Goal: Task Accomplishment & Management: Manage account settings

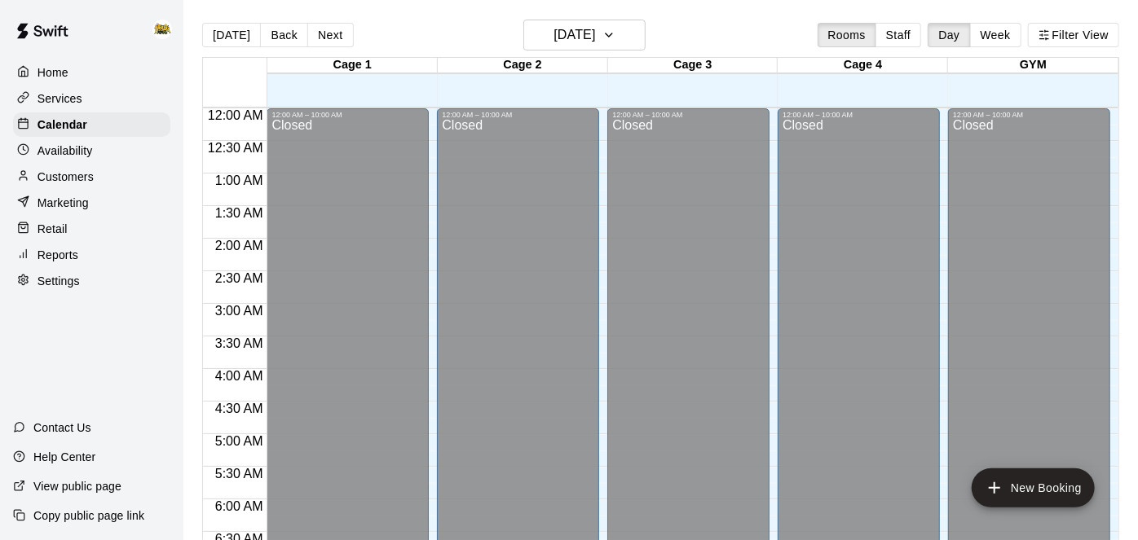
scroll to position [634, 0]
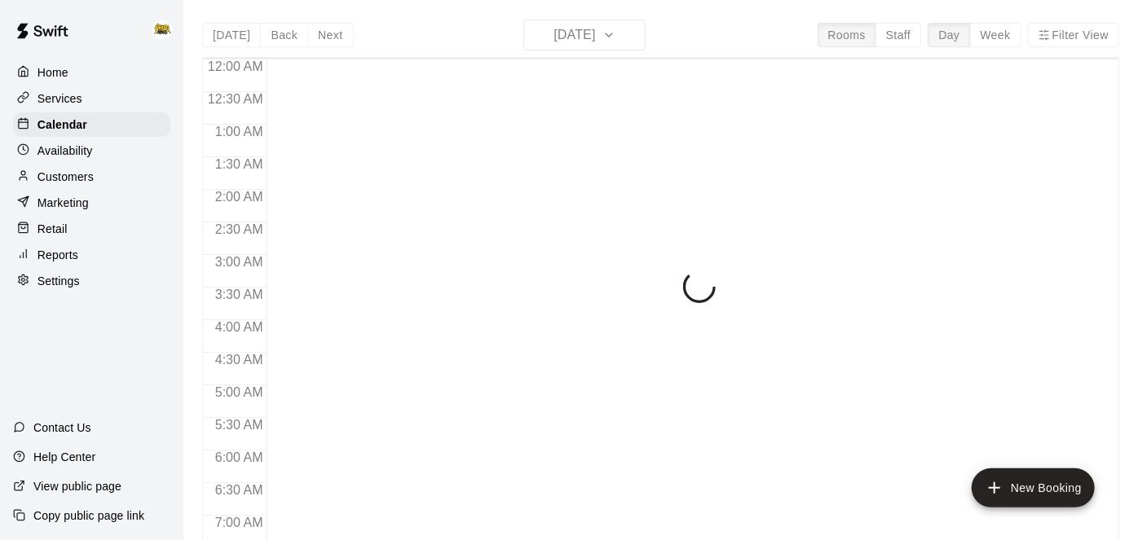
scroll to position [646, 0]
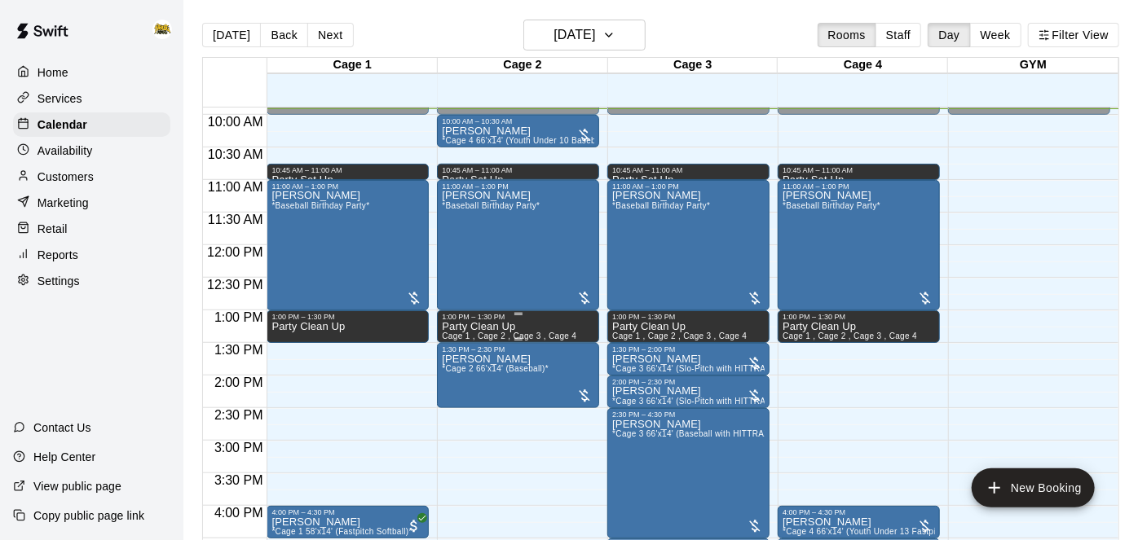
click at [69, 96] on div at bounding box center [569, 270] width 1138 height 540
click at [72, 104] on p "Services" at bounding box center [59, 98] width 45 height 16
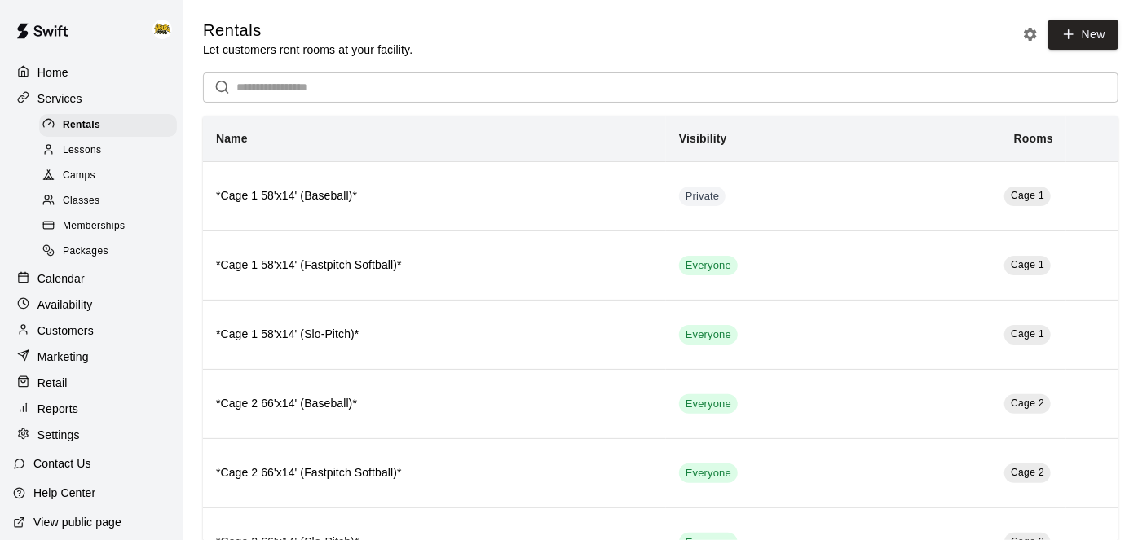
click at [89, 201] on span "Classes" at bounding box center [81, 201] width 37 height 16
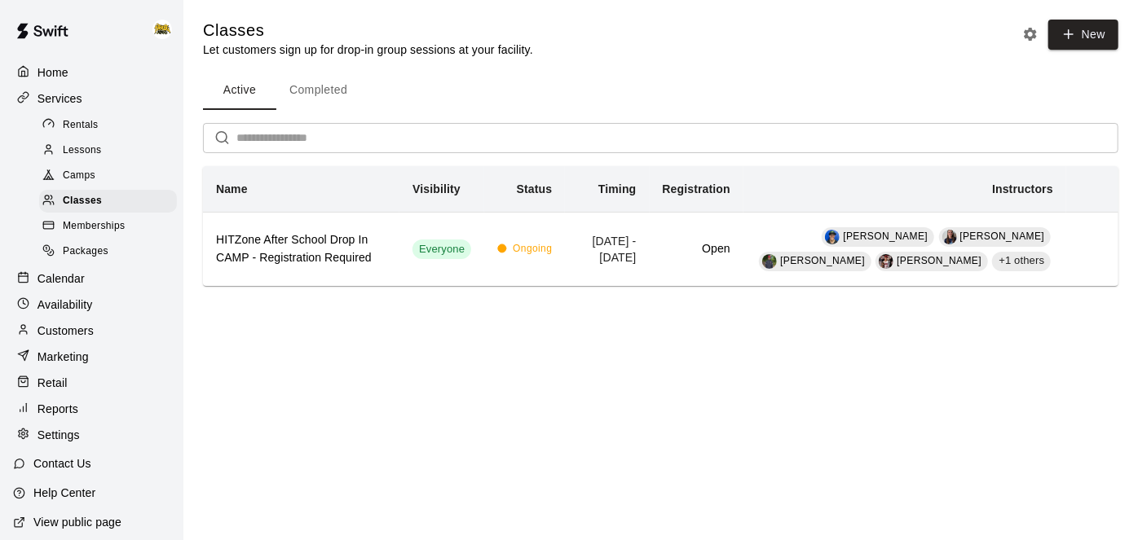
click at [76, 177] on span "Camps" at bounding box center [79, 176] width 33 height 16
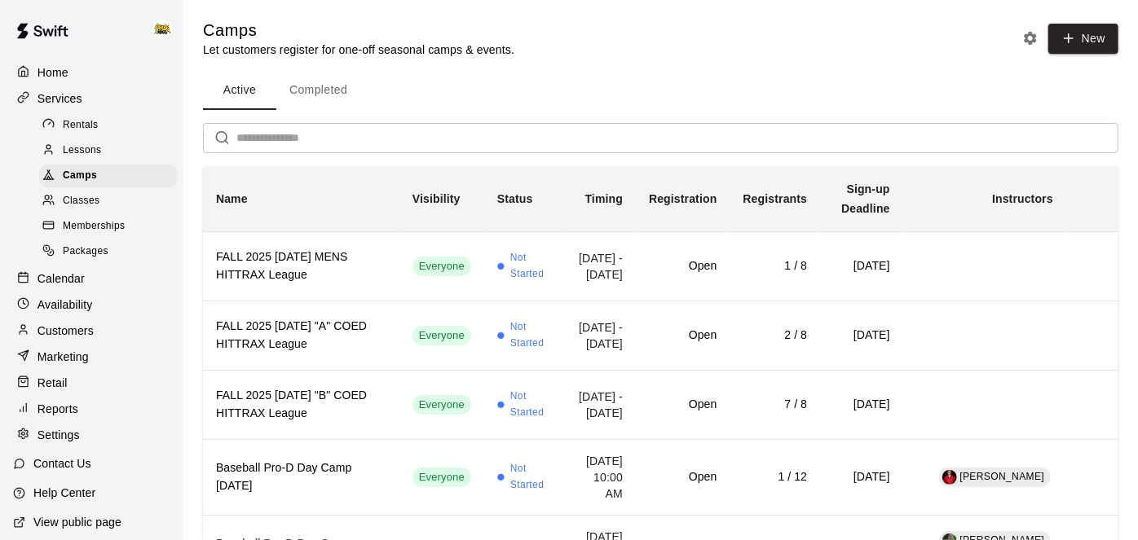
click at [53, 73] on p "Home" at bounding box center [52, 72] width 31 height 16
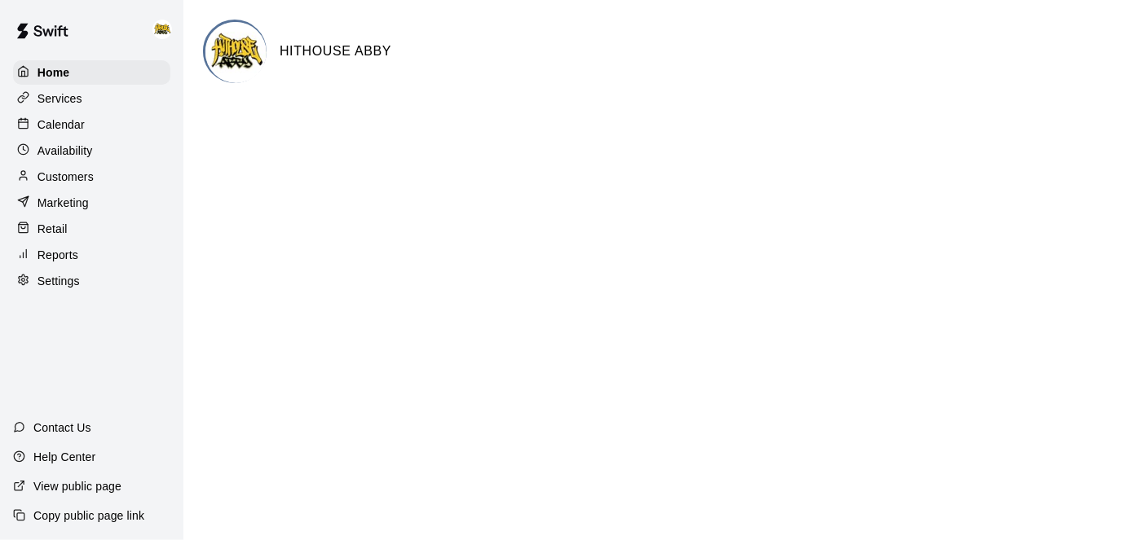
click at [90, 130] on div "Calendar" at bounding box center [91, 124] width 157 height 24
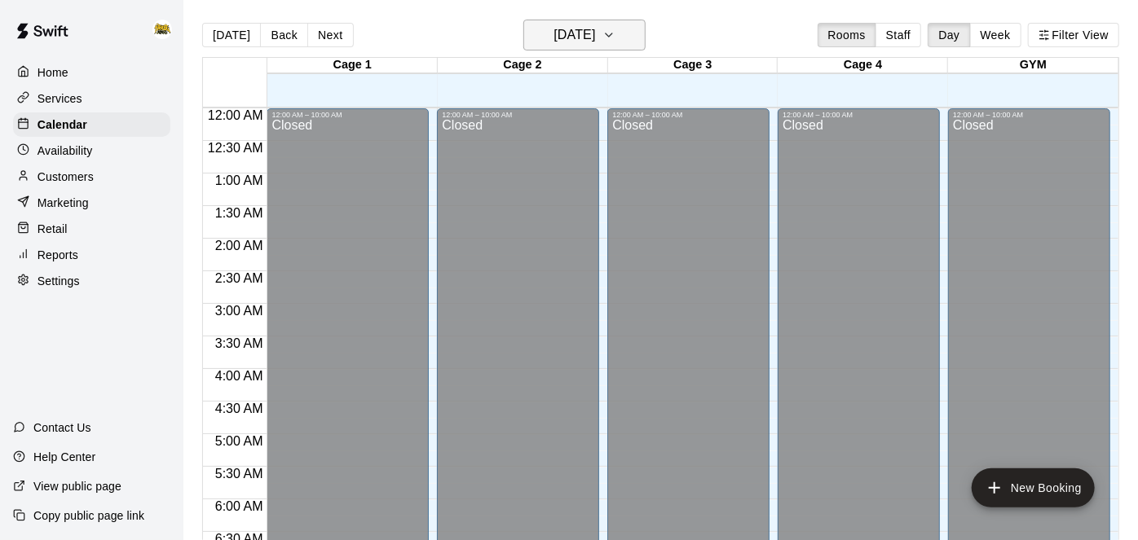
scroll to position [652, 0]
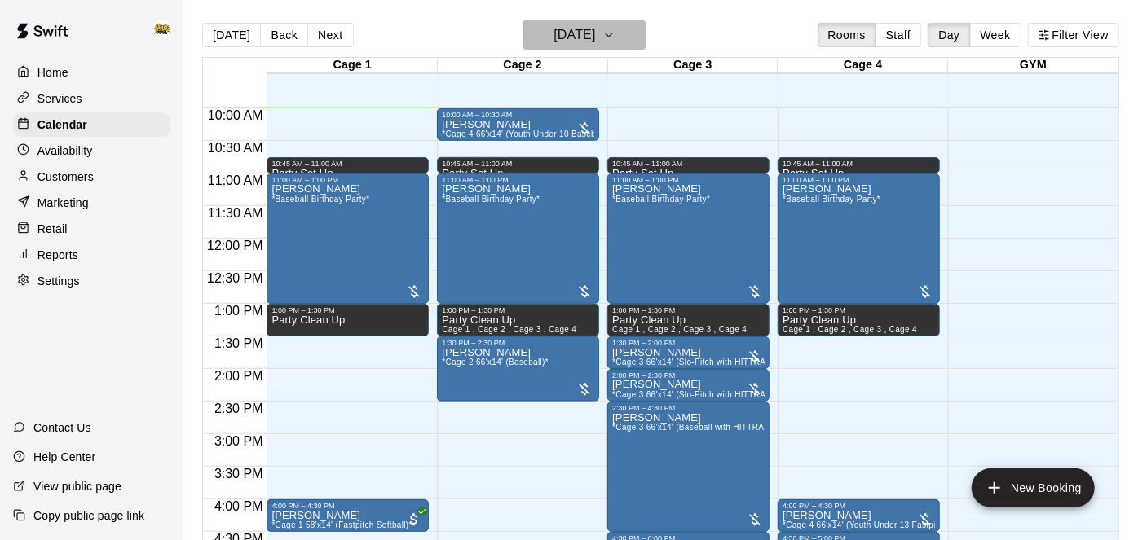
click at [639, 33] on button "[DATE]" at bounding box center [584, 35] width 122 height 31
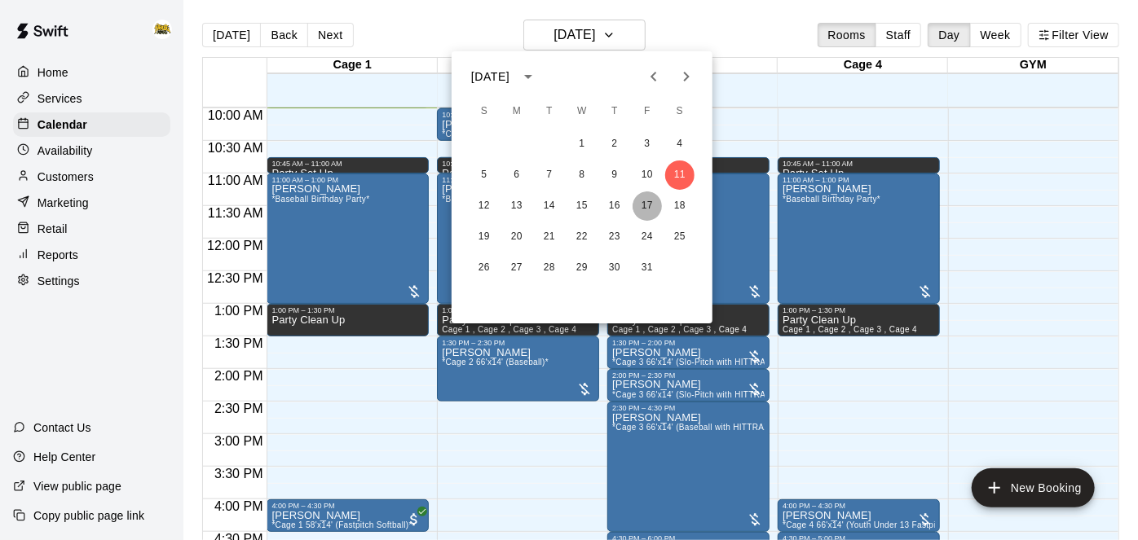
click at [646, 204] on button "17" at bounding box center [647, 206] width 29 height 29
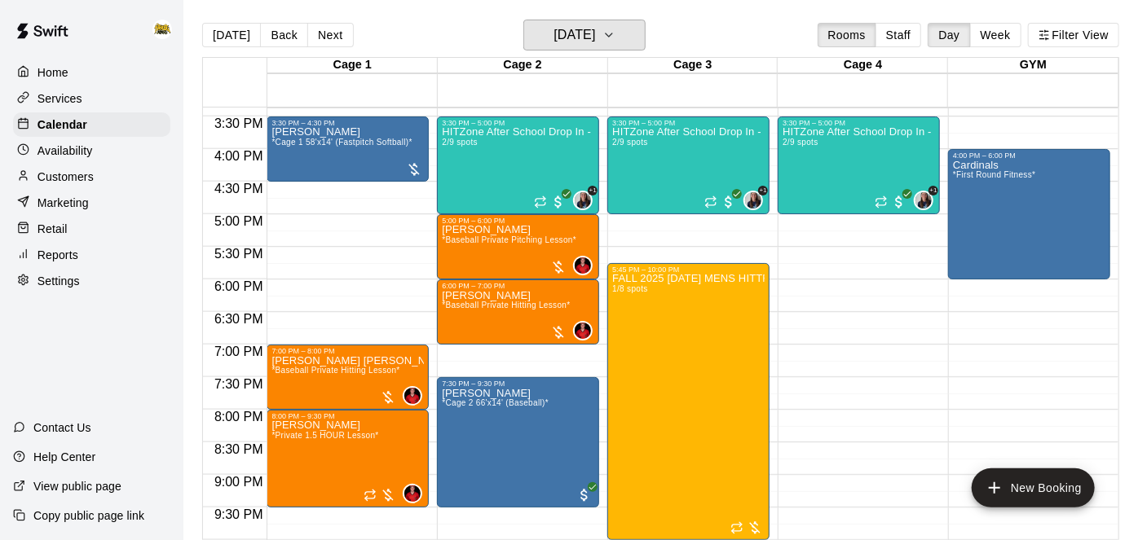
scroll to position [1002, 0]
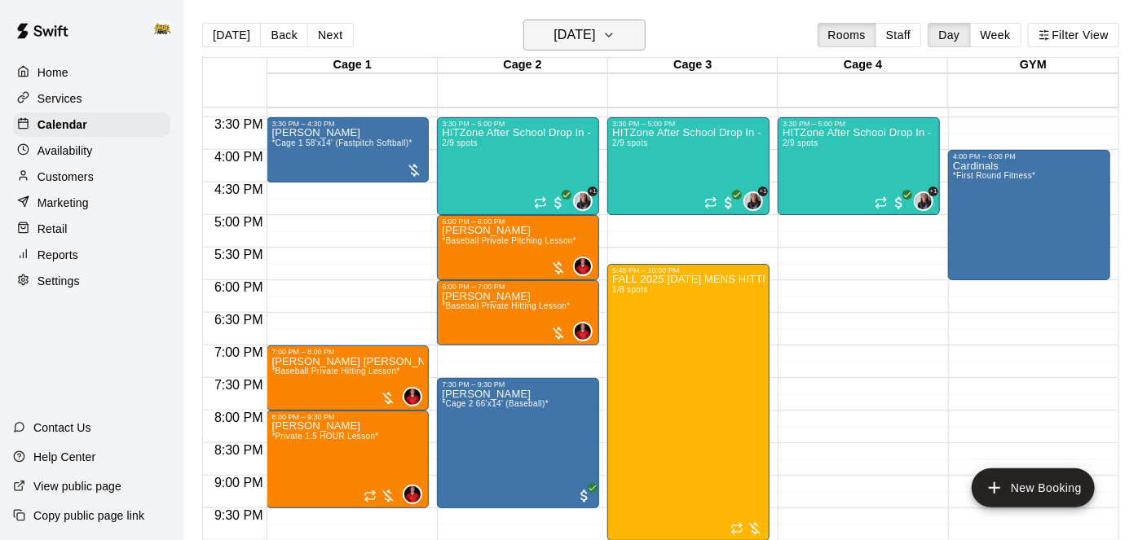
click at [585, 25] on h6 "[DATE]" at bounding box center [575, 35] width 42 height 23
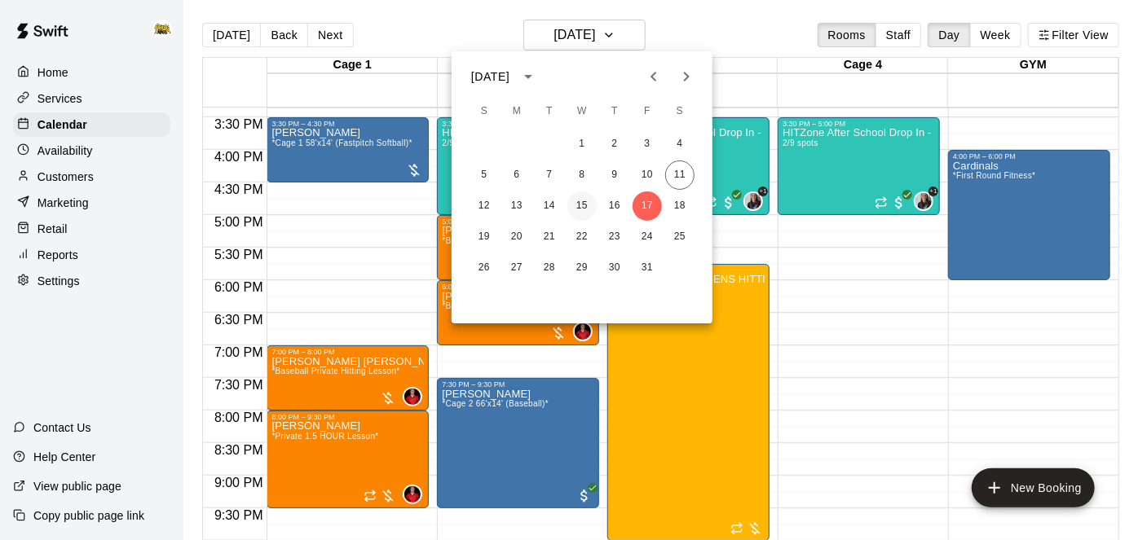
click at [584, 206] on button "15" at bounding box center [581, 206] width 29 height 29
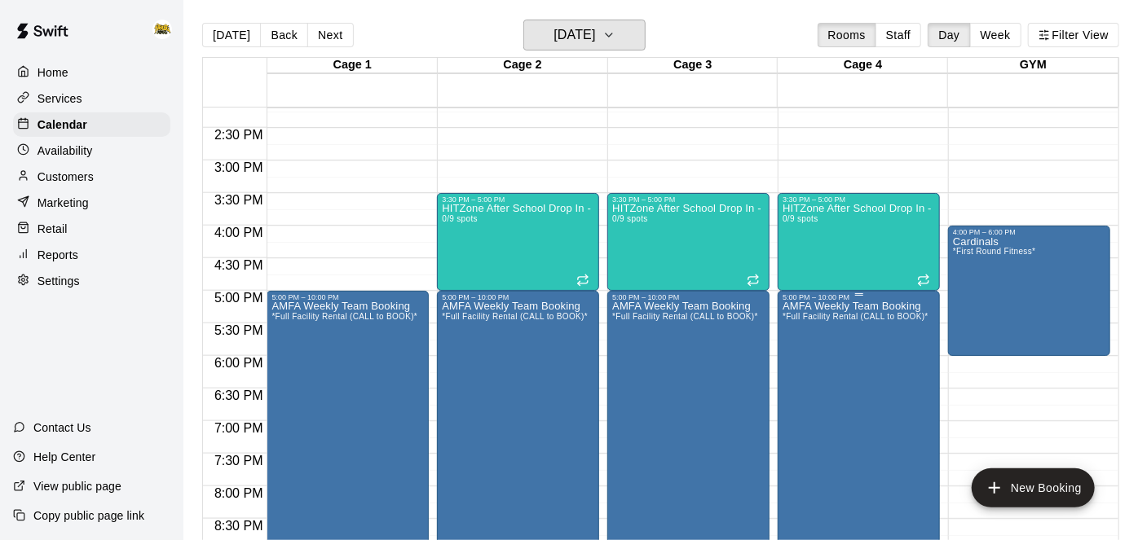
scroll to position [926, 0]
click at [564, 228] on div "HITZone After School Drop In - Registration Required 0/9 spots" at bounding box center [518, 474] width 152 height 540
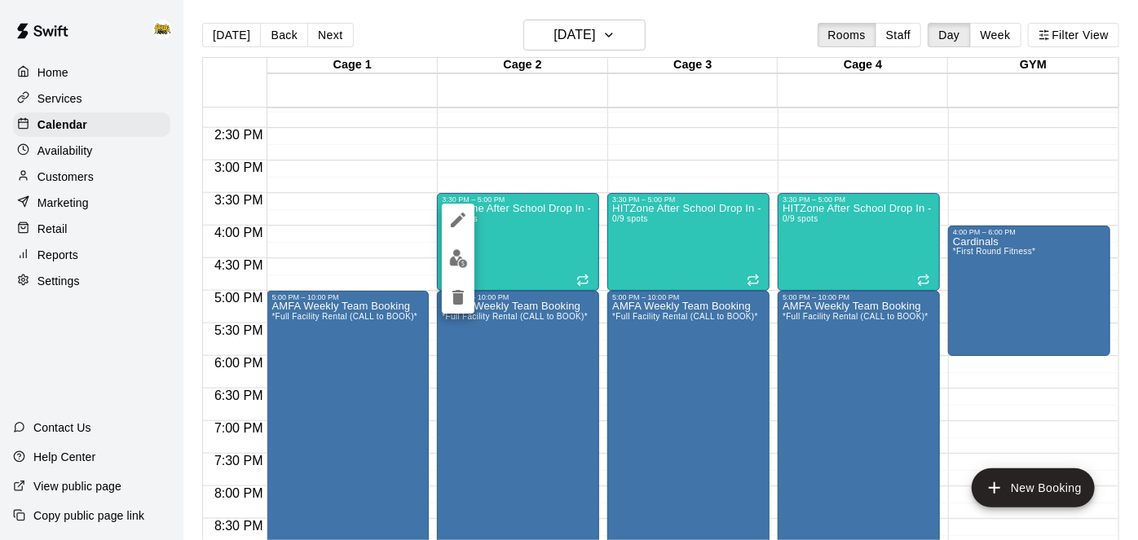
click at [524, 230] on div at bounding box center [569, 270] width 1138 height 540
click at [517, 236] on div "HITZone After School Drop In - Registration Required 0/9 spots" at bounding box center [518, 474] width 152 height 540
click at [455, 305] on icon "delete" at bounding box center [458, 298] width 20 height 20
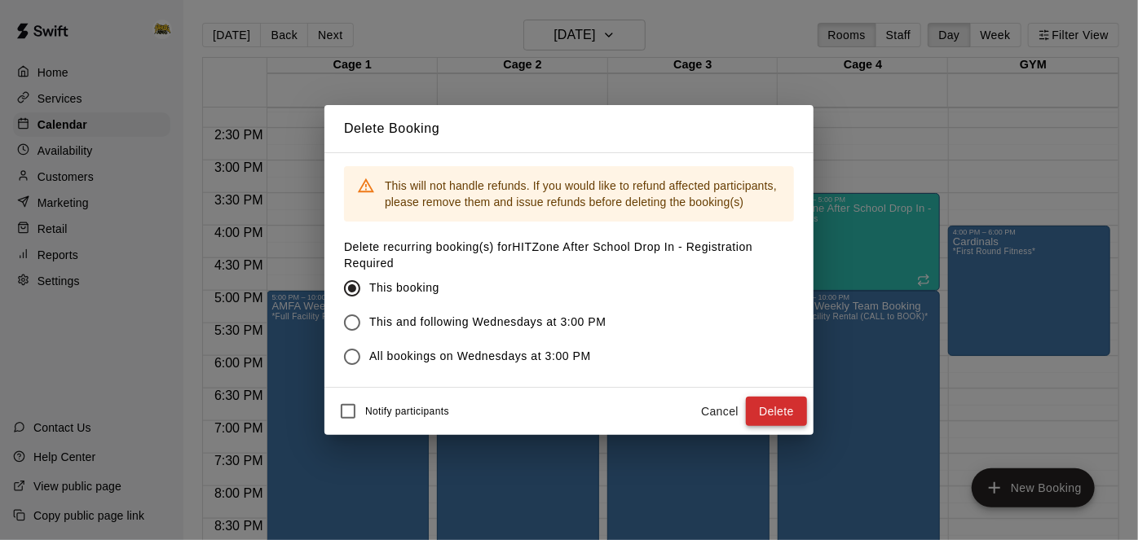
click at [762, 407] on button "Delete" at bounding box center [776, 412] width 61 height 30
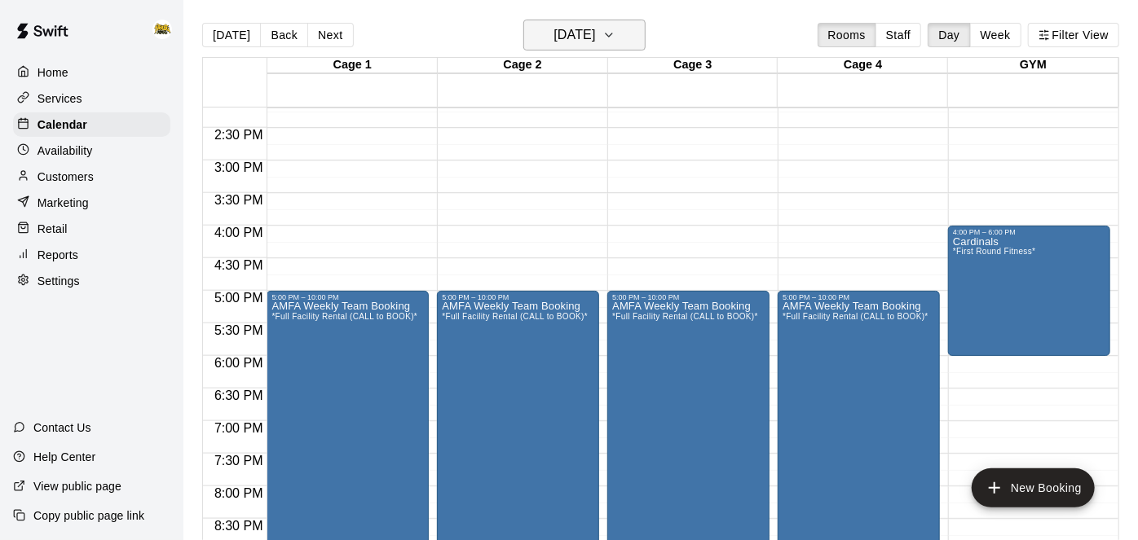
click at [615, 36] on icon "button" at bounding box center [608, 35] width 13 height 20
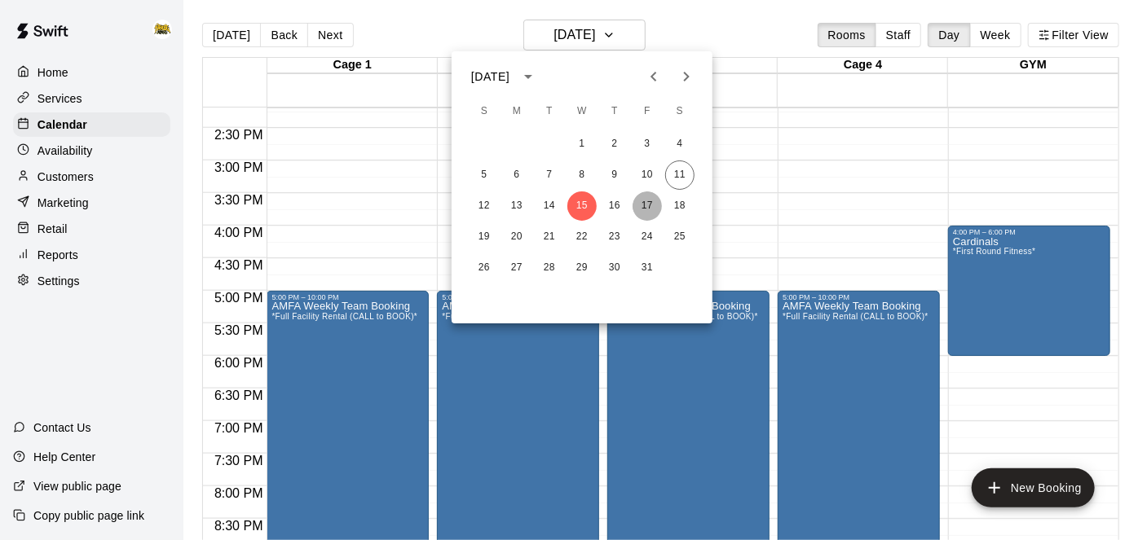
click at [648, 207] on button "17" at bounding box center [647, 206] width 29 height 29
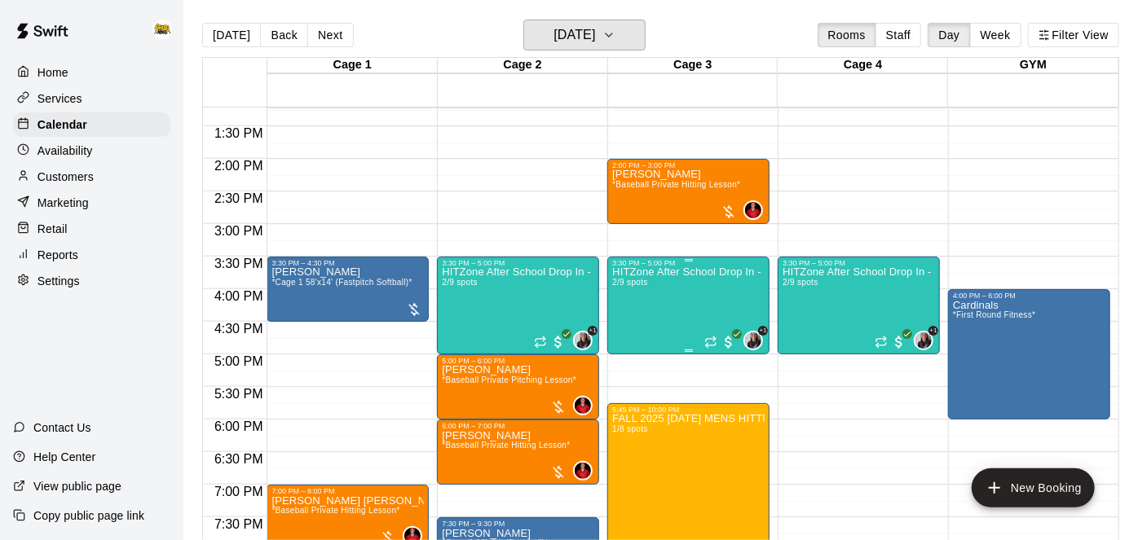
scroll to position [861, 0]
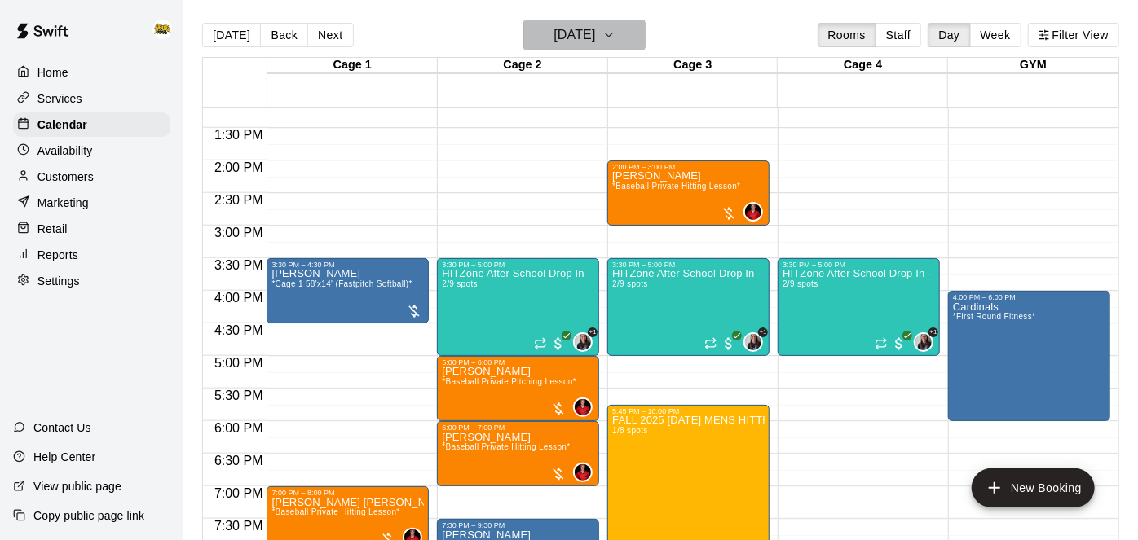
click at [615, 37] on icon "button" at bounding box center [608, 35] width 13 height 20
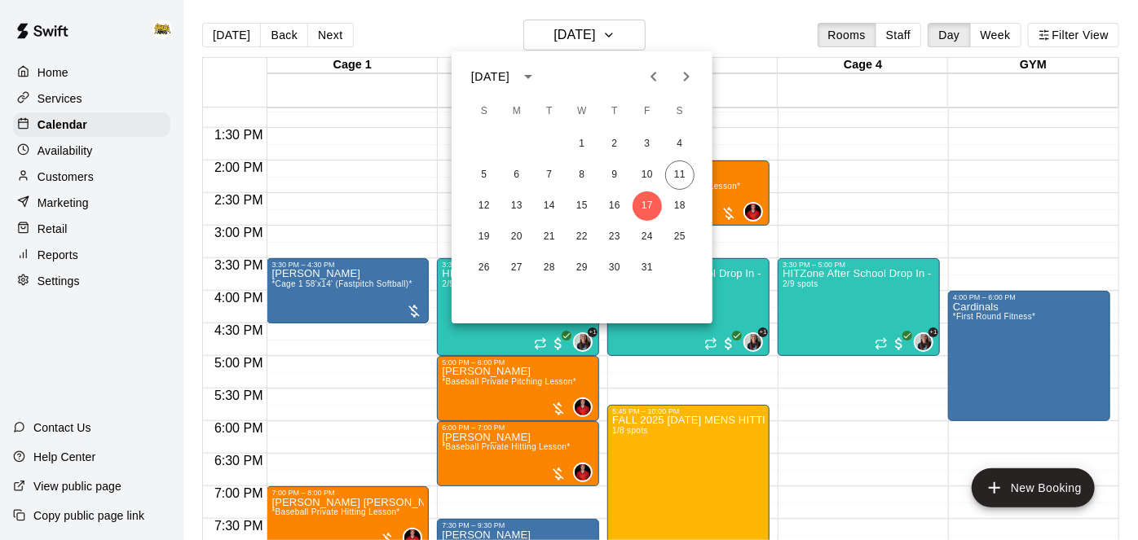
click at [845, 404] on div at bounding box center [569, 270] width 1138 height 540
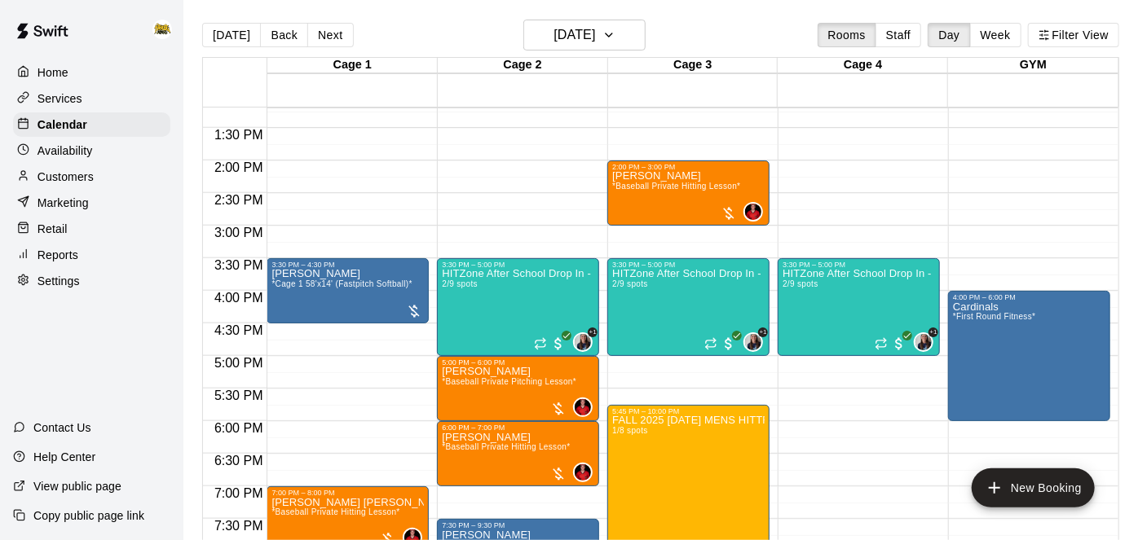
click at [73, 148] on p "Availability" at bounding box center [64, 151] width 55 height 16
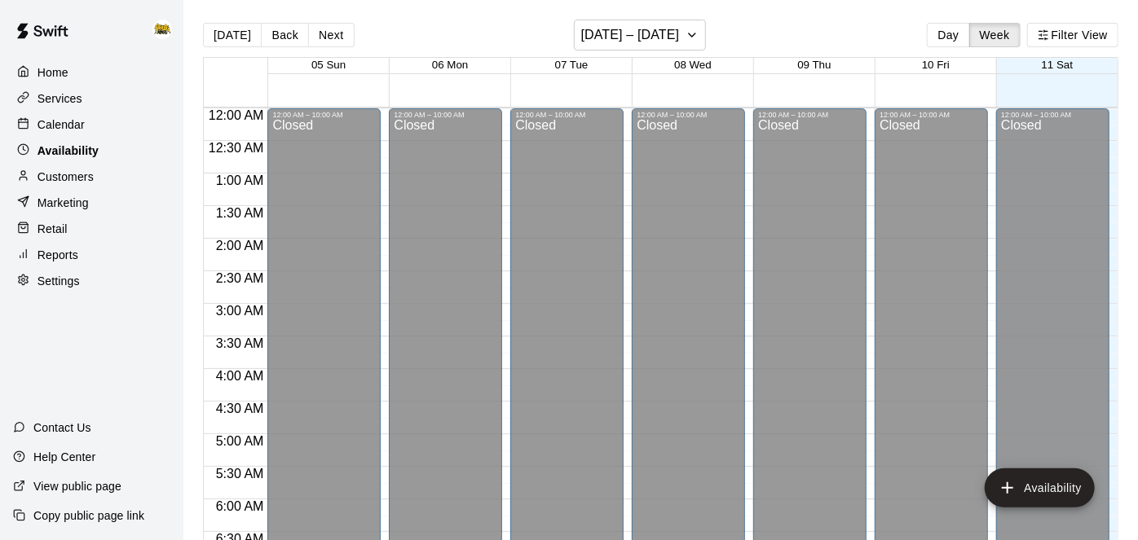
scroll to position [656, 0]
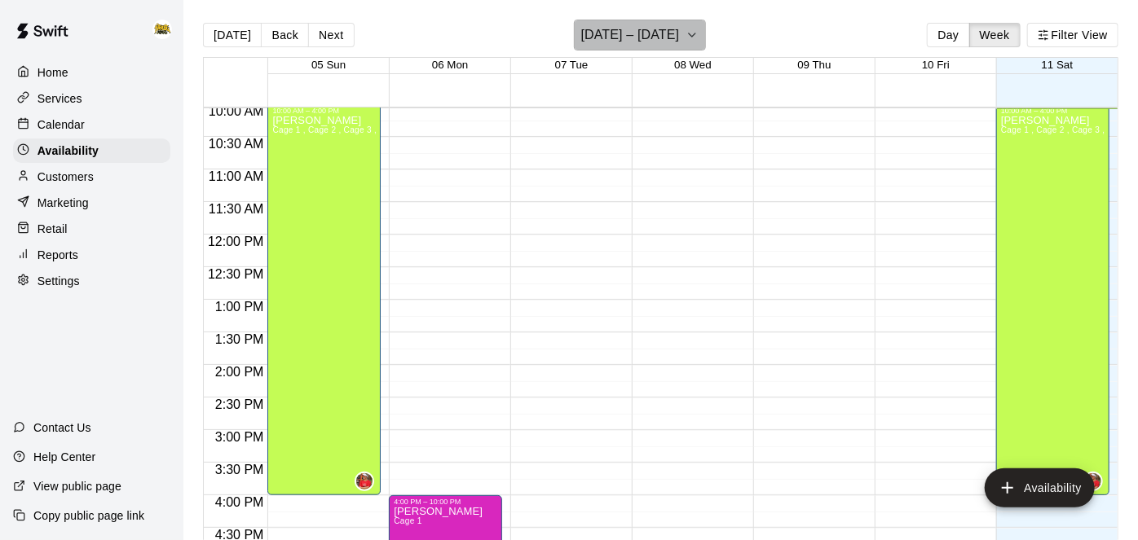
click at [686, 25] on icon "button" at bounding box center [692, 35] width 13 height 20
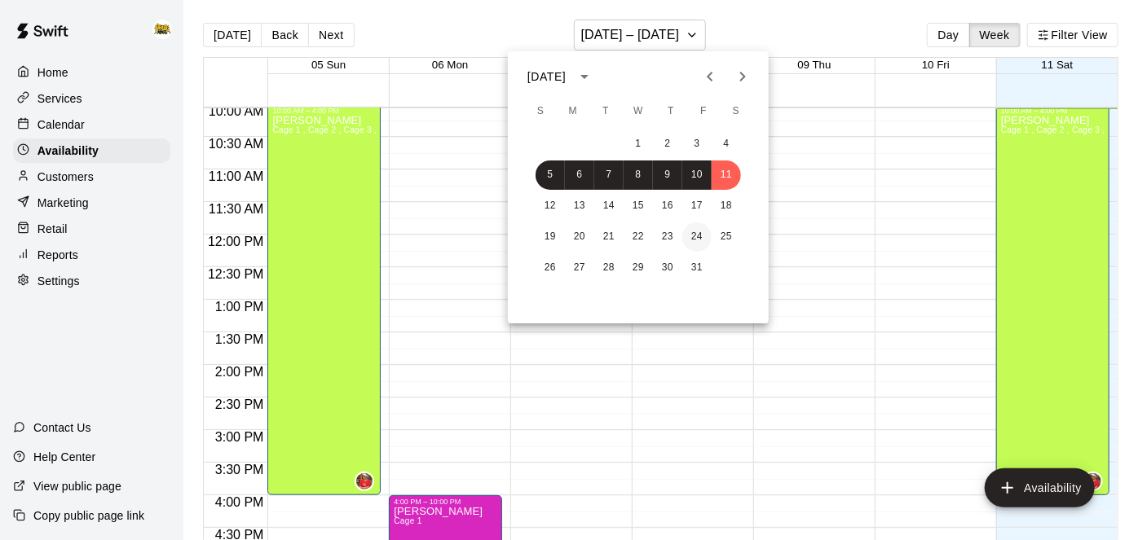
click at [695, 232] on button "24" at bounding box center [696, 237] width 29 height 29
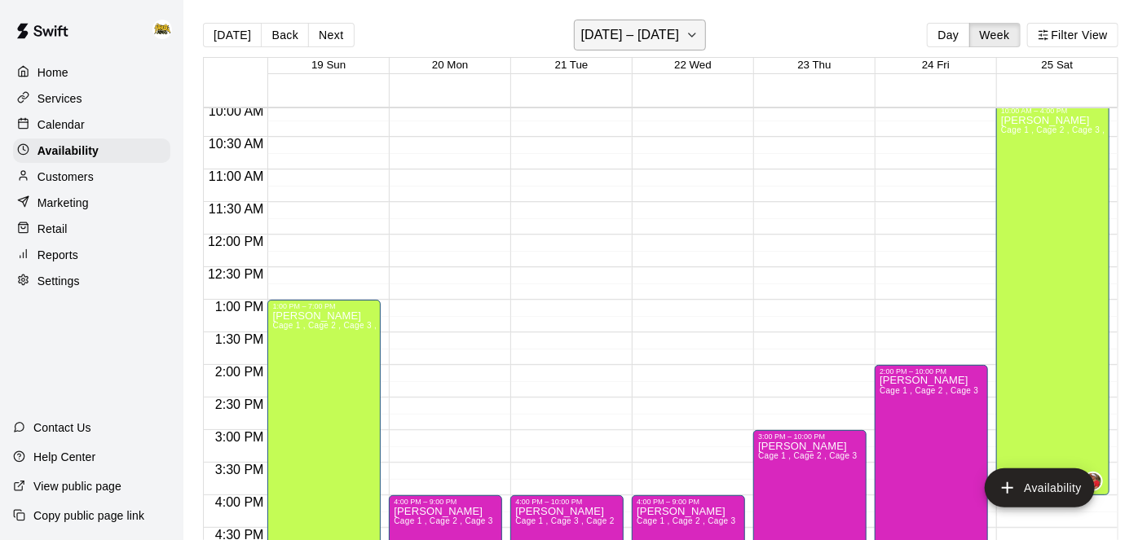
click at [694, 39] on icon "button" at bounding box center [692, 35] width 13 height 20
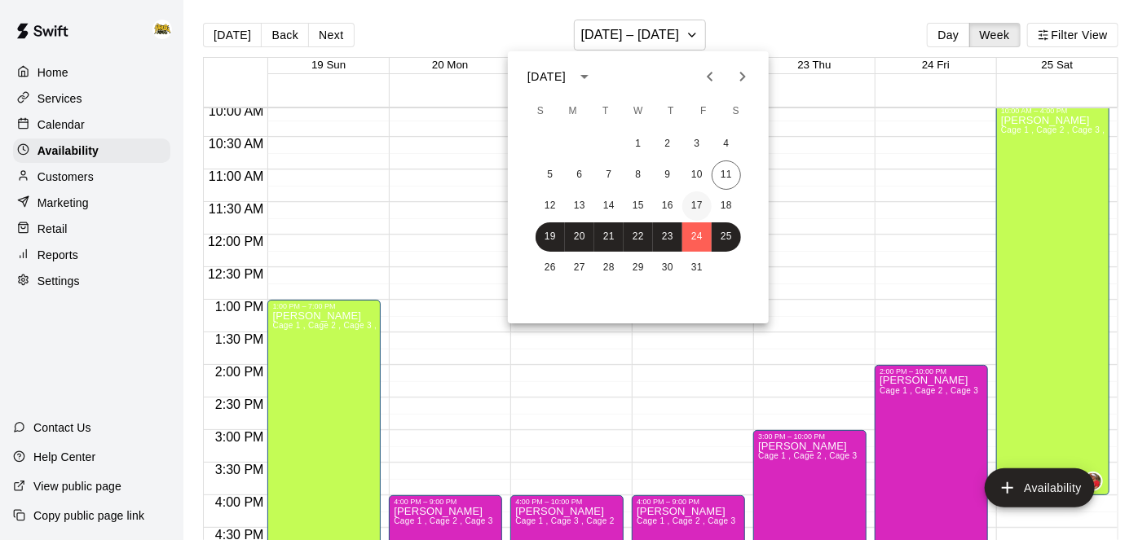
click at [698, 202] on button "17" at bounding box center [696, 206] width 29 height 29
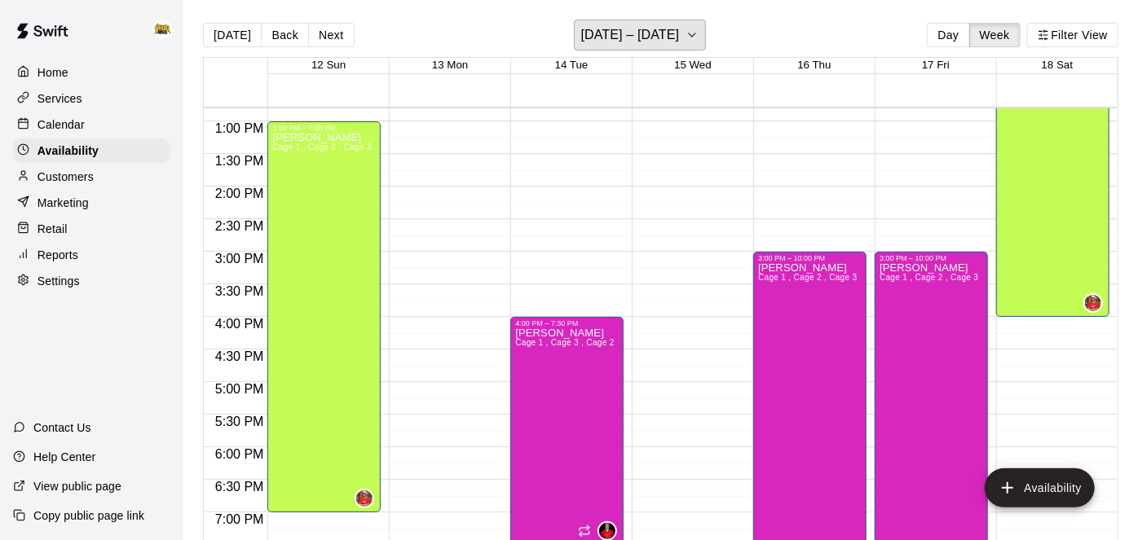
scroll to position [866, 0]
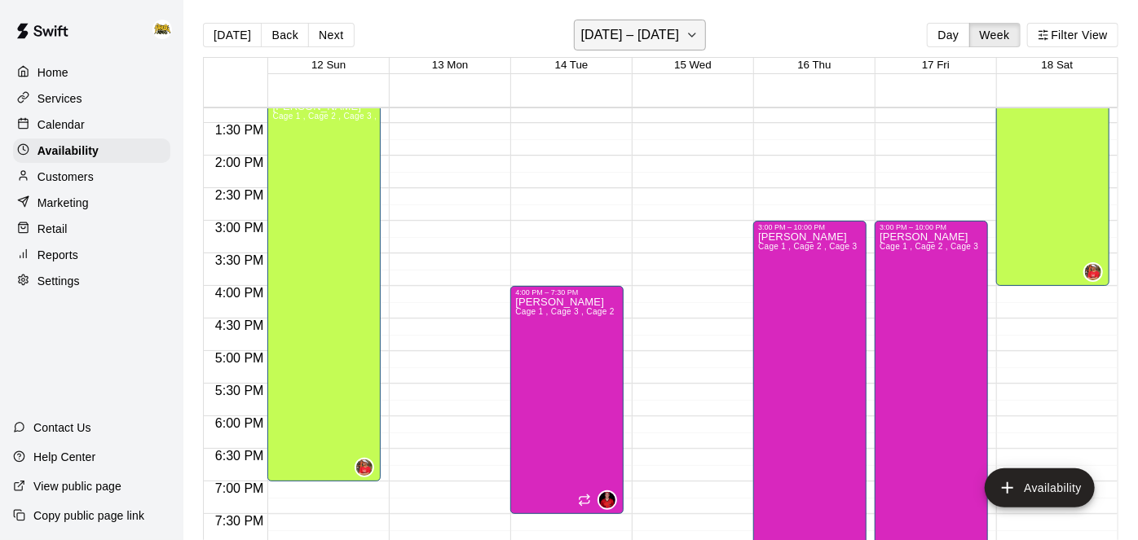
click at [686, 41] on icon "button" at bounding box center [692, 35] width 13 height 20
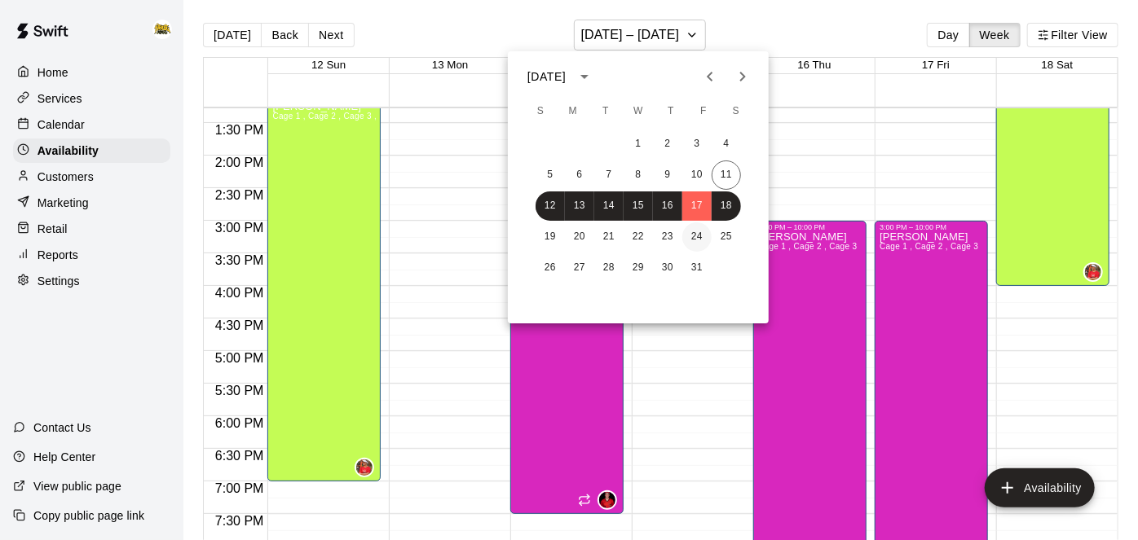
click at [694, 237] on button "24" at bounding box center [696, 237] width 29 height 29
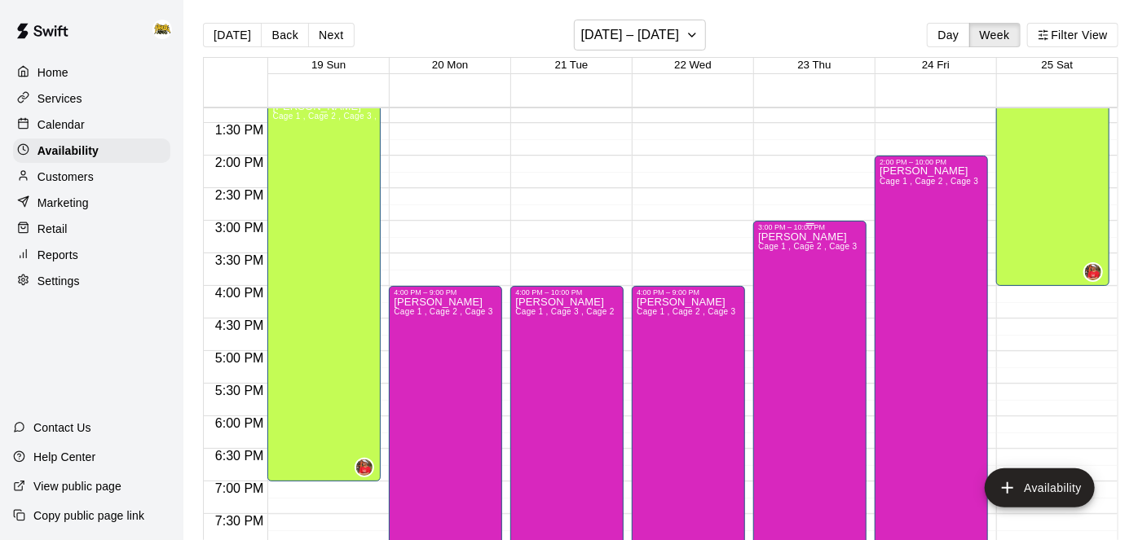
click at [810, 289] on div "Kayden Beauregard Cage 1 , Cage 2 , Cage 3" at bounding box center [807, 502] width 99 height 540
click at [980, 244] on div at bounding box center [569, 270] width 1138 height 540
click at [912, 232] on div "Kayden Beauregard Cage 1 , Cage 2 , Cage 3" at bounding box center [929, 436] width 99 height 540
click at [898, 182] on icon "edit" at bounding box center [896, 181] width 15 height 15
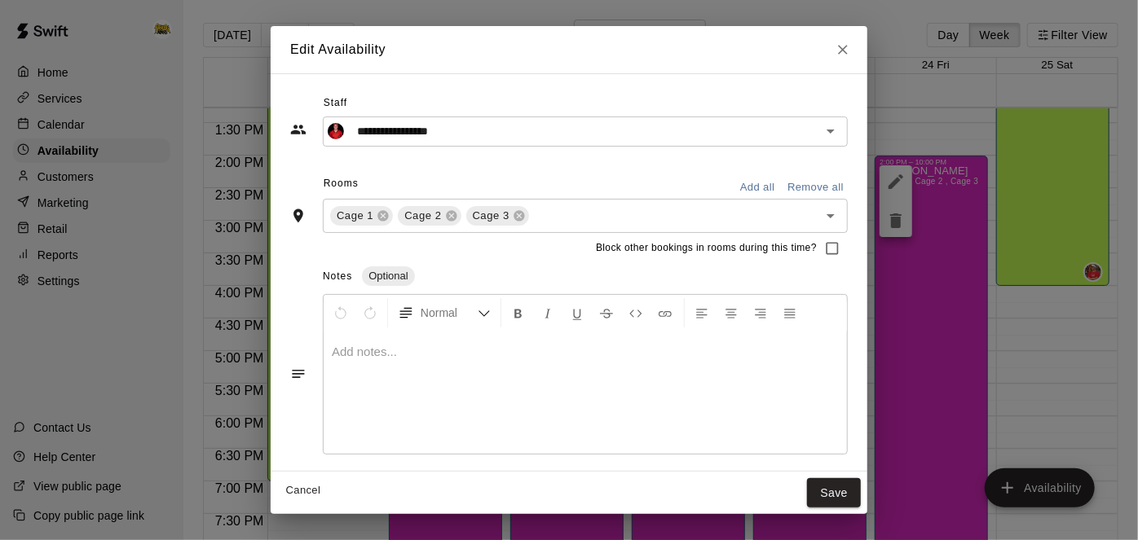
scroll to position [0, 0]
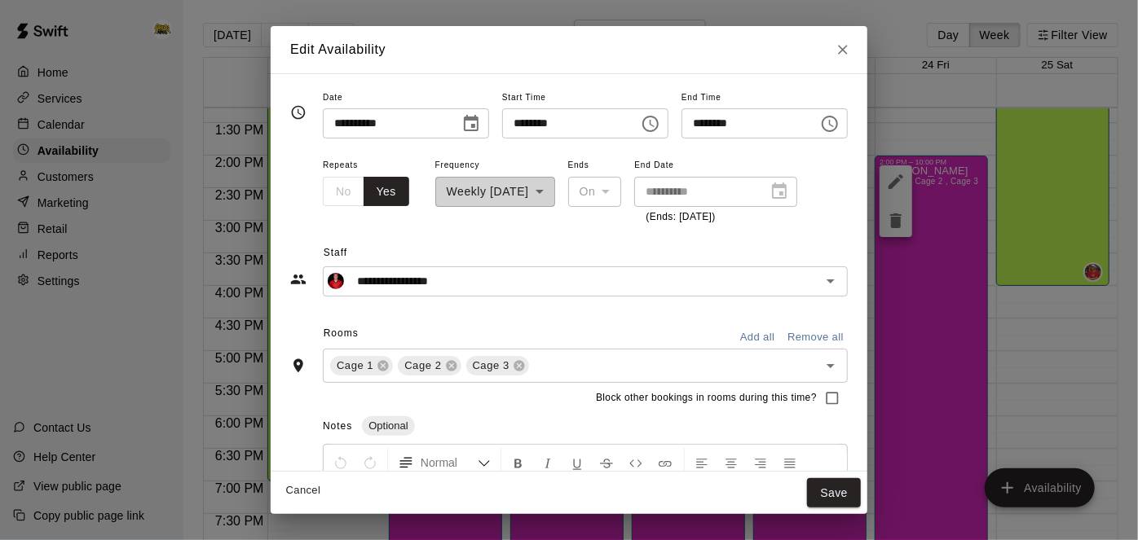
click at [277, 496] on button "Cancel" at bounding box center [303, 491] width 52 height 25
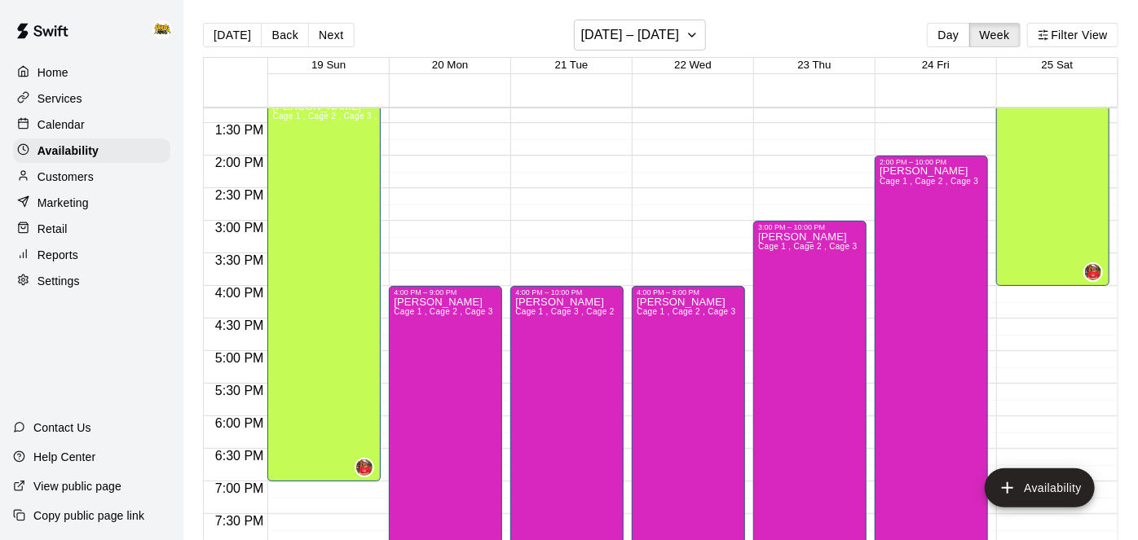
type input "**********"
click at [933, 259] on div "Kayden Beauregard Cage 1 , Cage 2 , Cage 3" at bounding box center [929, 436] width 99 height 540
click at [902, 228] on icon "delete" at bounding box center [896, 221] width 20 height 20
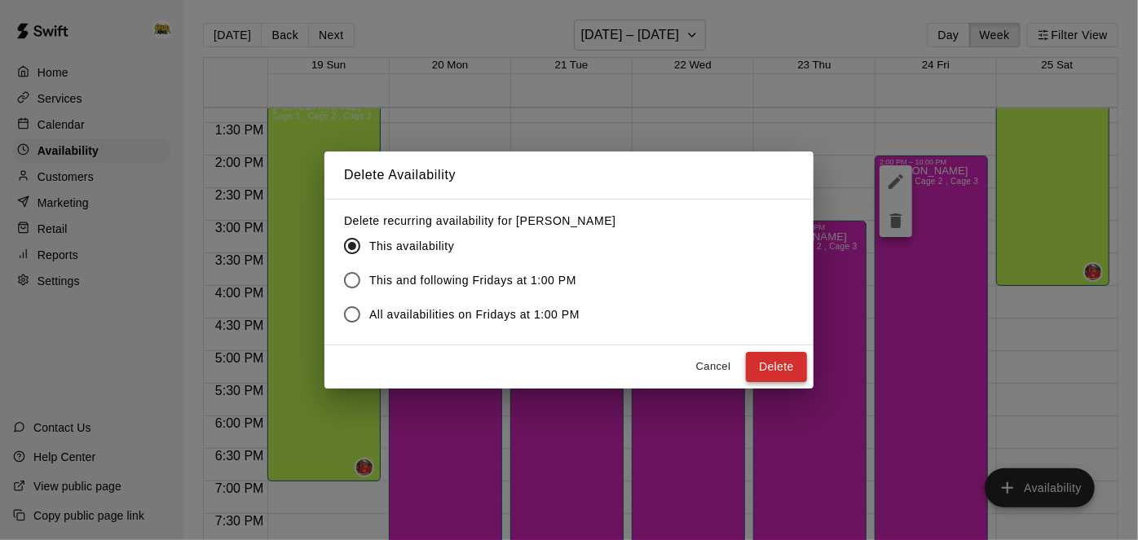
click at [761, 373] on button "Delete" at bounding box center [776, 367] width 61 height 30
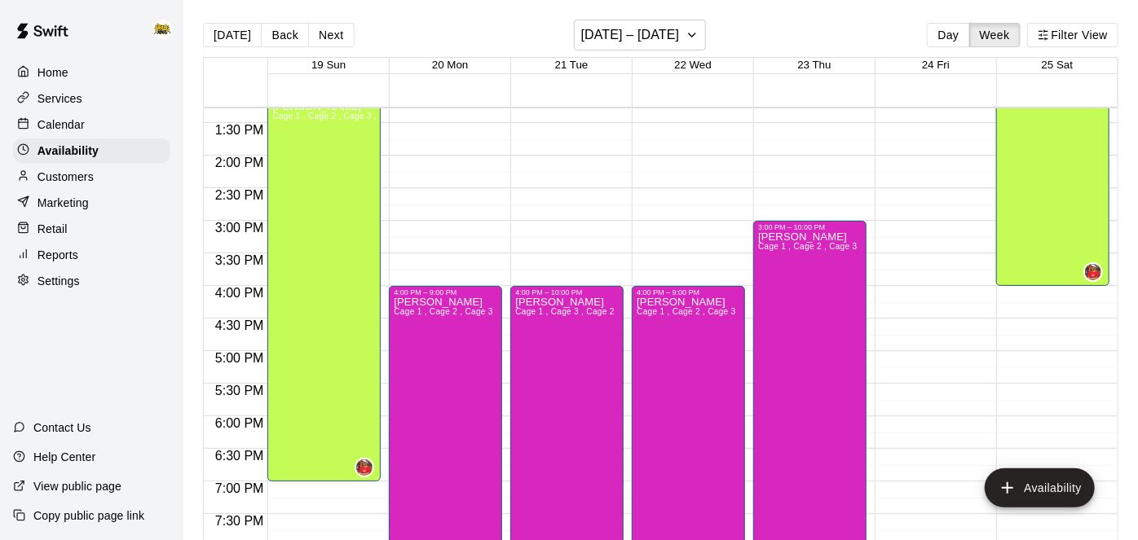
click at [66, 74] on p "Home" at bounding box center [52, 72] width 31 height 16
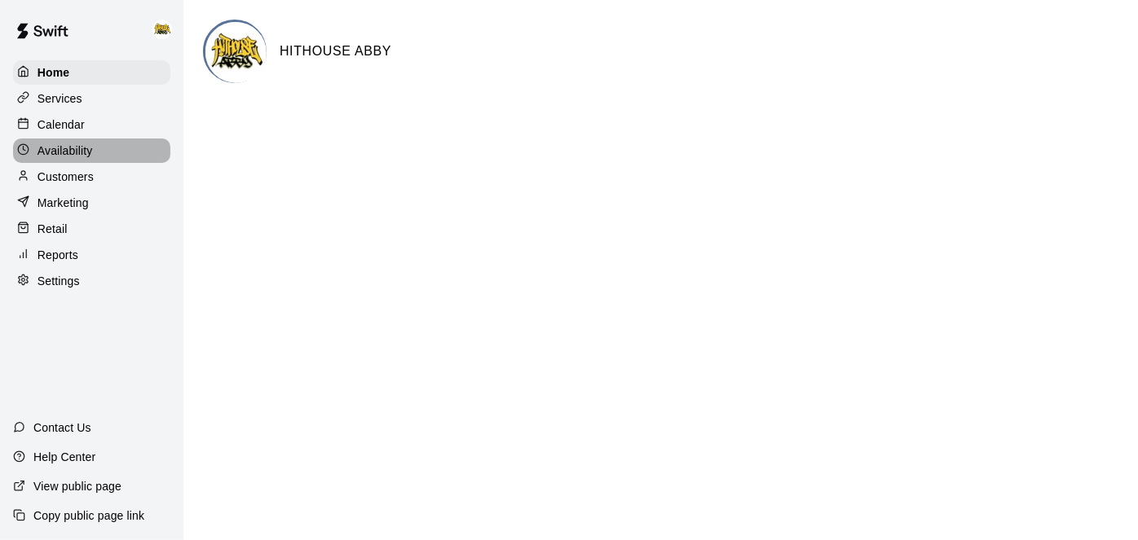
click at [90, 152] on p "Availability" at bounding box center [64, 151] width 55 height 16
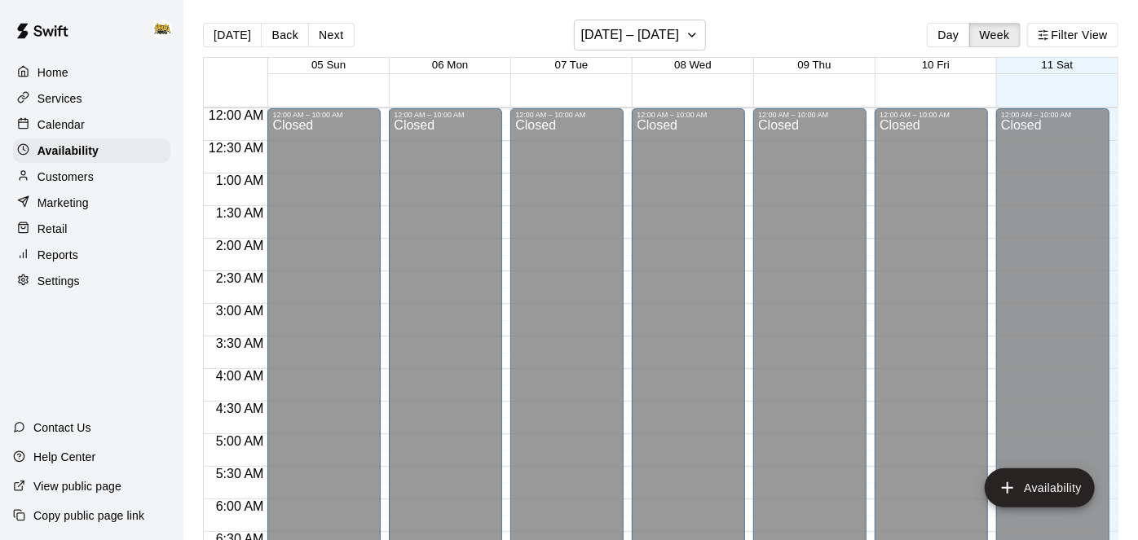
scroll to position [658, 0]
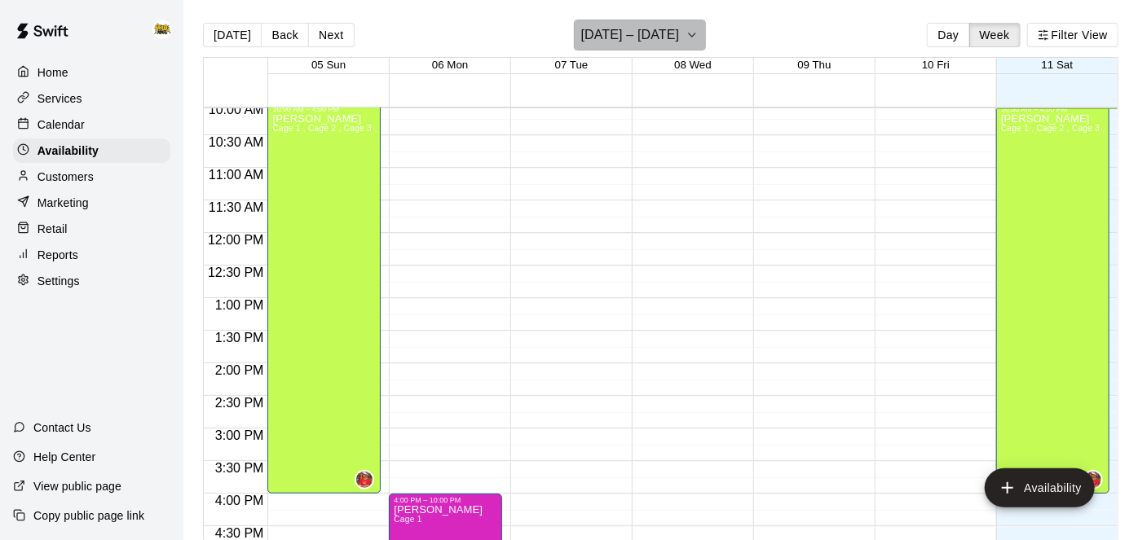
click at [677, 41] on button "[DATE] – [DATE]" at bounding box center [640, 35] width 133 height 31
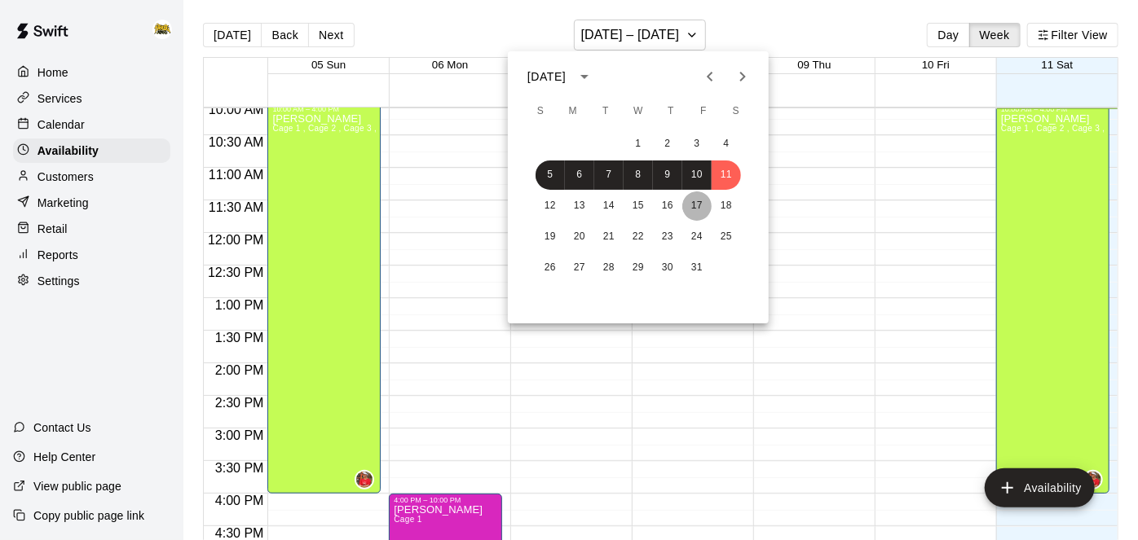
click at [697, 212] on button "17" at bounding box center [696, 206] width 29 height 29
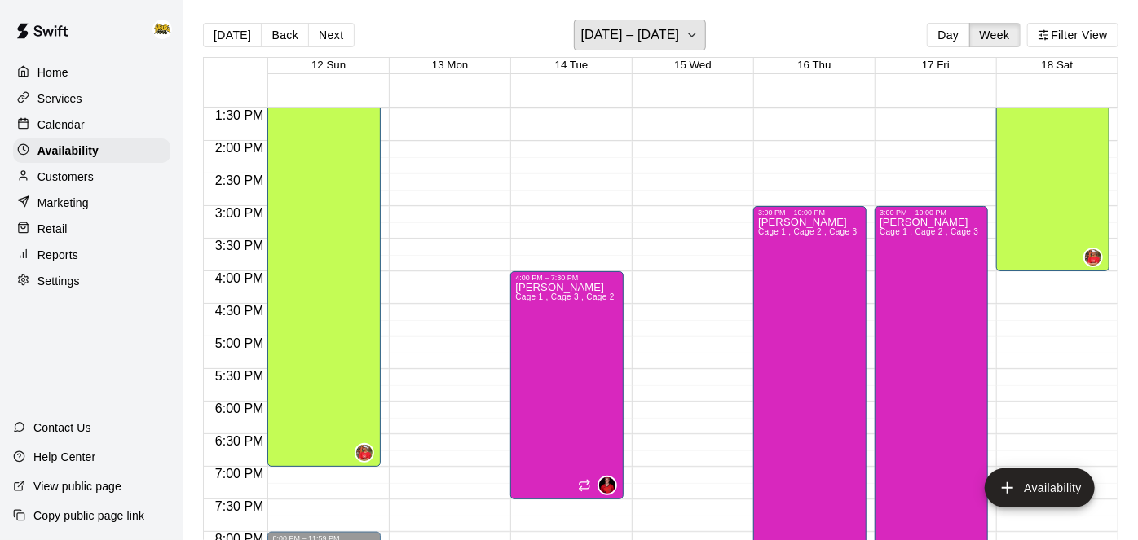
scroll to position [882, 0]
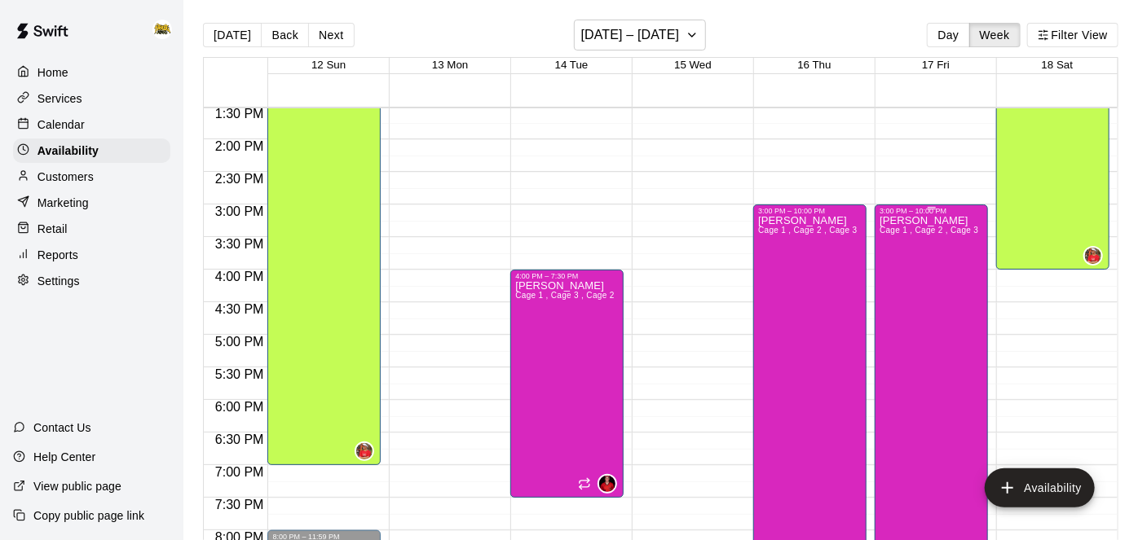
click at [942, 286] on div "Kayden Beauregard Cage 1 , Cage 2 , Cage 3" at bounding box center [929, 485] width 99 height 540
click at [902, 271] on icon "delete" at bounding box center [896, 270] width 20 height 20
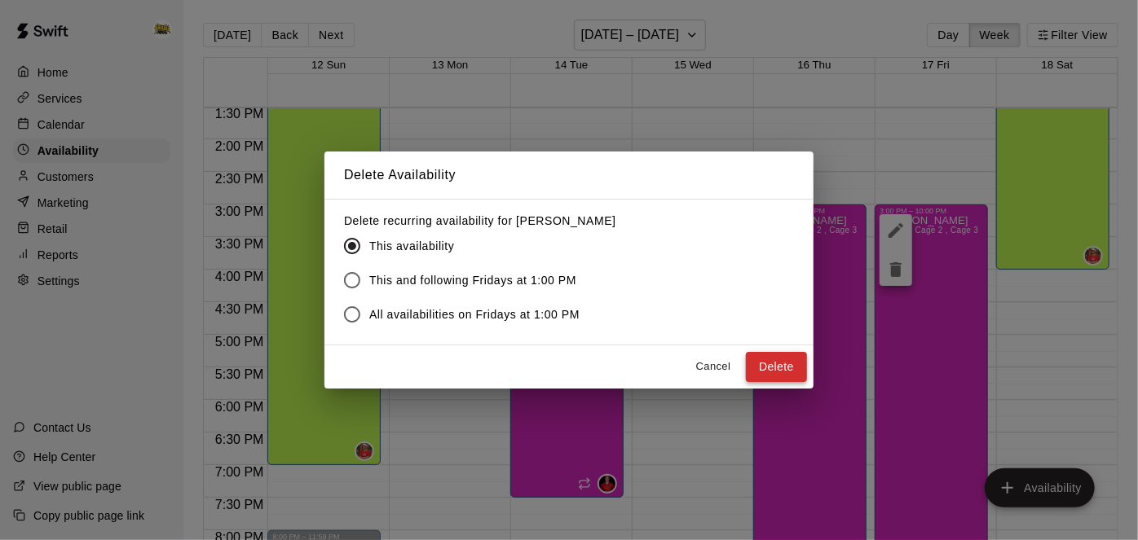
click at [780, 373] on button "Delete" at bounding box center [776, 367] width 61 height 30
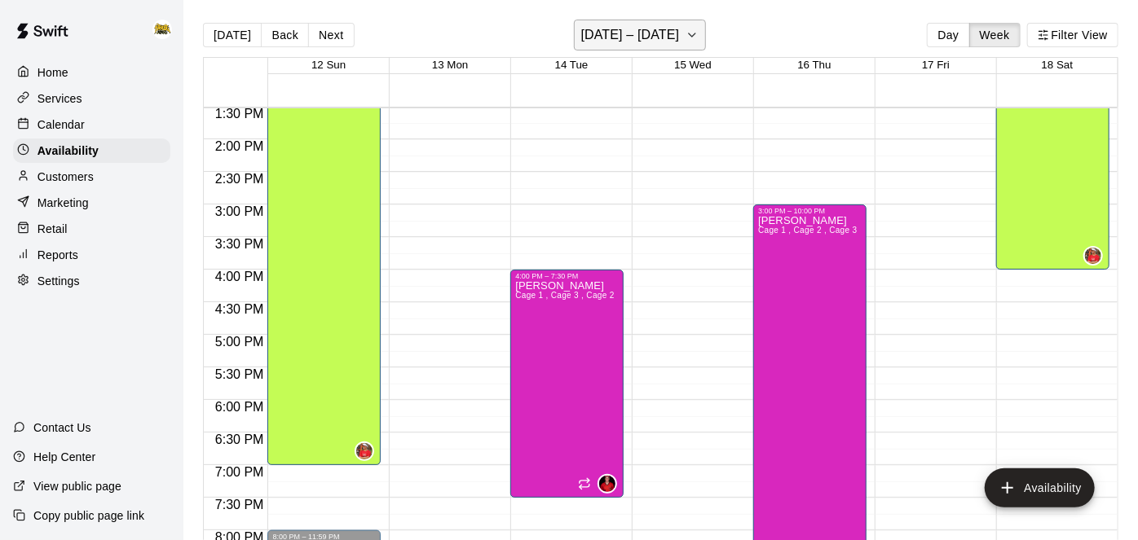
click at [646, 34] on h6 "October 12 – 18" at bounding box center [630, 35] width 99 height 23
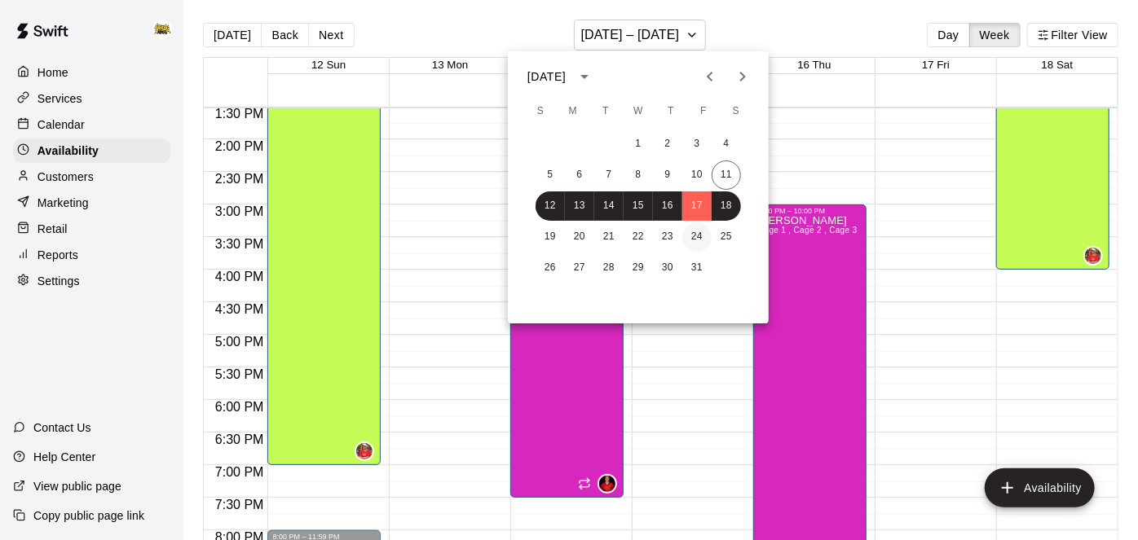
click at [699, 232] on button "24" at bounding box center [696, 237] width 29 height 29
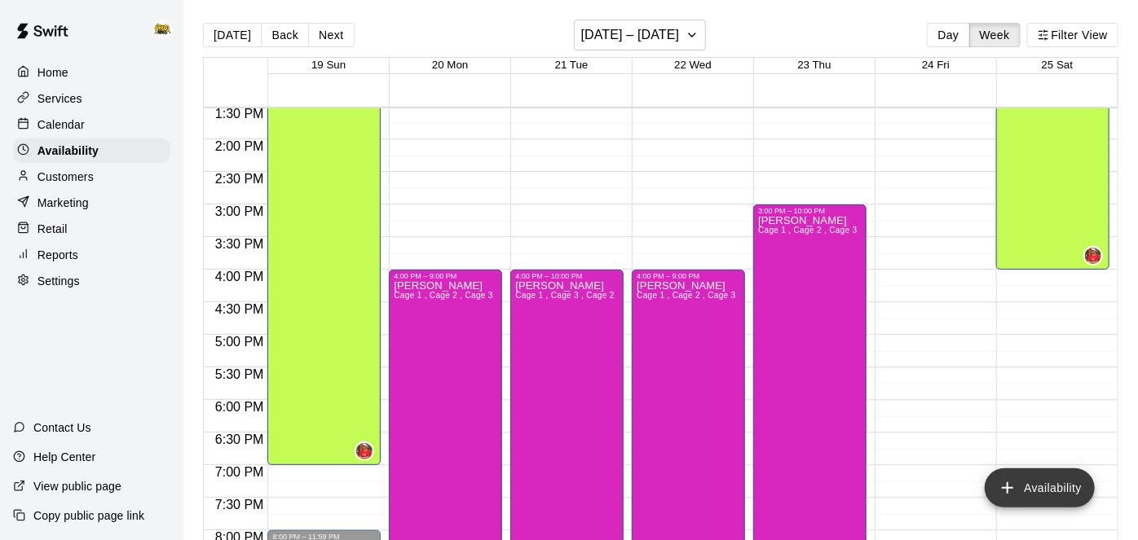
click at [1008, 484] on icon "add" at bounding box center [1008, 489] width 20 height 20
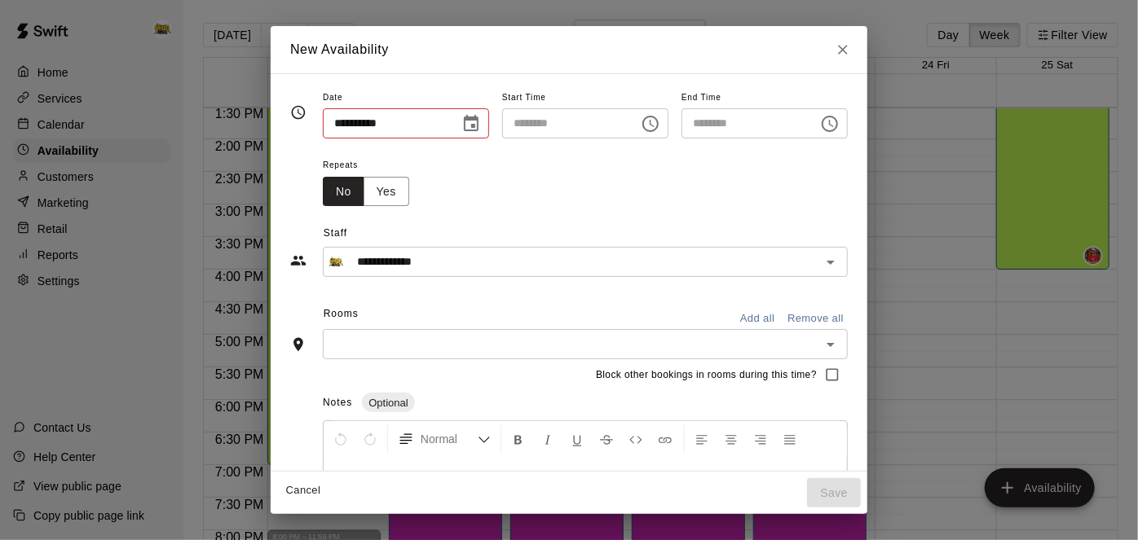
type input "**********"
type input "********"
click at [667, 125] on button "Choose time, selected time is 10:00 AM" at bounding box center [650, 124] width 33 height 33
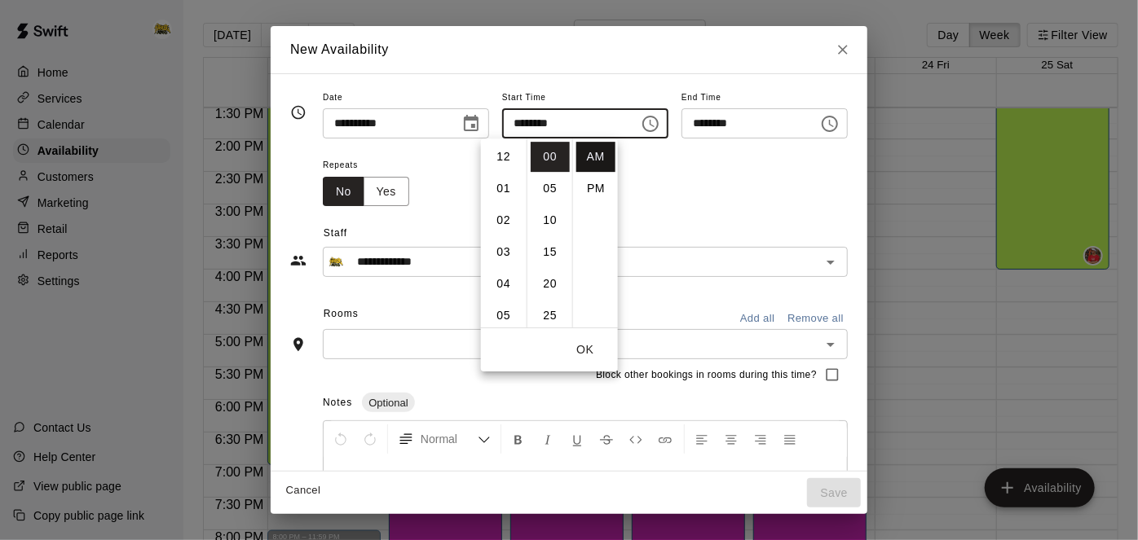
scroll to position [317, 0]
click at [591, 188] on li "PM" at bounding box center [595, 189] width 39 height 30
type input "********"
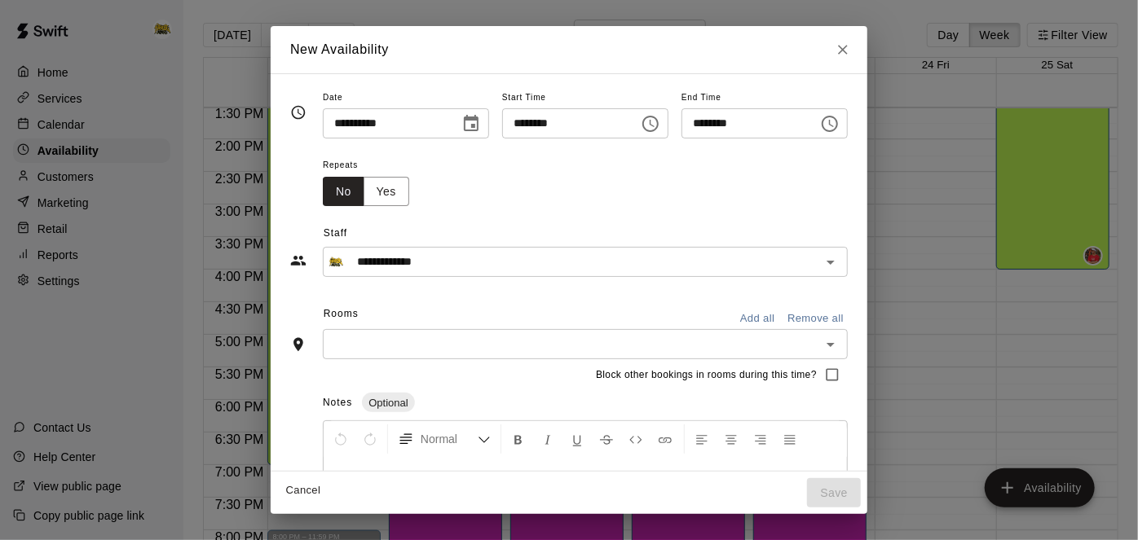
click at [659, 126] on icon "Choose time, selected time is 10:00 PM" at bounding box center [650, 124] width 16 height 16
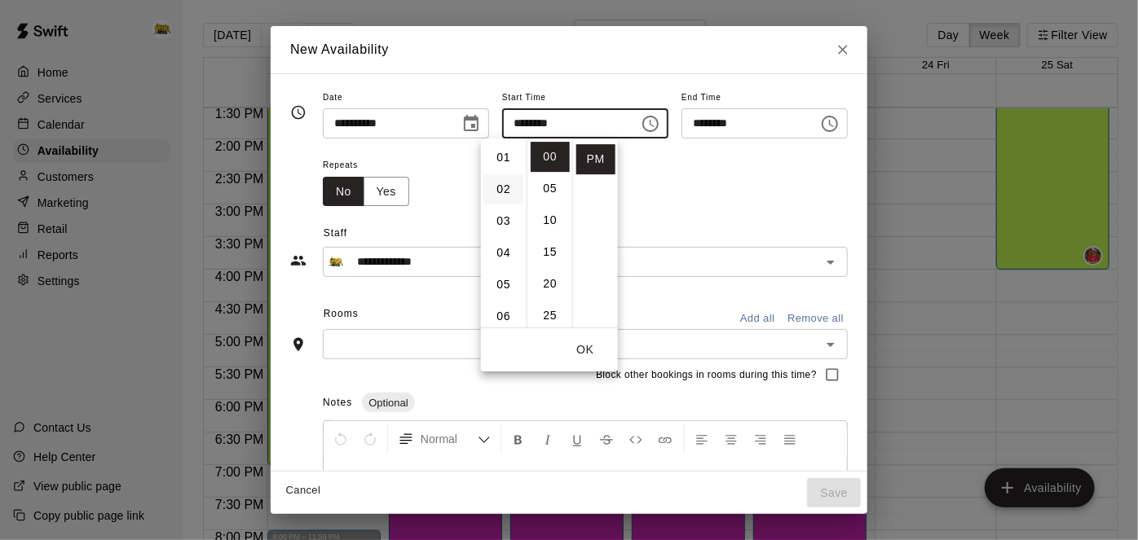
click at [508, 183] on li "02" at bounding box center [503, 189] width 39 height 30
type input "********"
click at [588, 341] on button "OK" at bounding box center [585, 350] width 52 height 30
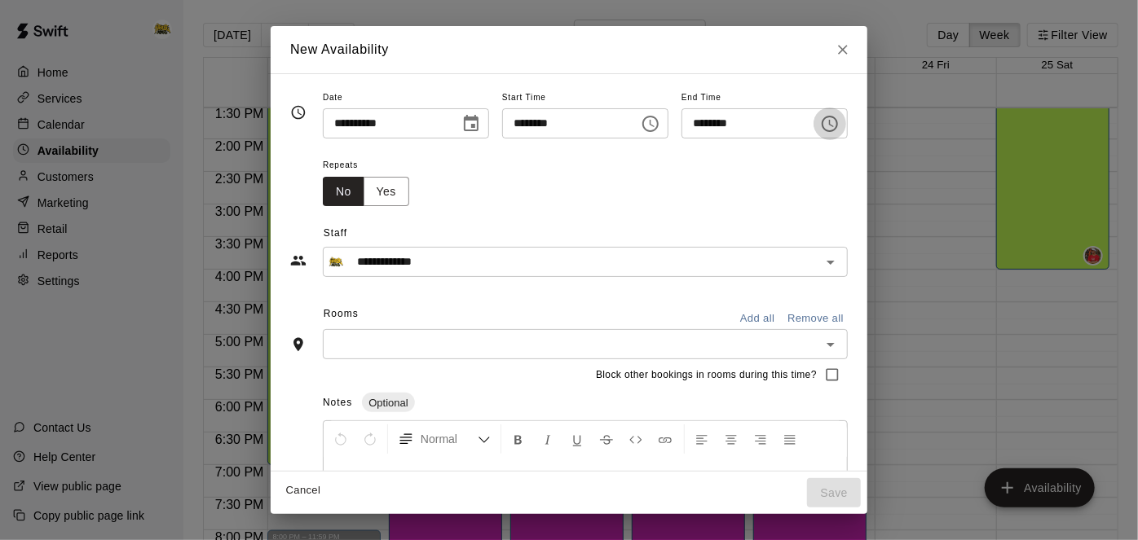
click at [840, 132] on icon "Choose time, selected time is 10:30 PM" at bounding box center [830, 124] width 20 height 20
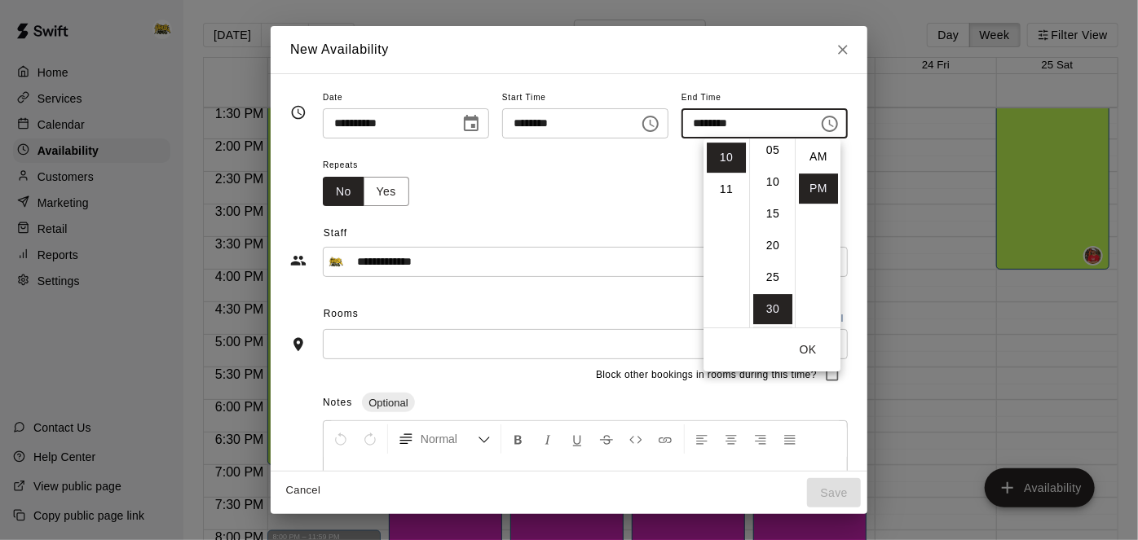
scroll to position [0, 0]
click at [772, 150] on li "00" at bounding box center [772, 157] width 39 height 30
type input "********"
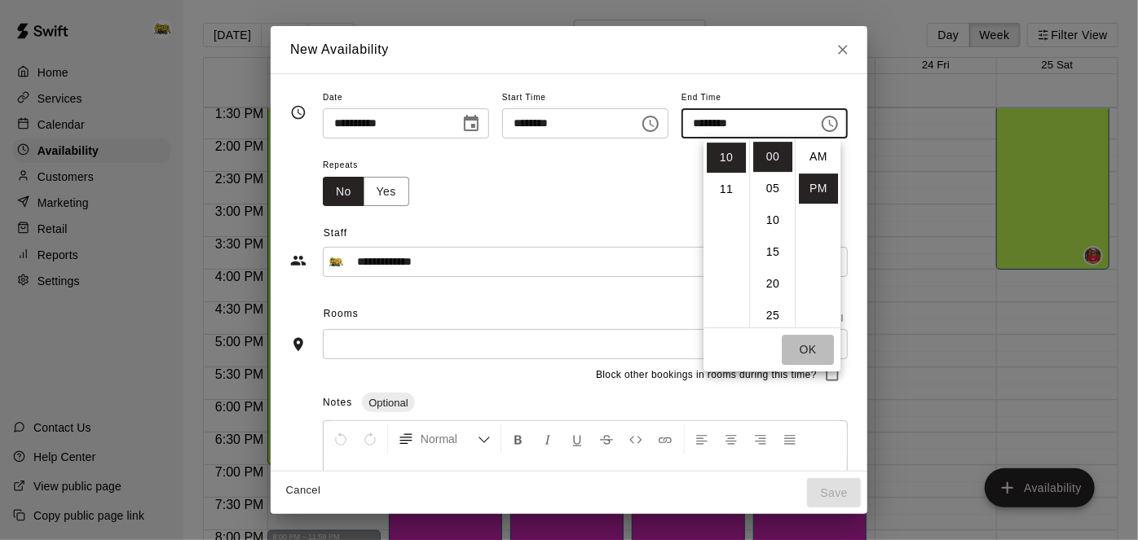
click at [814, 356] on button "OK" at bounding box center [808, 350] width 52 height 30
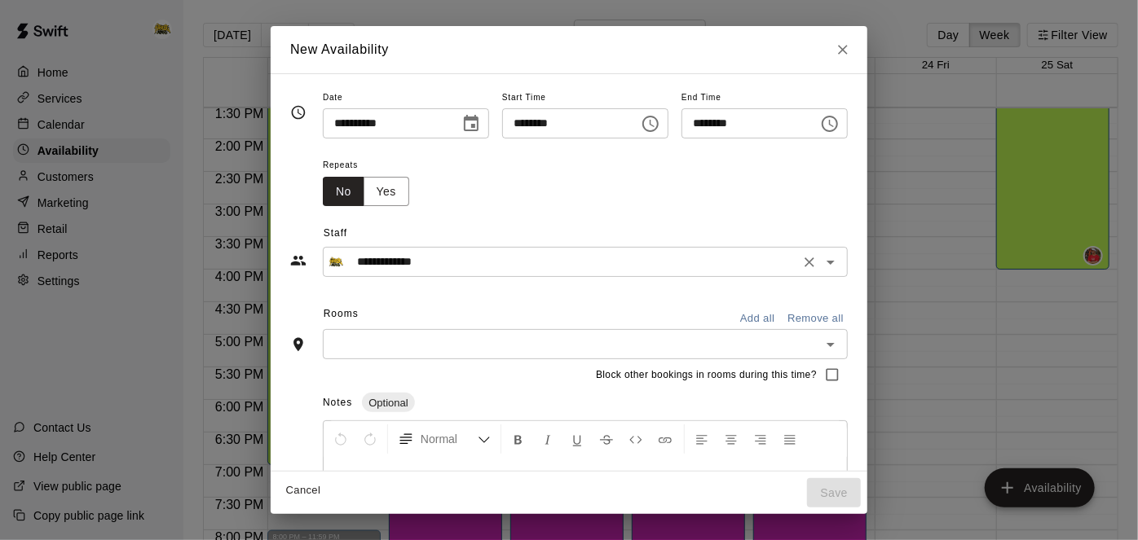
click at [840, 261] on icon "Open" at bounding box center [831, 263] width 20 height 20
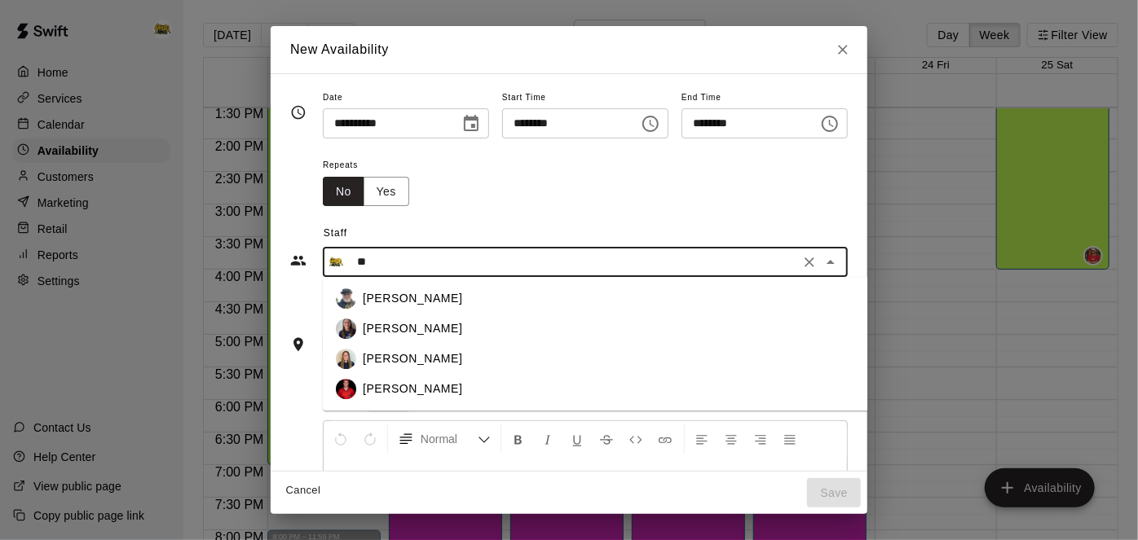
click at [390, 387] on p "[PERSON_NAME]" at bounding box center [412, 390] width 99 height 17
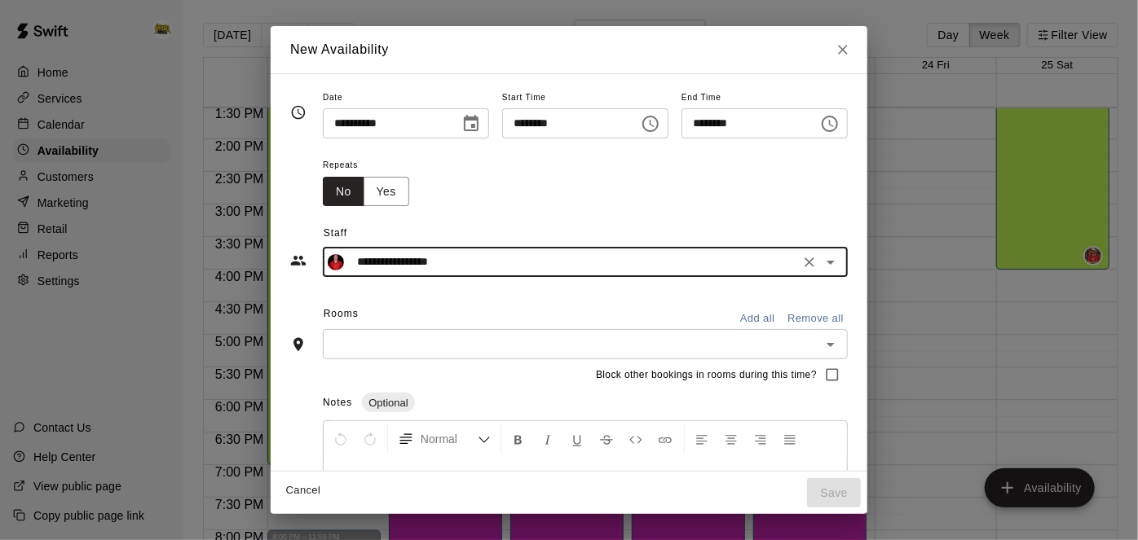
type input "**********"
click at [783, 320] on button "Add all" at bounding box center [757, 319] width 52 height 25
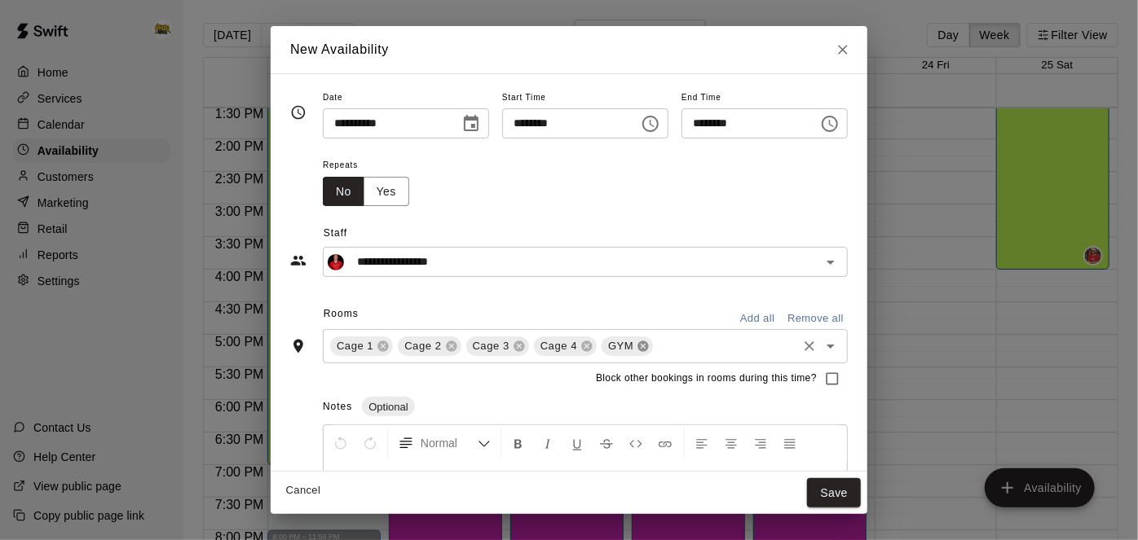
click at [638, 345] on icon at bounding box center [643, 347] width 11 height 11
click at [580, 345] on icon at bounding box center [586, 346] width 13 height 13
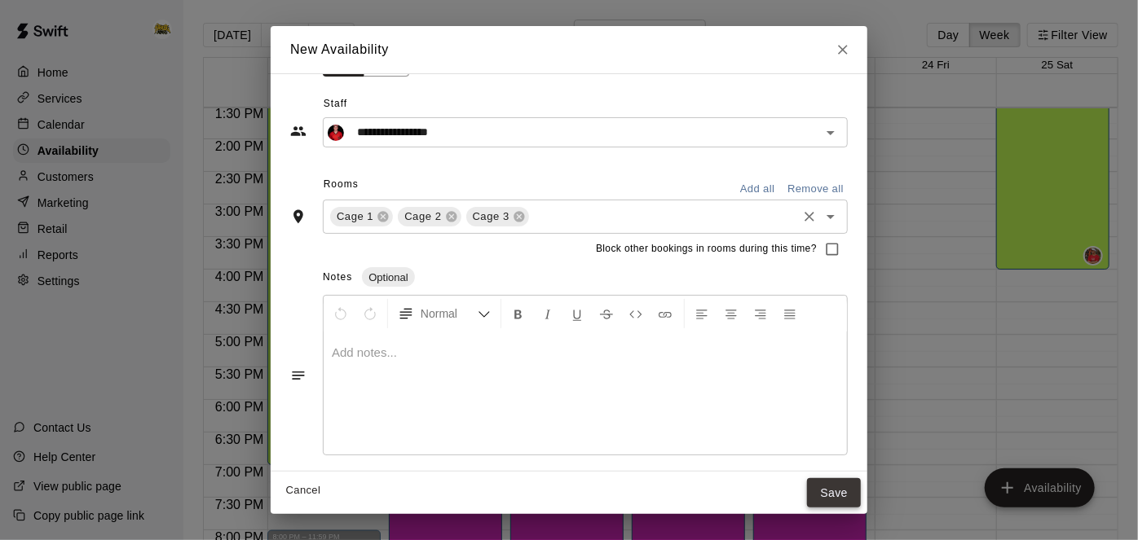
click at [861, 487] on button "Save" at bounding box center [834, 494] width 54 height 30
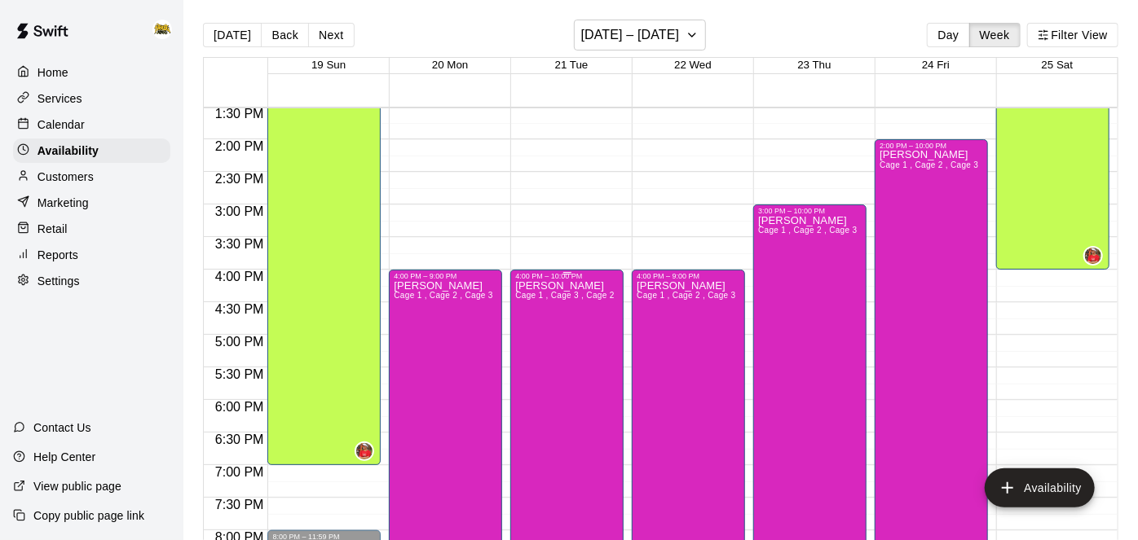
click at [56, 68] on div at bounding box center [569, 270] width 1138 height 540
click at [56, 73] on p "Home" at bounding box center [52, 72] width 31 height 16
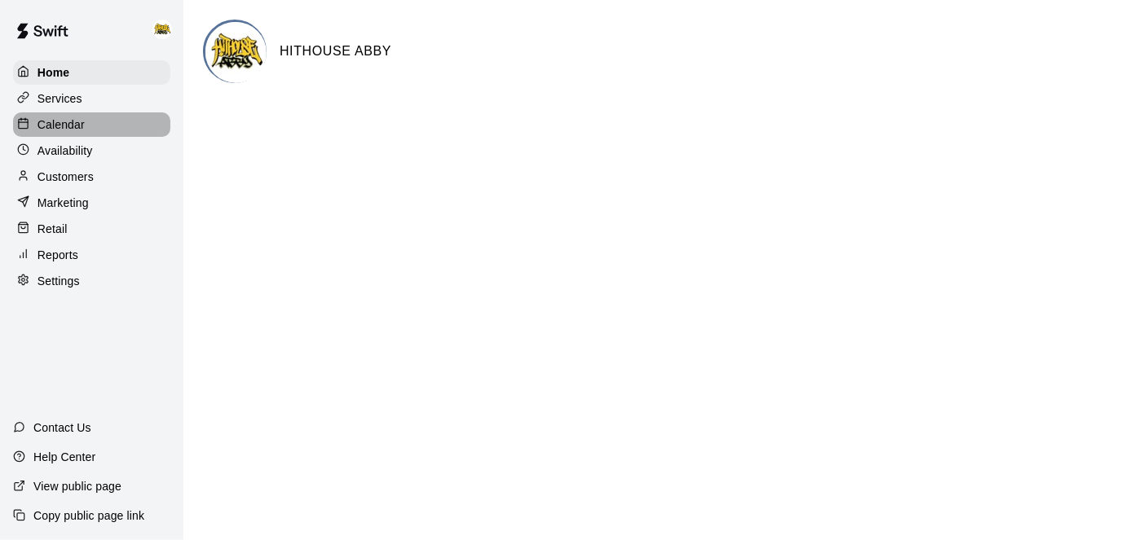
click at [64, 124] on p "Calendar" at bounding box center [60, 125] width 47 height 16
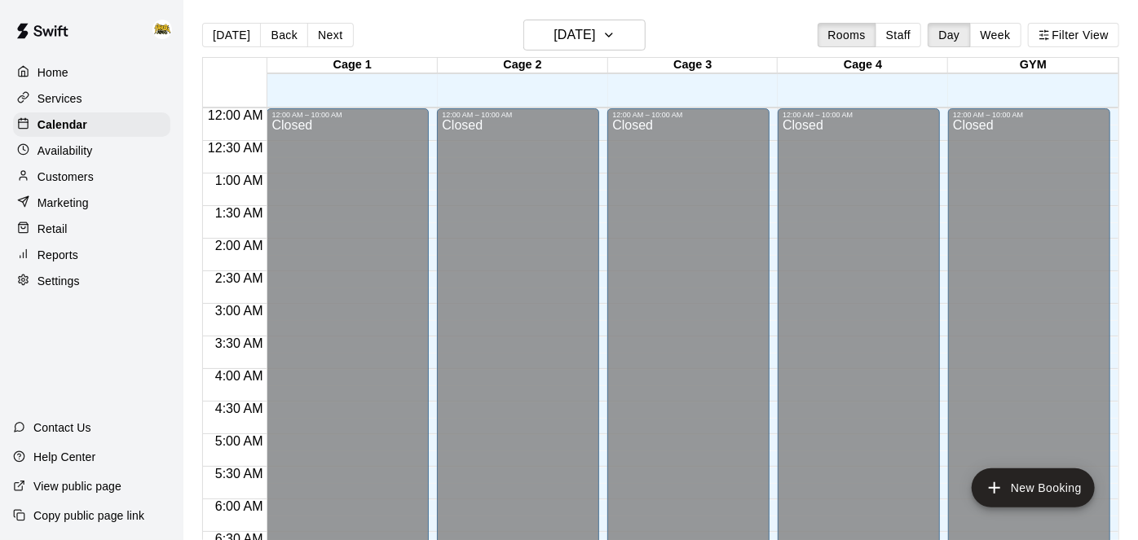
scroll to position [660, 0]
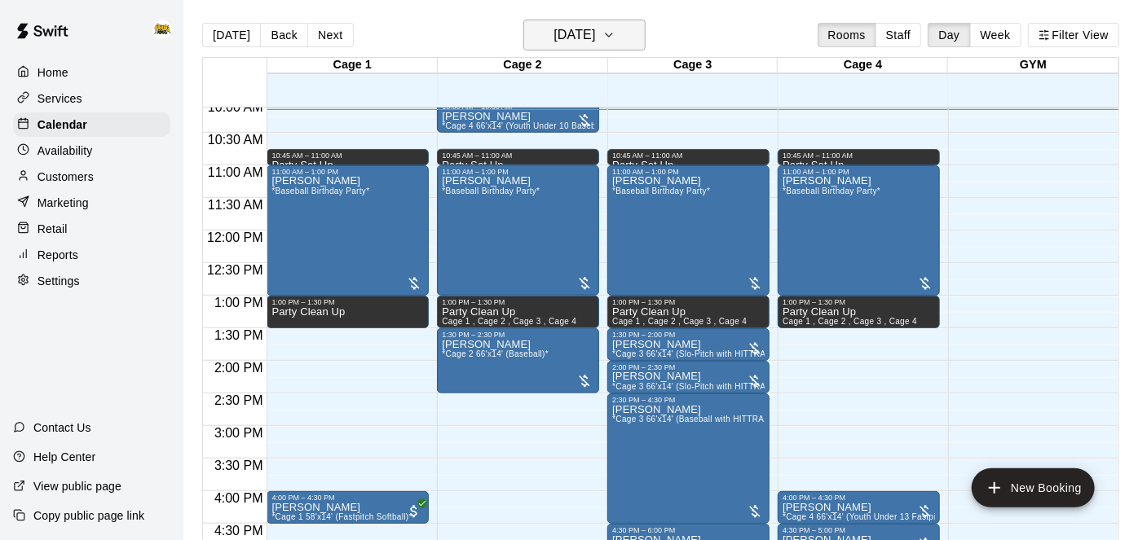
click at [595, 45] on h6 "[DATE]" at bounding box center [575, 35] width 42 height 23
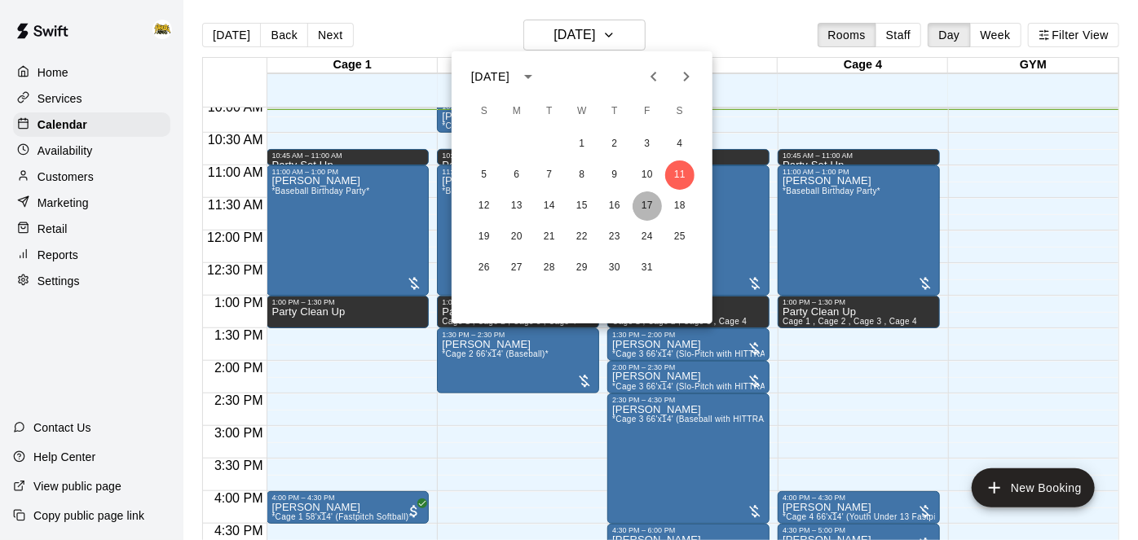
click at [643, 205] on button "17" at bounding box center [647, 206] width 29 height 29
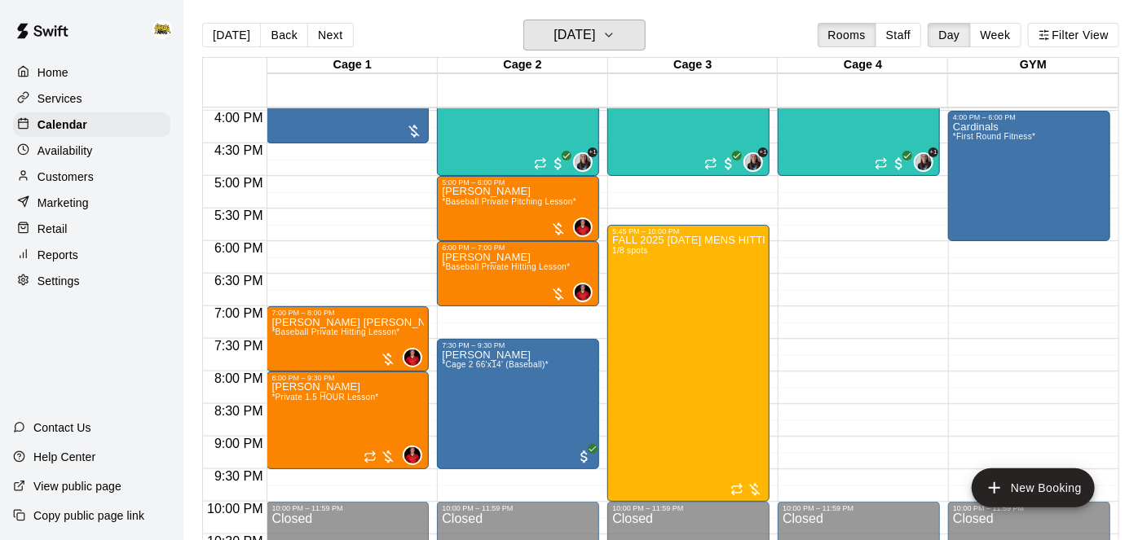
scroll to position [1037, 0]
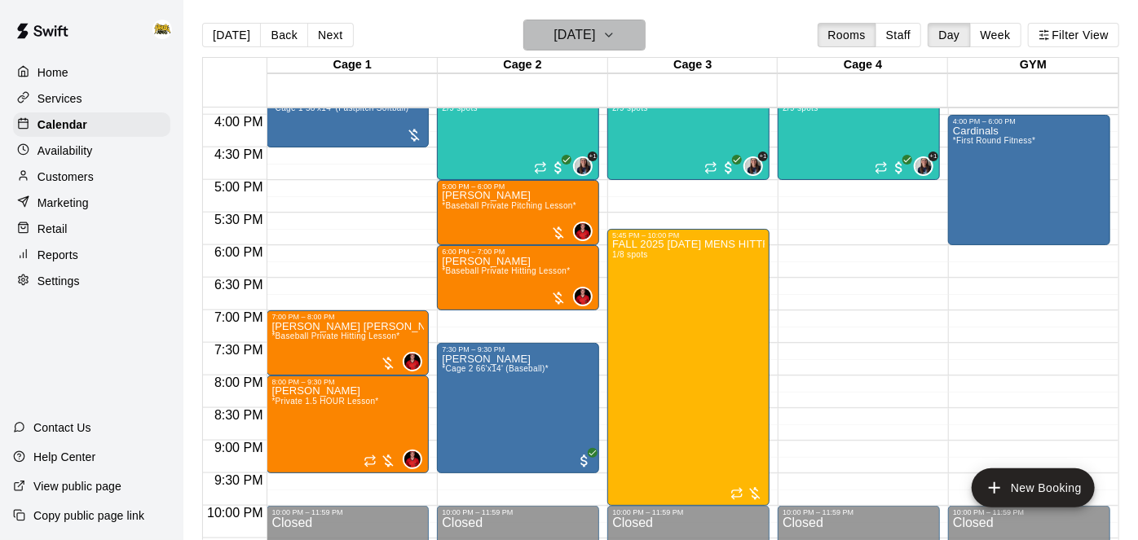
click at [615, 37] on icon "button" at bounding box center [608, 35] width 13 height 20
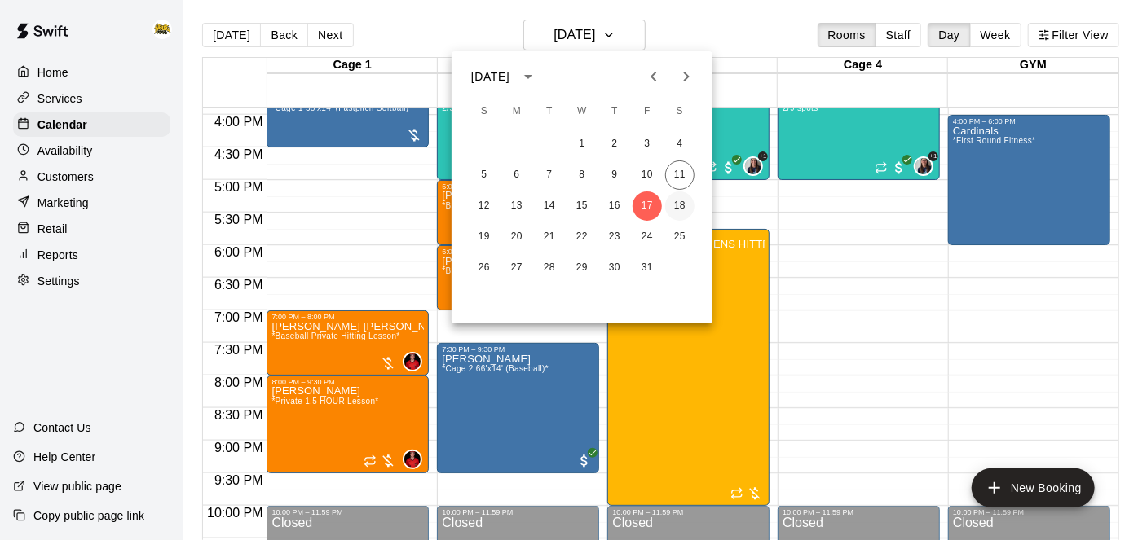
click at [678, 209] on button "18" at bounding box center [679, 206] width 29 height 29
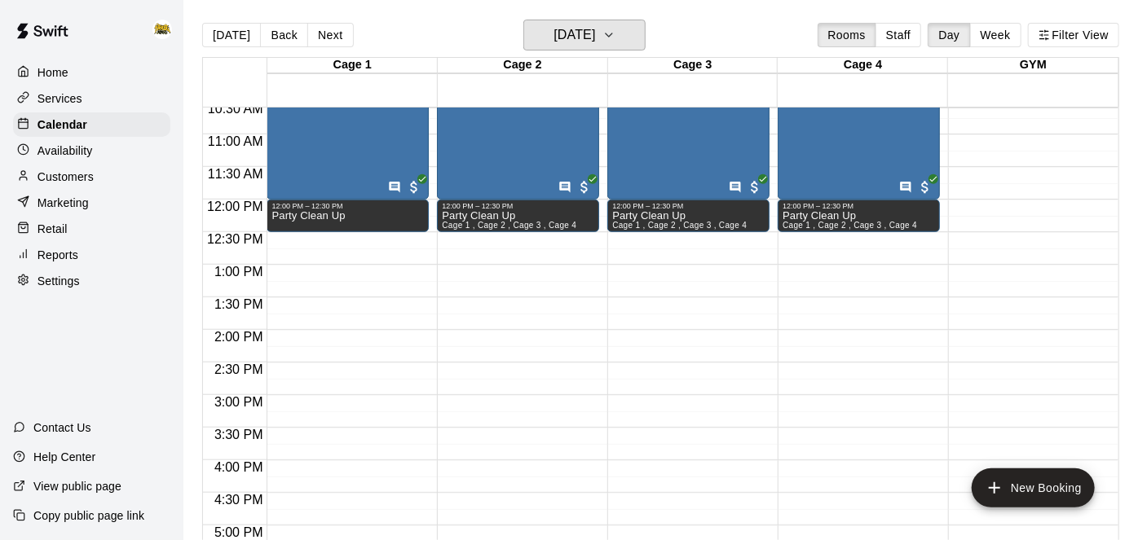
scroll to position [693, 0]
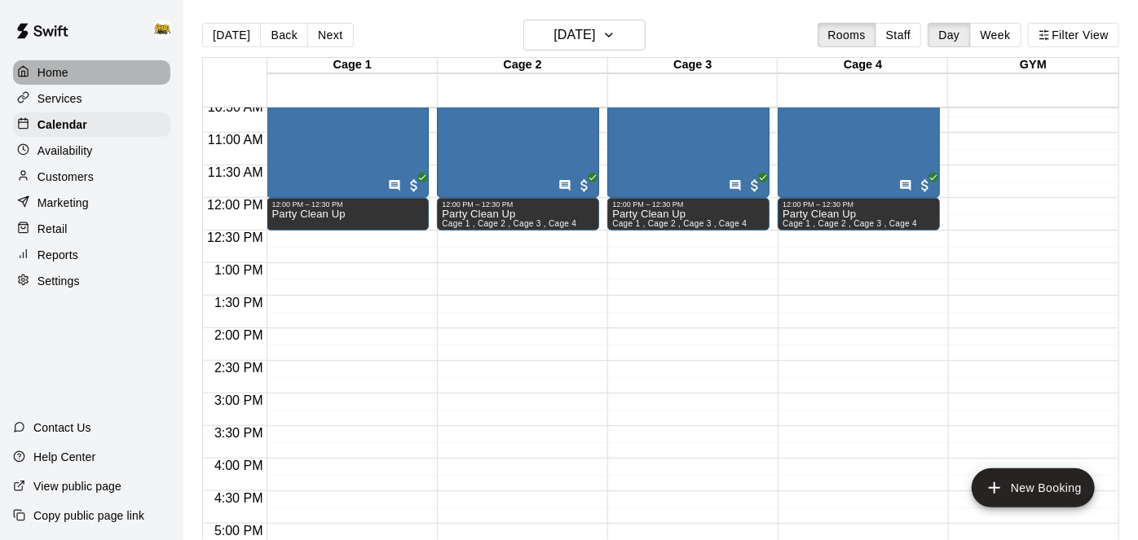
click at [67, 67] on p "Home" at bounding box center [52, 72] width 31 height 16
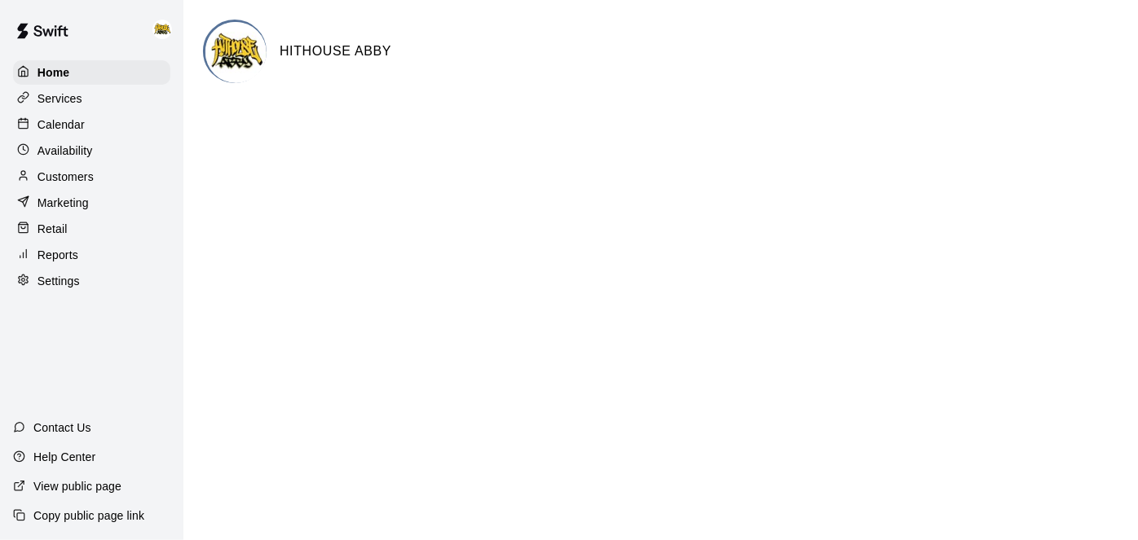
click at [78, 122] on p "Calendar" at bounding box center [60, 125] width 47 height 16
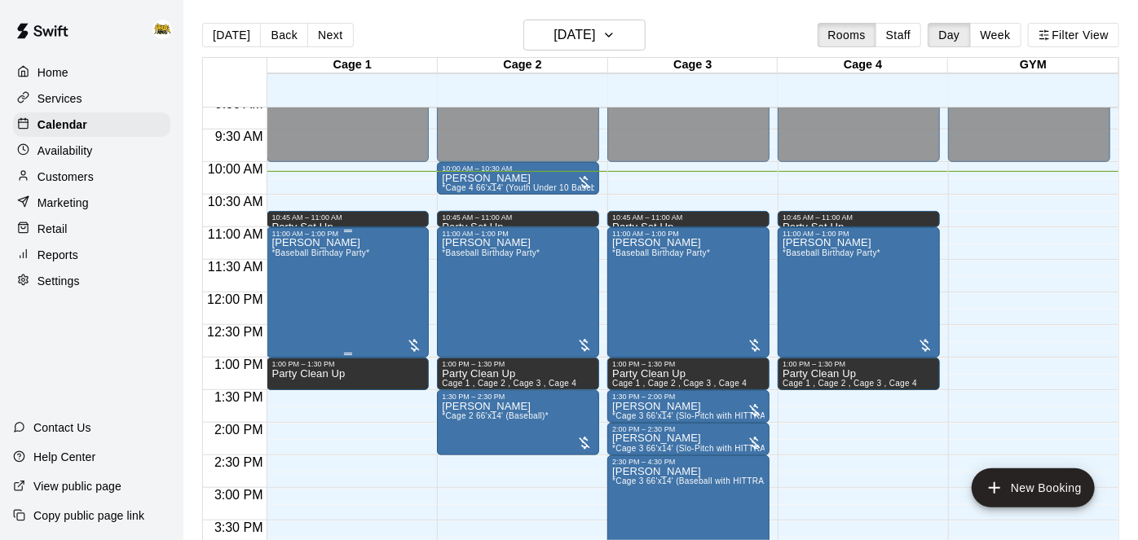
scroll to position [601, 0]
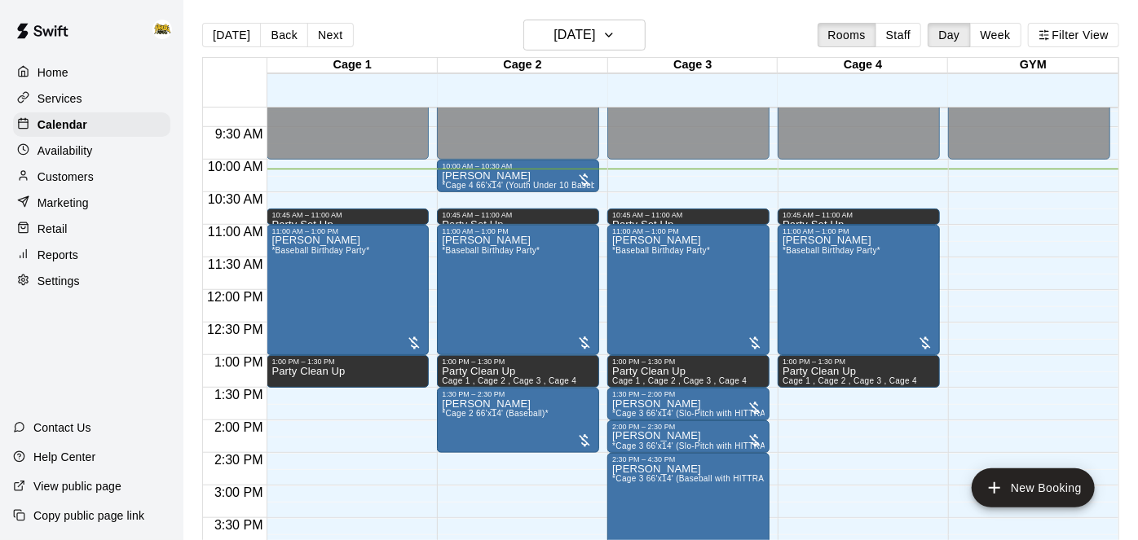
click at [73, 75] on div "Home" at bounding box center [91, 72] width 157 height 24
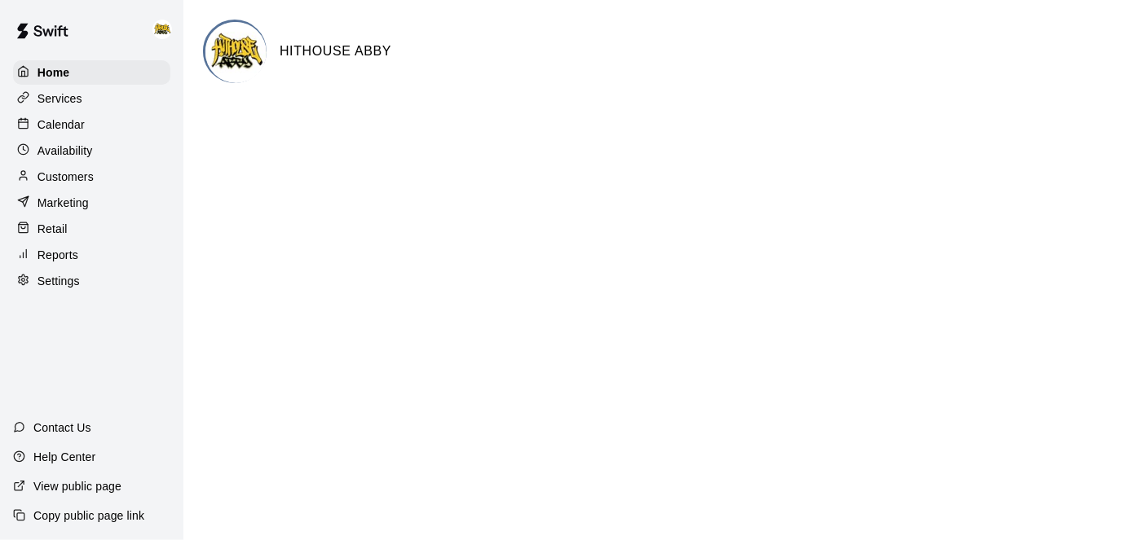
click at [82, 123] on p "Calendar" at bounding box center [60, 125] width 47 height 16
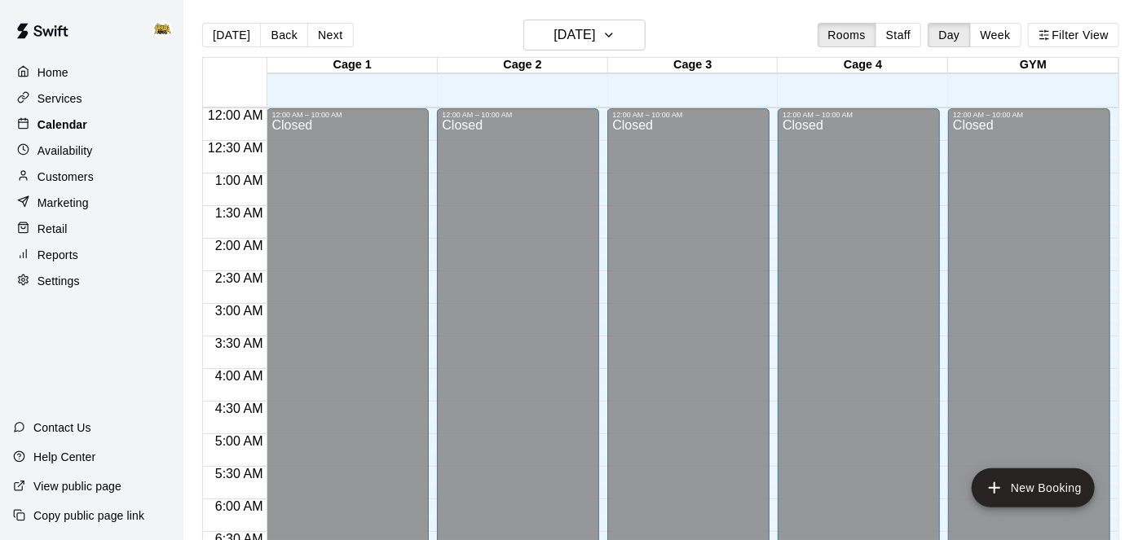
scroll to position [662, 0]
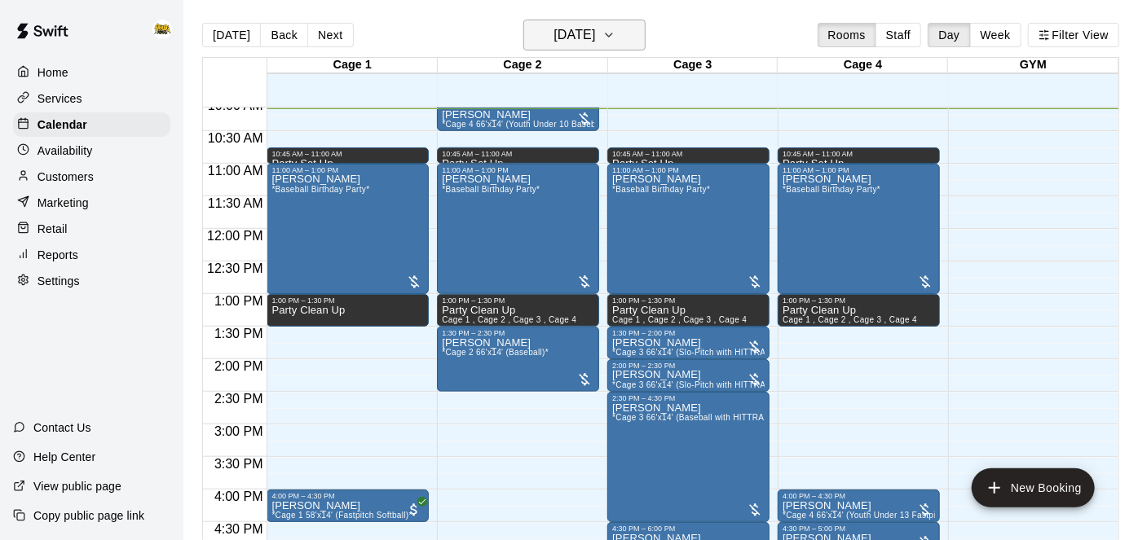
click at [615, 33] on icon "button" at bounding box center [608, 35] width 13 height 20
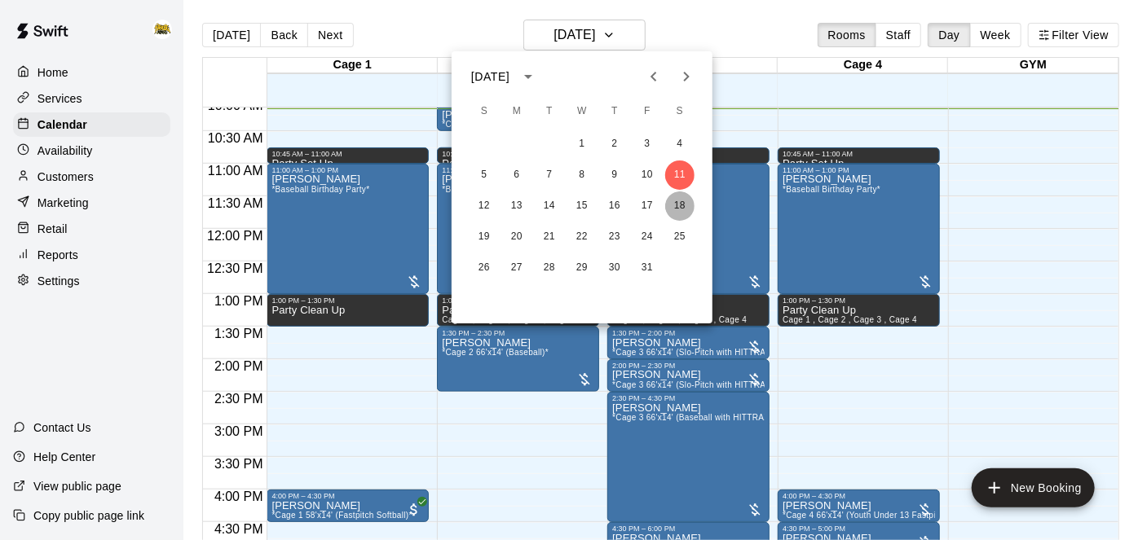
click at [681, 204] on button "18" at bounding box center [679, 206] width 29 height 29
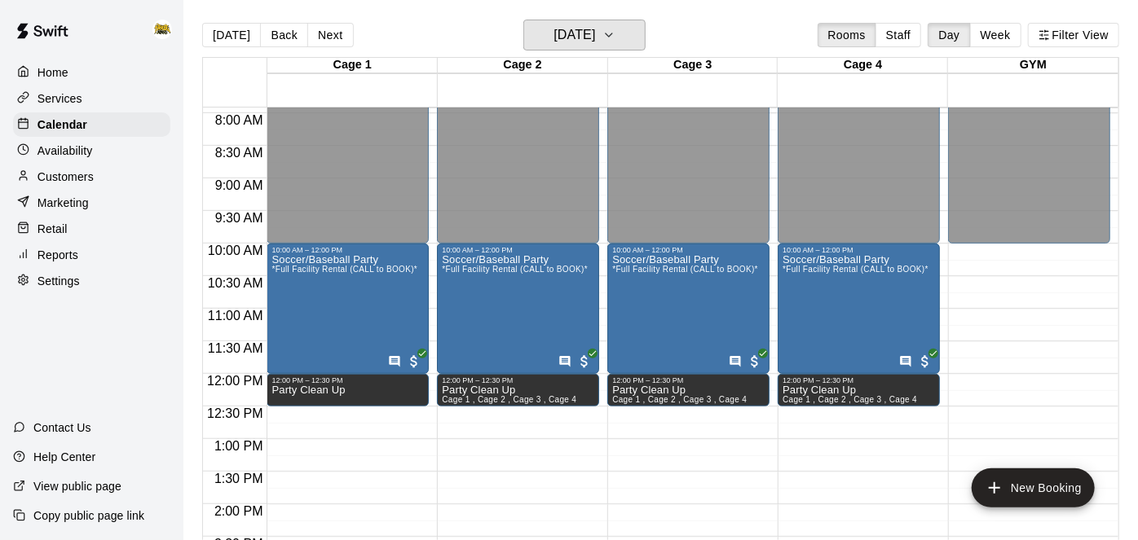
scroll to position [500, 0]
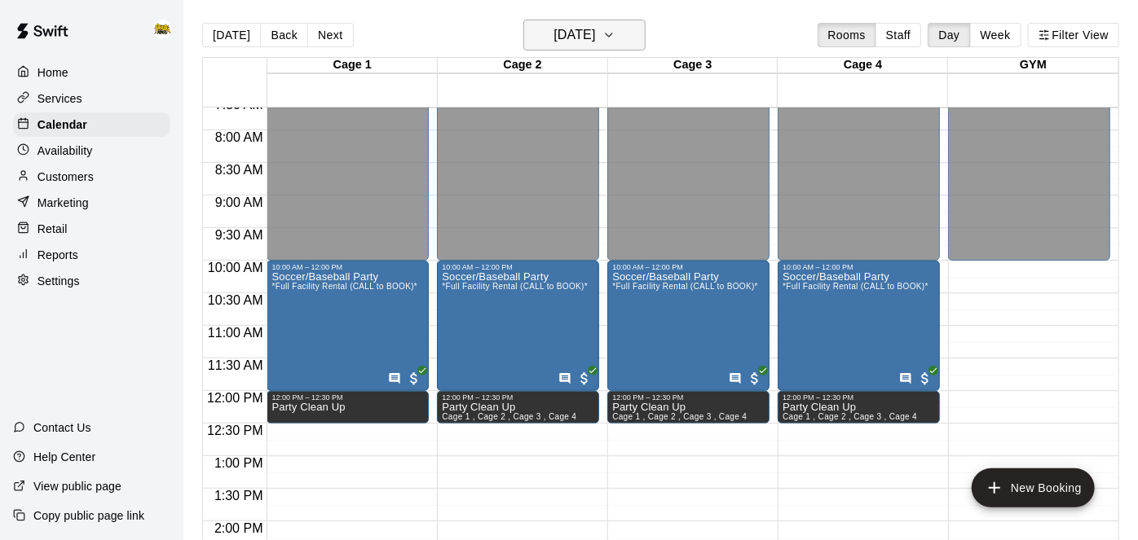
click at [615, 33] on icon "button" at bounding box center [608, 35] width 13 height 20
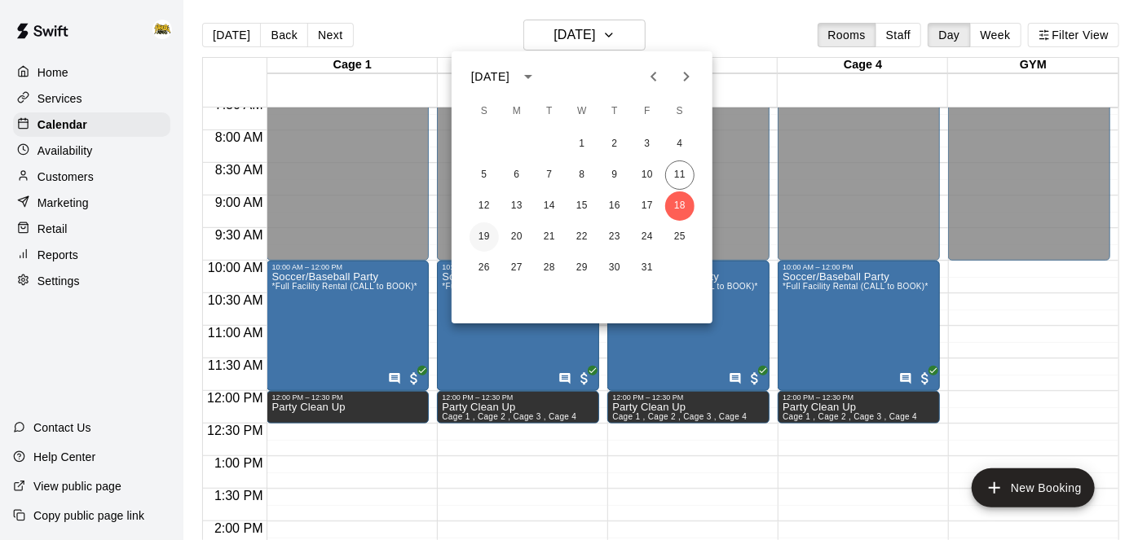
click at [484, 238] on button "19" at bounding box center [484, 237] width 29 height 29
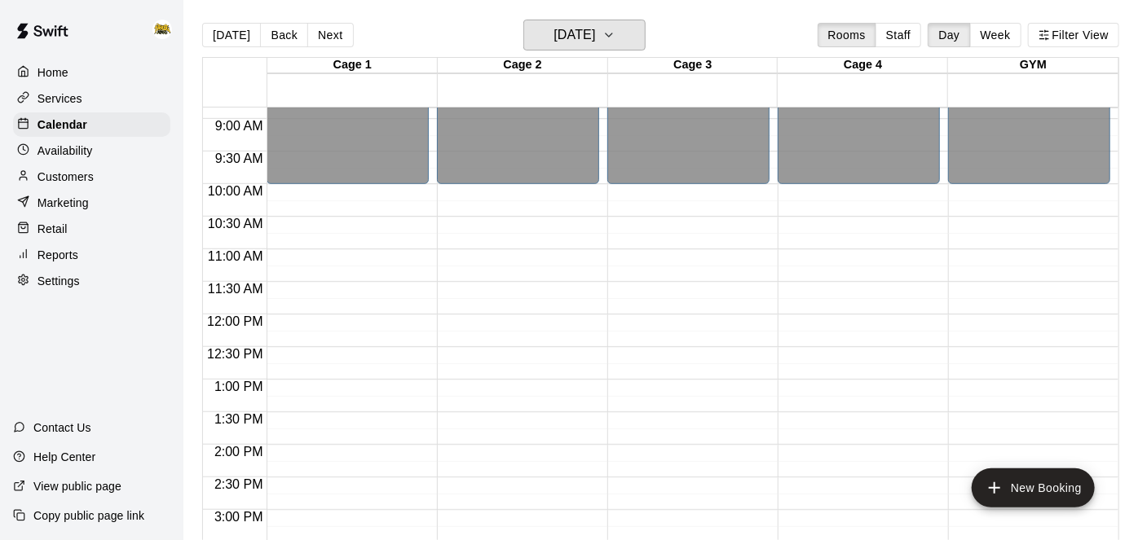
scroll to position [567, 0]
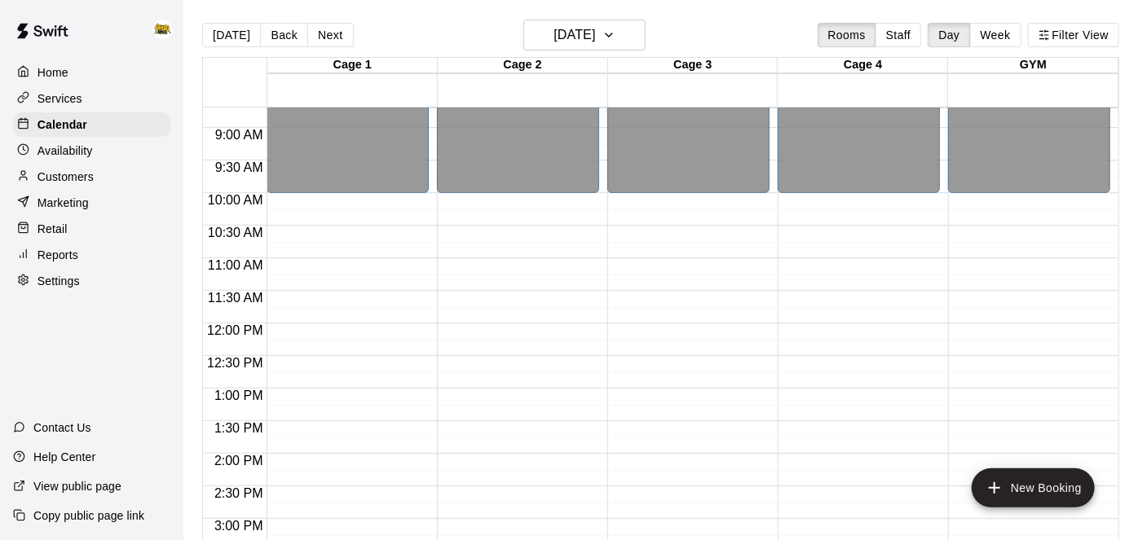
click at [60, 72] on p "Home" at bounding box center [52, 72] width 31 height 16
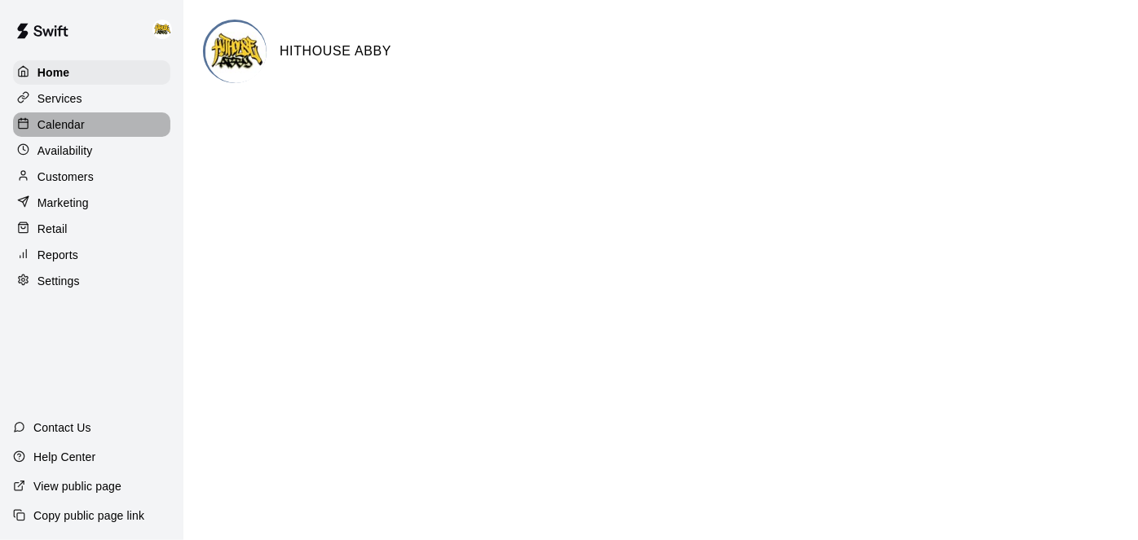
click at [80, 124] on p "Calendar" at bounding box center [60, 125] width 47 height 16
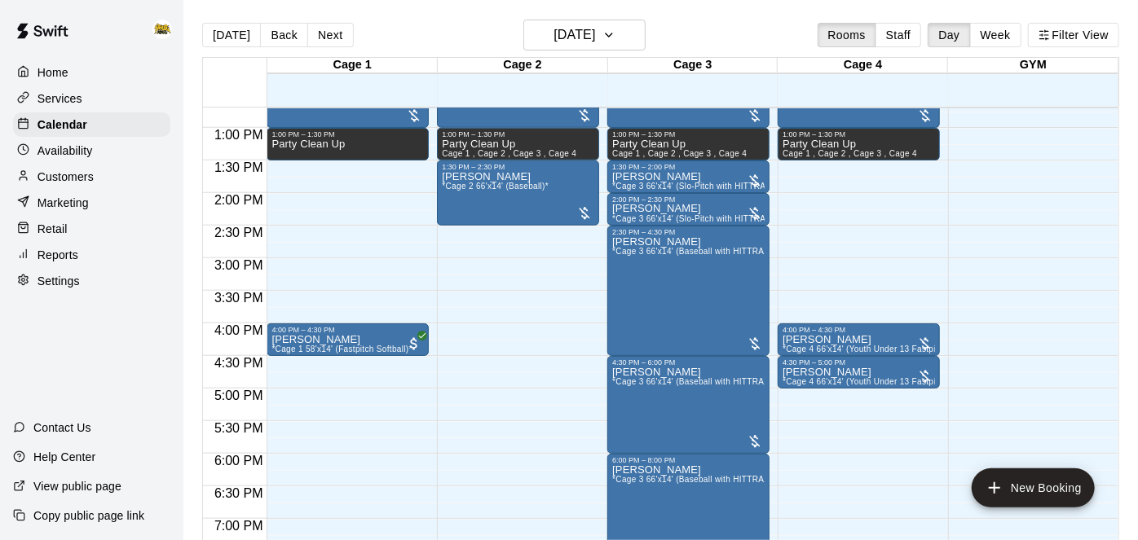
scroll to position [830, 0]
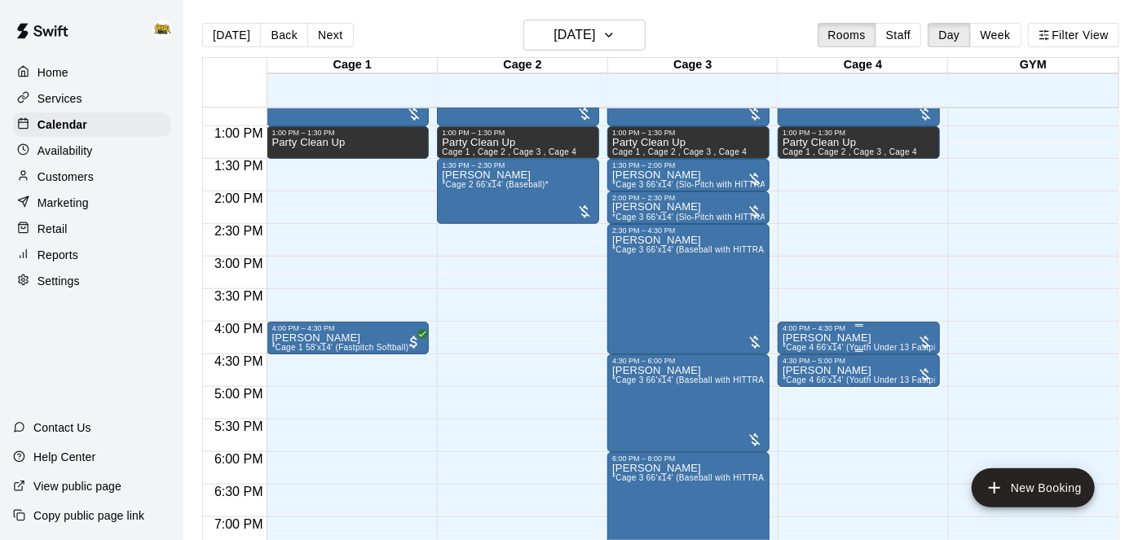
click at [792, 349] on icon "edit" at bounding box center [799, 349] width 20 height 20
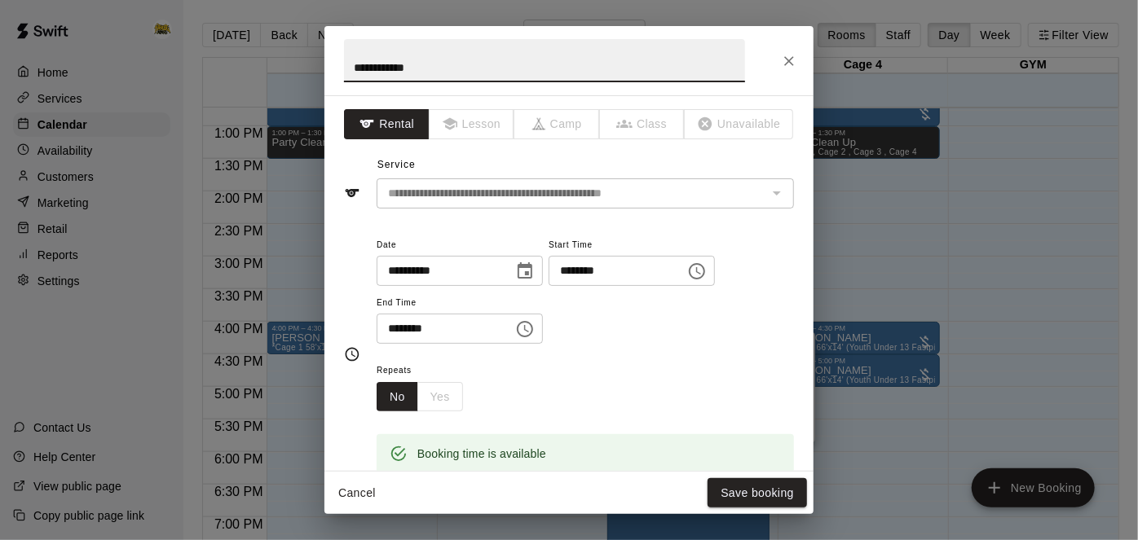
click at [352, 497] on button "Cancel" at bounding box center [357, 494] width 52 height 30
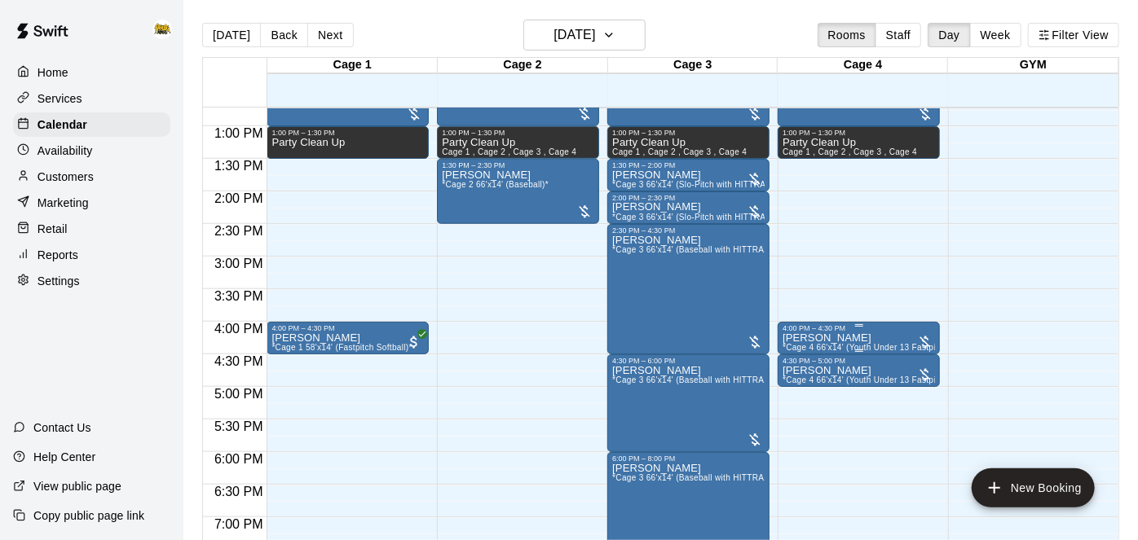
click at [796, 350] on icon "edit" at bounding box center [799, 349] width 15 height 15
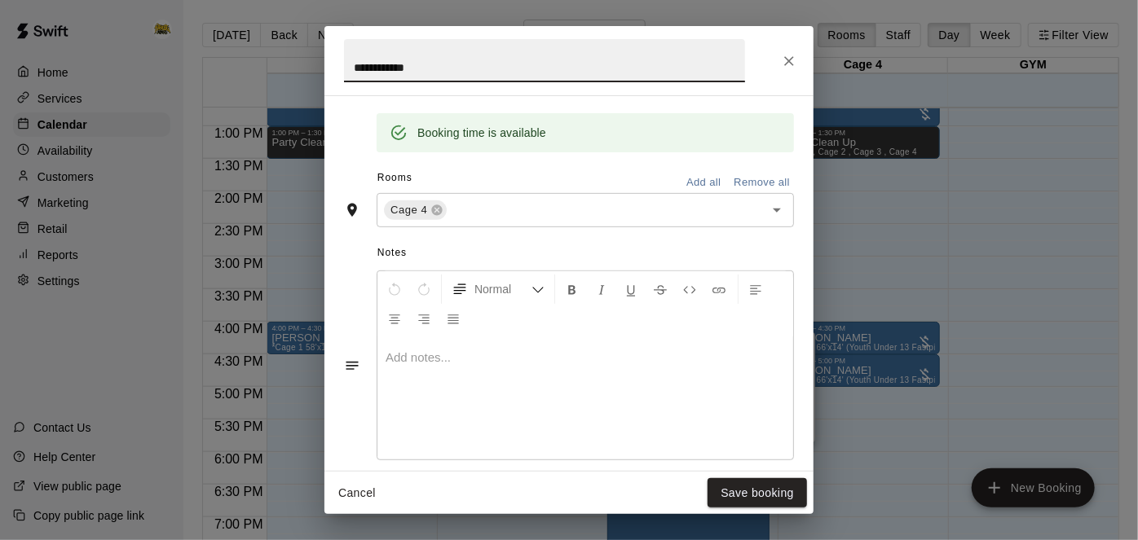
scroll to position [320, 0]
click at [766, 196] on button "Remove all" at bounding box center [762, 183] width 64 height 25
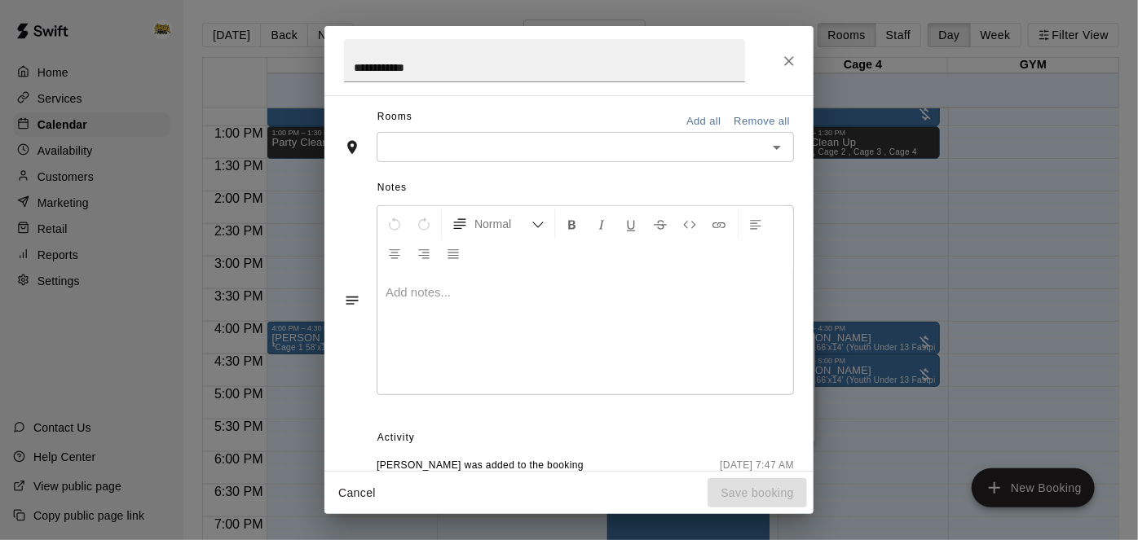
click at [777, 157] on icon "Open" at bounding box center [777, 148] width 20 height 20
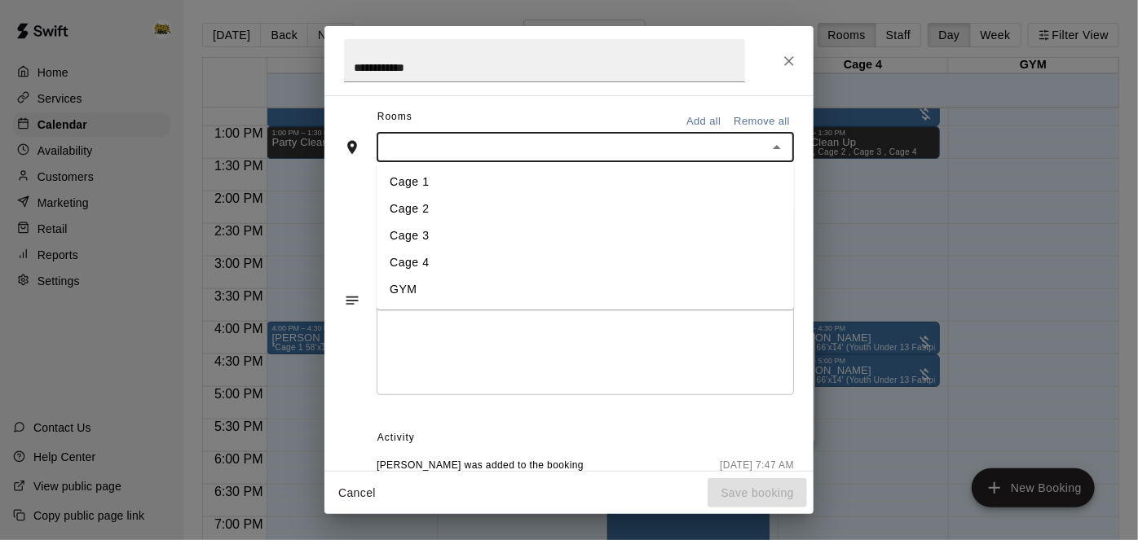
click at [710, 223] on li "Cage 2" at bounding box center [585, 209] width 417 height 27
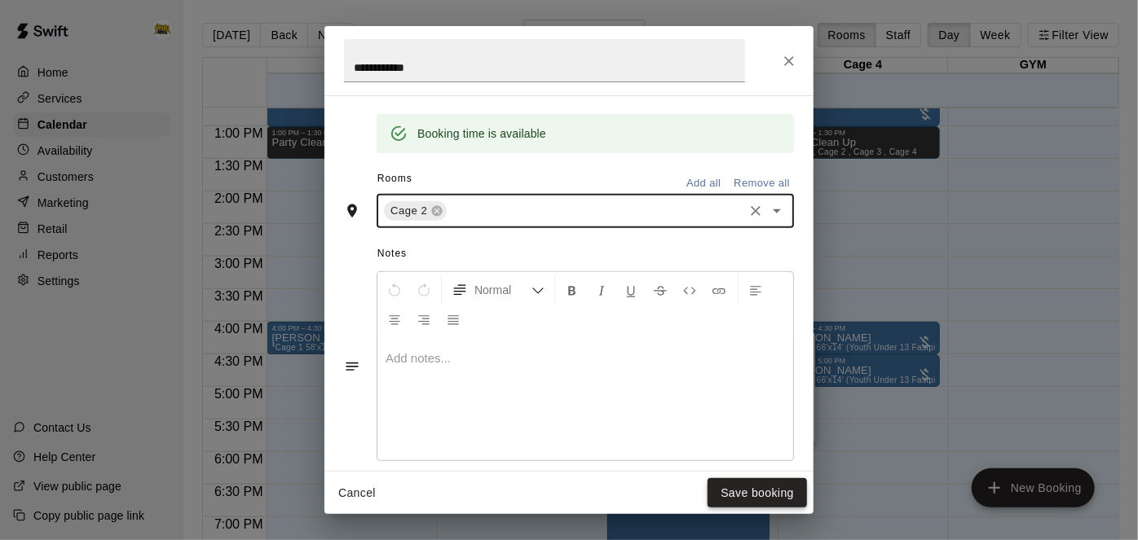
click at [749, 492] on button "Save booking" at bounding box center [757, 494] width 99 height 30
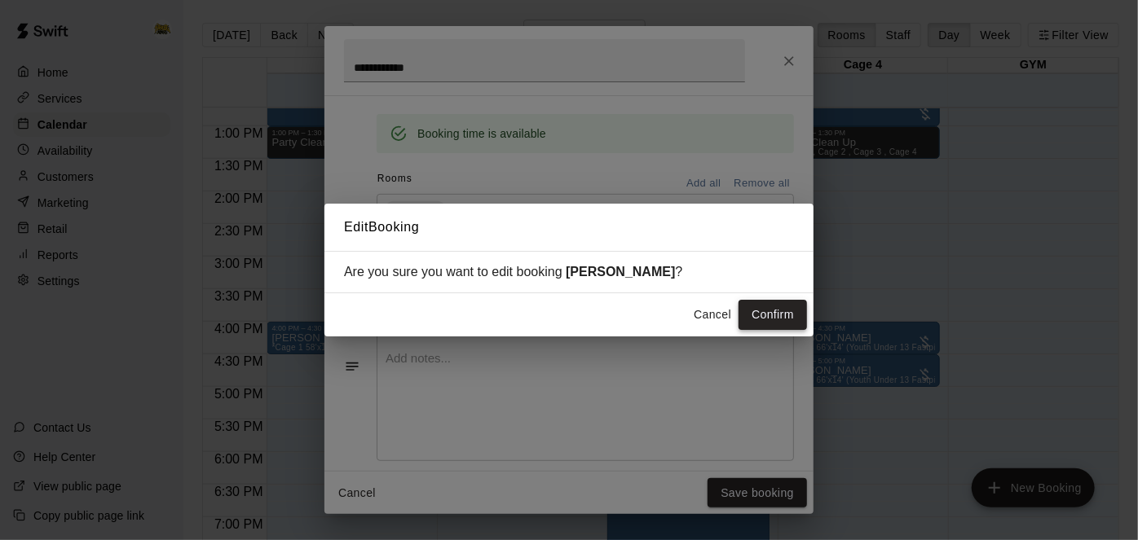
click at [795, 308] on button "Confirm" at bounding box center [773, 315] width 68 height 30
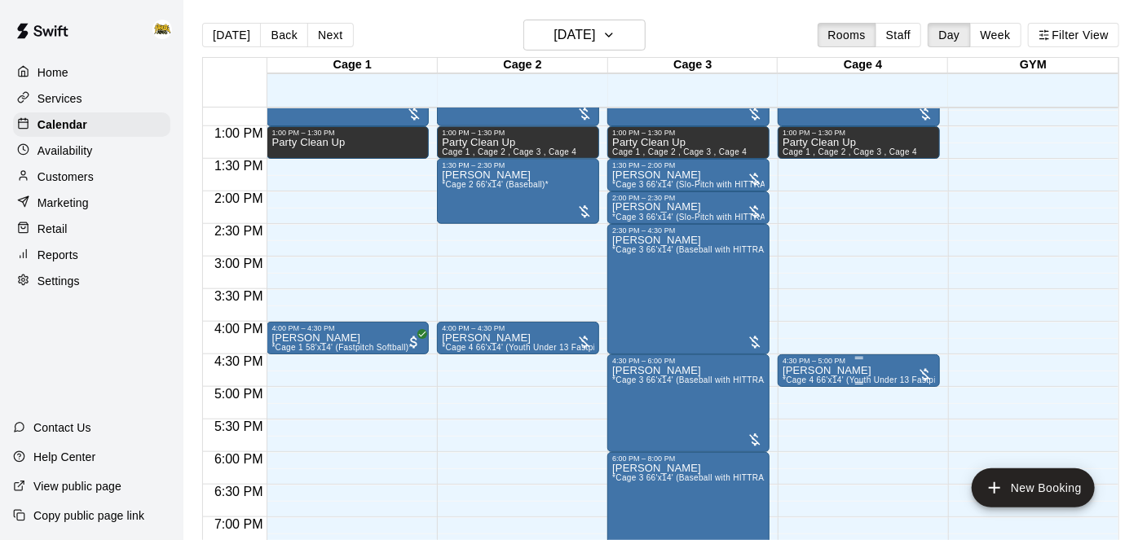
click at [794, 383] on icon "edit" at bounding box center [799, 381] width 15 height 15
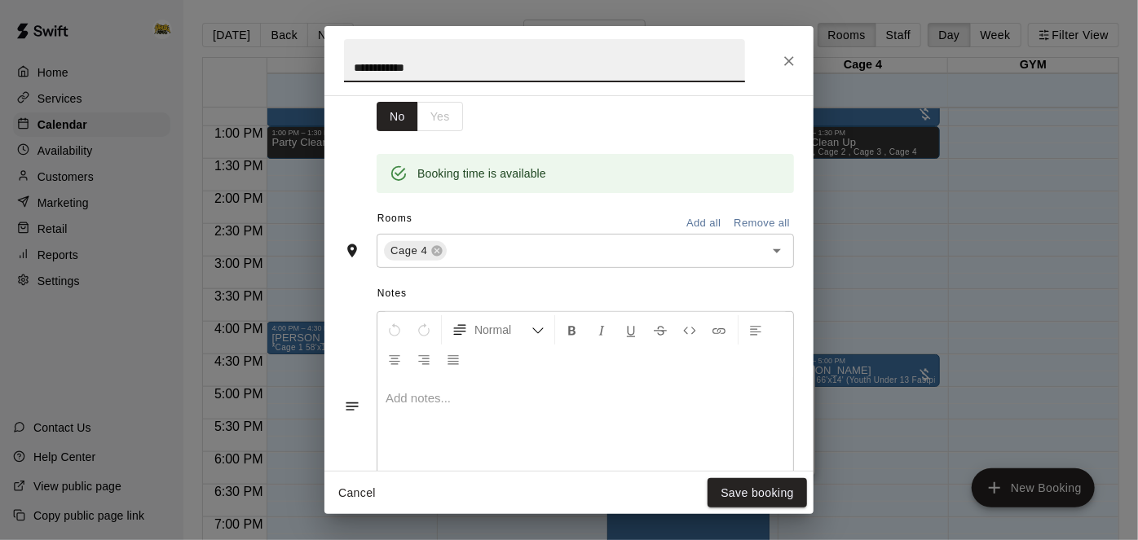
scroll to position [287, 0]
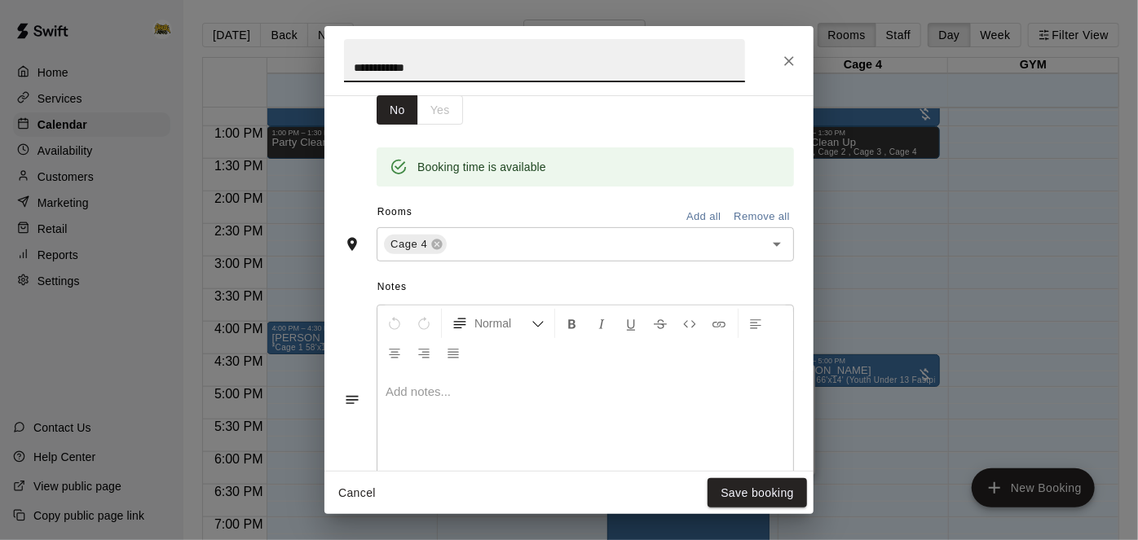
click at [748, 230] on button "Remove all" at bounding box center [762, 217] width 64 height 25
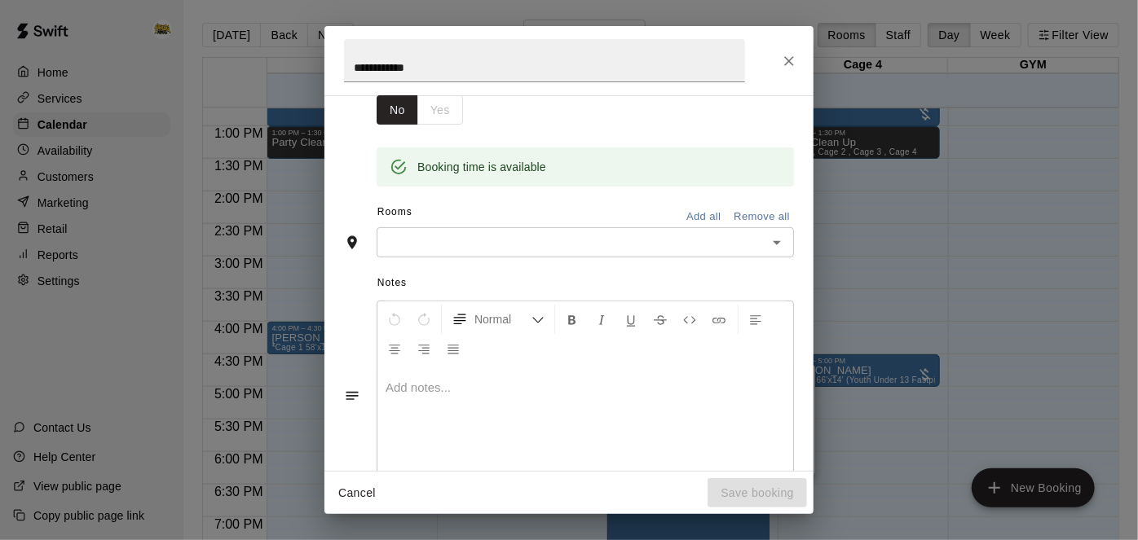
scroll to position [256, 0]
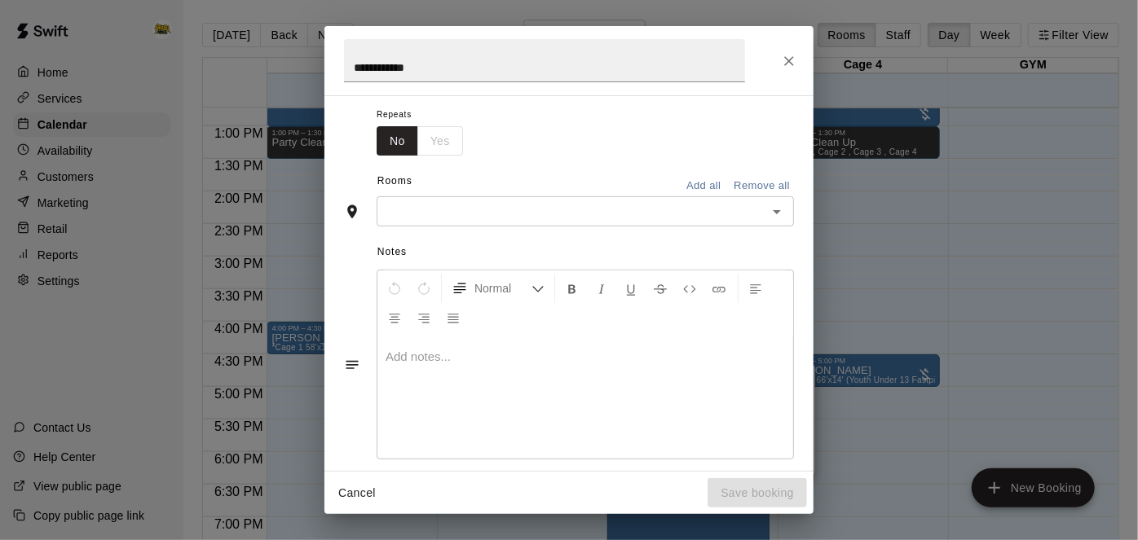
click at [779, 222] on icon "Open" at bounding box center [777, 212] width 20 height 20
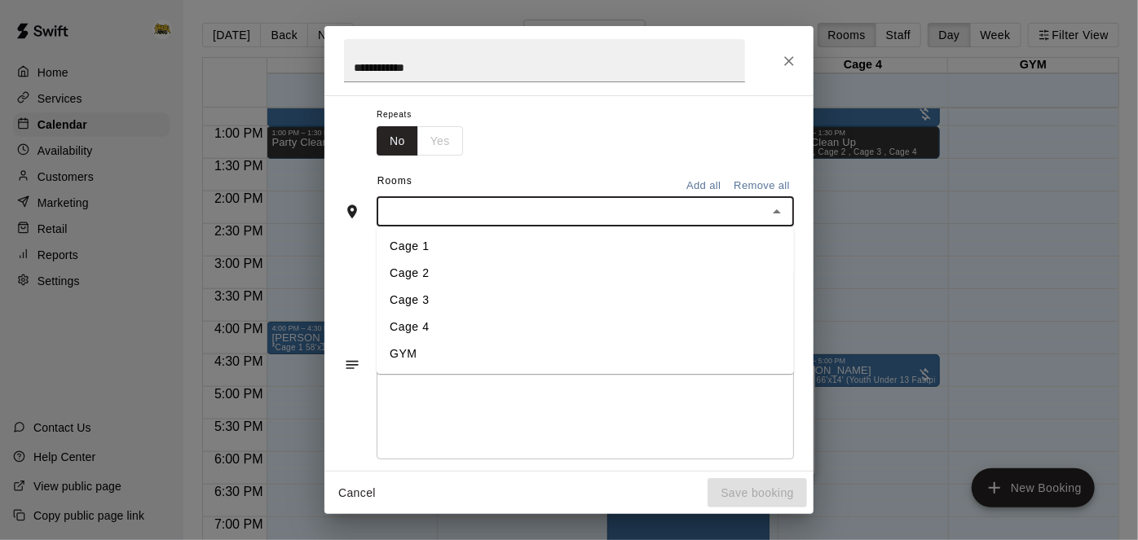
click at [734, 288] on li "Cage 2" at bounding box center [585, 274] width 417 height 27
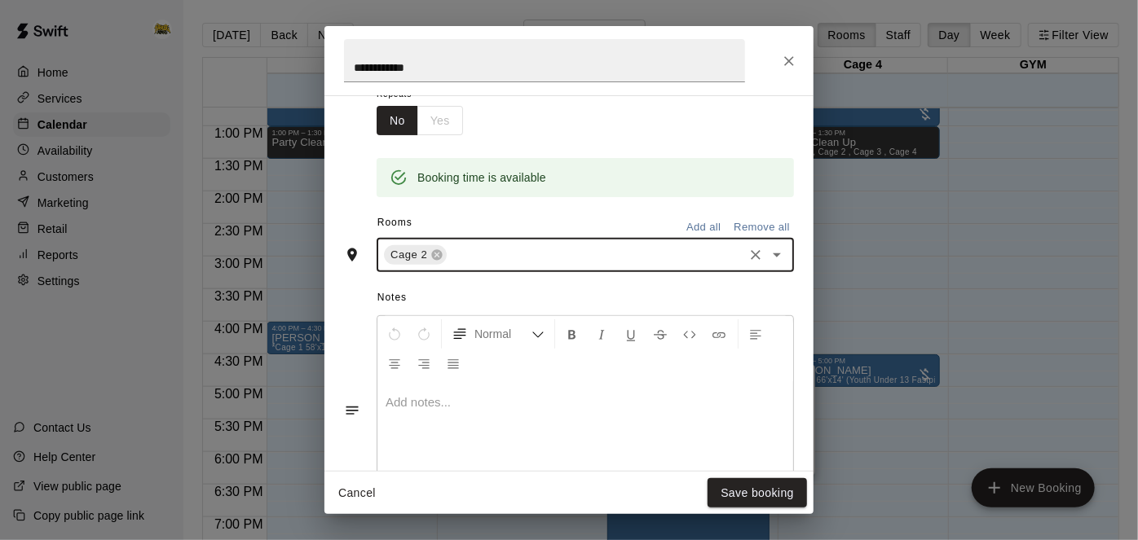
scroll to position [287, 0]
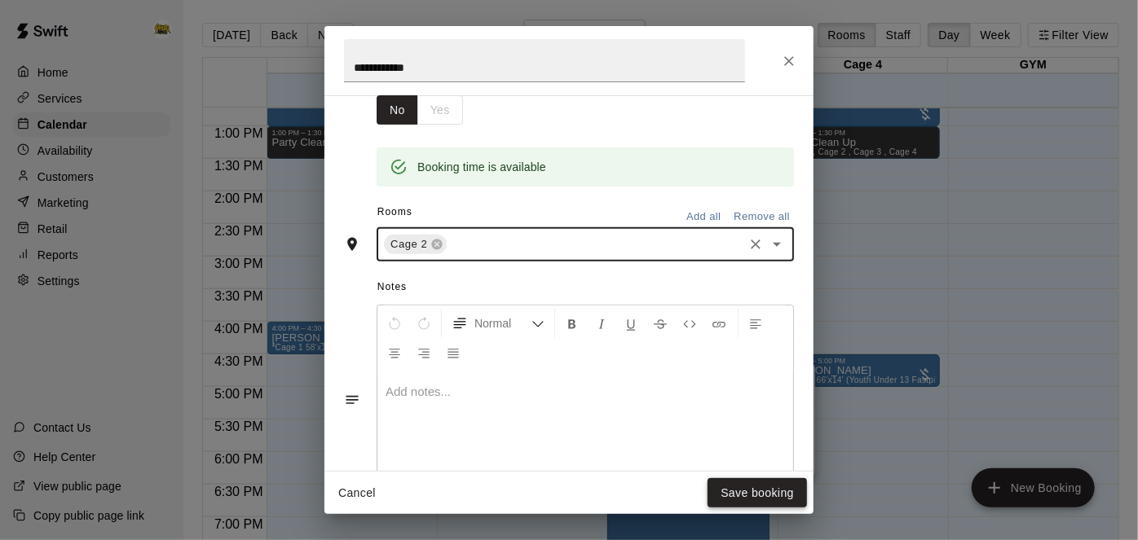
click at [748, 481] on button "Save booking" at bounding box center [757, 494] width 99 height 30
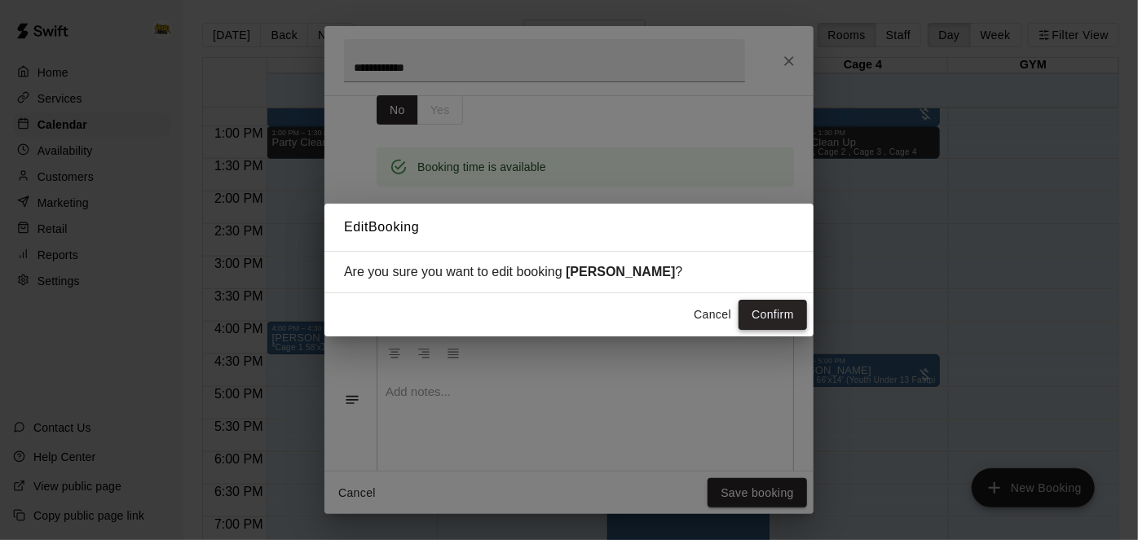
click at [780, 320] on button "Confirm" at bounding box center [773, 315] width 68 height 30
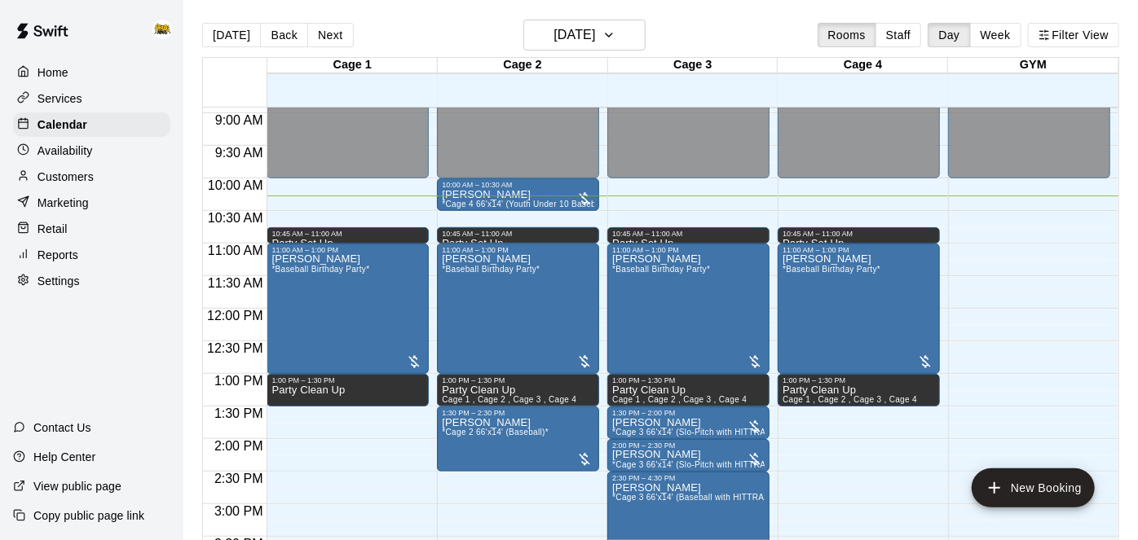
scroll to position [581, 0]
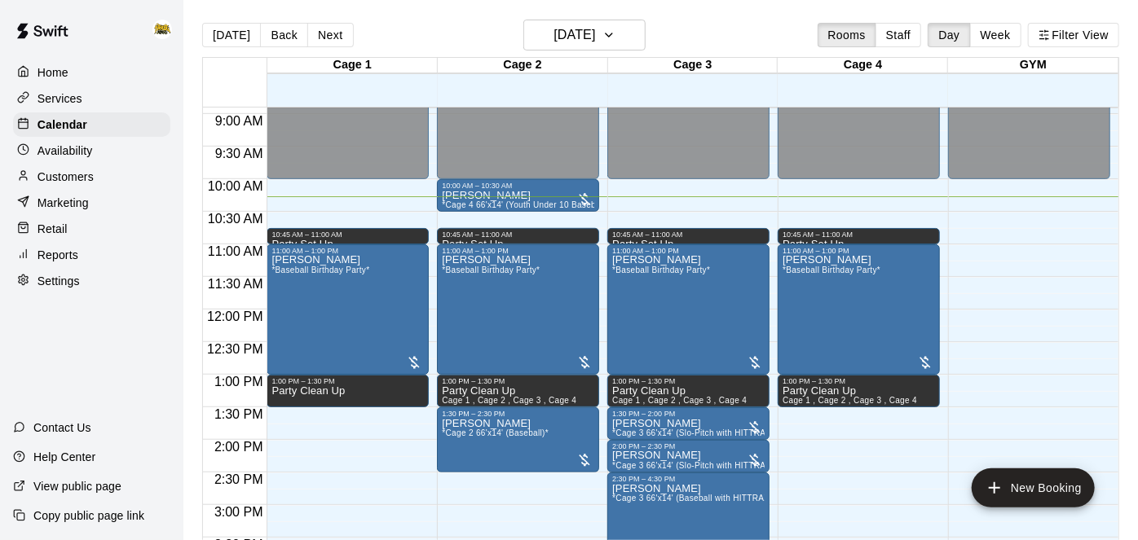
click at [64, 70] on p "Home" at bounding box center [52, 72] width 31 height 16
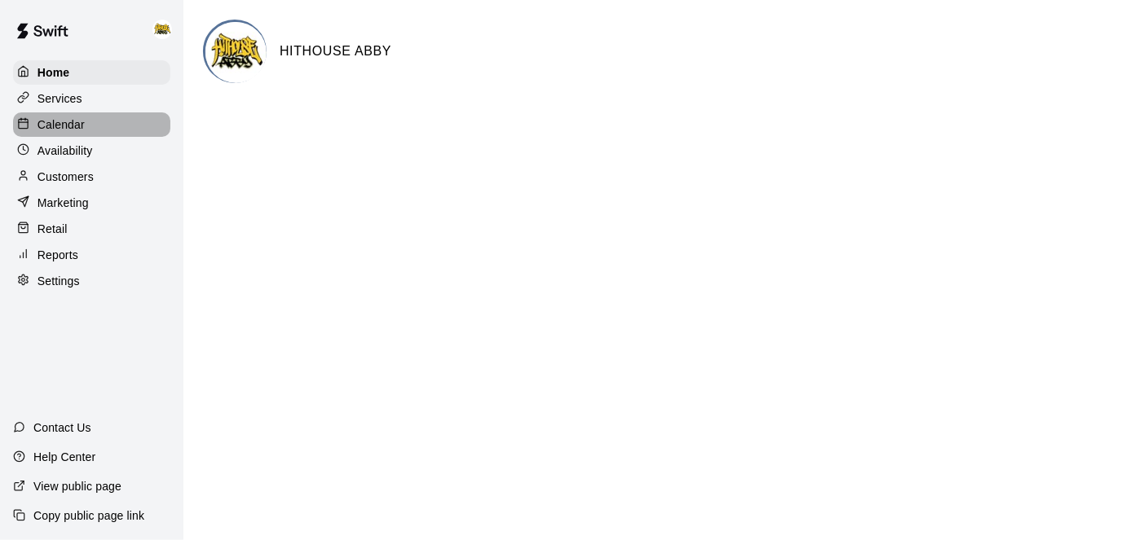
click at [96, 127] on div "Calendar" at bounding box center [91, 124] width 157 height 24
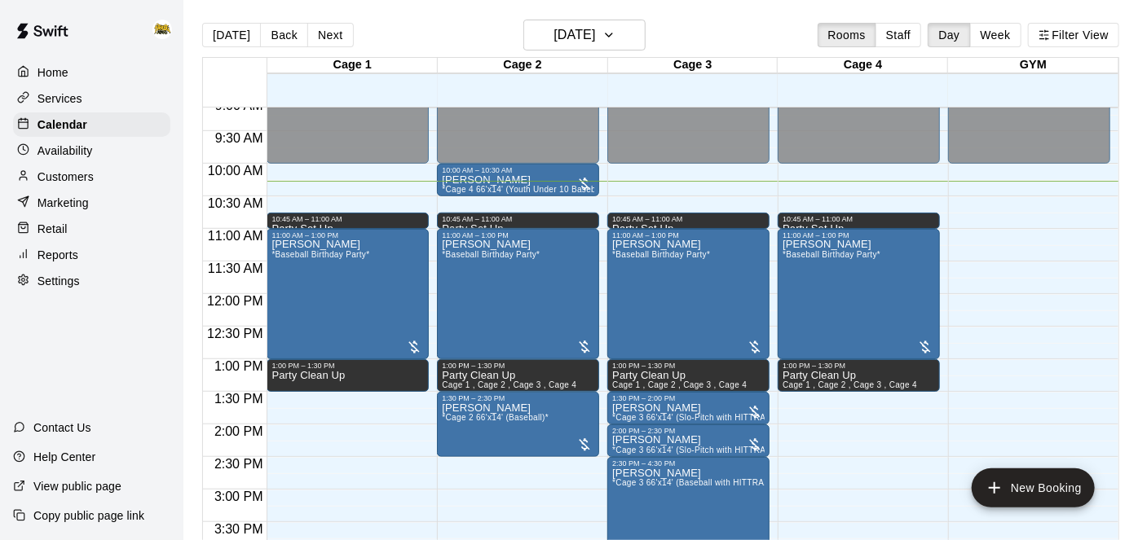
scroll to position [569, 0]
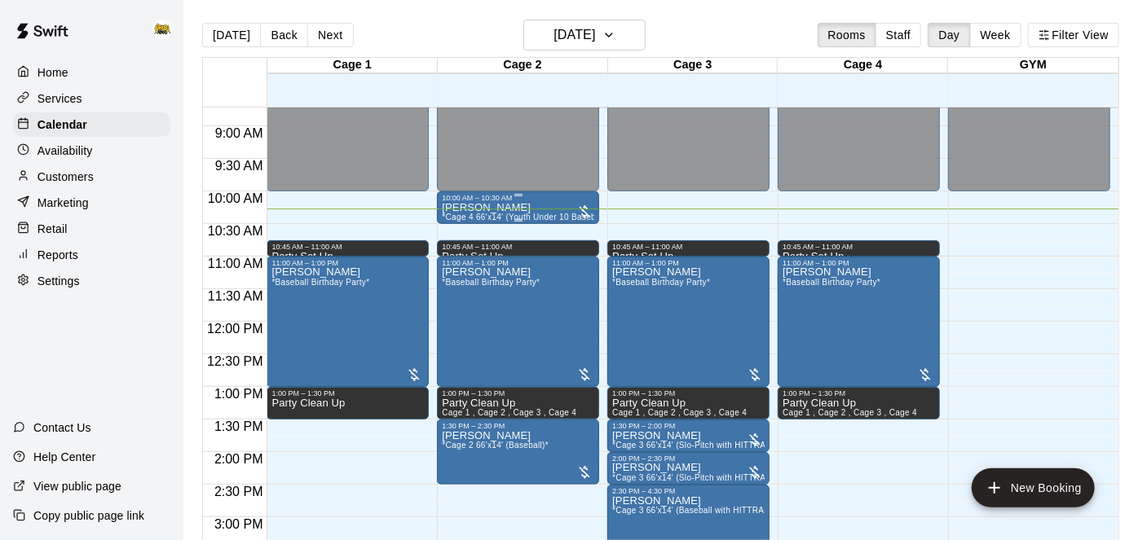
click at [536, 205] on div "Cory Mitchener *Cage 4 66'x14' (Youth Under 10 Baseball)*" at bounding box center [518, 472] width 152 height 540
click at [536, 206] on div at bounding box center [569, 270] width 1138 height 540
click at [70, 74] on div "Home" at bounding box center [91, 72] width 157 height 24
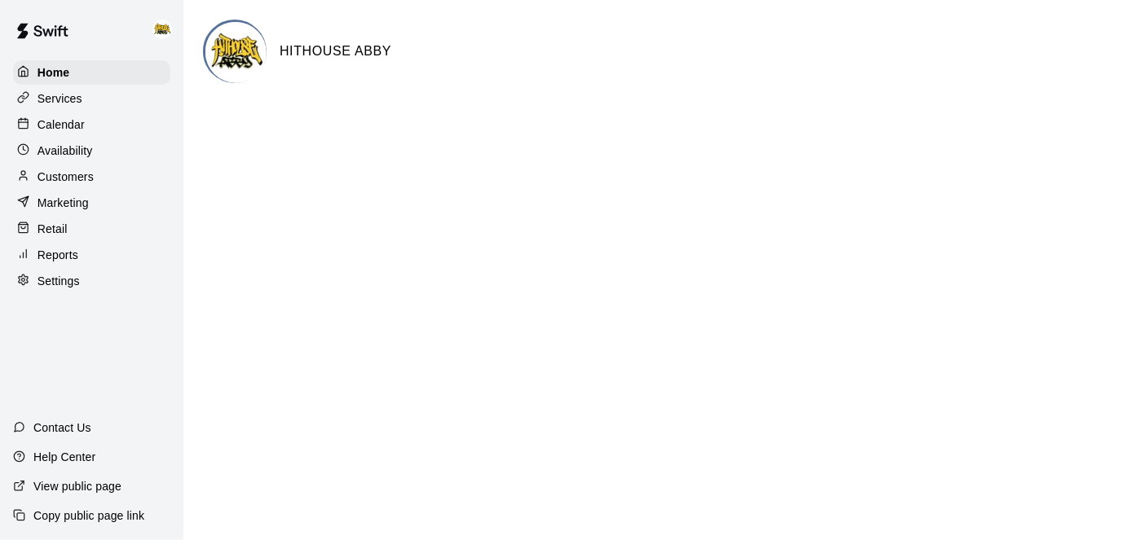
click at [55, 126] on p "Calendar" at bounding box center [60, 125] width 47 height 16
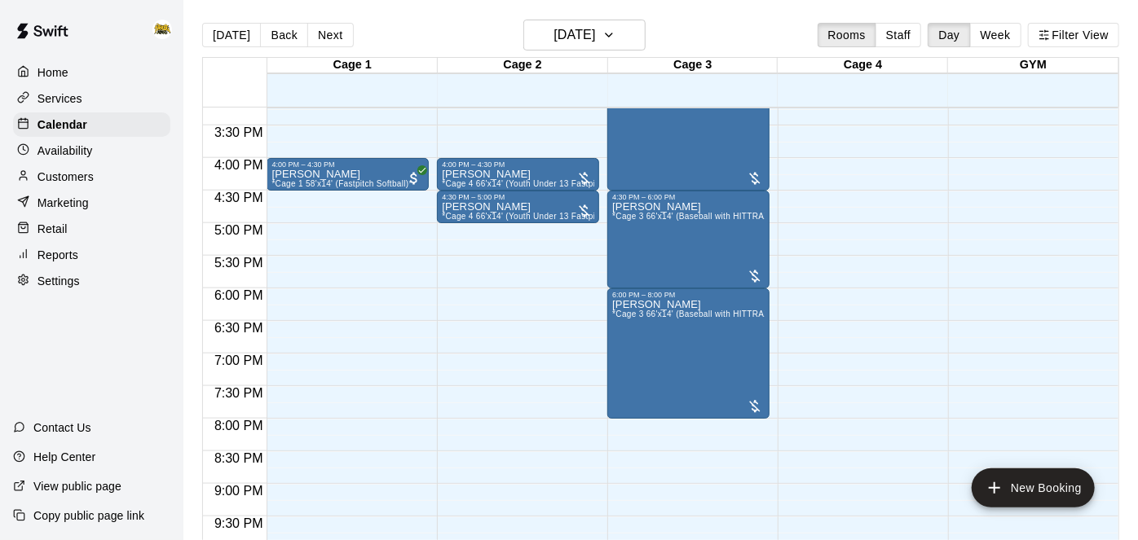
scroll to position [995, 0]
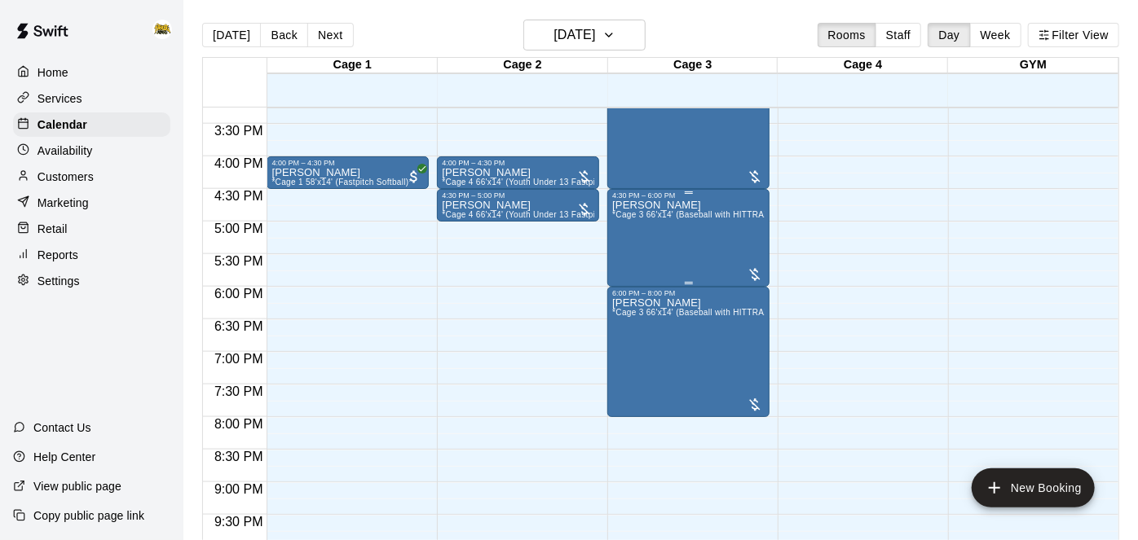
click at [669, 235] on div "Roman Whitford *Cage 3 66'x14' (Baseball with HITTRAX)*" at bounding box center [688, 470] width 152 height 540
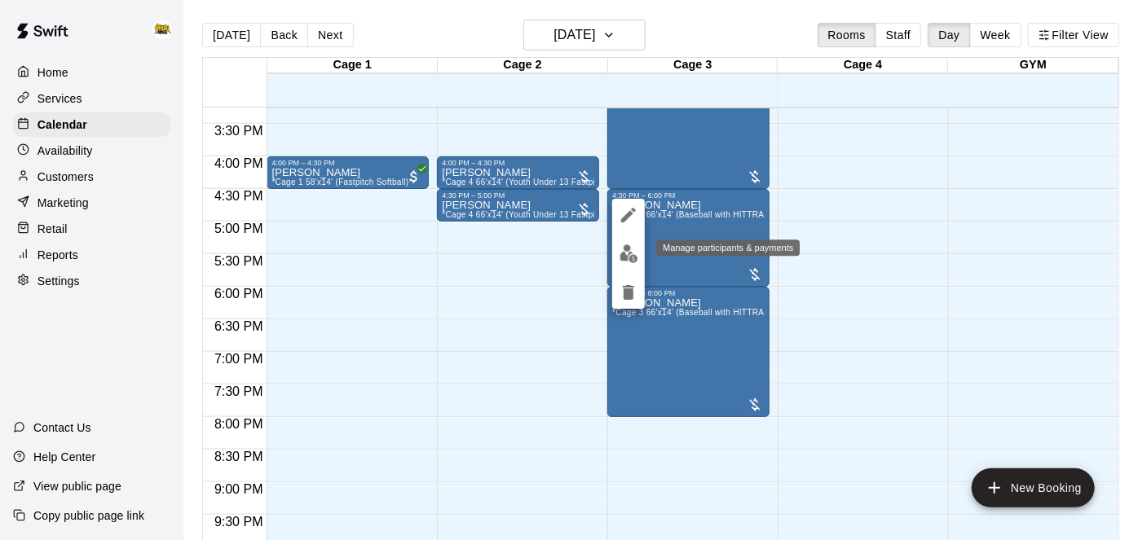
click at [628, 255] on img "edit" at bounding box center [629, 254] width 19 height 19
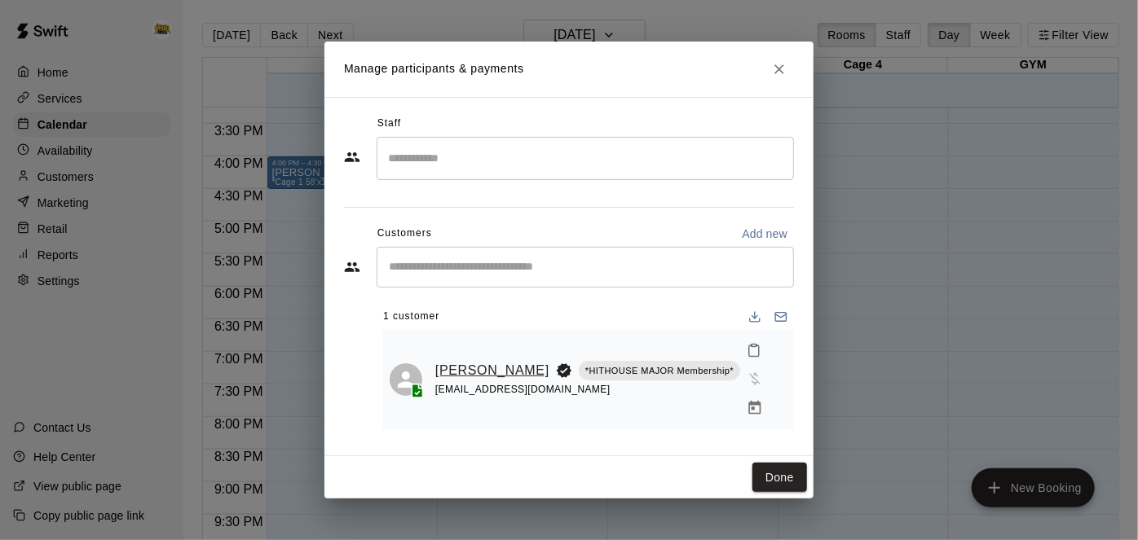
click at [476, 363] on link "[PERSON_NAME]" at bounding box center [492, 370] width 114 height 21
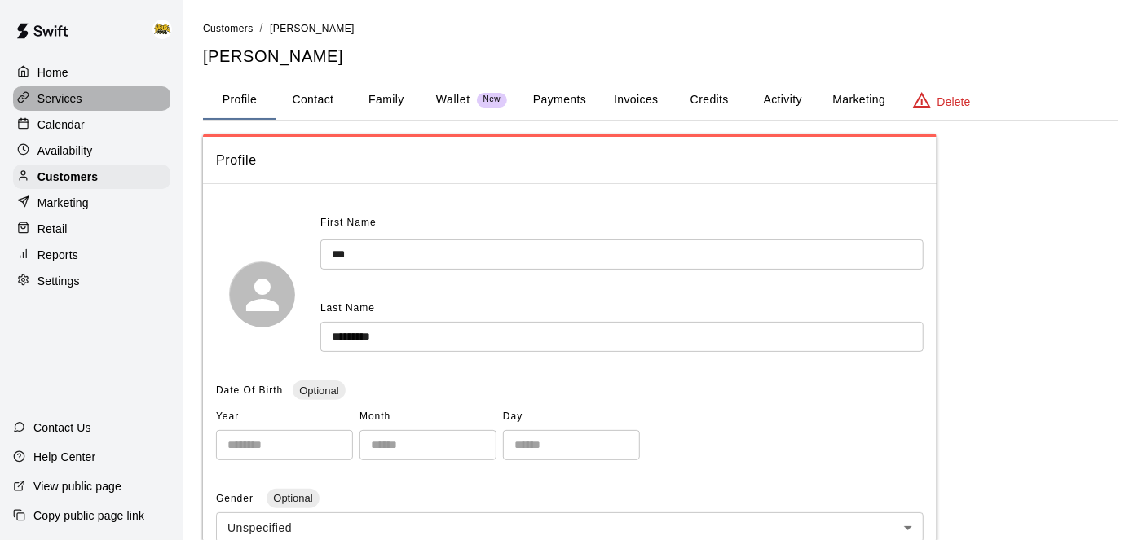
click at [107, 104] on div "Services" at bounding box center [91, 98] width 157 height 24
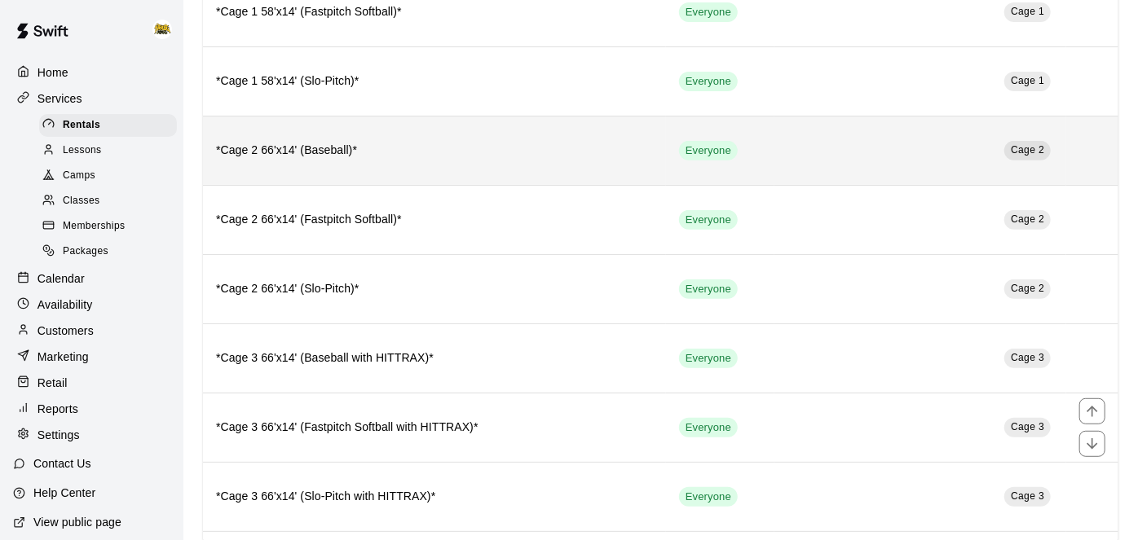
scroll to position [355, 0]
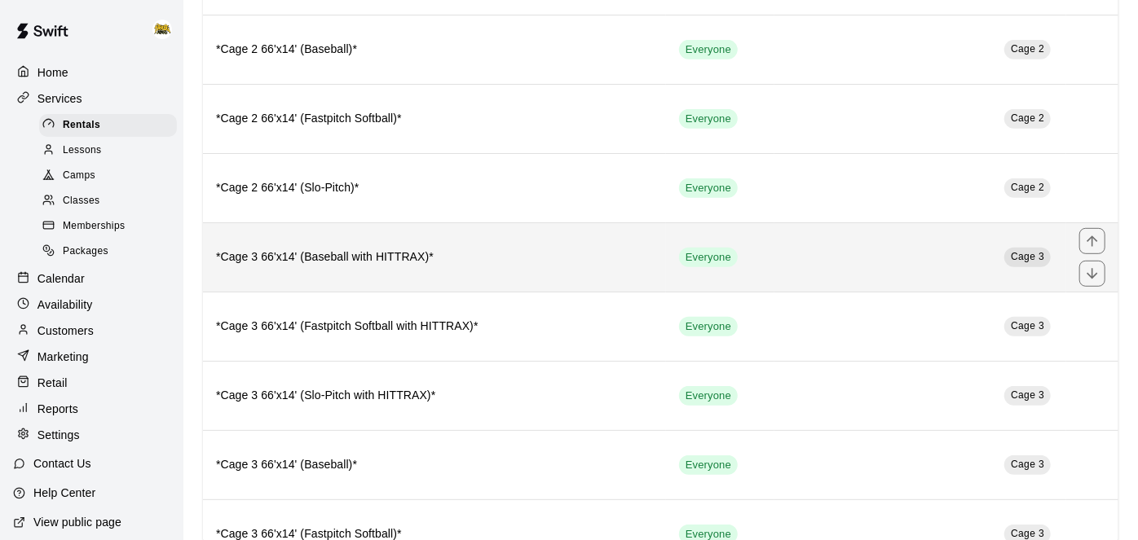
click at [478, 262] on th "*Cage 3 66'x14' (Baseball with HITTRAX)*" at bounding box center [434, 257] width 463 height 69
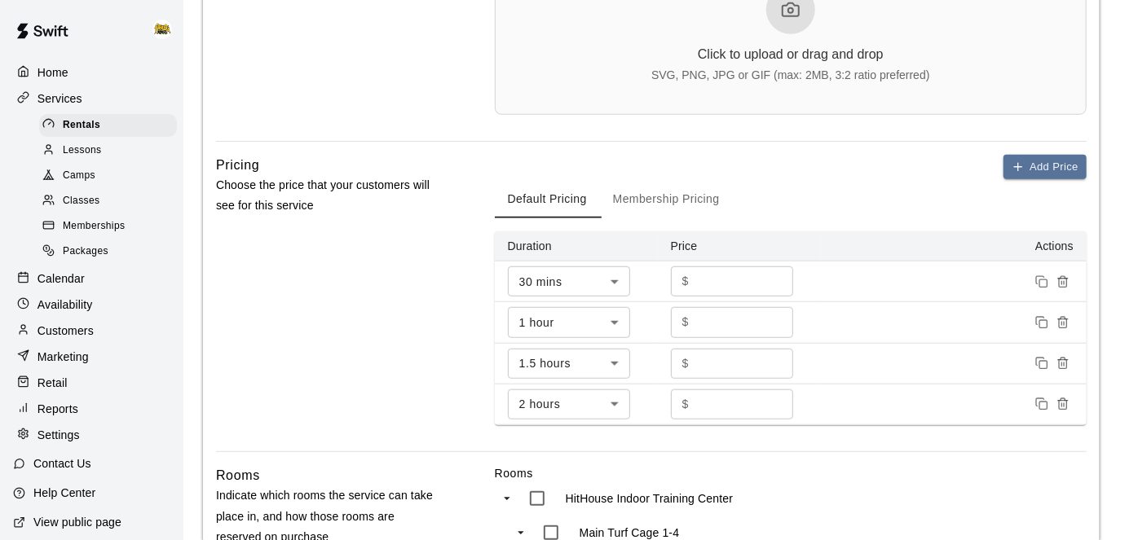
scroll to position [630, 0]
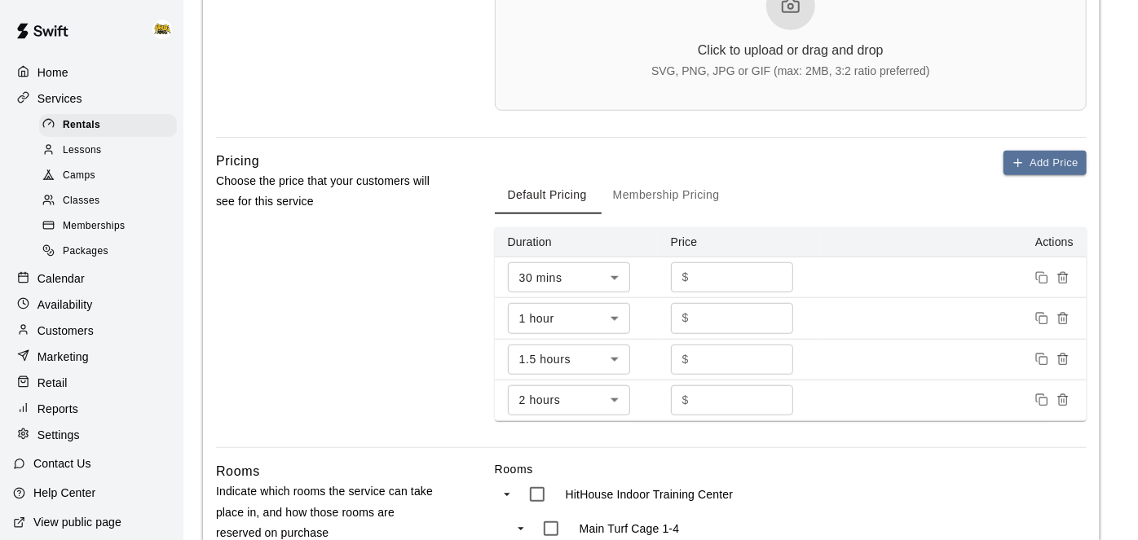
click at [655, 195] on button "Membership Pricing" at bounding box center [666, 194] width 133 height 39
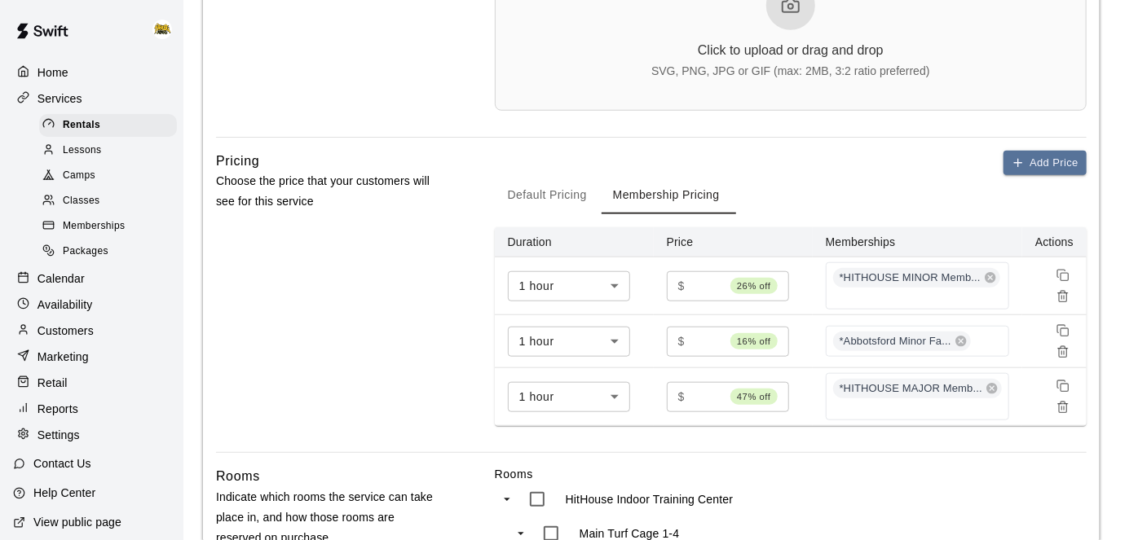
click at [558, 203] on button "Default Pricing" at bounding box center [547, 194] width 105 height 39
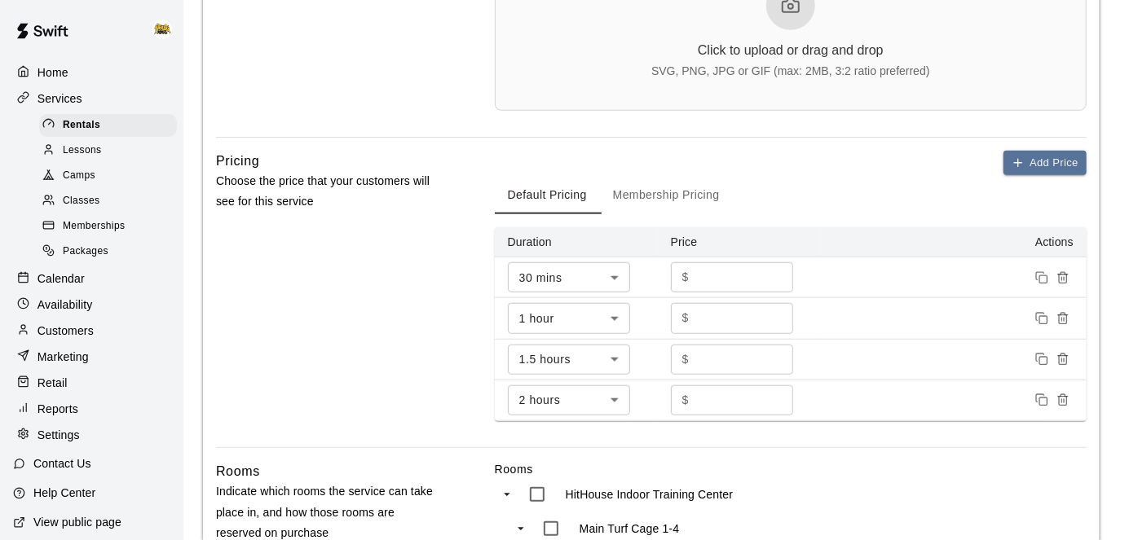
click at [686, 192] on button "Membership Pricing" at bounding box center [666, 194] width 133 height 39
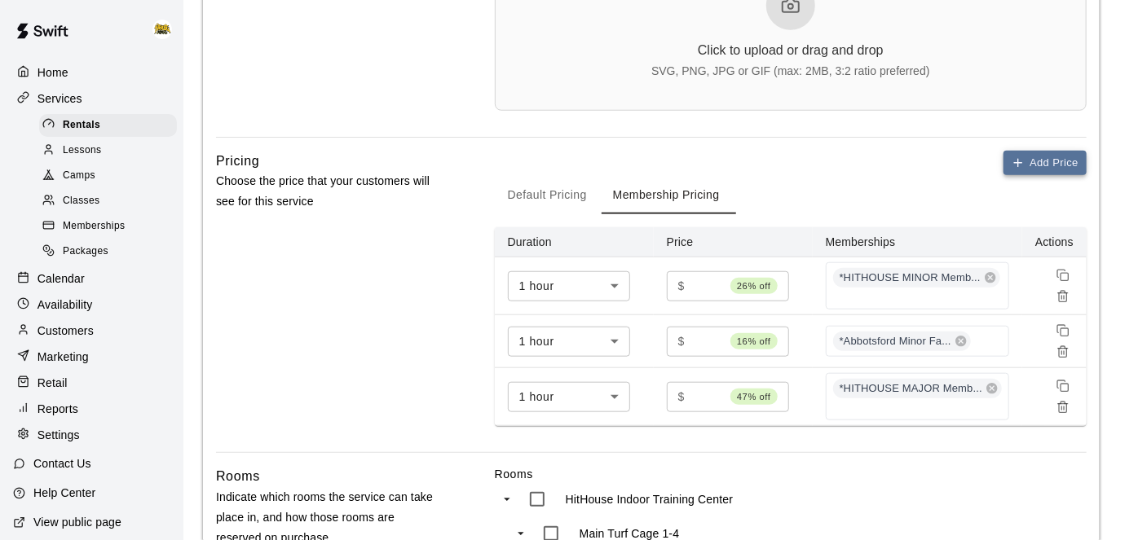
click at [1017, 165] on icon "button" at bounding box center [1018, 163] width 13 height 13
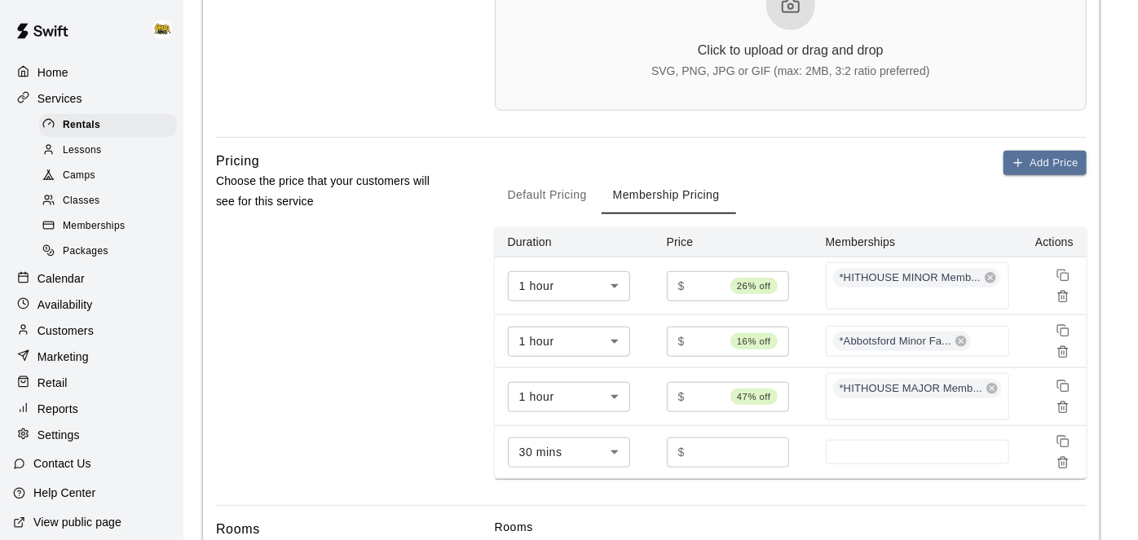
click at [617, 457] on body "**********" at bounding box center [569, 208] width 1138 height 1677
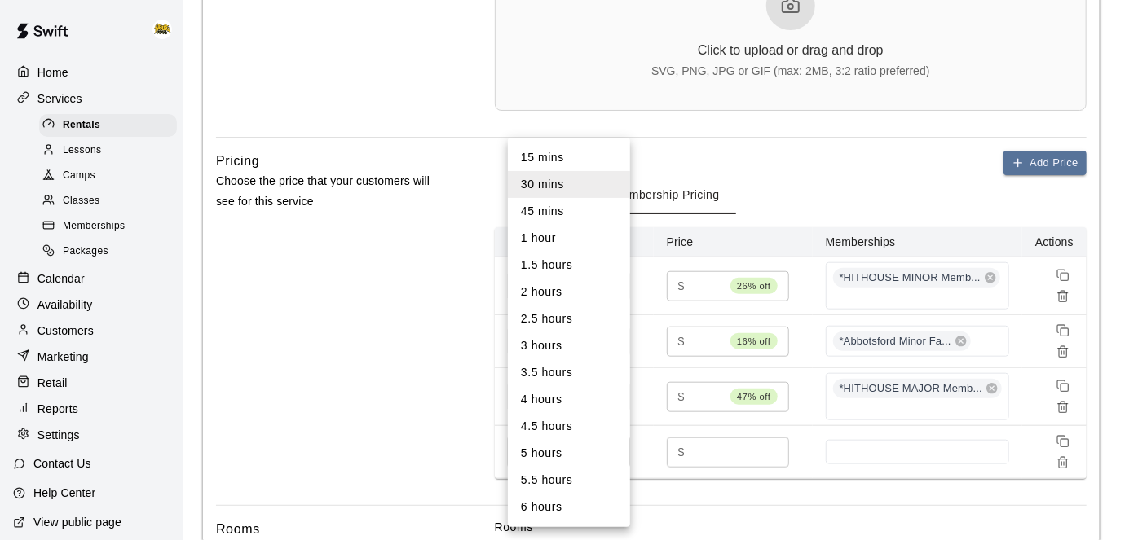
click at [600, 269] on li "1.5 hours" at bounding box center [569, 265] width 122 height 27
type input "**"
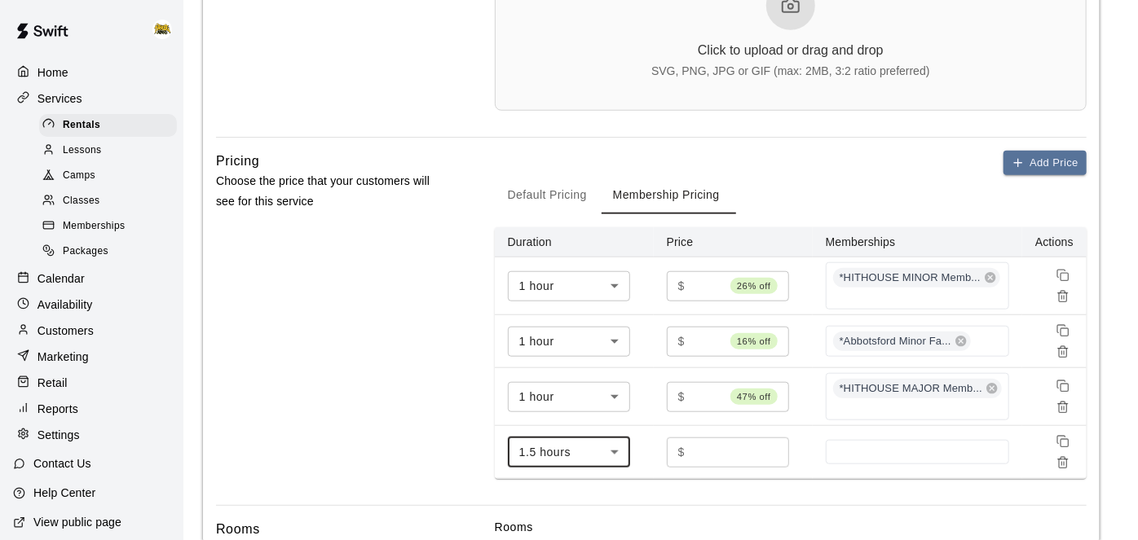
click at [738, 456] on input "*" at bounding box center [740, 453] width 98 height 30
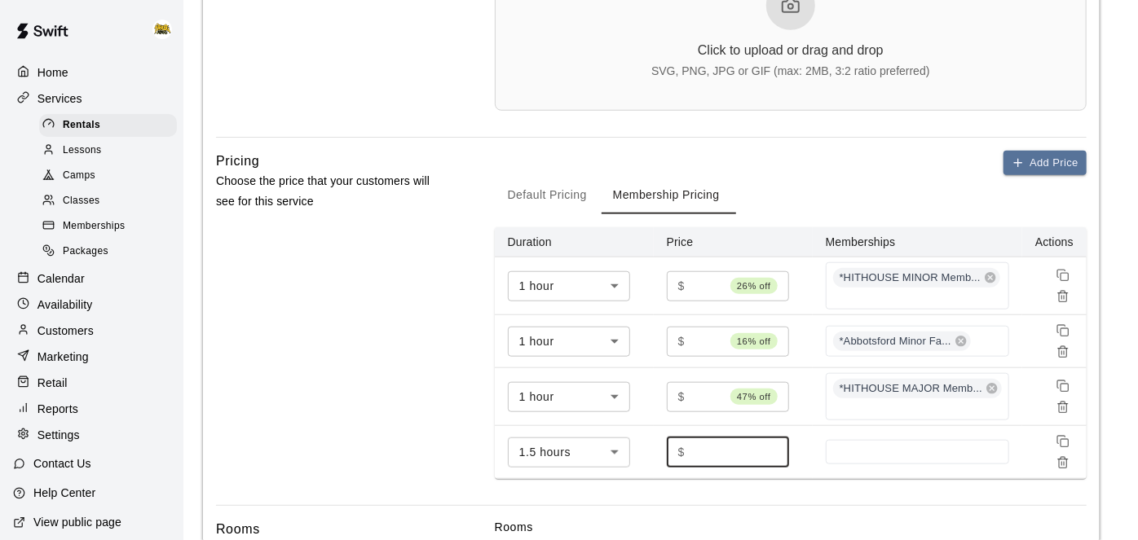
type input "**"
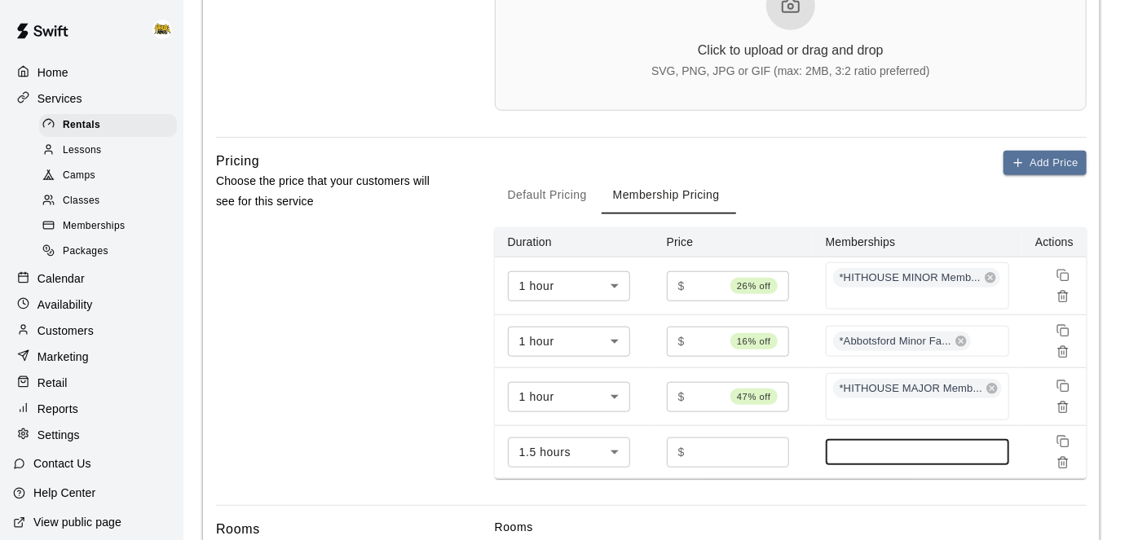
click at [934, 455] on input at bounding box center [917, 452] width 167 height 13
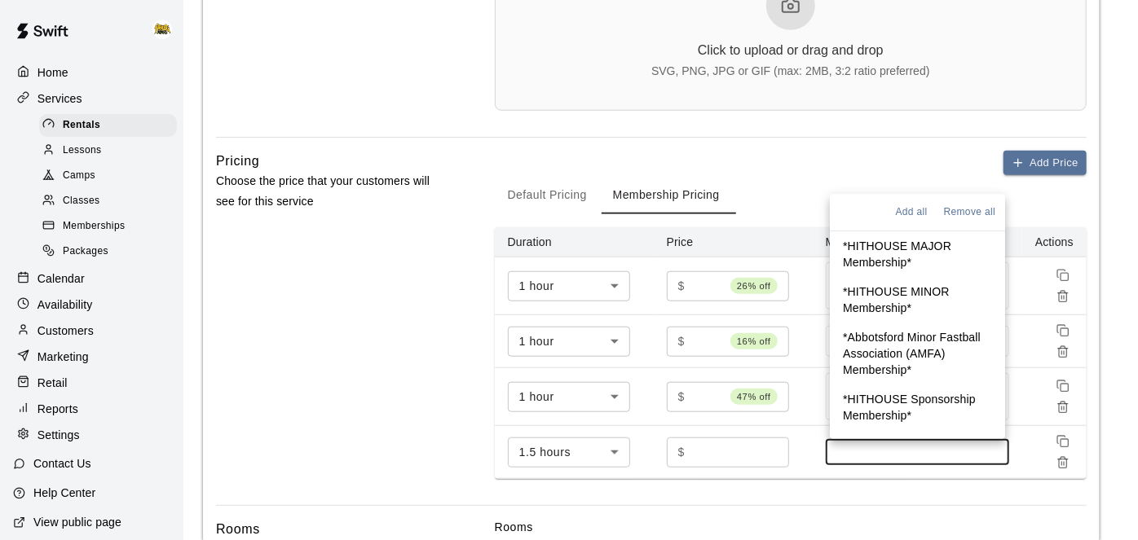
click at [911, 258] on p "*HITHOUSE MAJOR Membership*" at bounding box center [917, 255] width 149 height 33
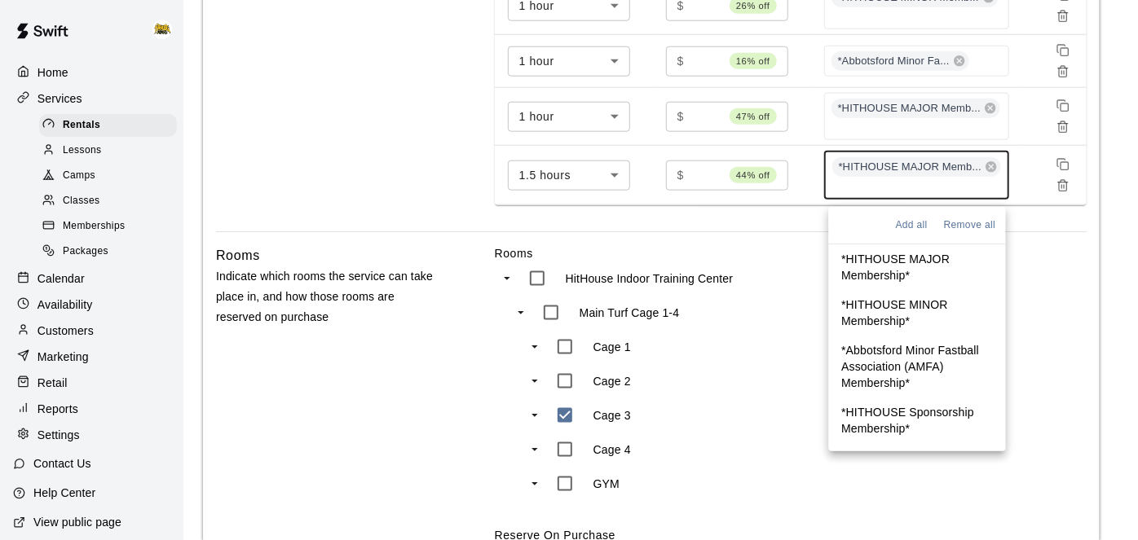
scroll to position [914, 0]
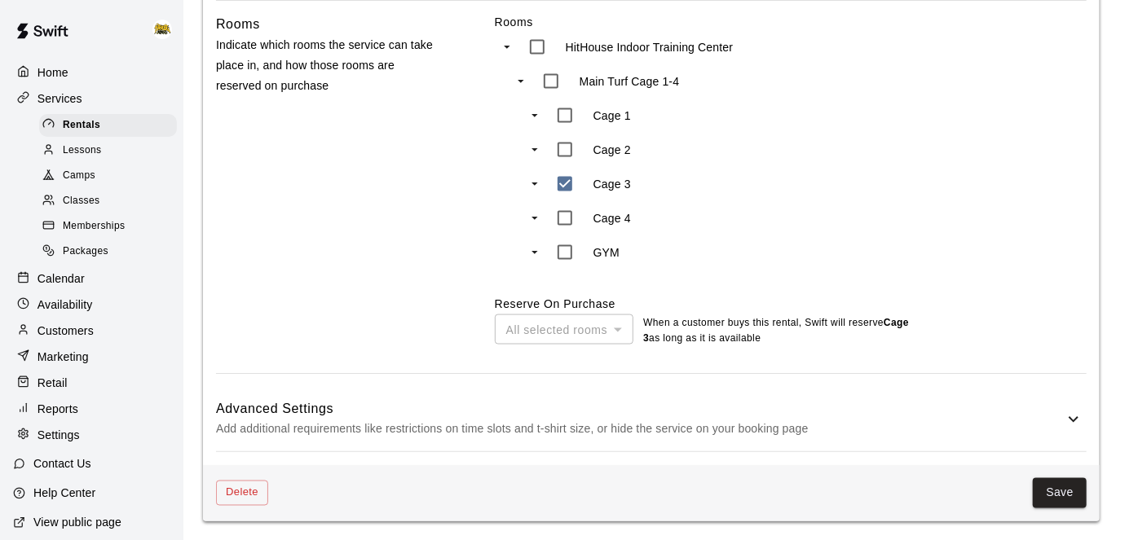
scroll to position [1140, 0]
click at [1063, 499] on button "Save" at bounding box center [1060, 494] width 54 height 30
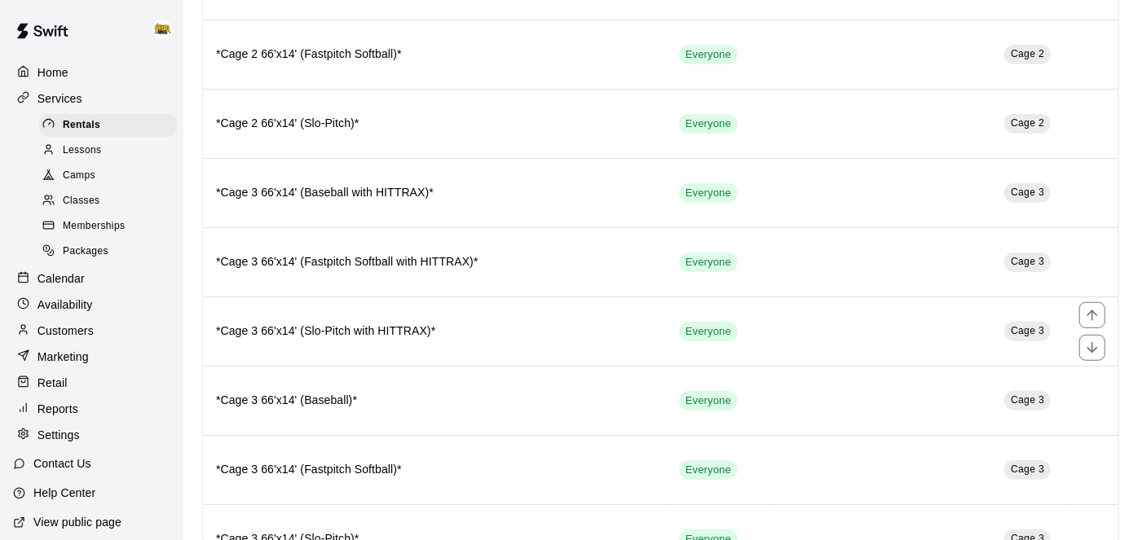
scroll to position [417, 0]
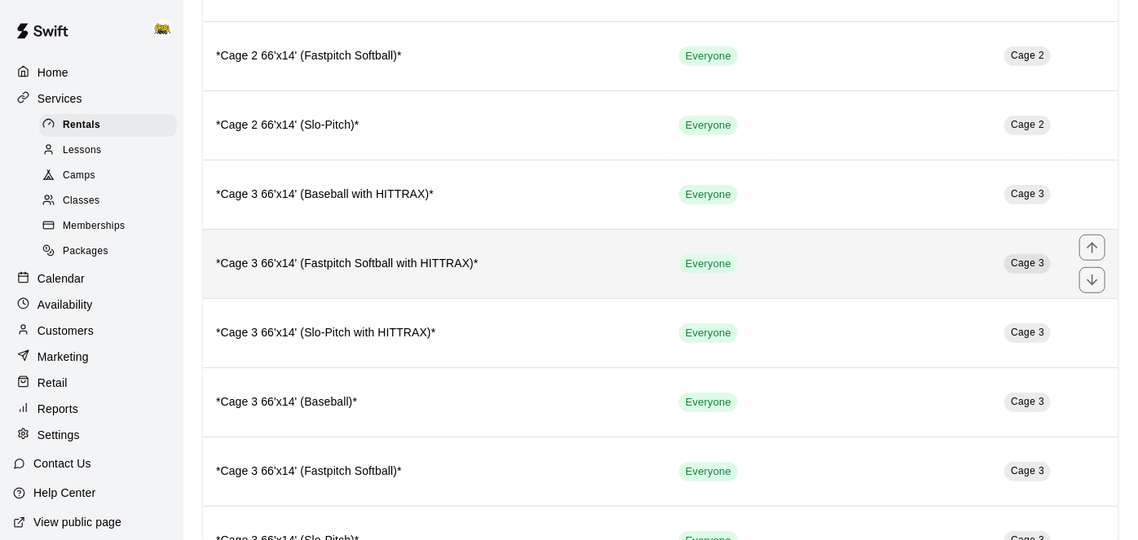
click at [808, 258] on td "Cage 3" at bounding box center [920, 263] width 292 height 69
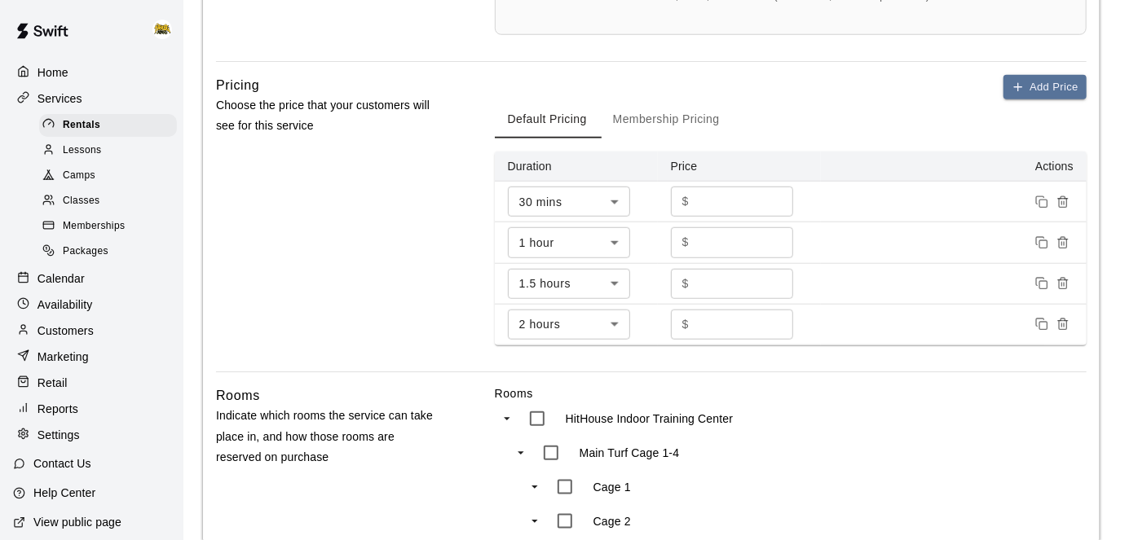
scroll to position [713, 0]
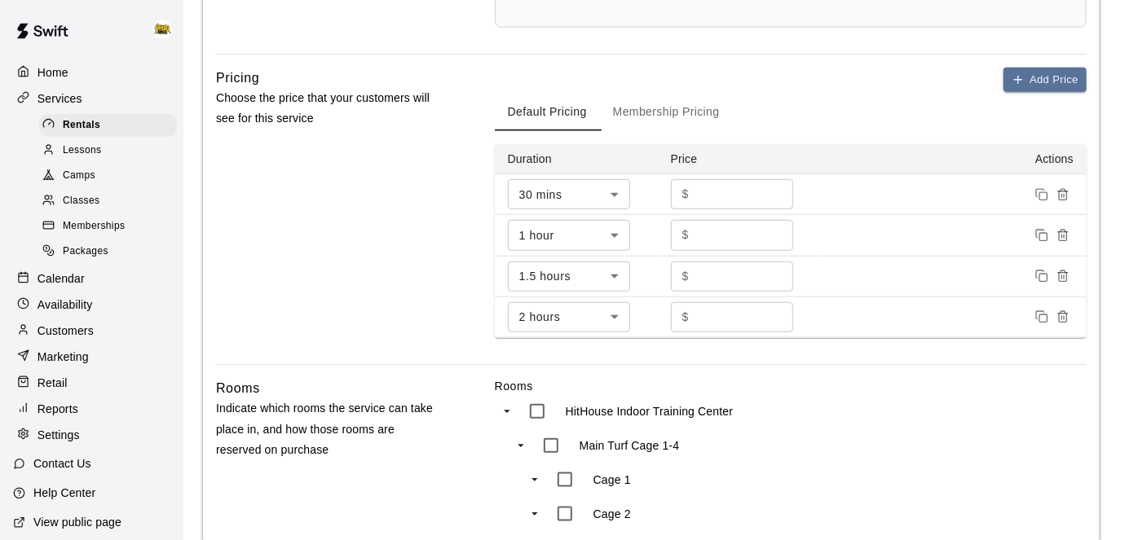
click at [657, 112] on button "Membership Pricing" at bounding box center [666, 111] width 133 height 39
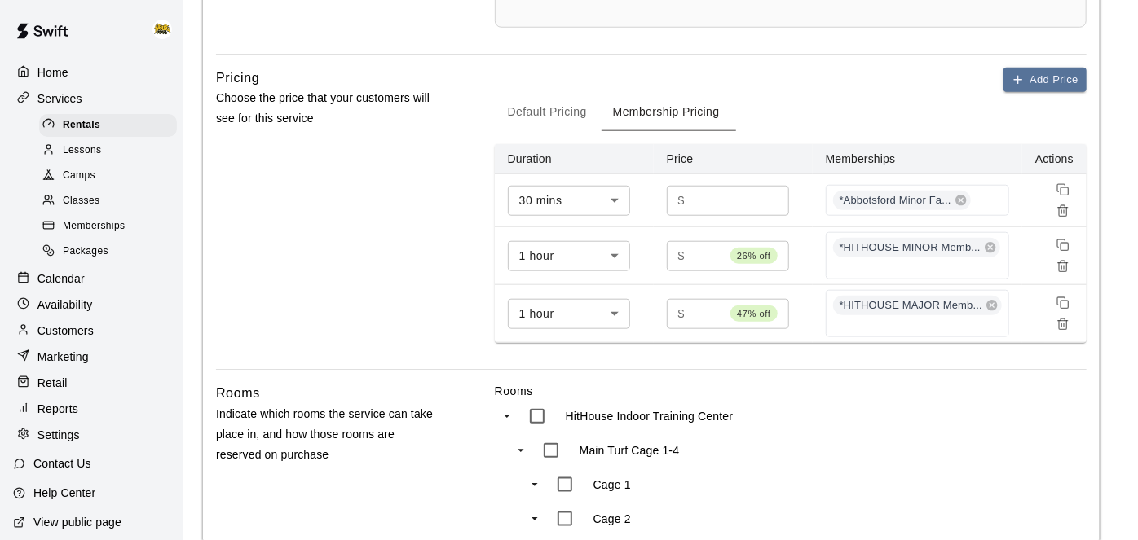
click at [617, 201] on body "**********" at bounding box center [569, 99] width 1138 height 1624
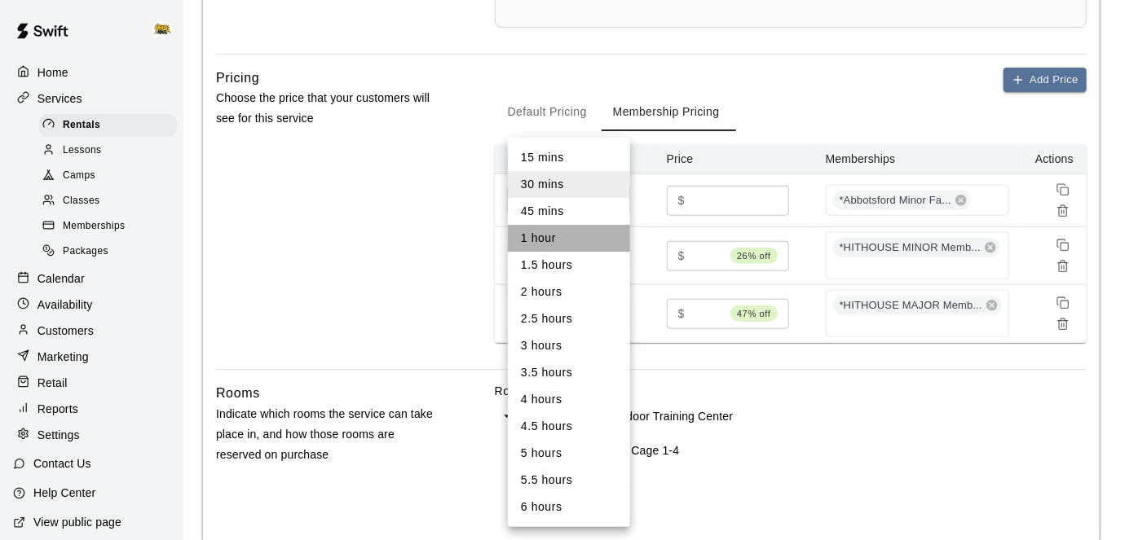
click at [573, 247] on li "1 hour" at bounding box center [569, 238] width 122 height 27
type input "**"
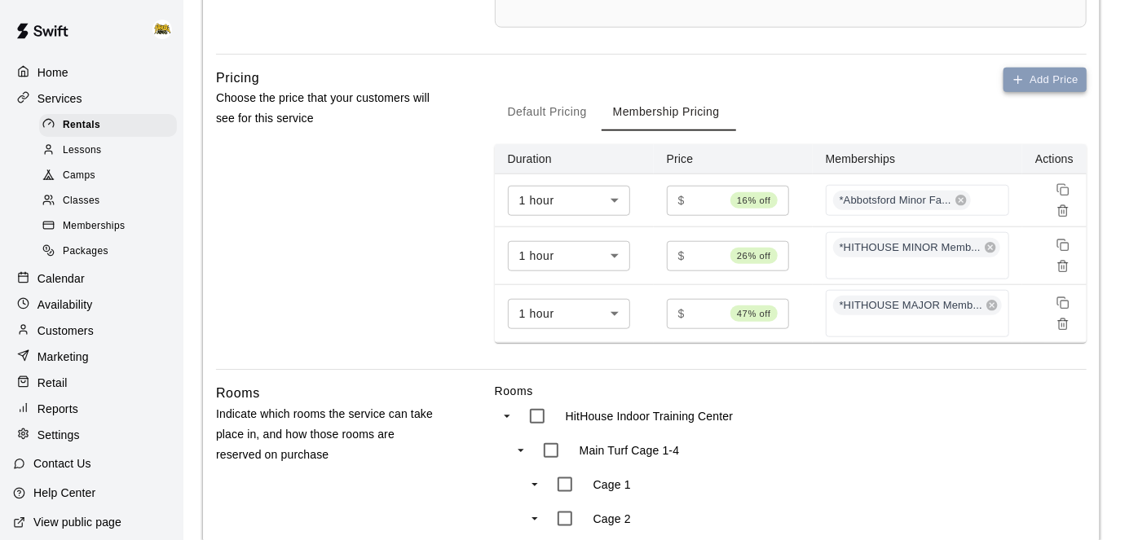
click at [1017, 73] on icon "button" at bounding box center [1018, 79] width 13 height 13
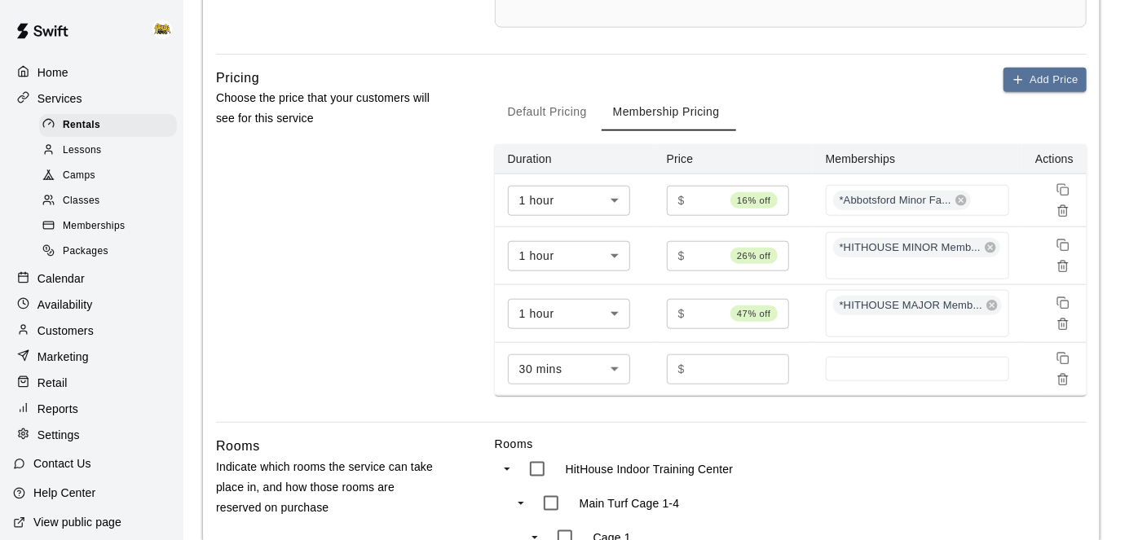
click at [609, 371] on body "**********" at bounding box center [569, 125] width 1138 height 1677
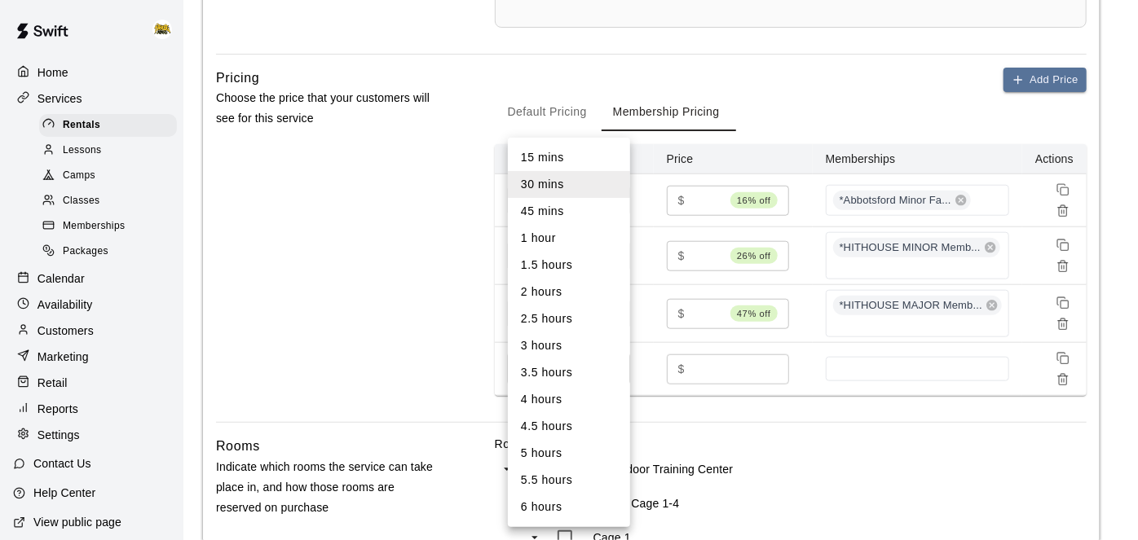
click at [588, 272] on li "1.5 hours" at bounding box center [569, 265] width 122 height 27
type input "**"
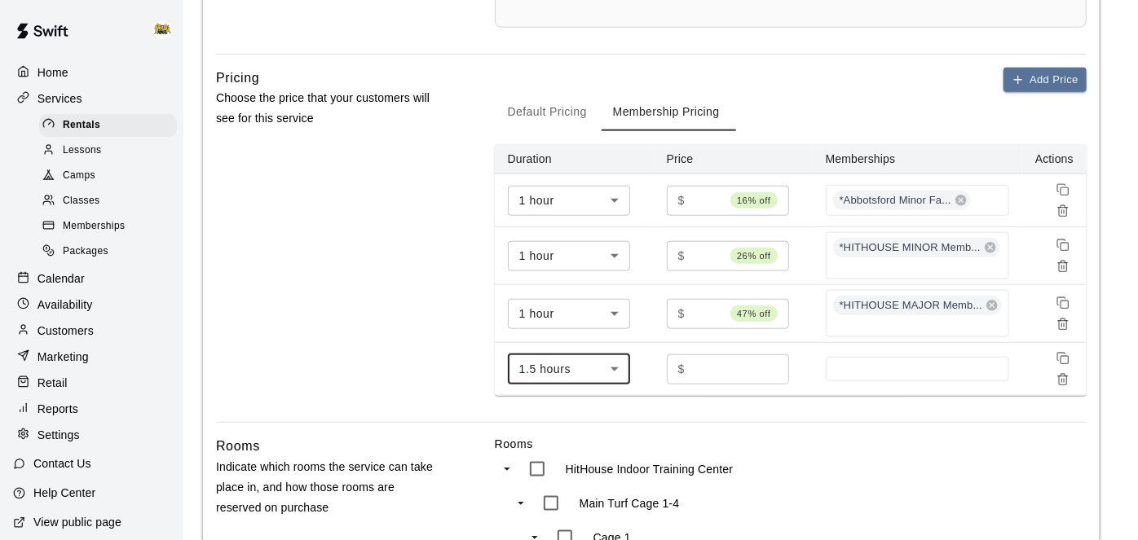
click at [720, 368] on input "*" at bounding box center [740, 370] width 98 height 30
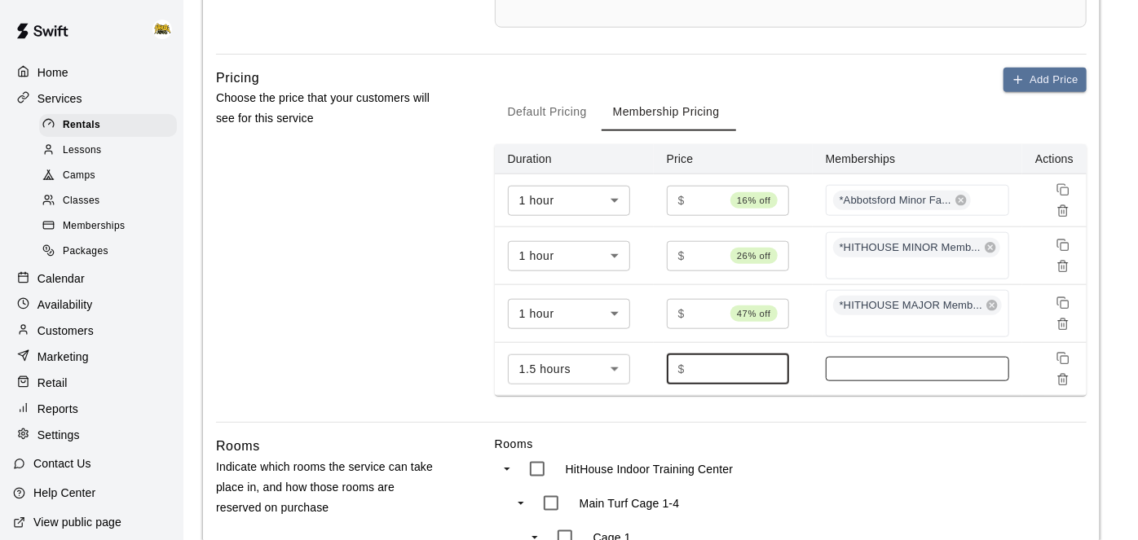
type input "**"
click at [863, 368] on input at bounding box center [917, 369] width 167 height 13
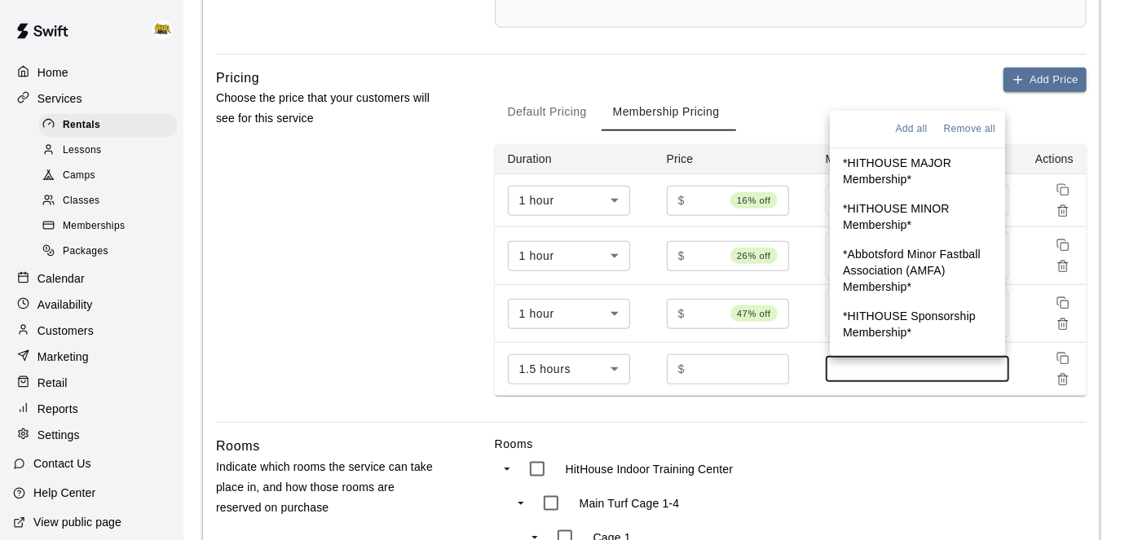
click at [906, 161] on p "*HITHOUSE MAJOR Membership*" at bounding box center [917, 172] width 149 height 33
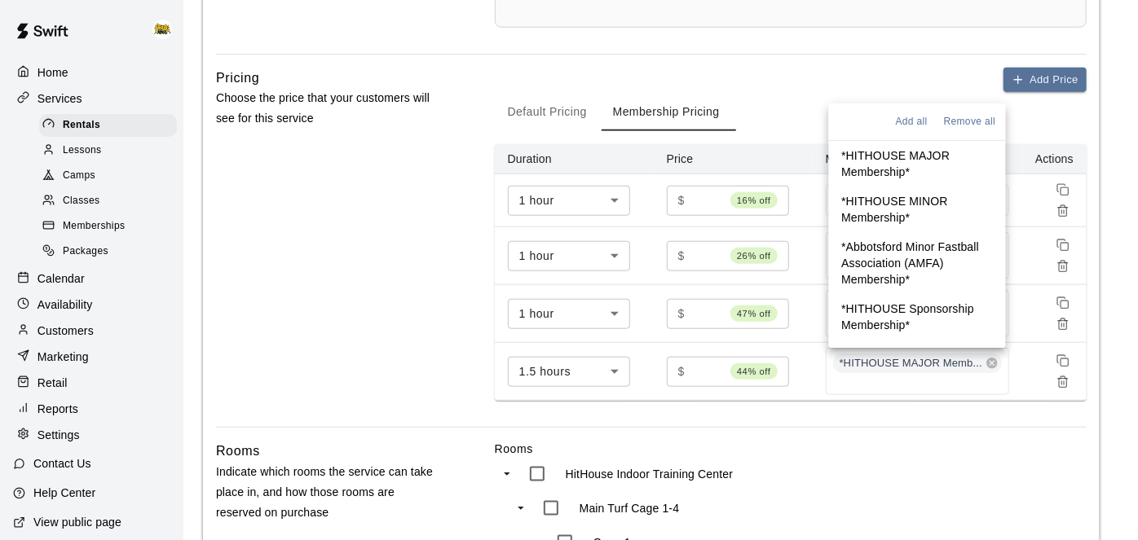
click at [992, 450] on label "Rooms" at bounding box center [791, 449] width 592 height 16
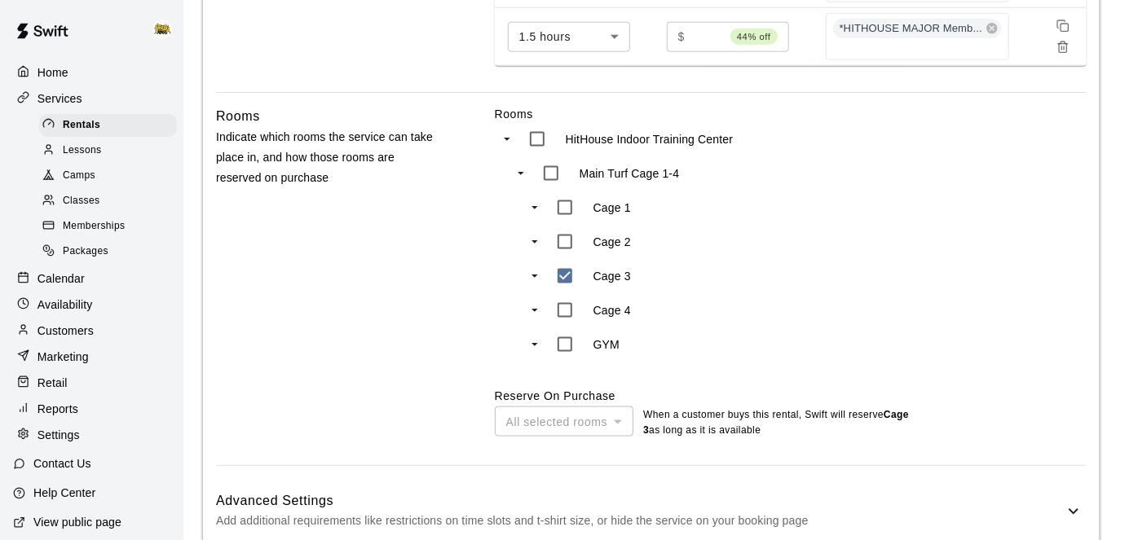
scroll to position [1140, 0]
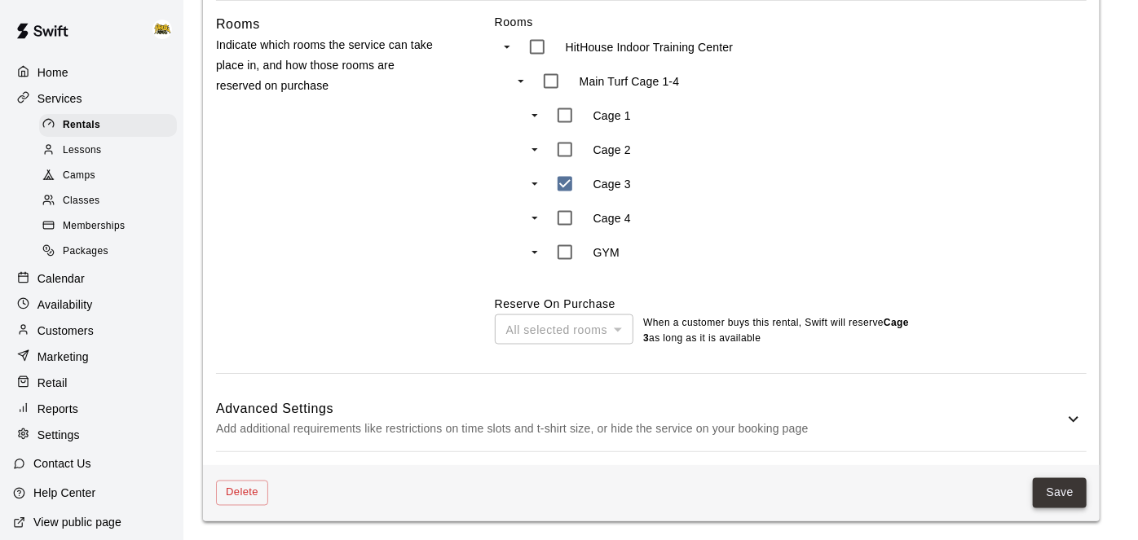
click at [1048, 497] on button "Save" at bounding box center [1060, 494] width 54 height 30
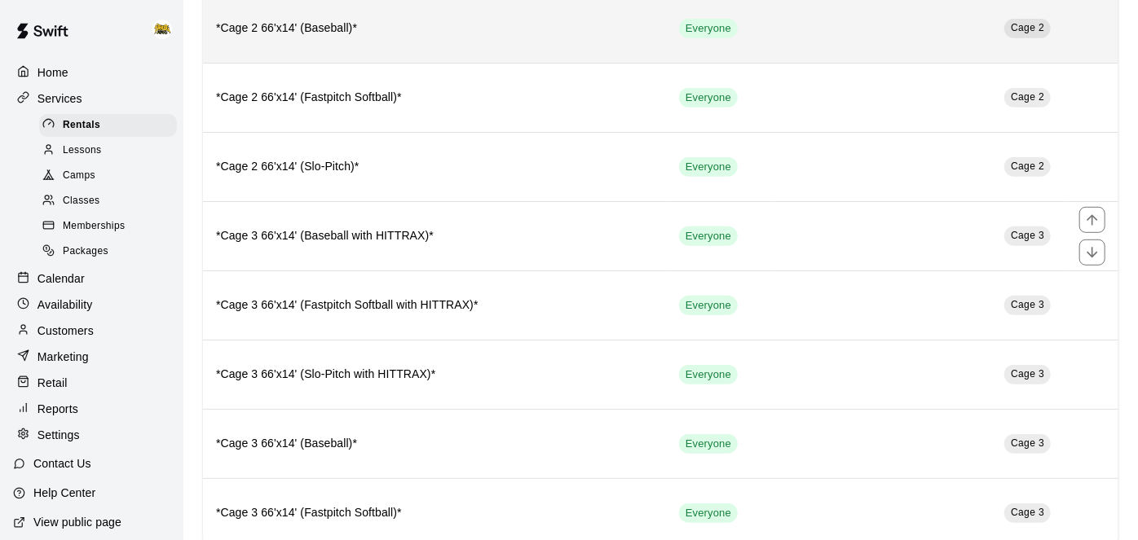
scroll to position [378, 0]
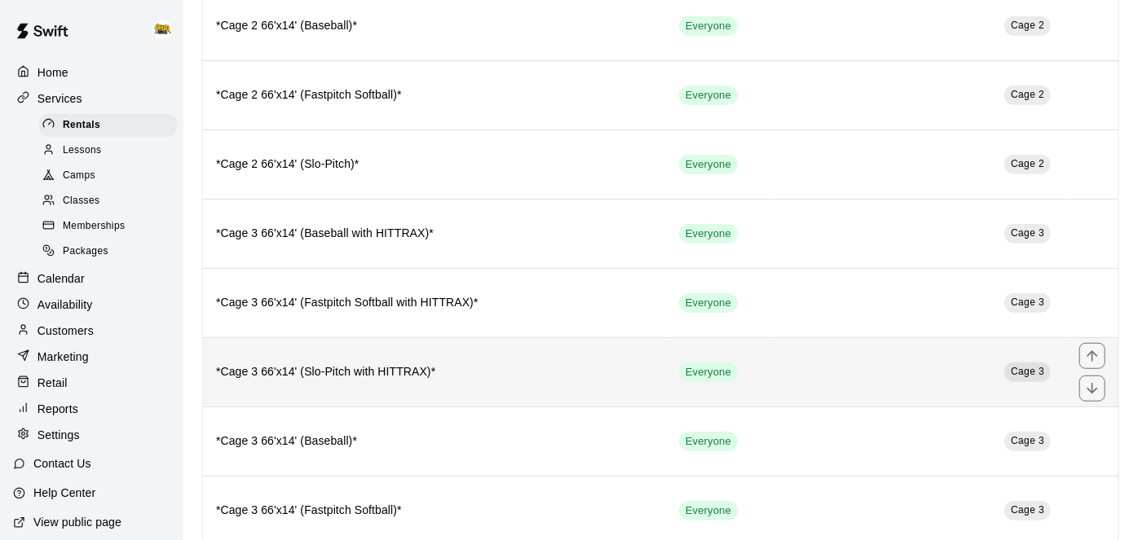
click at [858, 364] on td "Cage 3" at bounding box center [920, 371] width 292 height 69
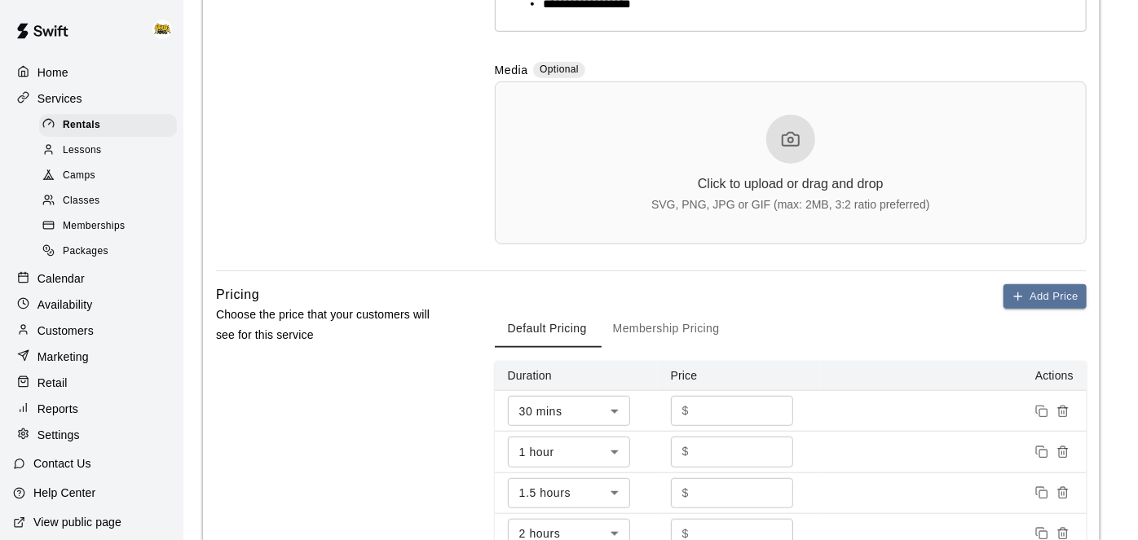
scroll to position [498, 0]
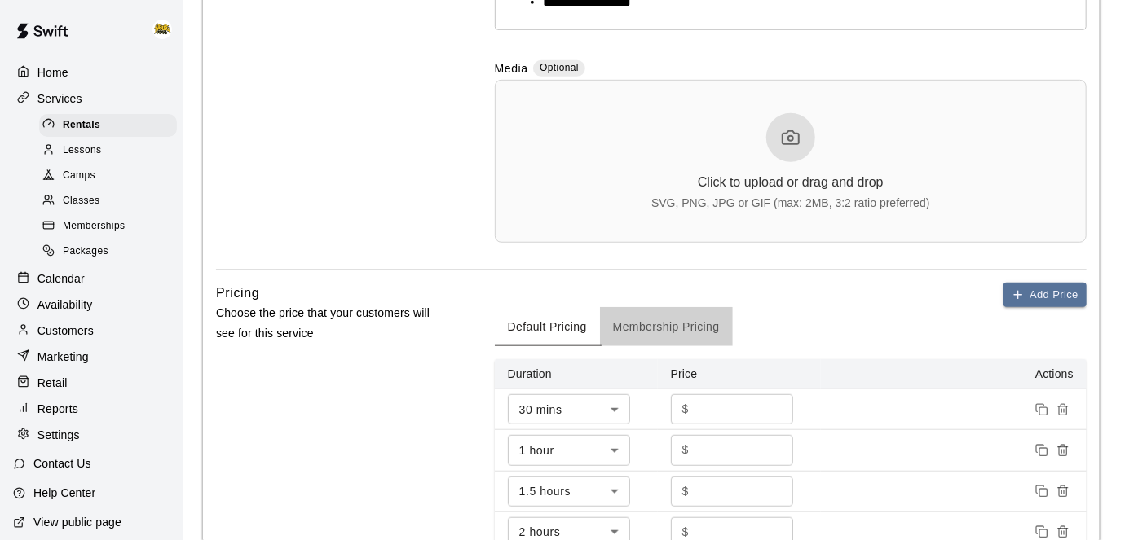
click at [690, 328] on button "Membership Pricing" at bounding box center [666, 326] width 133 height 39
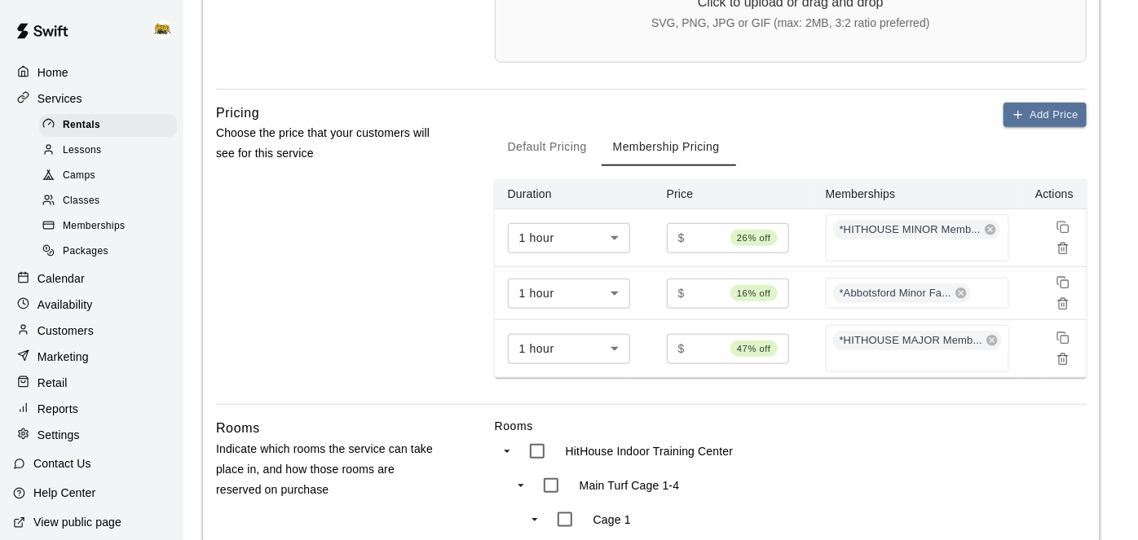
scroll to position [679, 0]
click at [1014, 120] on button "Add Price" at bounding box center [1044, 114] width 83 height 25
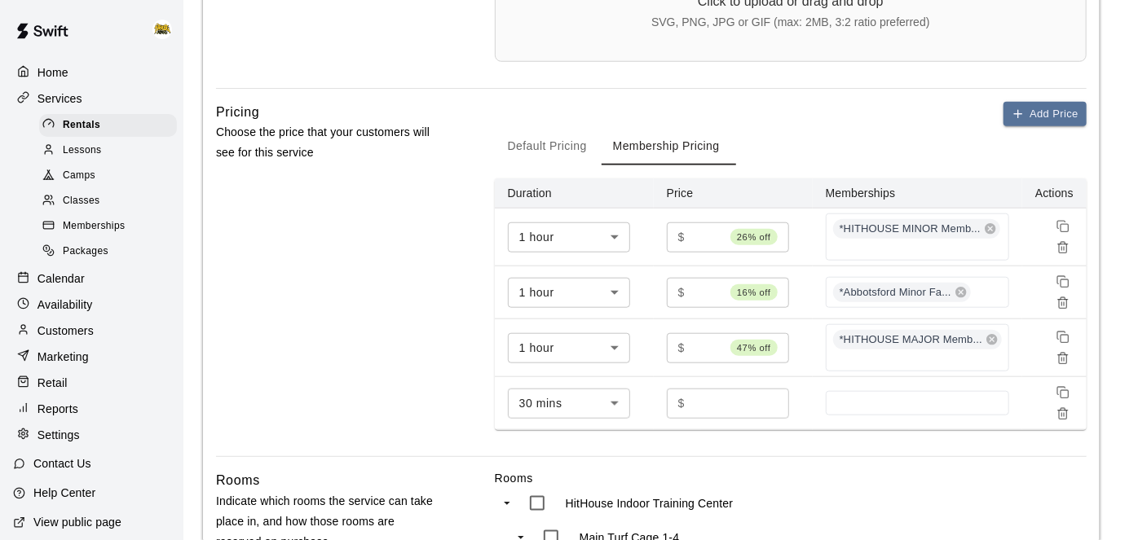
click at [621, 409] on body "**********" at bounding box center [569, 159] width 1138 height 1677
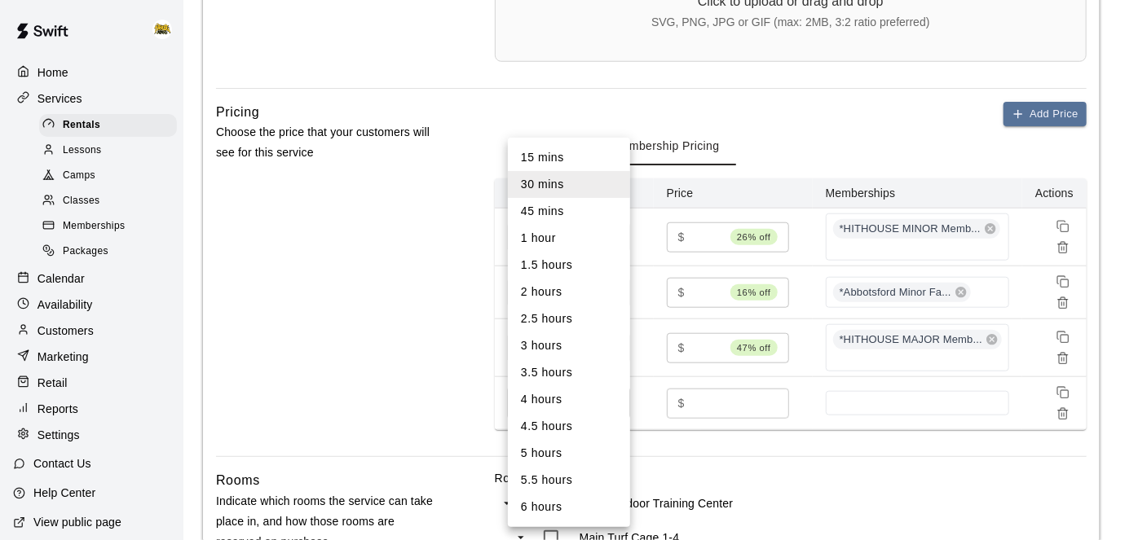
click at [583, 269] on li "1.5 hours" at bounding box center [569, 265] width 122 height 27
type input "**"
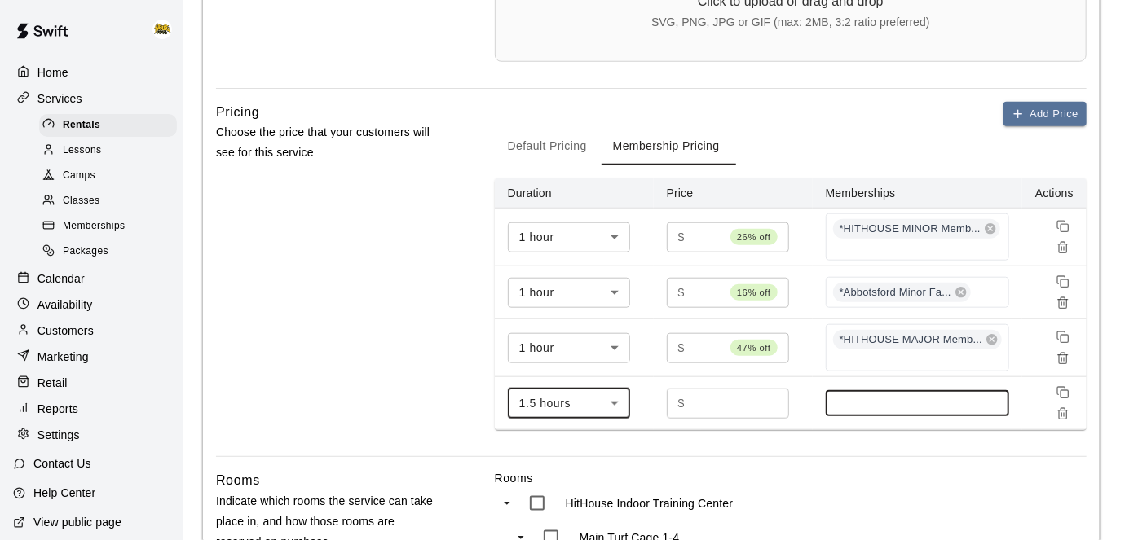
click at [855, 409] on input at bounding box center [917, 403] width 167 height 13
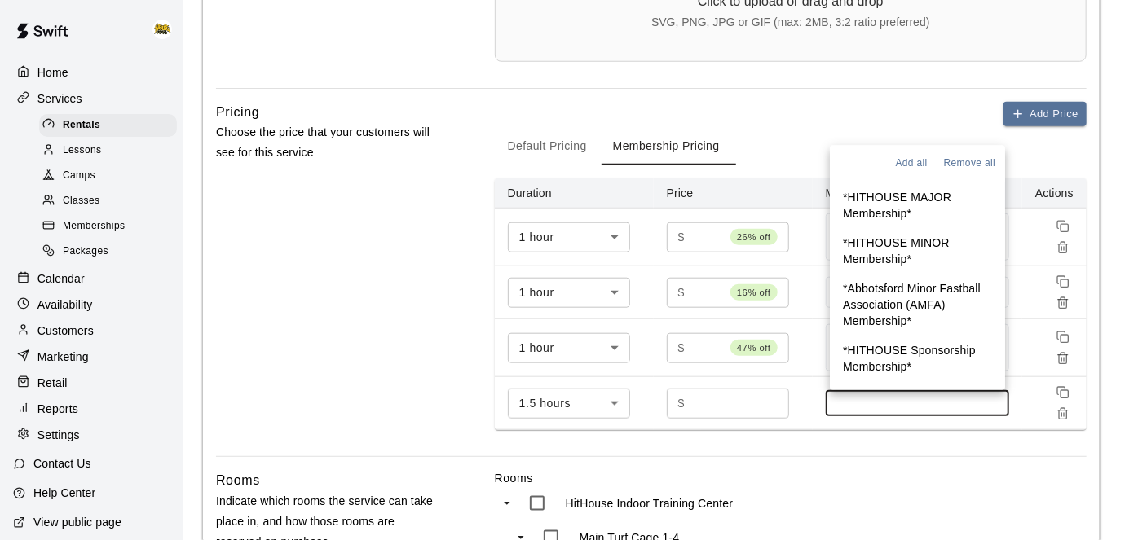
click at [912, 198] on p "*HITHOUSE MAJOR Membership*" at bounding box center [917, 206] width 149 height 33
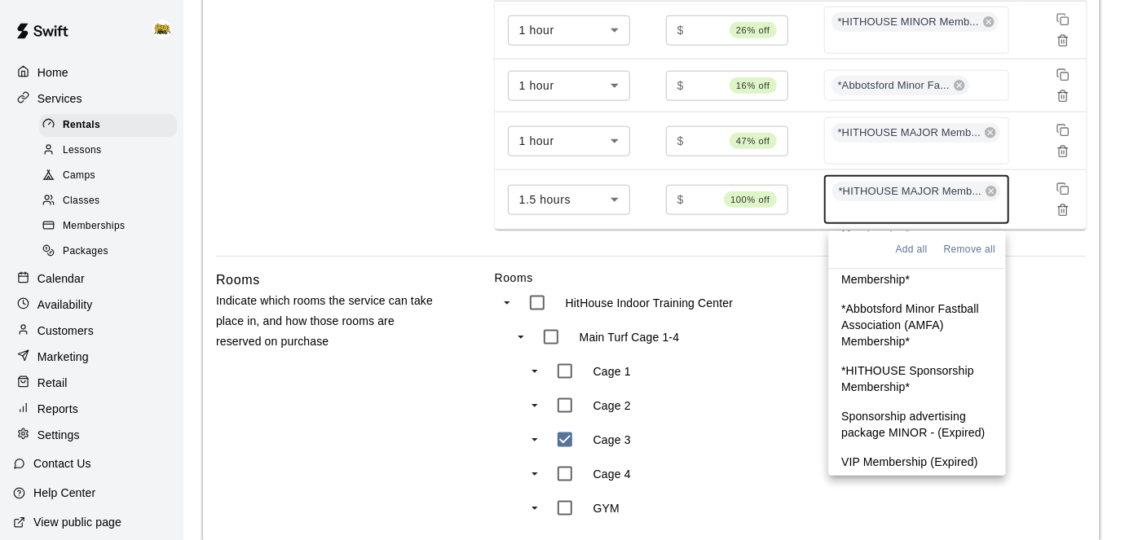
scroll to position [1141, 0]
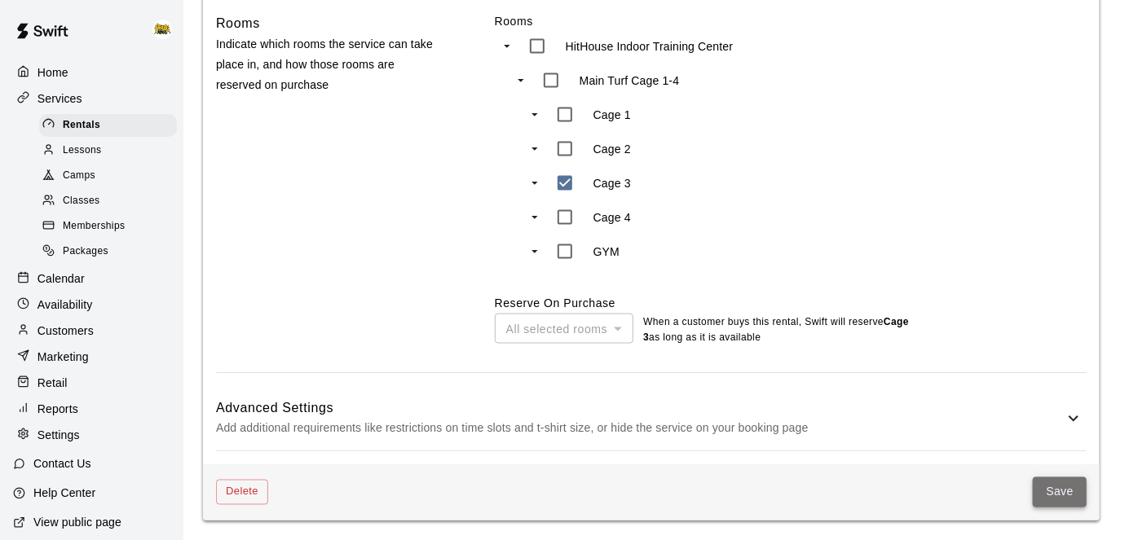
click at [1052, 497] on button "Save" at bounding box center [1060, 493] width 54 height 30
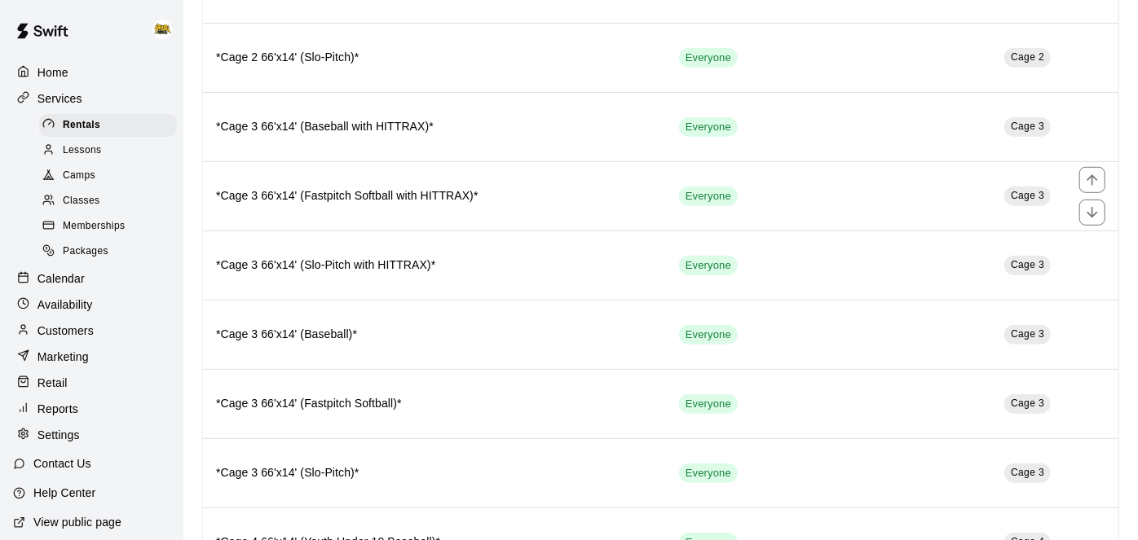
scroll to position [487, 0]
click at [113, 223] on span "Memberships" at bounding box center [94, 226] width 62 height 16
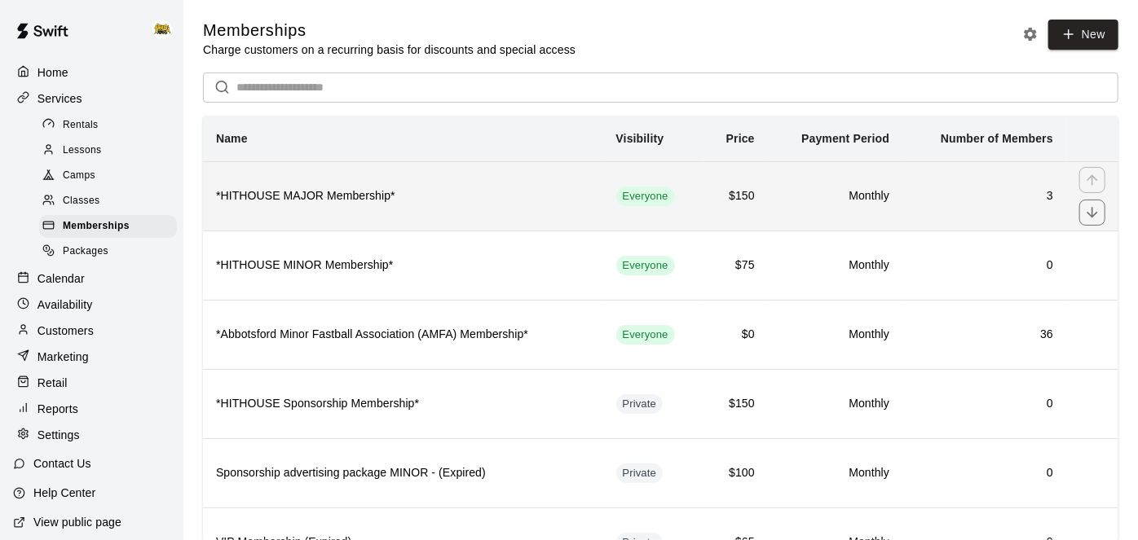
click at [480, 214] on th "*HITHOUSE MAJOR Membership*" at bounding box center [403, 195] width 400 height 69
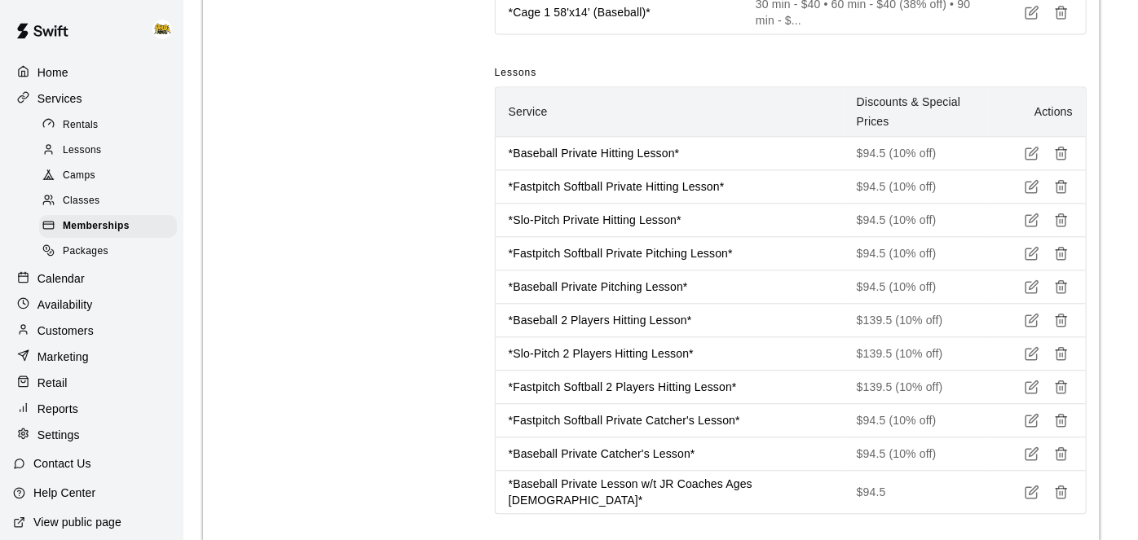
scroll to position [1865, 0]
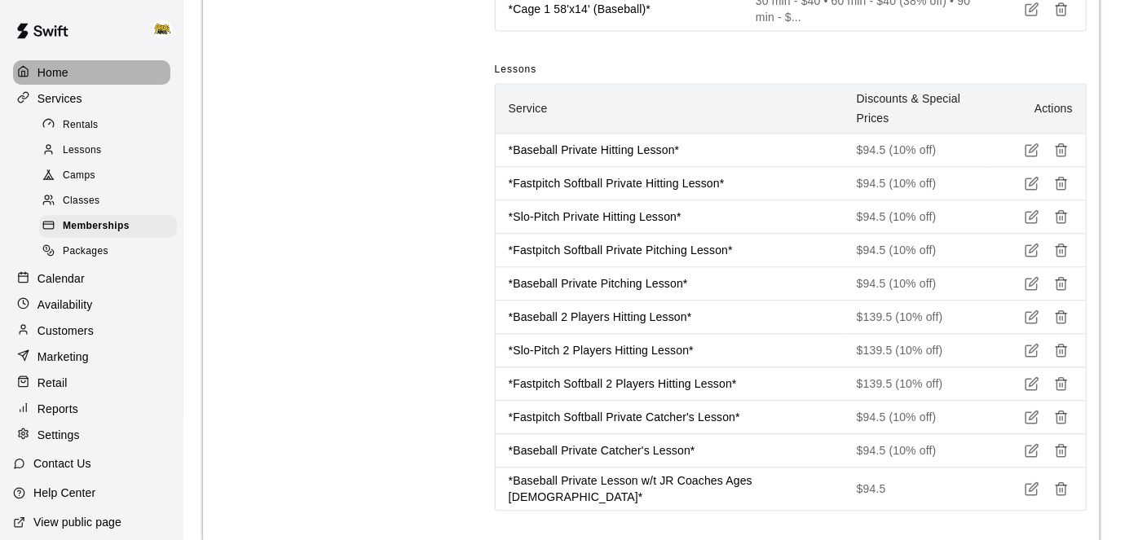
click at [50, 76] on p "Home" at bounding box center [52, 72] width 31 height 16
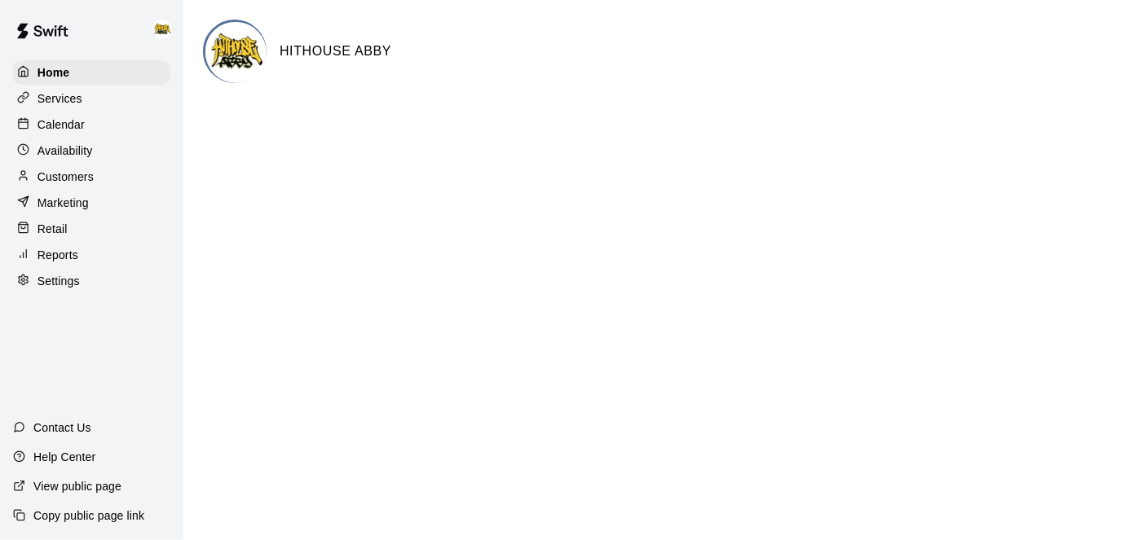
click at [67, 130] on p "Calendar" at bounding box center [60, 125] width 47 height 16
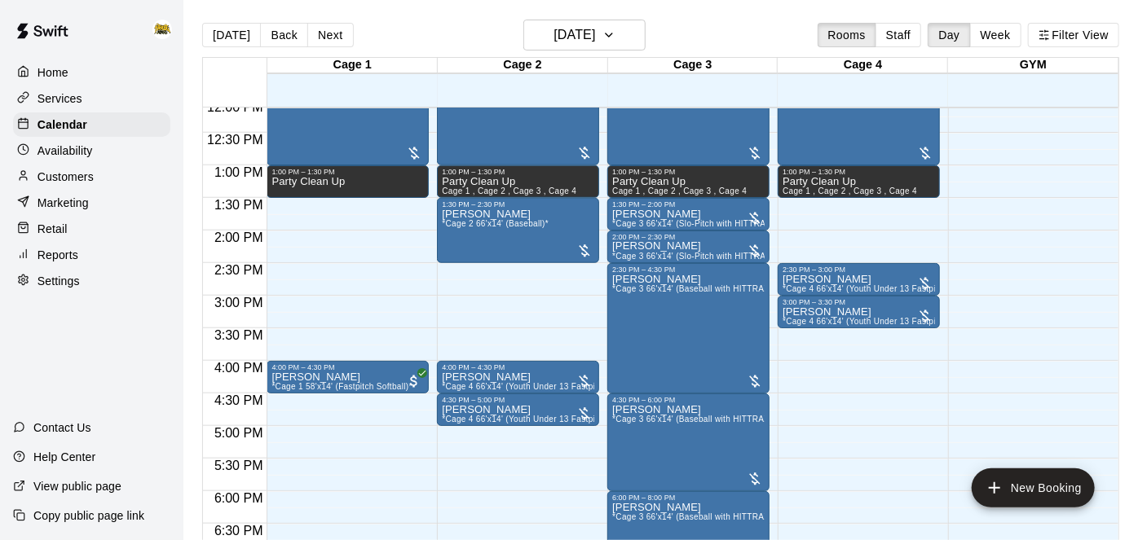
scroll to position [794, 0]
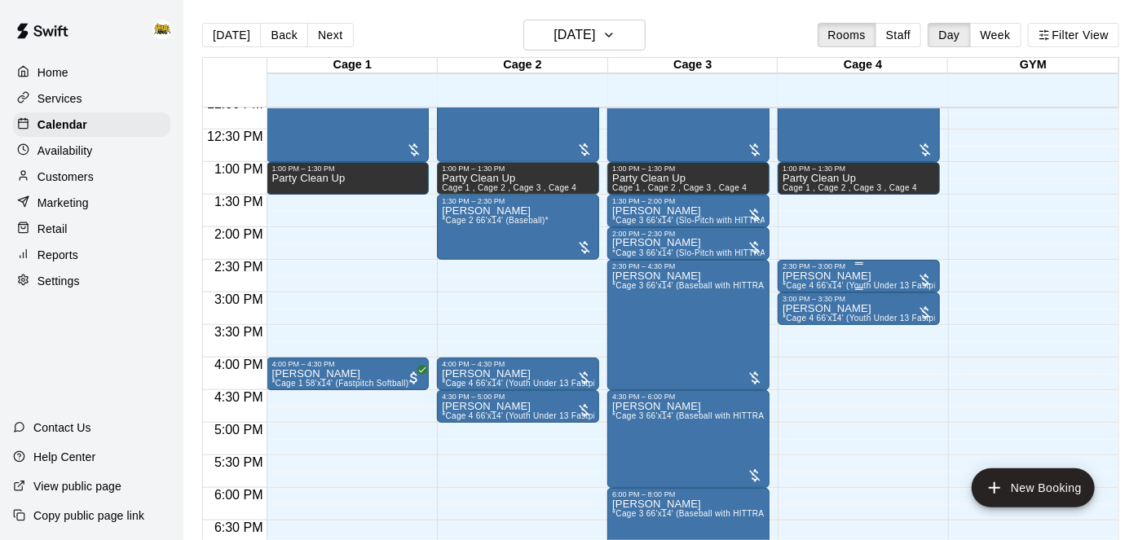
click at [873, 275] on div "Philip Mills *Cage 4 66'x14' (Youth Under 13 Fastpitch Softball)*" at bounding box center [859, 541] width 152 height 540
click at [807, 326] on img "edit" at bounding box center [799, 324] width 19 height 19
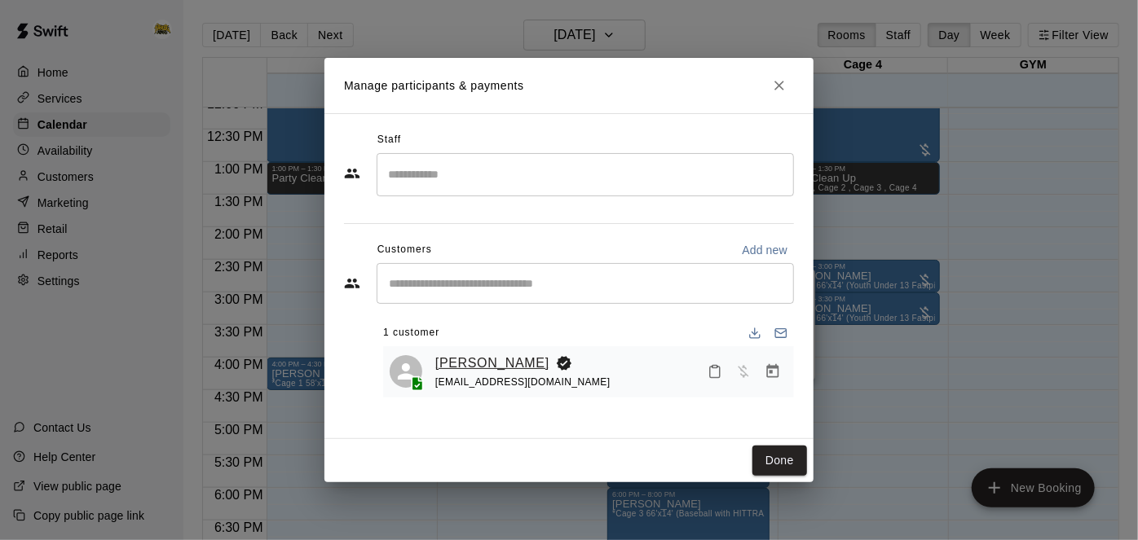
click at [487, 359] on link "[PERSON_NAME]" at bounding box center [492, 363] width 114 height 21
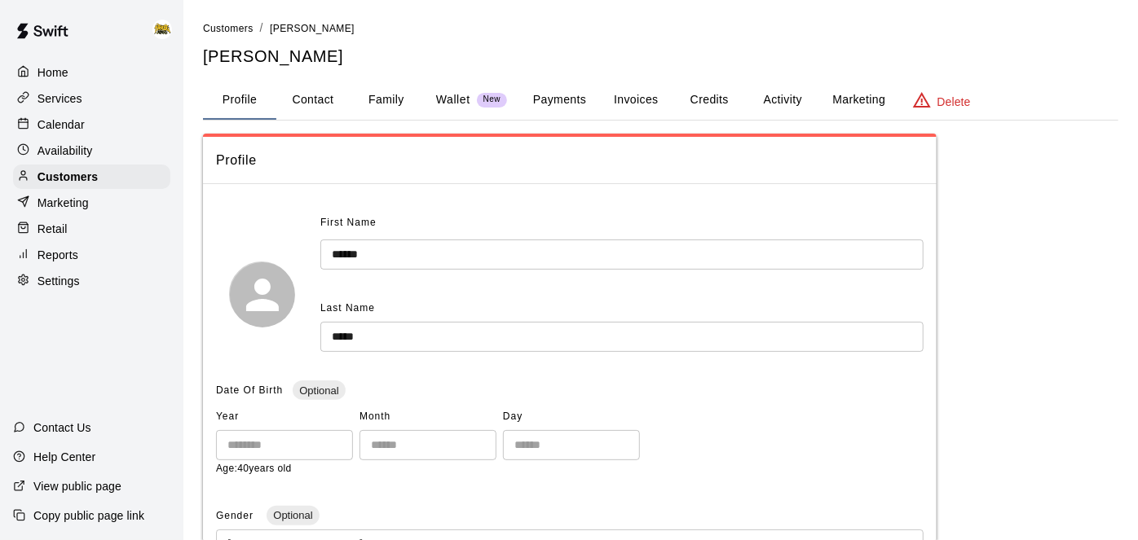
click at [395, 101] on button "Family" at bounding box center [386, 100] width 73 height 39
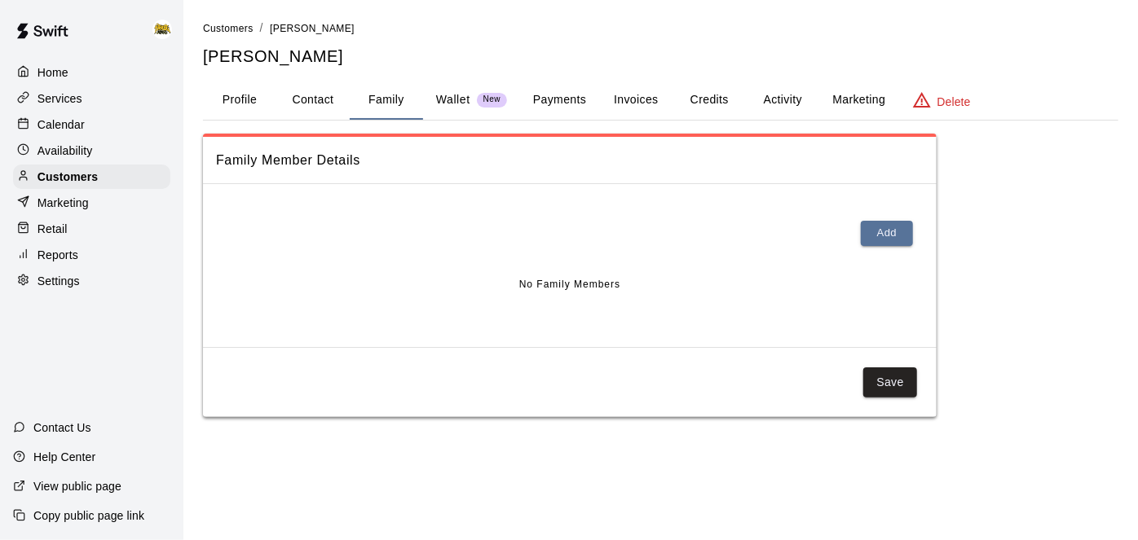
click at [784, 94] on button "Activity" at bounding box center [782, 100] width 73 height 39
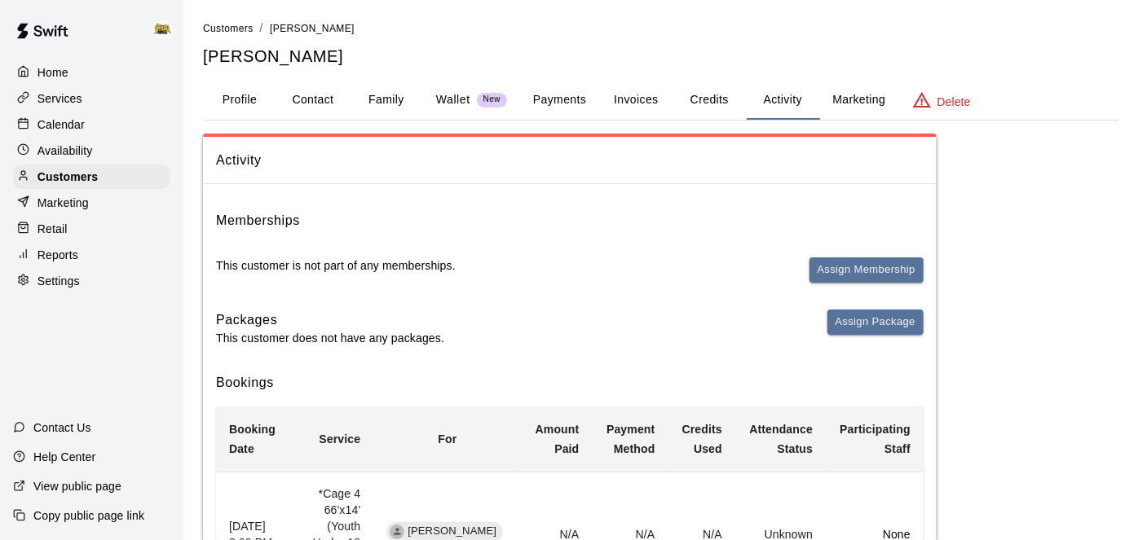
click at [78, 126] on p "Calendar" at bounding box center [60, 125] width 47 height 16
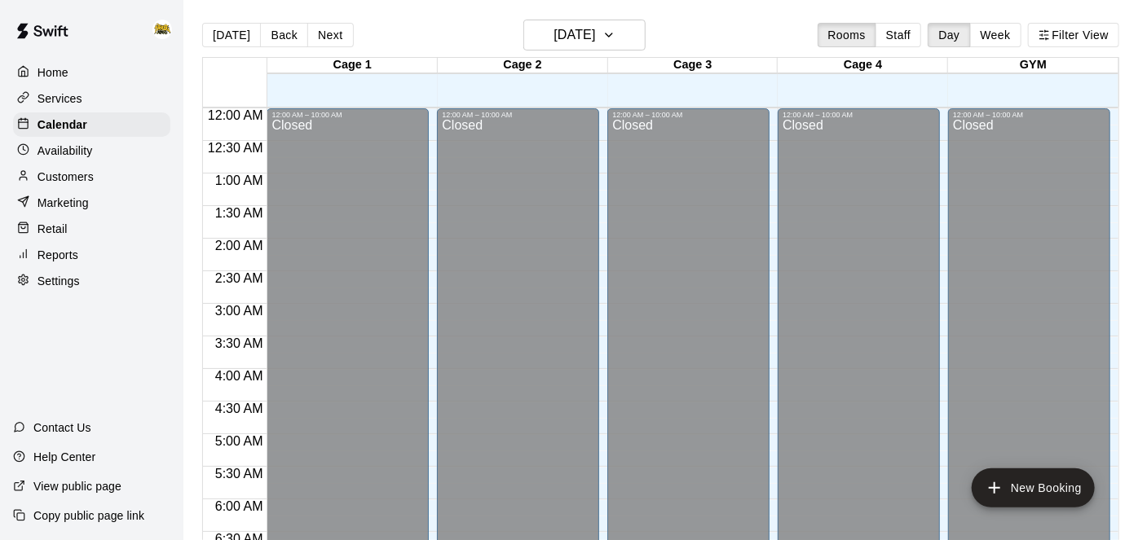
scroll to position [677, 0]
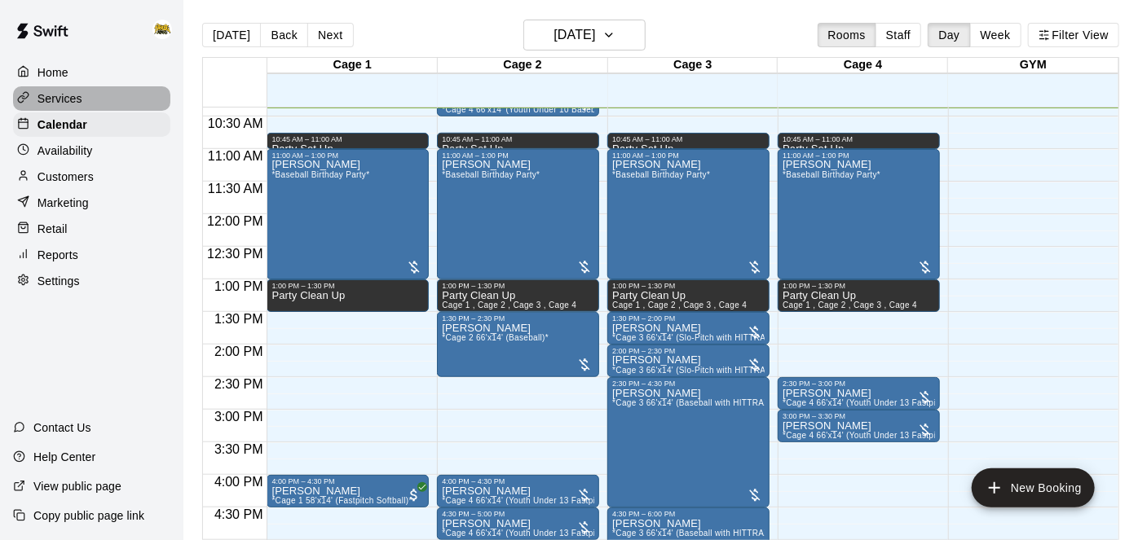
click at [71, 102] on p "Services" at bounding box center [59, 98] width 45 height 16
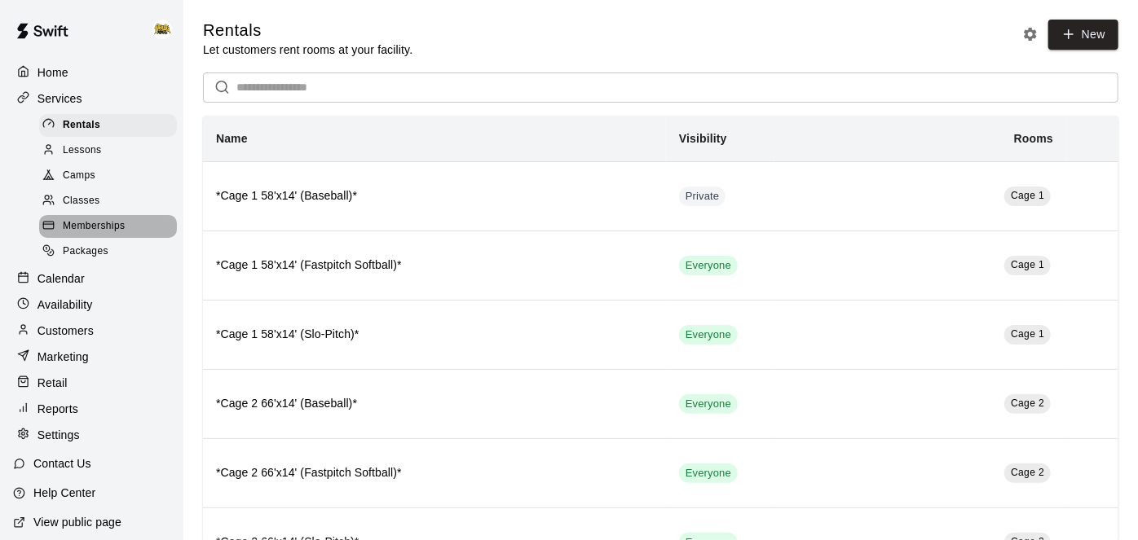
click at [90, 232] on span "Memberships" at bounding box center [94, 226] width 62 height 16
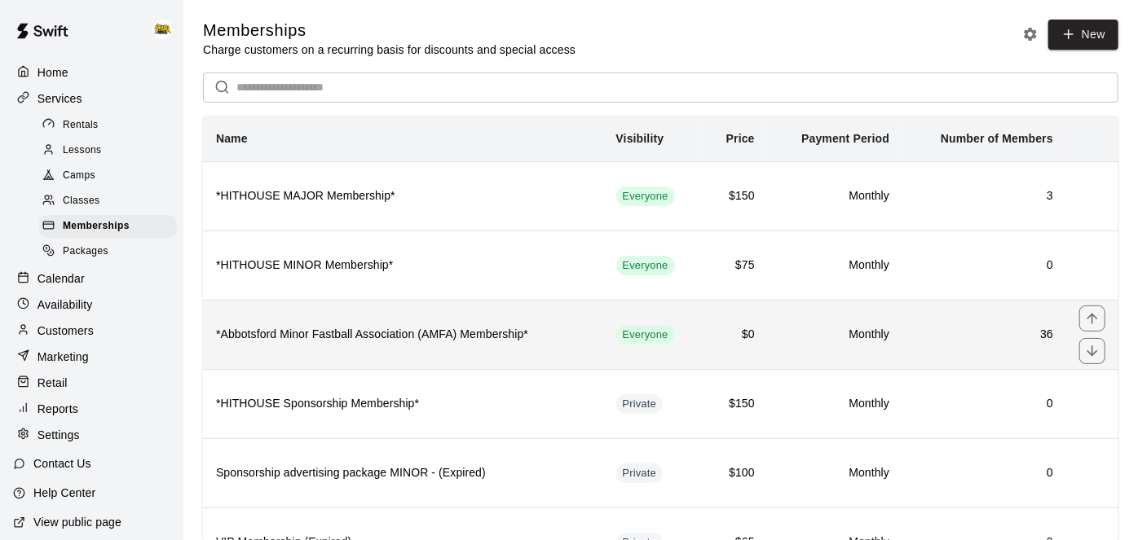
click at [539, 340] on h6 "*Abbotsford Minor Fastball Association (AMFA) Membership*" at bounding box center [403, 335] width 374 height 18
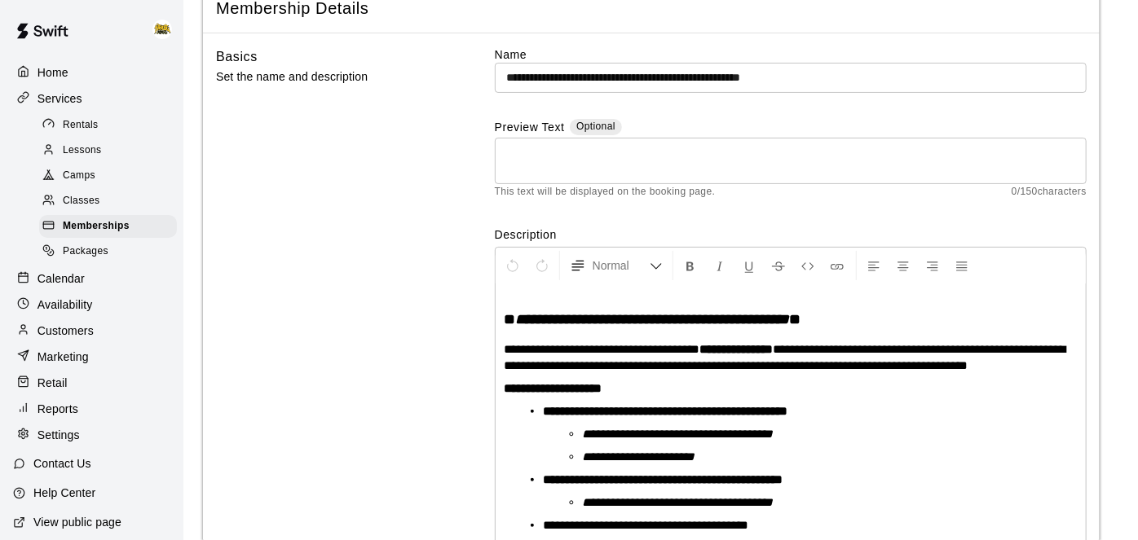
scroll to position [101, 0]
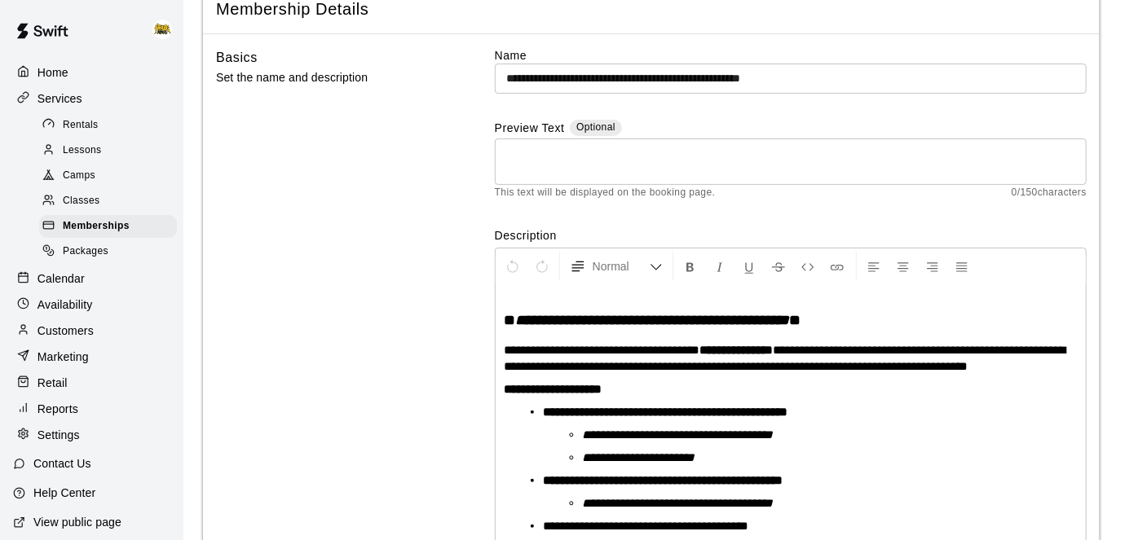
click at [73, 283] on p "Calendar" at bounding box center [60, 279] width 47 height 16
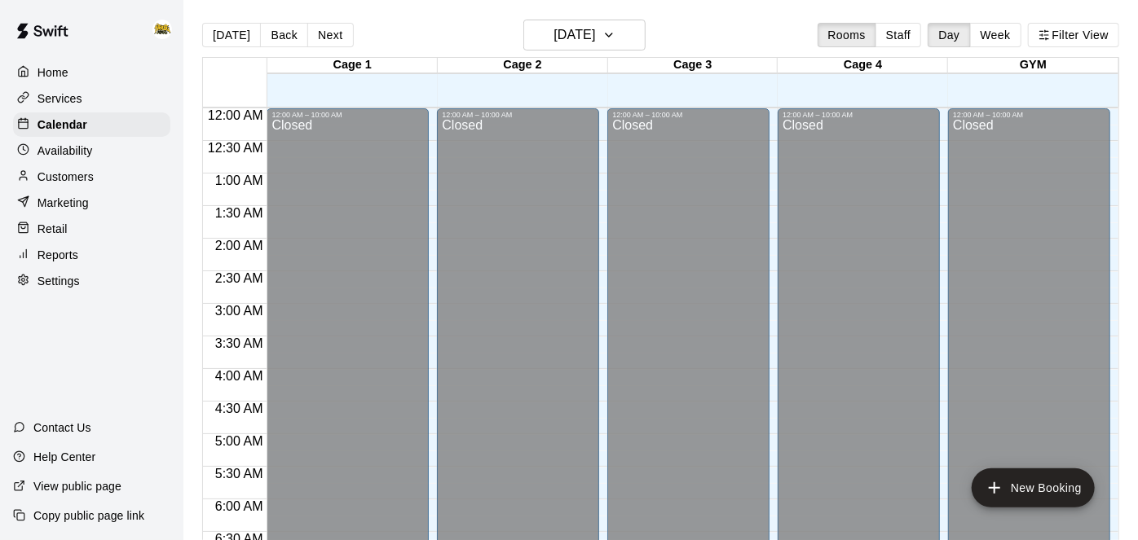
scroll to position [677, 0]
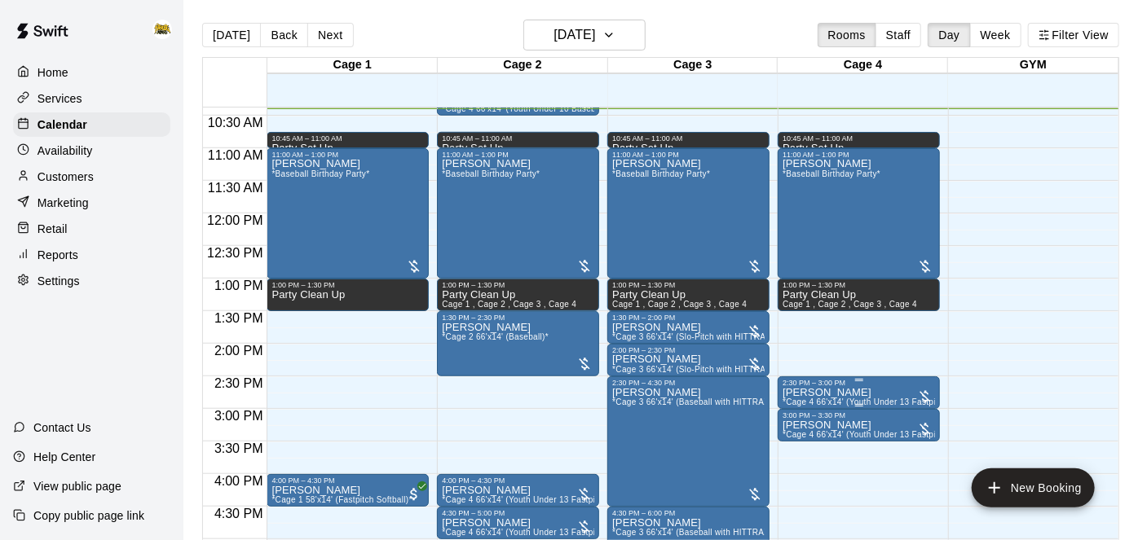
click at [796, 400] on icon "edit" at bounding box center [799, 404] width 20 height 20
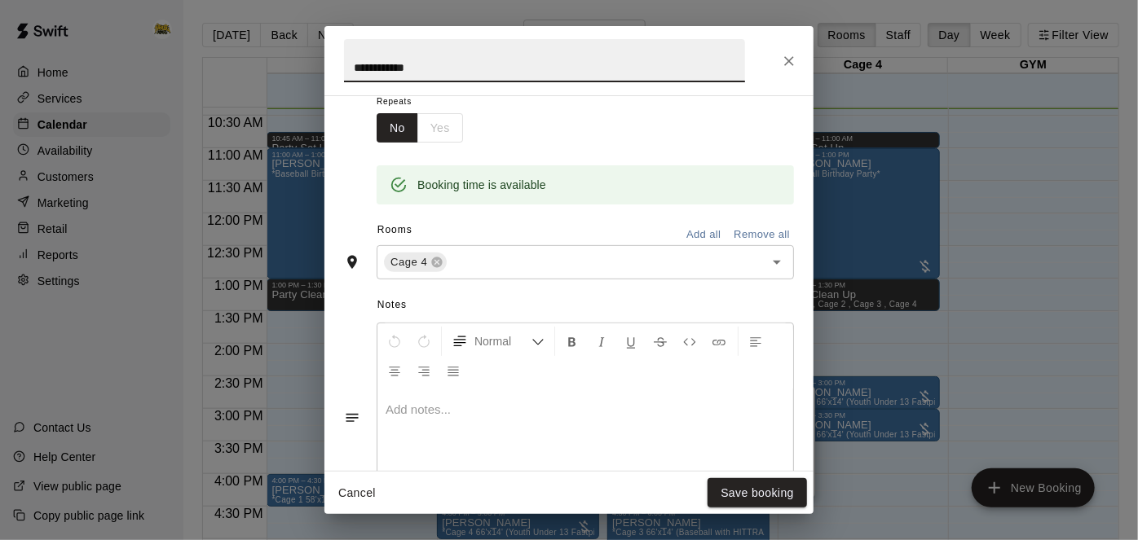
scroll to position [271, 0]
click at [761, 246] on button "Remove all" at bounding box center [762, 233] width 64 height 25
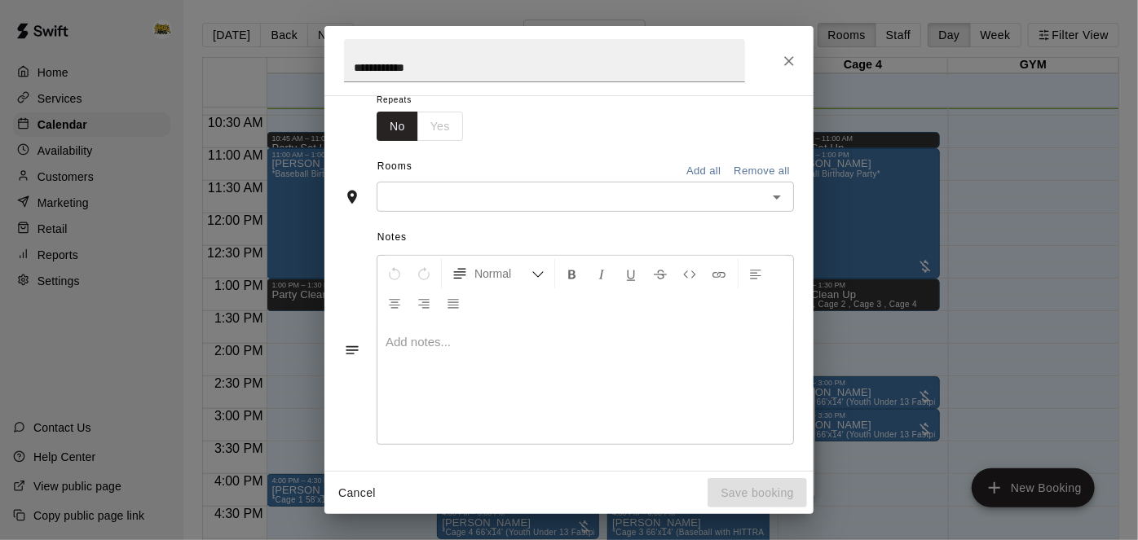
scroll to position [240, 0]
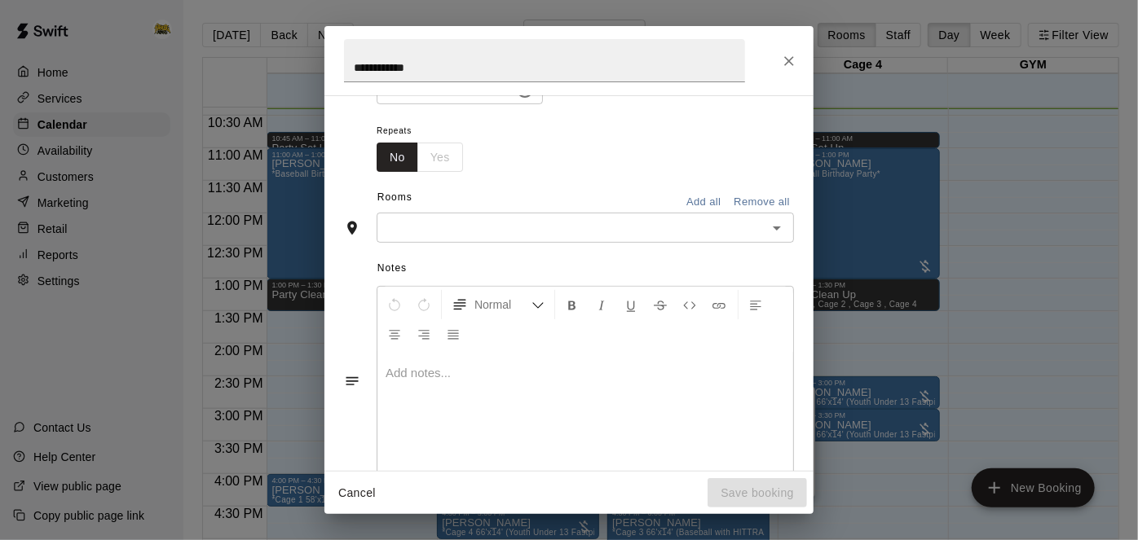
click at [774, 238] on icon "Open" at bounding box center [777, 228] width 20 height 20
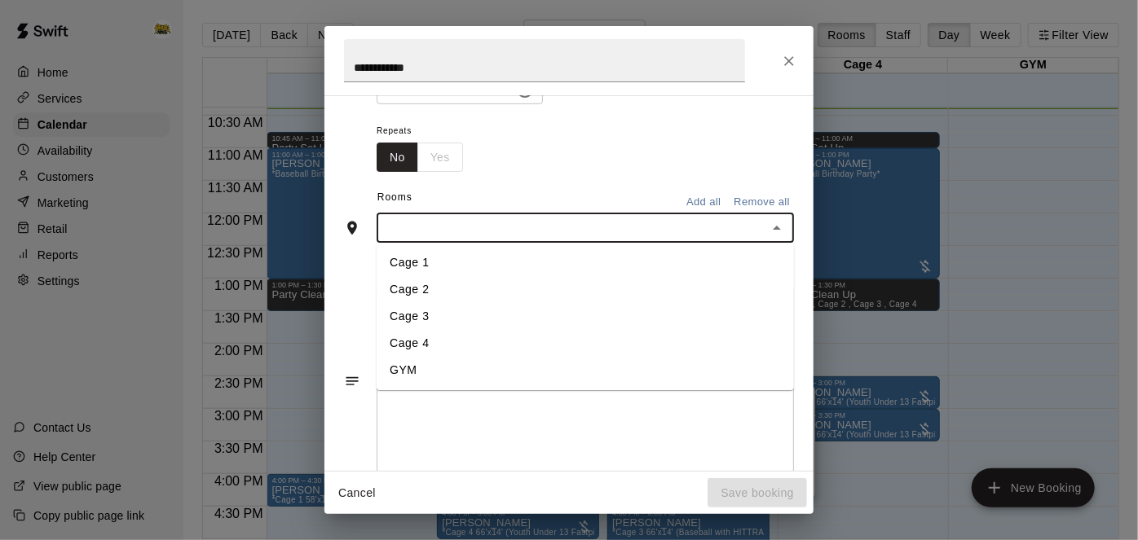
click at [721, 277] on li "Cage 1" at bounding box center [585, 263] width 417 height 27
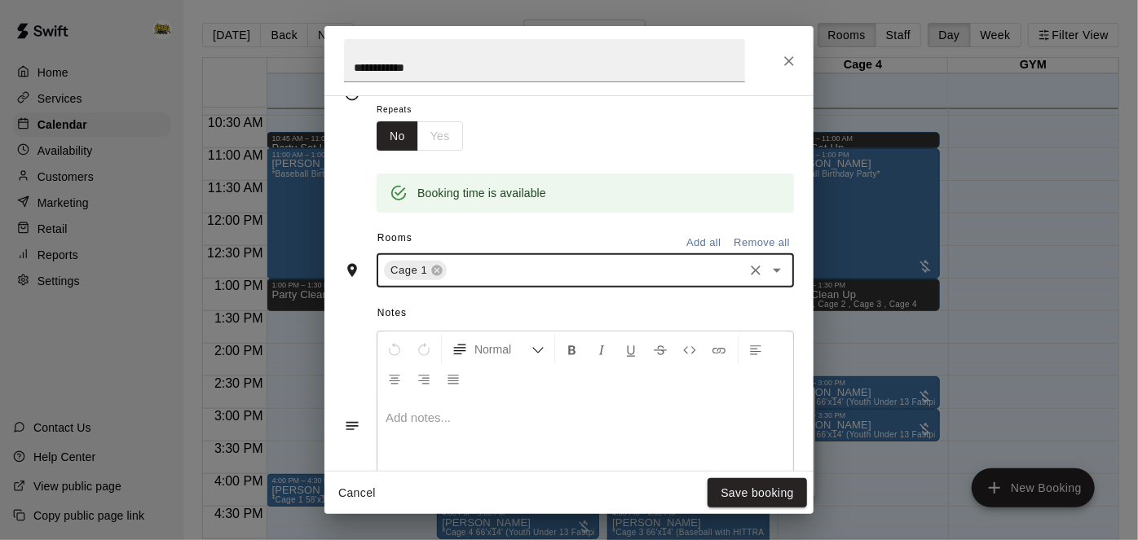
scroll to position [271, 0]
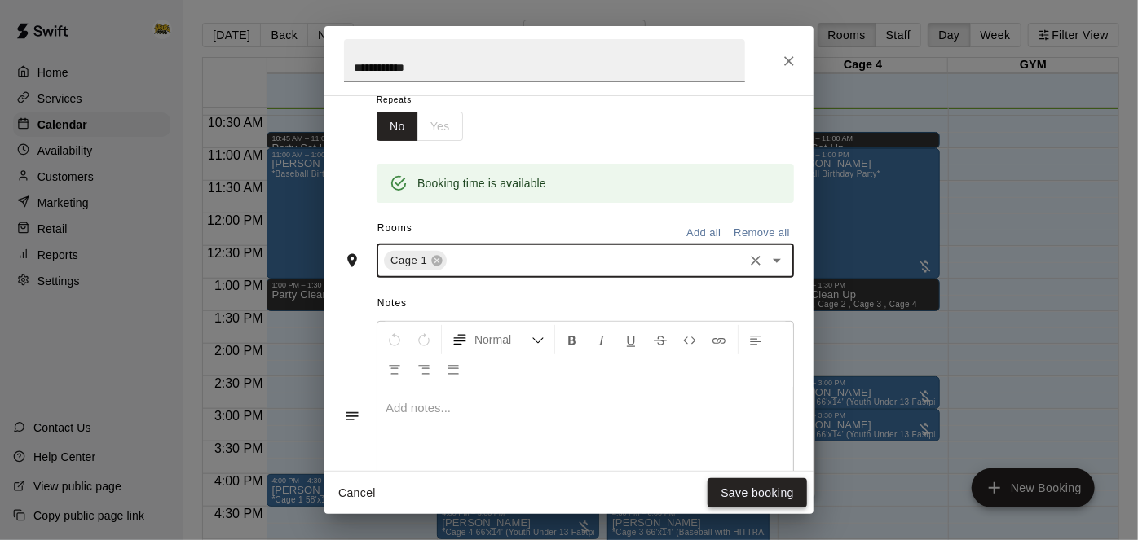
click at [769, 500] on button "Save booking" at bounding box center [757, 494] width 99 height 30
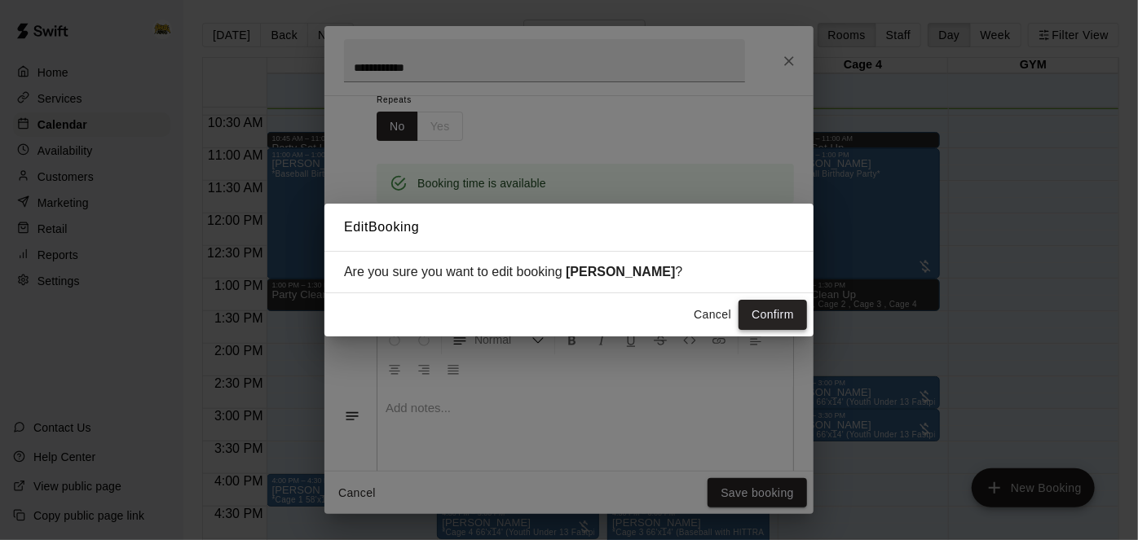
click at [783, 314] on button "Confirm" at bounding box center [773, 315] width 68 height 30
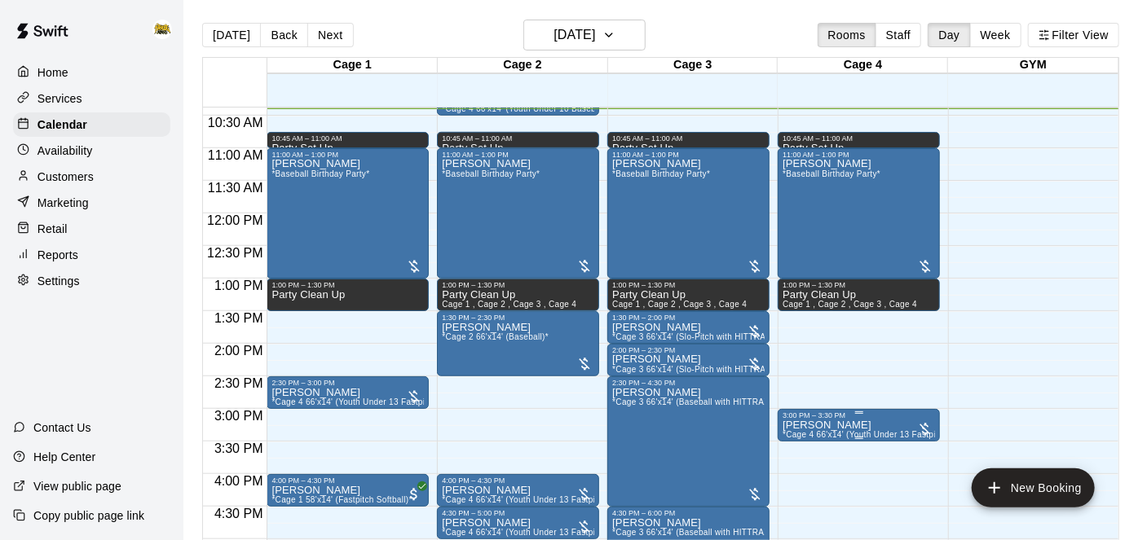
click at [792, 439] on icon "edit" at bounding box center [799, 433] width 15 height 15
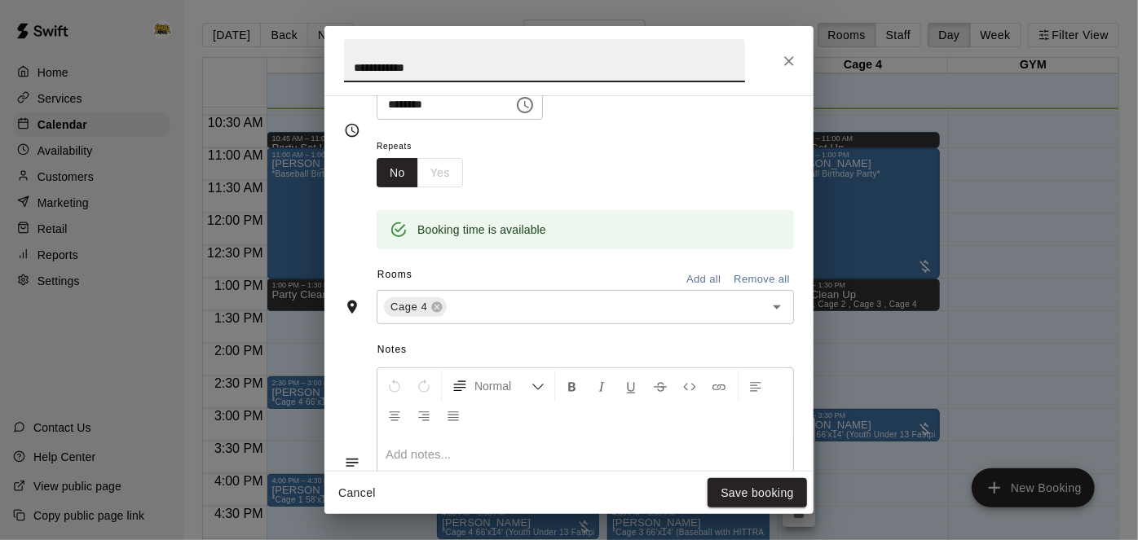
scroll to position [227, 0]
click at [747, 289] on button "Remove all" at bounding box center [762, 276] width 64 height 25
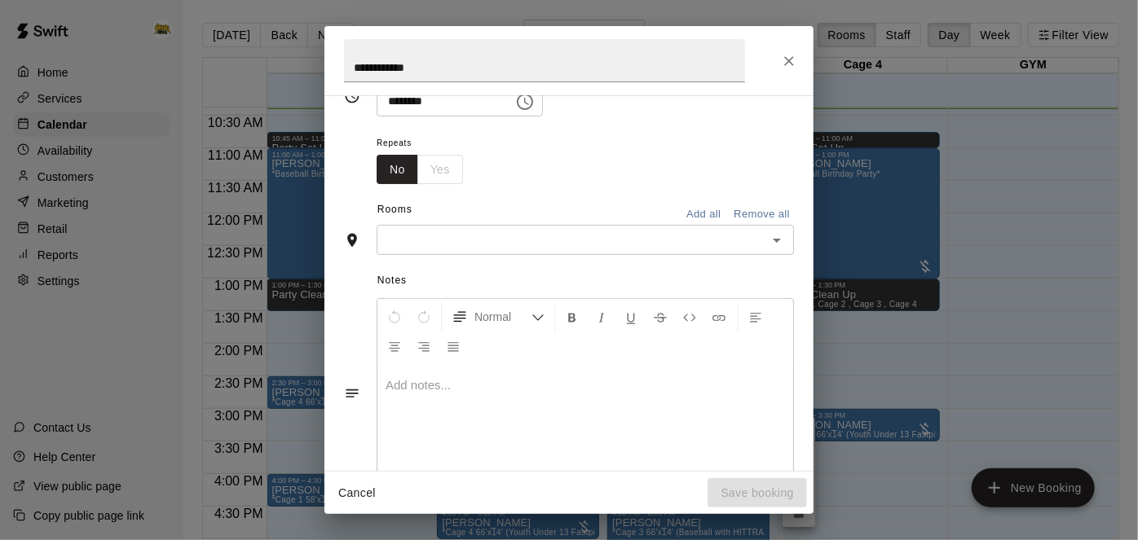
scroll to position [196, 0]
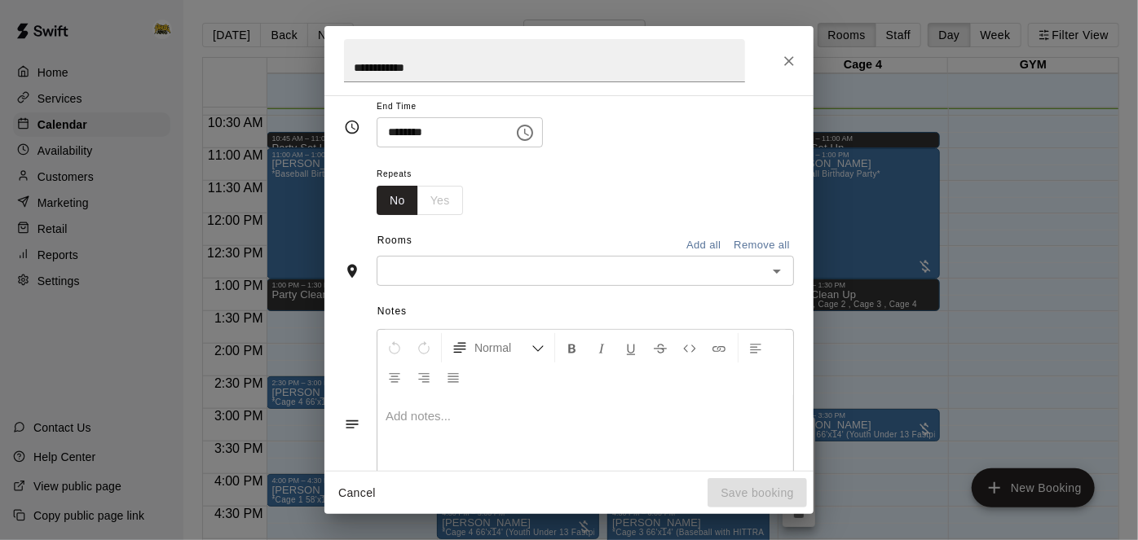
click at [772, 281] on icon "Open" at bounding box center [777, 272] width 20 height 20
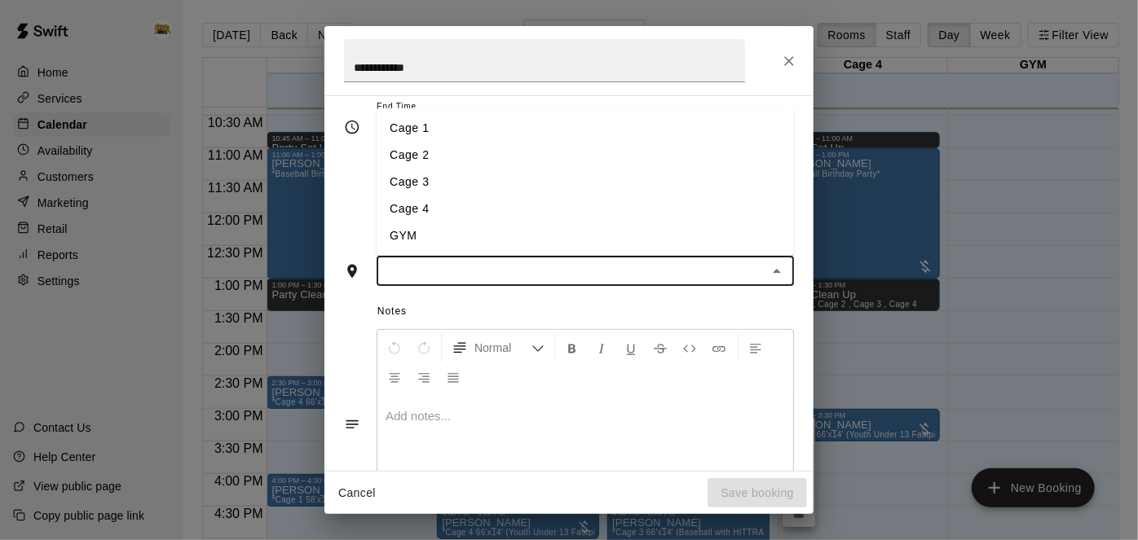
click at [689, 142] on li "Cage 1" at bounding box center [585, 128] width 417 height 27
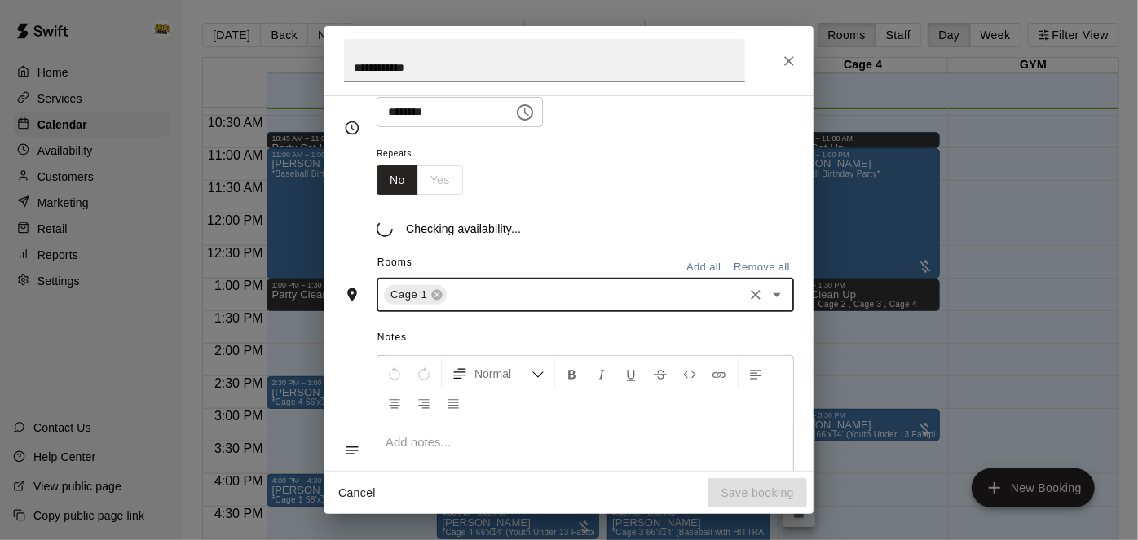
scroll to position [227, 0]
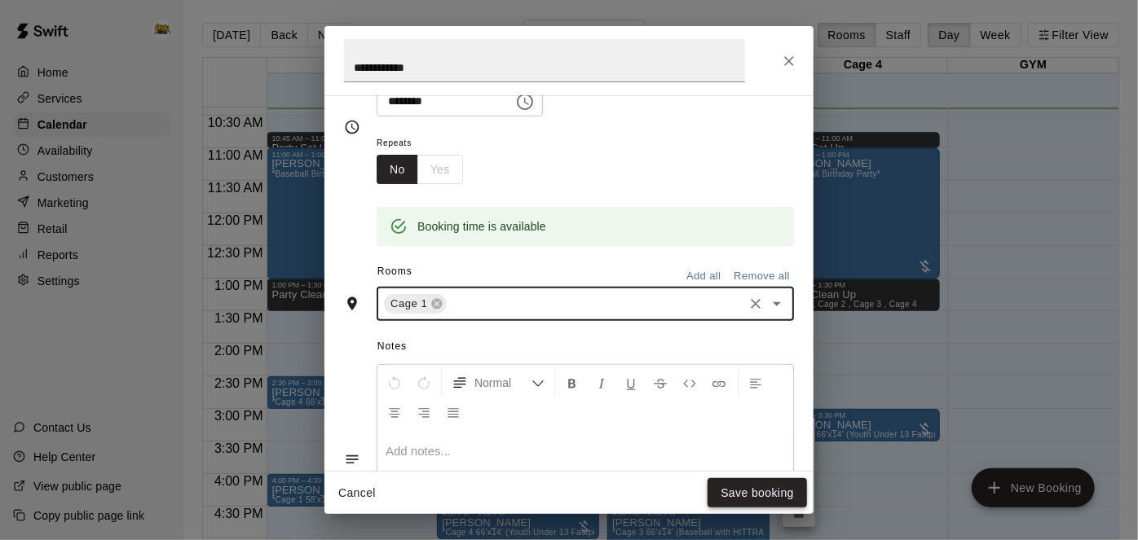
click at [746, 495] on button "Save booking" at bounding box center [757, 494] width 99 height 30
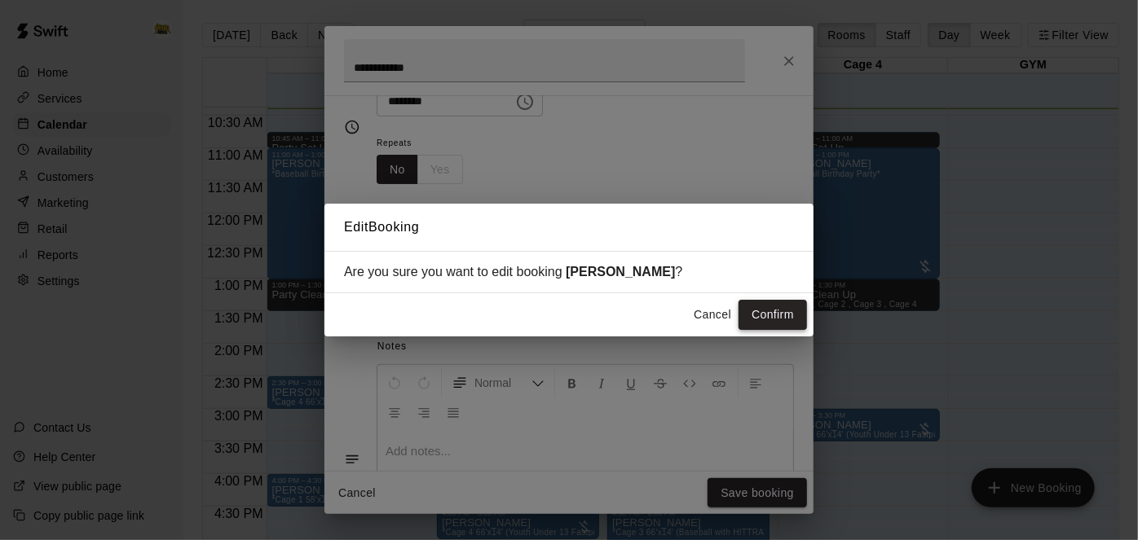
click at [773, 318] on button "Confirm" at bounding box center [773, 315] width 68 height 30
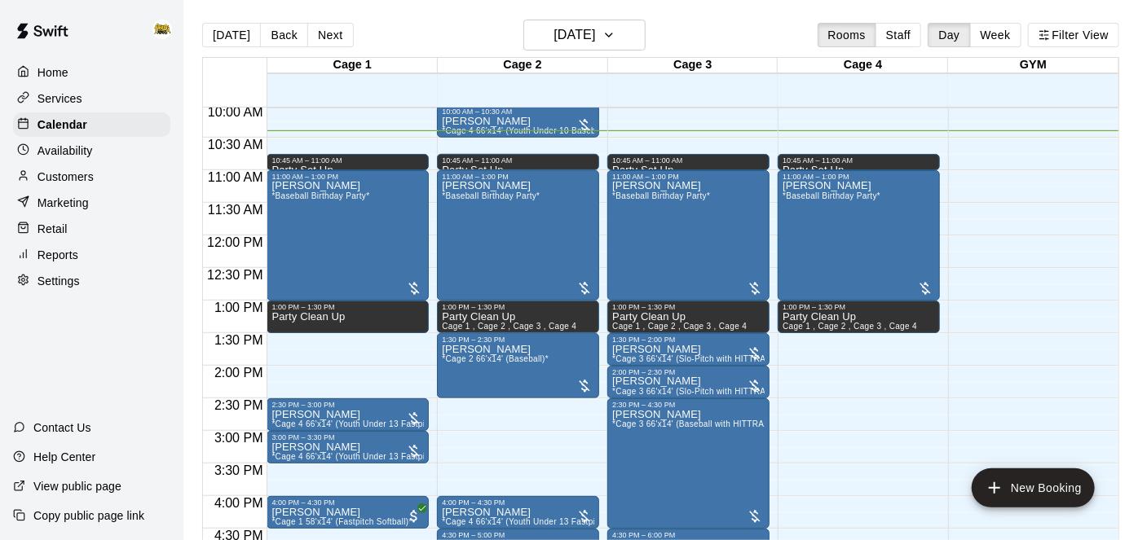
scroll to position [668, 0]
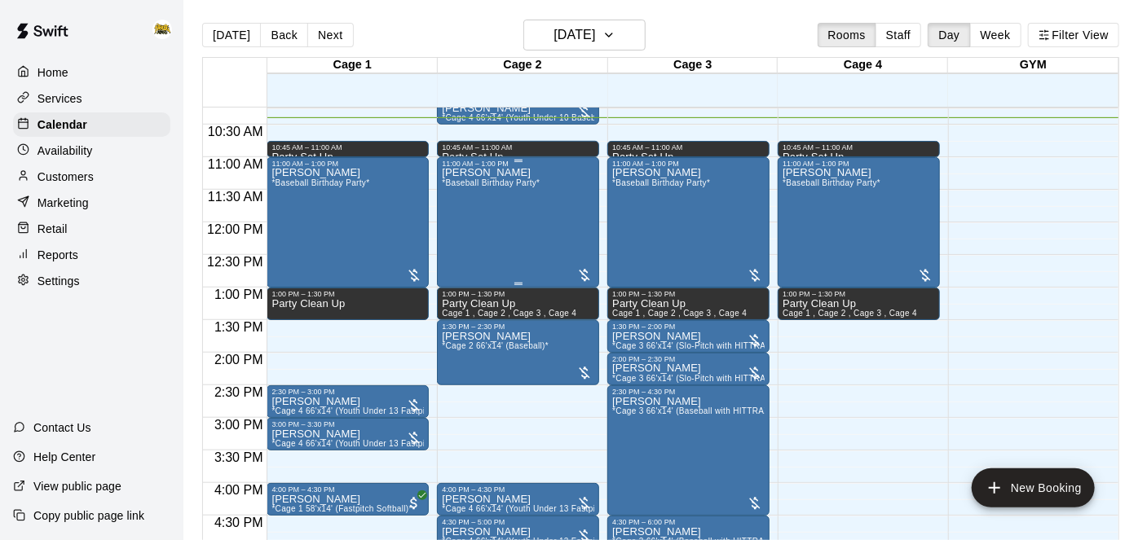
click at [503, 224] on div "[PERSON_NAME] *Baseball Birthday Party*" at bounding box center [491, 438] width 98 height 540
click at [460, 192] on icon "edit" at bounding box center [458, 184] width 20 height 20
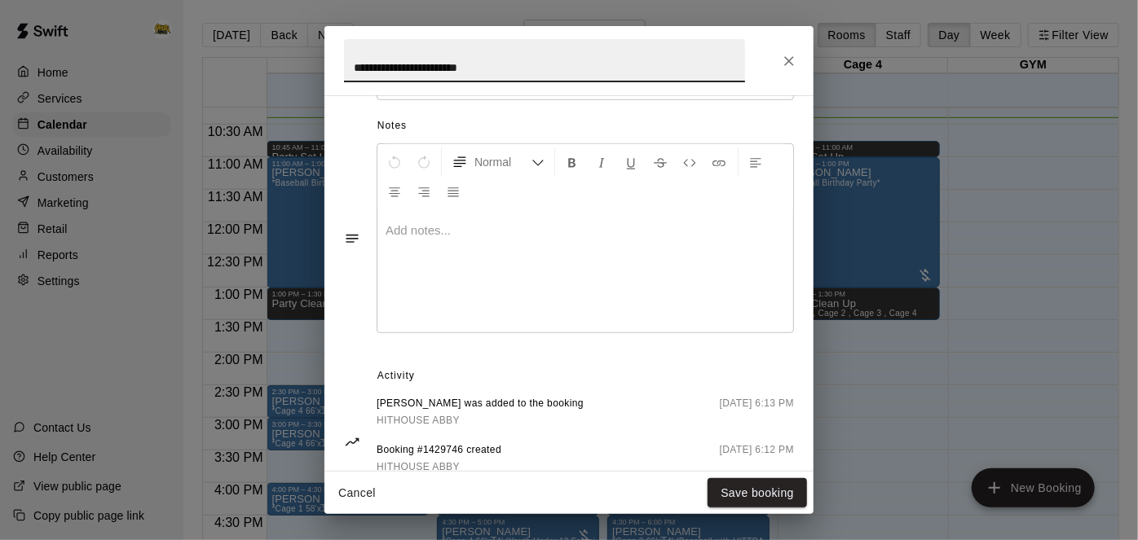
scroll to position [548, 0]
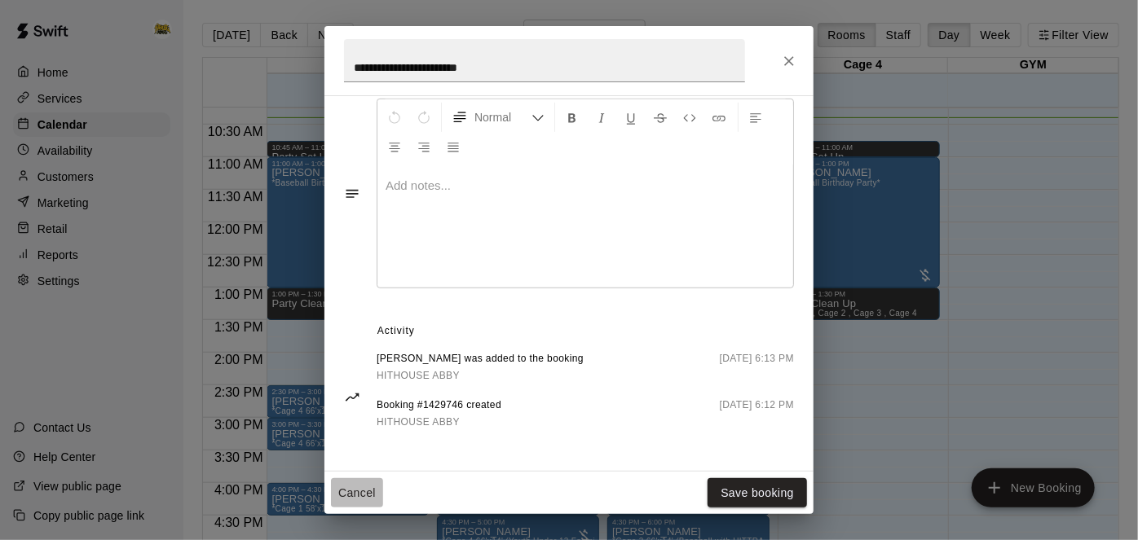
click at [340, 496] on button "Cancel" at bounding box center [357, 494] width 52 height 30
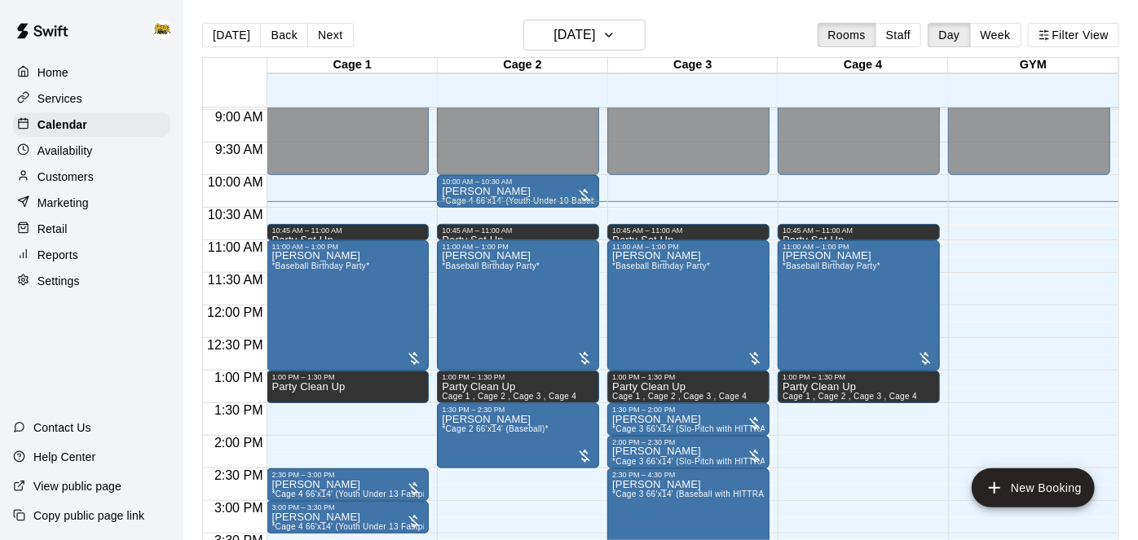
scroll to position [584, 0]
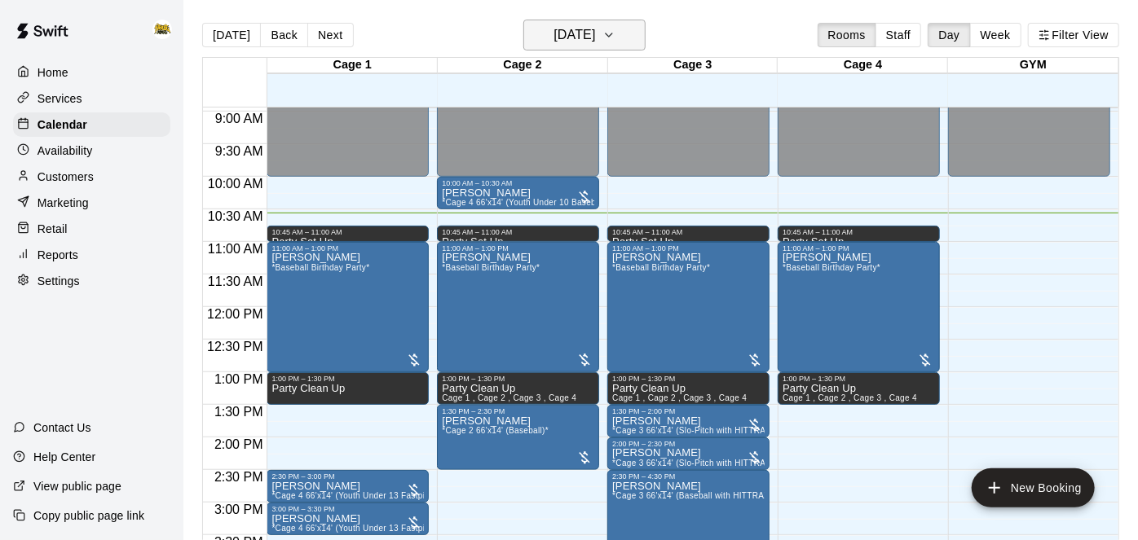
click at [615, 42] on icon "button" at bounding box center [608, 35] width 13 height 20
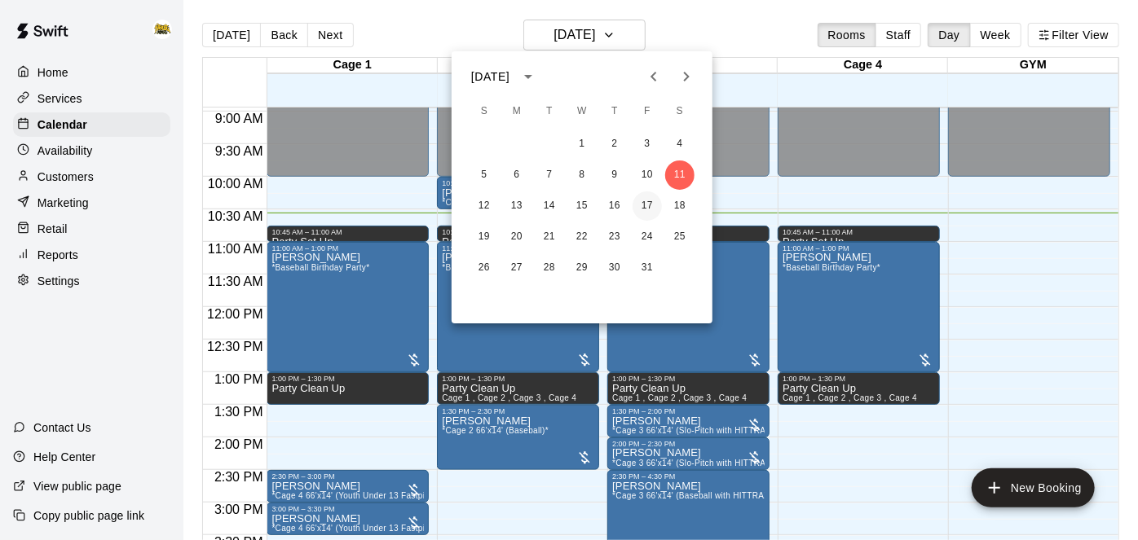
click at [652, 208] on button "17" at bounding box center [647, 206] width 29 height 29
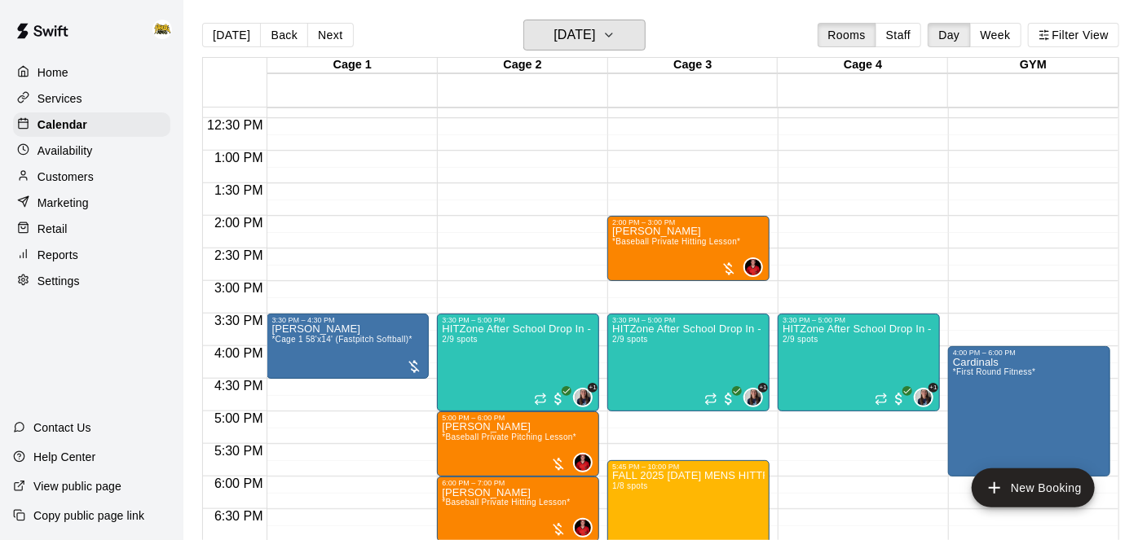
scroll to position [805, 0]
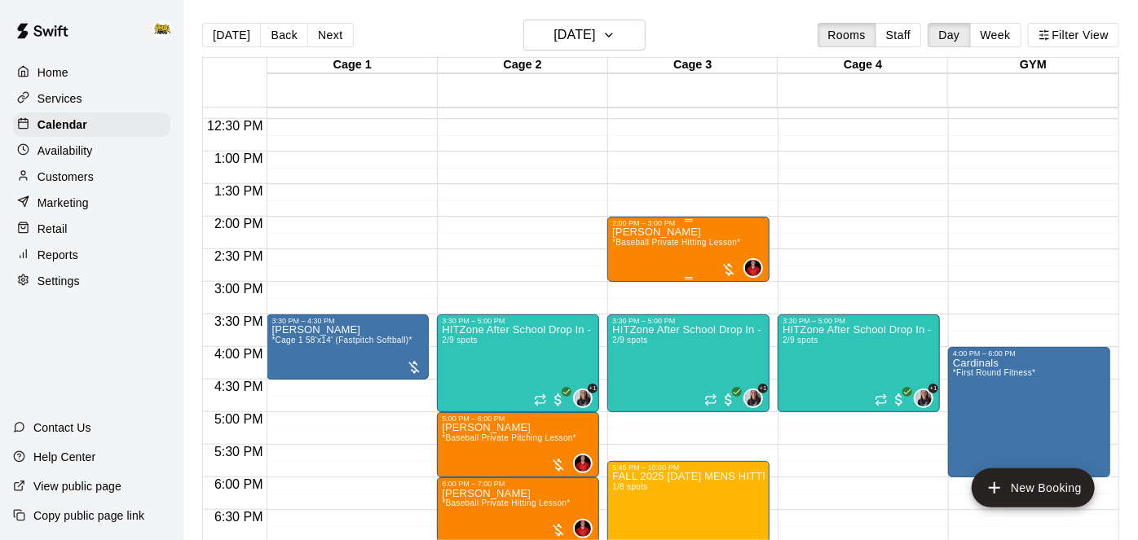
click at [663, 240] on span "*Baseball Private Hitting Lesson*" at bounding box center [676, 242] width 128 height 9
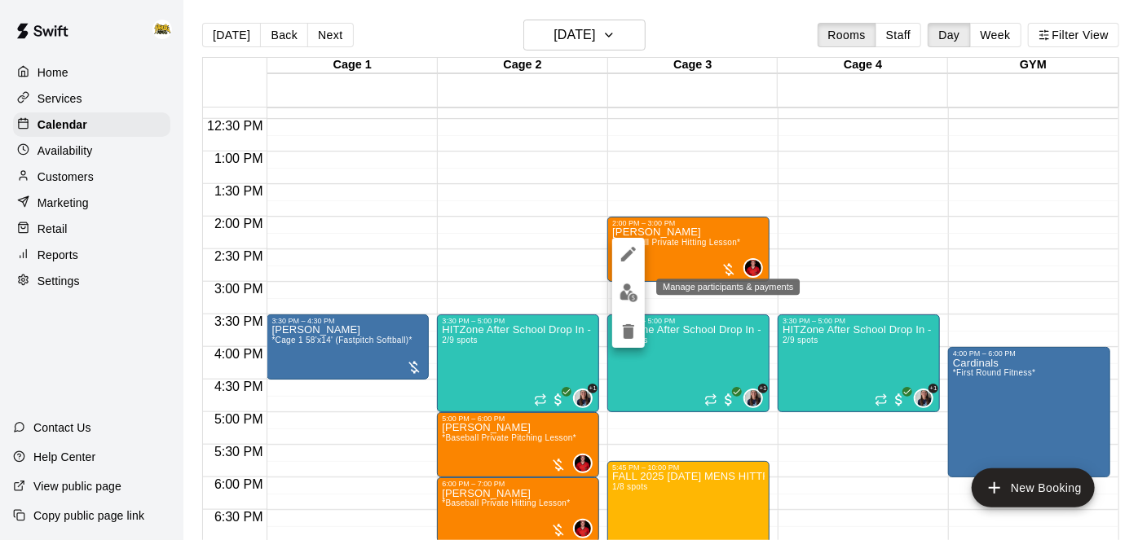
click at [631, 289] on img "edit" at bounding box center [629, 293] width 19 height 19
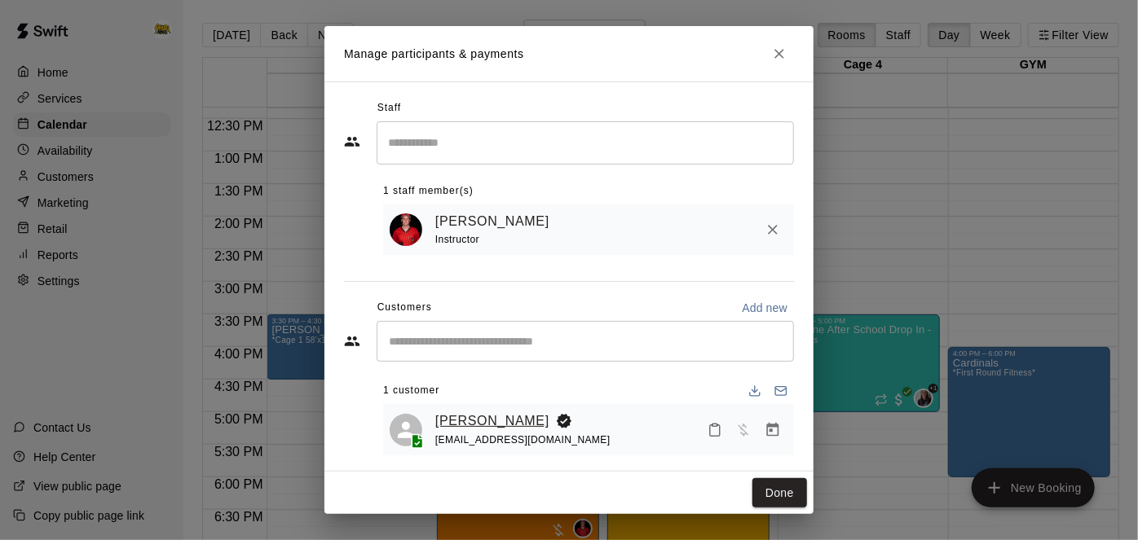
click at [481, 416] on link "[PERSON_NAME]" at bounding box center [492, 421] width 114 height 21
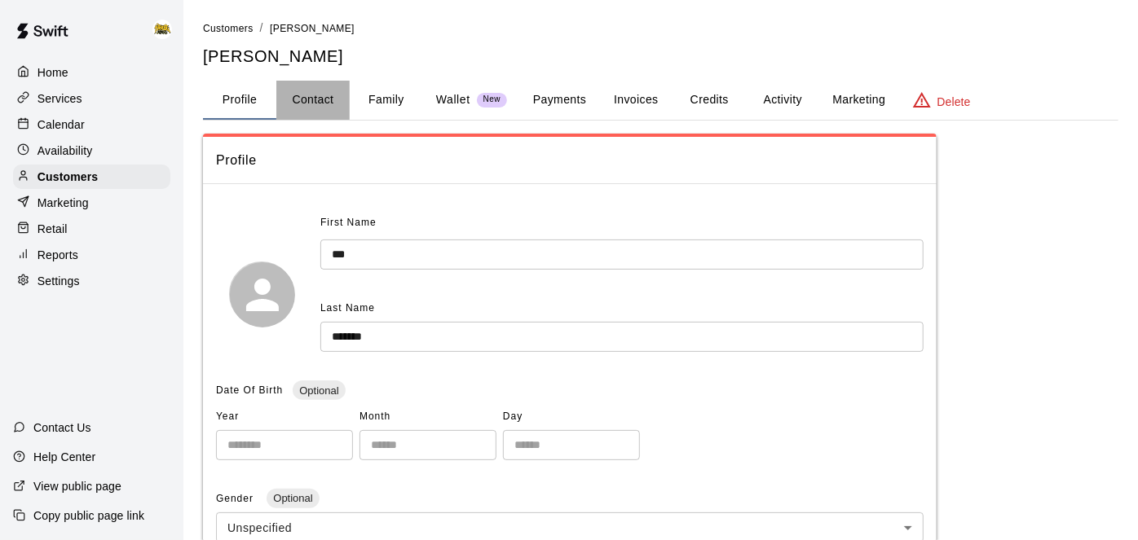
click at [325, 93] on button "Contact" at bounding box center [312, 100] width 73 height 39
select select "**"
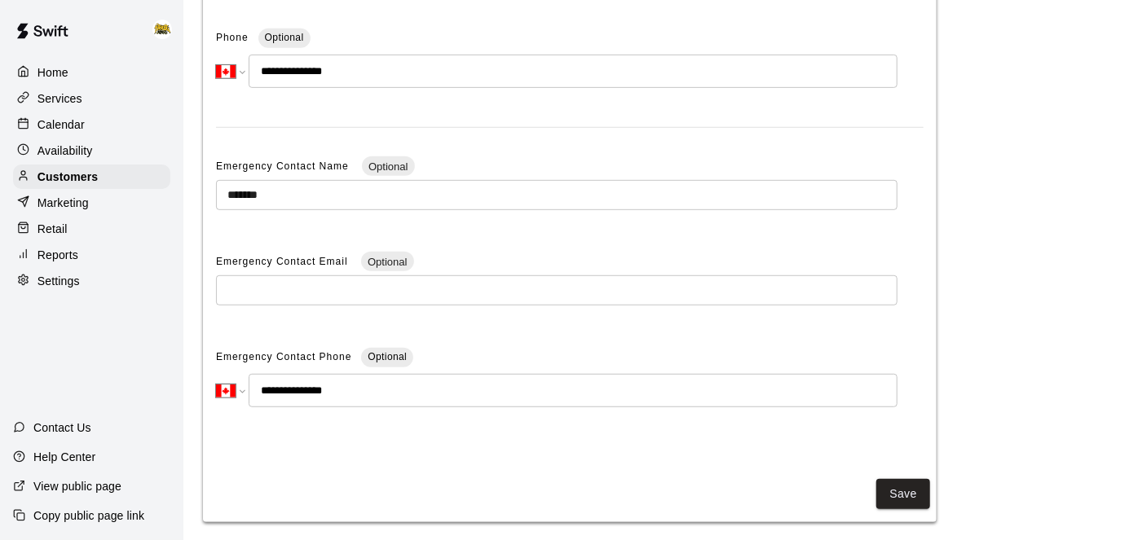
scroll to position [391, 0]
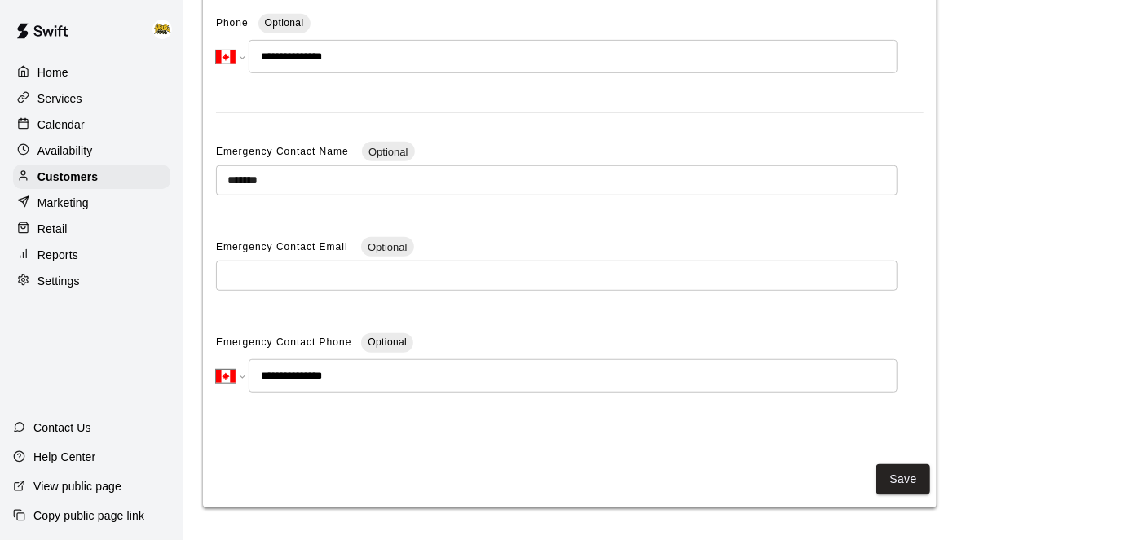
click at [82, 123] on p "Calendar" at bounding box center [60, 125] width 47 height 16
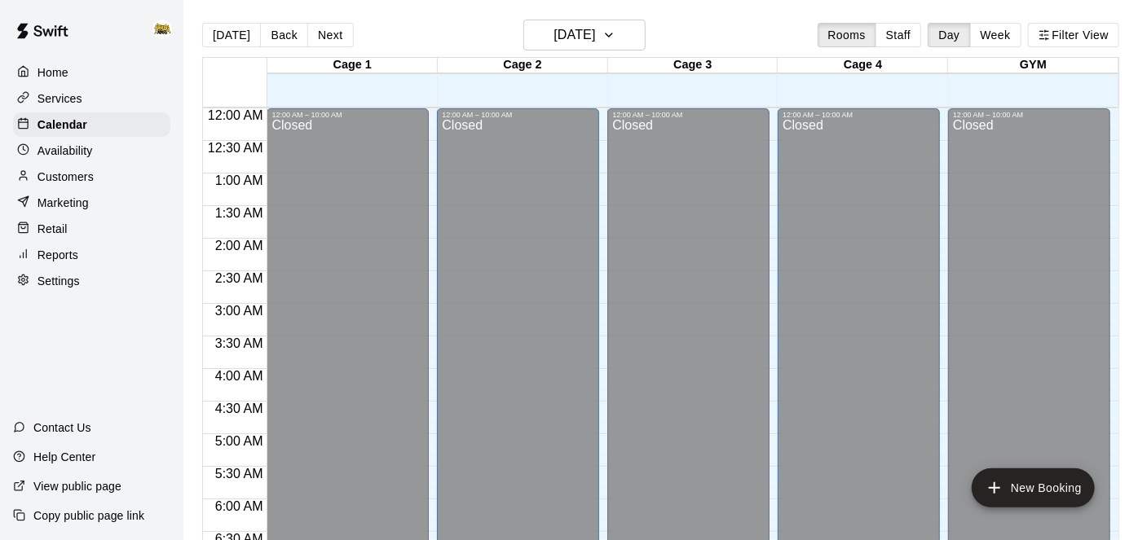
scroll to position [689, 0]
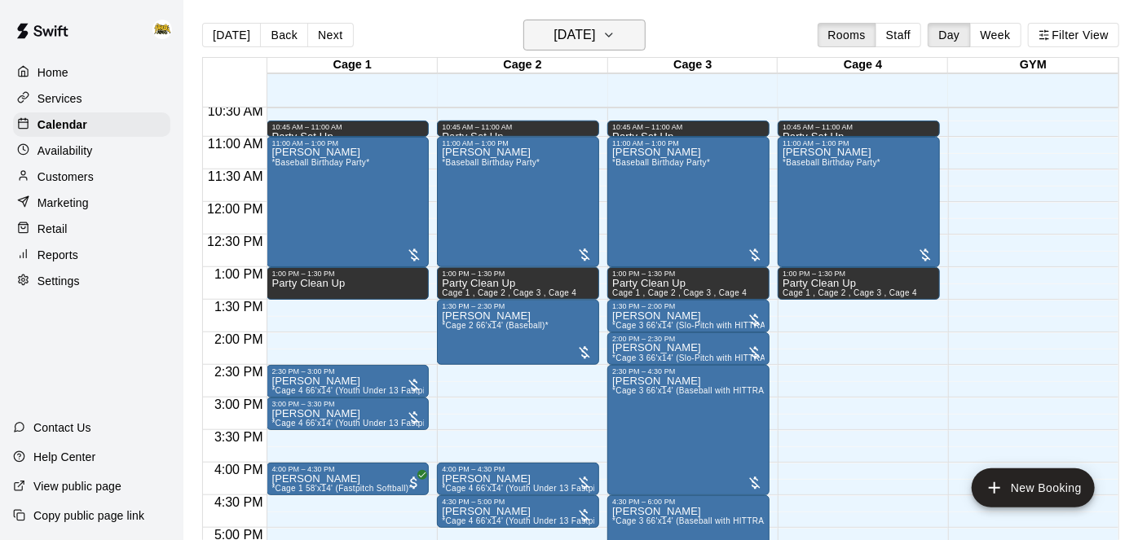
click at [607, 50] on button "[DATE]" at bounding box center [584, 35] width 122 height 31
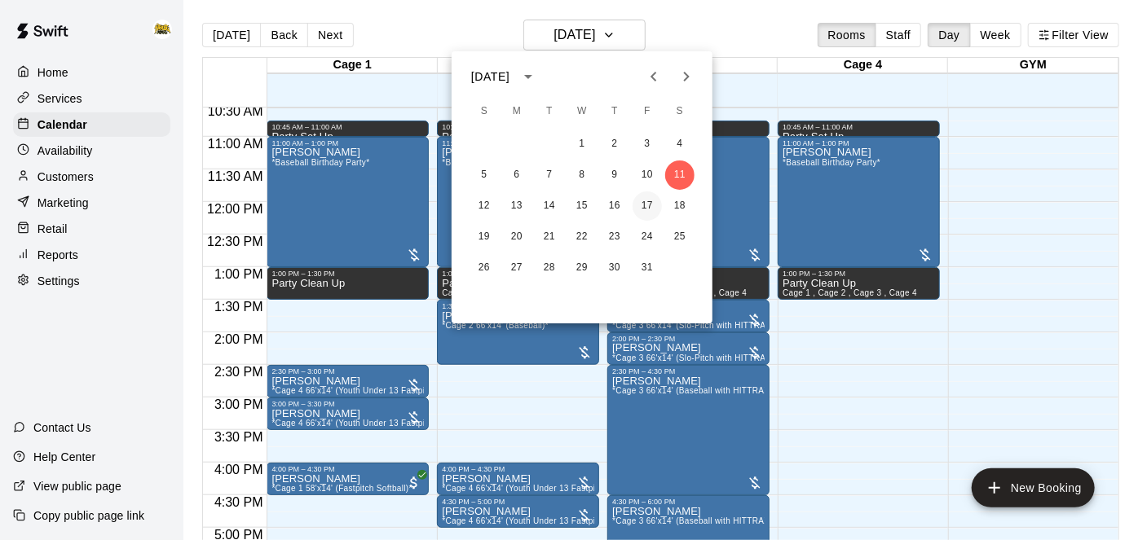
click at [643, 209] on button "17" at bounding box center [647, 206] width 29 height 29
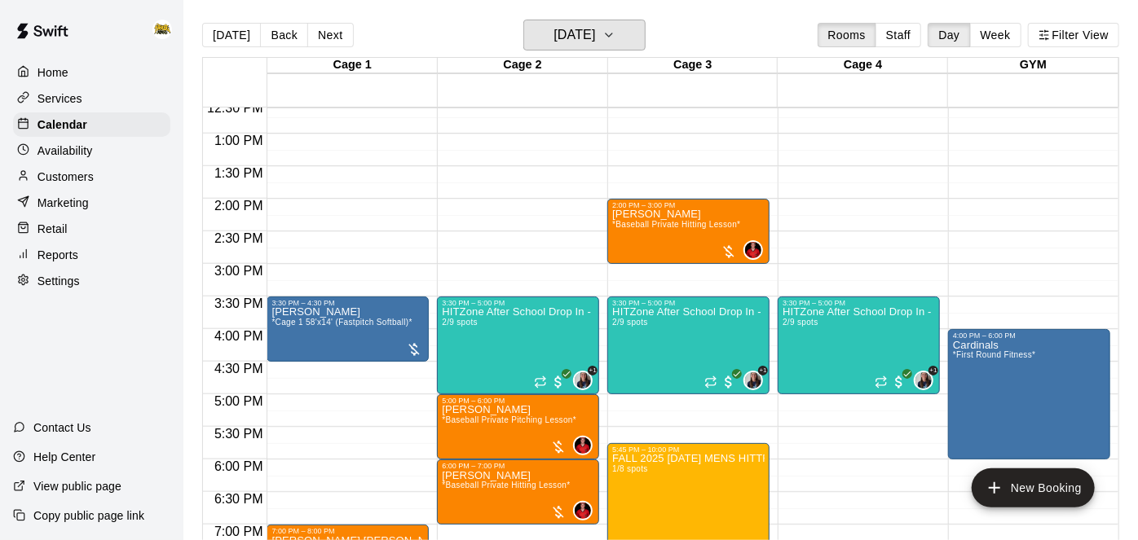
scroll to position [824, 0]
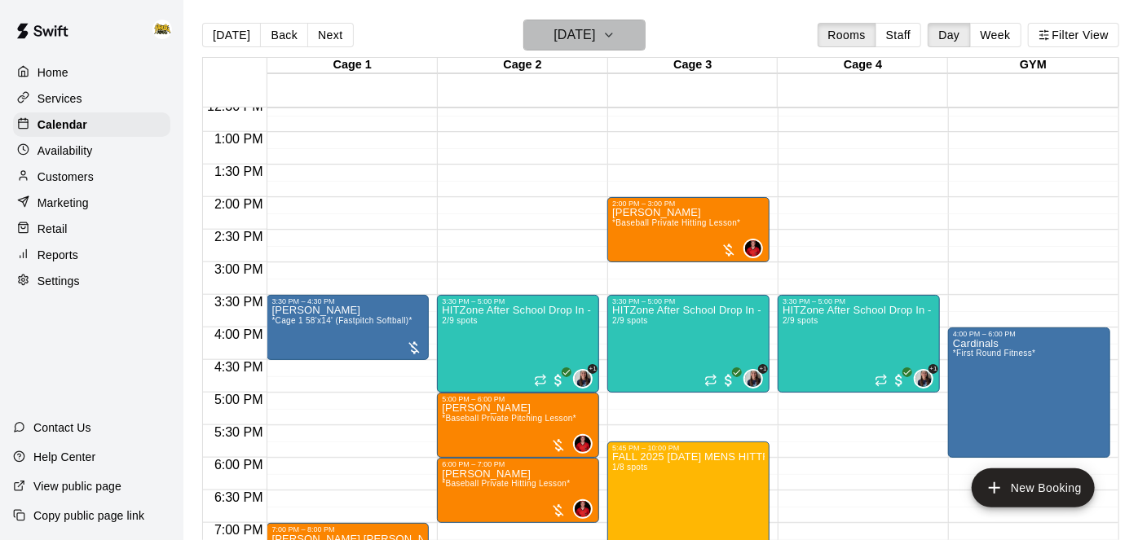
click at [615, 34] on icon "button" at bounding box center [608, 35] width 13 height 20
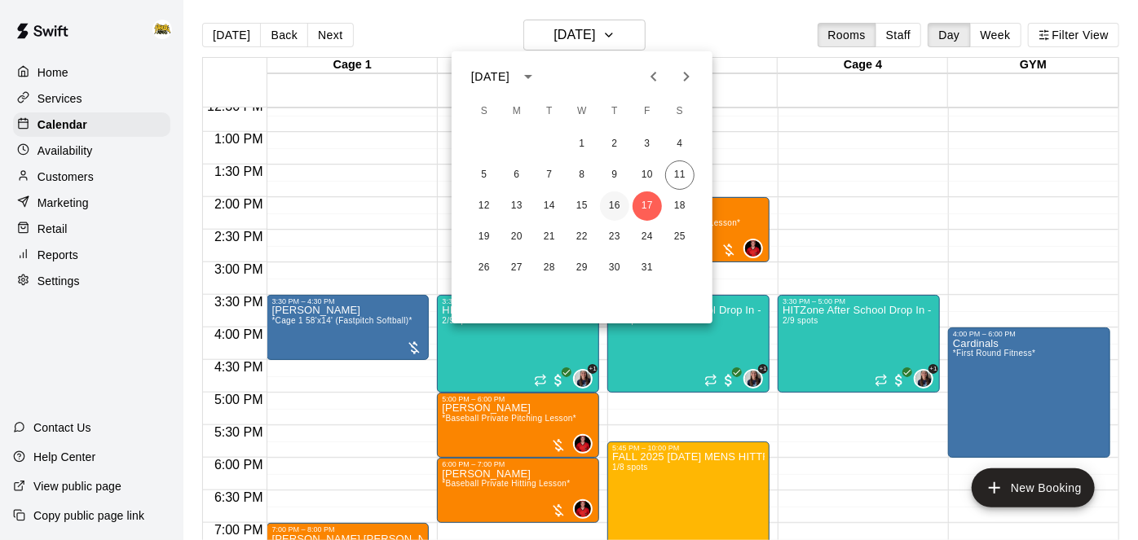
click at [617, 205] on button "16" at bounding box center [614, 206] width 29 height 29
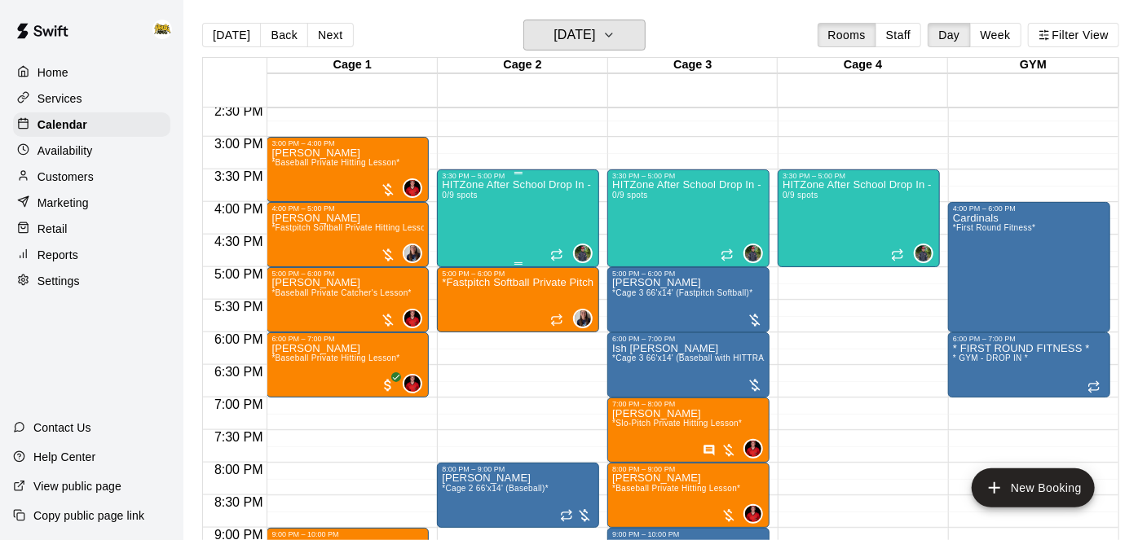
scroll to position [950, 0]
click at [509, 199] on div "HITZone After School Drop In - Registration Required 0/9 spots" at bounding box center [518, 450] width 152 height 540
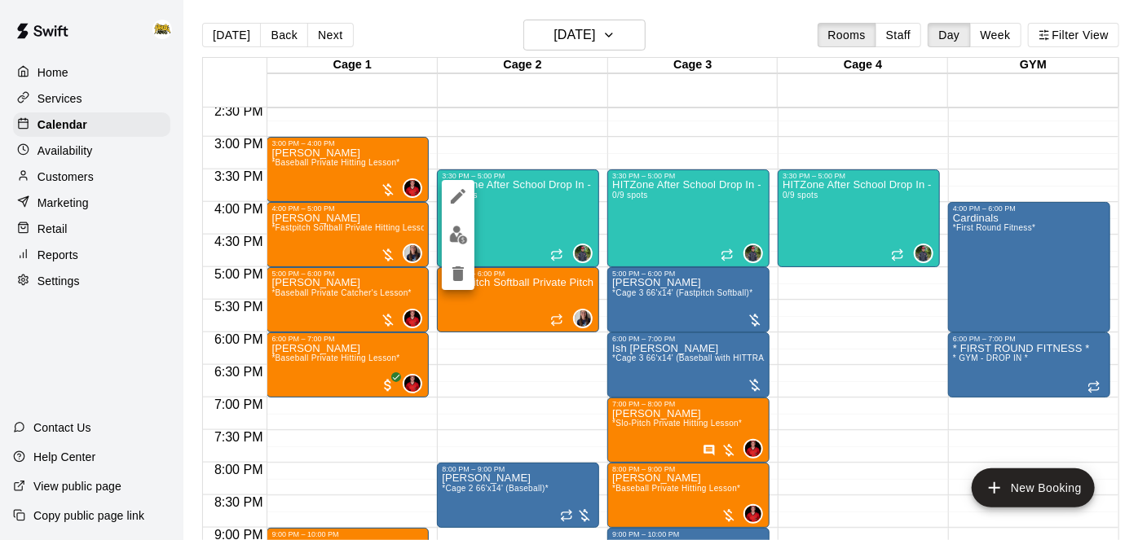
click at [871, 374] on div at bounding box center [569, 270] width 1138 height 540
click at [567, 43] on h6 "[DATE]" at bounding box center [575, 35] width 42 height 23
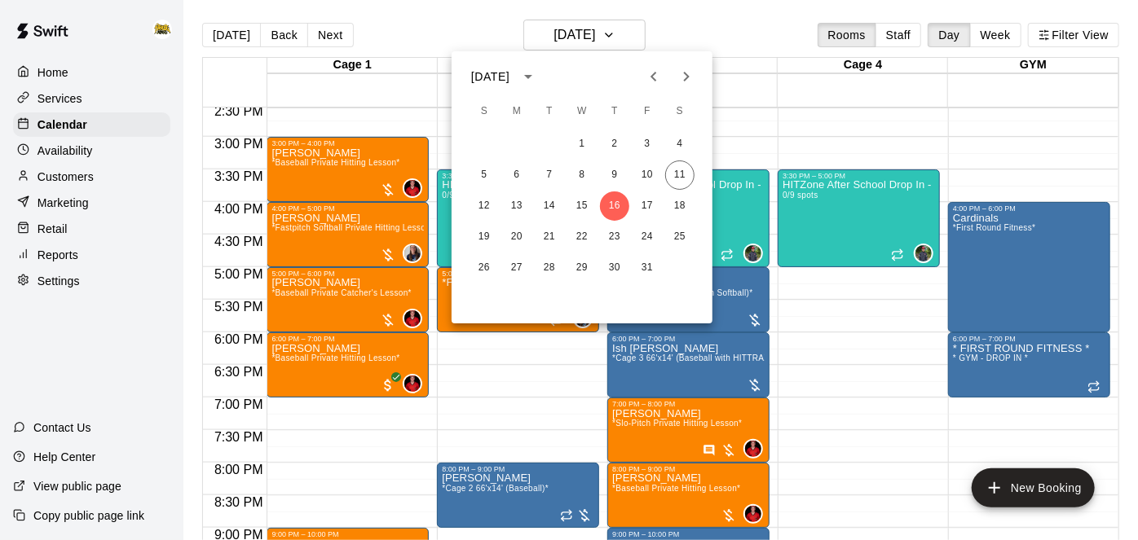
click at [743, 156] on div at bounding box center [569, 270] width 1138 height 540
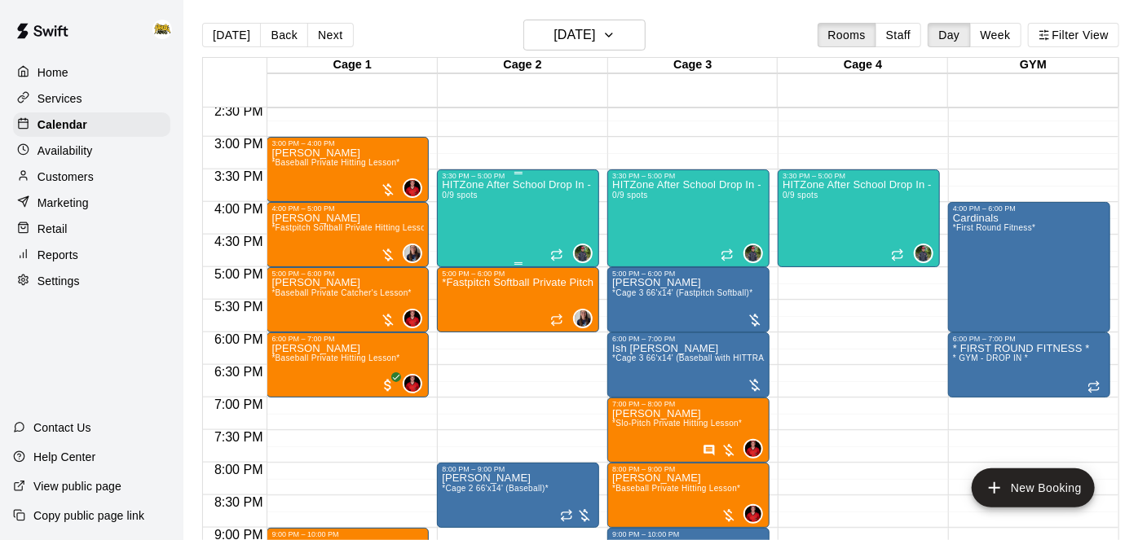
click at [531, 206] on div "HITZone After School Drop In - Registration Required 0/9 spots" at bounding box center [518, 450] width 152 height 540
click at [457, 195] on icon "edit" at bounding box center [458, 196] width 15 height 15
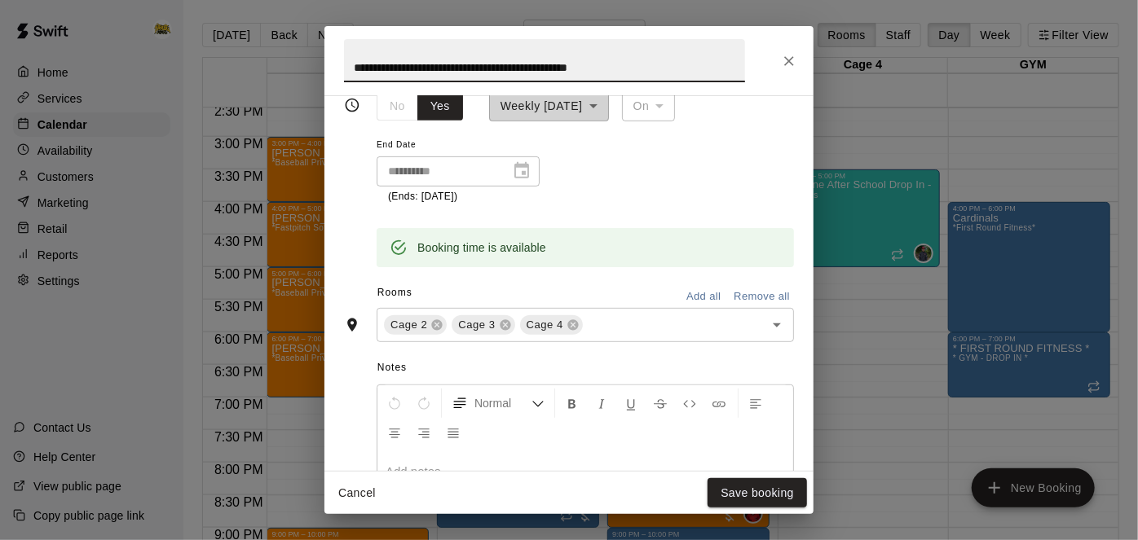
scroll to position [368, 0]
click at [433, 330] on icon at bounding box center [436, 323] width 13 height 13
click at [778, 489] on button "Save booking" at bounding box center [757, 494] width 99 height 30
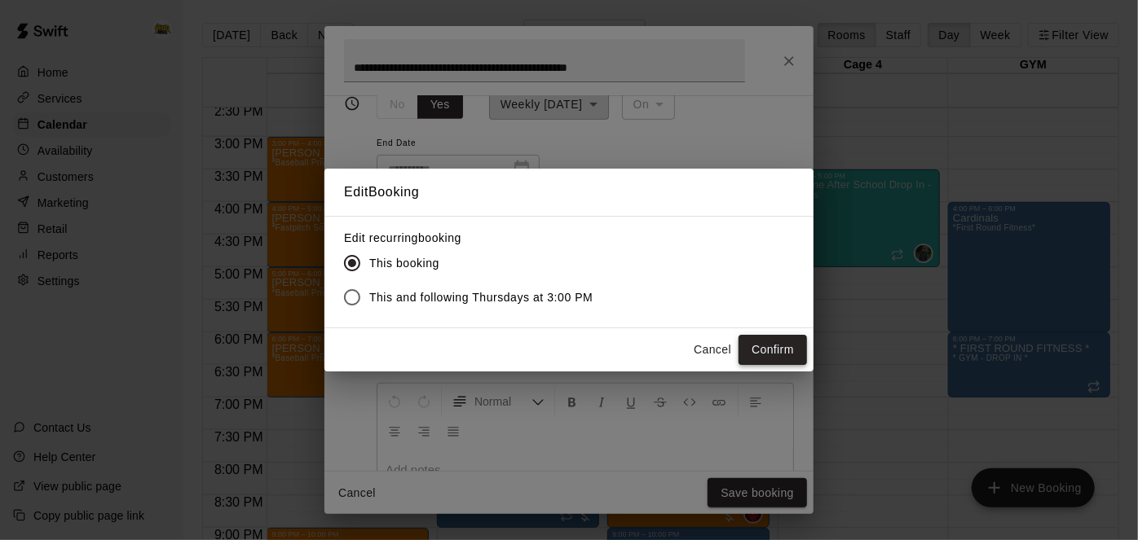
click at [767, 342] on button "Confirm" at bounding box center [773, 350] width 68 height 30
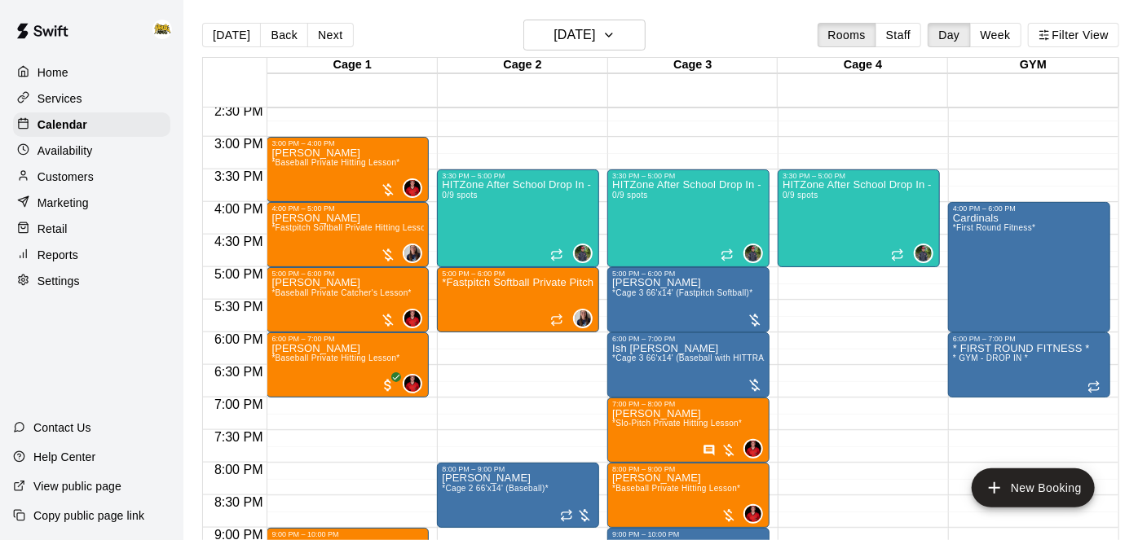
click at [57, 176] on p "Customers" at bounding box center [65, 177] width 56 height 16
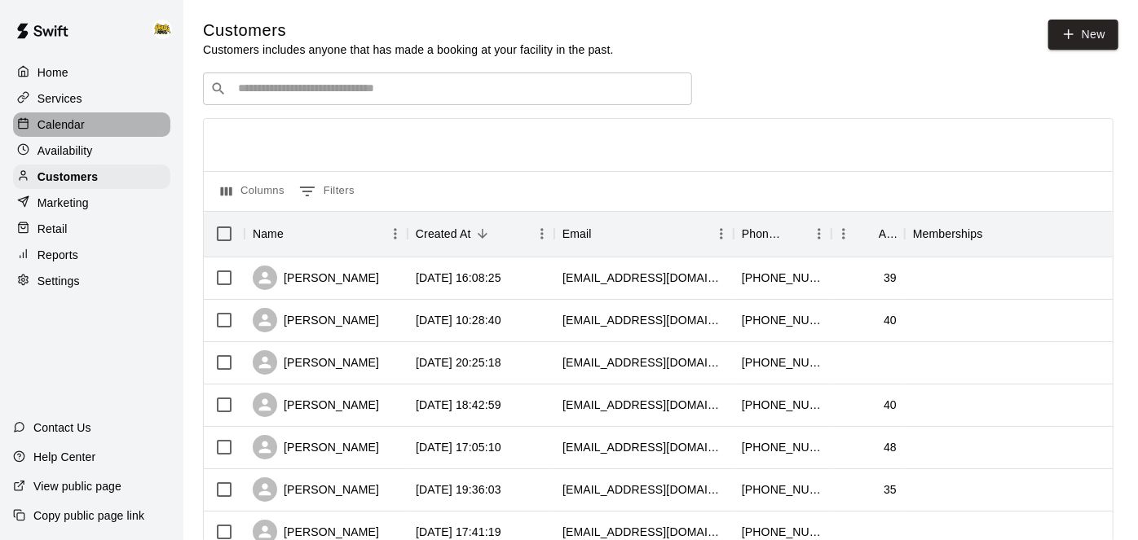
click at [61, 130] on p "Calendar" at bounding box center [60, 125] width 47 height 16
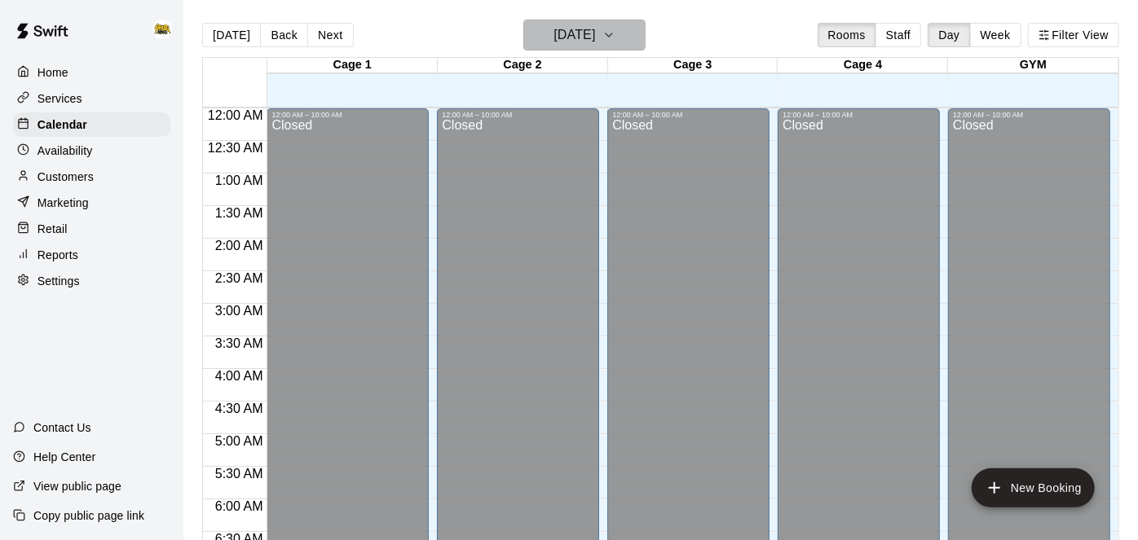
scroll to position [692, 0]
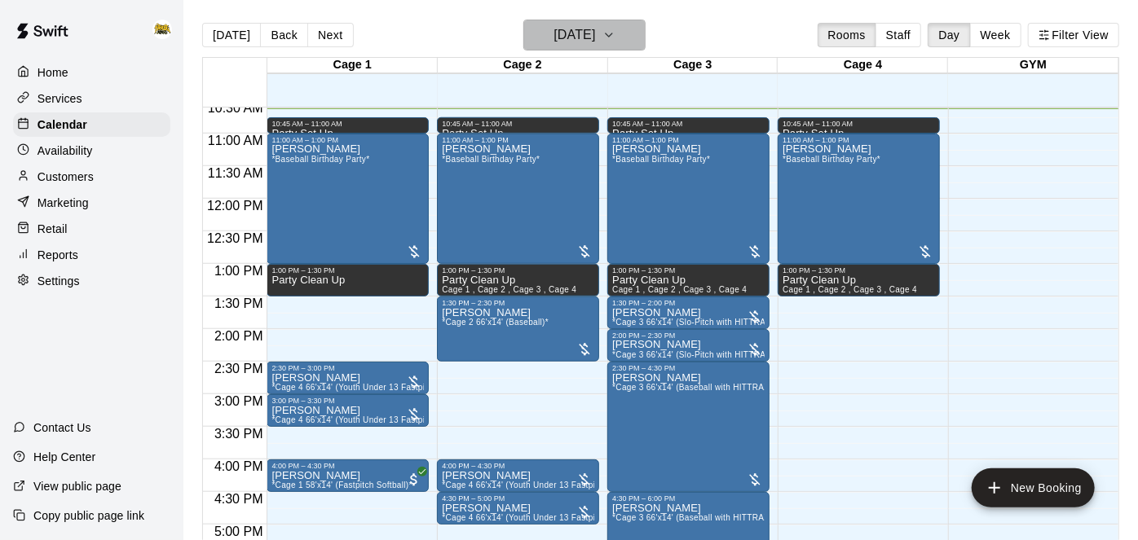
click at [571, 30] on h6 "[DATE]" at bounding box center [575, 35] width 42 height 23
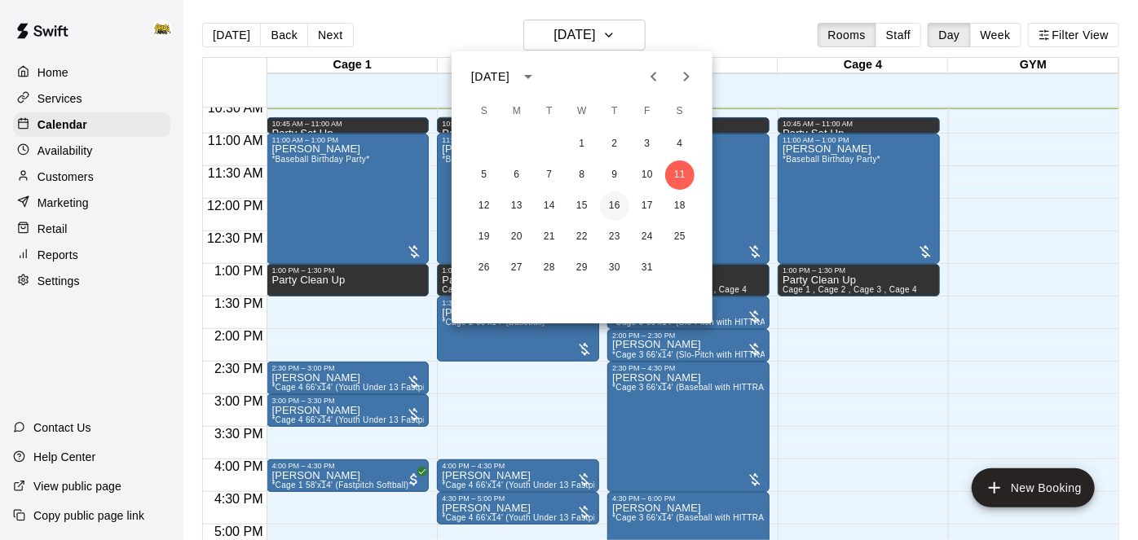
click at [618, 202] on button "16" at bounding box center [614, 206] width 29 height 29
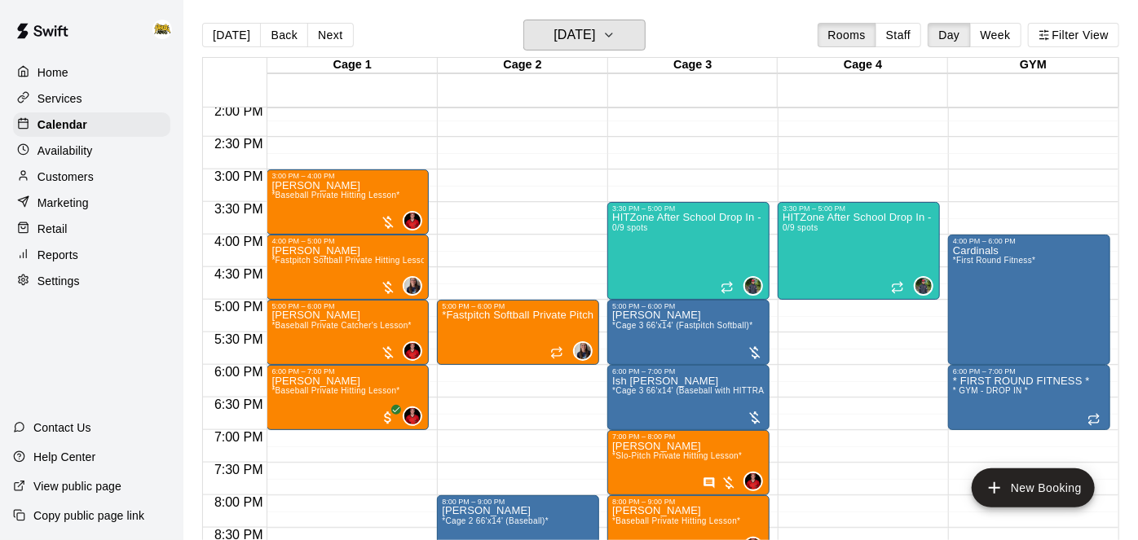
scroll to position [920, 0]
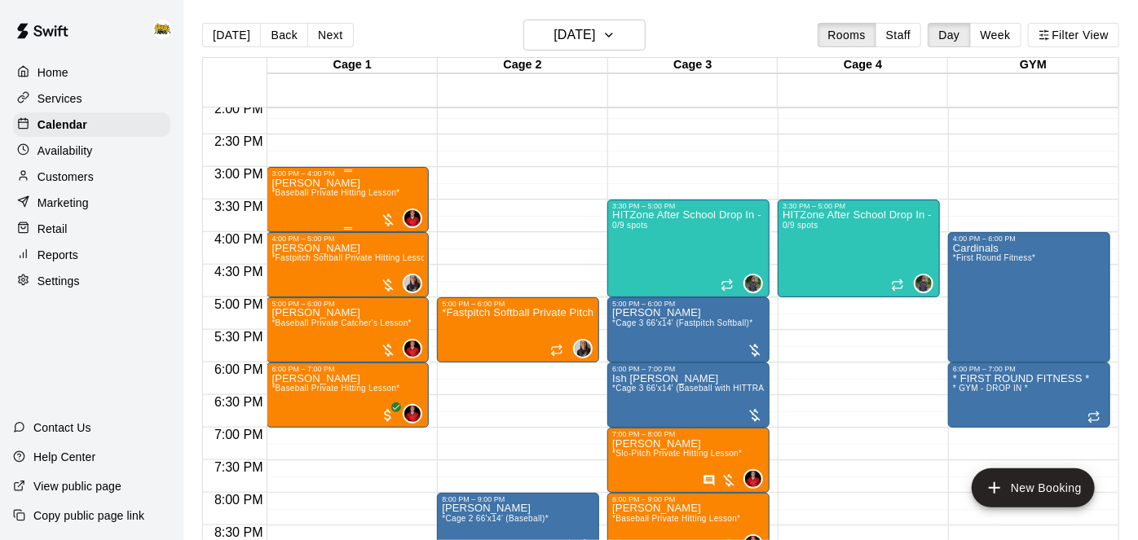
click at [324, 187] on div "Kolby Hystek *Baseball Private Hitting Lesson*" at bounding box center [335, 448] width 128 height 540
click at [291, 192] on icon "edit" at bounding box center [287, 194] width 15 height 15
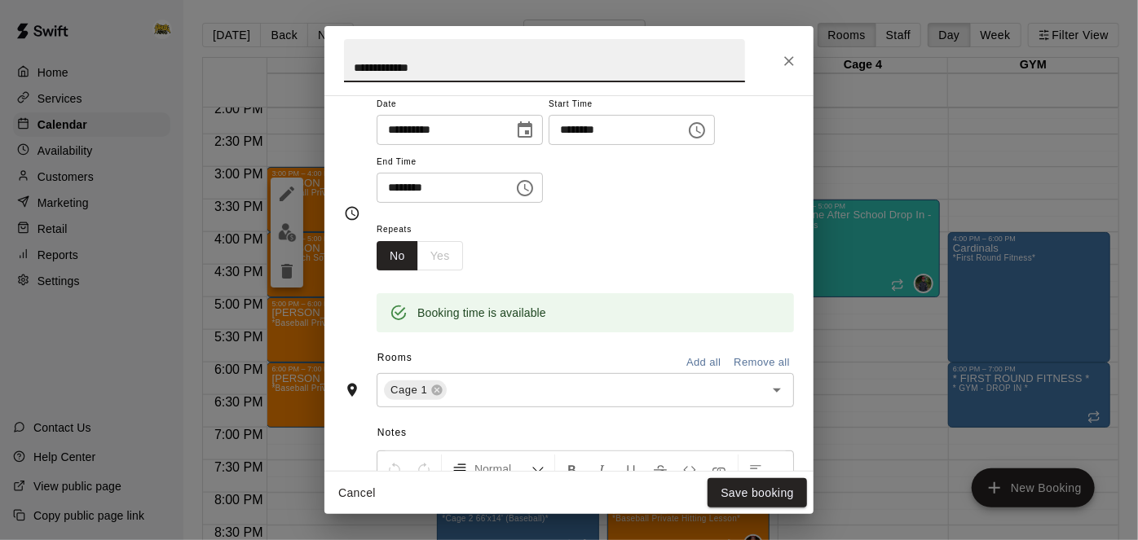
scroll to position [143, 0]
click at [757, 374] on button "Remove all" at bounding box center [762, 361] width 64 height 25
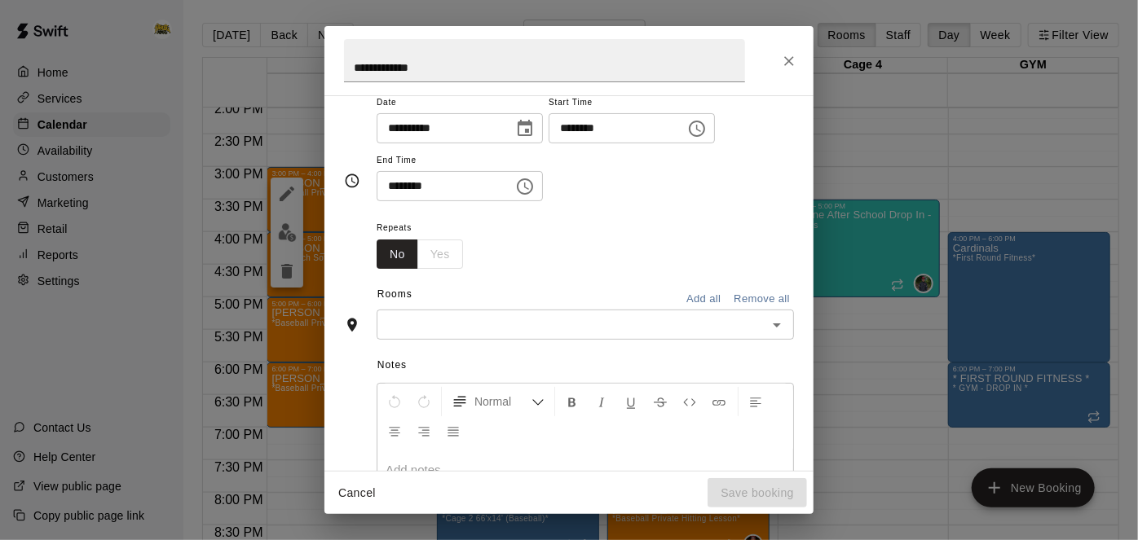
scroll to position [112, 0]
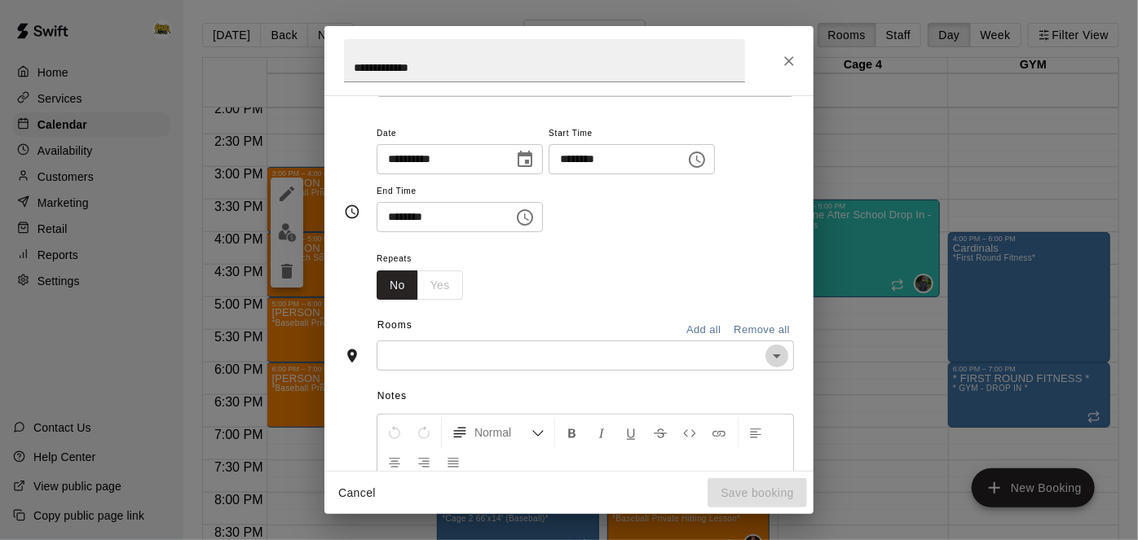
click at [772, 366] on icon "Open" at bounding box center [777, 356] width 20 height 20
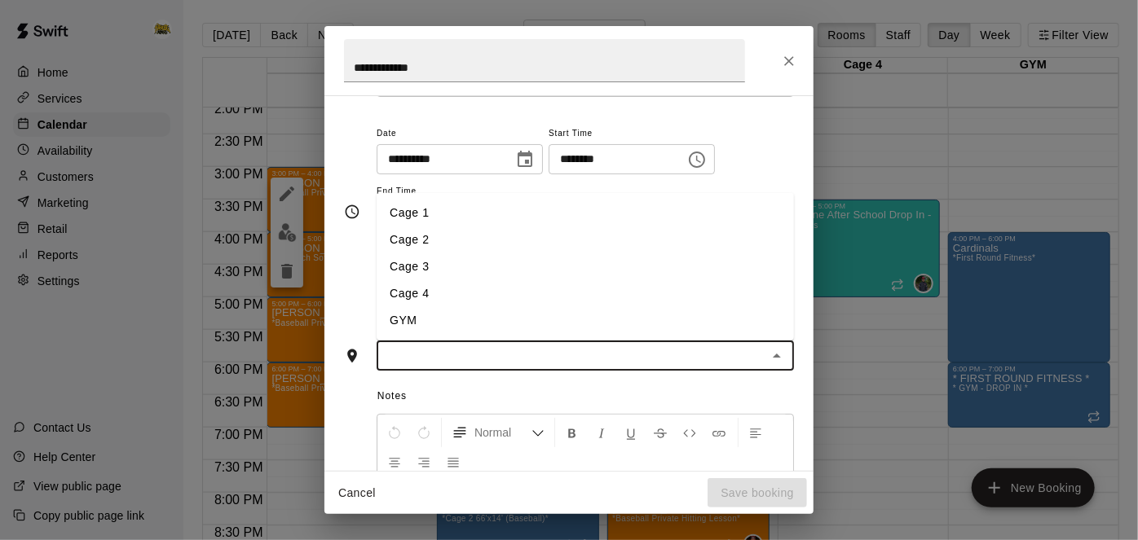
click at [544, 254] on li "Cage 2" at bounding box center [585, 240] width 417 height 27
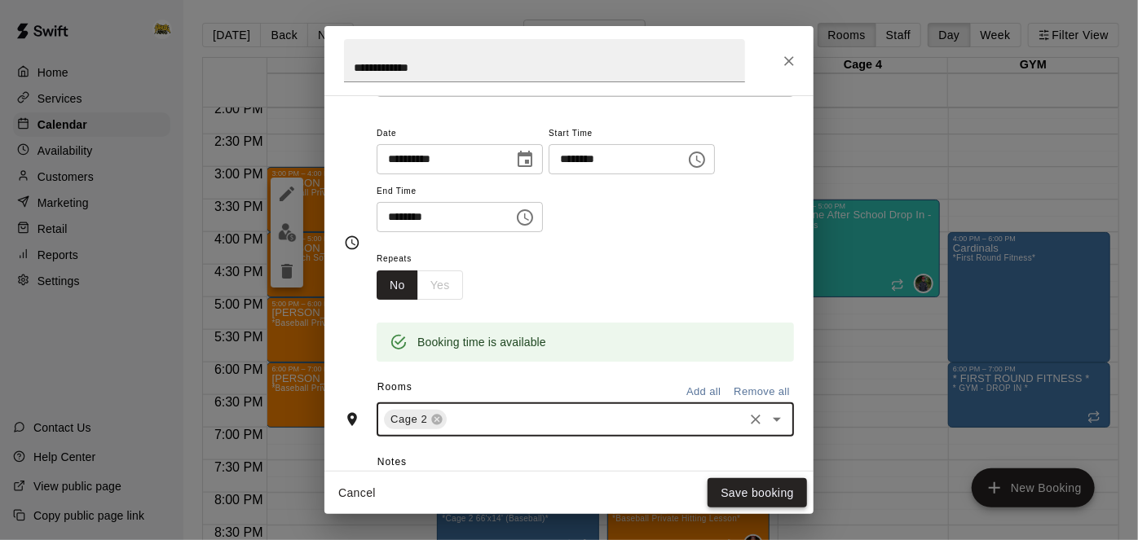
click at [728, 497] on button "Save booking" at bounding box center [757, 494] width 99 height 30
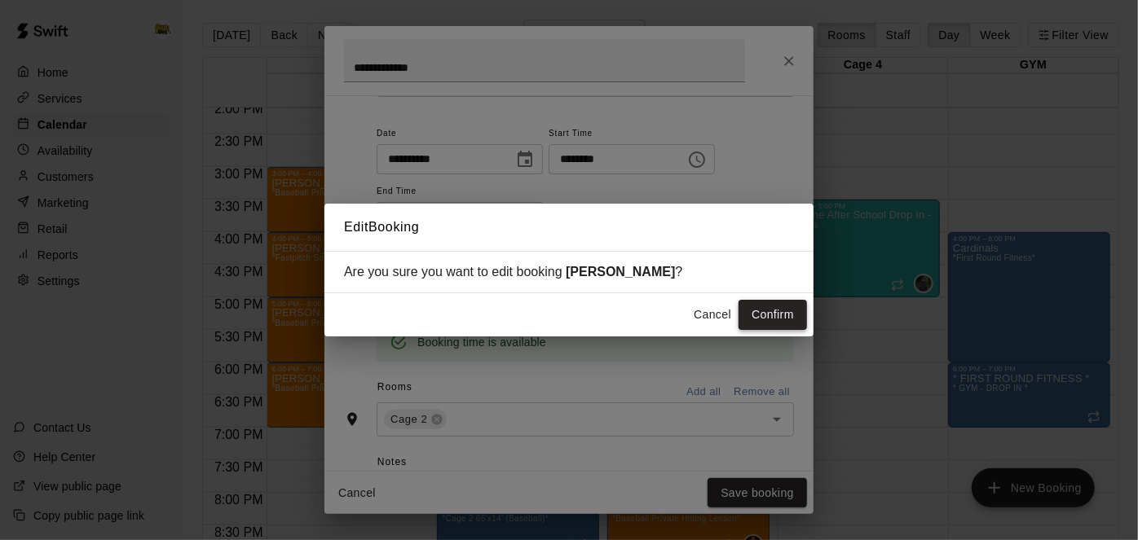
click at [777, 320] on button "Confirm" at bounding box center [773, 315] width 68 height 30
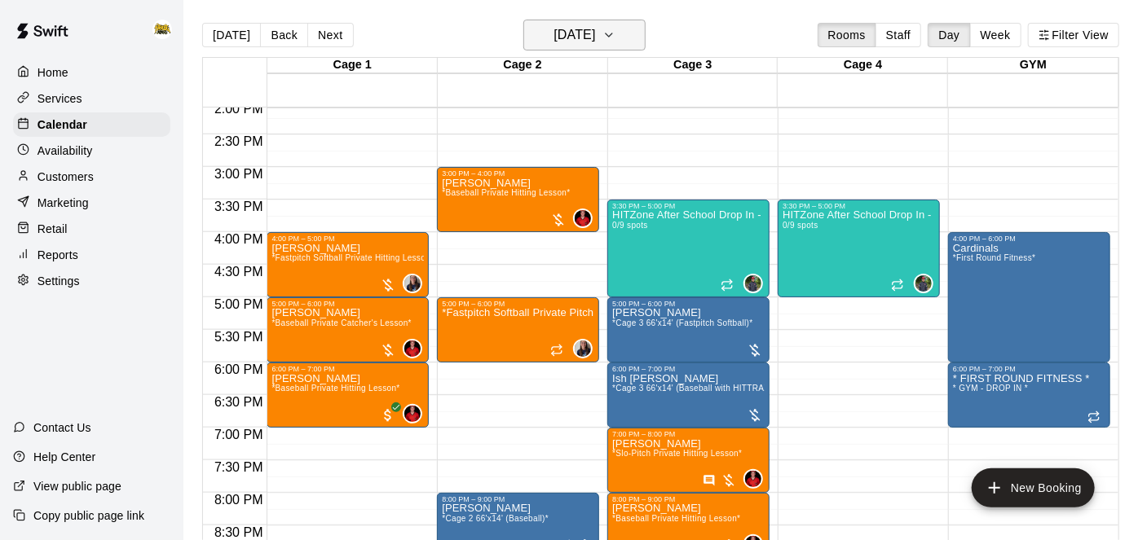
click at [562, 40] on h6 "[DATE]" at bounding box center [575, 35] width 42 height 23
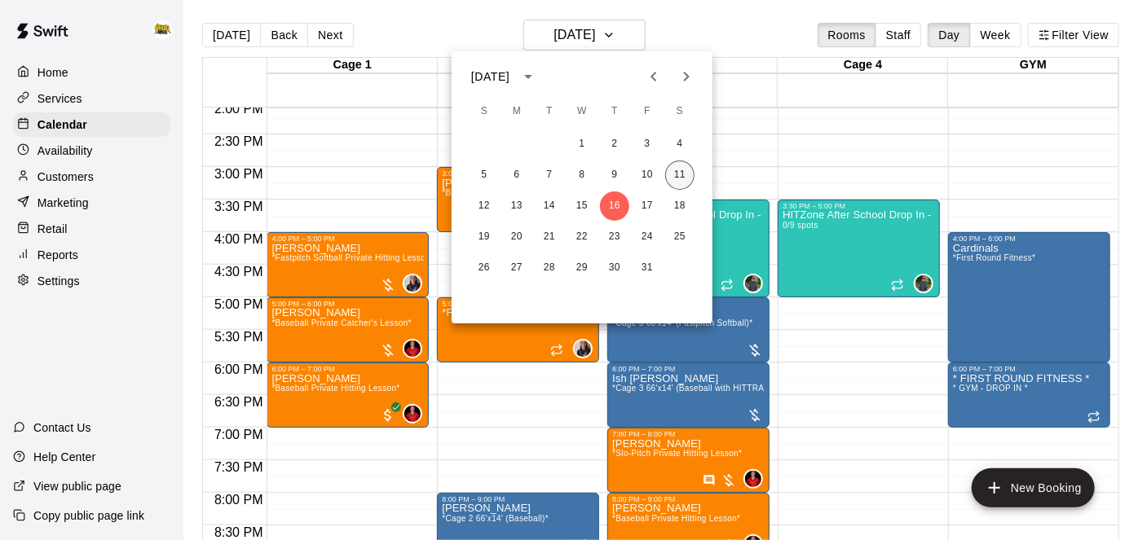
click at [683, 179] on button "11" at bounding box center [679, 175] width 29 height 29
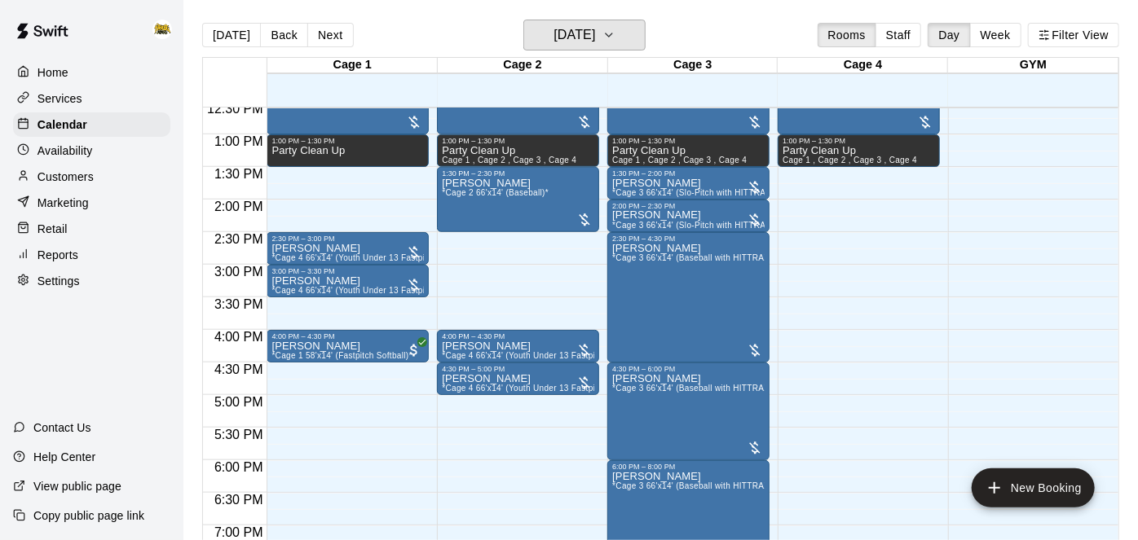
scroll to position [836, 0]
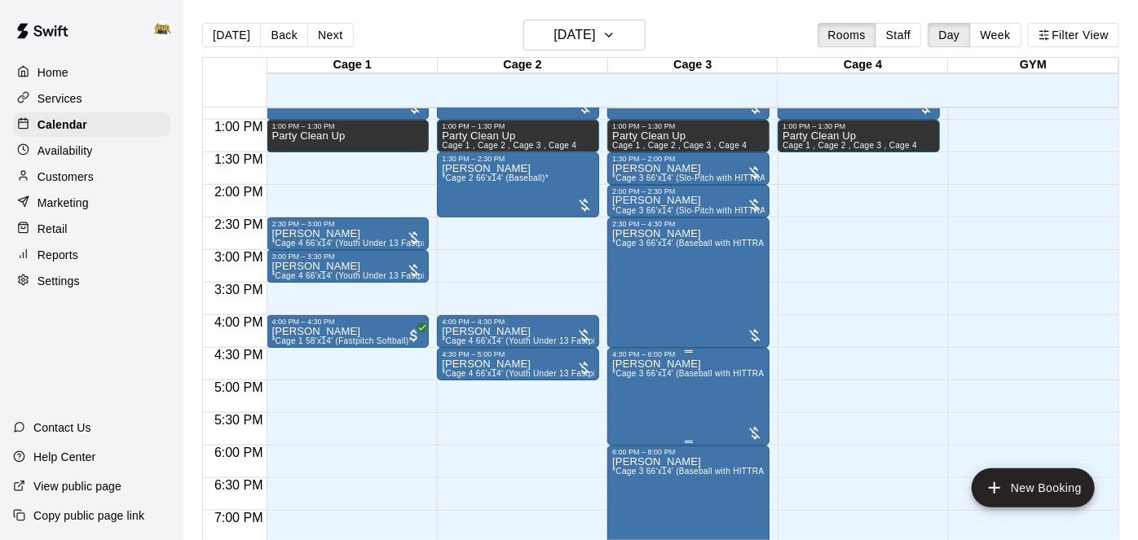
click at [628, 373] on icon "edit" at bounding box center [628, 375] width 15 height 15
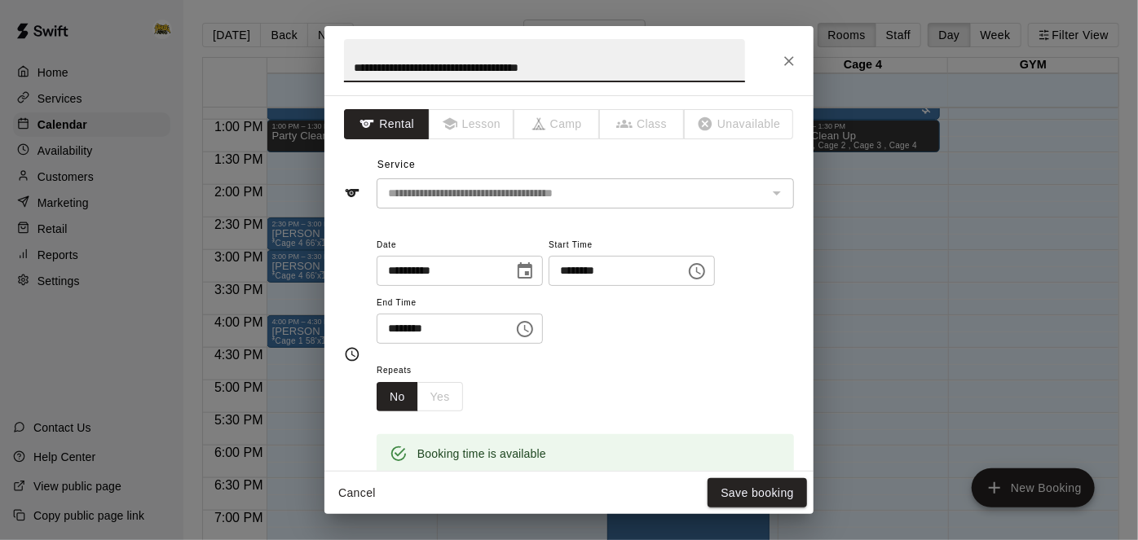
click at [368, 492] on button "Cancel" at bounding box center [357, 494] width 52 height 30
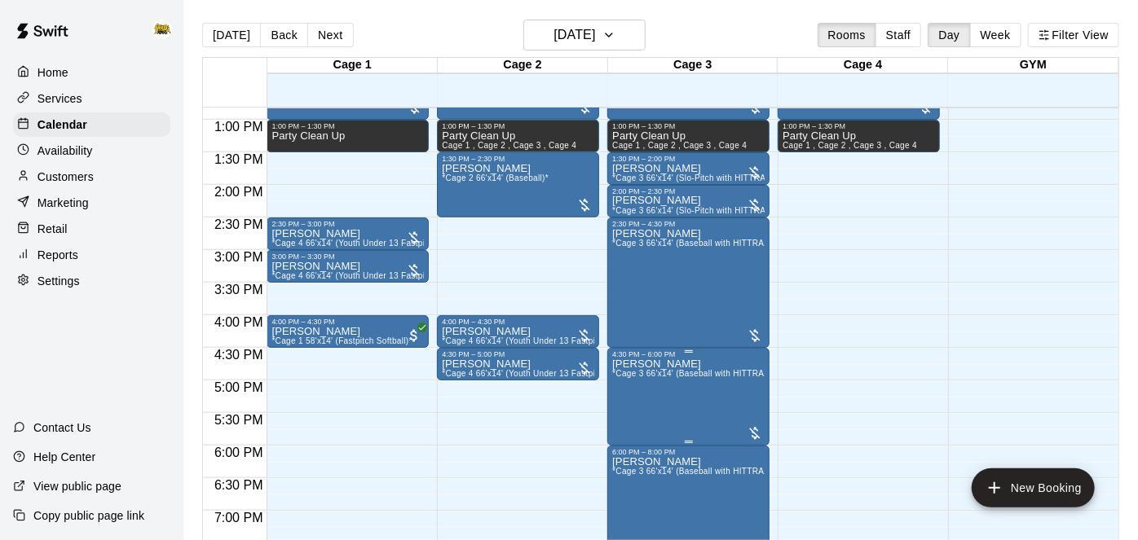
click at [630, 452] on icon "delete" at bounding box center [628, 452] width 11 height 15
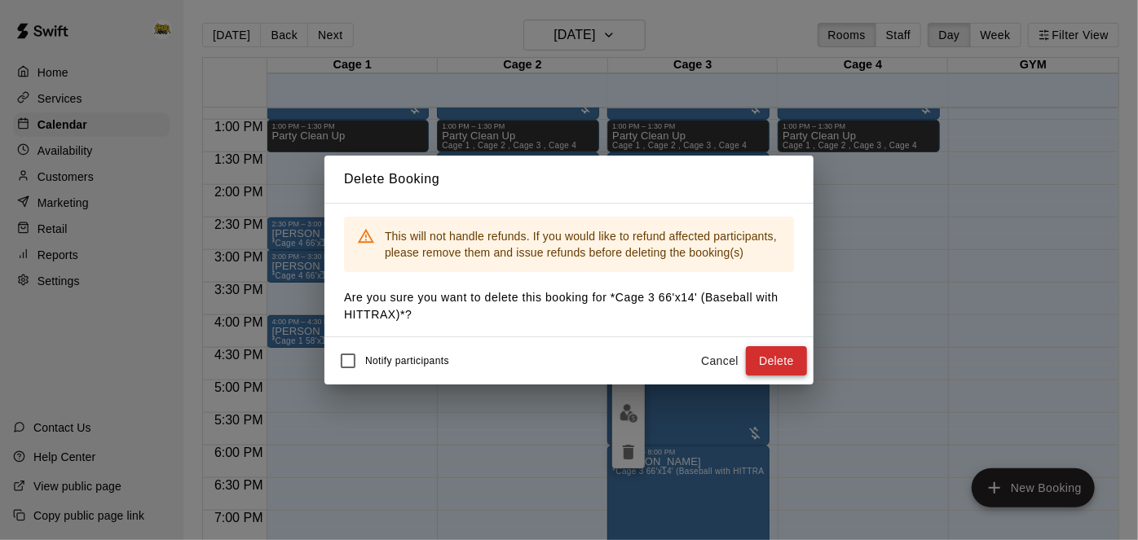
click at [788, 365] on button "Delete" at bounding box center [776, 361] width 61 height 30
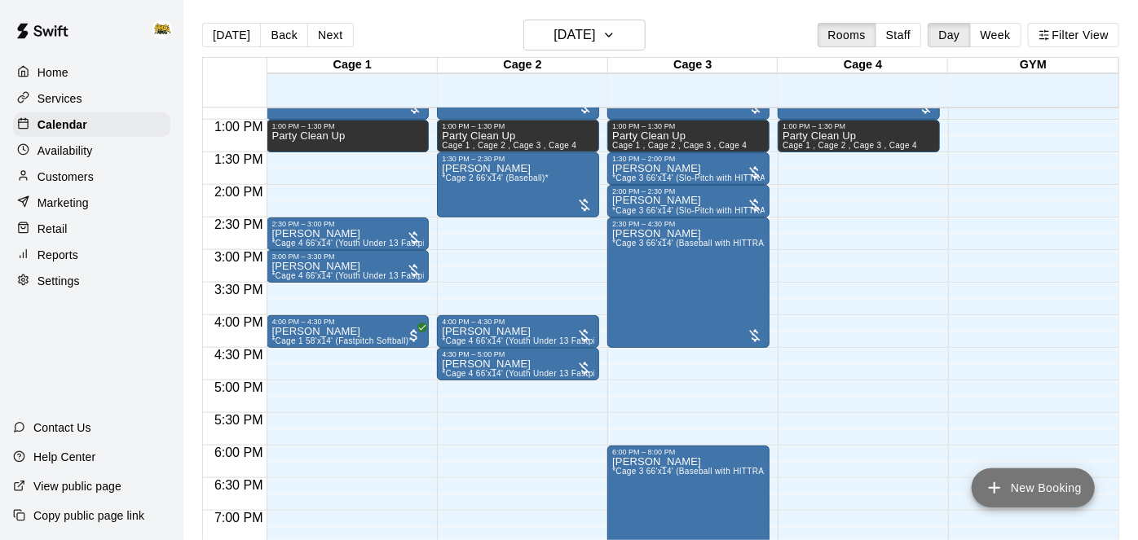
click at [998, 487] on icon "add" at bounding box center [995, 489] width 20 height 20
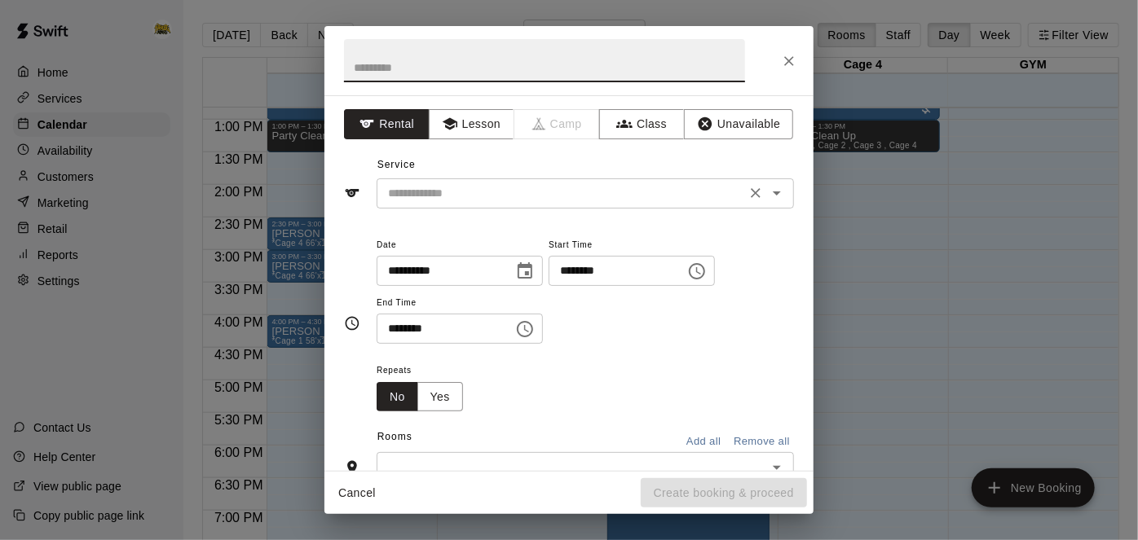
click at [540, 183] on input "text" at bounding box center [561, 193] width 359 height 20
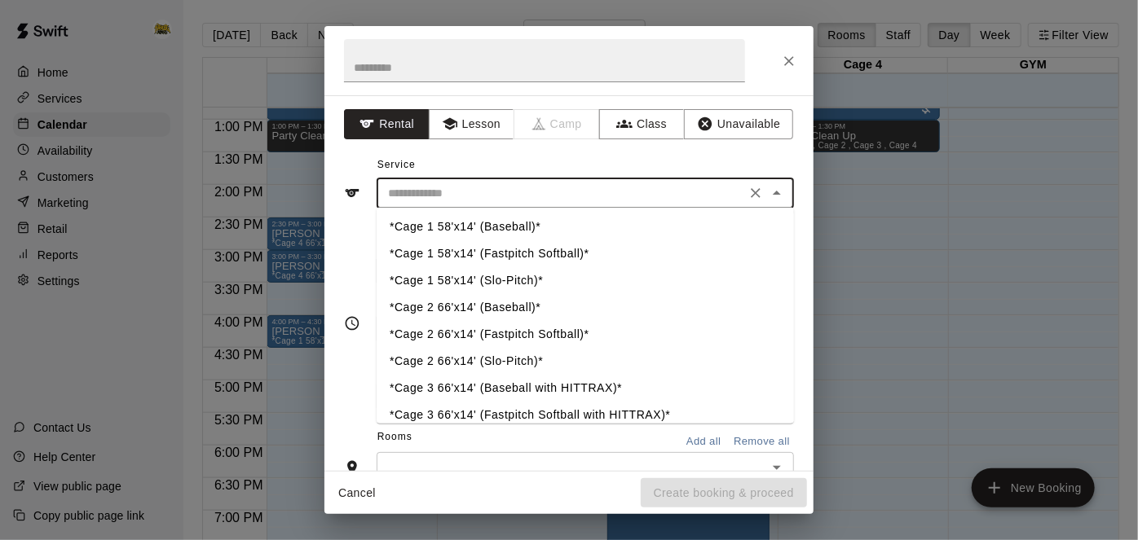
click at [531, 310] on li "*Cage 2 66'x14' (Baseball)*" at bounding box center [585, 308] width 417 height 27
type input "**********"
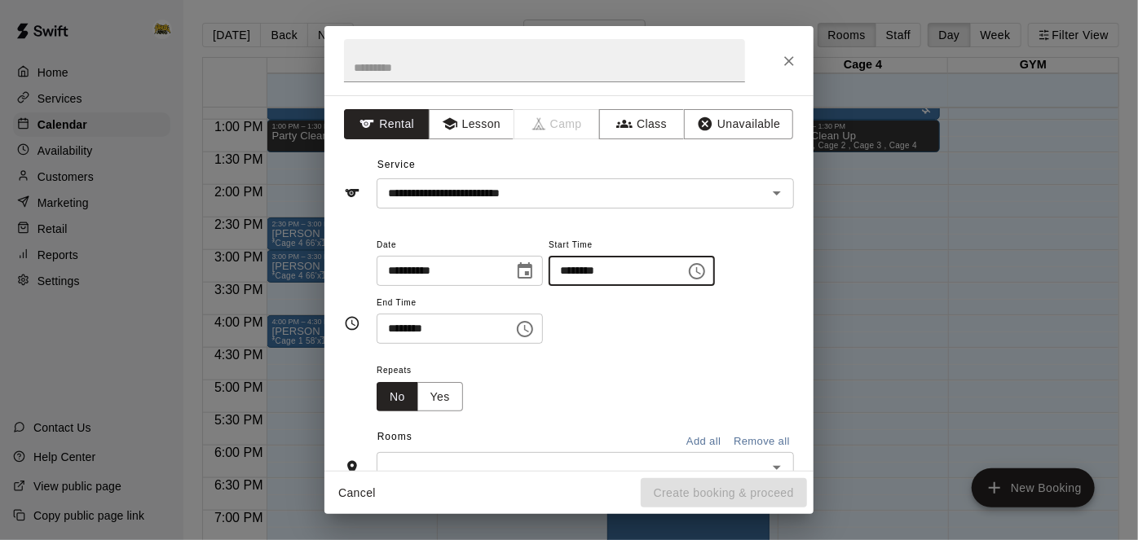
click at [549, 286] on input "********" at bounding box center [612, 271] width 126 height 30
type input "********"
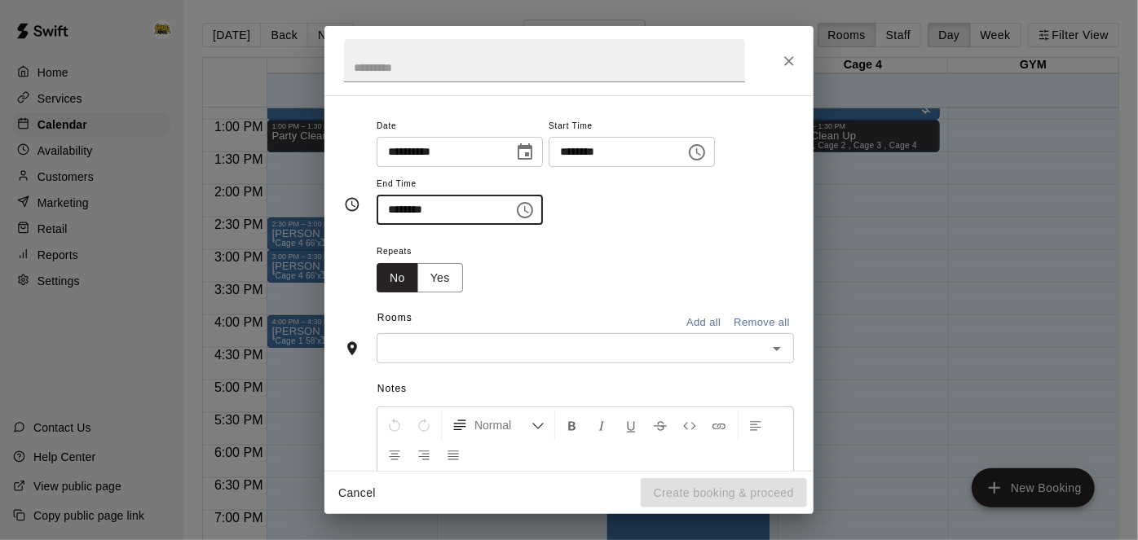
scroll to position [119, 0]
click at [772, 359] on icon "Open" at bounding box center [777, 349] width 20 height 20
type input "********"
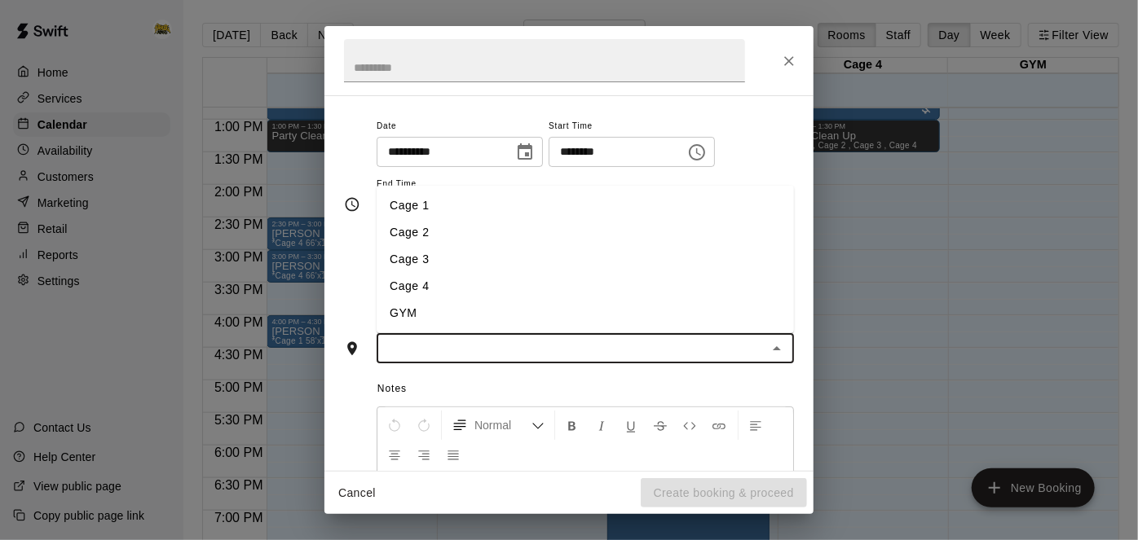
click at [610, 246] on li "Cage 2" at bounding box center [585, 232] width 417 height 27
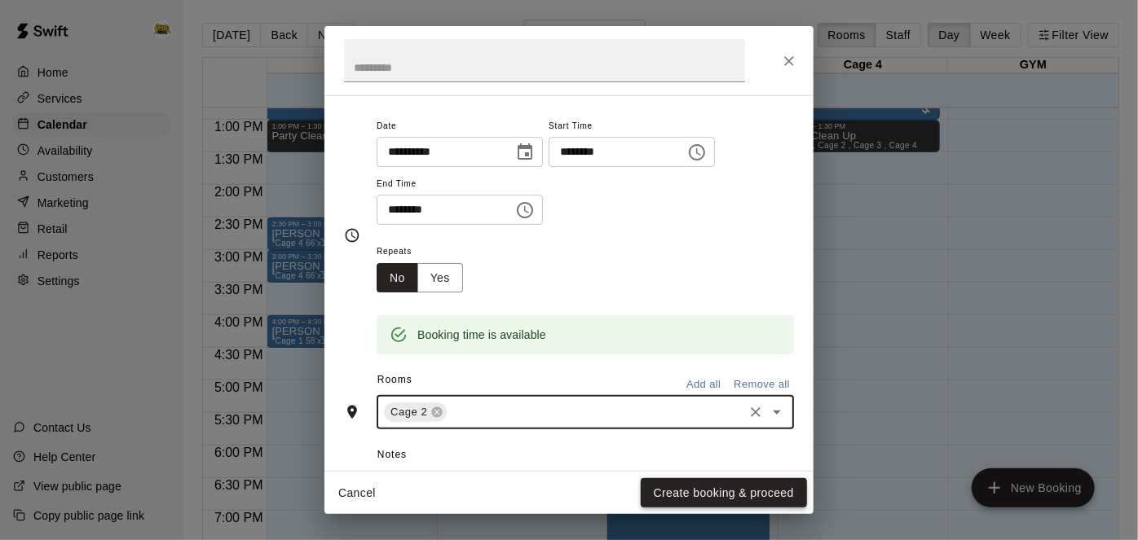
click at [668, 486] on button "Create booking & proceed" at bounding box center [724, 494] width 166 height 30
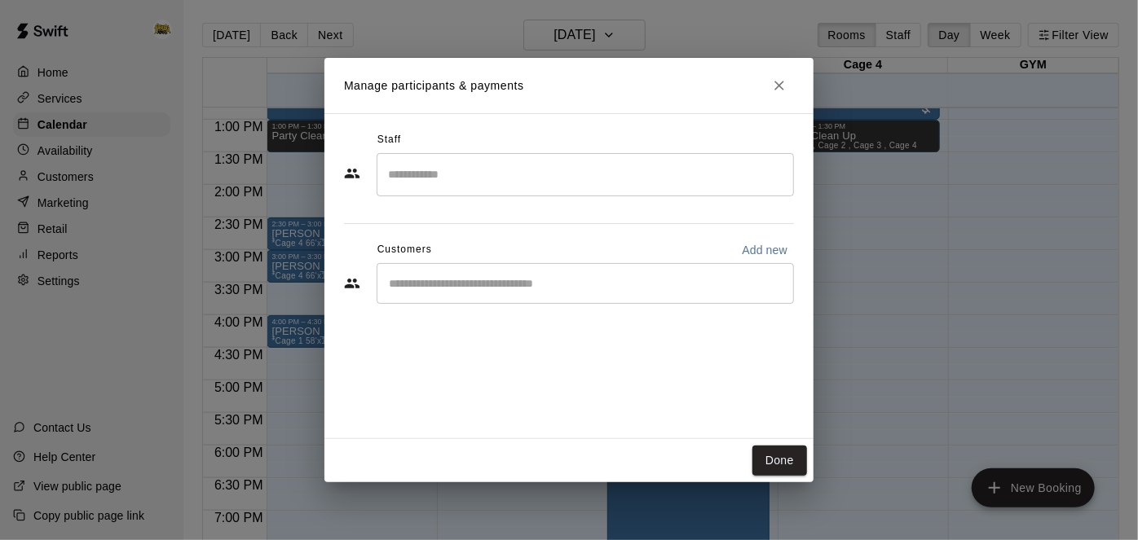
click at [676, 292] on div "​" at bounding box center [585, 283] width 417 height 41
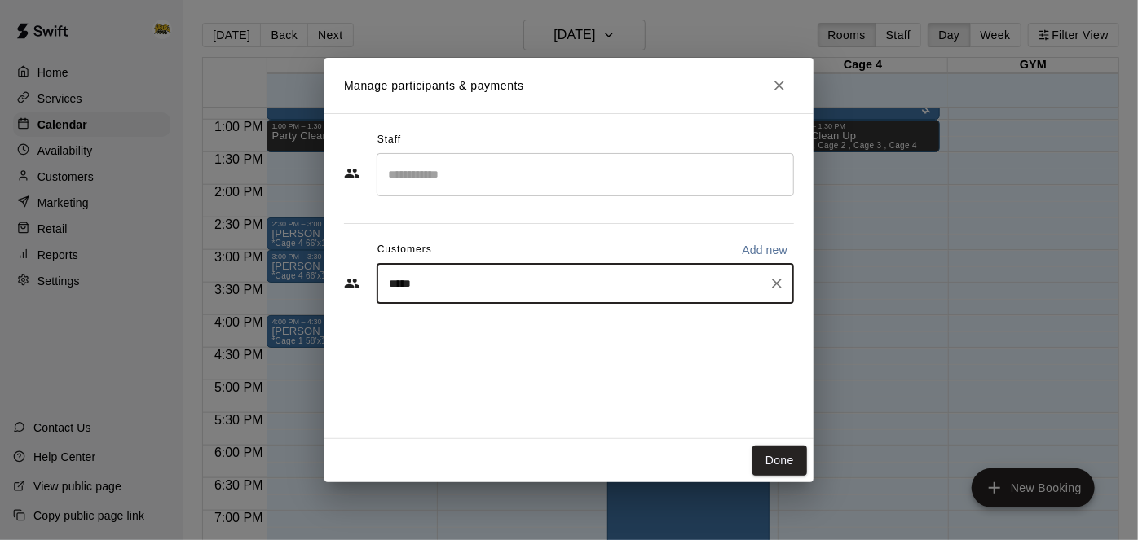
type input "*****"
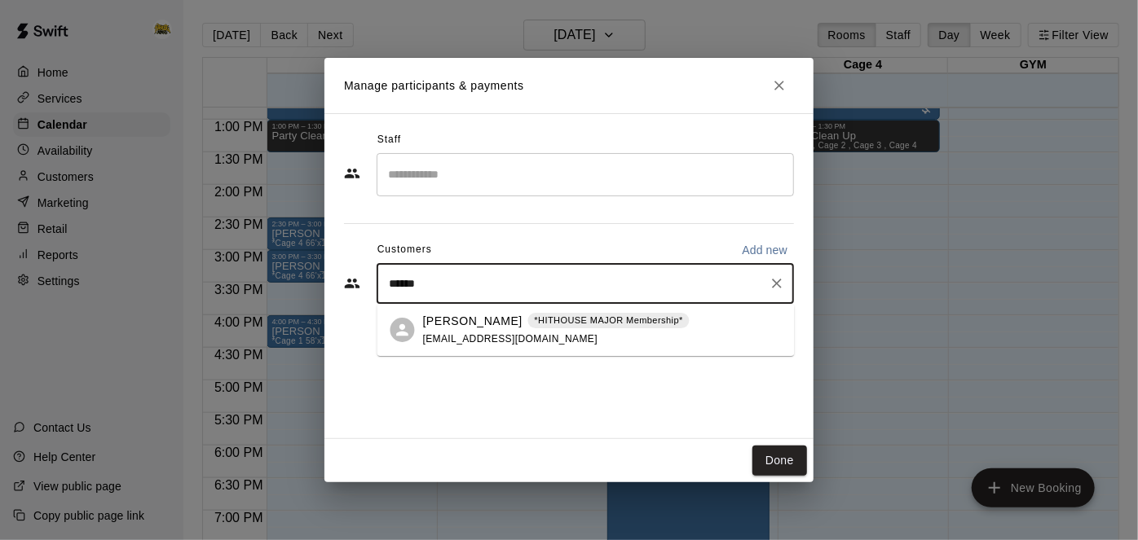
click at [615, 337] on div "Roman Whitford *HITHOUSE MAJOR Membership* matwhitford830@gmail.com" at bounding box center [556, 330] width 267 height 35
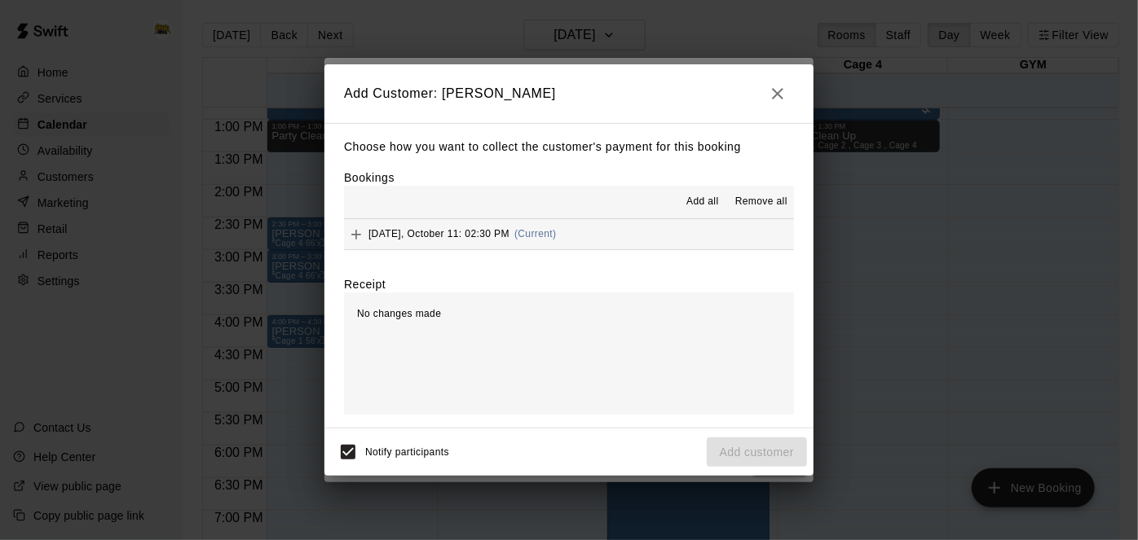
click at [669, 215] on div "Add all Remove all" at bounding box center [569, 202] width 450 height 33
click at [696, 205] on span "Add all" at bounding box center [702, 202] width 33 height 16
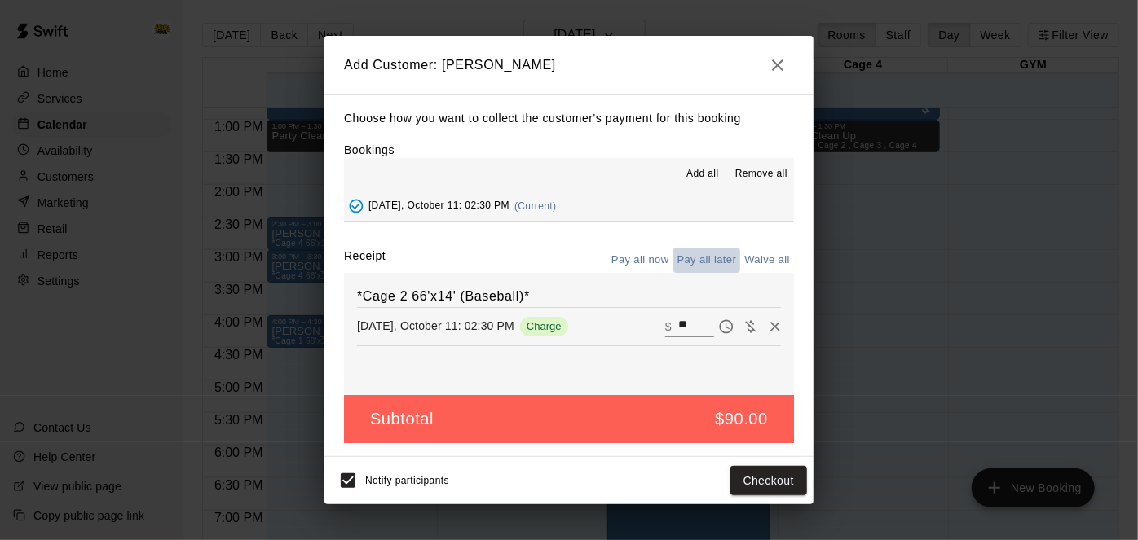
click at [699, 261] on button "Pay all later" at bounding box center [707, 260] width 68 height 25
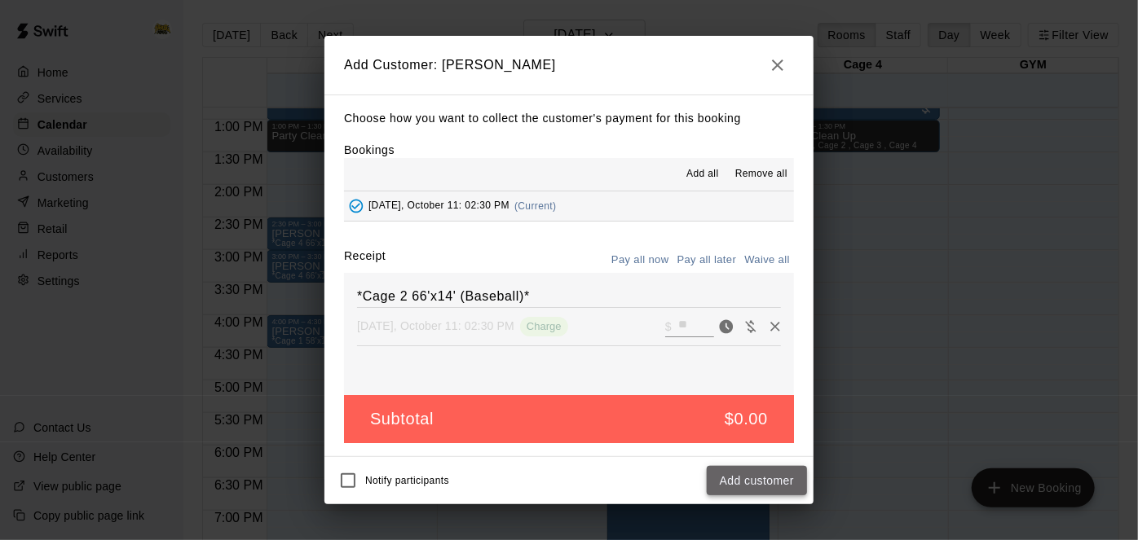
click at [742, 487] on button "Add customer" at bounding box center [757, 481] width 100 height 30
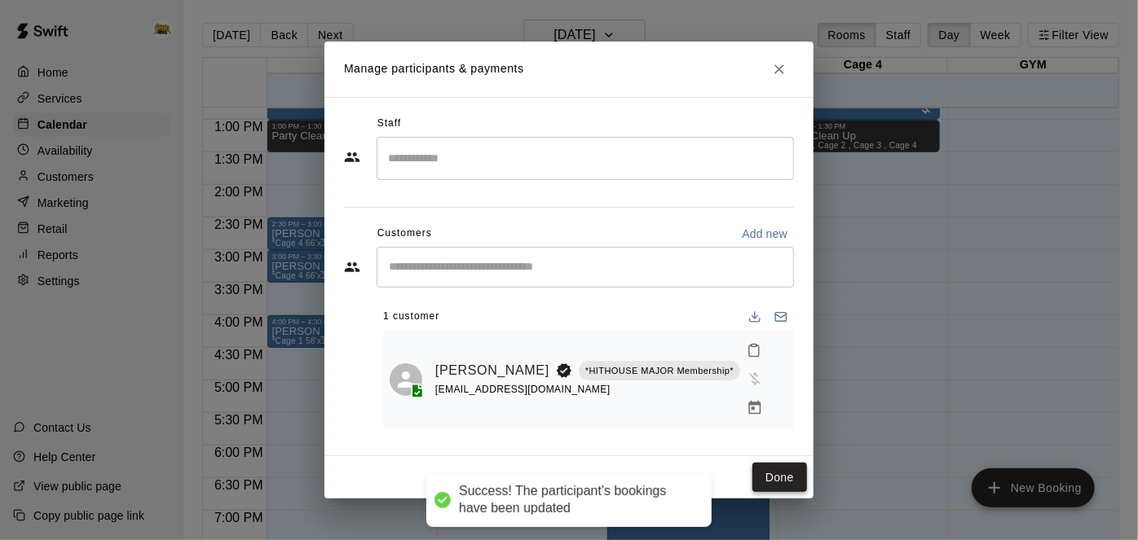
click at [770, 465] on button "Done" at bounding box center [779, 478] width 55 height 30
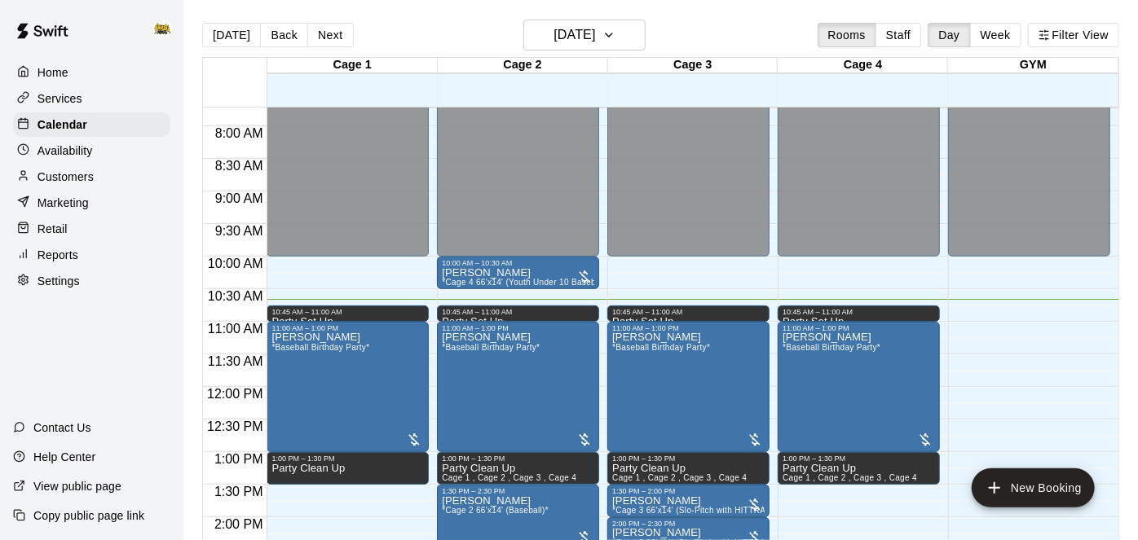
scroll to position [509, 0]
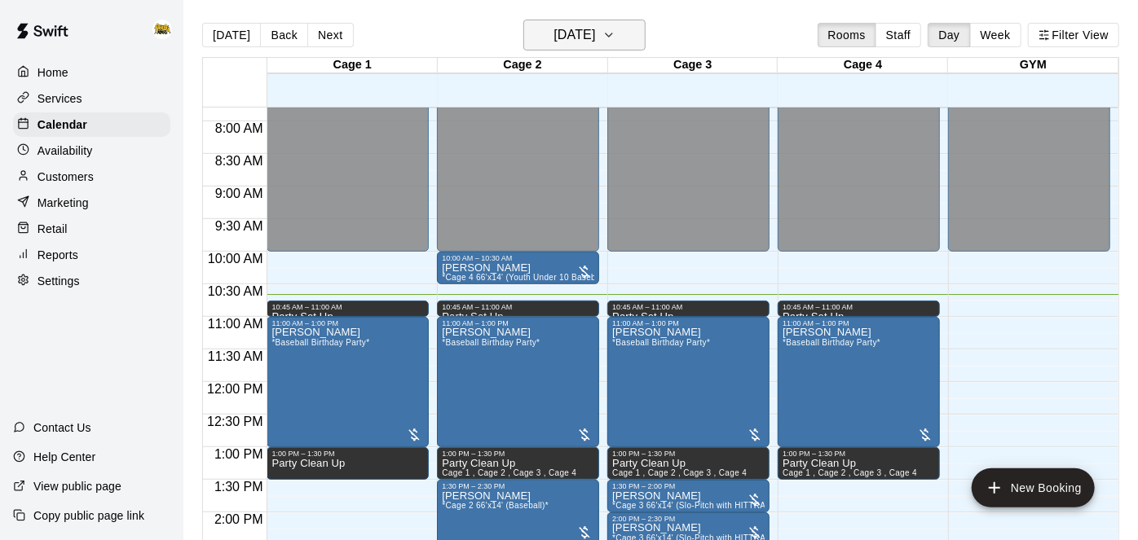
click at [641, 41] on button "[DATE]" at bounding box center [584, 35] width 122 height 31
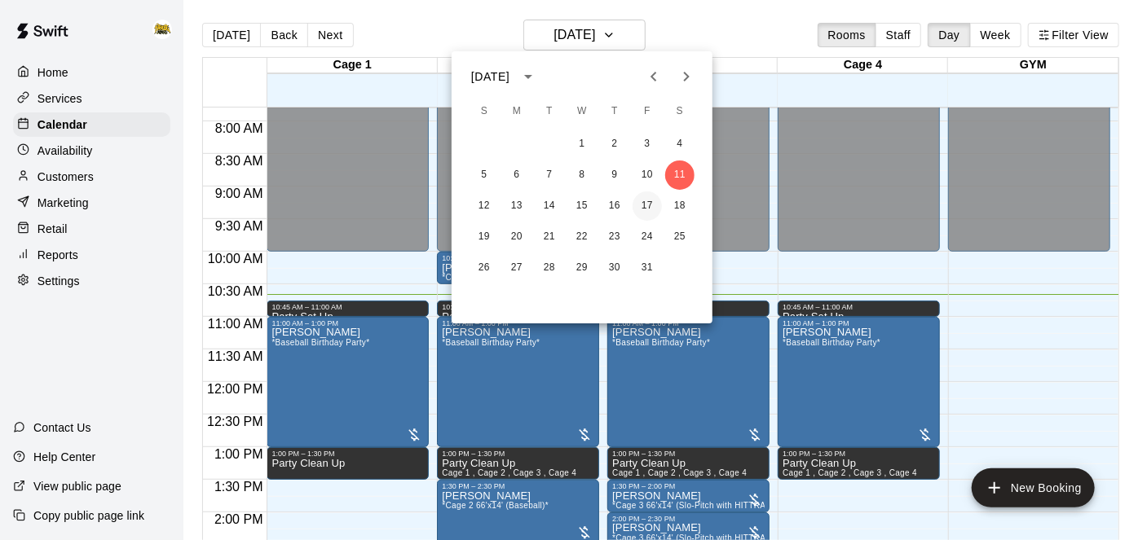
click at [642, 208] on button "17" at bounding box center [647, 206] width 29 height 29
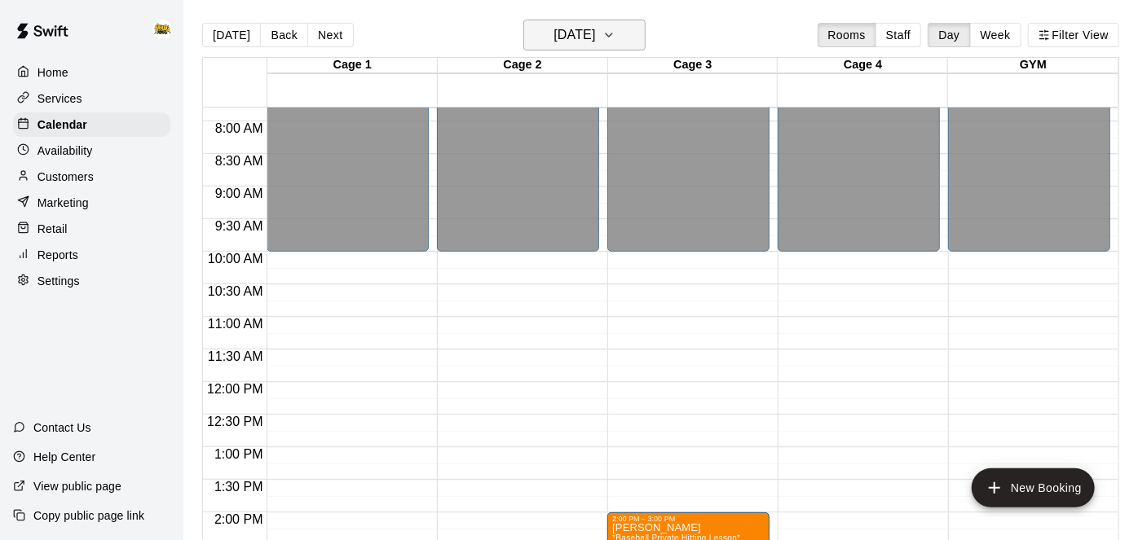
click at [595, 39] on h6 "[DATE]" at bounding box center [575, 35] width 42 height 23
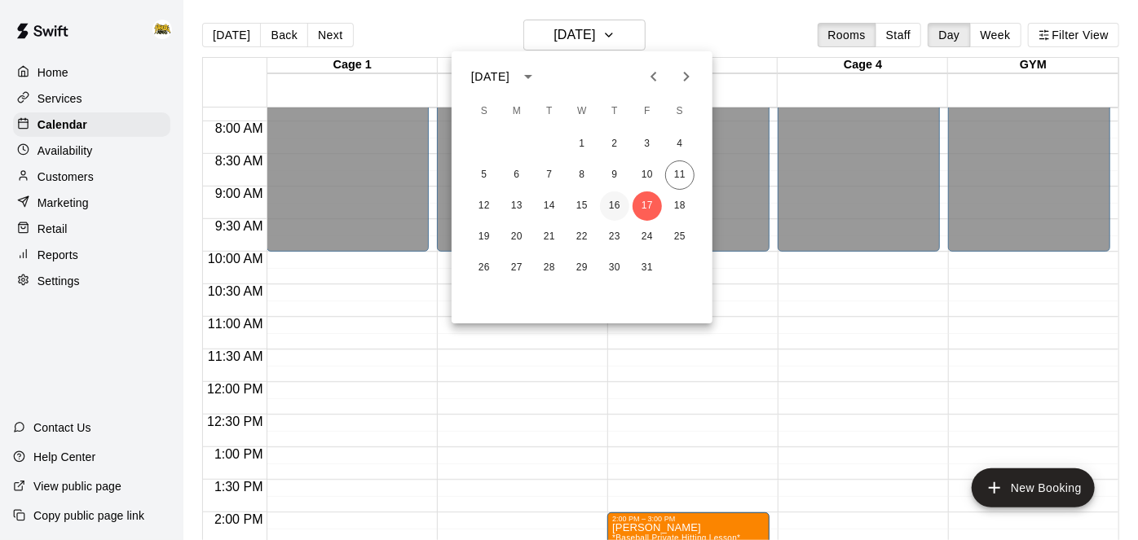
click at [615, 201] on button "16" at bounding box center [614, 206] width 29 height 29
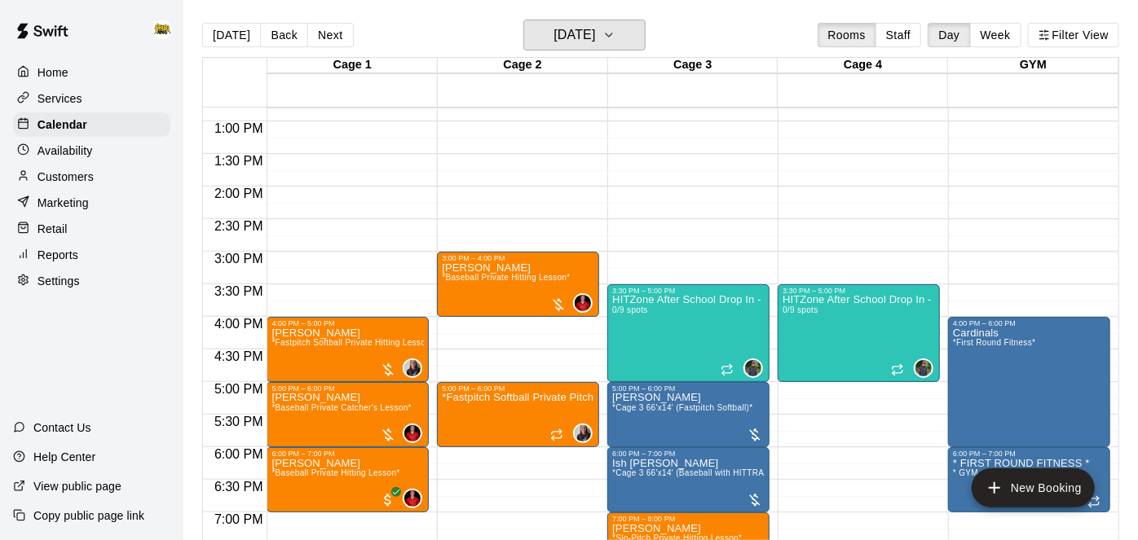
scroll to position [836, 0]
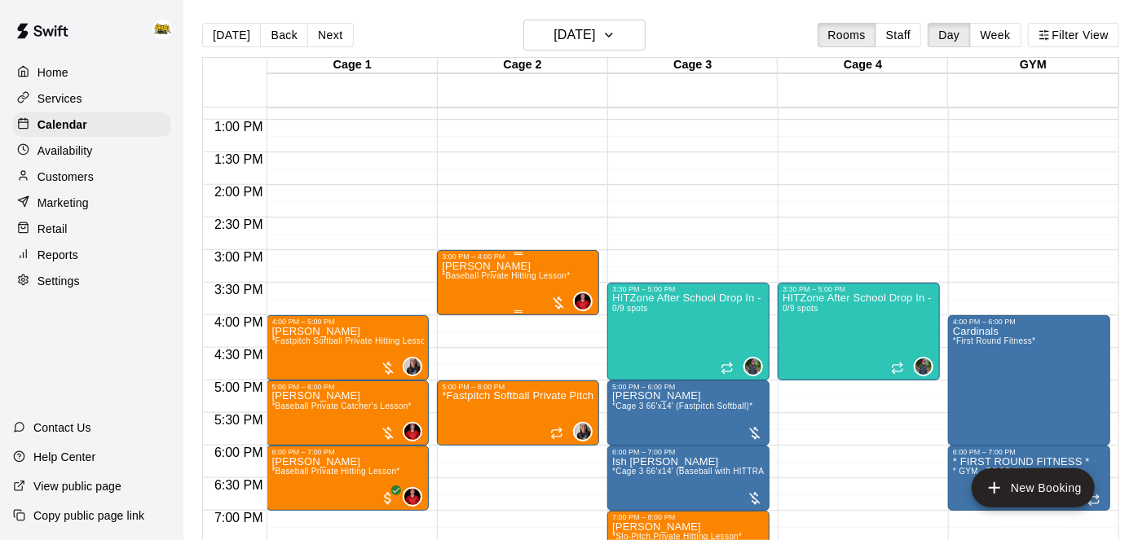
click at [489, 267] on p "[PERSON_NAME]" at bounding box center [506, 267] width 128 height 0
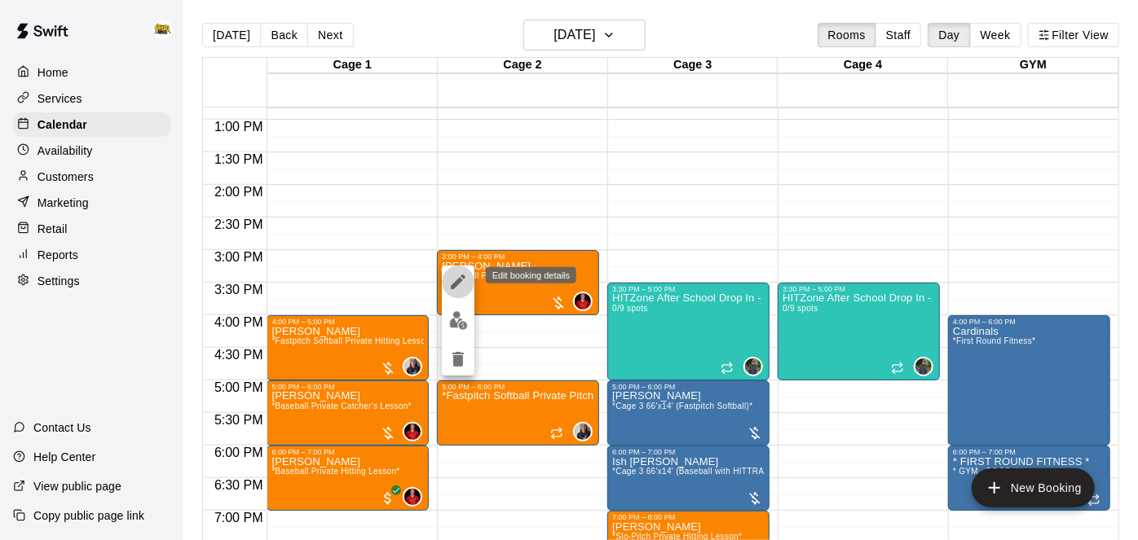
click at [460, 282] on icon "edit" at bounding box center [458, 282] width 15 height 15
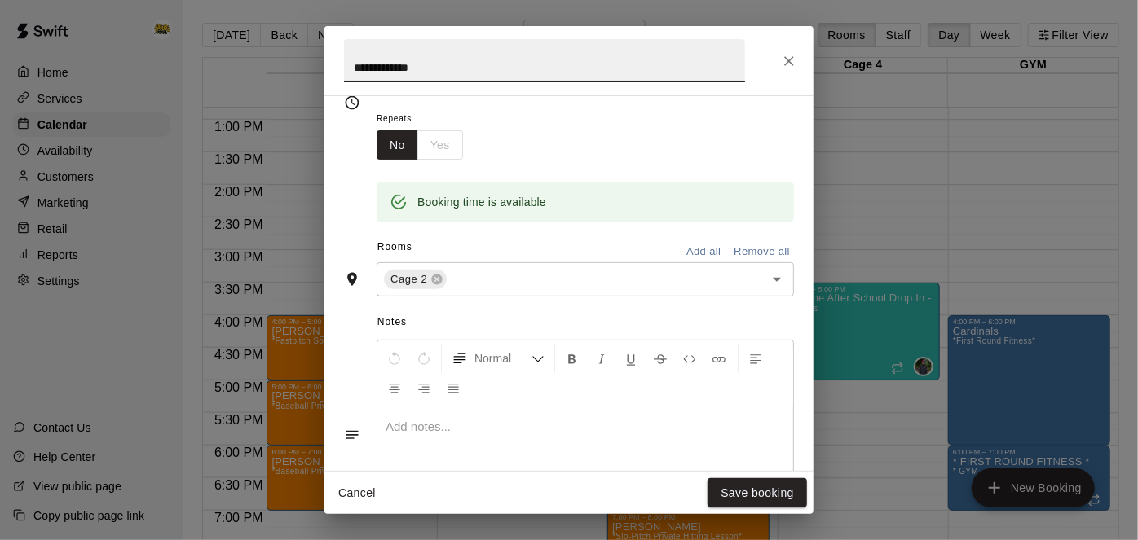
click at [784, 265] on button "Remove all" at bounding box center [762, 252] width 64 height 25
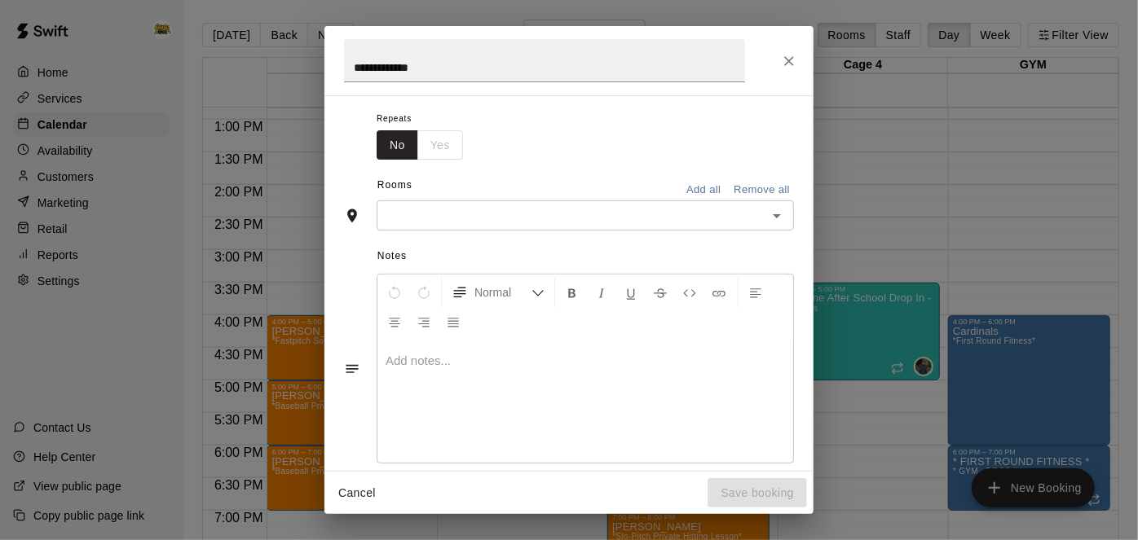
scroll to position [221, 0]
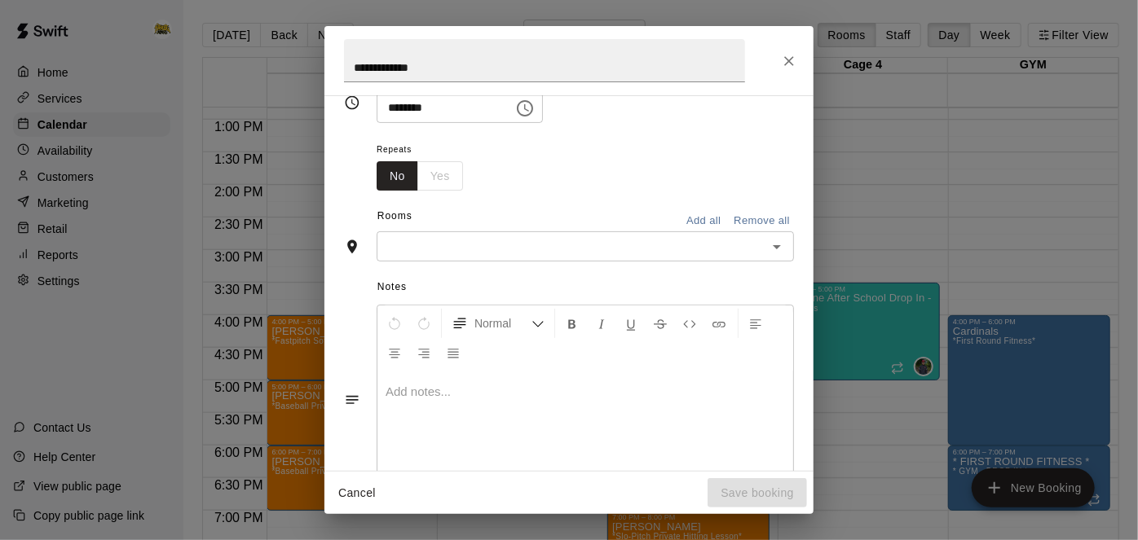
click at [778, 249] on icon "Open" at bounding box center [777, 247] width 8 height 4
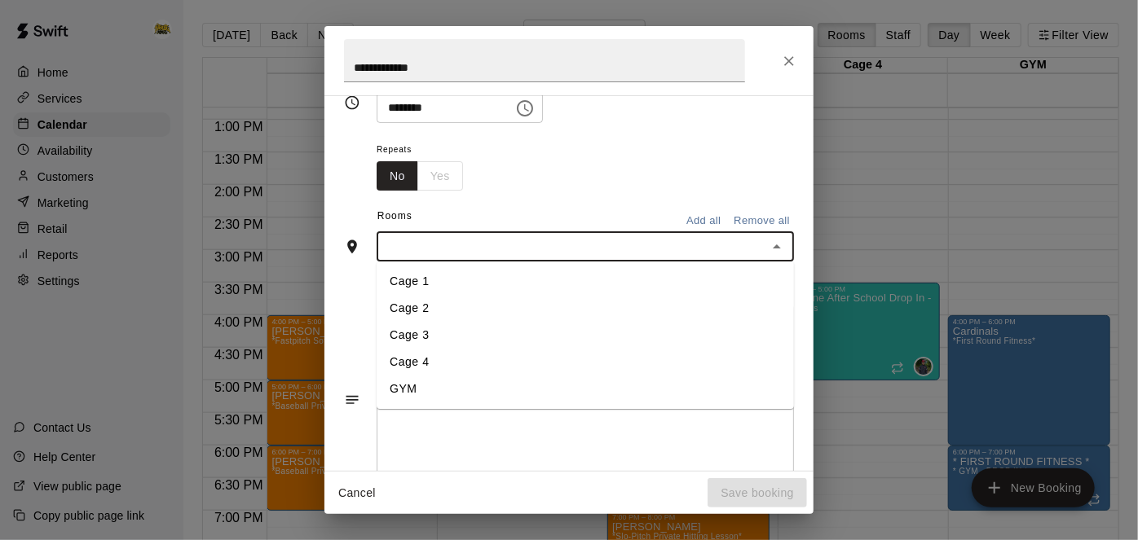
click at [730, 296] on li "Cage 1" at bounding box center [585, 282] width 417 height 27
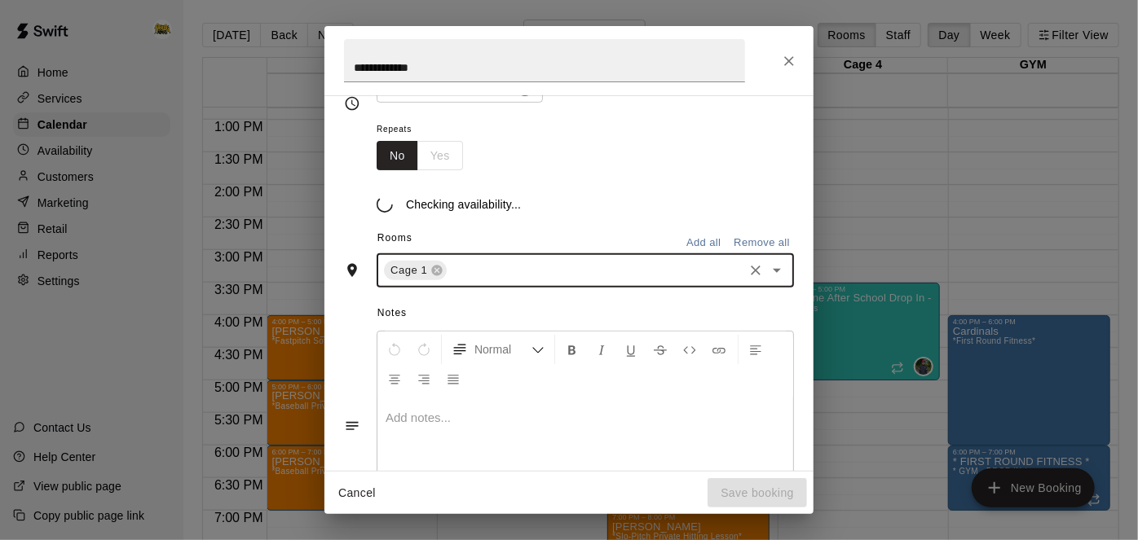
scroll to position [252, 0]
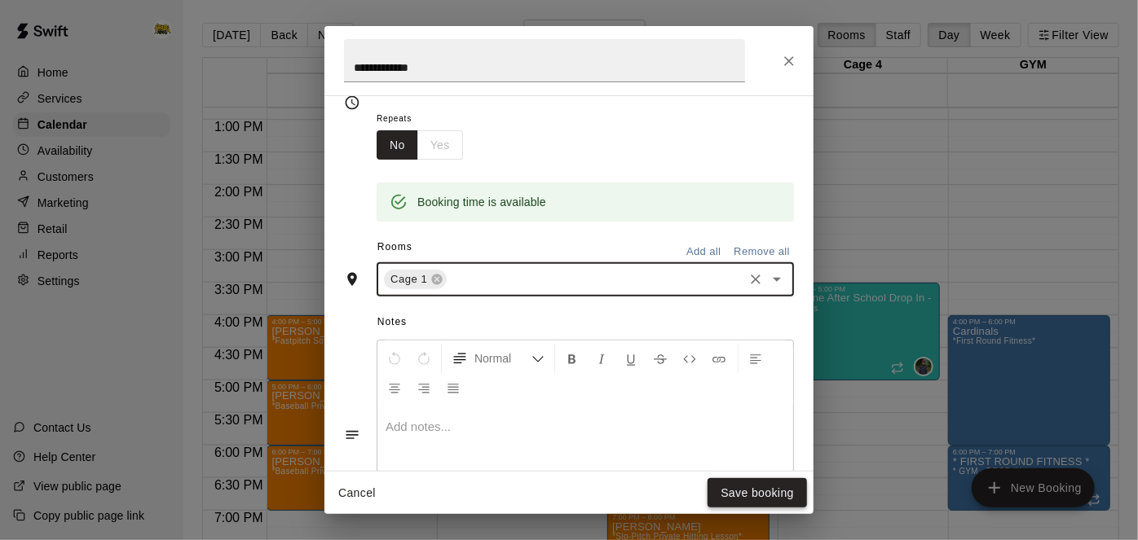
click at [757, 496] on button "Save booking" at bounding box center [757, 494] width 99 height 30
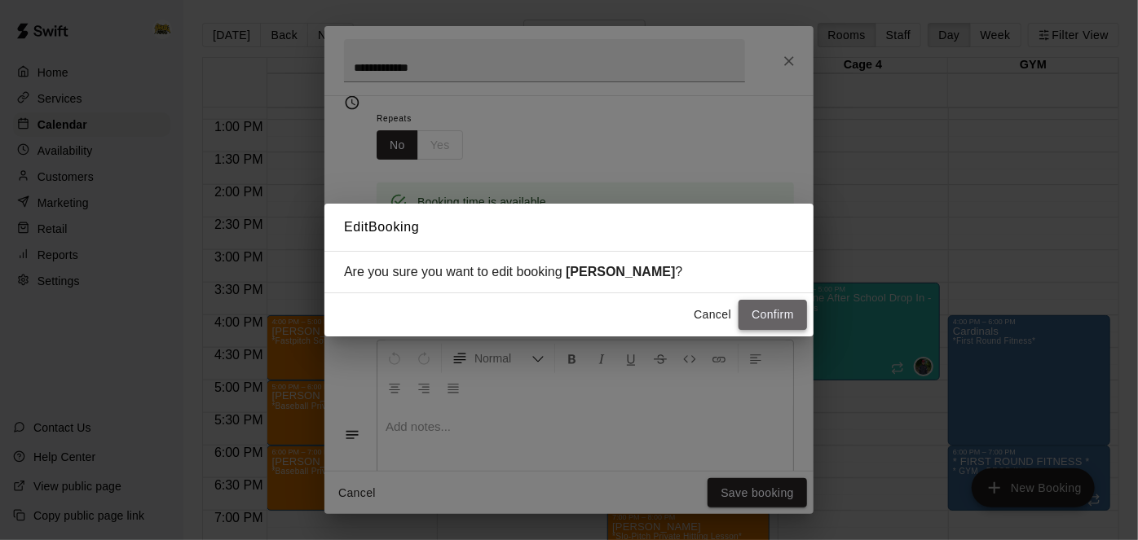
click at [768, 321] on button "Confirm" at bounding box center [773, 315] width 68 height 30
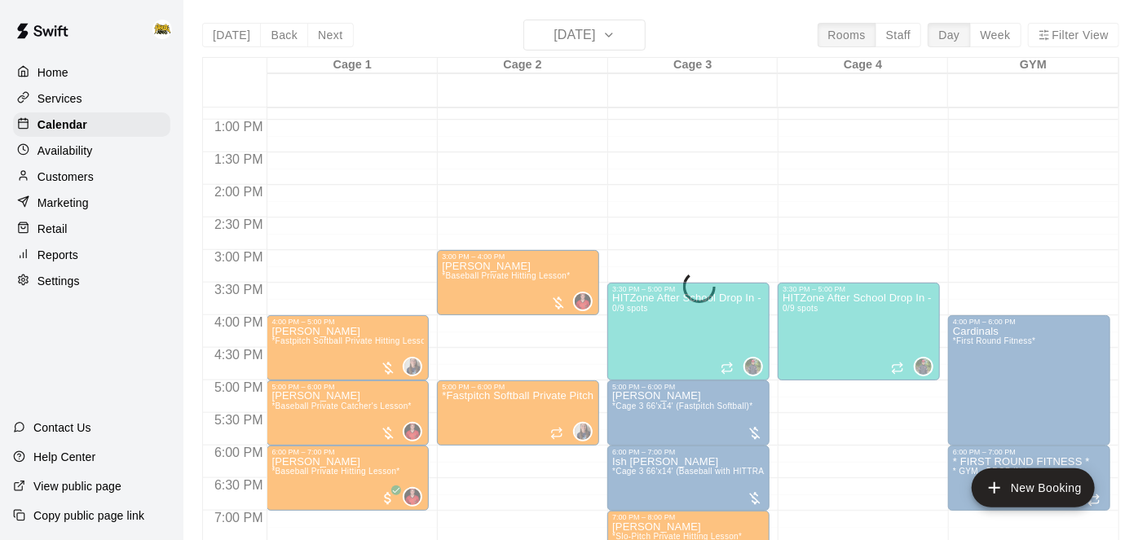
click at [768, 321] on button "Confirm" at bounding box center [773, 315] width 68 height 30
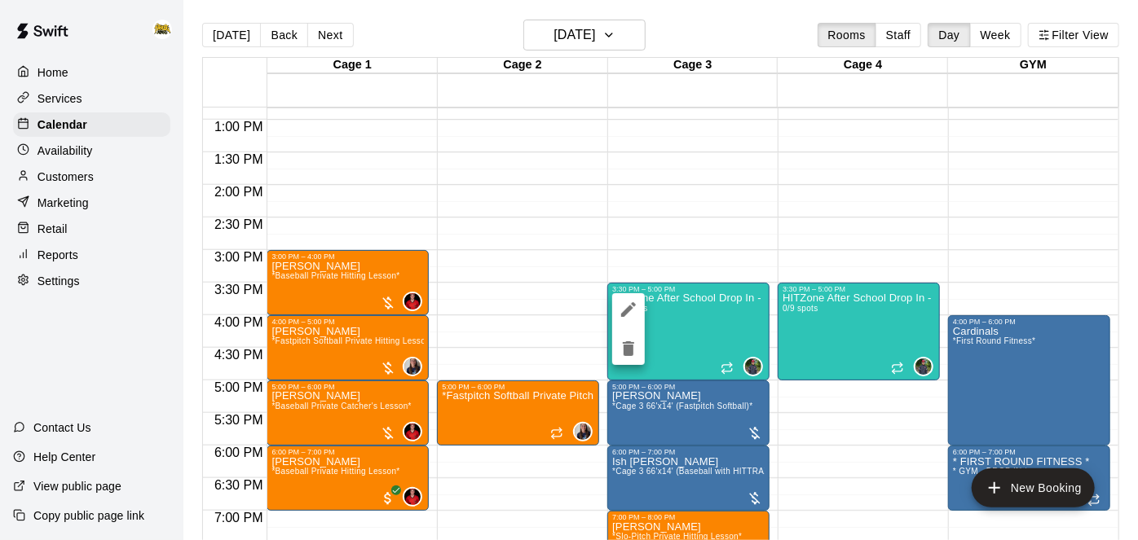
click at [628, 306] on icon "edit" at bounding box center [629, 310] width 20 height 20
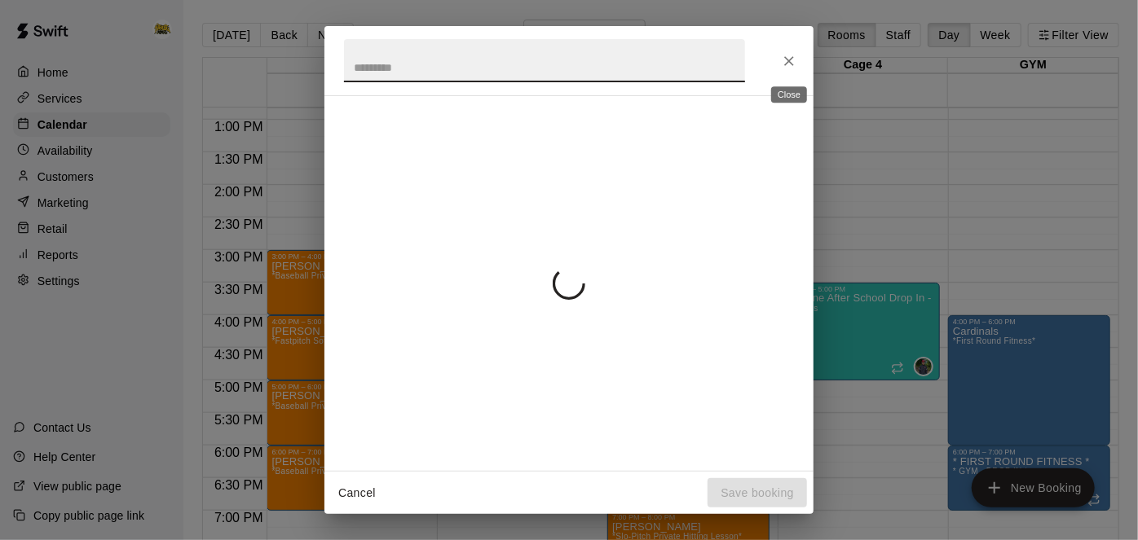
click at [790, 62] on icon "Close" at bounding box center [789, 61] width 10 height 10
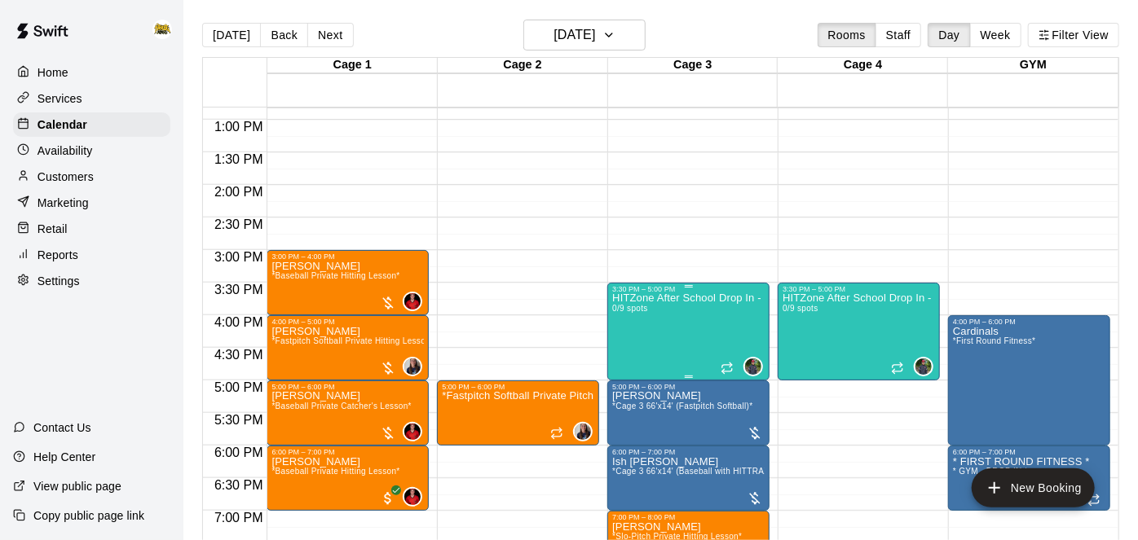
click at [631, 305] on icon "edit" at bounding box center [629, 310] width 20 height 20
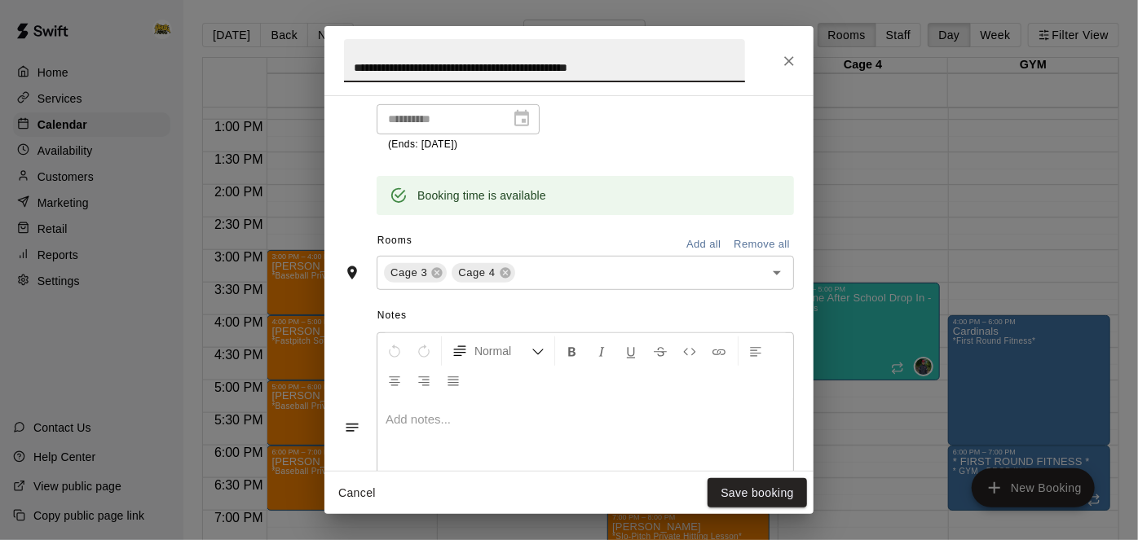
scroll to position [452, 0]
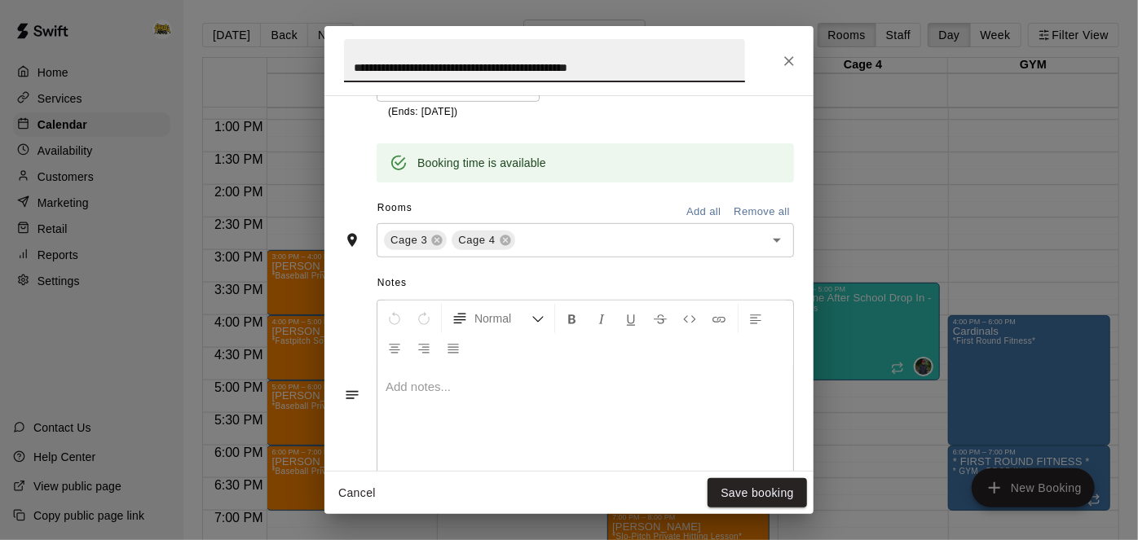
click at [707, 225] on button "Add all" at bounding box center [703, 212] width 52 height 25
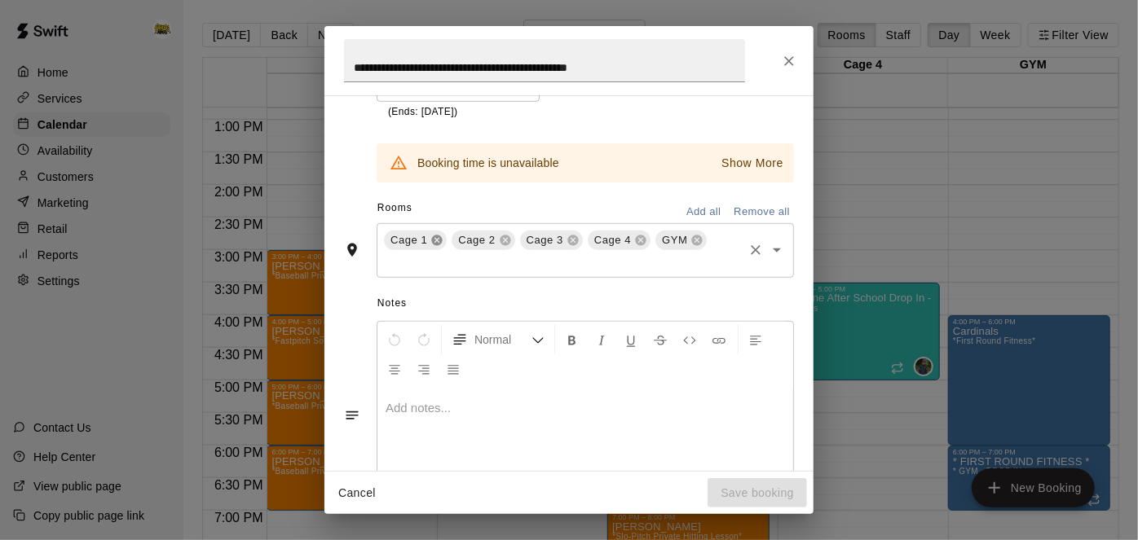
click at [434, 247] on icon at bounding box center [436, 240] width 13 height 13
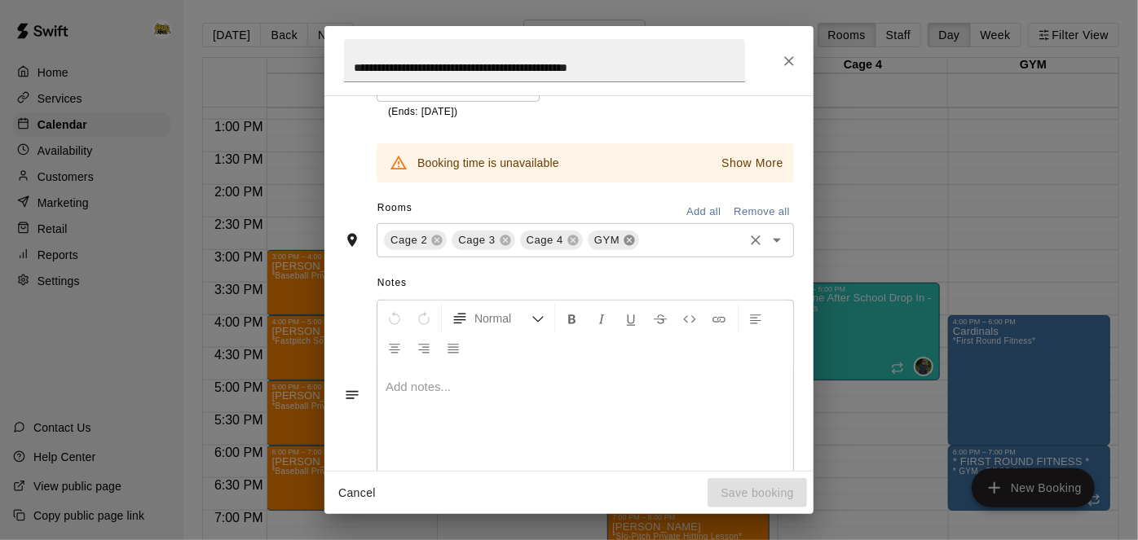
click at [624, 245] on icon at bounding box center [629, 240] width 11 height 11
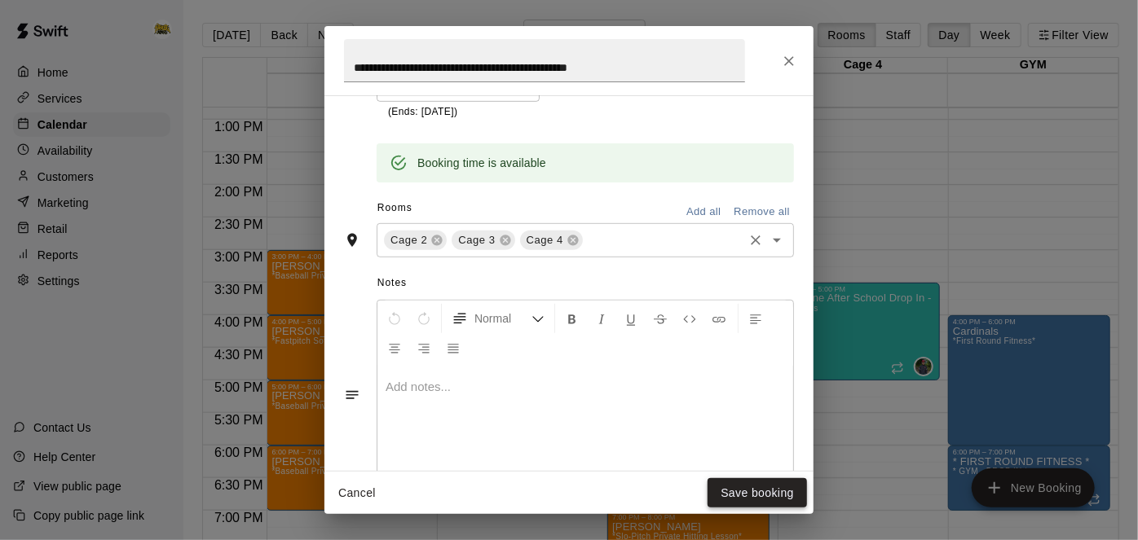
click at [798, 487] on button "Save booking" at bounding box center [757, 494] width 99 height 30
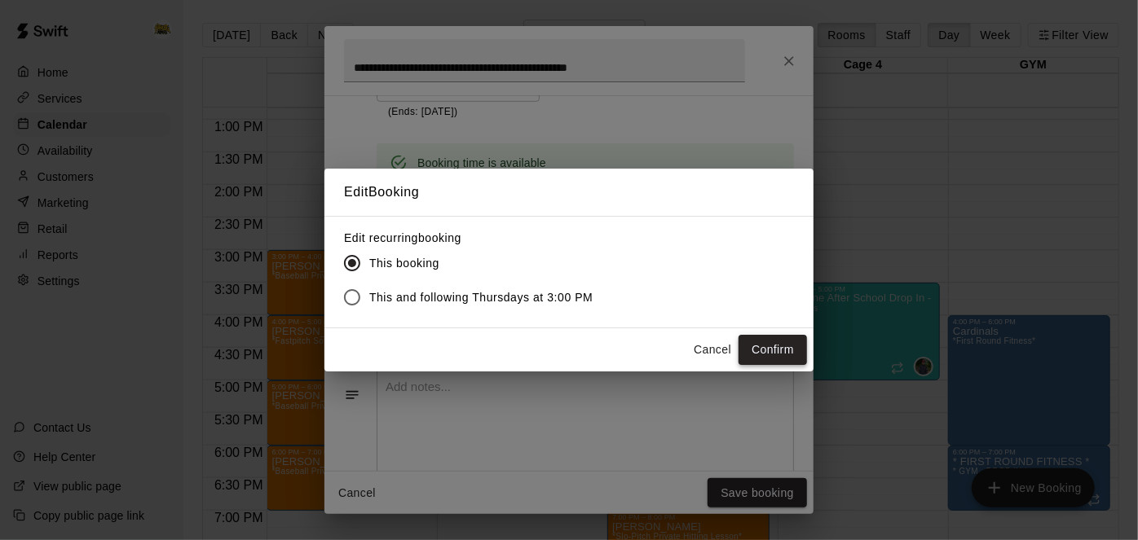
click at [787, 349] on button "Confirm" at bounding box center [773, 350] width 68 height 30
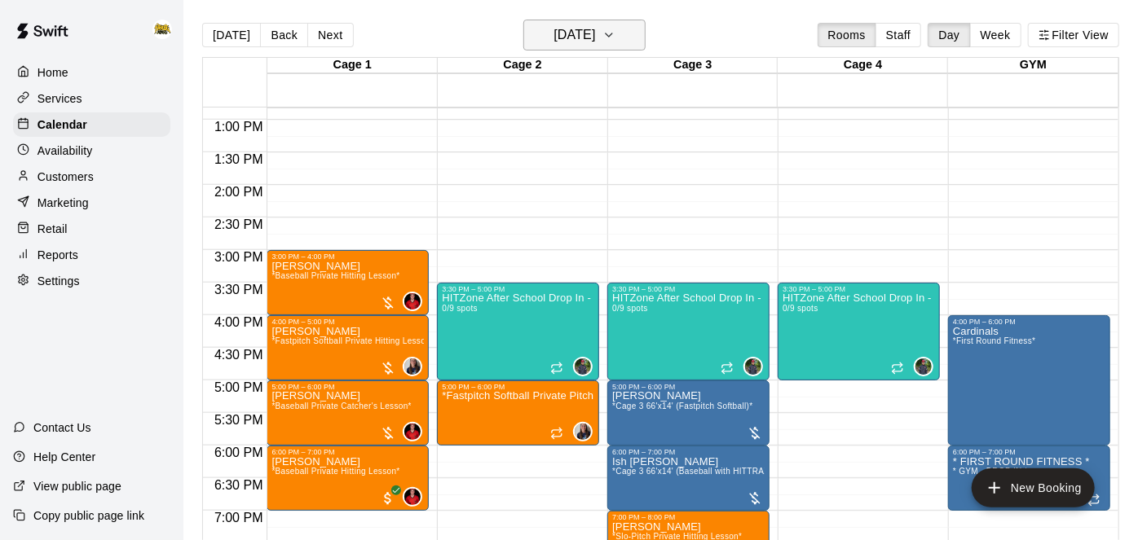
click at [612, 36] on icon "button" at bounding box center [609, 34] width 7 height 3
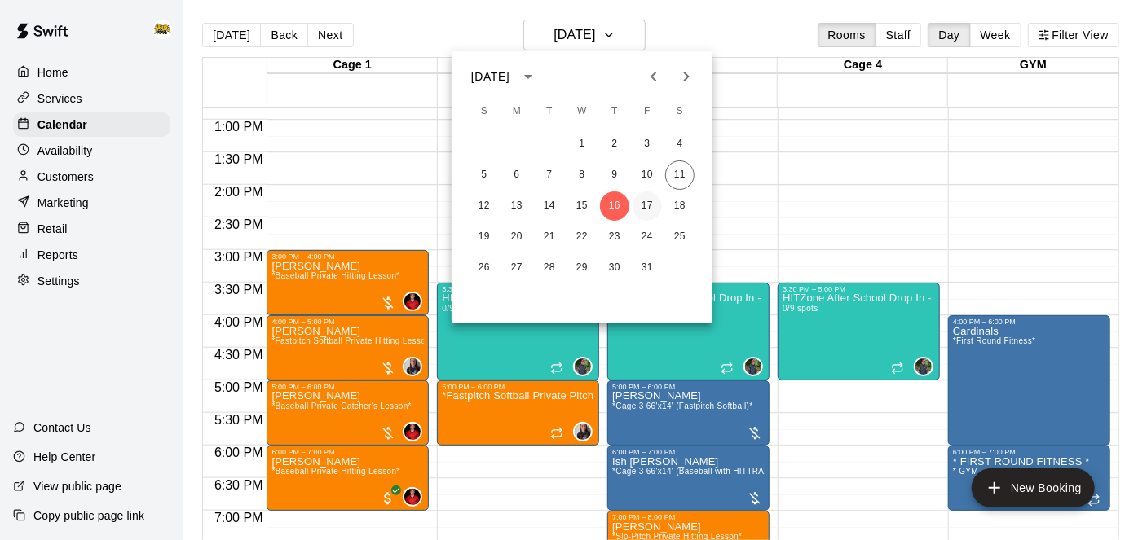
click at [651, 210] on button "17" at bounding box center [647, 206] width 29 height 29
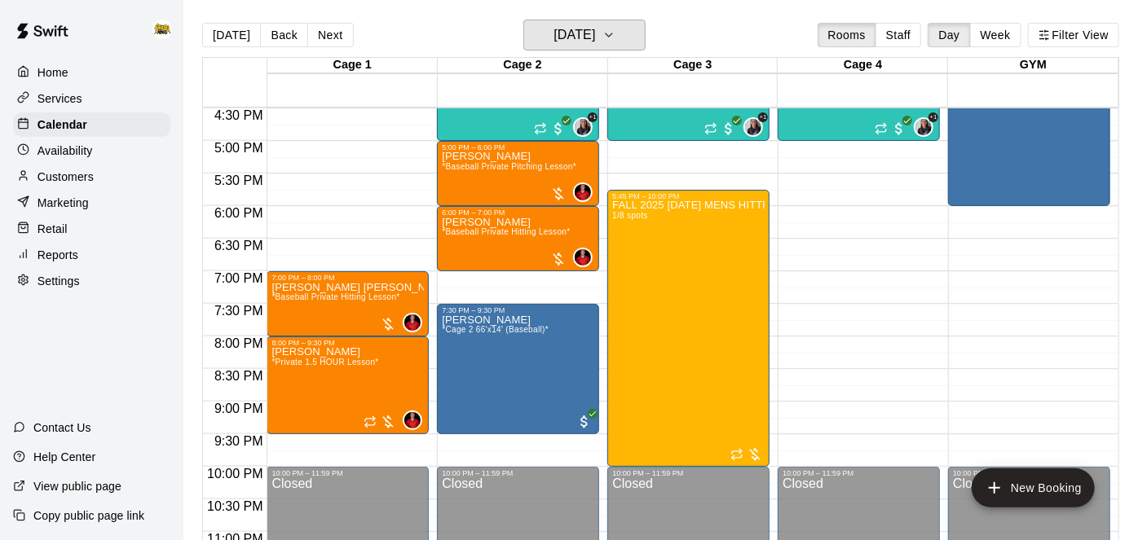
scroll to position [1078, 0]
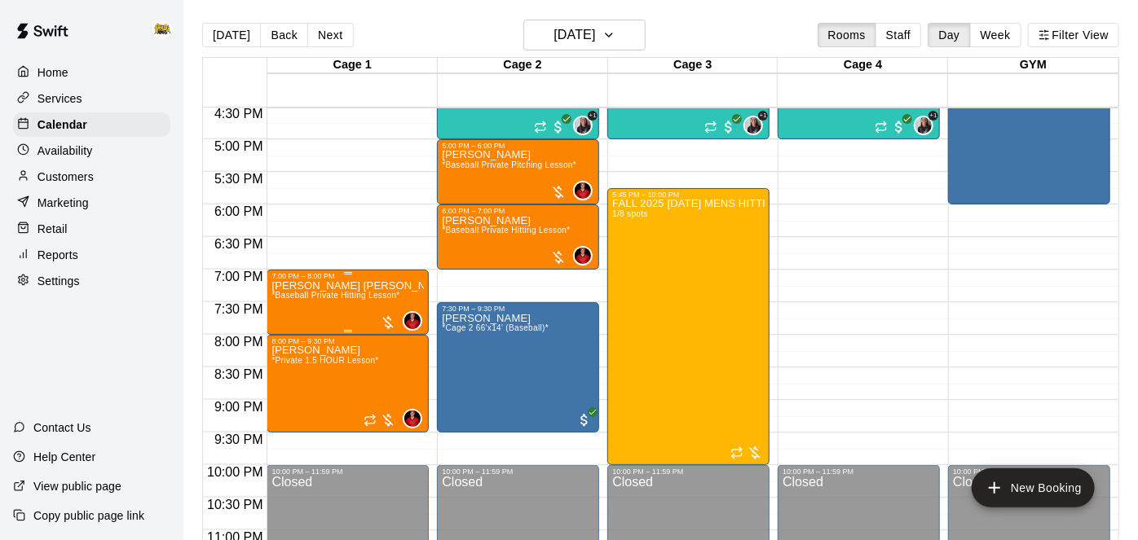
click at [325, 291] on span "*Baseball Private Hitting Lesson*" at bounding box center [335, 295] width 128 height 9
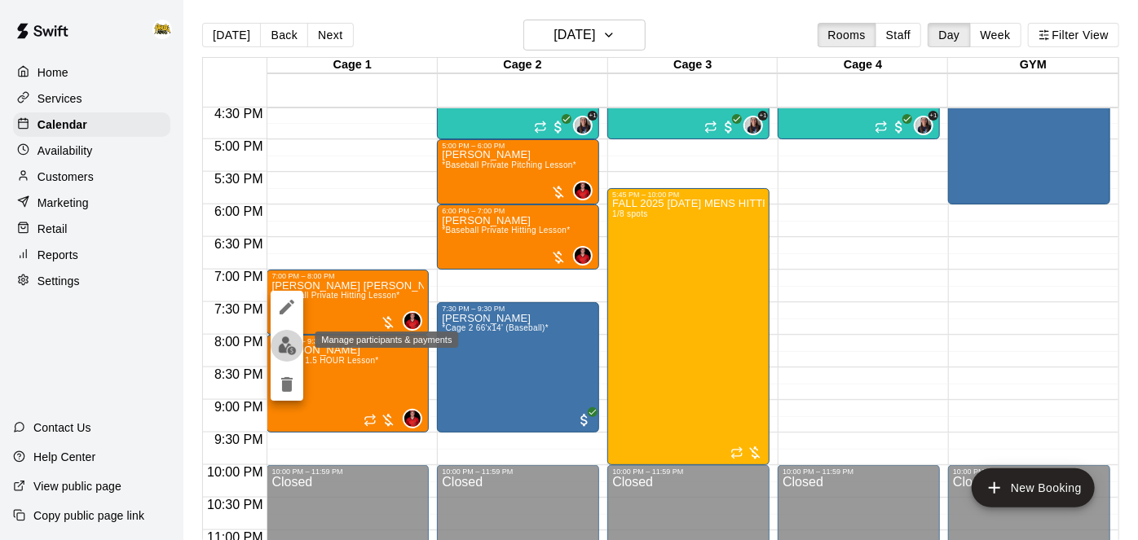
click at [290, 352] on img "edit" at bounding box center [287, 346] width 19 height 19
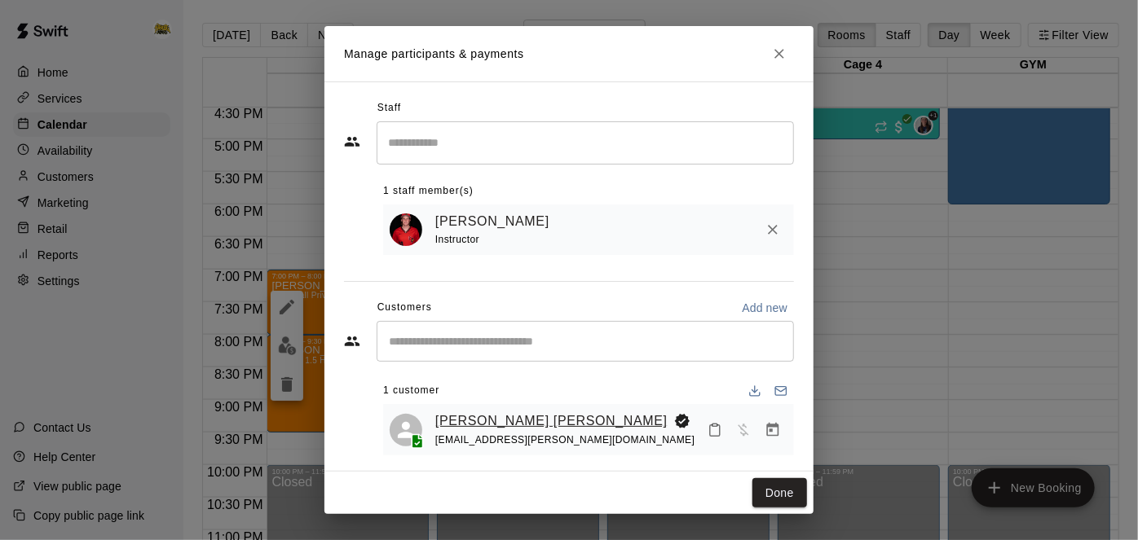
click at [476, 420] on link "[PERSON_NAME] [PERSON_NAME]" at bounding box center [551, 421] width 232 height 21
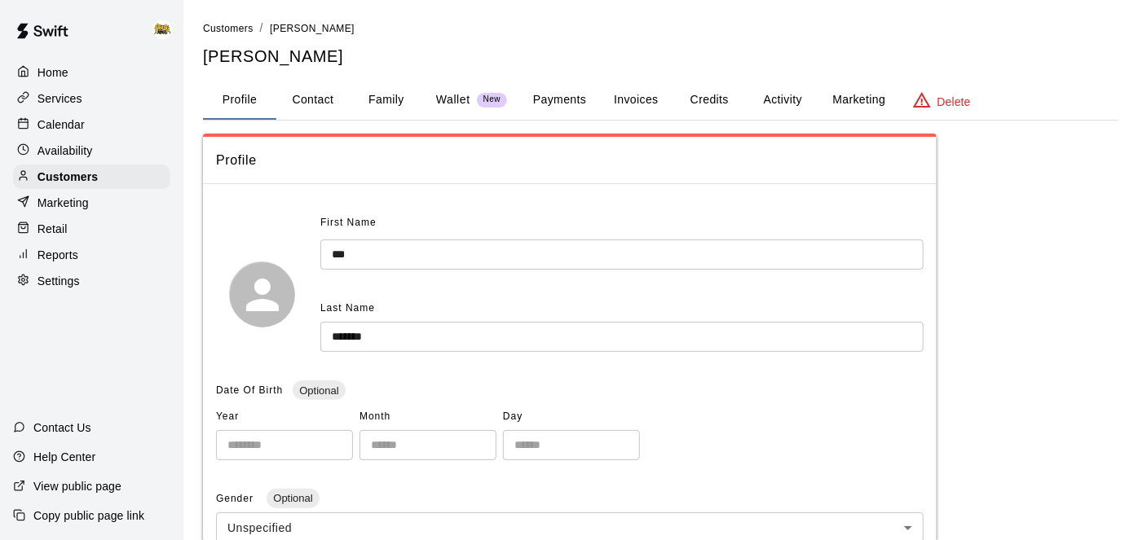
click at [324, 102] on button "Contact" at bounding box center [312, 100] width 73 height 39
select select "**"
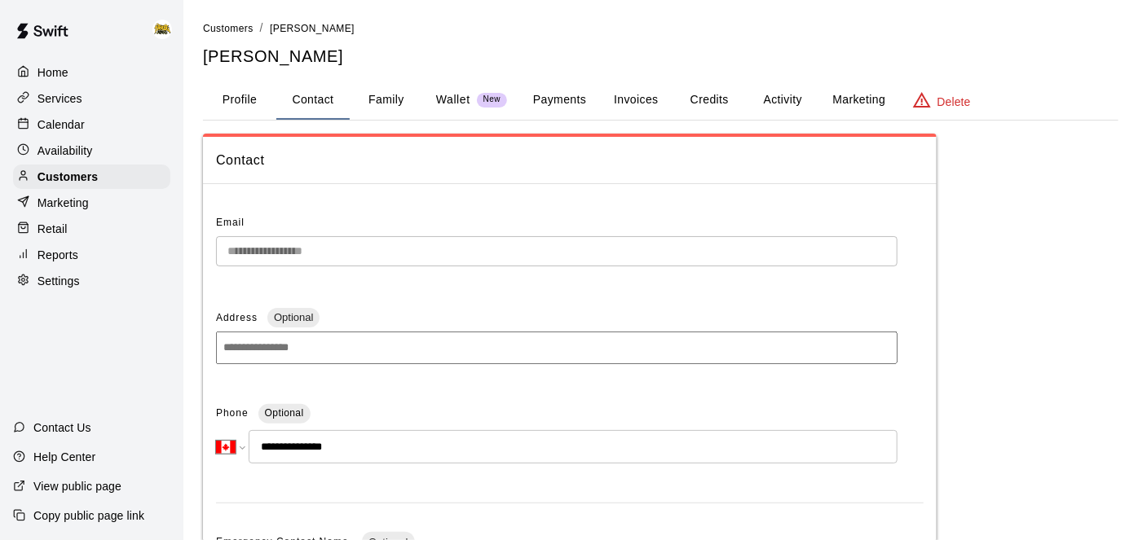
click at [70, 114] on div "Calendar" at bounding box center [91, 124] width 157 height 24
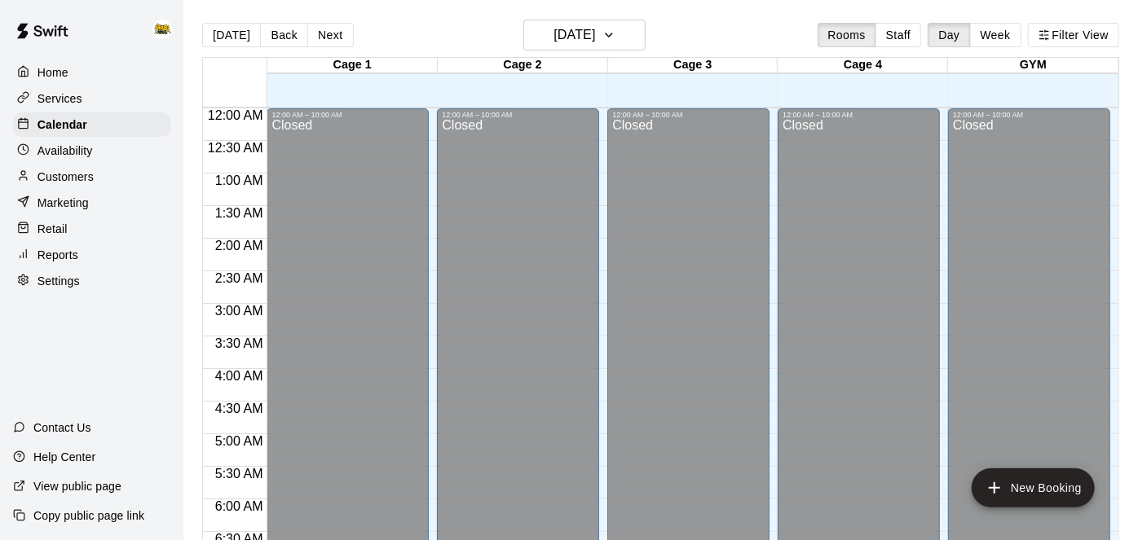
scroll to position [697, 0]
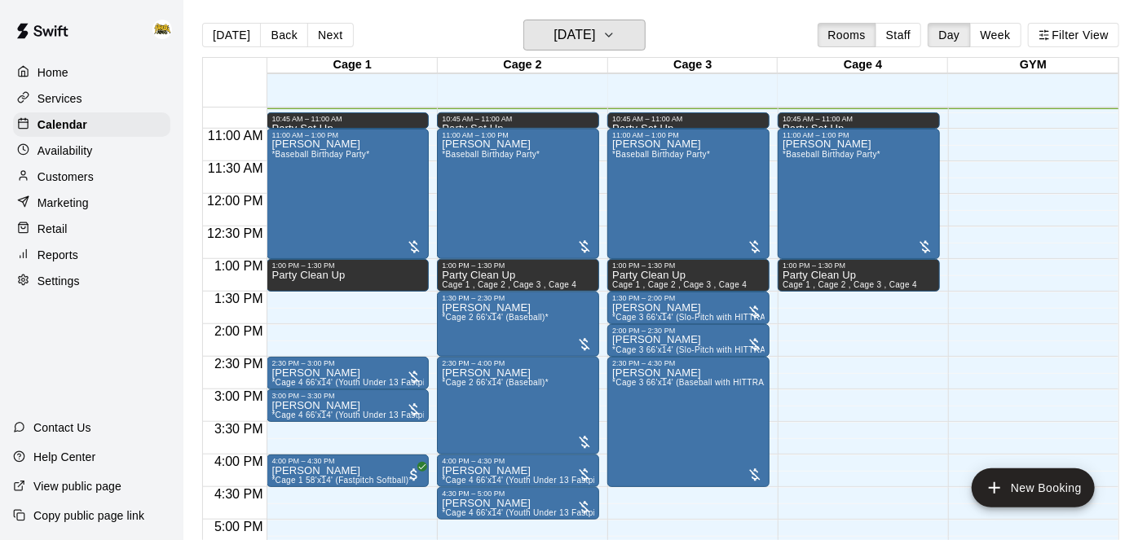
click at [554, 38] on h6 "[DATE]" at bounding box center [575, 35] width 42 height 23
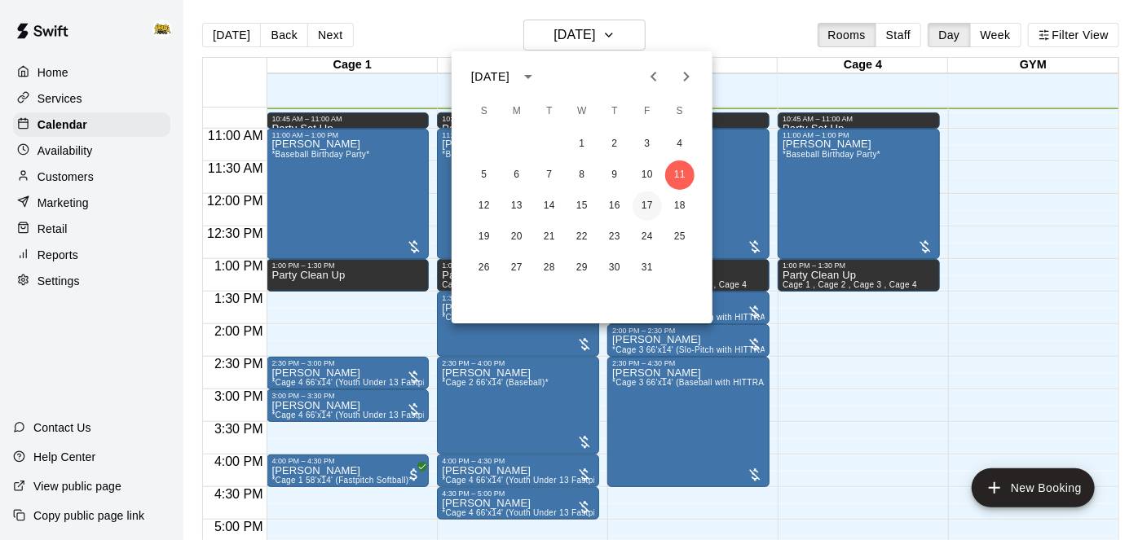
click at [647, 206] on button "17" at bounding box center [647, 206] width 29 height 29
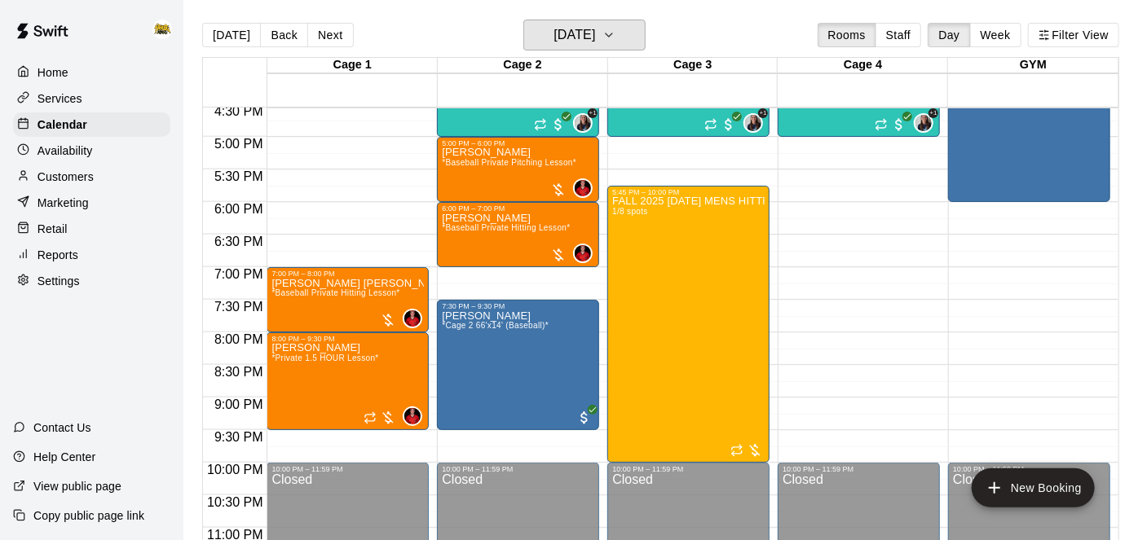
scroll to position [1080, 0]
click at [574, 36] on h6 "[DATE]" at bounding box center [575, 35] width 42 height 23
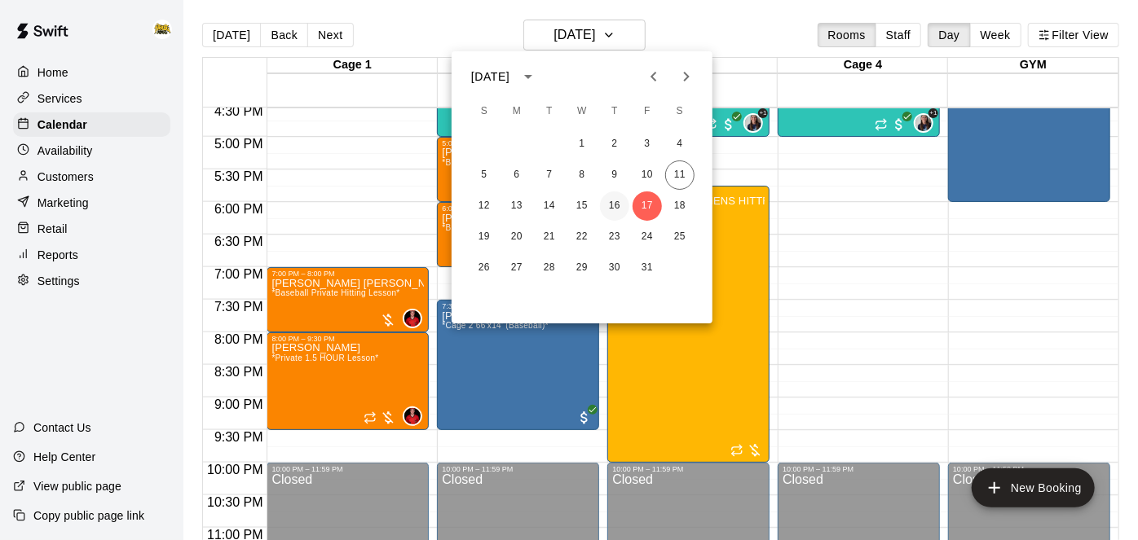
click at [620, 205] on button "16" at bounding box center [614, 206] width 29 height 29
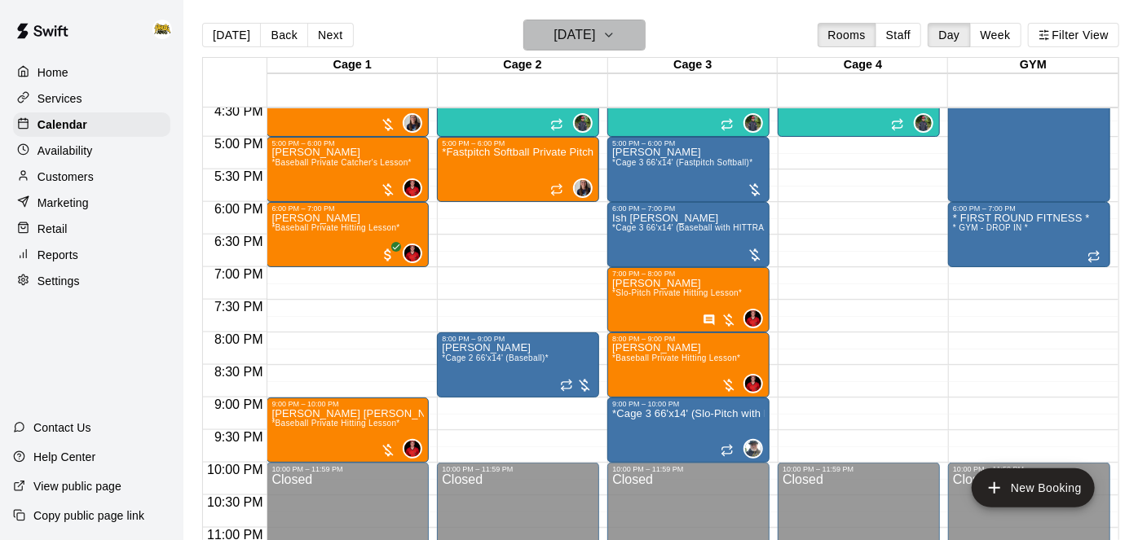
click at [595, 30] on h6 "[DATE]" at bounding box center [575, 35] width 42 height 23
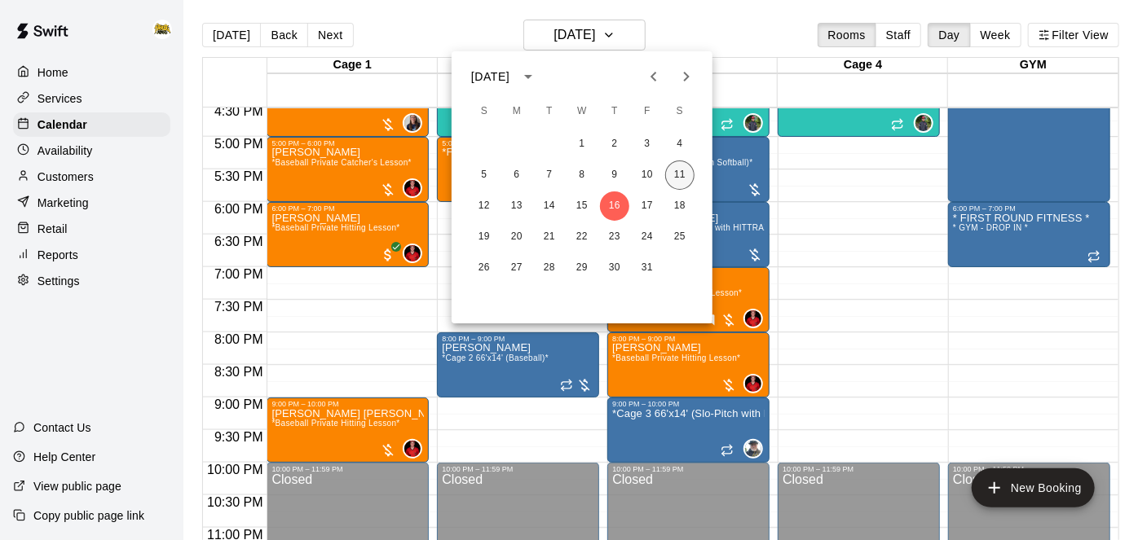
click at [686, 177] on button "11" at bounding box center [679, 175] width 29 height 29
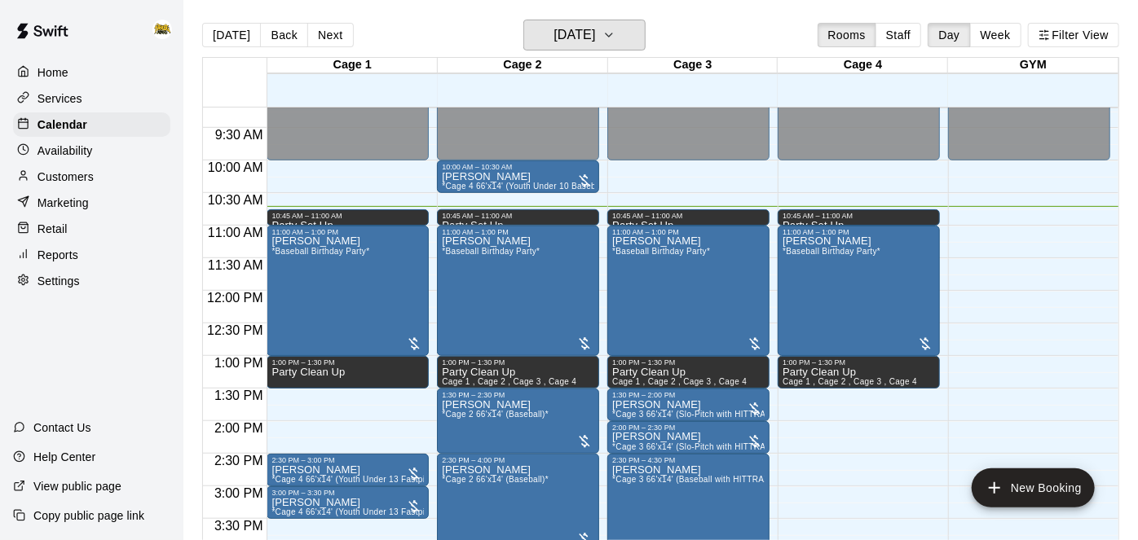
scroll to position [601, 0]
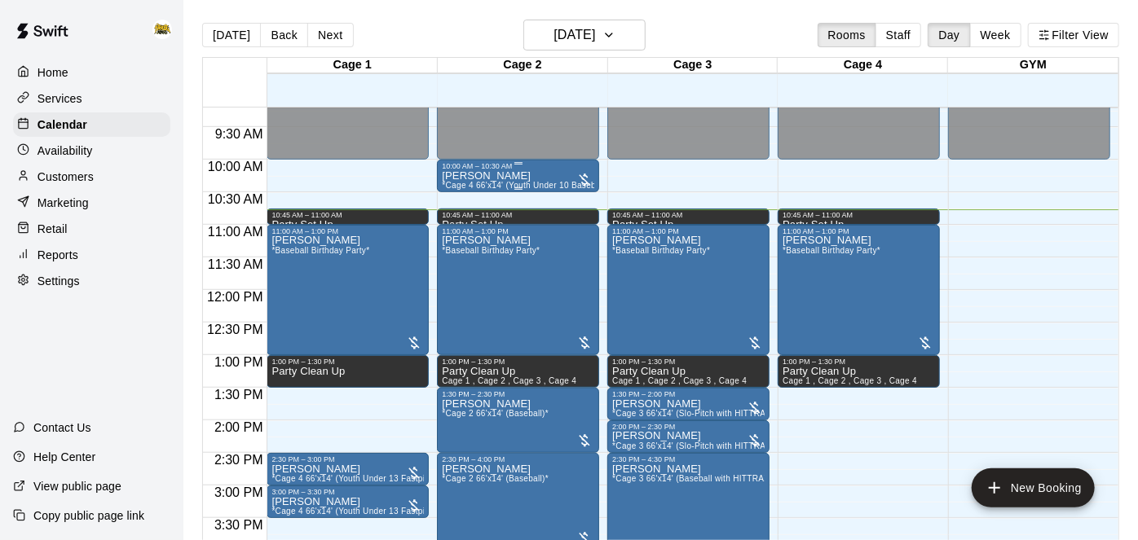
click at [556, 174] on div "Cory Mitchener *Cage 4 66'x14' (Youth Under 10 Baseball)*" at bounding box center [518, 440] width 152 height 540
click at [450, 193] on icon "edit" at bounding box center [458, 187] width 20 height 20
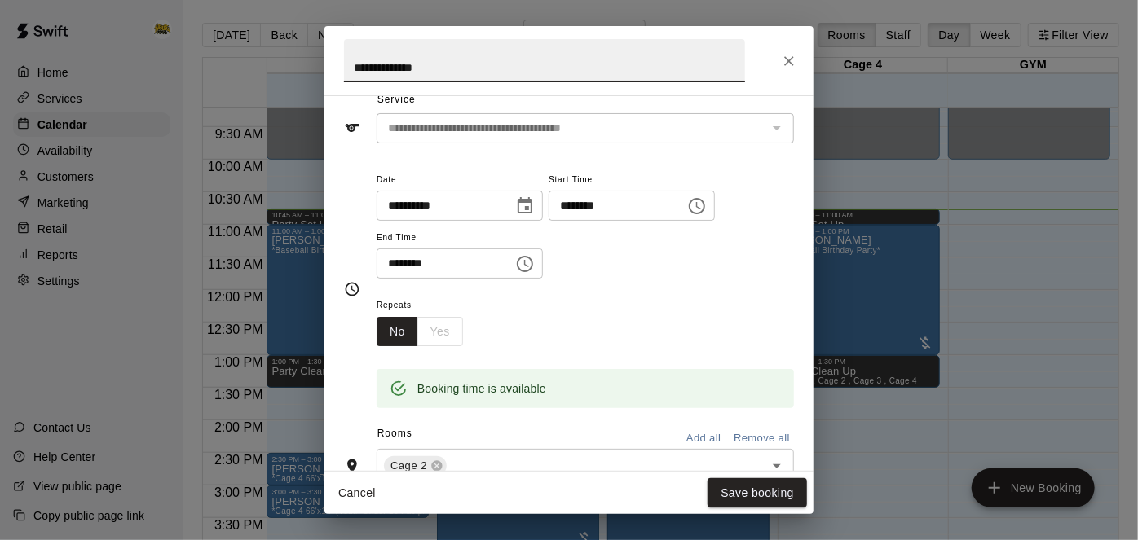
scroll to position [66, 0]
click at [796, 62] on icon "Close" at bounding box center [789, 61] width 16 height 16
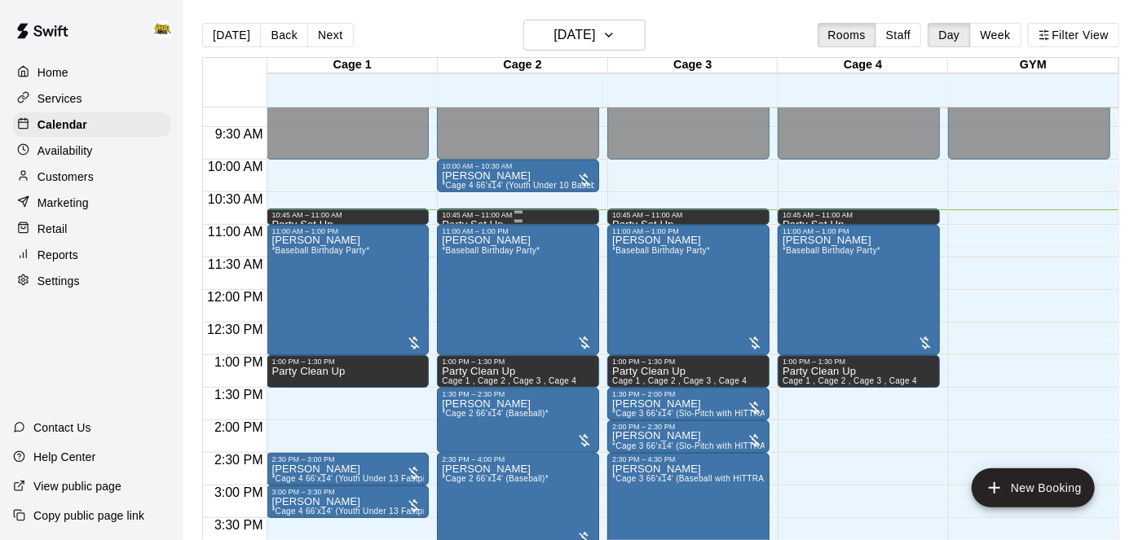
click at [554, 216] on div "10:45 AM – 11:00 AM" at bounding box center [518, 215] width 152 height 8
click at [463, 270] on icon "delete" at bounding box center [458, 266] width 20 height 20
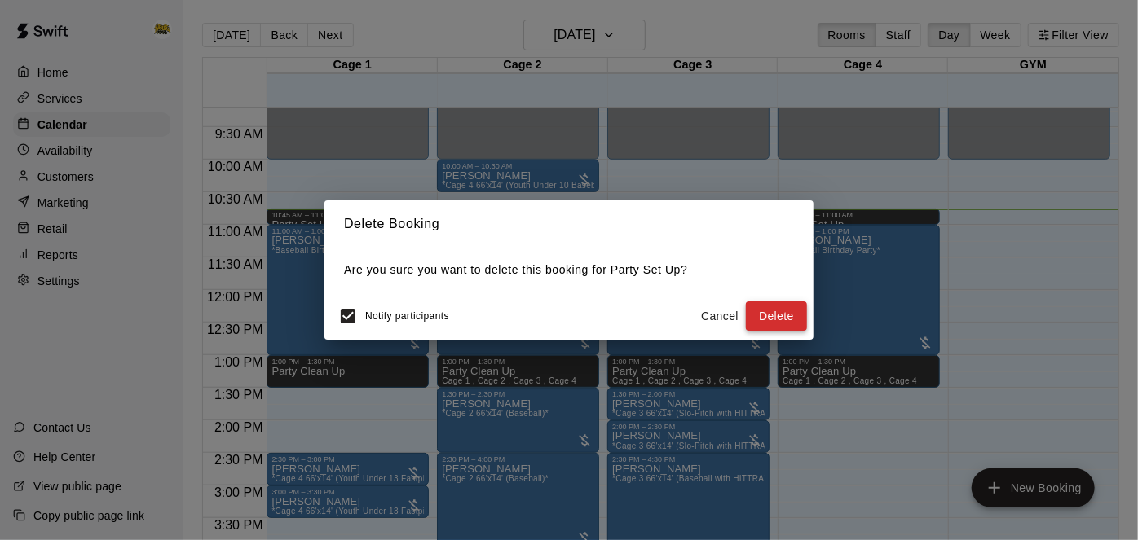
click at [778, 322] on button "Delete" at bounding box center [776, 317] width 61 height 30
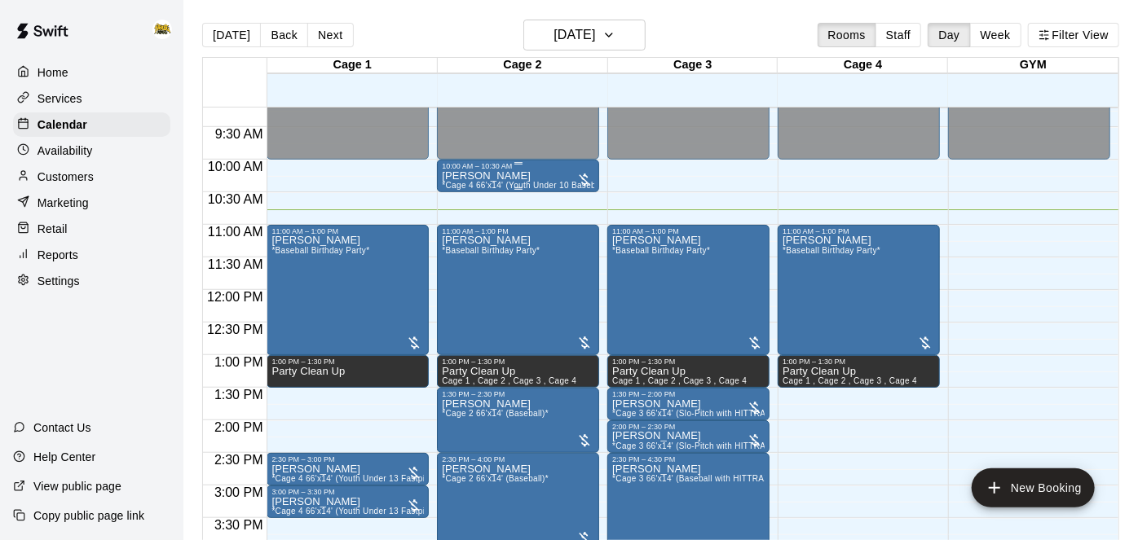
click at [554, 178] on div "Cory Mitchener *Cage 4 66'x14' (Youth Under 10 Baseball)*" at bounding box center [518, 440] width 152 height 540
click at [456, 193] on icon "edit" at bounding box center [458, 187] width 20 height 20
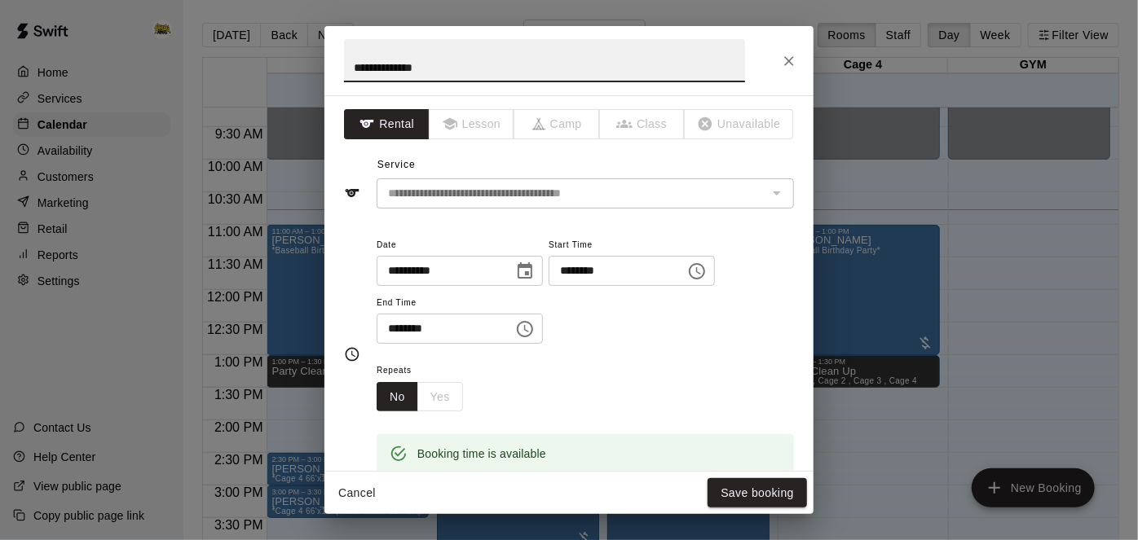
click at [502, 344] on input "********" at bounding box center [440, 329] width 126 height 30
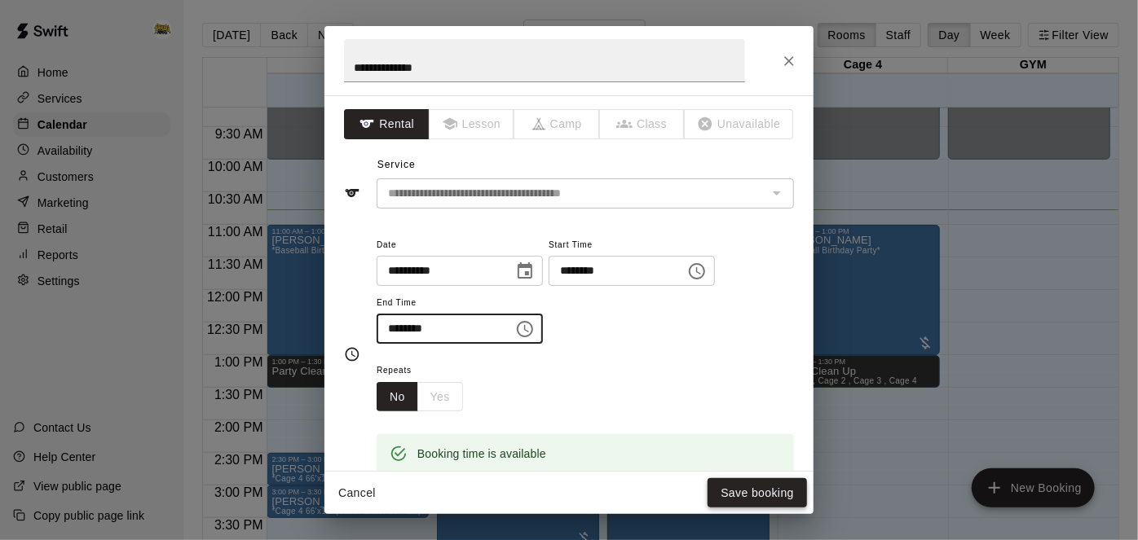
type input "********"
click at [733, 487] on button "Save booking" at bounding box center [757, 494] width 99 height 30
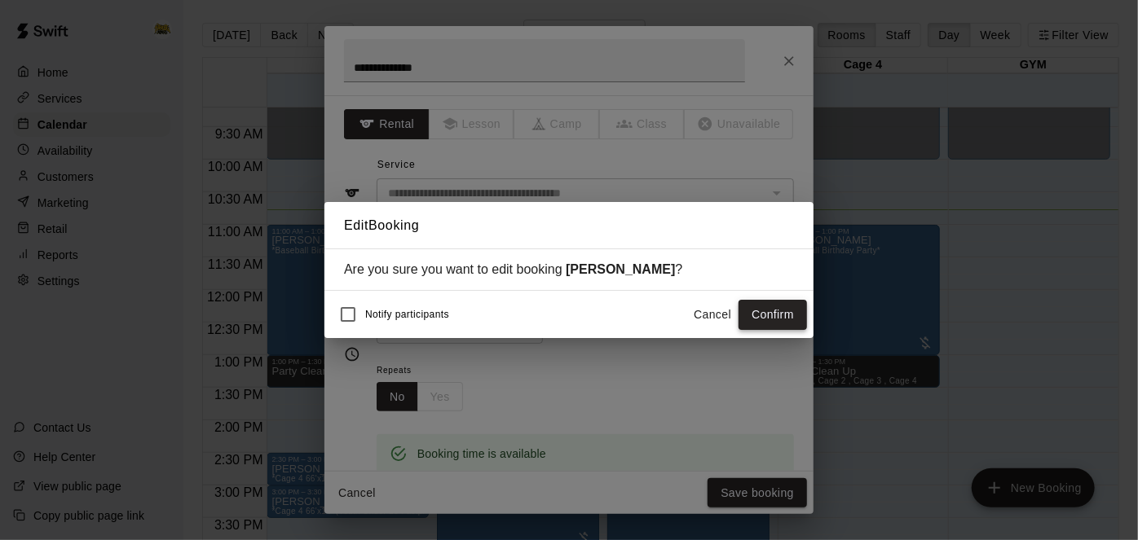
click at [795, 312] on button "Confirm" at bounding box center [773, 315] width 68 height 30
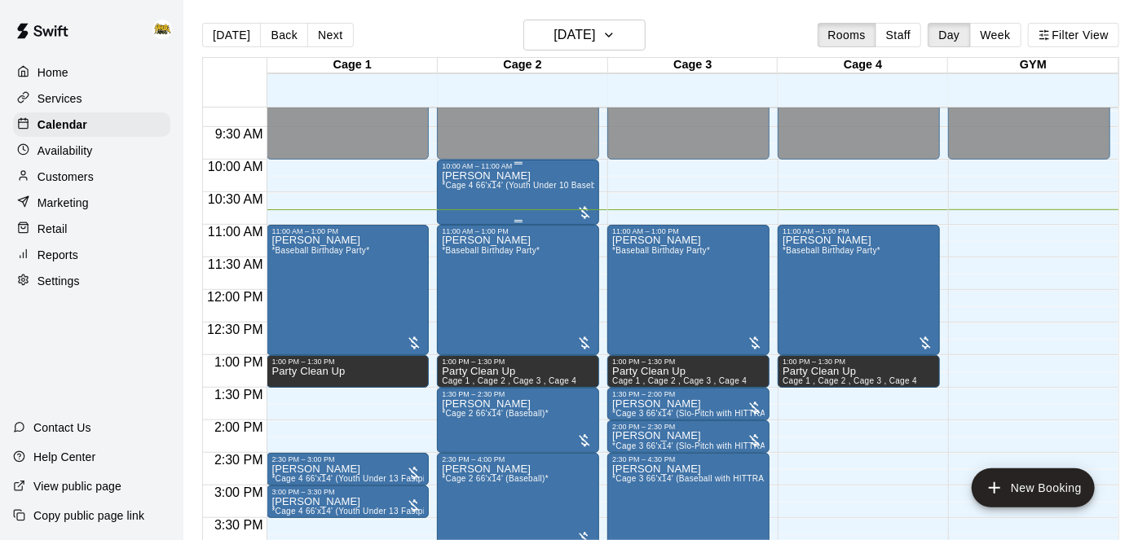
click at [543, 189] on span "*Cage 4 66'x14' (Youth Under 10 Baseball)*" at bounding box center [527, 185] width 170 height 9
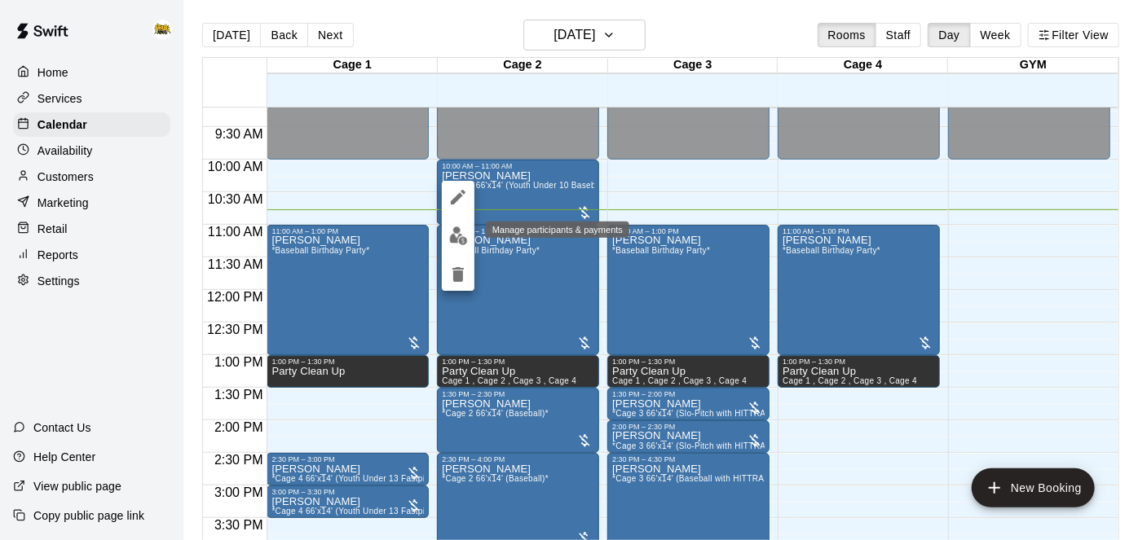
click at [461, 232] on img "edit" at bounding box center [458, 236] width 19 height 19
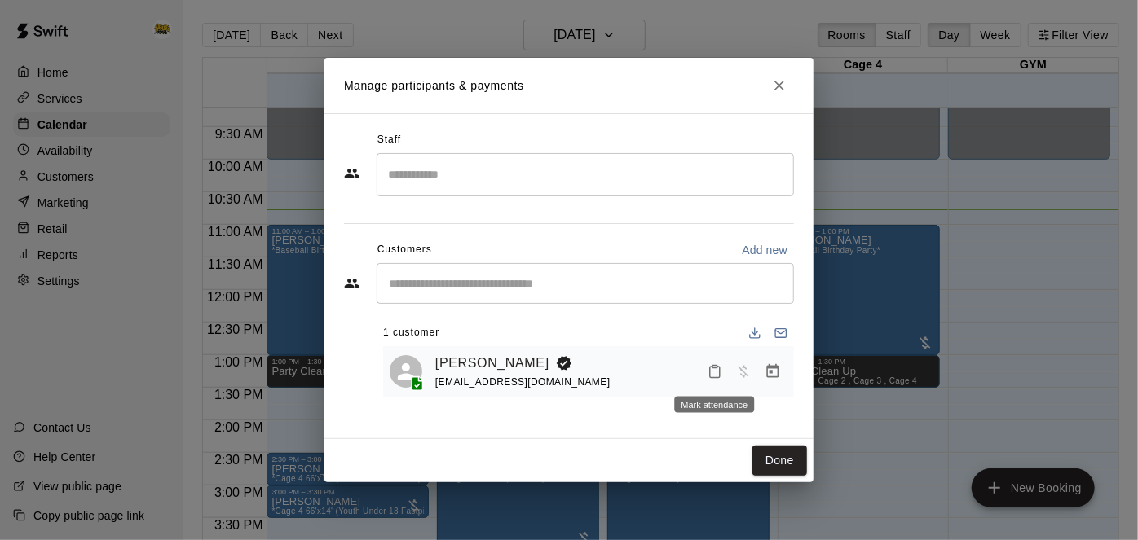
click at [715, 376] on icon "Mark attendance" at bounding box center [715, 371] width 15 height 15
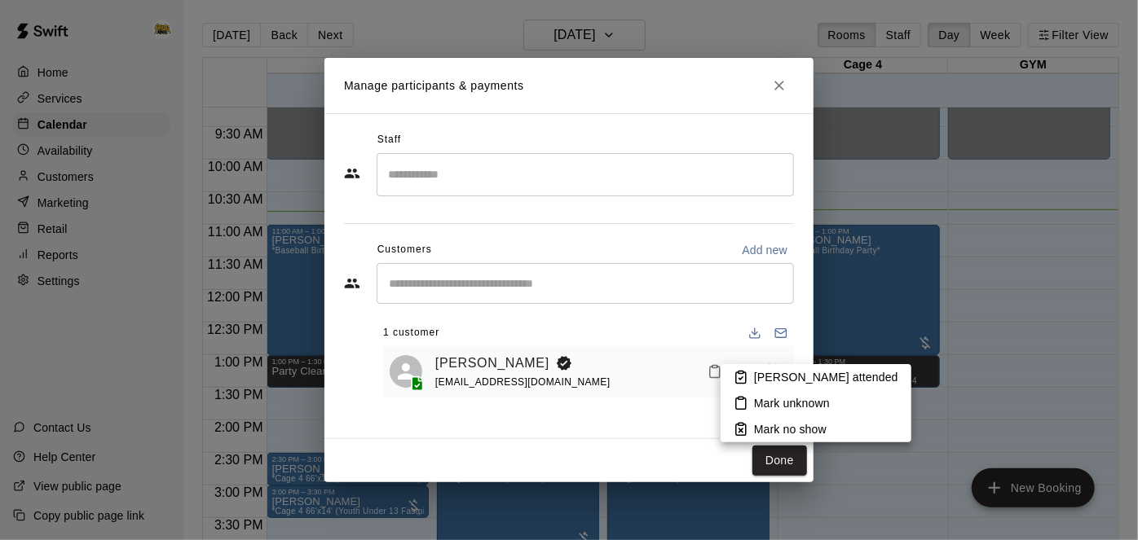
click at [761, 382] on p "[PERSON_NAME] attended" at bounding box center [826, 377] width 144 height 16
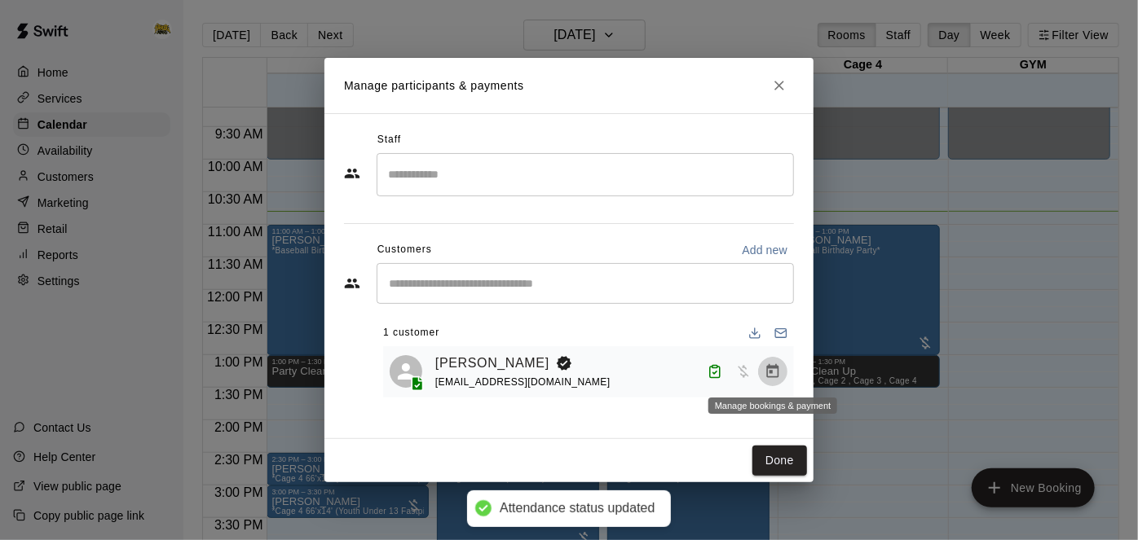
click at [779, 368] on icon "Manage bookings & payment" at bounding box center [773, 372] width 16 height 16
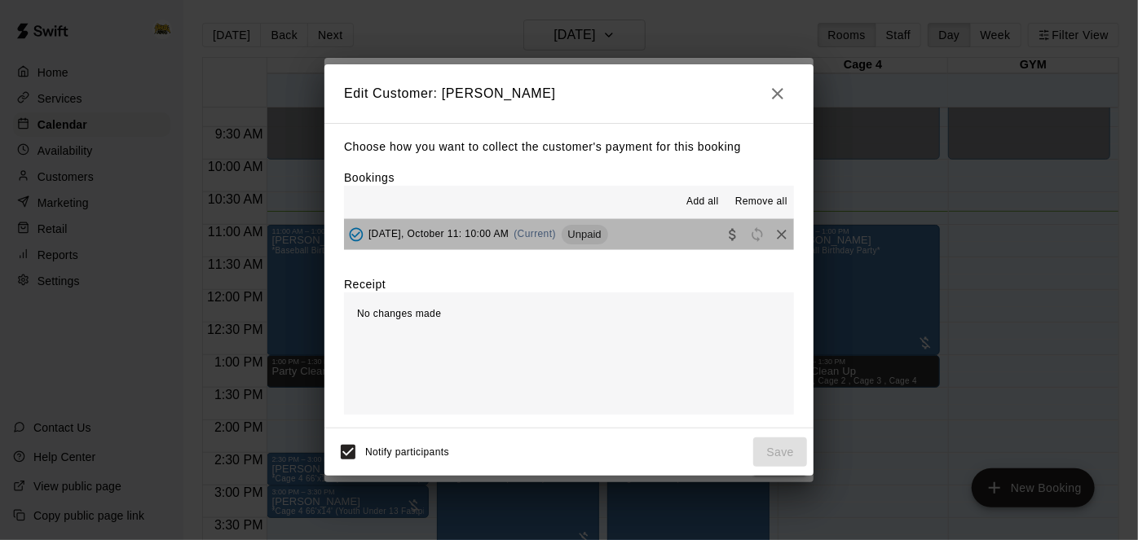
click at [652, 240] on button "Saturday, October 11: 10:00 AM (Current) Unpaid" at bounding box center [569, 234] width 450 height 30
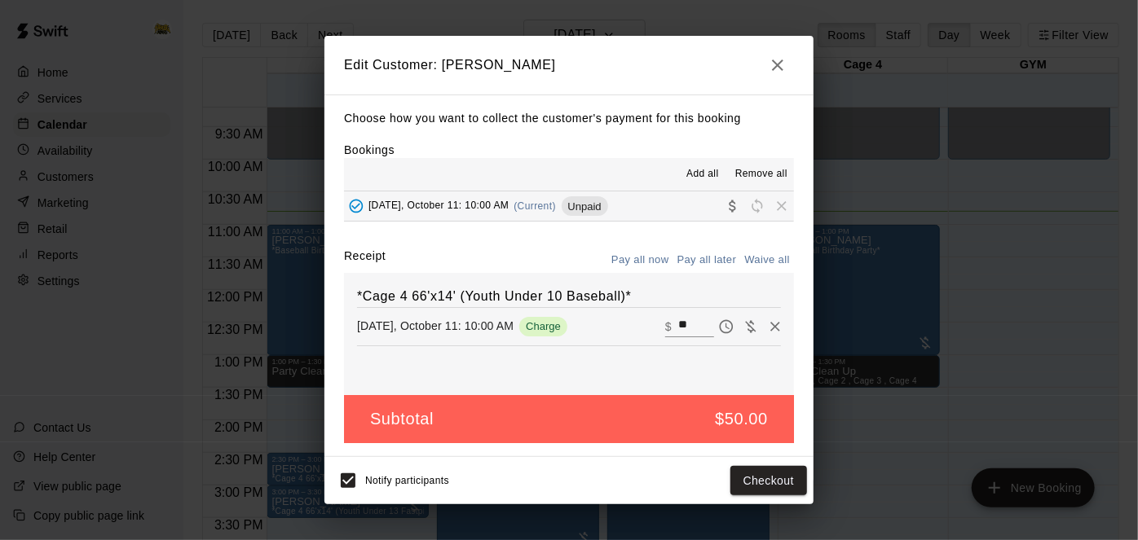
click at [786, 68] on icon "button" at bounding box center [778, 65] width 20 height 20
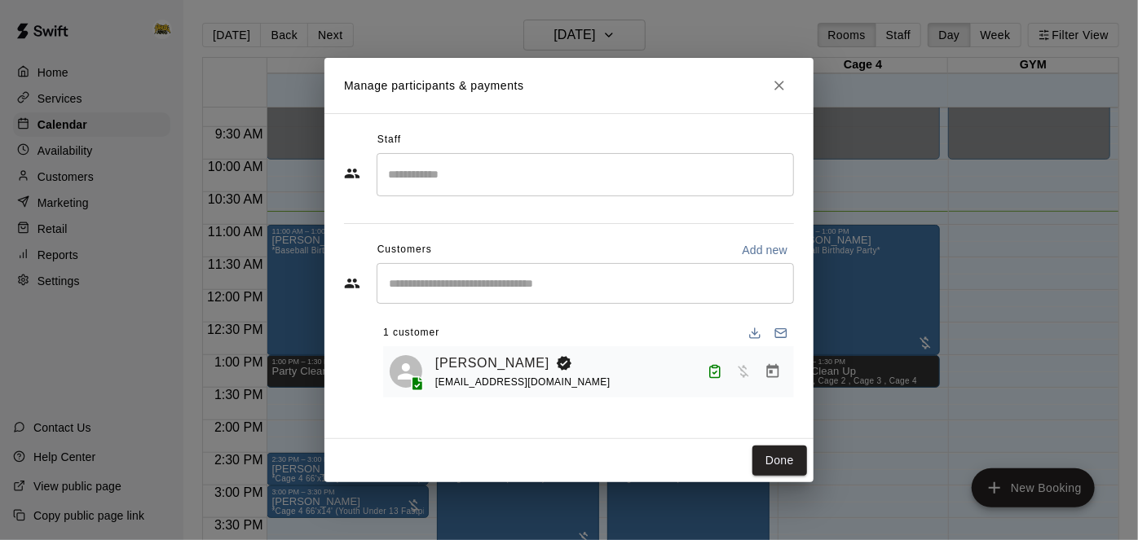
click at [778, 86] on icon "Close" at bounding box center [779, 86] width 10 height 10
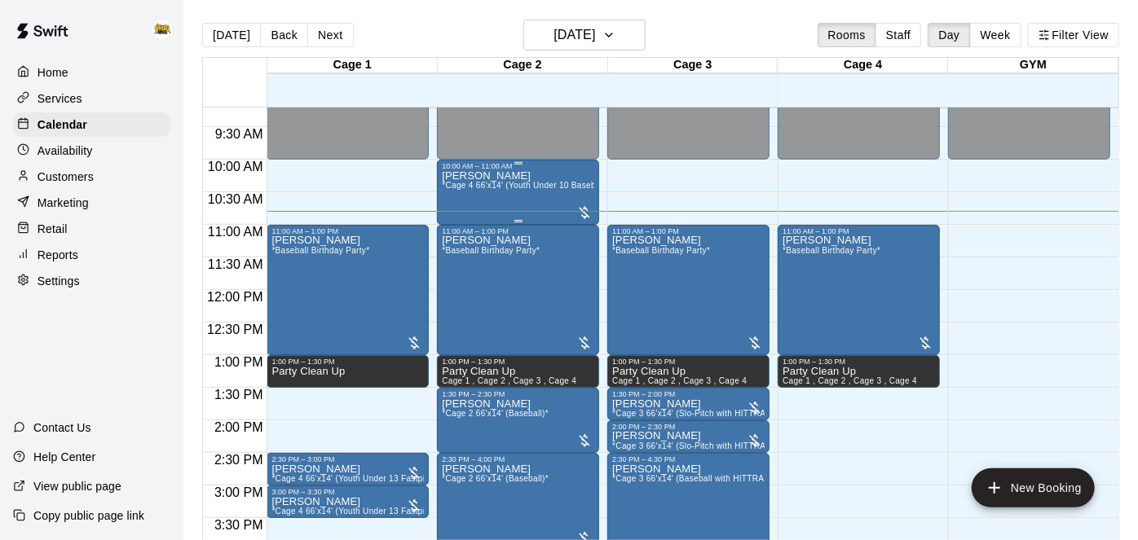
click at [546, 179] on div "Cory Mitchener *Cage 4 66'x14' (Youth Under 10 Baseball)*" at bounding box center [518, 440] width 152 height 540
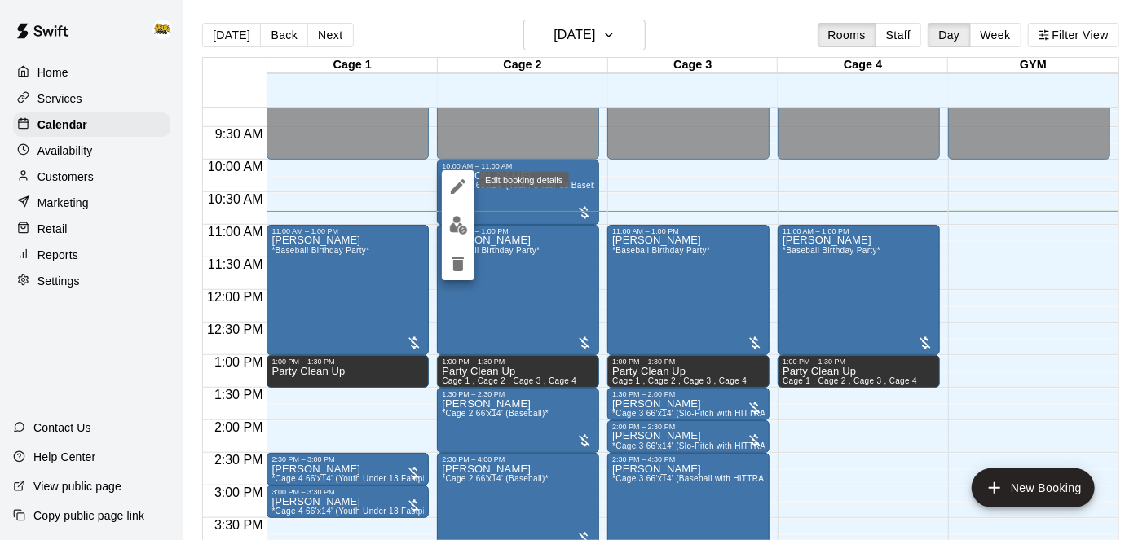
click at [459, 189] on icon "edit" at bounding box center [458, 187] width 20 height 20
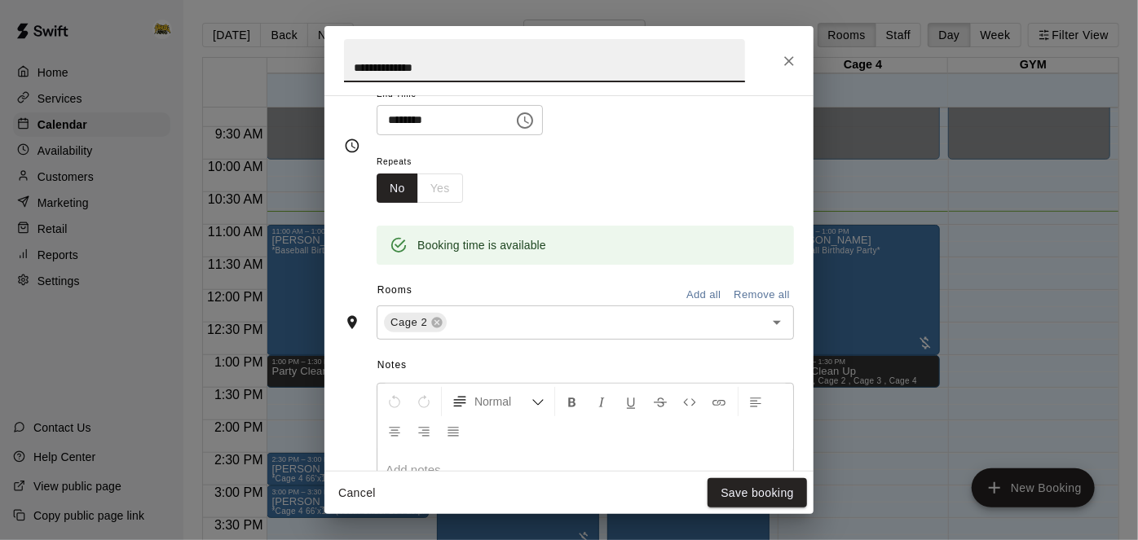
scroll to position [243, 0]
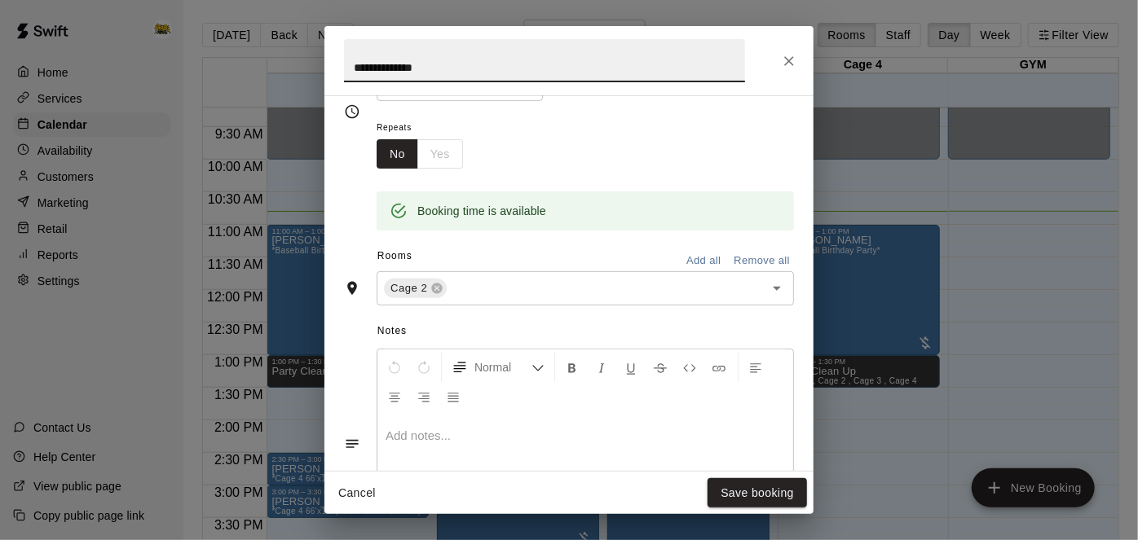
click at [770, 274] on button "Remove all" at bounding box center [762, 261] width 64 height 25
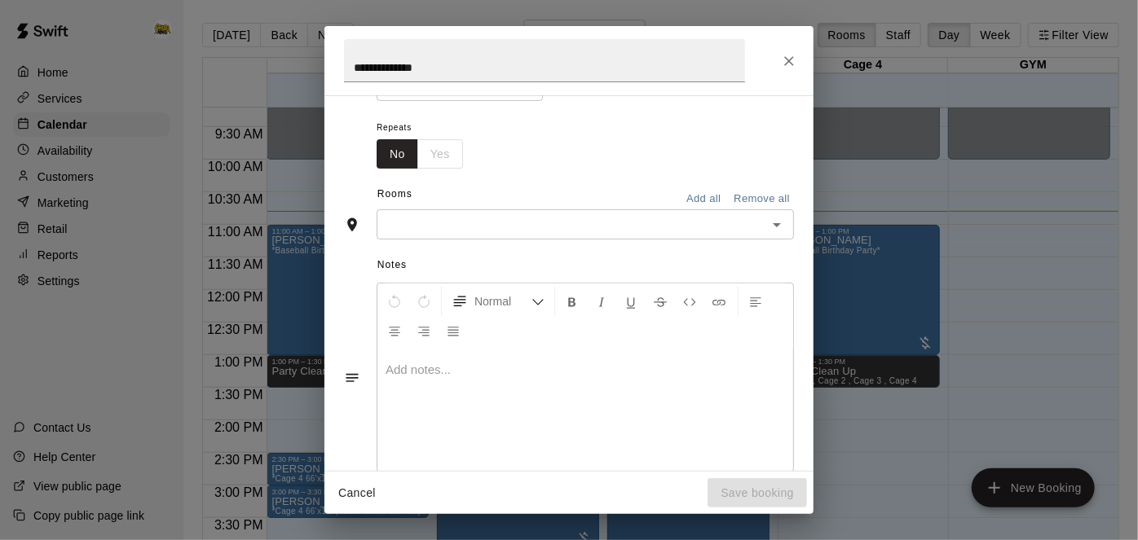
scroll to position [213, 0]
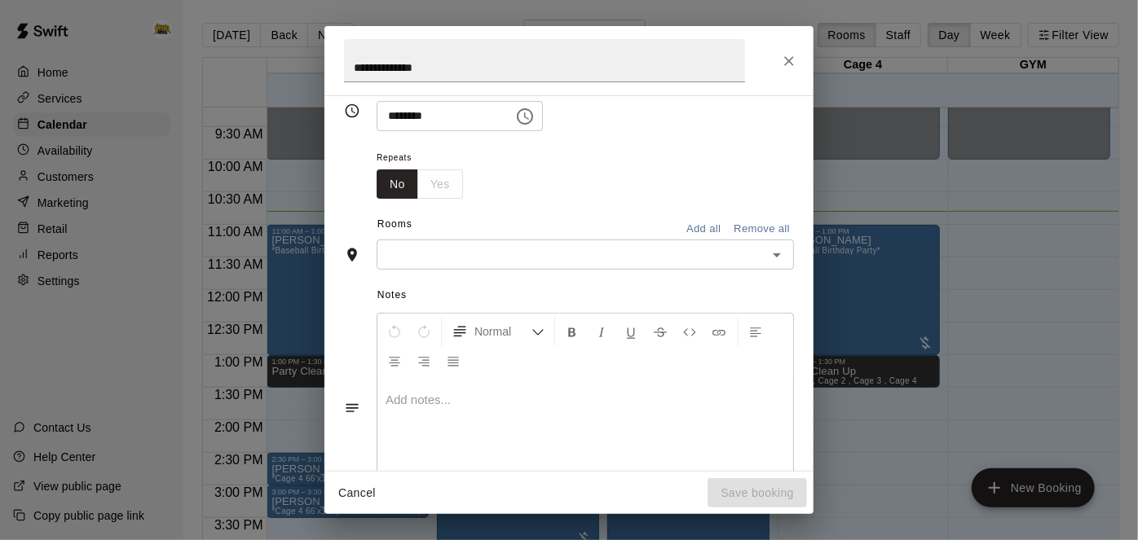
click at [771, 265] on icon "Open" at bounding box center [777, 255] width 20 height 20
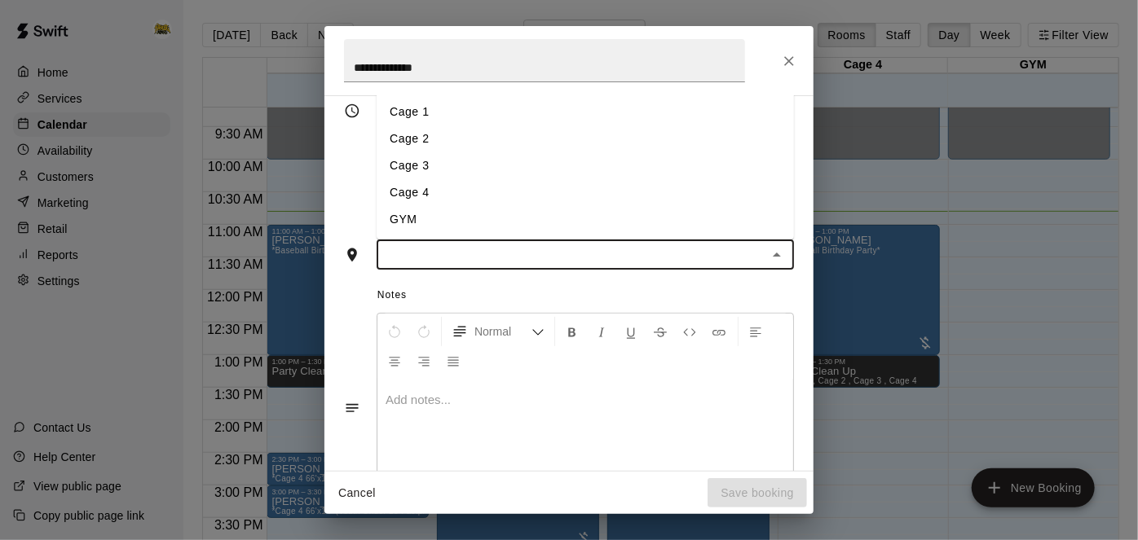
click at [573, 206] on li "Cage 4" at bounding box center [585, 192] width 417 height 27
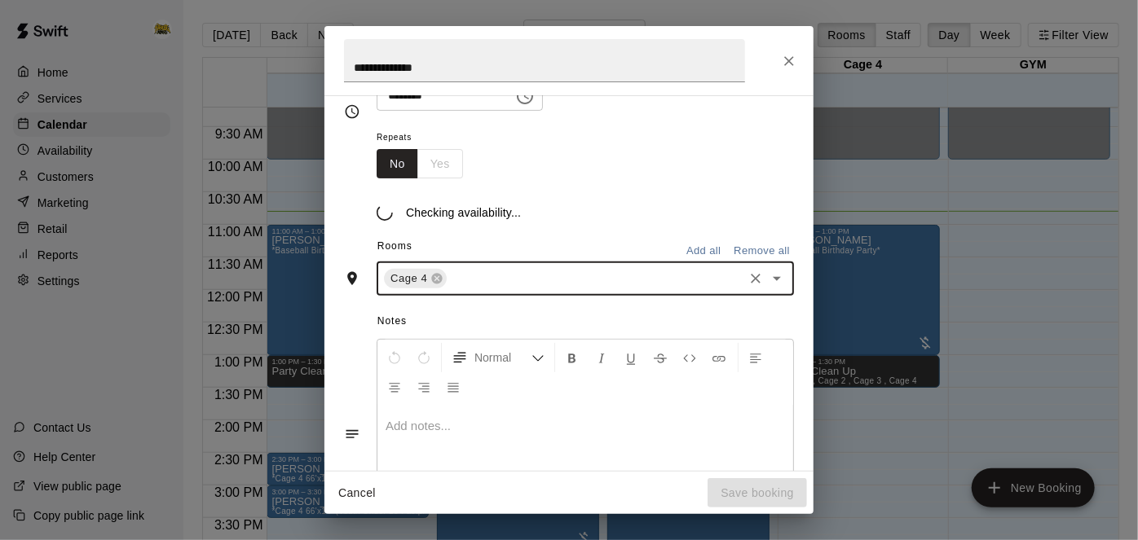
scroll to position [243, 0]
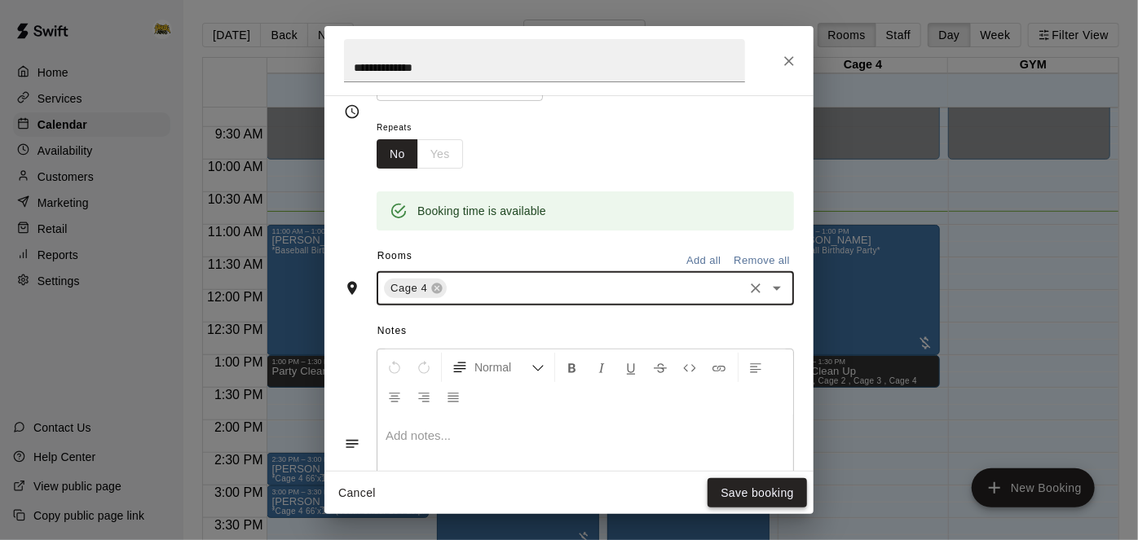
click at [743, 492] on button "Save booking" at bounding box center [757, 494] width 99 height 30
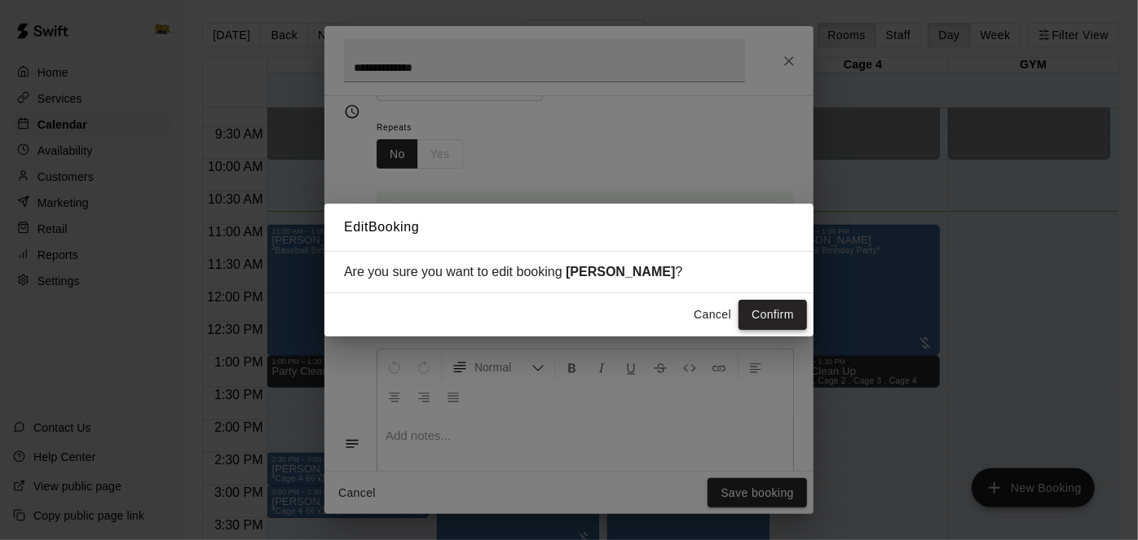
click at [752, 315] on button "Confirm" at bounding box center [773, 315] width 68 height 30
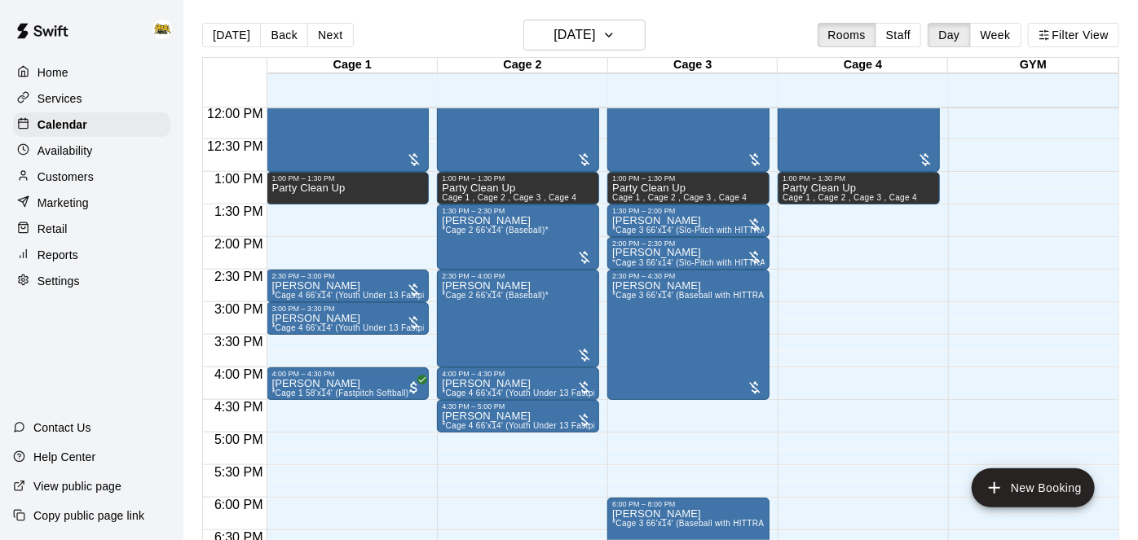
scroll to position [787, 0]
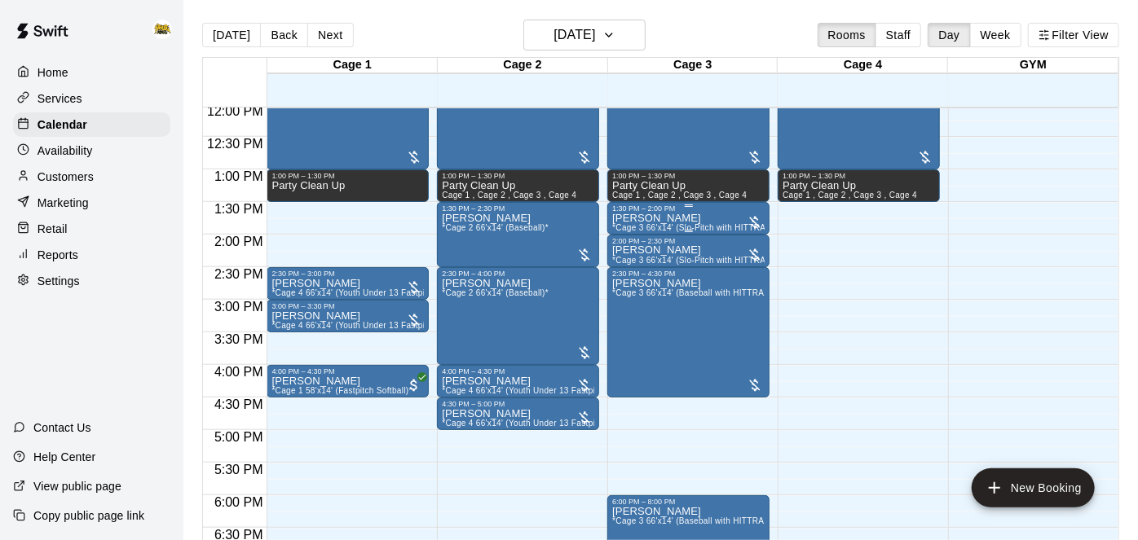
click at [701, 220] on div "Brodie Atchison *Cage 3 66'x14' (Slo-Pitch with HITTRAX)*" at bounding box center [688, 483] width 152 height 540
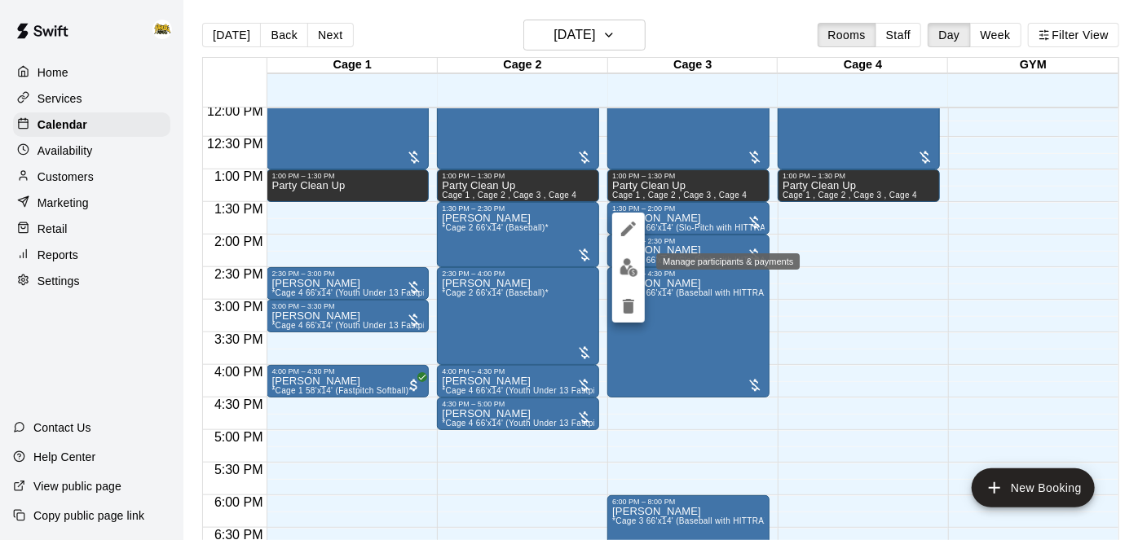
click at [628, 270] on img "edit" at bounding box center [629, 267] width 19 height 19
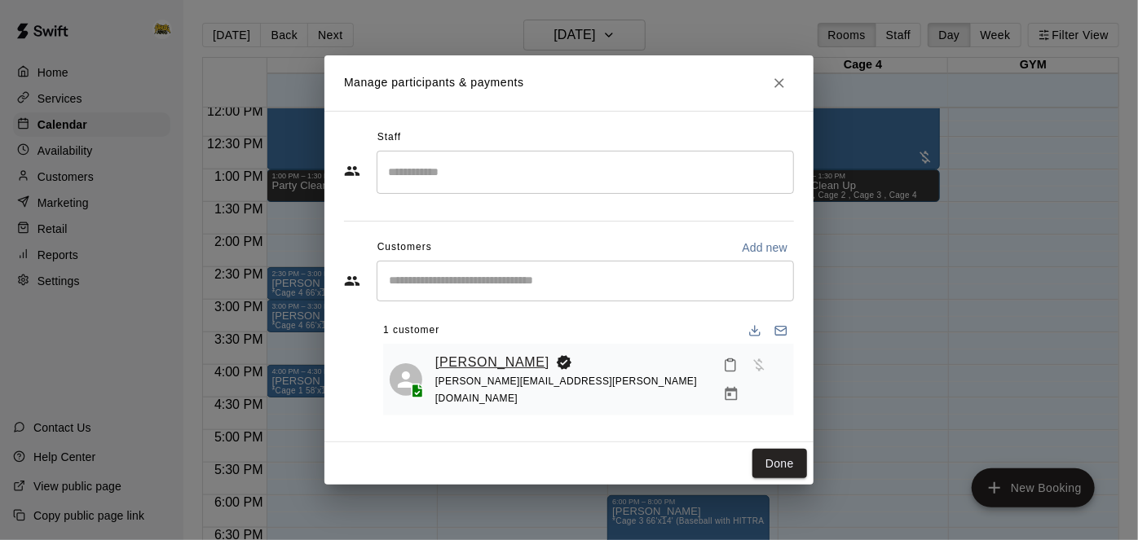
click at [468, 360] on link "[PERSON_NAME]" at bounding box center [492, 362] width 114 height 21
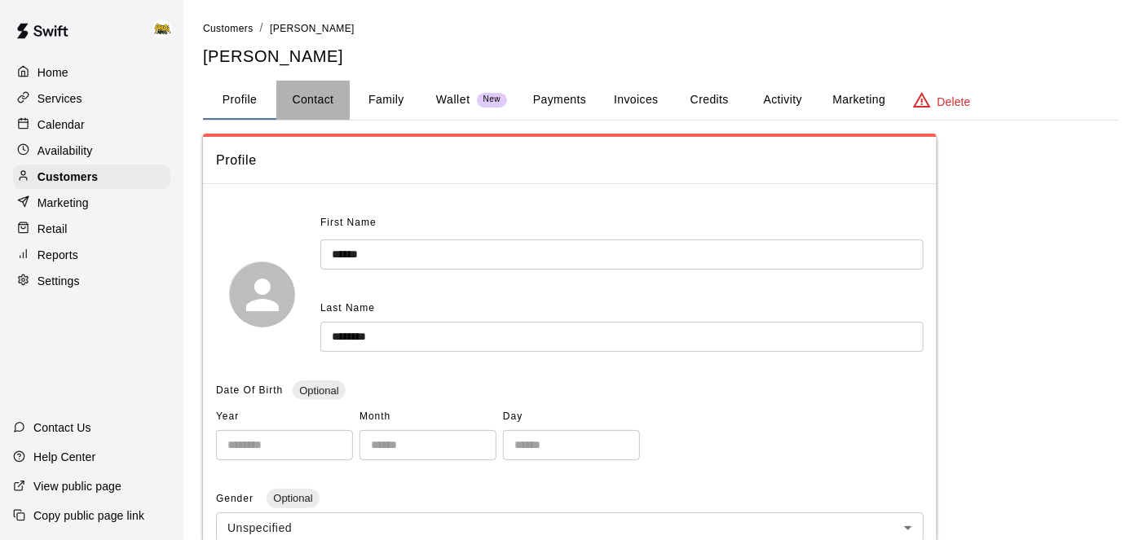
click at [333, 109] on button "Contact" at bounding box center [312, 100] width 73 height 39
select select "**"
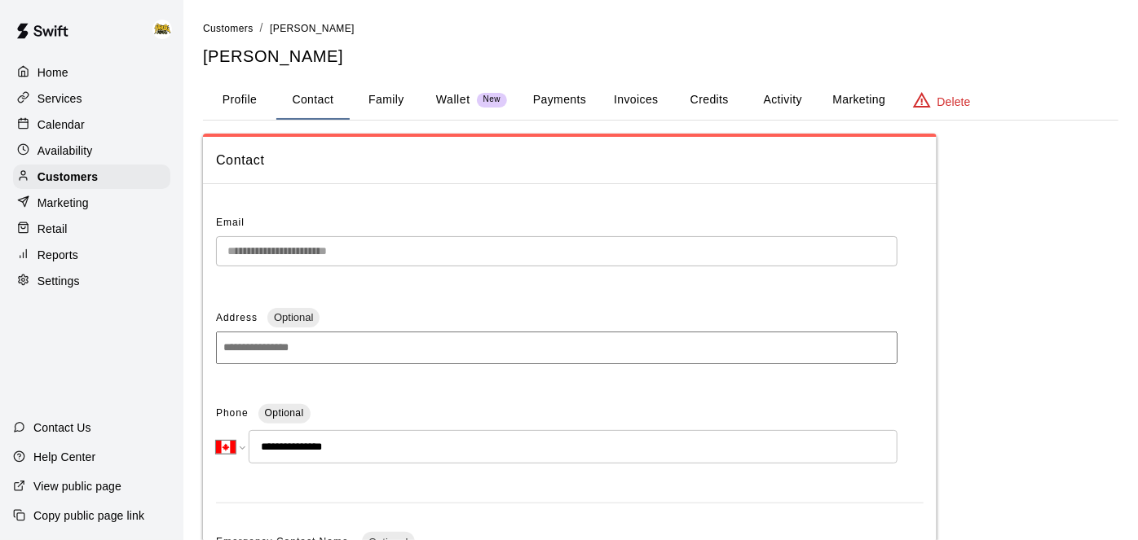
click at [56, 121] on p "Calendar" at bounding box center [60, 125] width 47 height 16
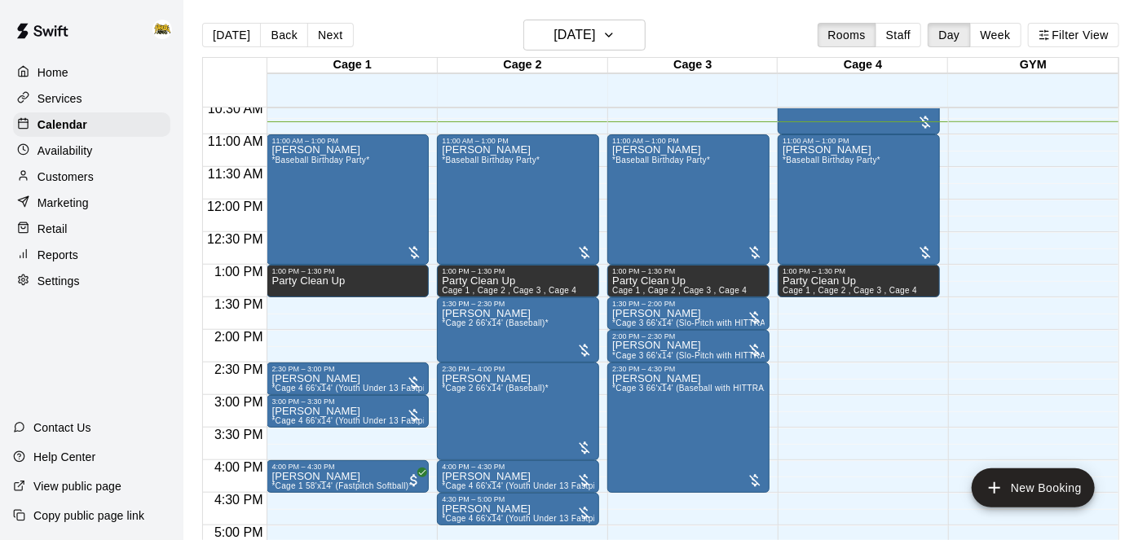
scroll to position [690, 0]
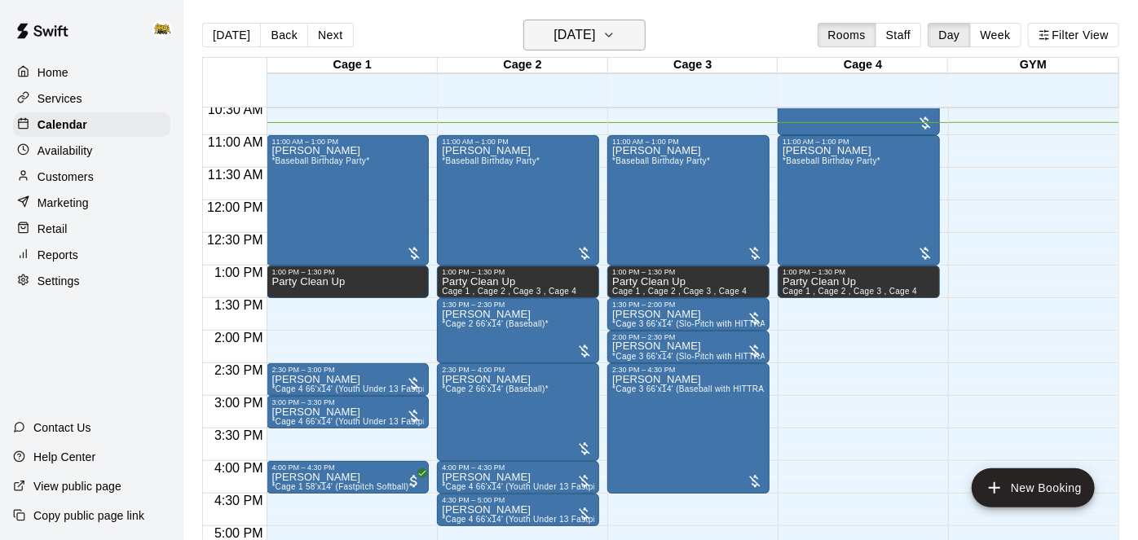
click at [587, 44] on h6 "[DATE]" at bounding box center [575, 35] width 42 height 23
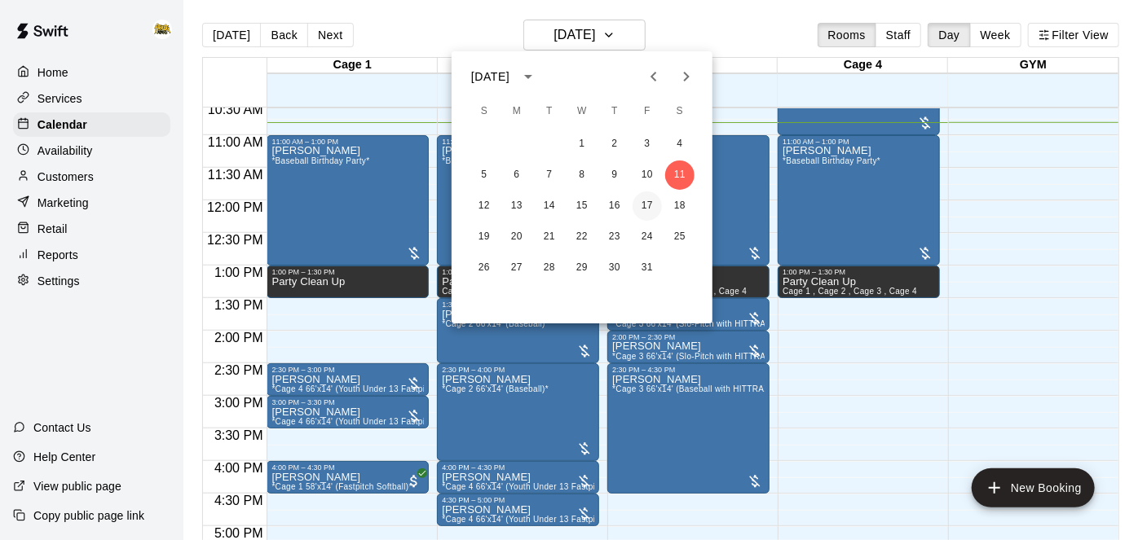
click at [651, 209] on button "17" at bounding box center [647, 206] width 29 height 29
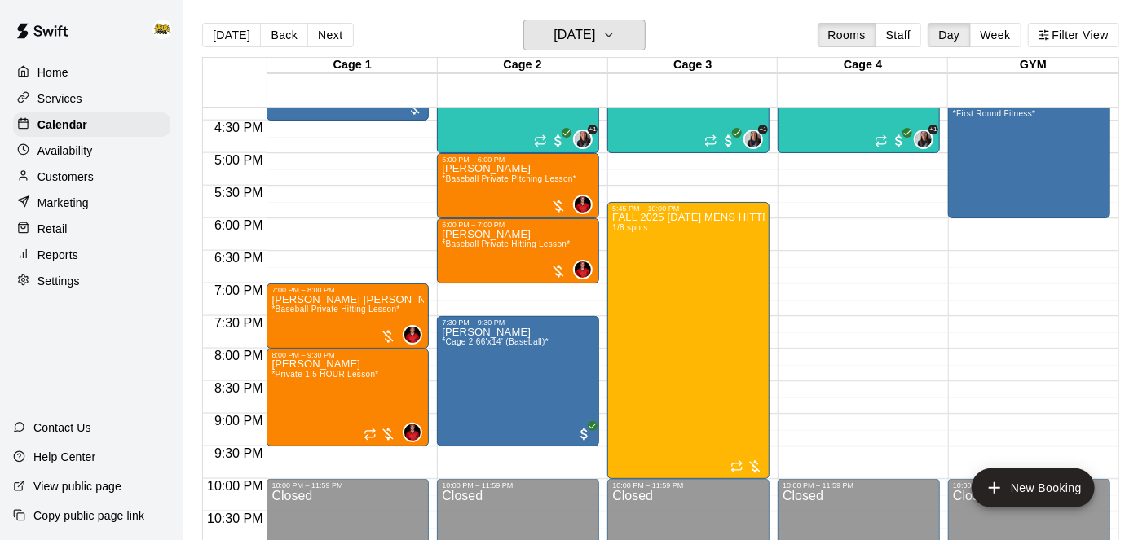
scroll to position [1065, 0]
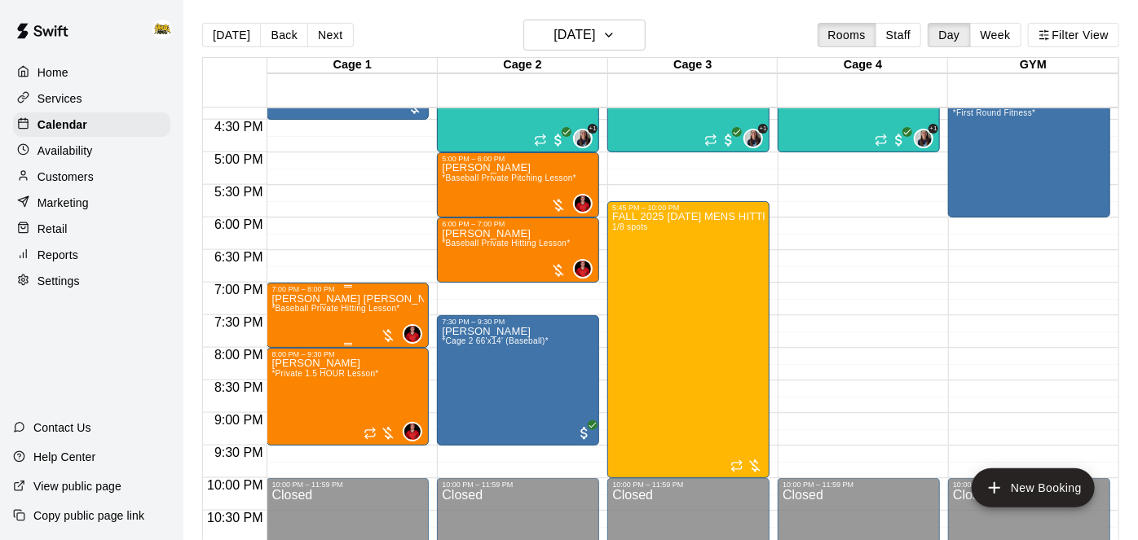
click at [346, 305] on span "*Baseball Private Hitting Lesson*" at bounding box center [335, 308] width 128 height 9
click at [289, 396] on icon "delete" at bounding box center [286, 397] width 11 height 15
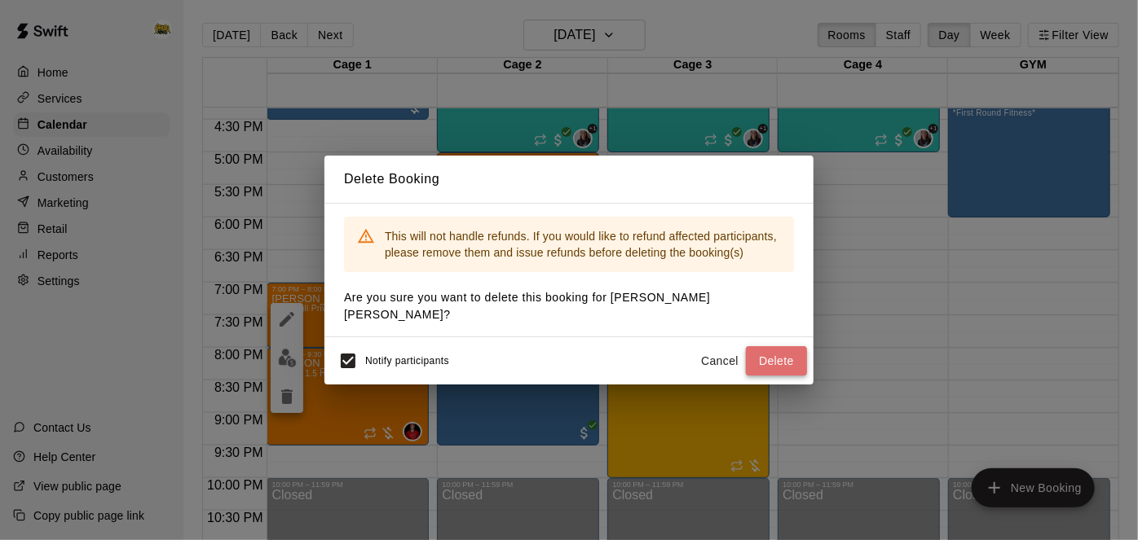
click at [773, 355] on button "Delete" at bounding box center [776, 361] width 61 height 30
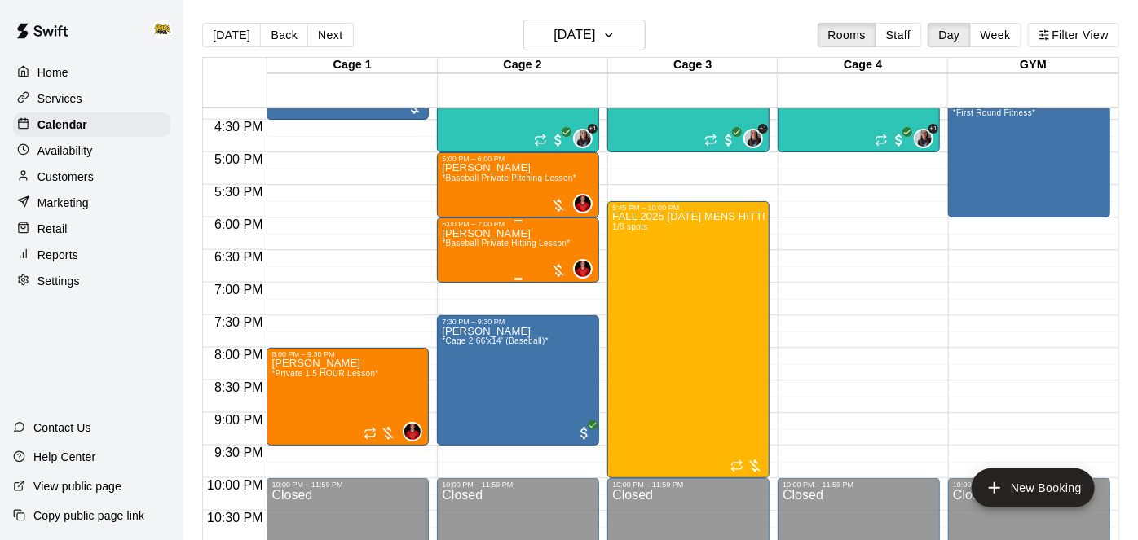
click at [495, 250] on div "Daniel Lemyre *Baseball Private Hitting Lesson*" at bounding box center [506, 498] width 128 height 540
click at [459, 248] on icon "edit" at bounding box center [458, 244] width 20 height 20
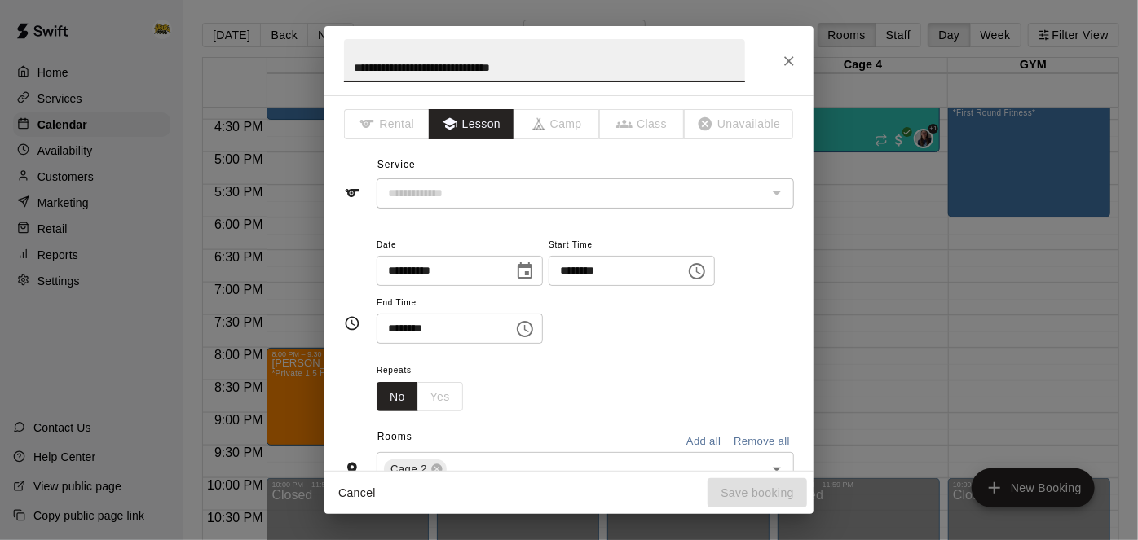
type input "**********"
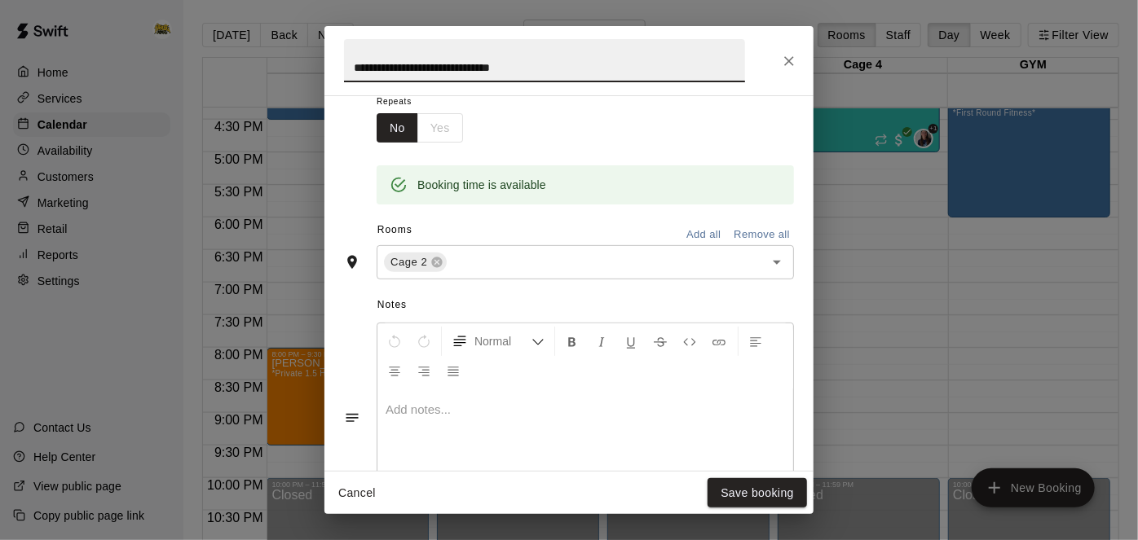
scroll to position [273, 0]
click at [351, 491] on button "Cancel" at bounding box center [357, 494] width 52 height 30
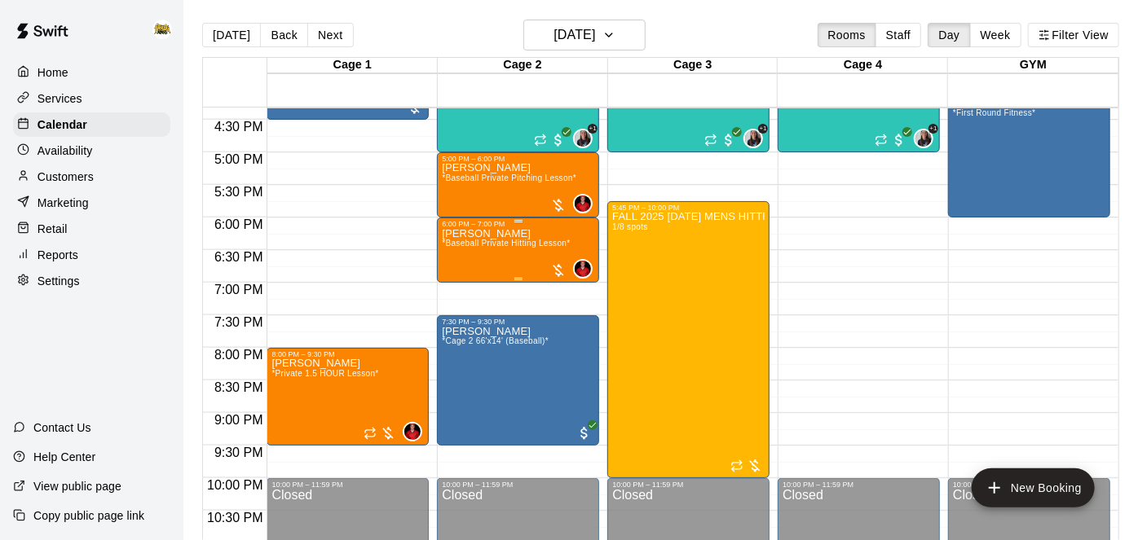
click at [513, 254] on div "Daniel Lemyre *Baseball Private Hitting Lesson*" at bounding box center [506, 498] width 128 height 540
click at [460, 284] on img "edit" at bounding box center [458, 282] width 19 height 19
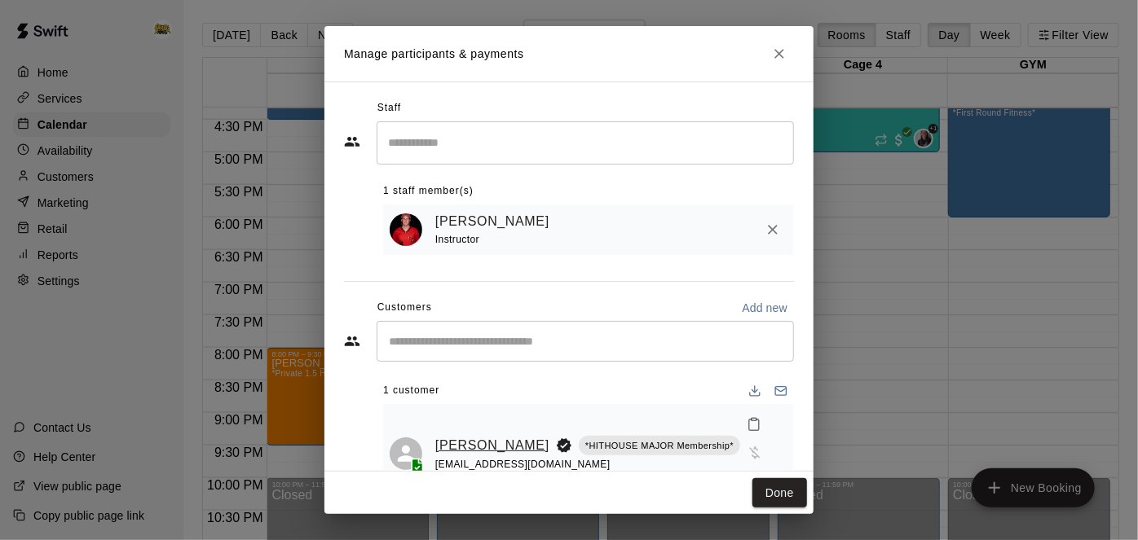
click at [456, 435] on link "[PERSON_NAME]" at bounding box center [492, 445] width 114 height 21
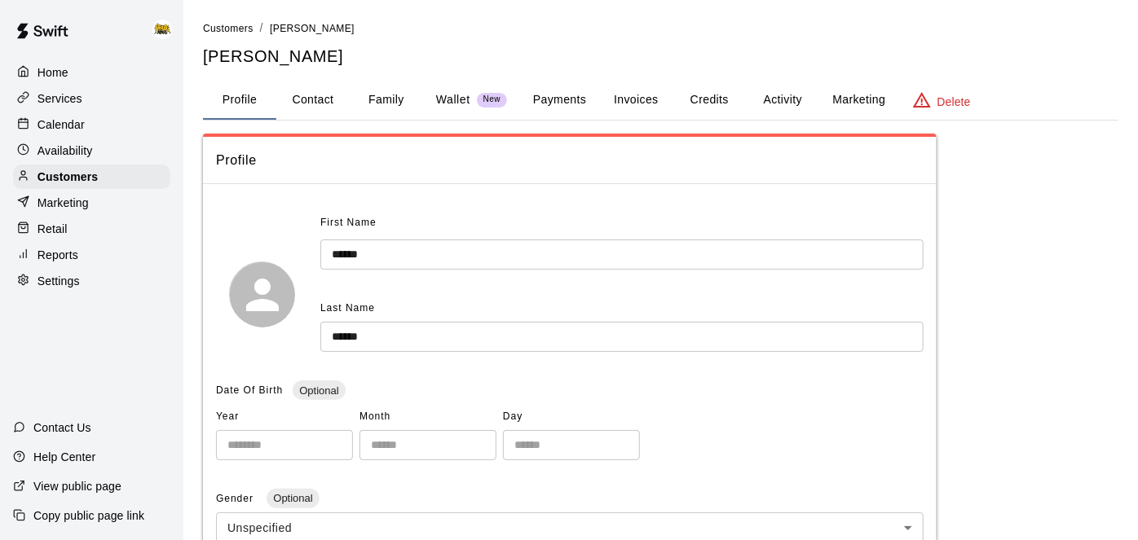
click at [306, 93] on button "Contact" at bounding box center [312, 100] width 73 height 39
select select "**"
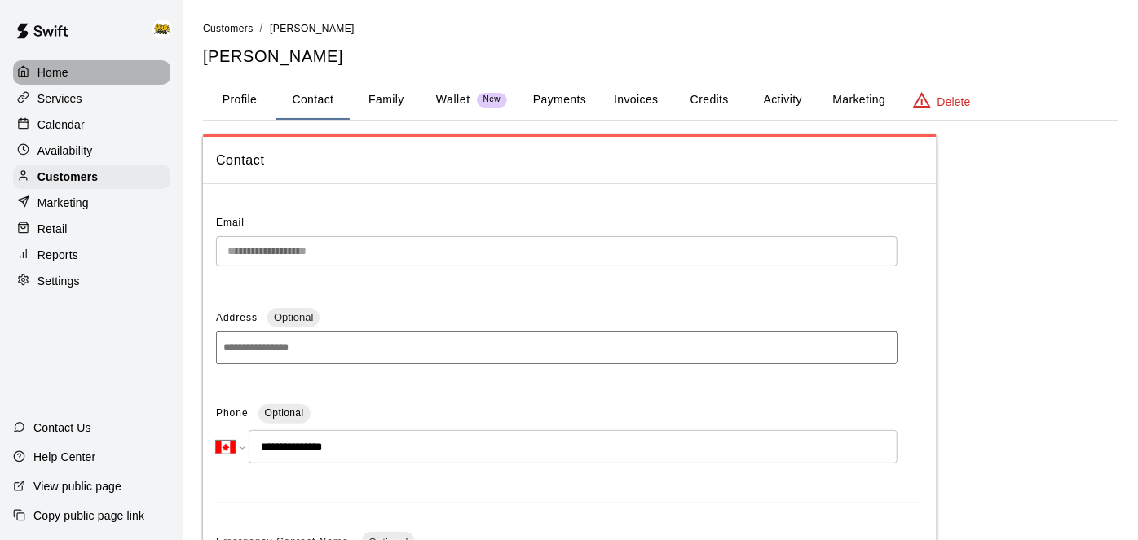
click at [62, 77] on p "Home" at bounding box center [52, 72] width 31 height 16
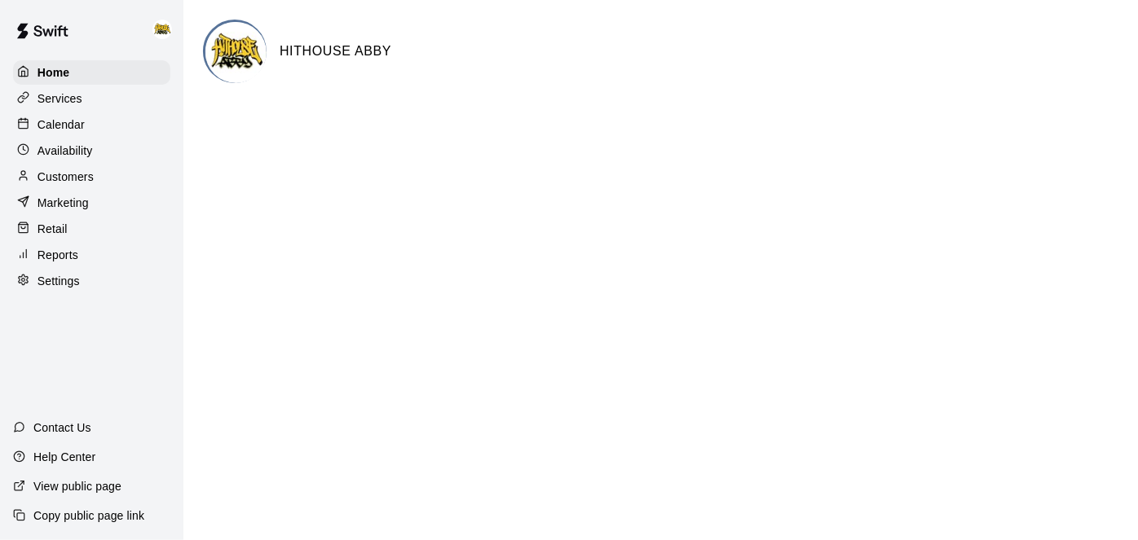
click at [94, 124] on div "Calendar" at bounding box center [91, 124] width 157 height 24
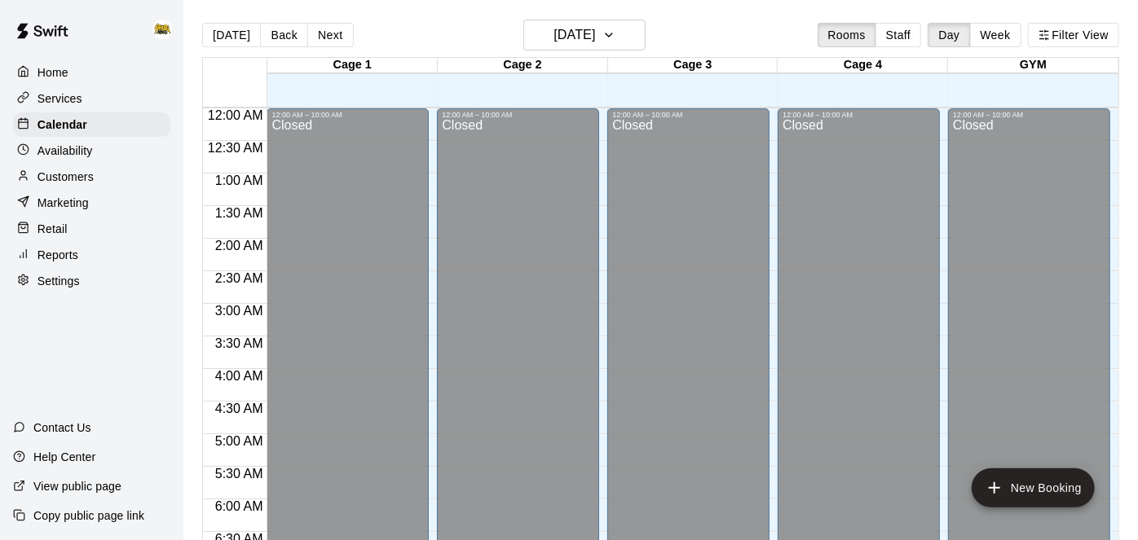
scroll to position [708, 0]
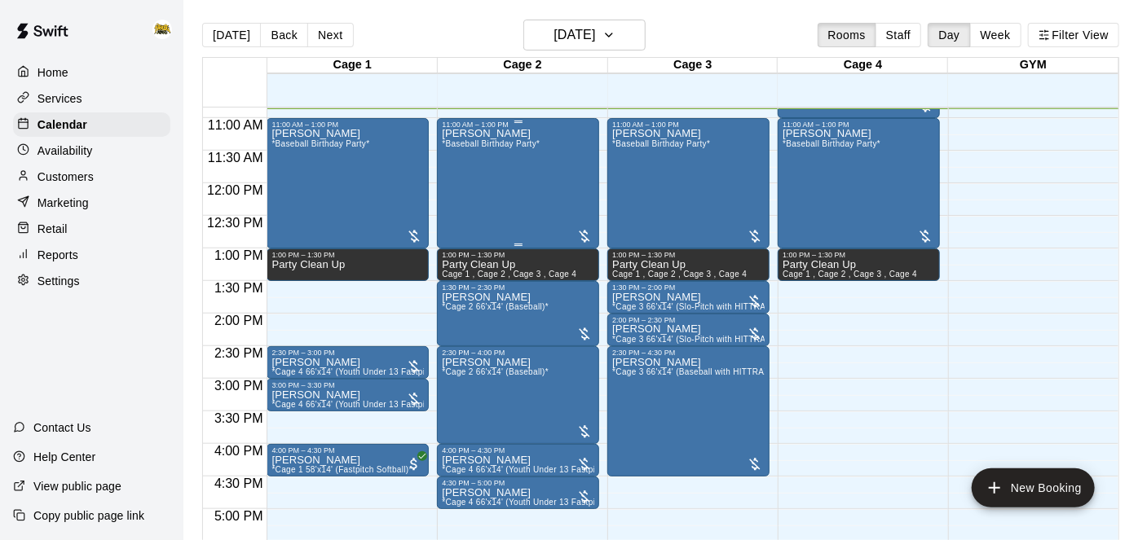
click at [505, 186] on div "[PERSON_NAME] *Baseball Birthday Party*" at bounding box center [491, 399] width 98 height 540
click at [918, 354] on div at bounding box center [569, 270] width 1138 height 540
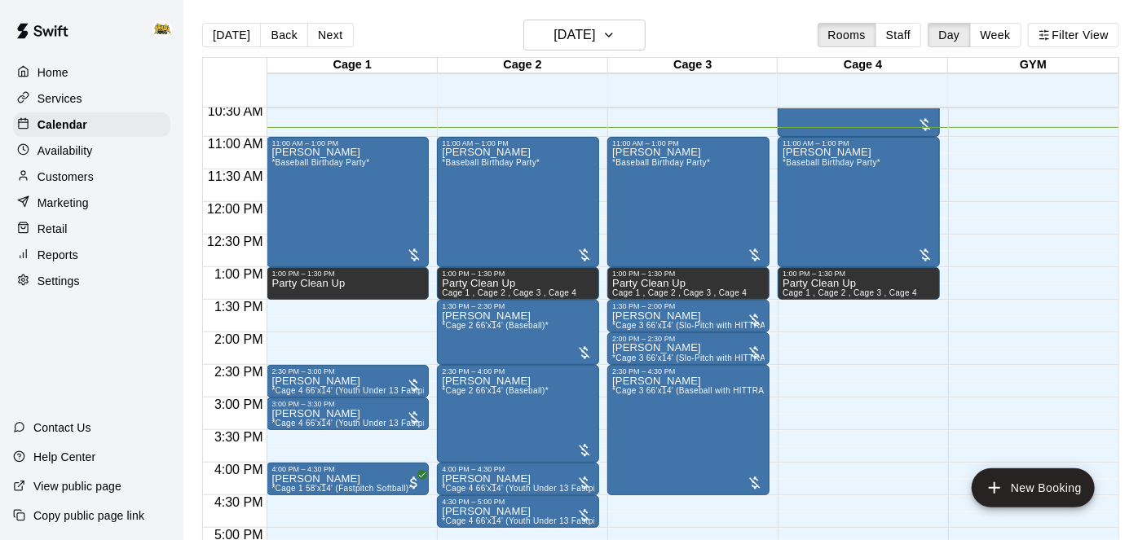
scroll to position [688, 0]
click at [623, 32] on button "[DATE]" at bounding box center [584, 35] width 122 height 31
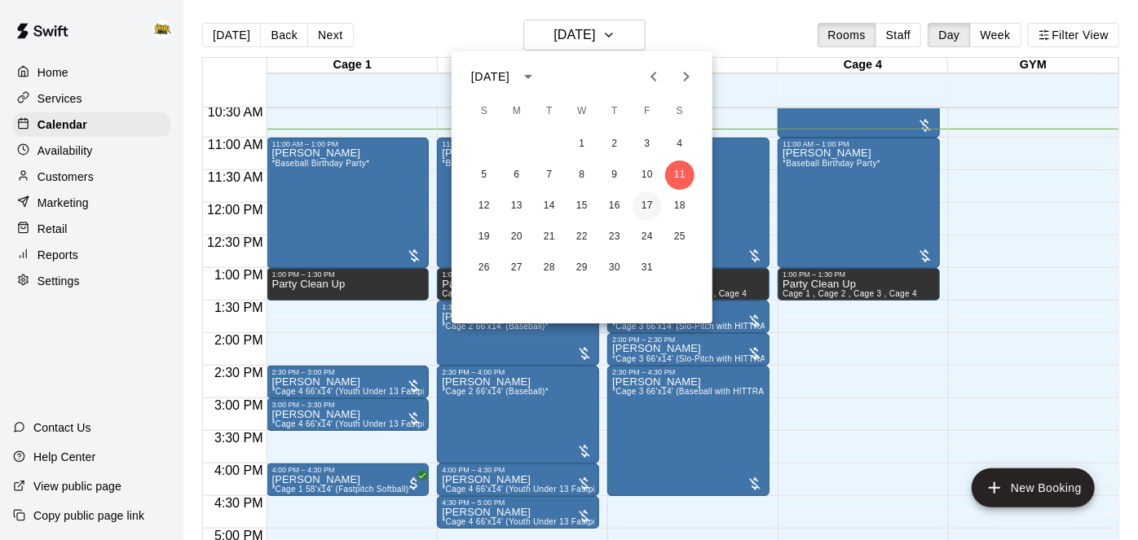
click at [646, 211] on button "17" at bounding box center [647, 206] width 29 height 29
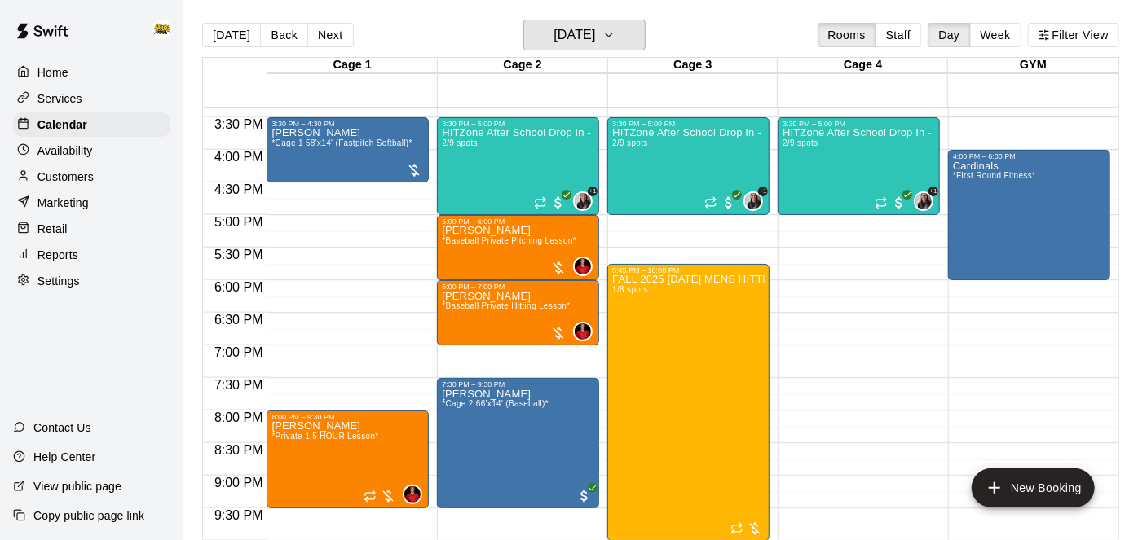
scroll to position [1002, 0]
click at [616, 39] on button "[DATE]" at bounding box center [584, 35] width 122 height 31
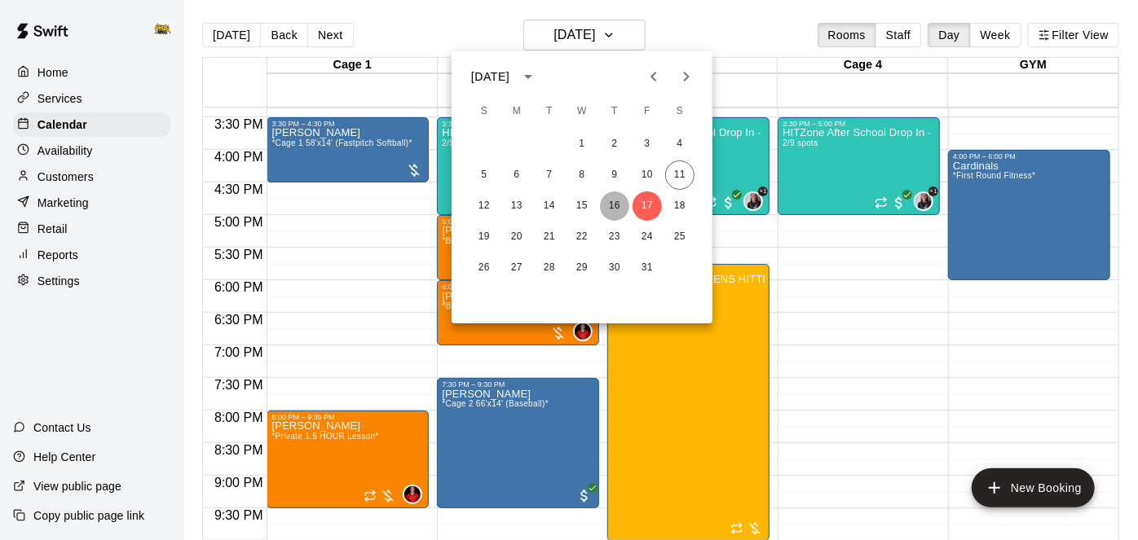
click at [619, 206] on button "16" at bounding box center [614, 206] width 29 height 29
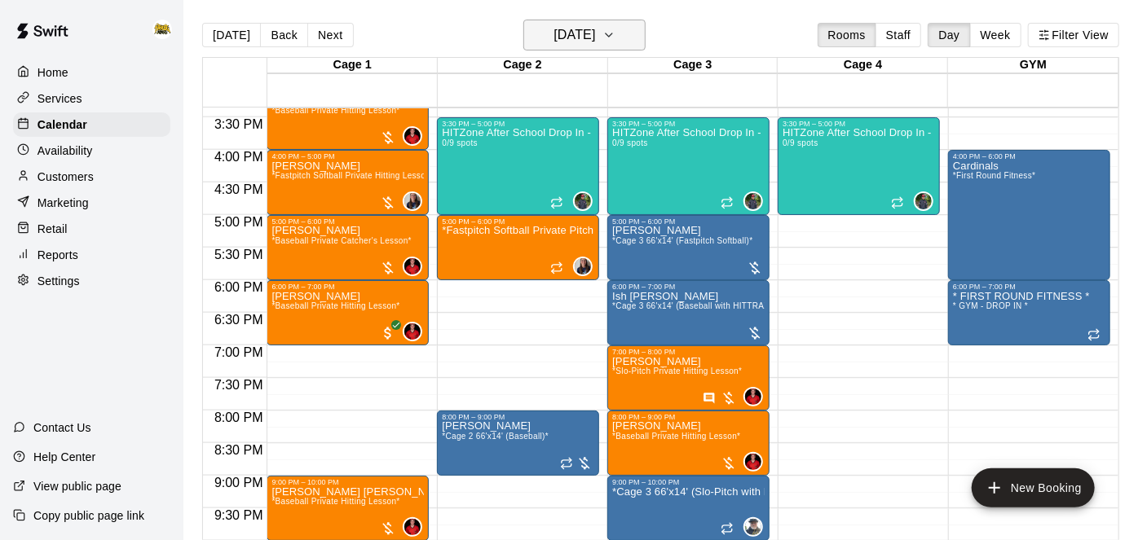
click at [595, 33] on h6 "[DATE]" at bounding box center [575, 35] width 42 height 23
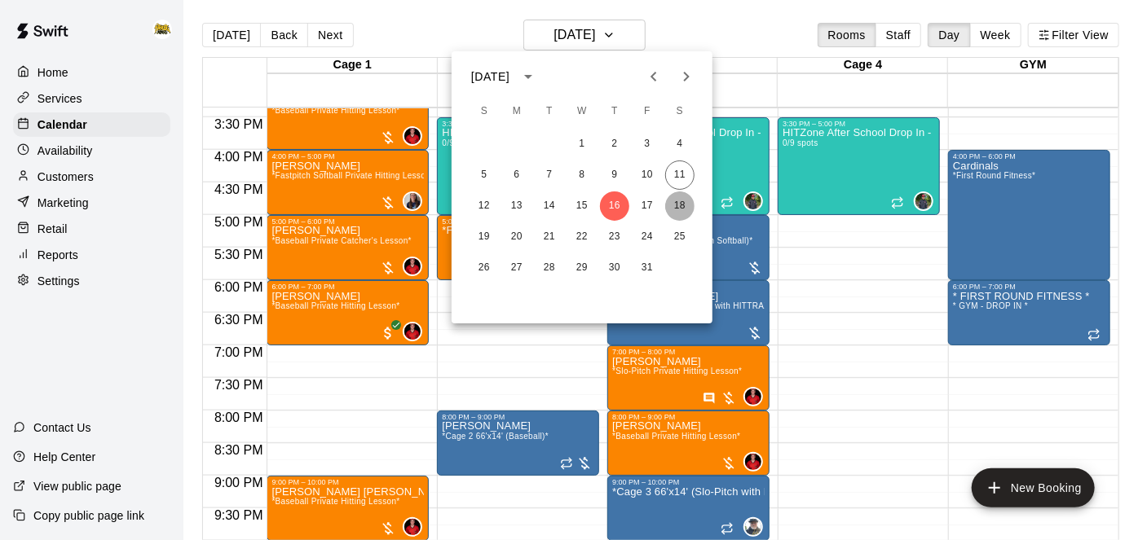
click at [680, 201] on button "18" at bounding box center [679, 206] width 29 height 29
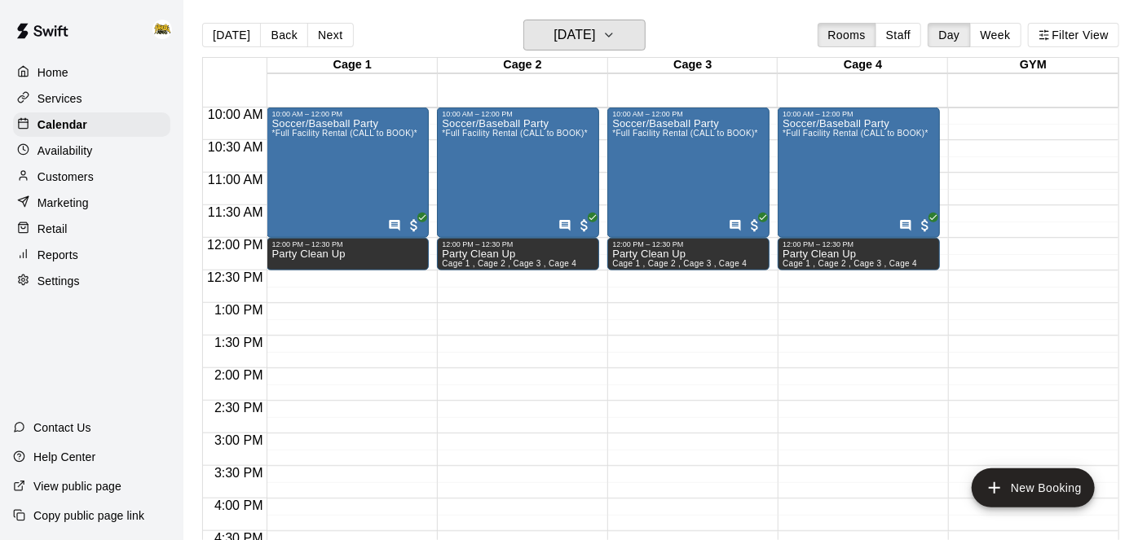
scroll to position [655, 0]
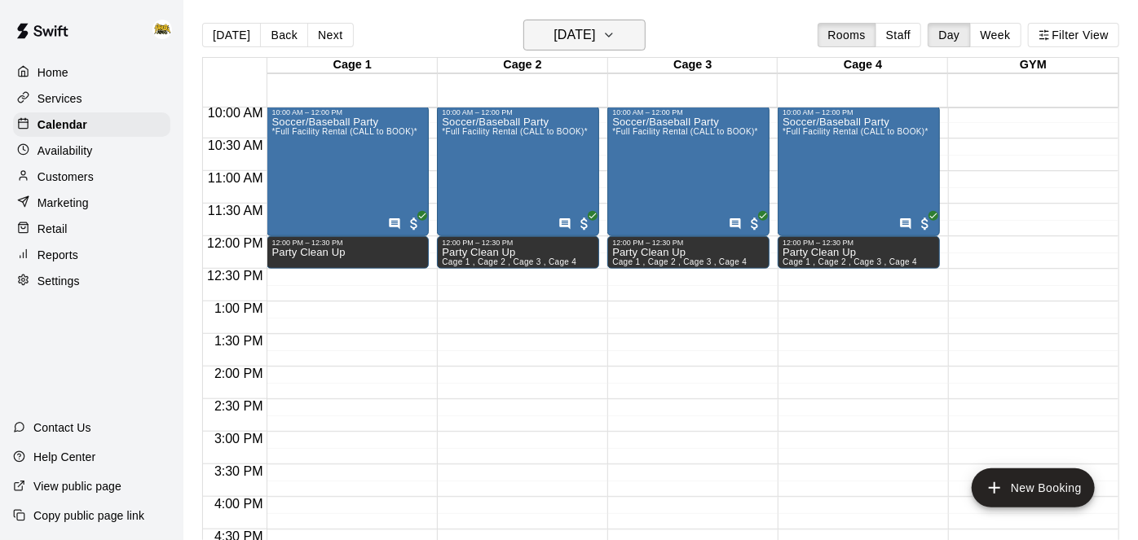
click at [595, 38] on h6 "Saturday Oct 18" at bounding box center [575, 35] width 42 height 23
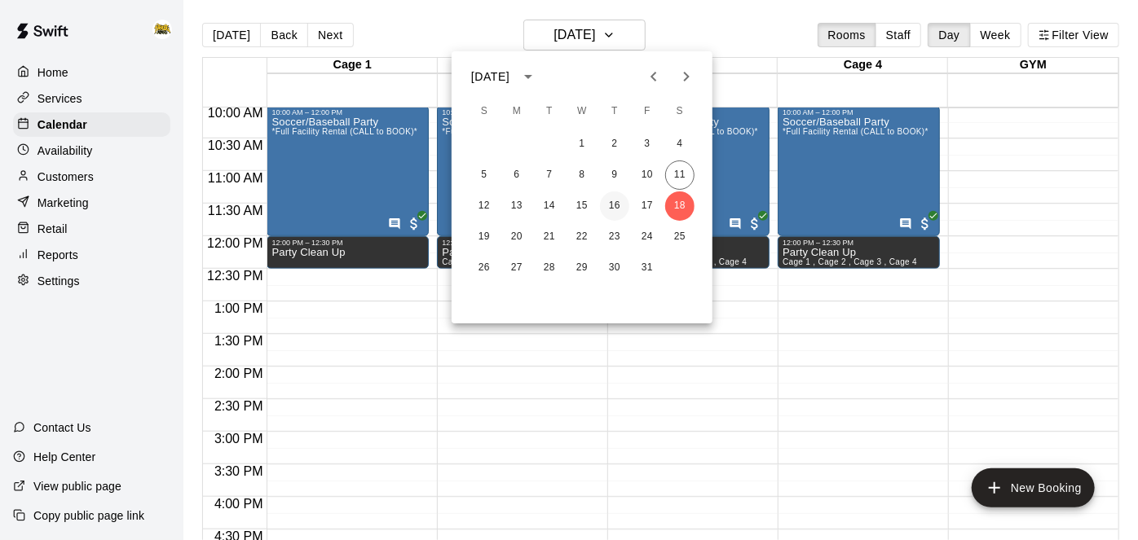
click at [611, 211] on button "16" at bounding box center [614, 206] width 29 height 29
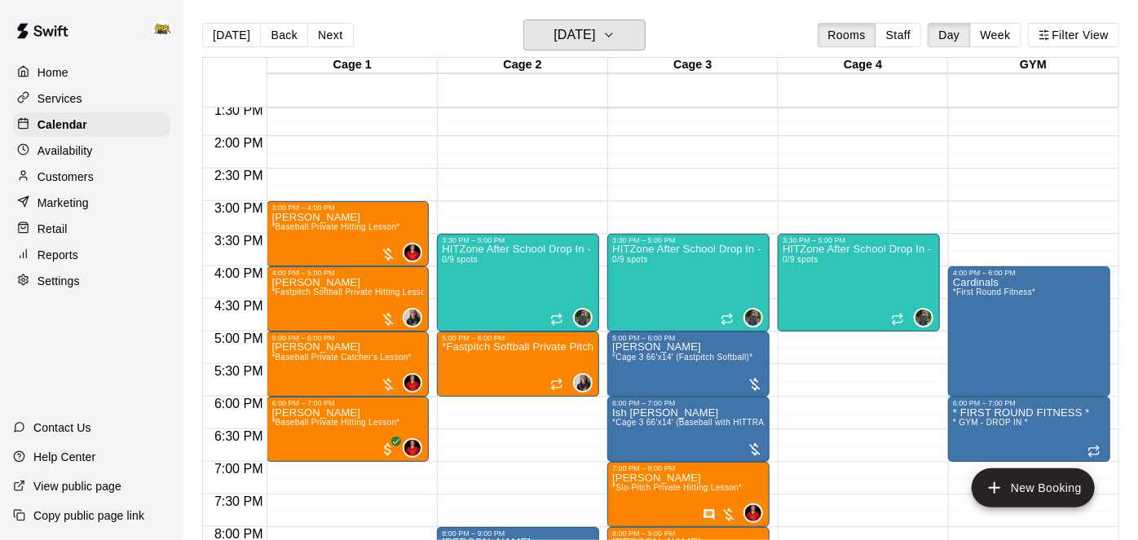
scroll to position [886, 0]
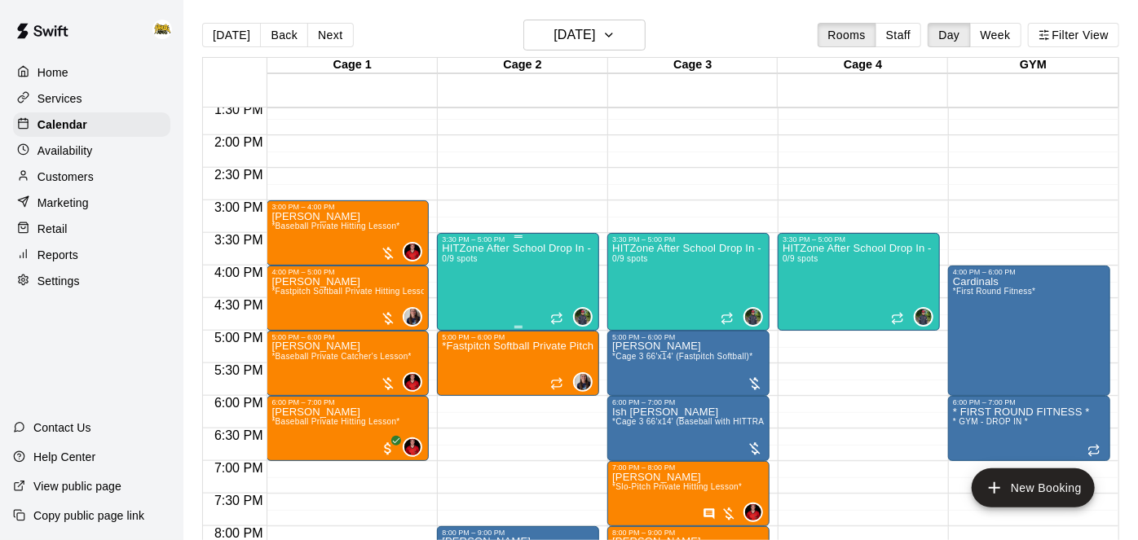
click at [531, 260] on div "HITZone After School Drop In - Registration Required 0/9 spots" at bounding box center [518, 514] width 152 height 540
click at [649, 40] on div at bounding box center [569, 270] width 1138 height 540
click at [615, 37] on icon "button" at bounding box center [608, 35] width 13 height 20
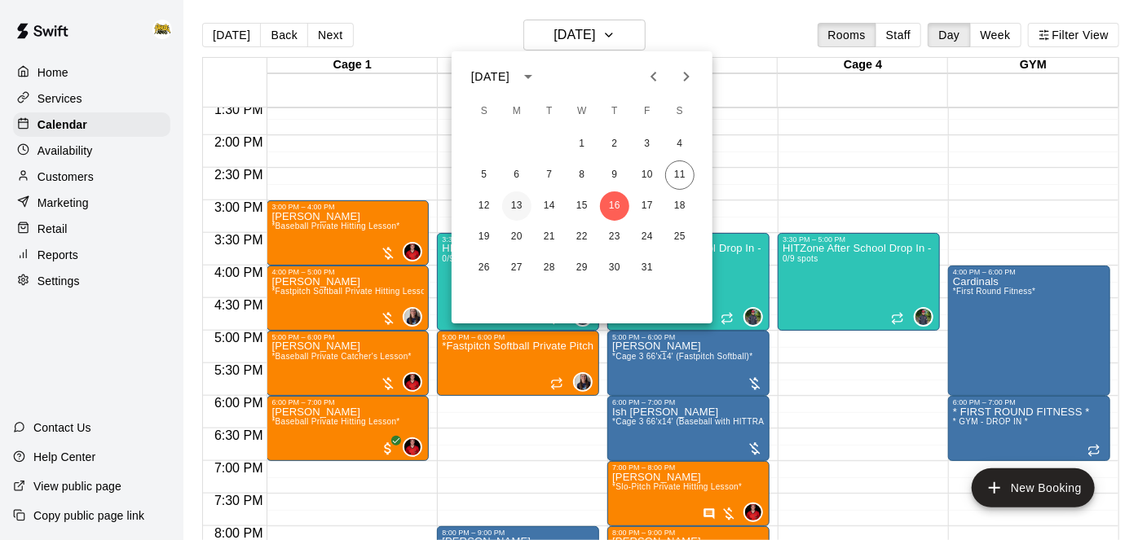
click at [513, 203] on button "13" at bounding box center [516, 206] width 29 height 29
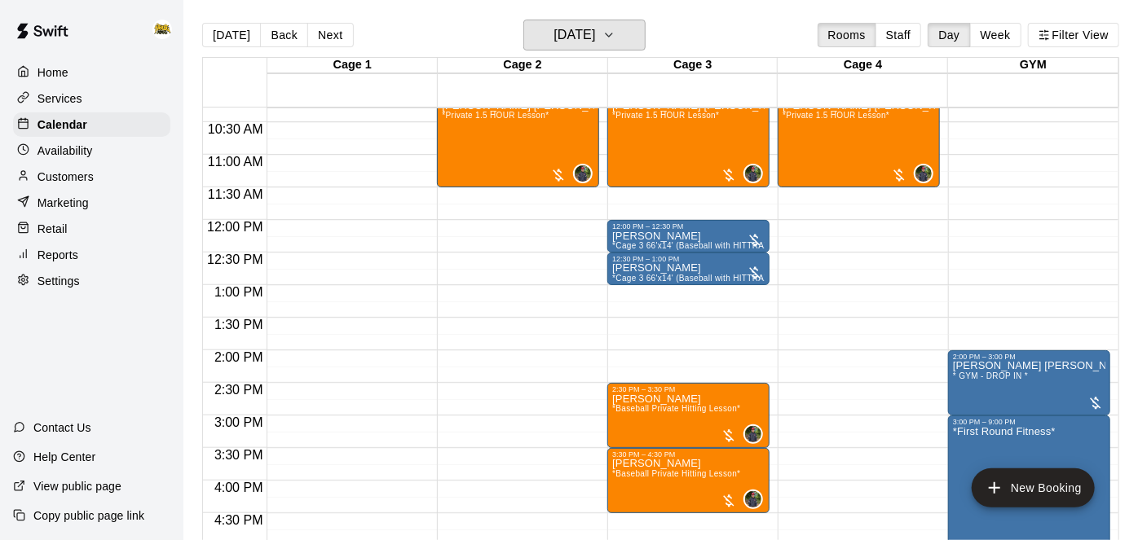
scroll to position [673, 0]
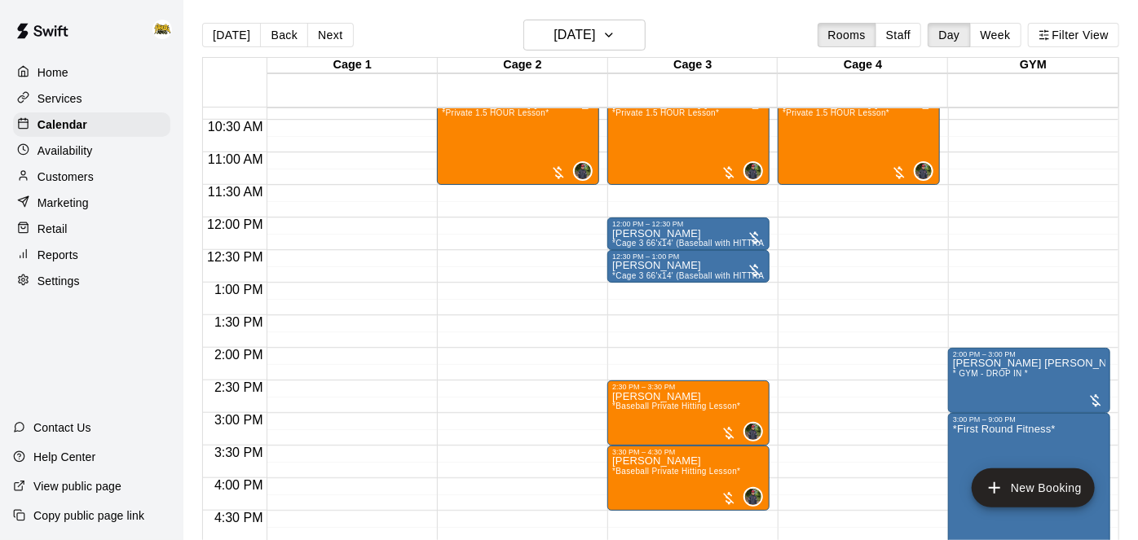
click at [839, 329] on div "12:00 AM – 10:00 AM Closed 10:00 AM – 11:30 AM Hudson Janzen *Private 1.5 HOUR …" at bounding box center [859, 217] width 162 height 1565
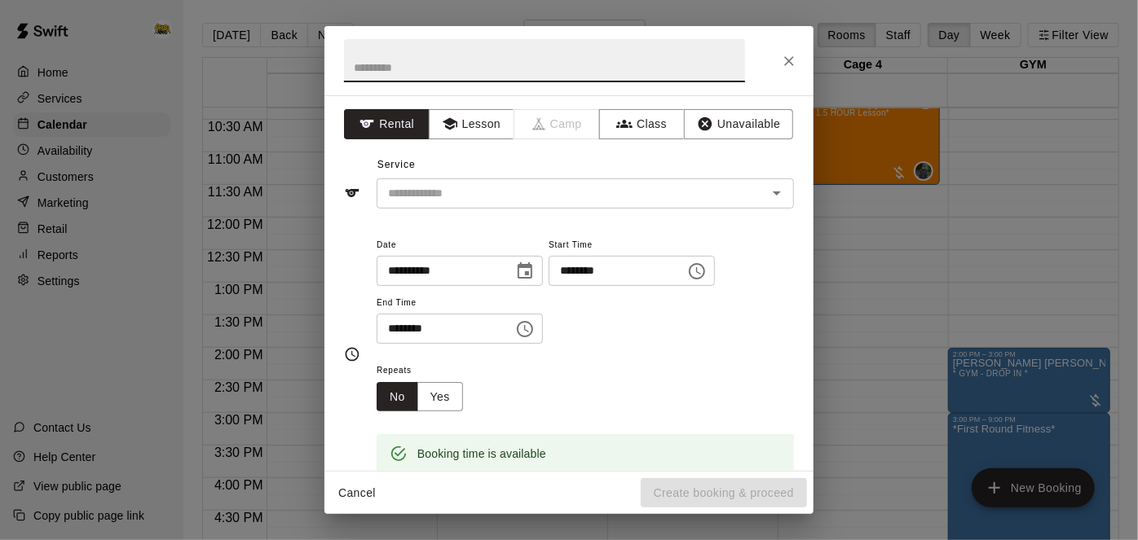
click at [791, 63] on icon "Close" at bounding box center [789, 61] width 10 height 10
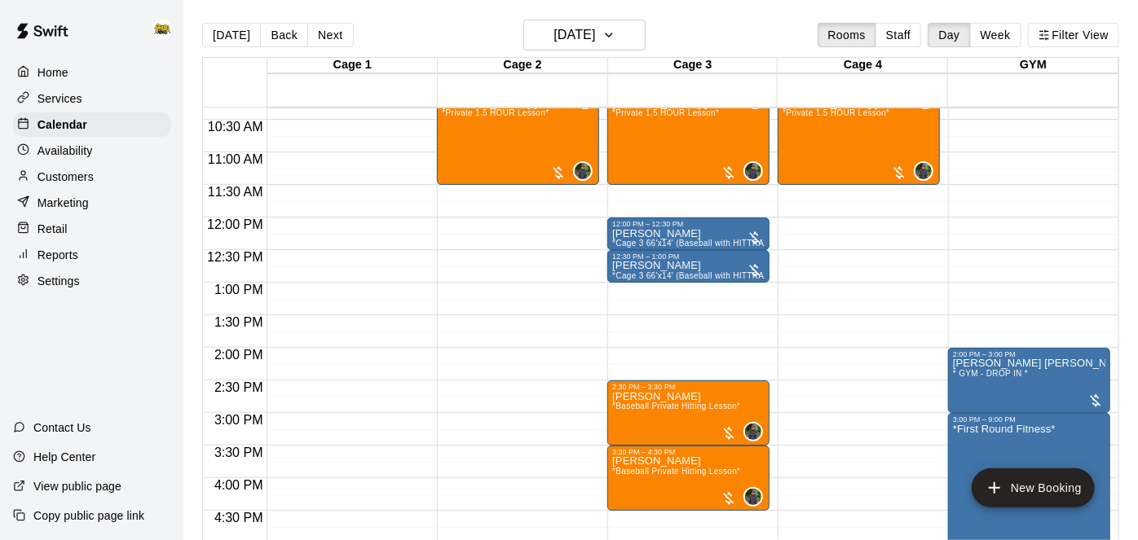
scroll to position [806, 0]
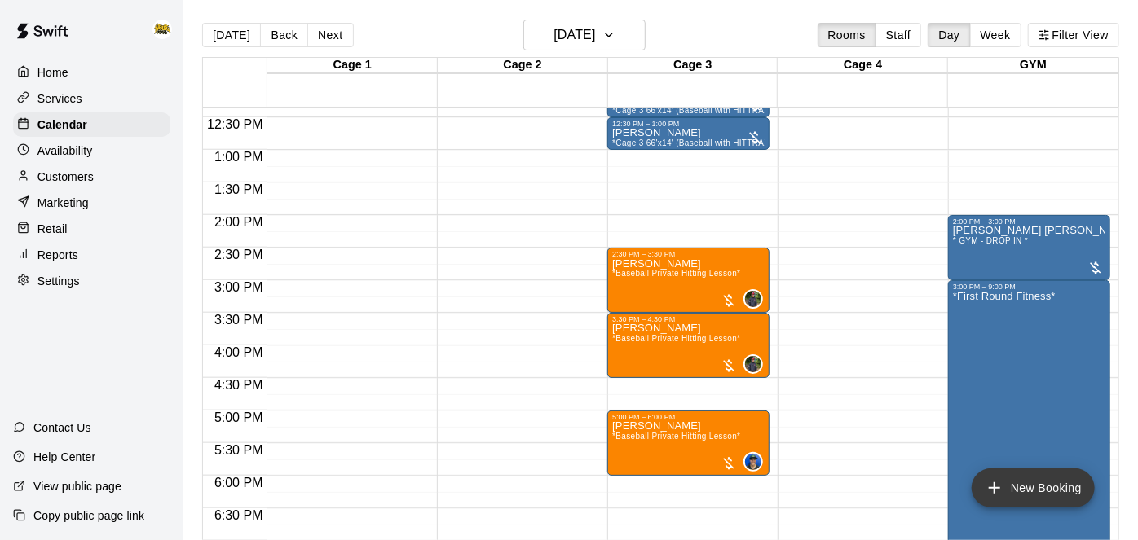
click at [988, 488] on icon "add" at bounding box center [995, 489] width 20 height 20
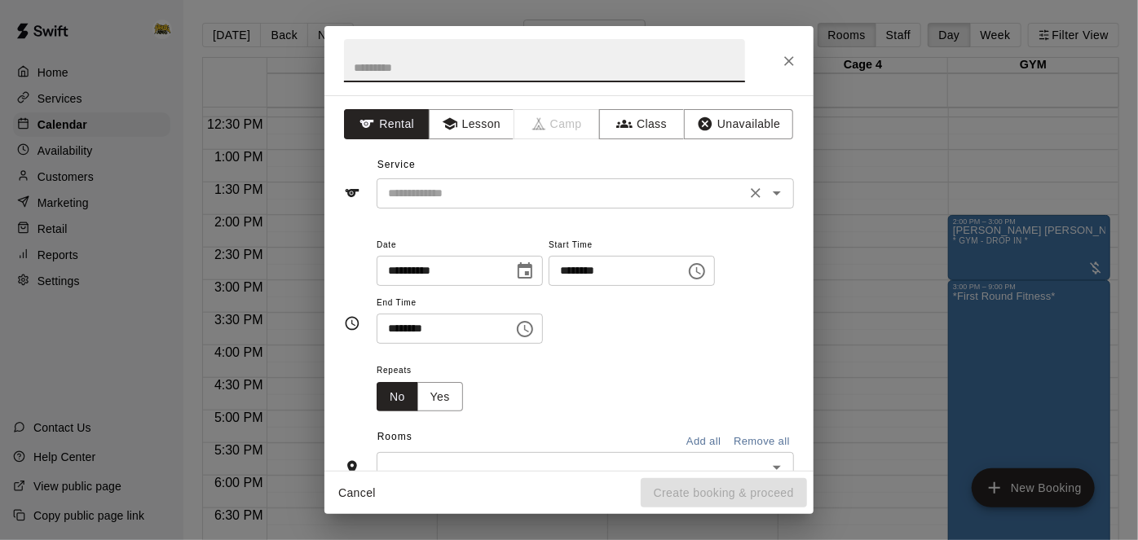
click at [777, 196] on icon "Open" at bounding box center [777, 193] width 20 height 20
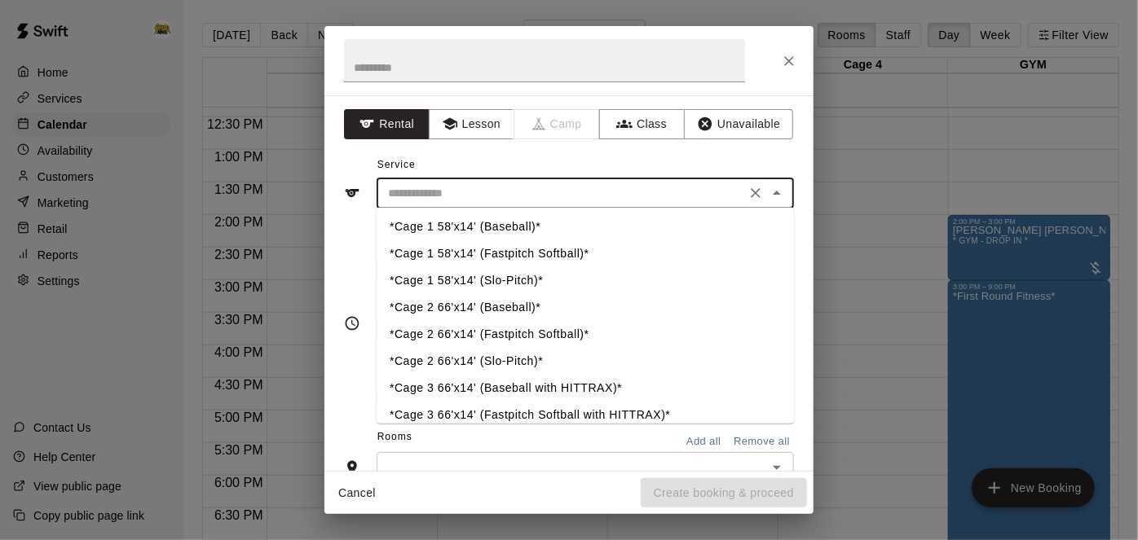
click at [512, 311] on li "*Cage 2 66'x14' (Baseball)*" at bounding box center [585, 308] width 417 height 27
type input "**********"
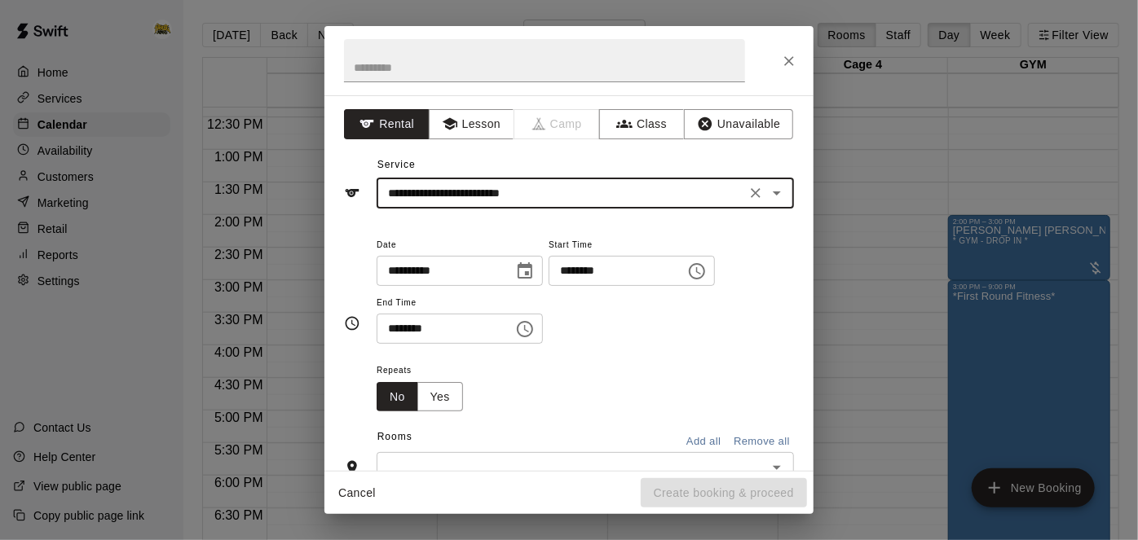
click at [549, 286] on input "********" at bounding box center [612, 271] width 126 height 30
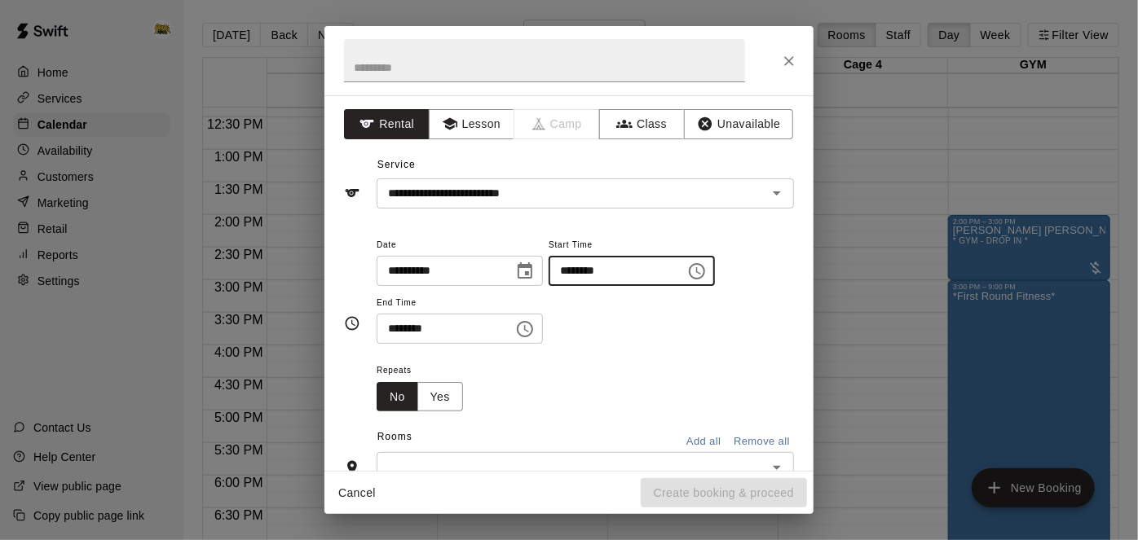
click at [549, 286] on input "********" at bounding box center [612, 271] width 126 height 30
type input "********"
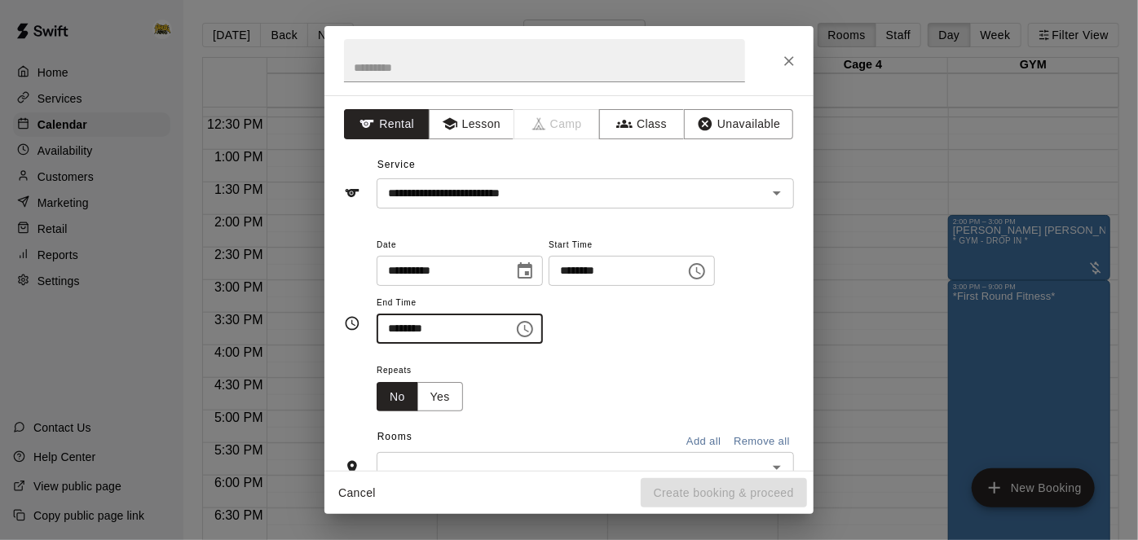
type input "********"
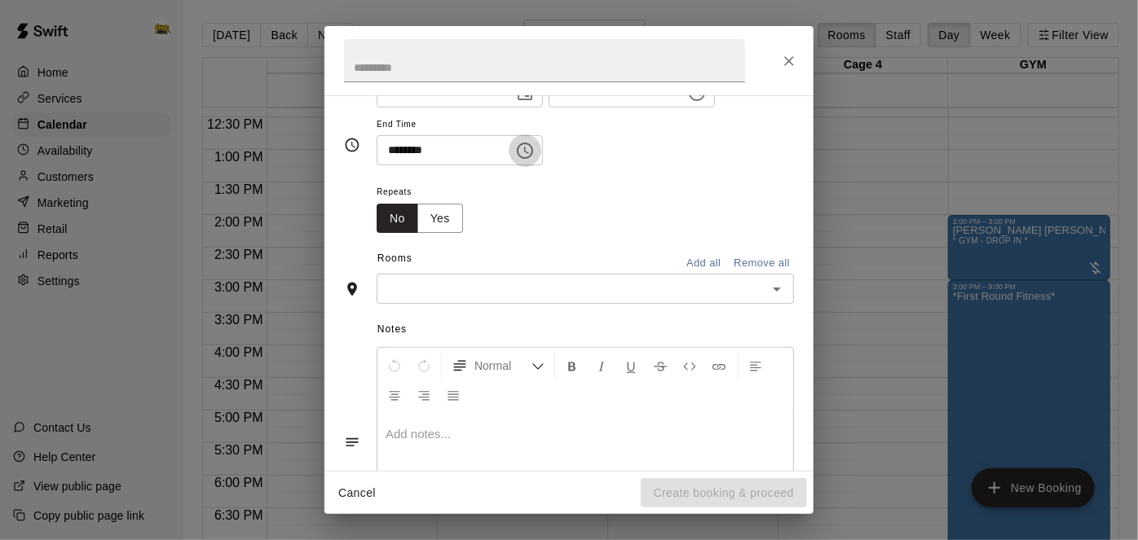
scroll to position [180, 0]
click at [772, 298] on icon "Open" at bounding box center [777, 288] width 20 height 20
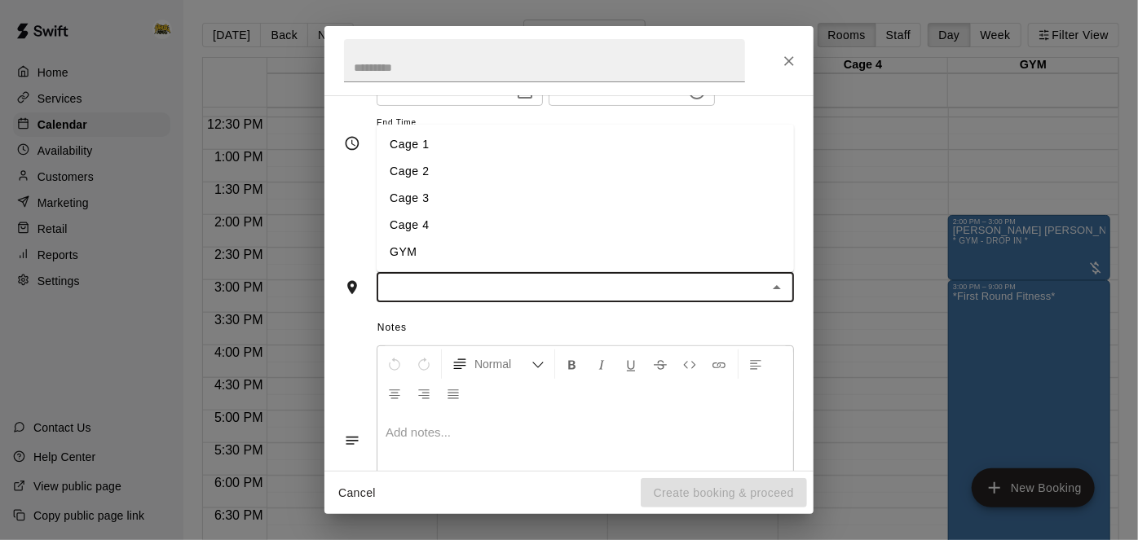
click at [579, 185] on li "Cage 2" at bounding box center [585, 171] width 417 height 27
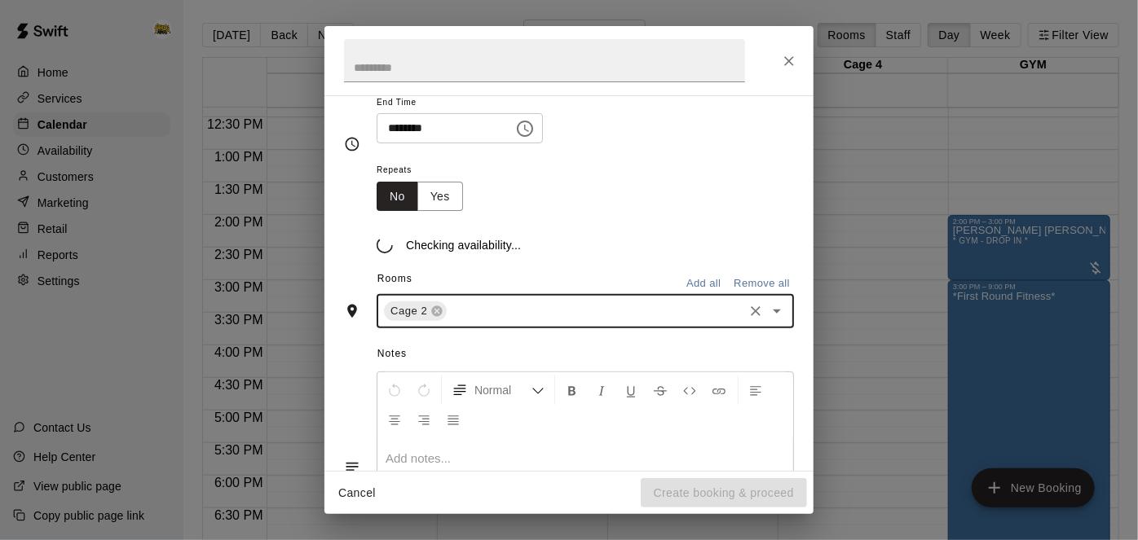
scroll to position [210, 0]
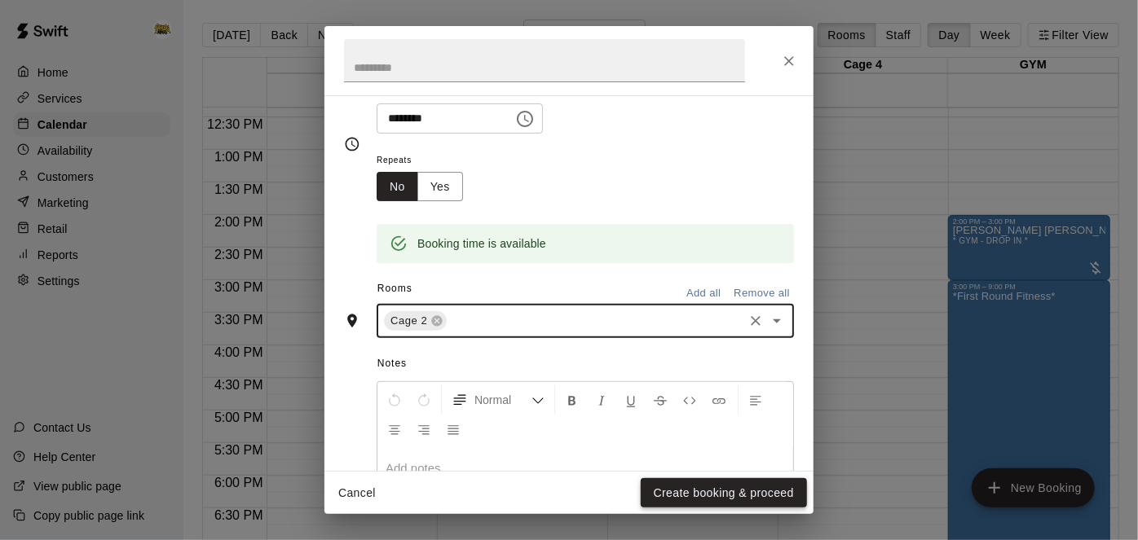
click at [702, 497] on button "Create booking & proceed" at bounding box center [724, 494] width 166 height 30
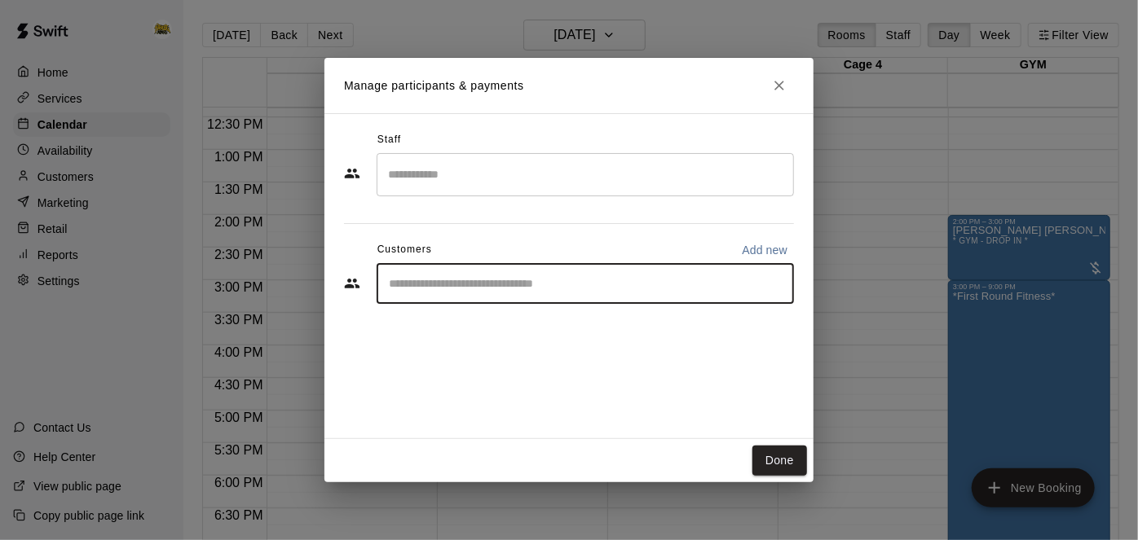
click at [543, 288] on input "Start typing to search customers..." at bounding box center [585, 284] width 403 height 16
type input "*"
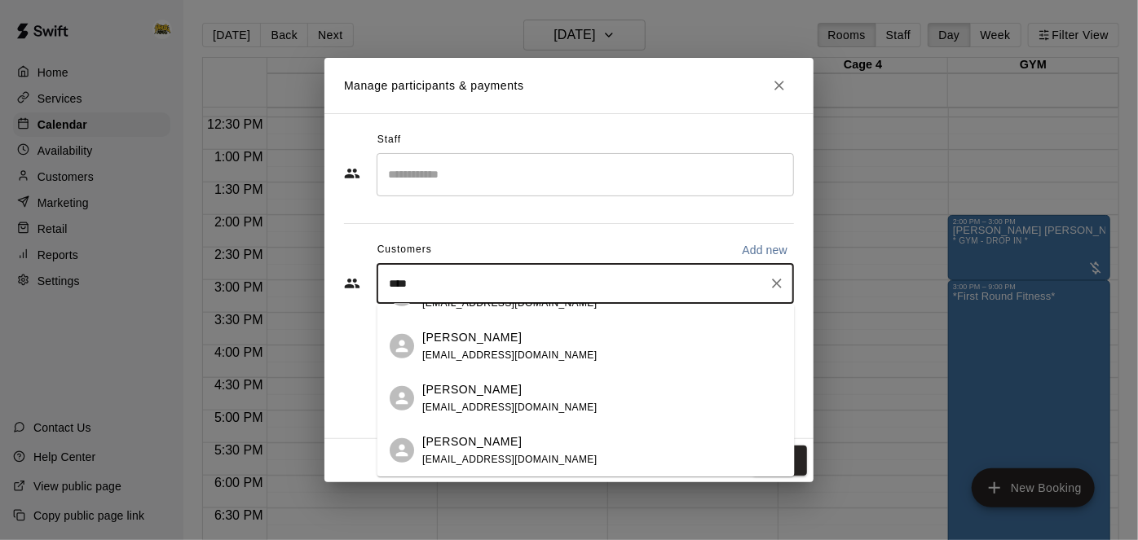
scroll to position [0, 0]
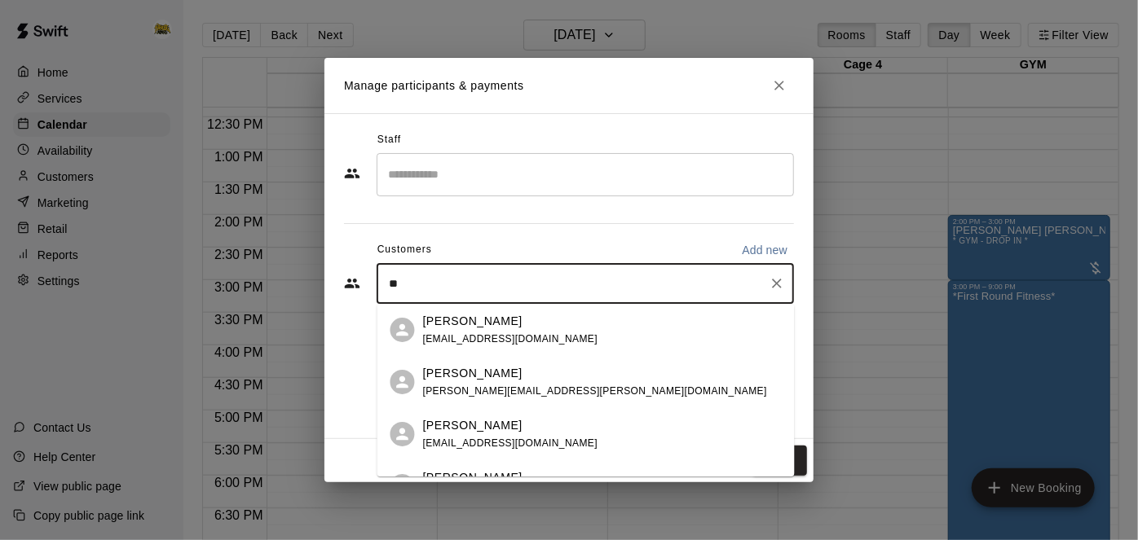
type input "*"
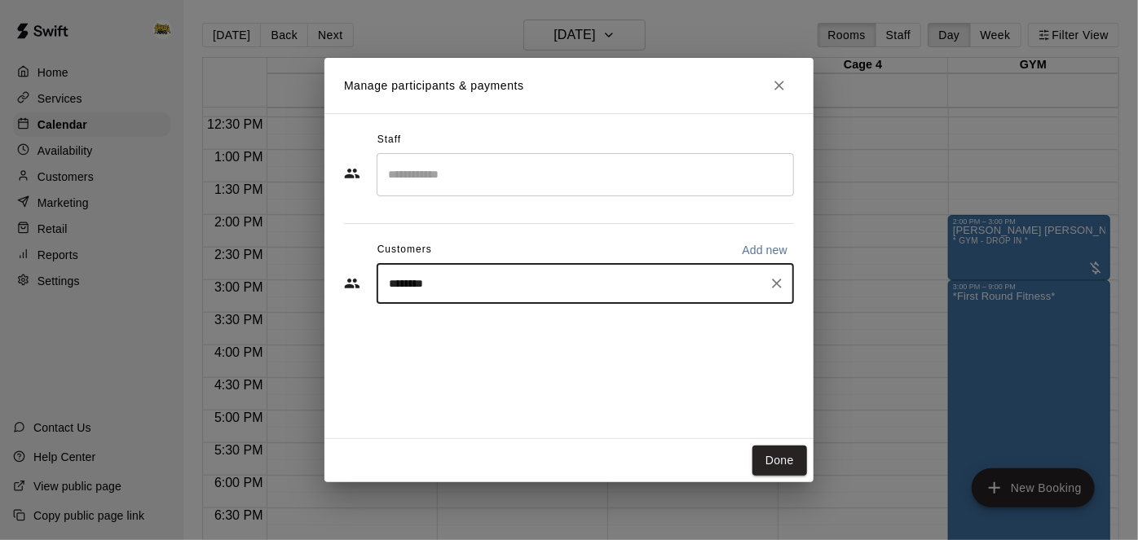
type input "*********"
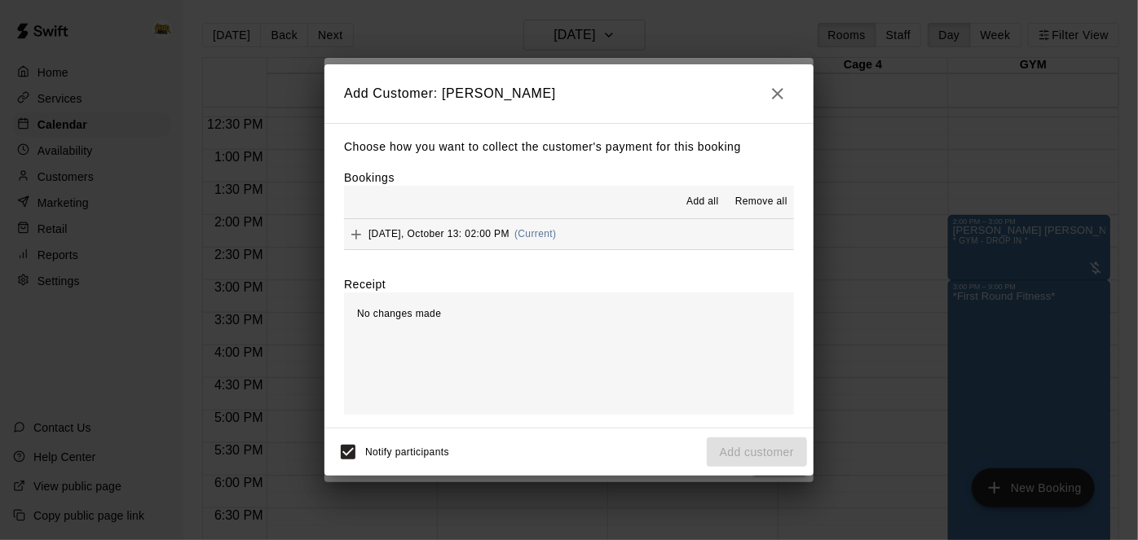
click at [671, 232] on button "Monday, October 13: 02:00 PM (Current)" at bounding box center [569, 234] width 450 height 30
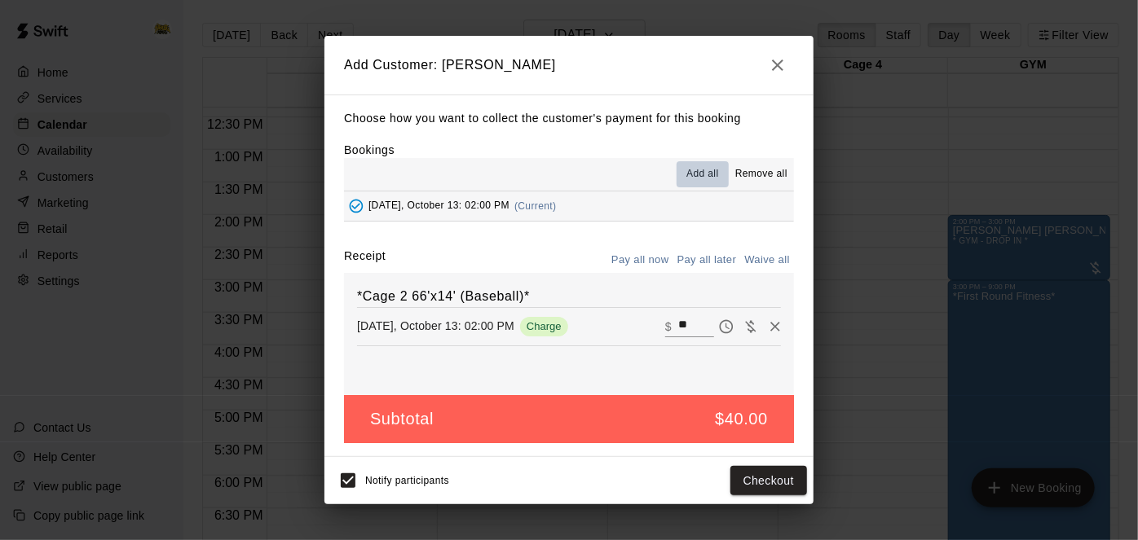
click at [715, 167] on span "Add all" at bounding box center [702, 174] width 33 height 16
click at [695, 259] on button "Pay all later" at bounding box center [707, 260] width 68 height 25
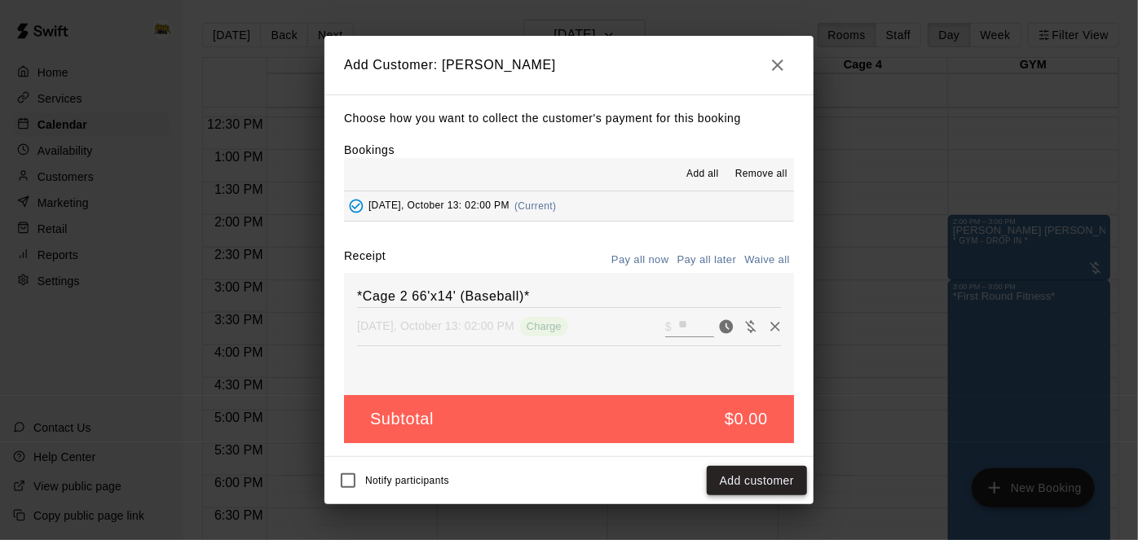
click at [777, 492] on button "Add customer" at bounding box center [757, 481] width 100 height 30
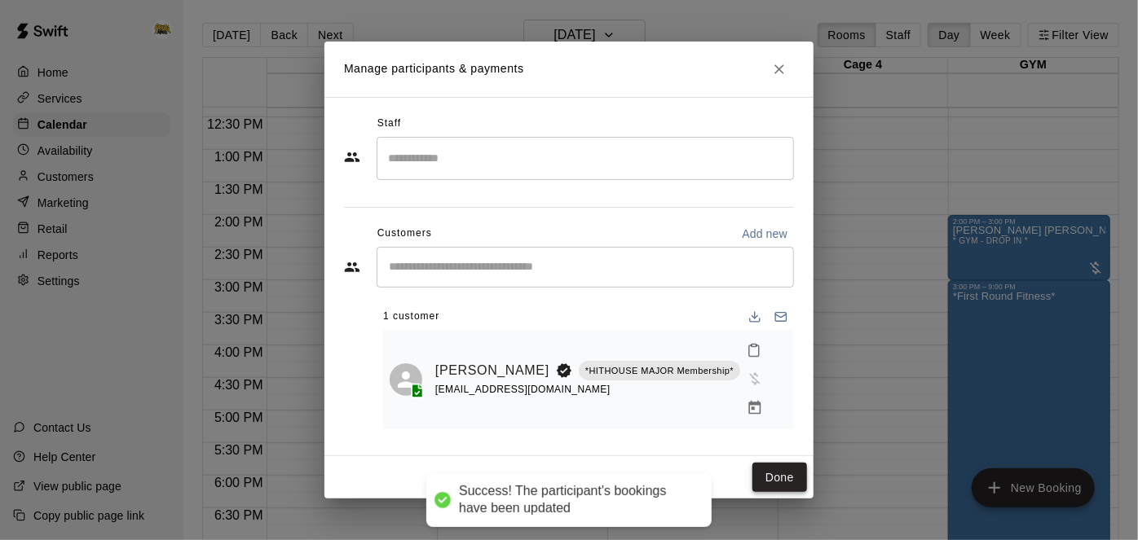
click at [794, 468] on button "Done" at bounding box center [779, 478] width 55 height 30
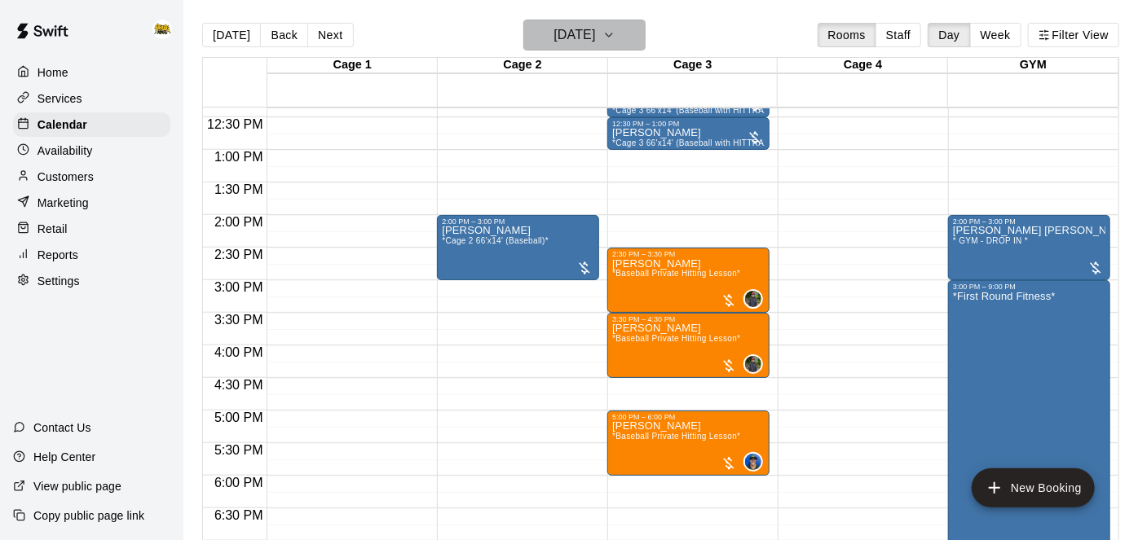
click at [594, 38] on h6 "[DATE]" at bounding box center [575, 35] width 42 height 23
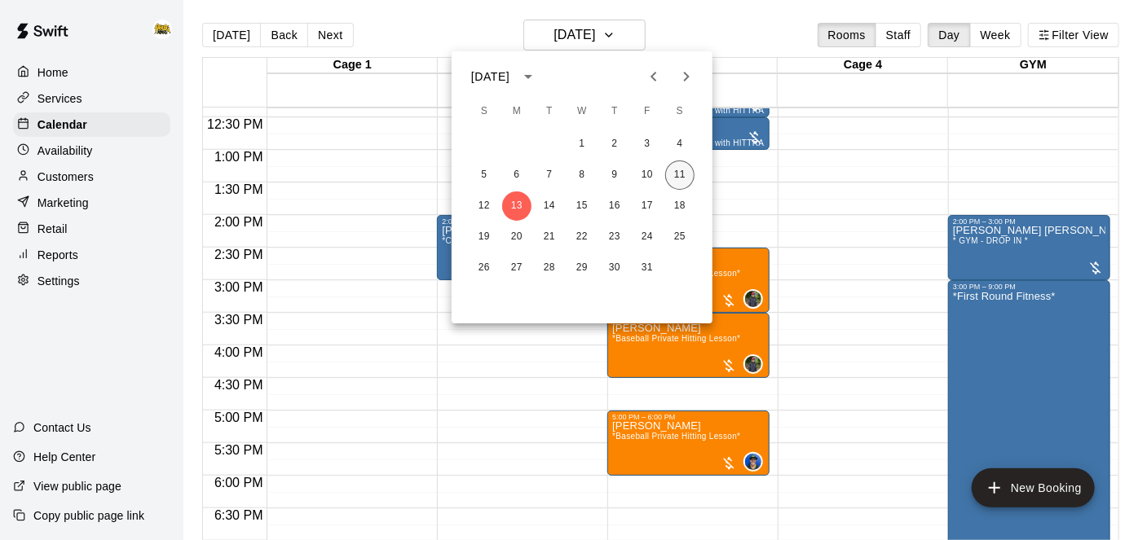
click at [677, 180] on button "11" at bounding box center [679, 175] width 29 height 29
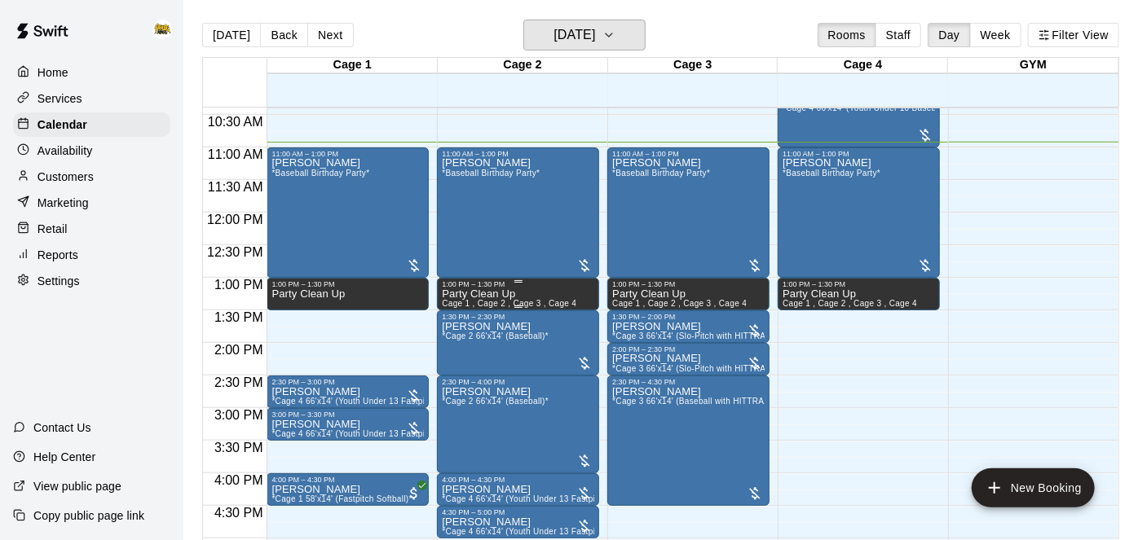
scroll to position [581, 0]
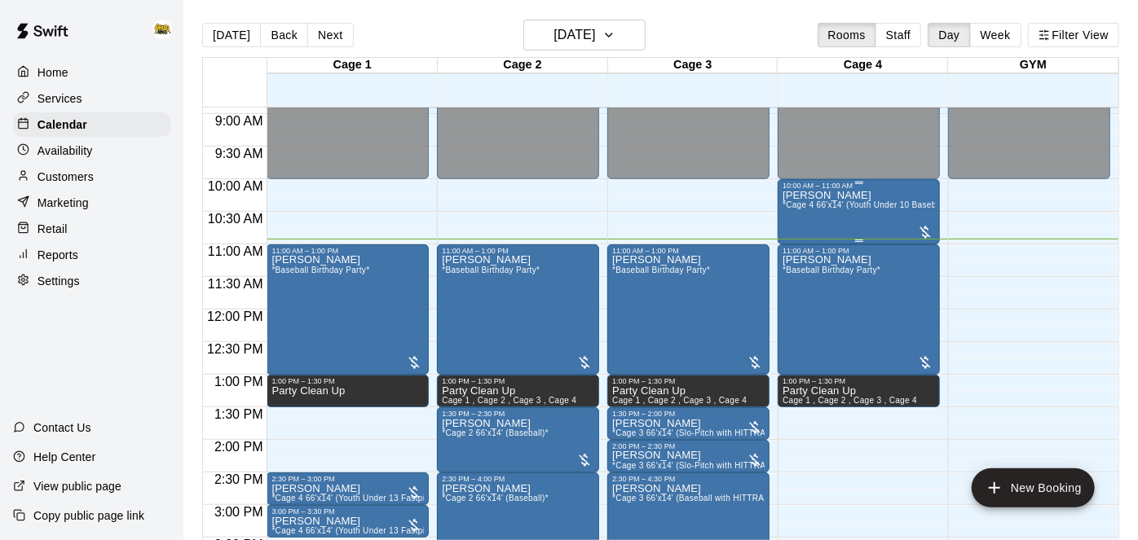
click at [836, 205] on span "*Cage 4 66'x14' (Youth Under 10 Baseball)*" at bounding box center [868, 205] width 170 height 9
click at [798, 253] on img "edit" at bounding box center [799, 255] width 19 height 19
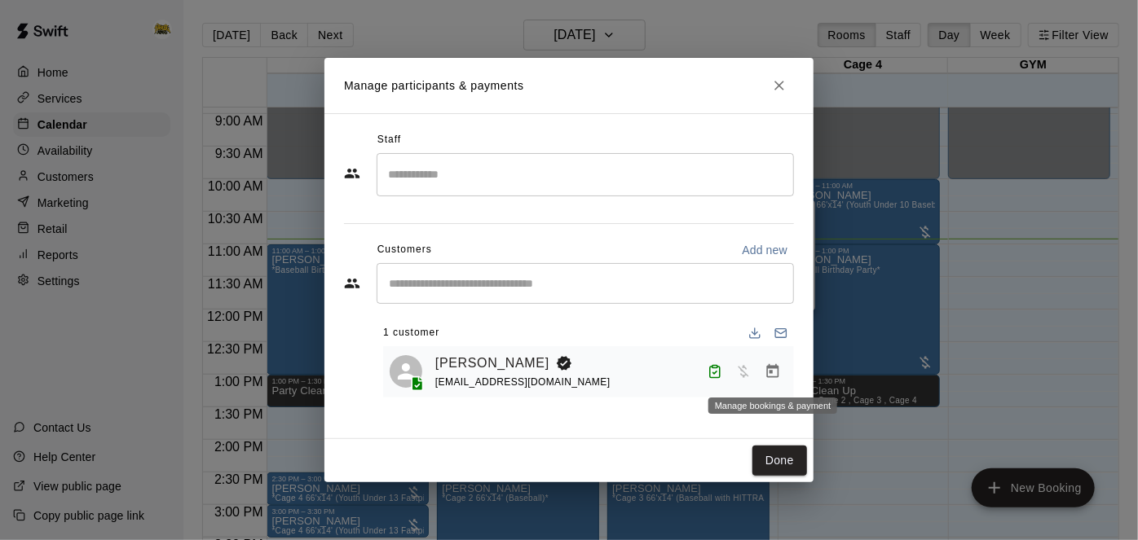
click at [770, 368] on icon "Manage bookings & payment" at bounding box center [773, 371] width 12 height 14
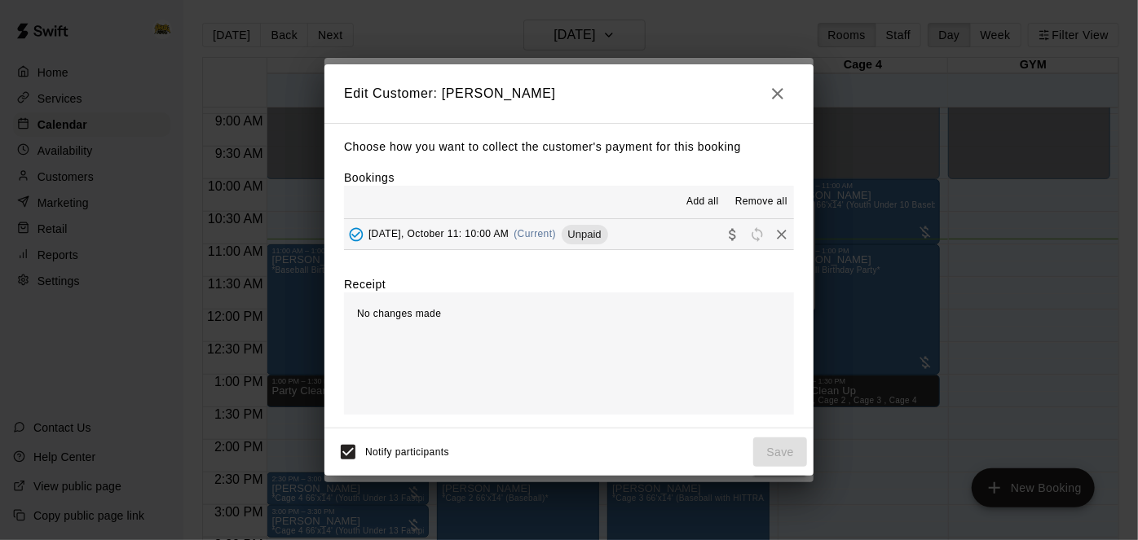
click at [704, 236] on button "Saturday, October 11: 10:00 AM (Current) Unpaid" at bounding box center [569, 234] width 450 height 30
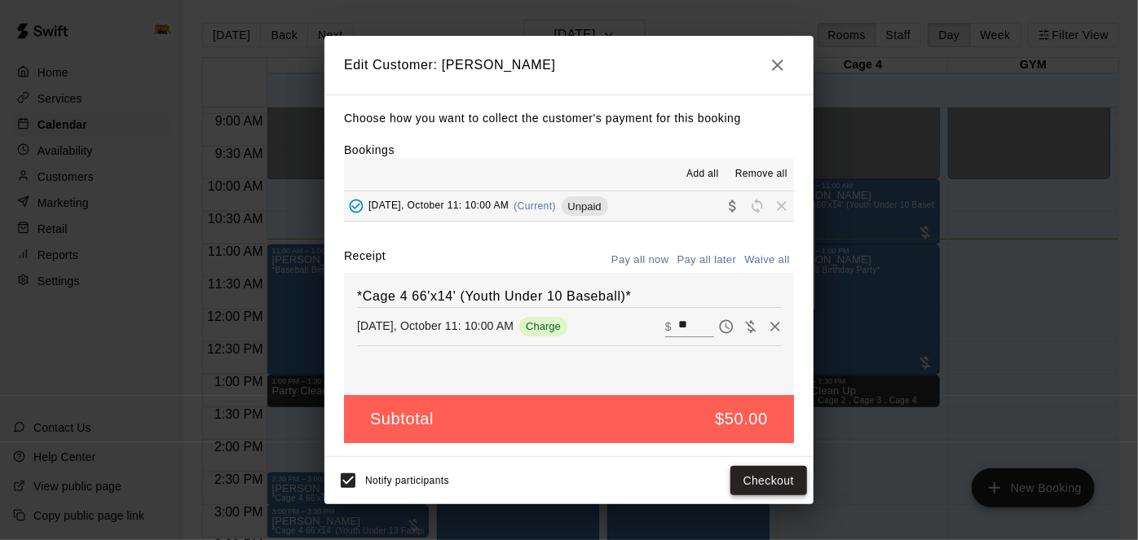
click at [778, 476] on button "Checkout" at bounding box center [768, 481] width 77 height 30
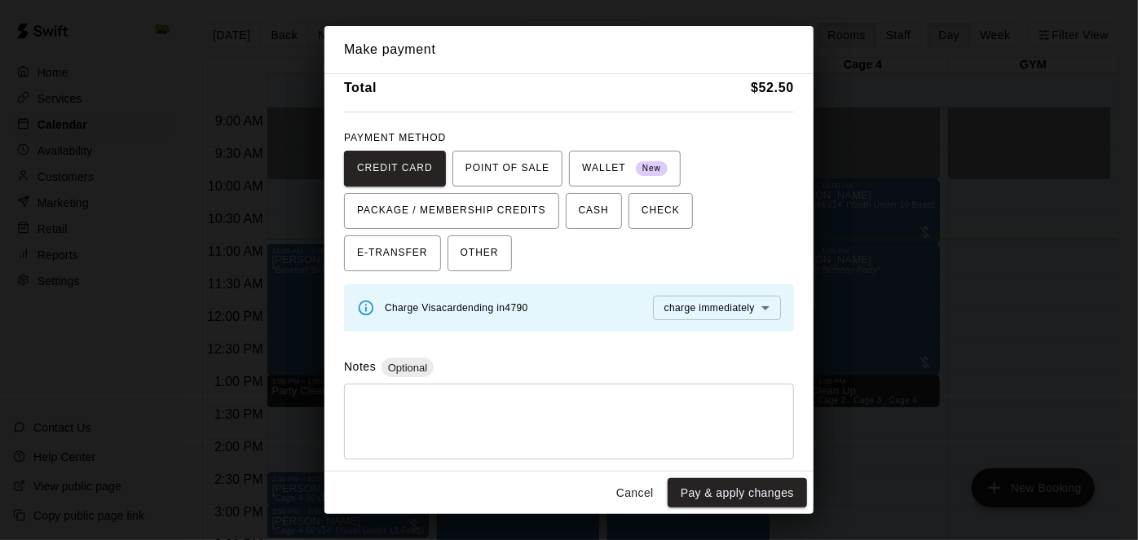
scroll to position [64, 0]
click at [595, 374] on div "Notes Optional" at bounding box center [569, 369] width 450 height 20
click at [448, 258] on button "OTHER" at bounding box center [480, 254] width 64 height 36
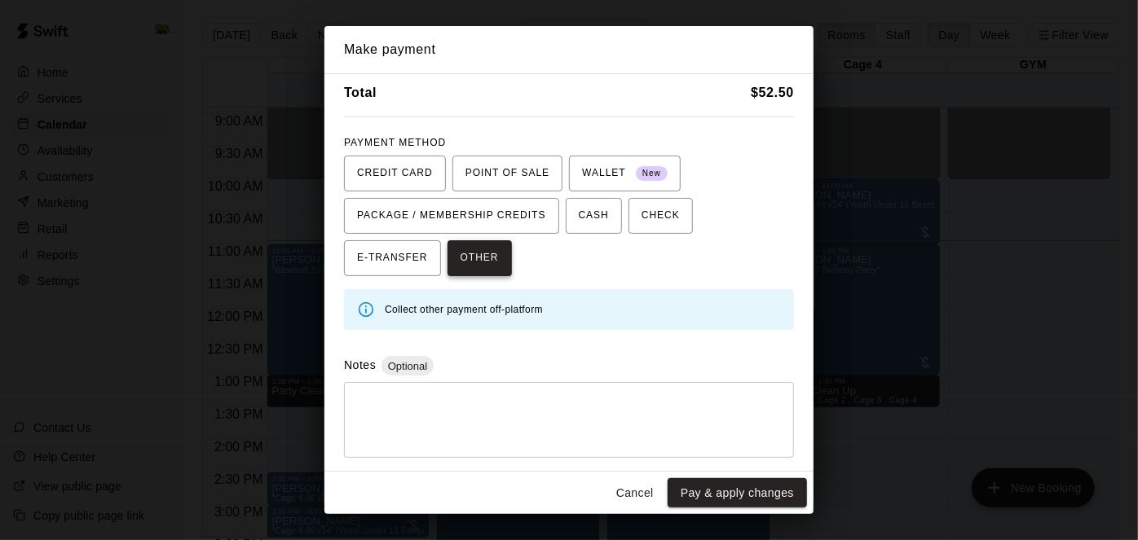
scroll to position [58, 0]
click at [472, 388] on div "* ​" at bounding box center [569, 423] width 450 height 76
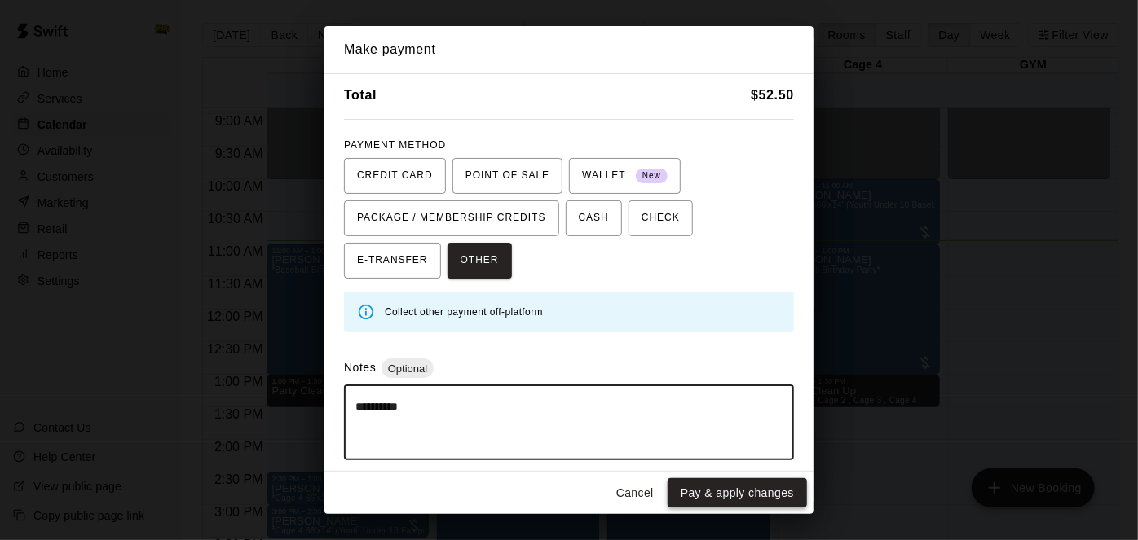
type textarea "**********"
click at [742, 496] on button "Pay & apply changes" at bounding box center [737, 494] width 139 height 30
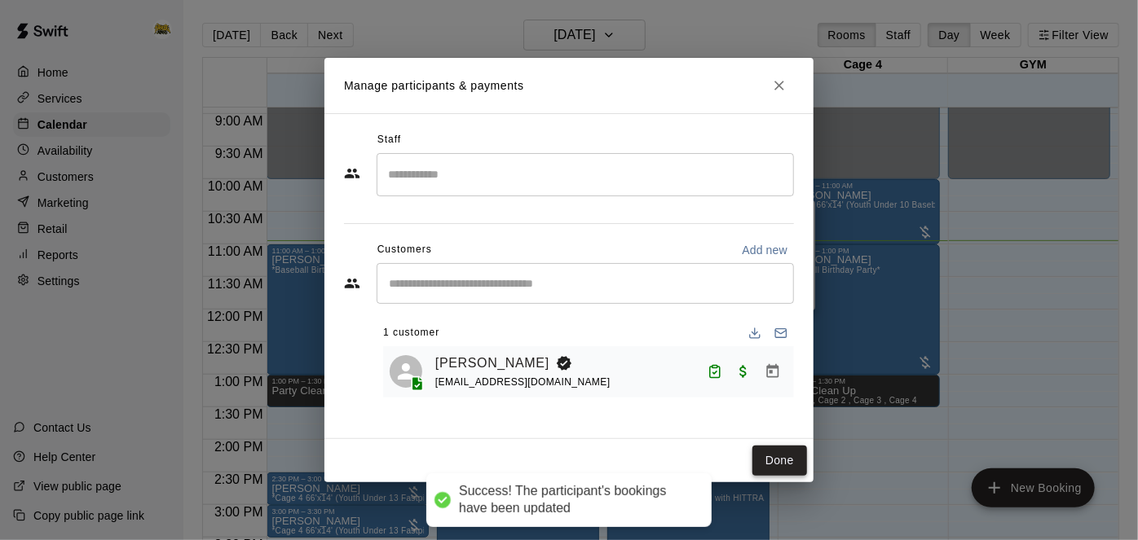
click at [788, 465] on button "Done" at bounding box center [779, 461] width 55 height 30
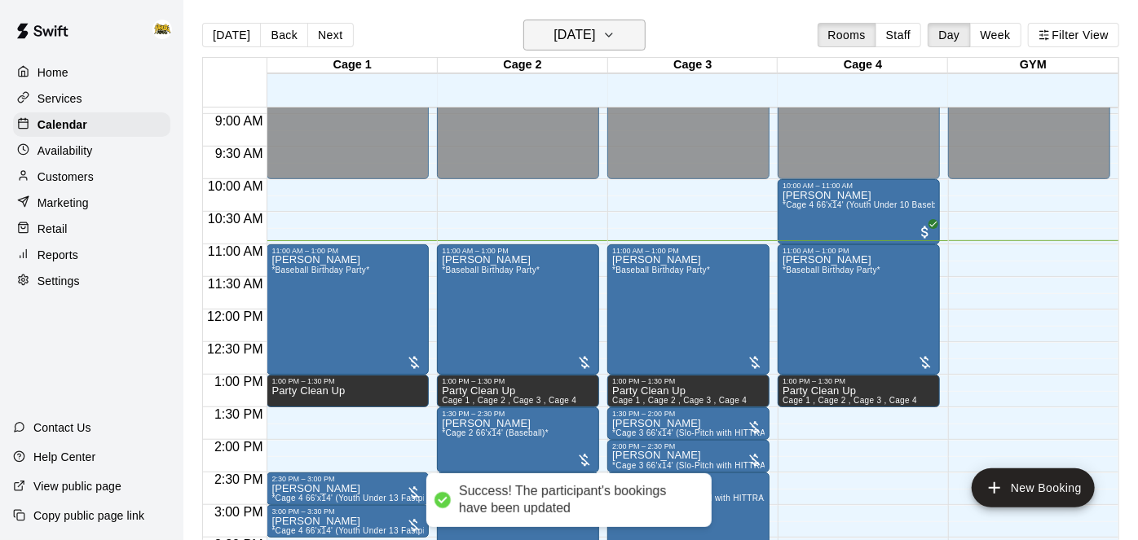
click at [624, 33] on button "[DATE]" at bounding box center [584, 35] width 122 height 31
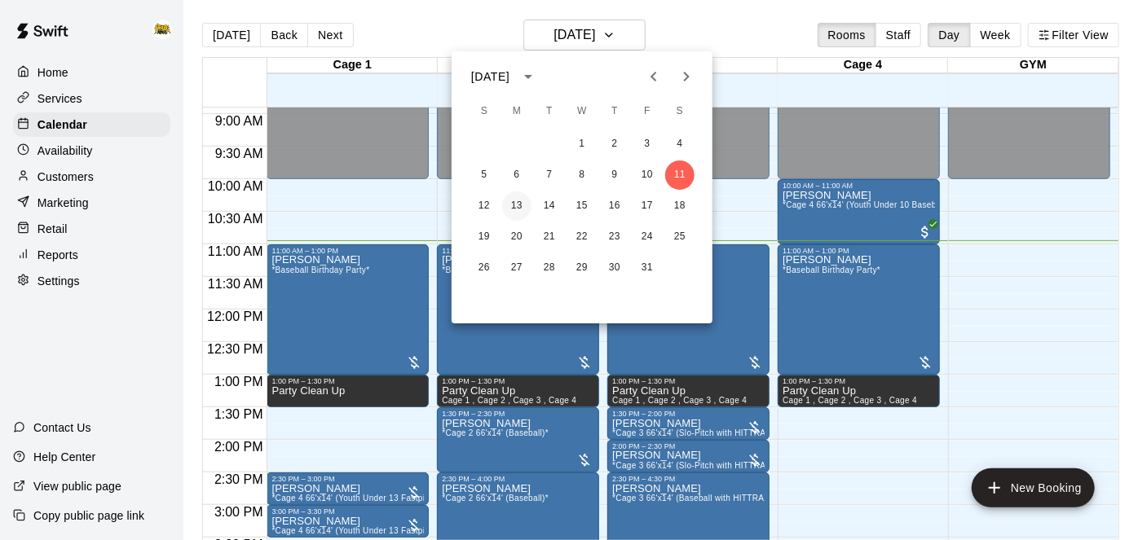
click at [521, 202] on button "13" at bounding box center [516, 206] width 29 height 29
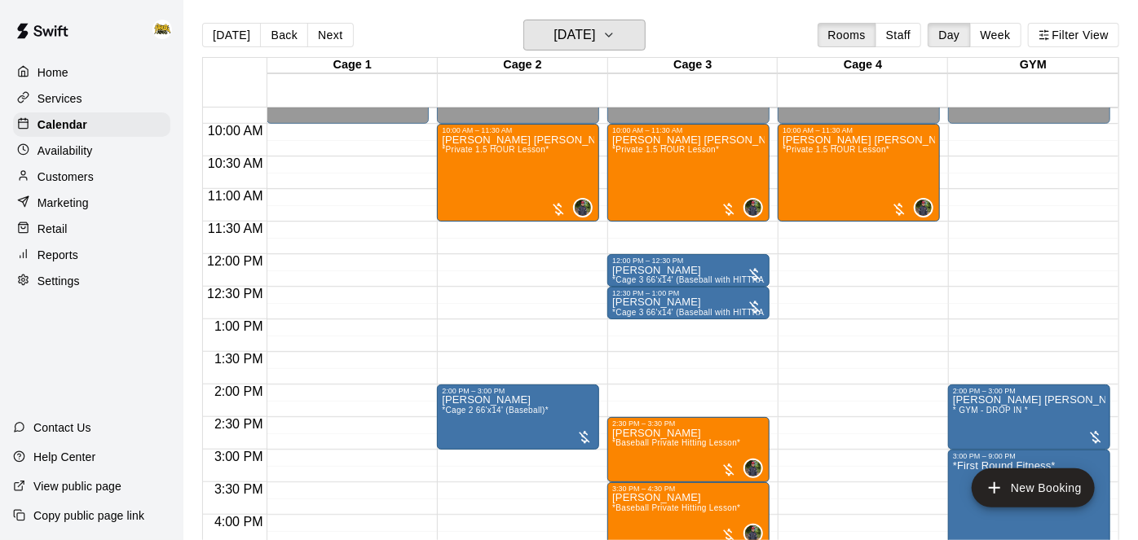
scroll to position [637, 0]
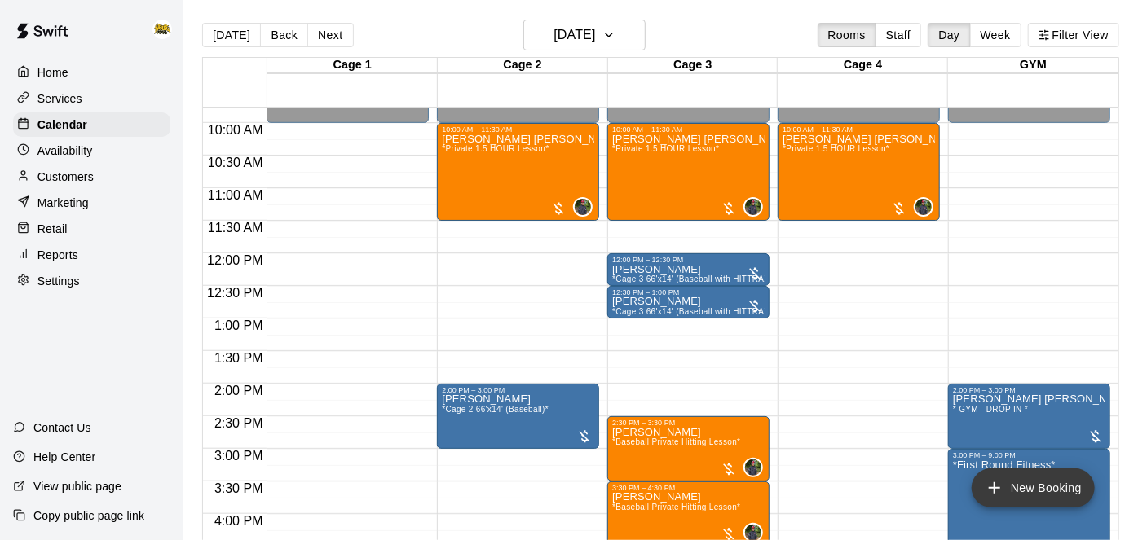
click at [1000, 492] on icon "add" at bounding box center [995, 489] width 20 height 20
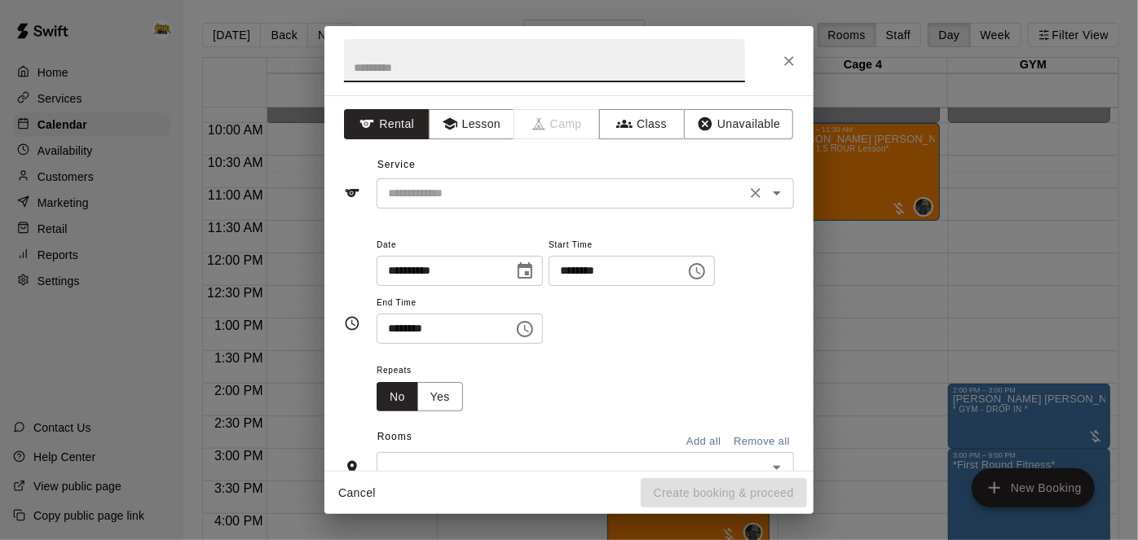
click at [605, 203] on div "​" at bounding box center [585, 194] width 417 height 30
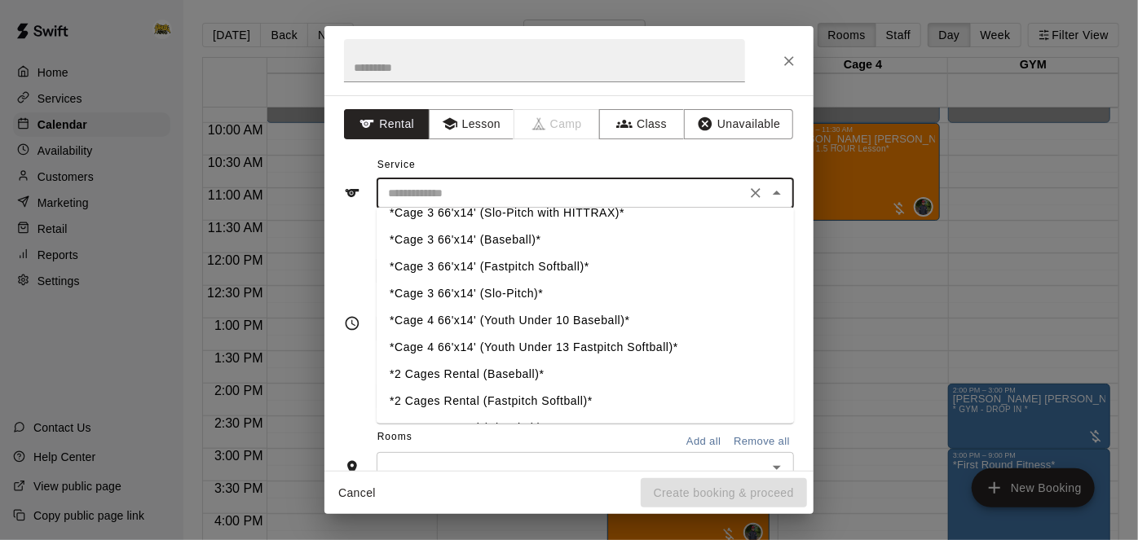
scroll to position [232, 0]
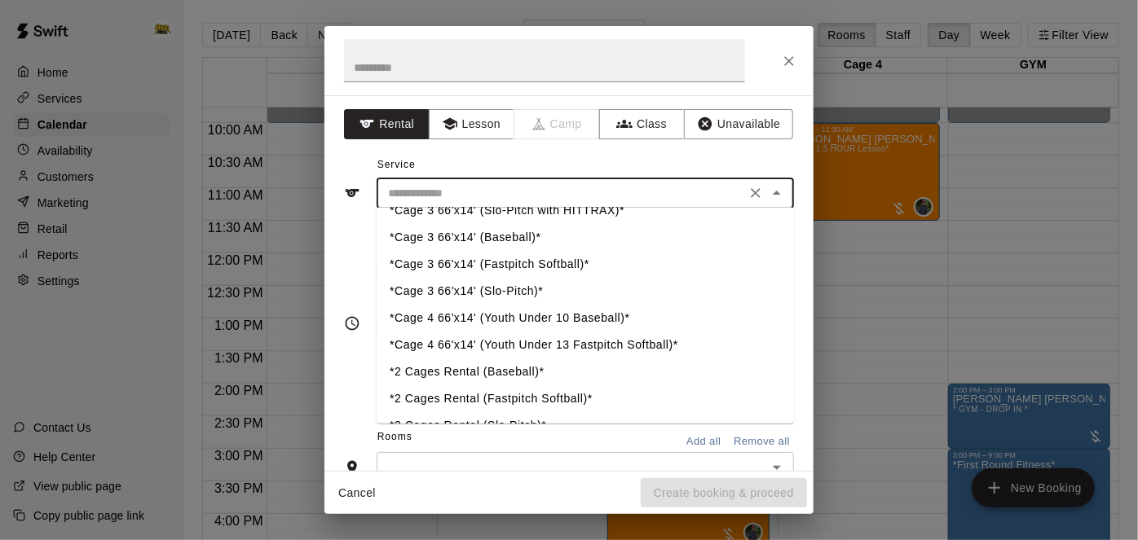
click at [575, 314] on li "*Cage 4 66'x14' (Youth Under 10 Baseball)*" at bounding box center [585, 318] width 417 height 27
type input "**********"
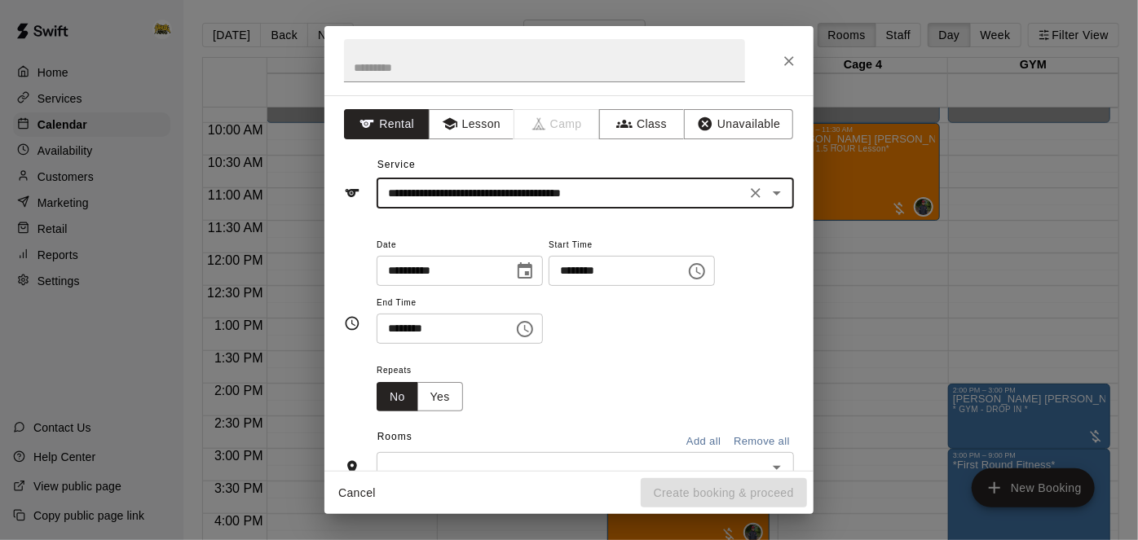
click at [549, 286] on input "********" at bounding box center [612, 271] width 126 height 30
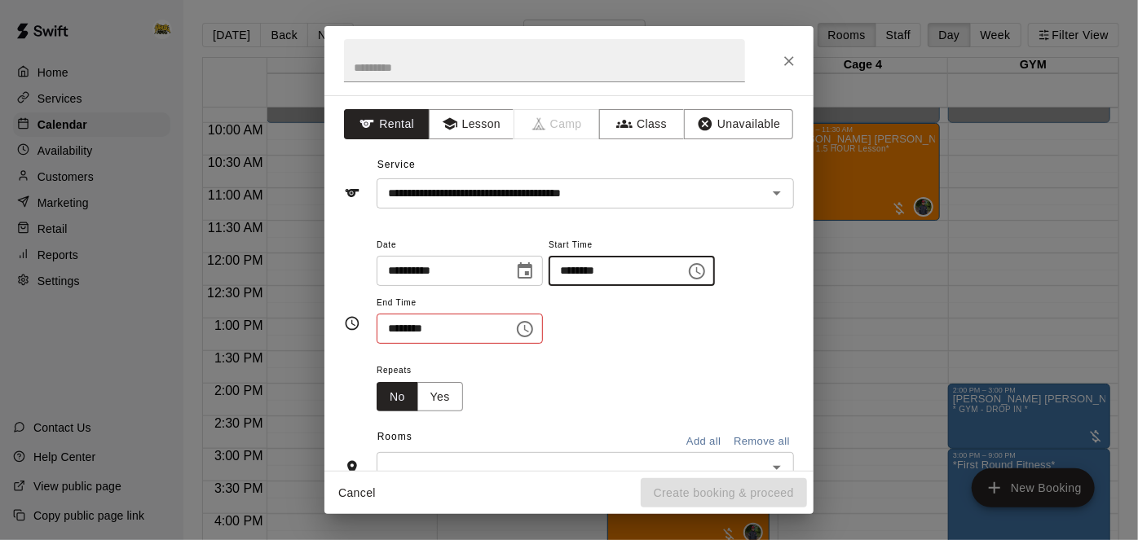
type input "********"
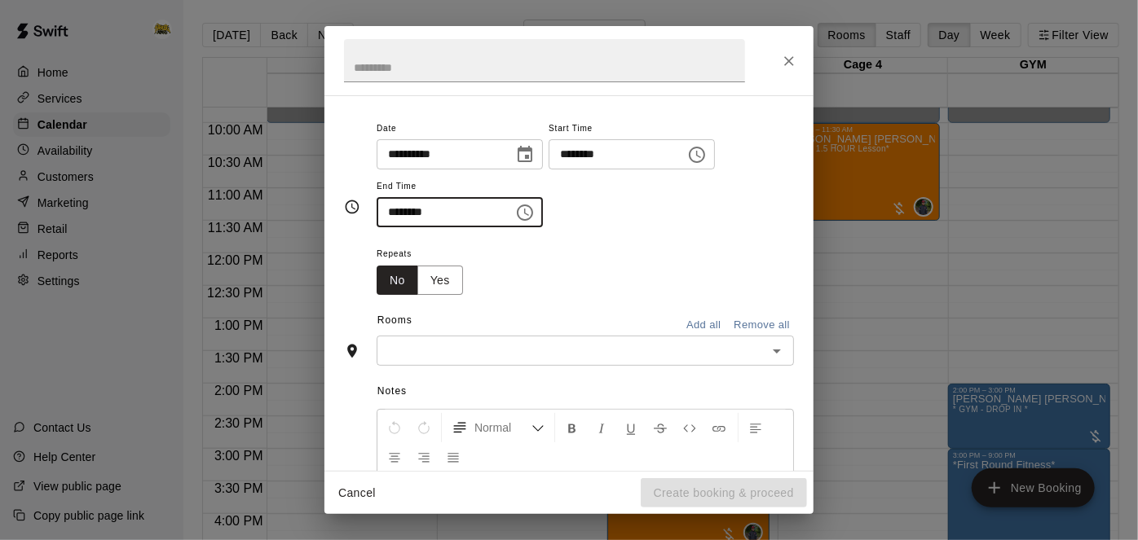
scroll to position [129, 0]
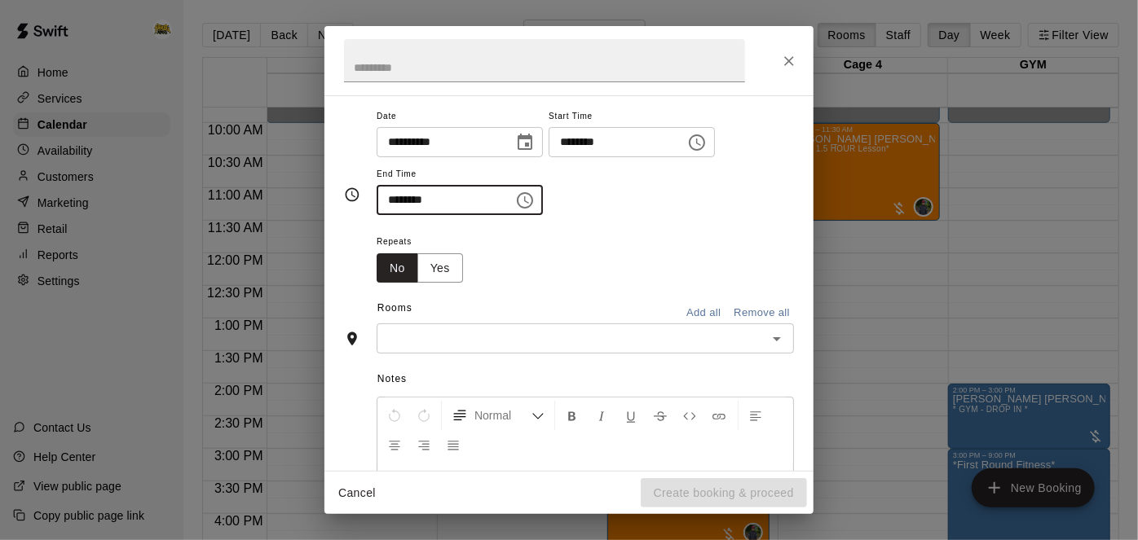
click at [782, 349] on icon "Open" at bounding box center [777, 339] width 20 height 20
type input "********"
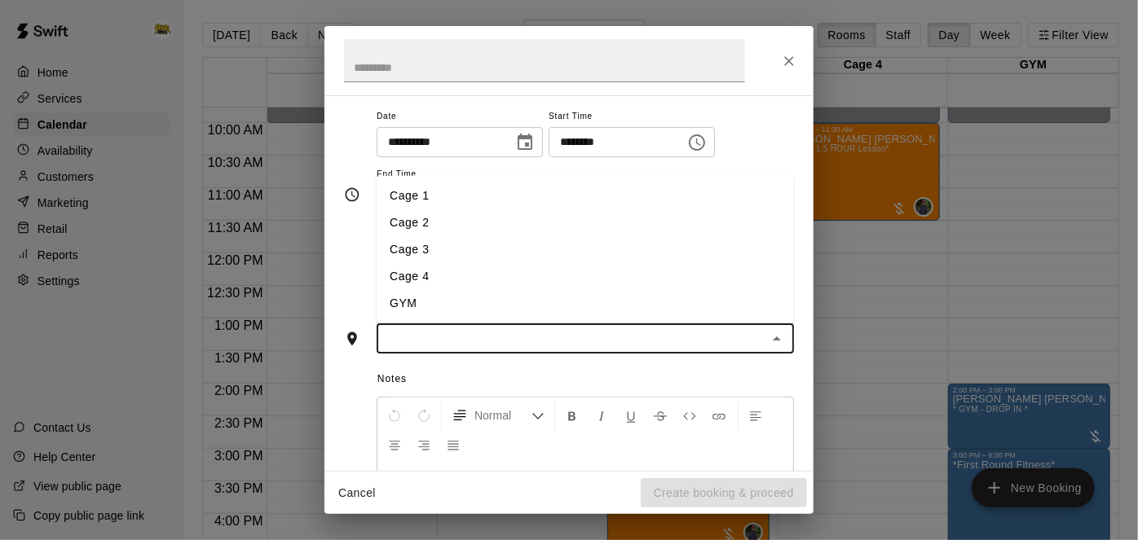
click at [570, 290] on li "Cage 4" at bounding box center [585, 276] width 417 height 27
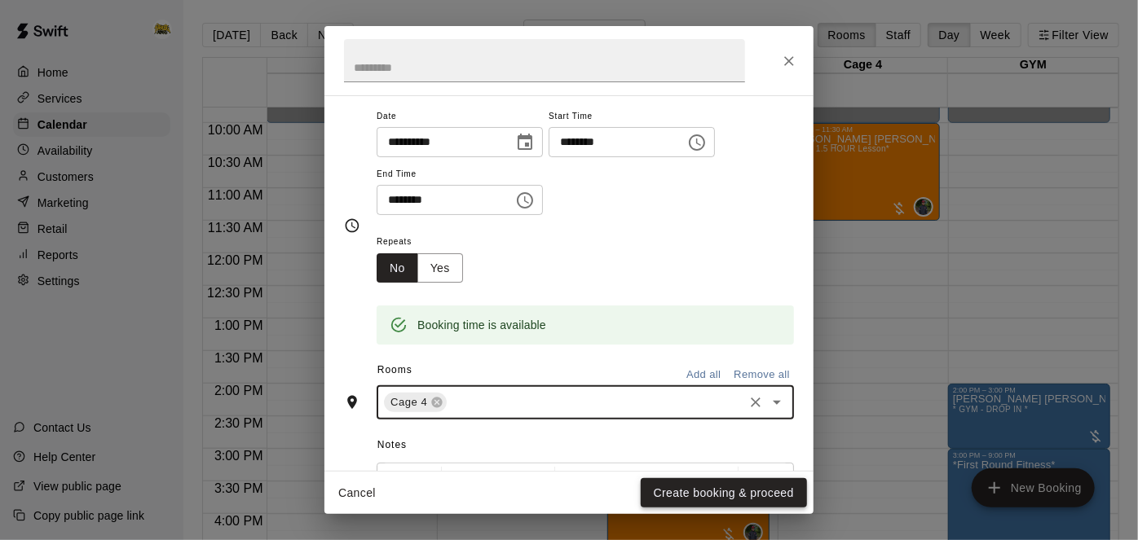
click at [717, 488] on button "Create booking & proceed" at bounding box center [724, 494] width 166 height 30
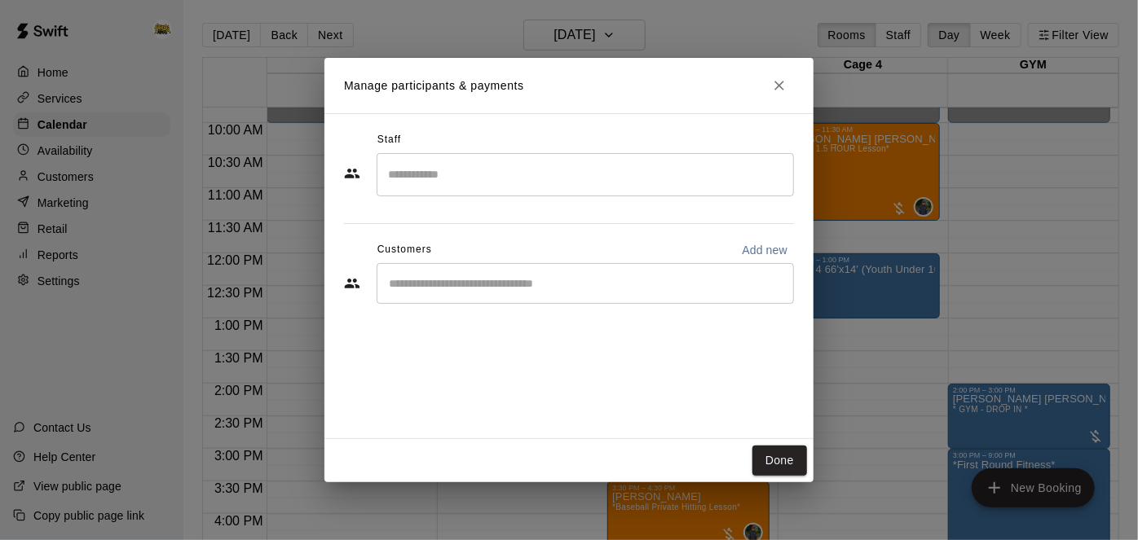
click at [647, 284] on input "Start typing to search customers..." at bounding box center [585, 284] width 403 height 16
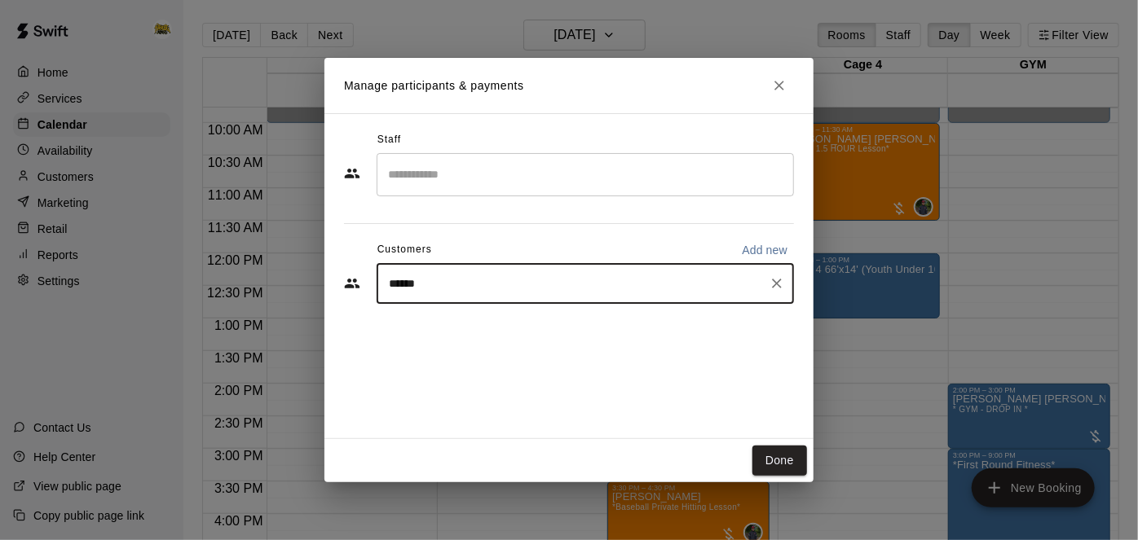
type input "*******"
click at [521, 320] on div "[PERSON_NAME]" at bounding box center [510, 321] width 175 height 17
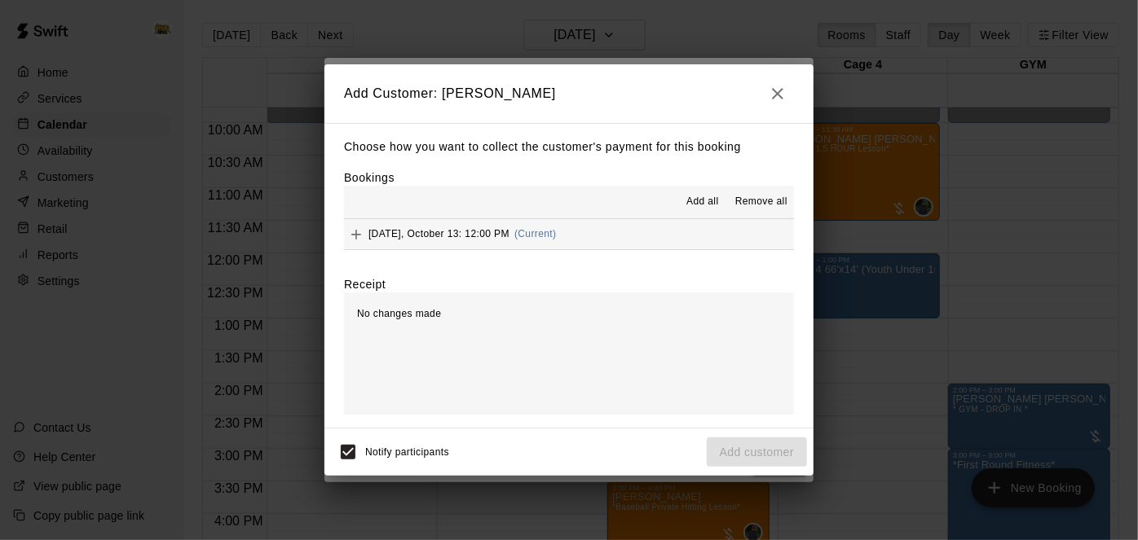
click at [613, 225] on button "Monday, October 13: 12:00 PM (Current)" at bounding box center [569, 234] width 450 height 30
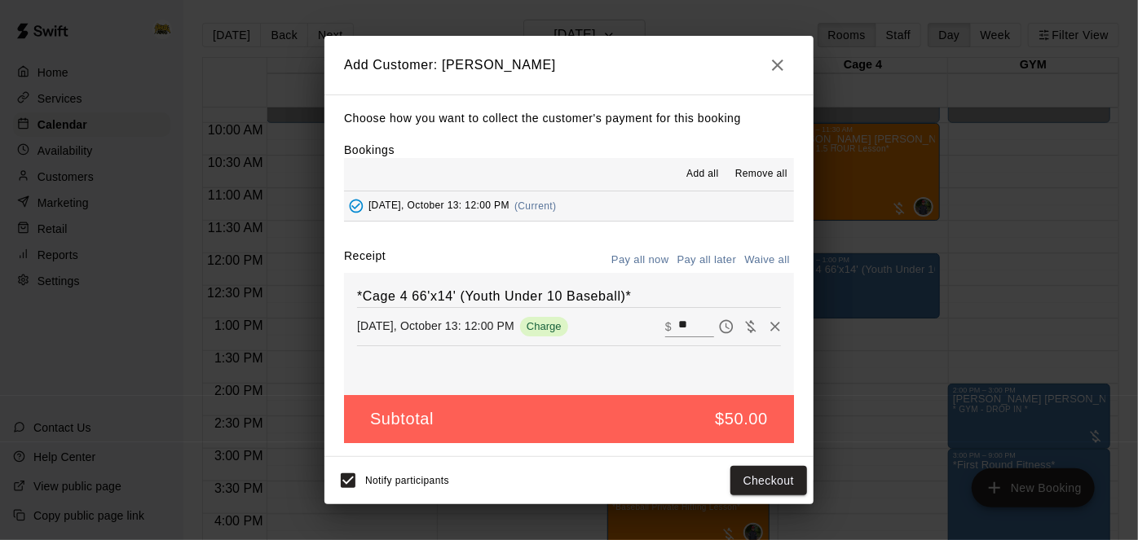
click at [695, 259] on button "Pay all later" at bounding box center [707, 260] width 68 height 25
click at [752, 480] on button "Add customer" at bounding box center [757, 481] width 100 height 30
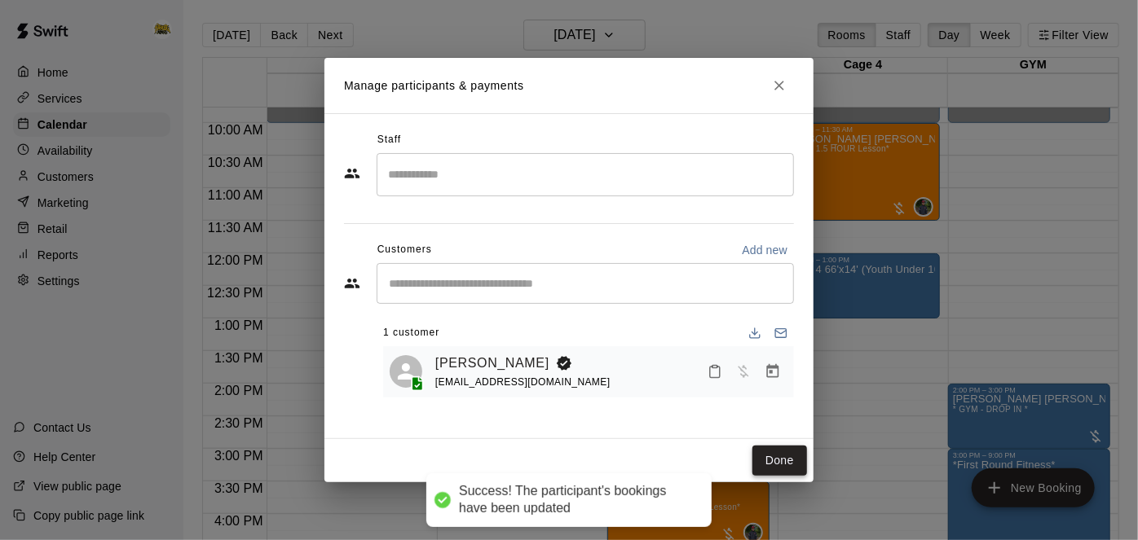
click at [788, 462] on button "Done" at bounding box center [779, 461] width 55 height 30
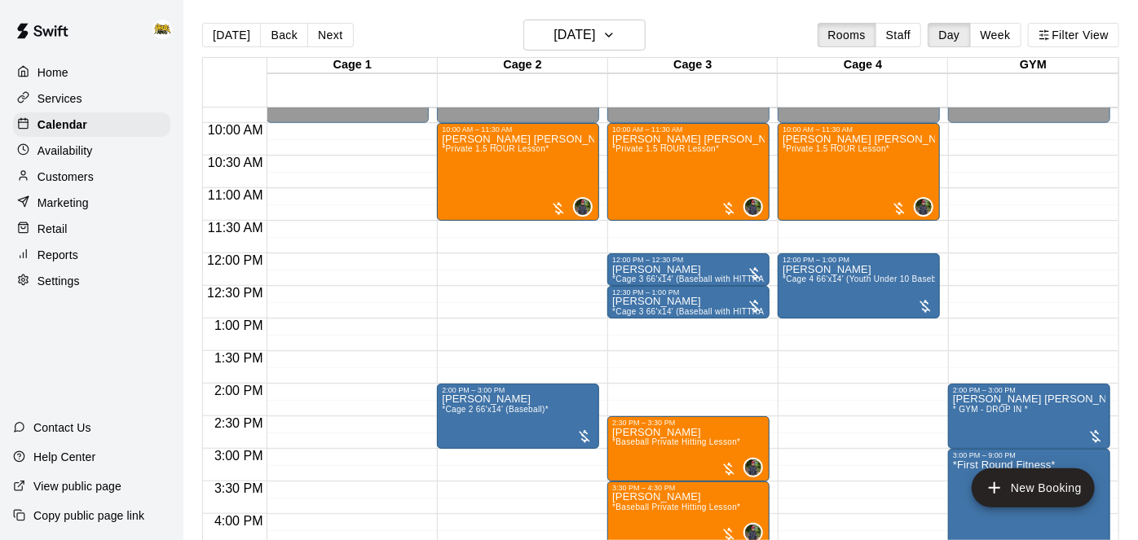
click at [756, 375] on div "12:00 AM – 10:00 AM Closed 10:00 AM – 11:30 AM Hudson Janzen *Private 1.5 HOUR …" at bounding box center [688, 253] width 162 height 1565
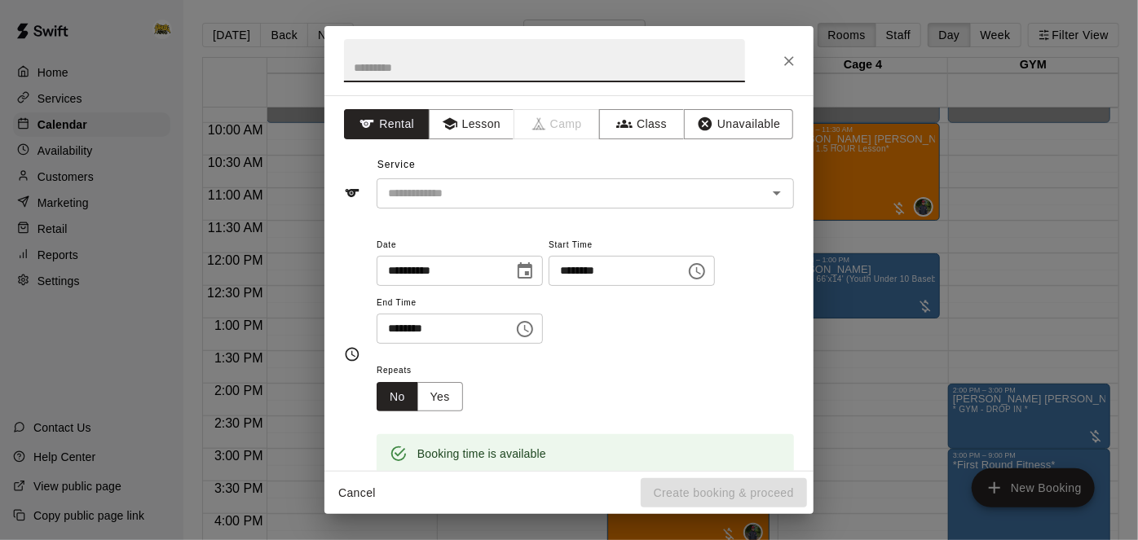
click at [756, 345] on div "**********" at bounding box center [585, 290] width 417 height 110
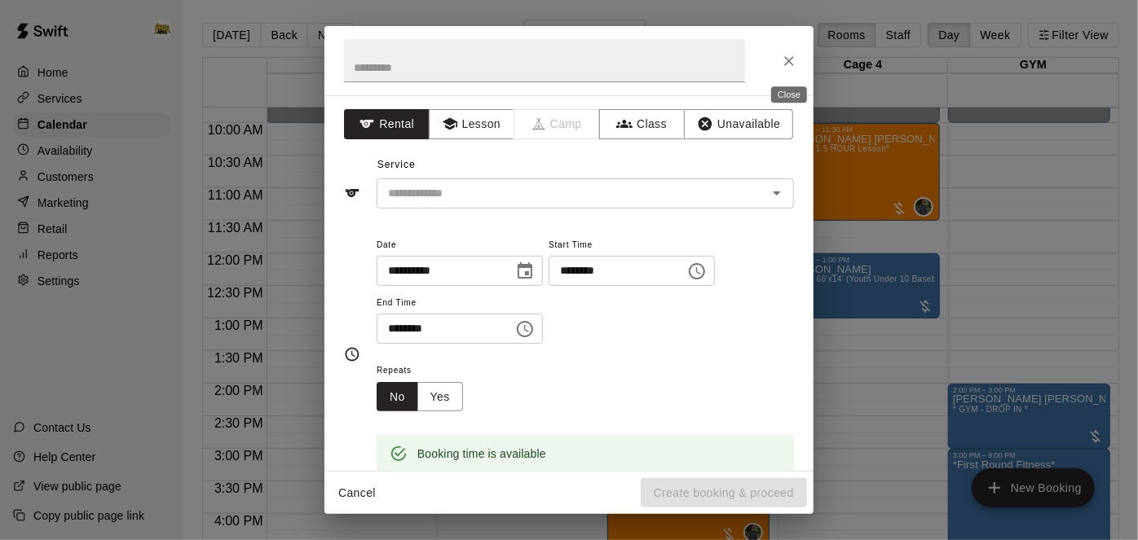
click at [783, 68] on icon "Close" at bounding box center [789, 61] width 16 height 16
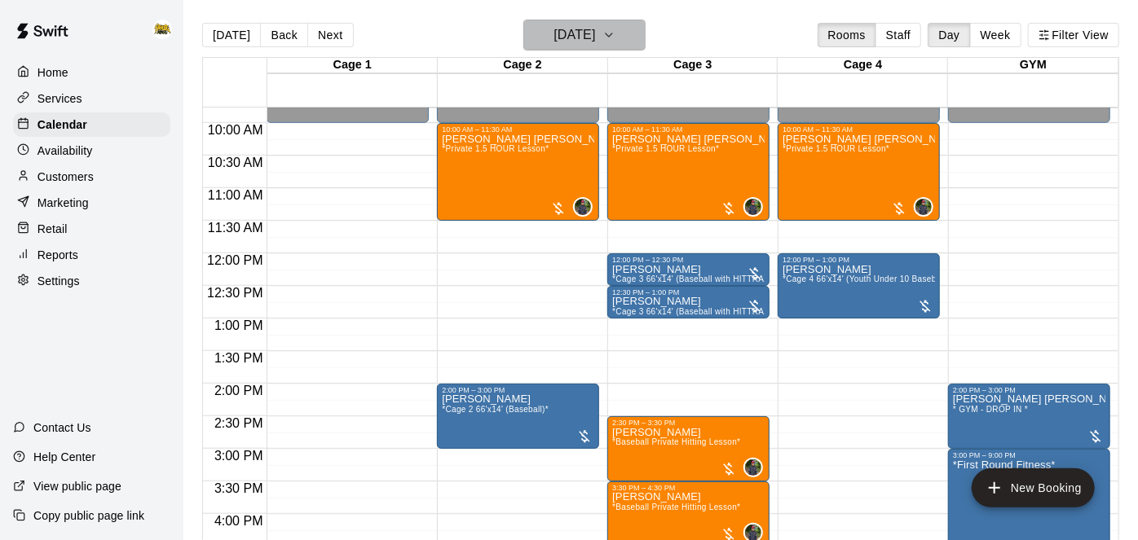
click at [595, 28] on h6 "[DATE]" at bounding box center [575, 35] width 42 height 23
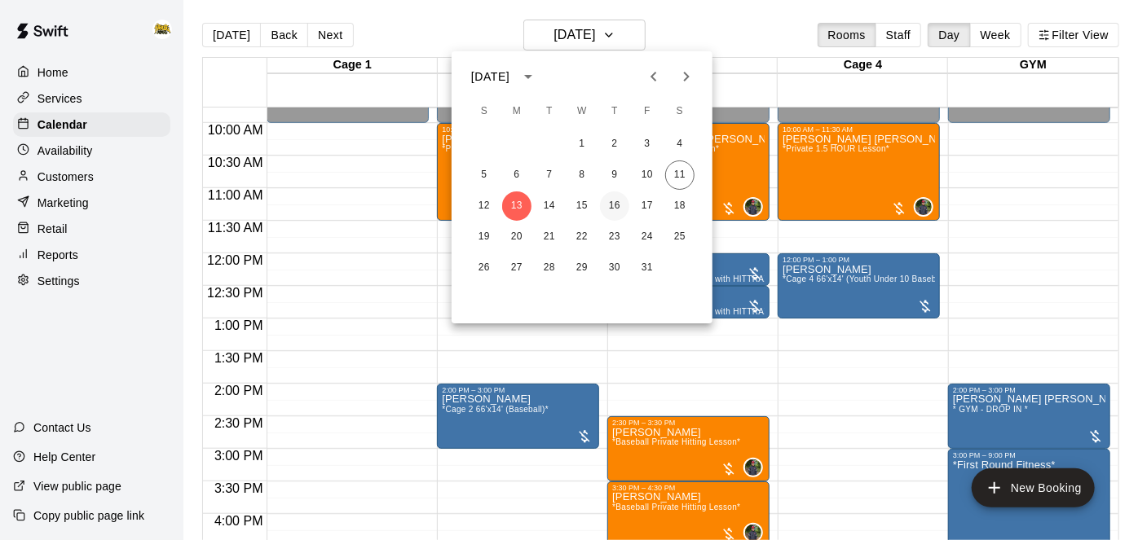
click at [614, 205] on button "16" at bounding box center [614, 206] width 29 height 29
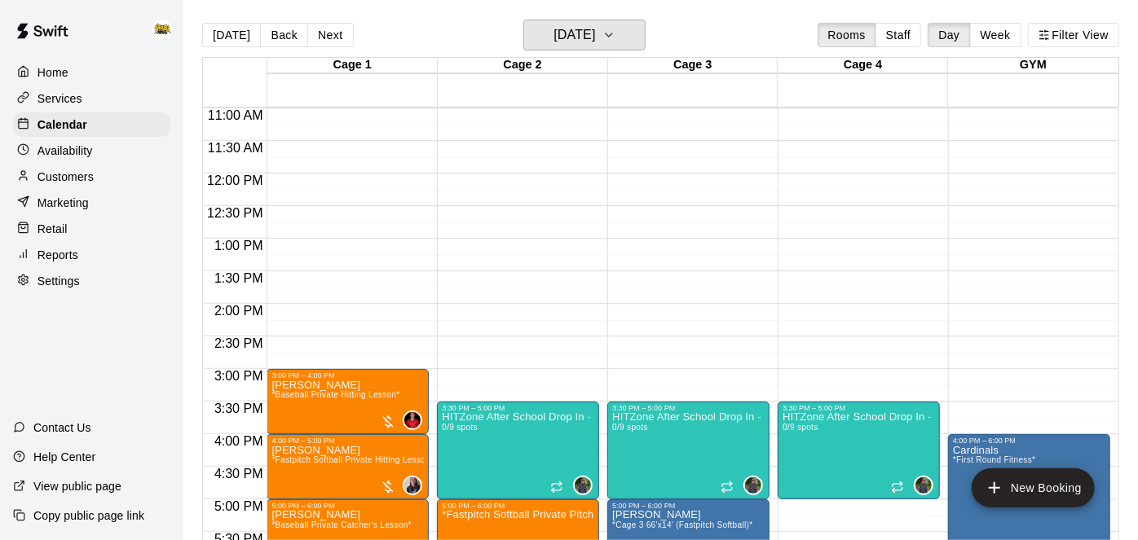
scroll to position [720, 0]
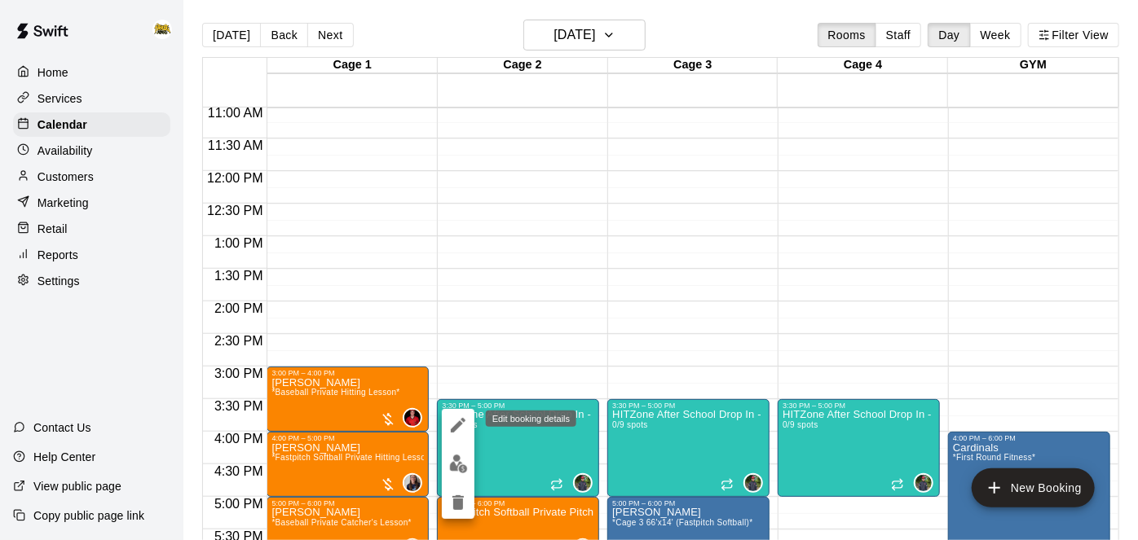
click at [461, 425] on icon "edit" at bounding box center [458, 425] width 15 height 15
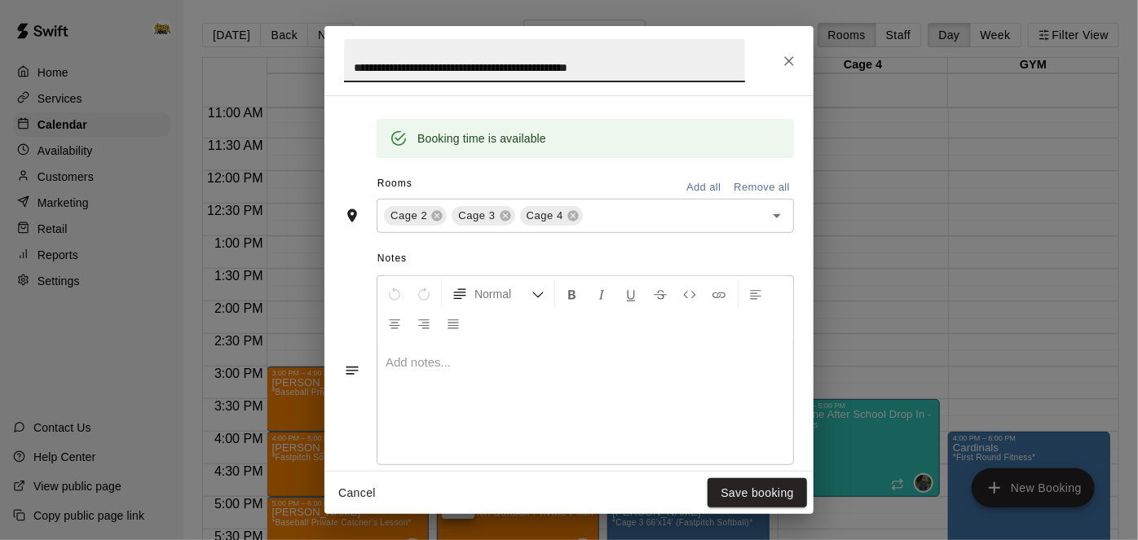
scroll to position [483, 0]
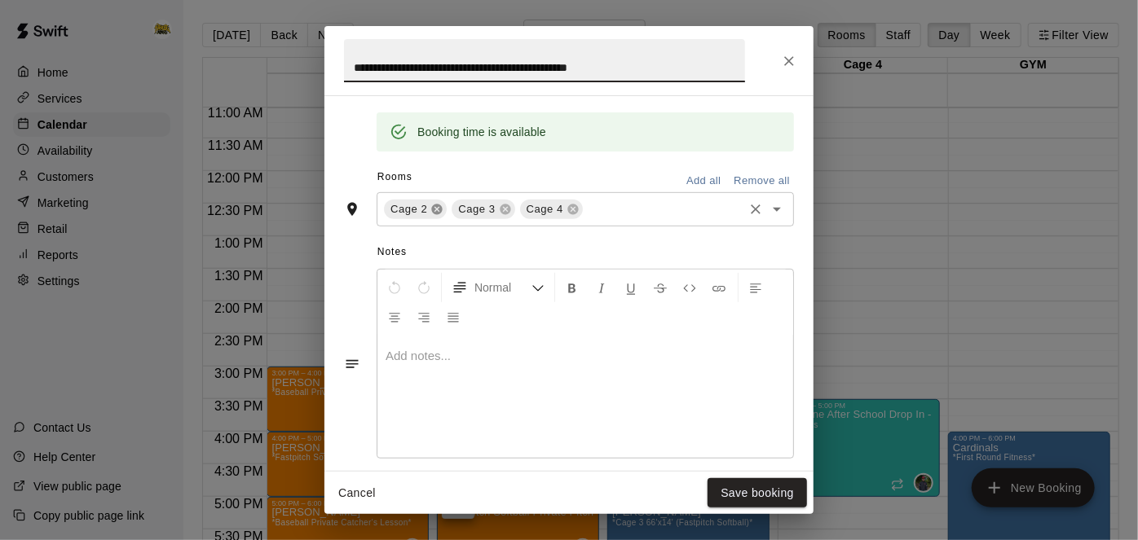
click at [432, 214] on icon at bounding box center [437, 209] width 11 height 11
click at [756, 496] on button "Save booking" at bounding box center [757, 494] width 99 height 30
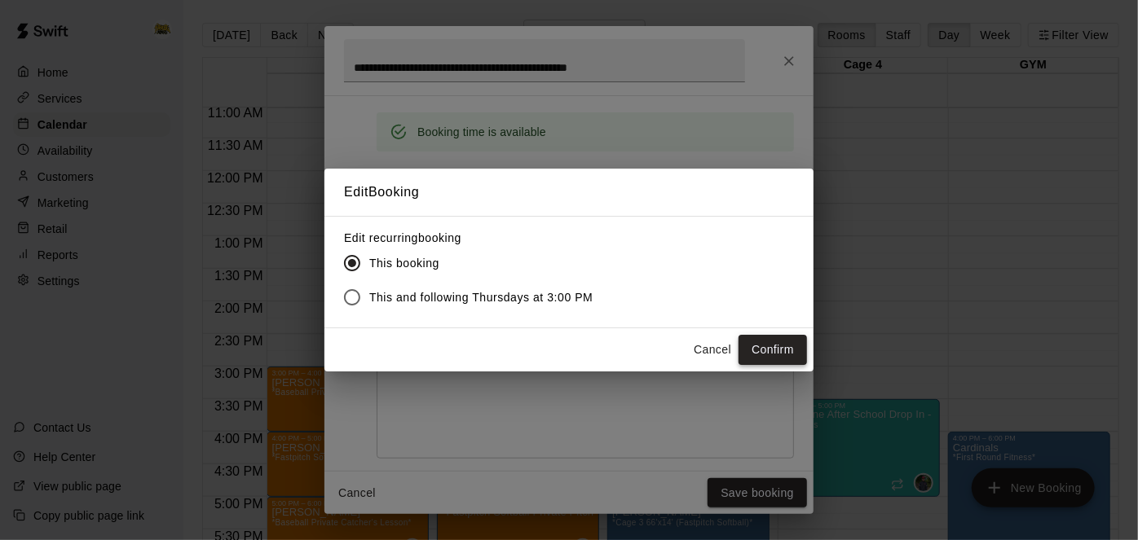
click at [772, 347] on button "Confirm" at bounding box center [773, 350] width 68 height 30
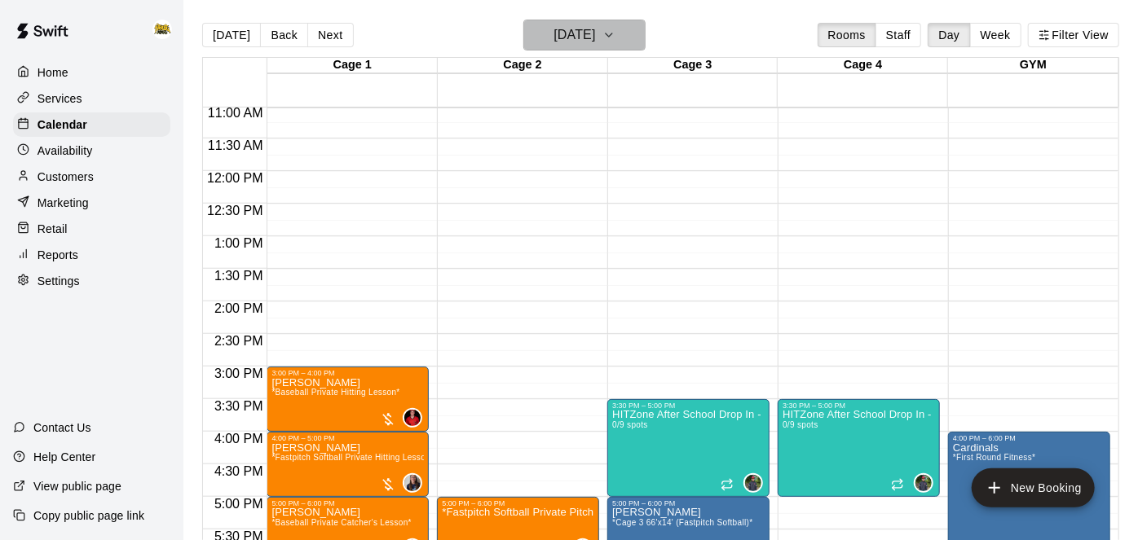
click at [595, 46] on h6 "[DATE]" at bounding box center [575, 35] width 42 height 23
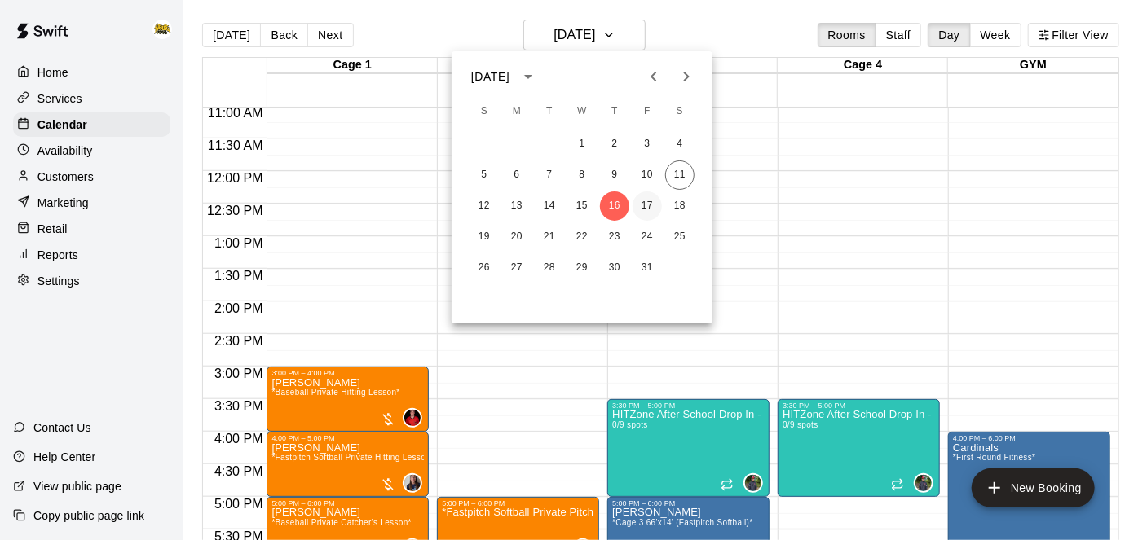
click at [640, 199] on button "17" at bounding box center [647, 206] width 29 height 29
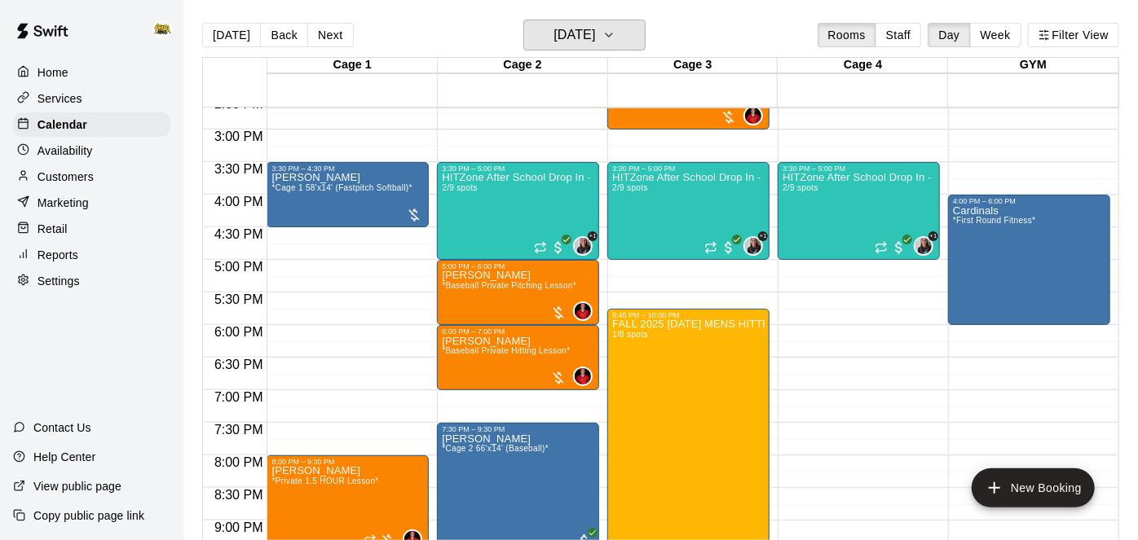
scroll to position [960, 0]
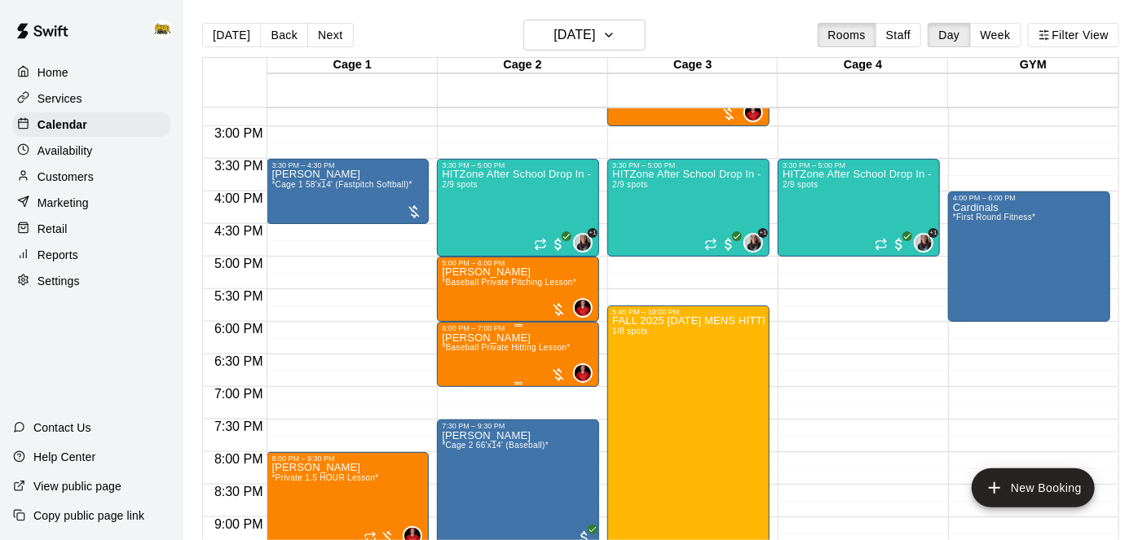
click at [456, 351] on icon "edit" at bounding box center [458, 349] width 15 height 15
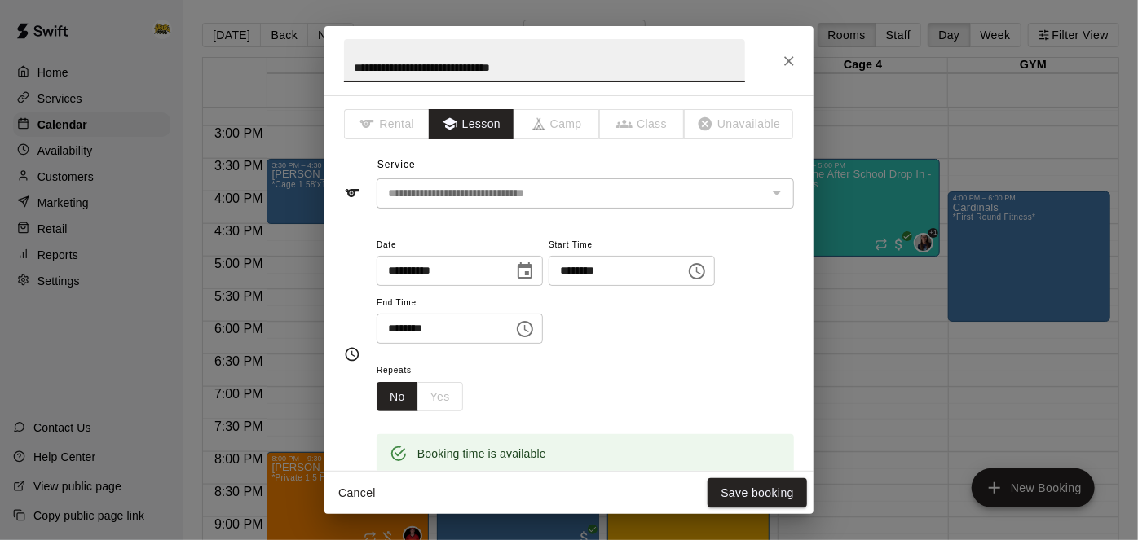
click at [499, 278] on input "**********" at bounding box center [440, 271] width 126 height 30
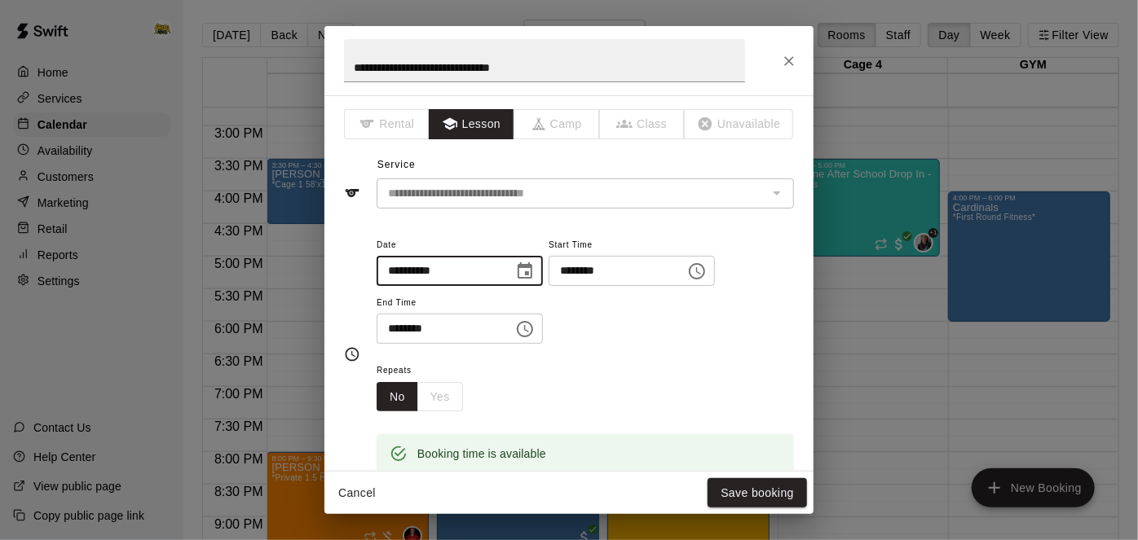
click at [535, 280] on icon "Choose date, selected date is Oct 17, 2025" at bounding box center [525, 272] width 20 height 20
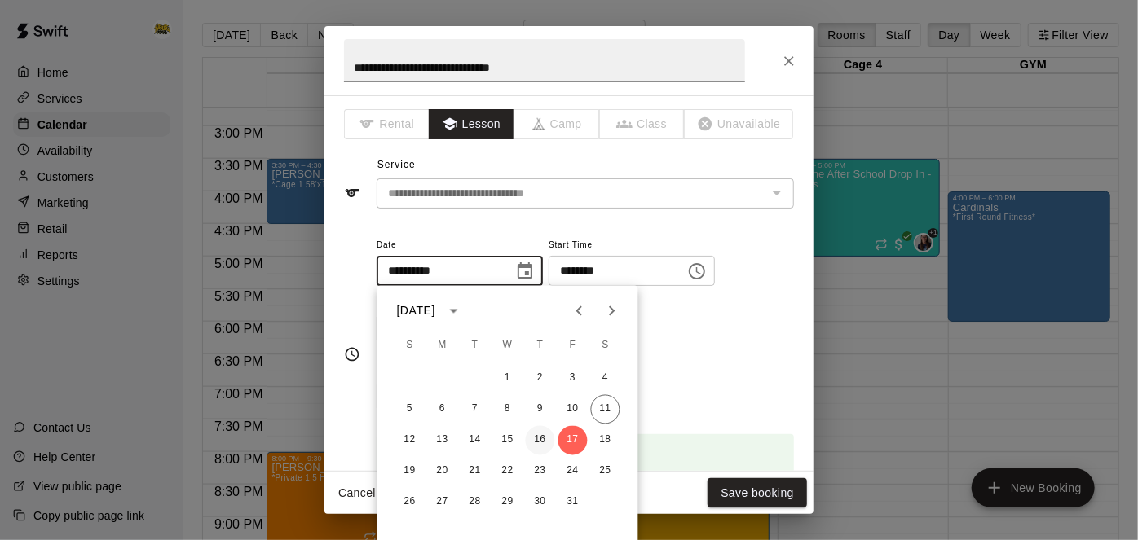
click at [542, 439] on button "16" at bounding box center [540, 440] width 29 height 29
type input "**********"
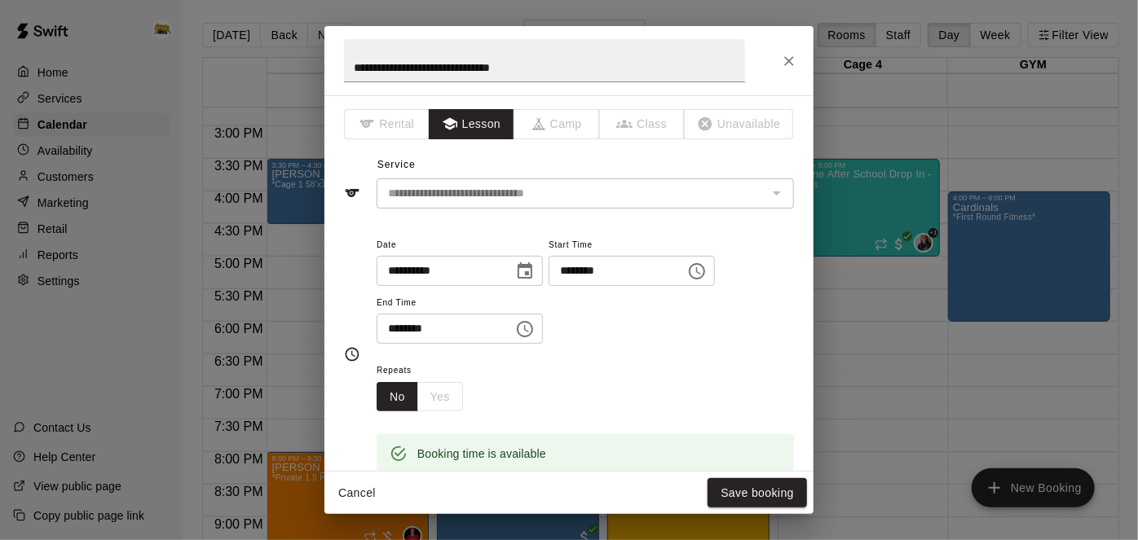
click at [549, 286] on input "********" at bounding box center [612, 271] width 126 height 30
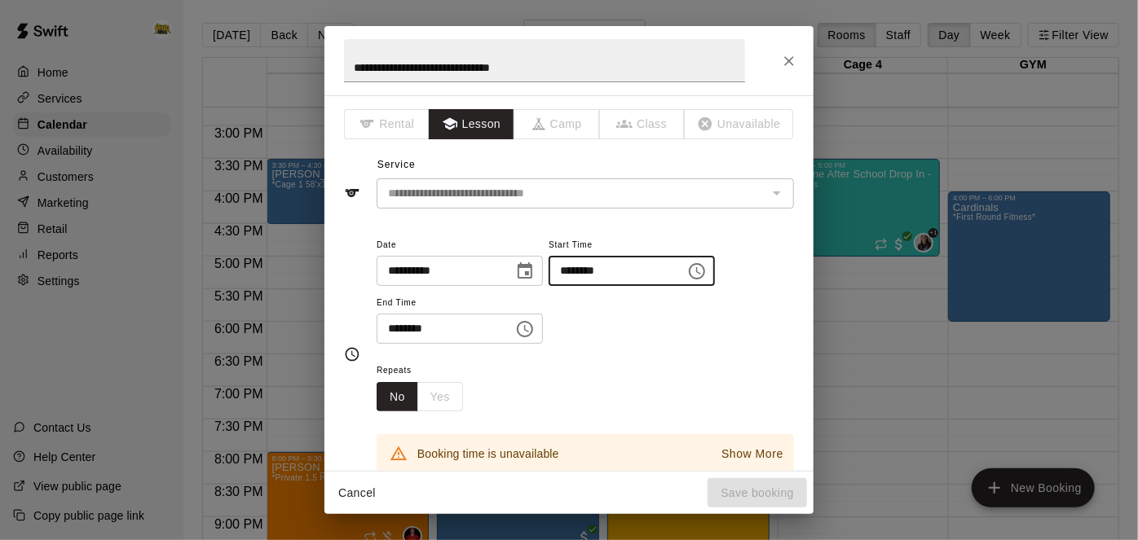
type input "********"
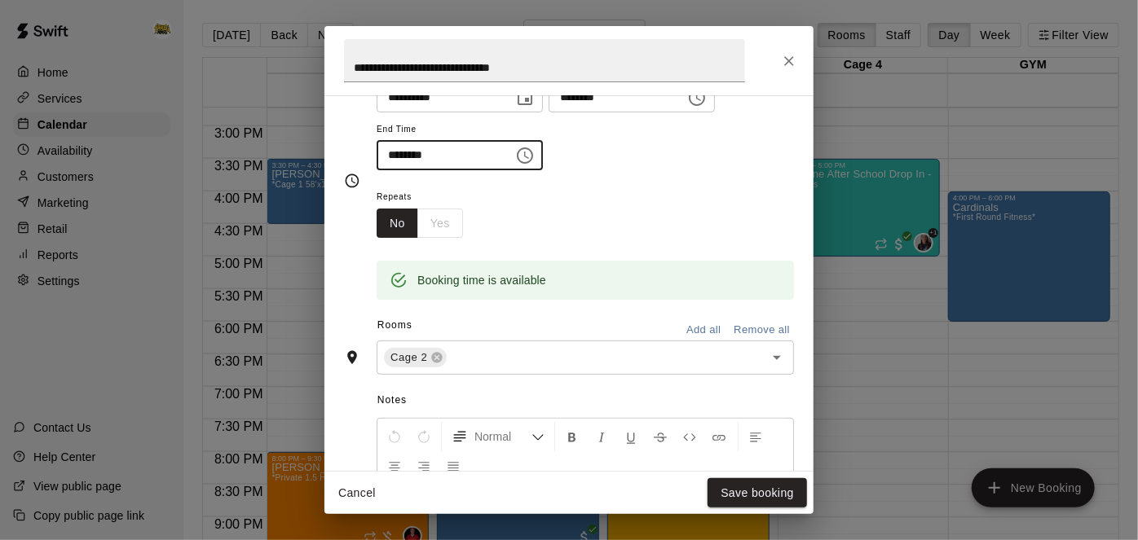
scroll to position [178, 0]
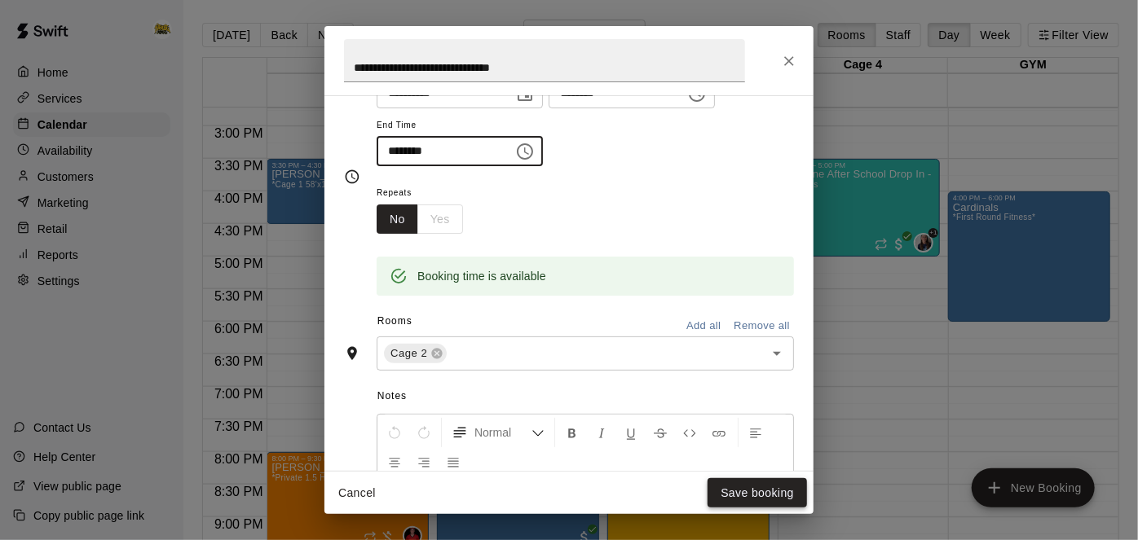
type input "********"
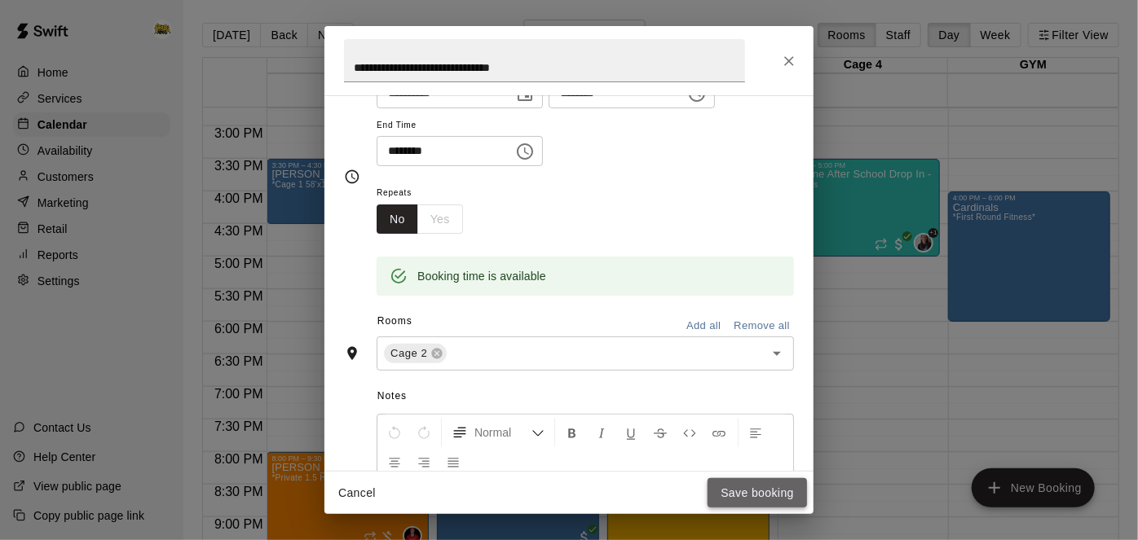
click at [772, 490] on button "Save booking" at bounding box center [757, 494] width 99 height 30
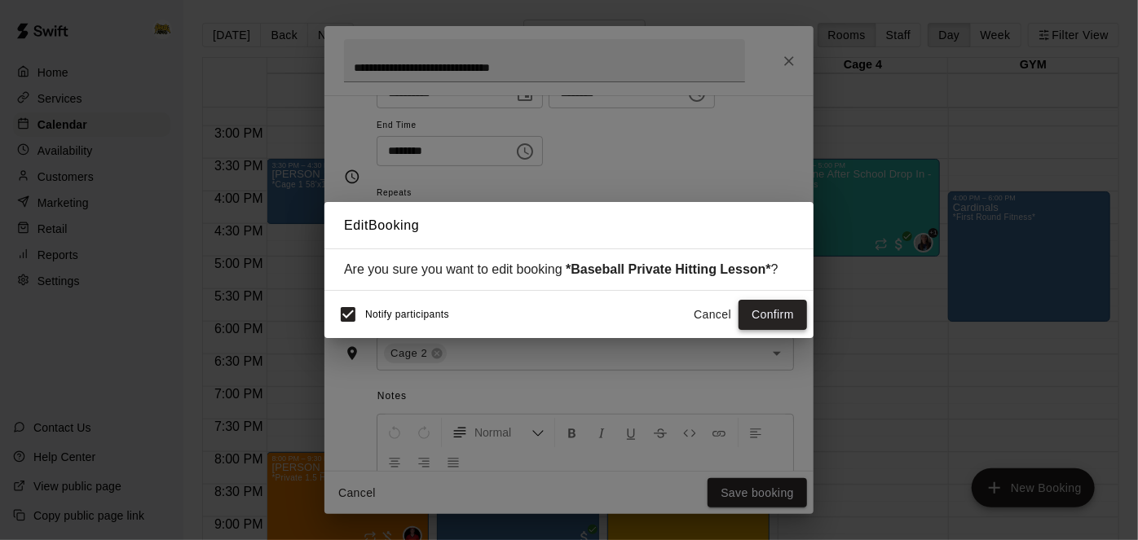
click at [774, 317] on button "Confirm" at bounding box center [773, 315] width 68 height 30
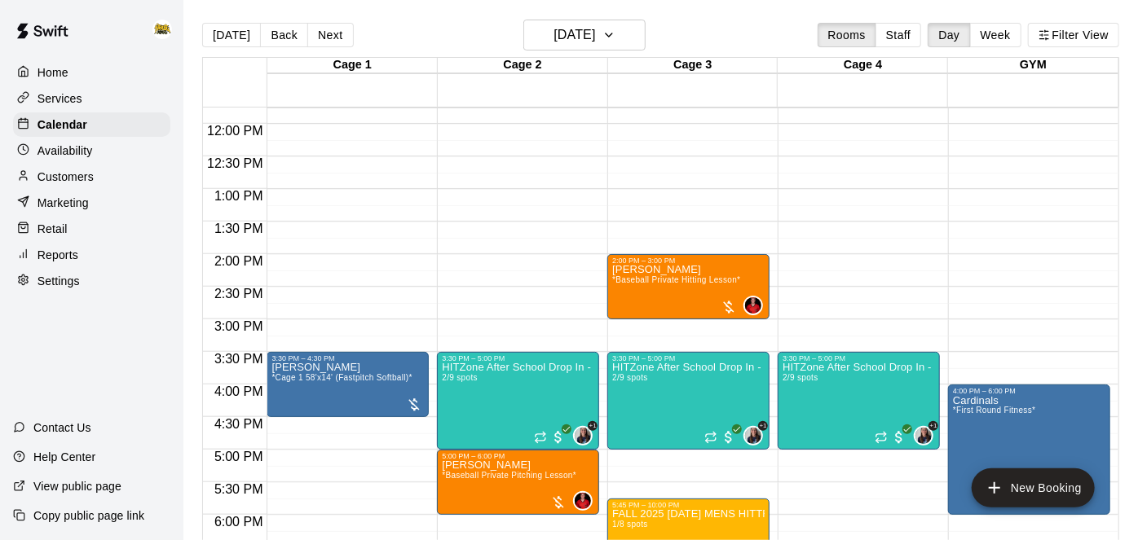
scroll to position [910, 0]
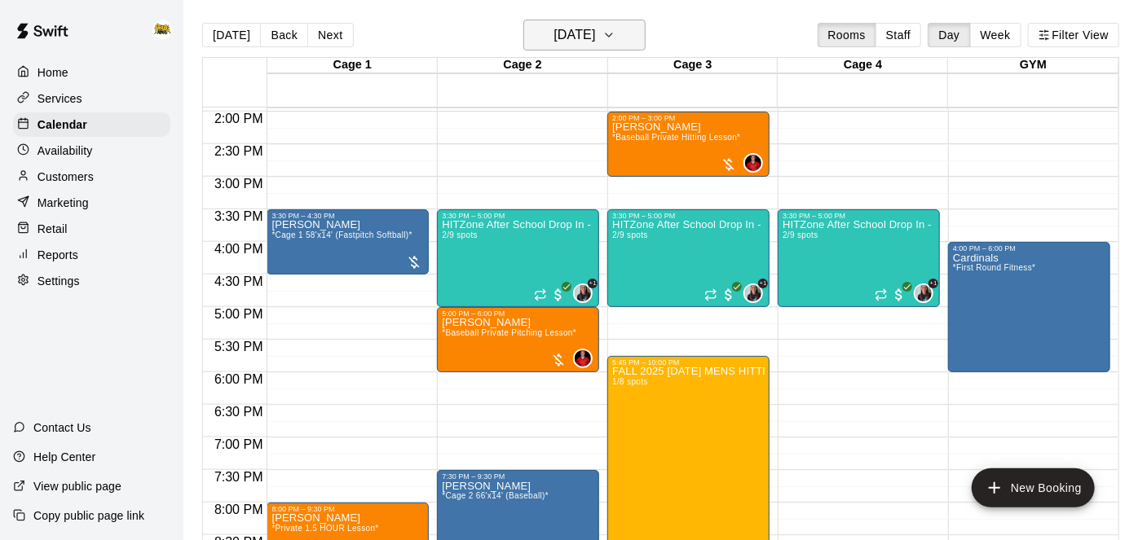
click at [595, 39] on h6 "[DATE]" at bounding box center [575, 35] width 42 height 23
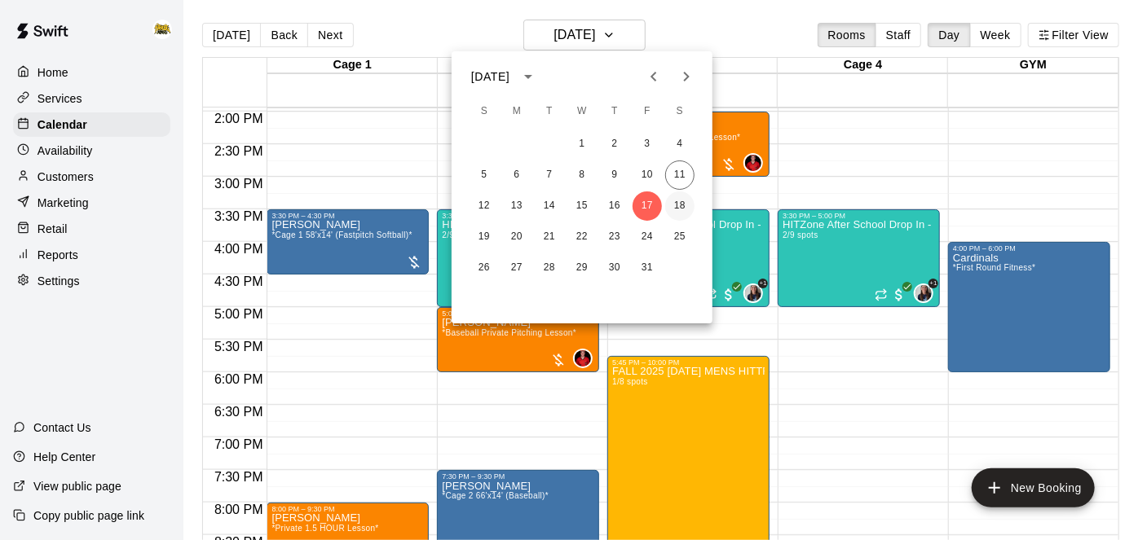
click at [681, 209] on button "18" at bounding box center [679, 206] width 29 height 29
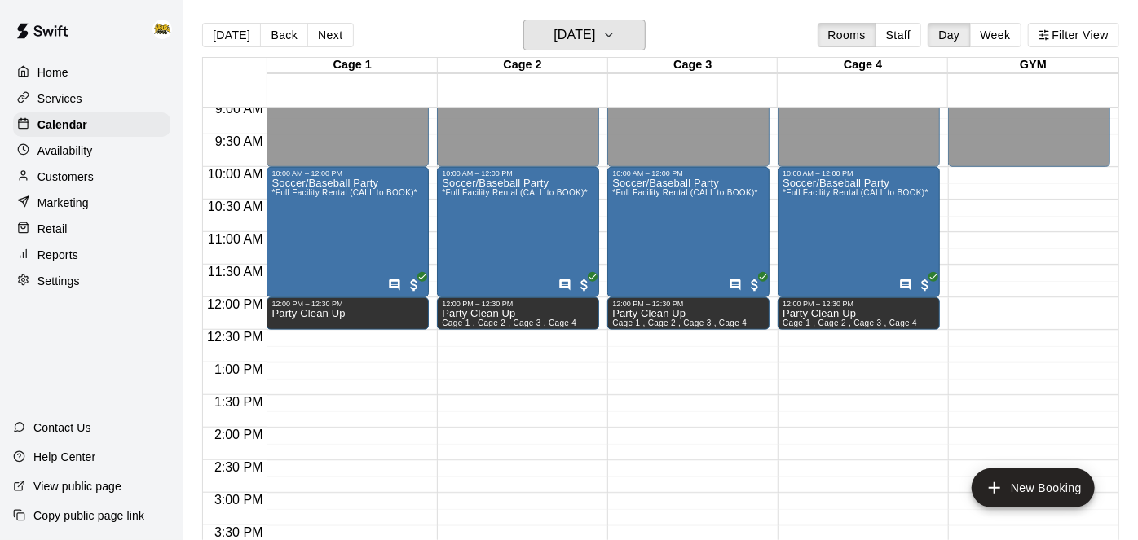
scroll to position [593, 0]
click at [595, 41] on h6 "Saturday Oct 18" at bounding box center [575, 35] width 42 height 23
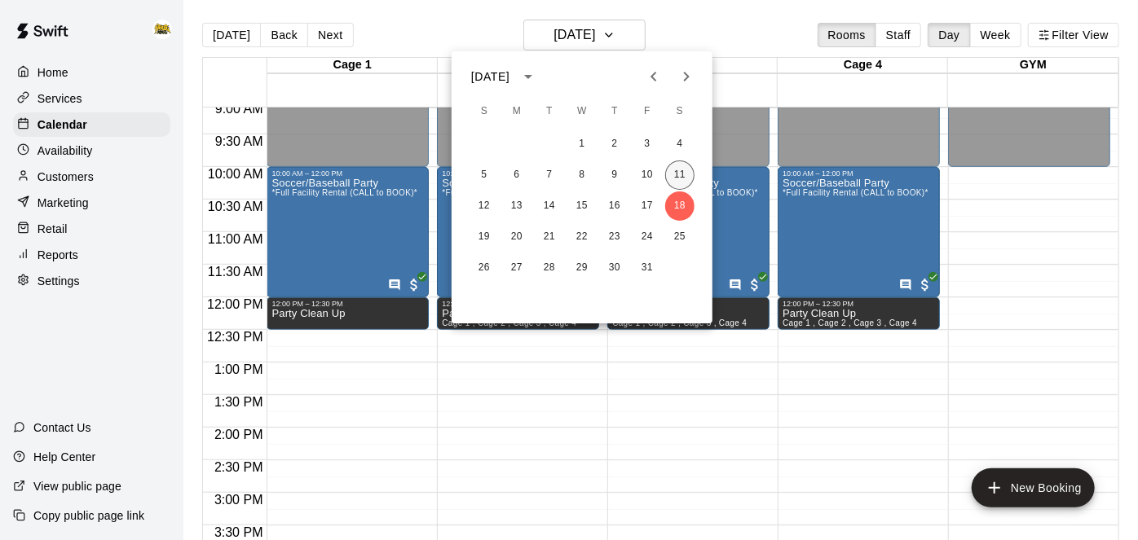
click at [682, 181] on button "11" at bounding box center [679, 175] width 29 height 29
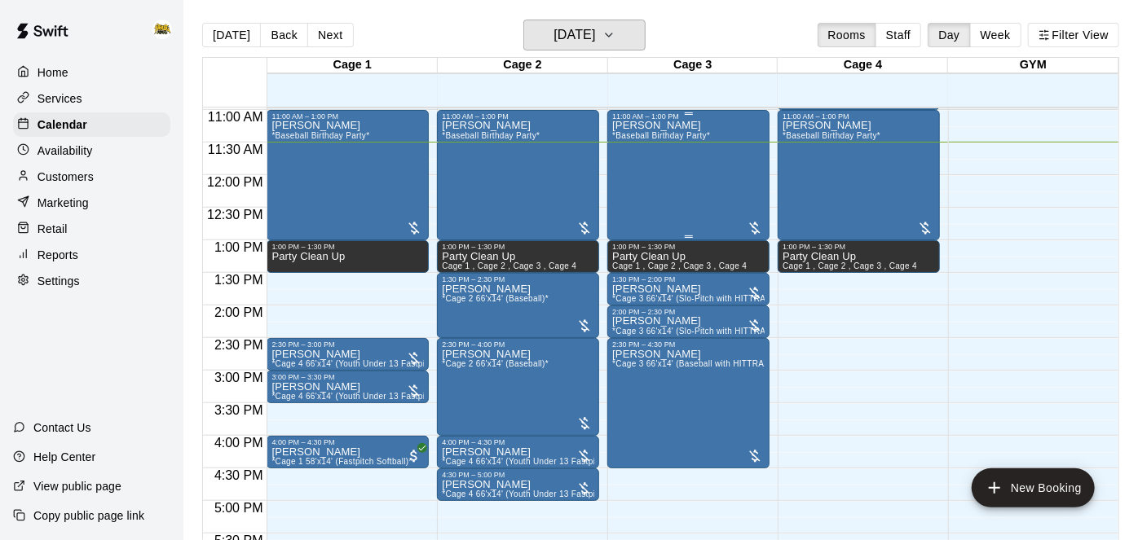
scroll to position [717, 0]
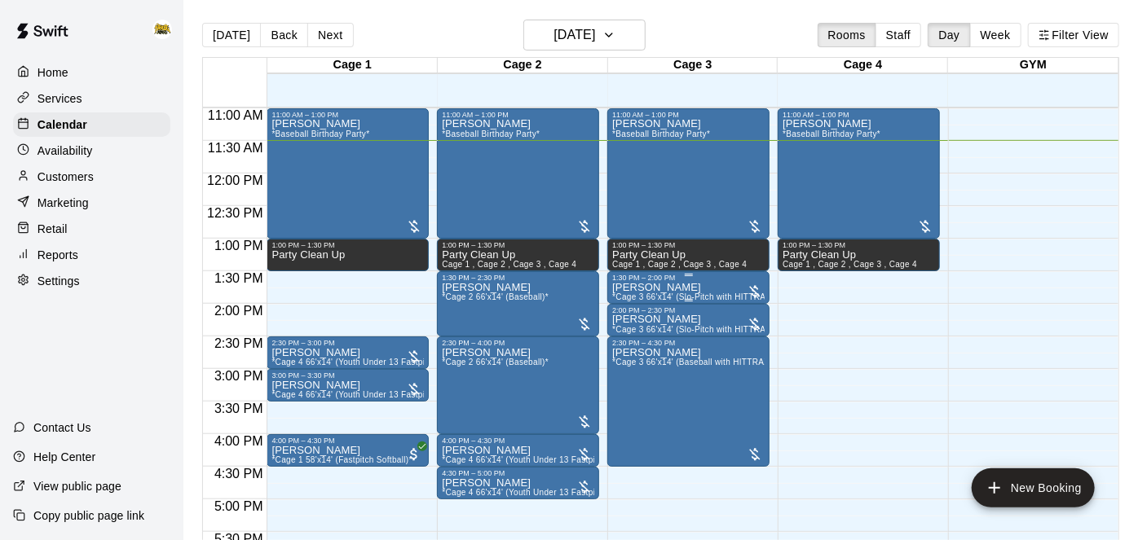
click at [633, 374] on icon "delete" at bounding box center [628, 375] width 11 height 15
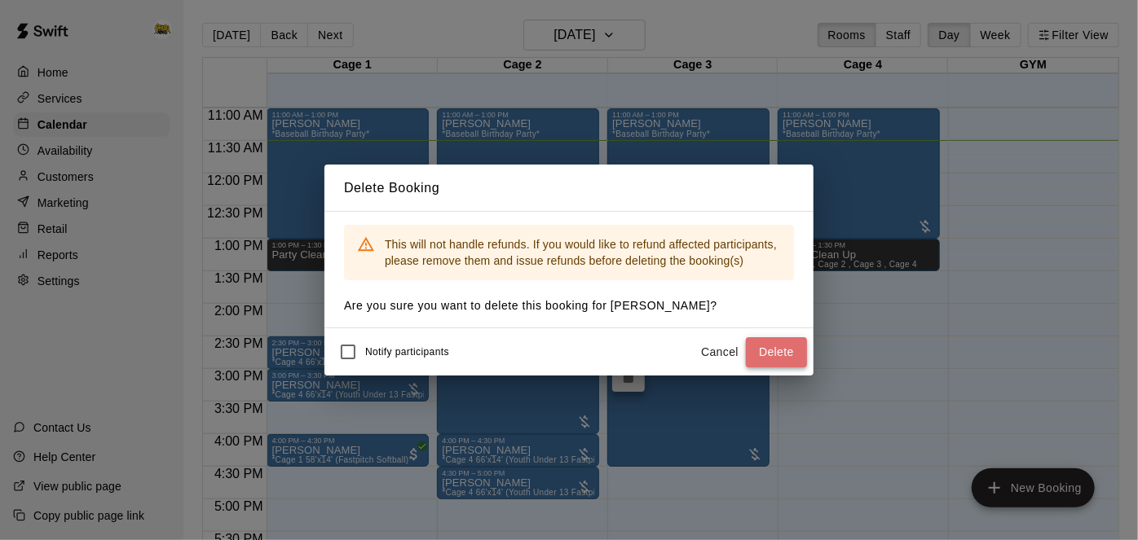
click at [773, 359] on button "Delete" at bounding box center [776, 352] width 61 height 30
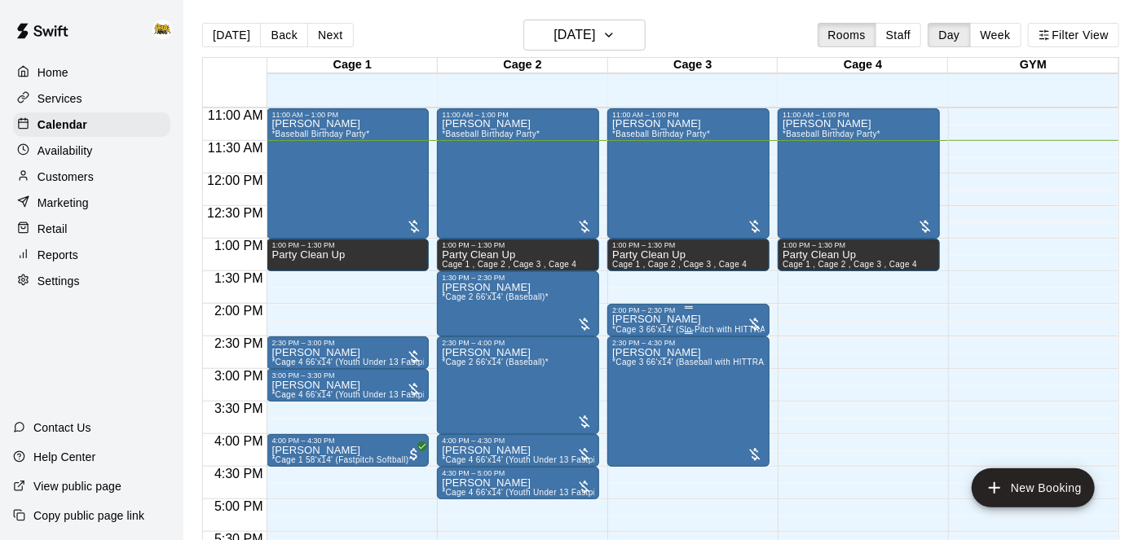
click at [638, 414] on button "delete" at bounding box center [628, 408] width 33 height 33
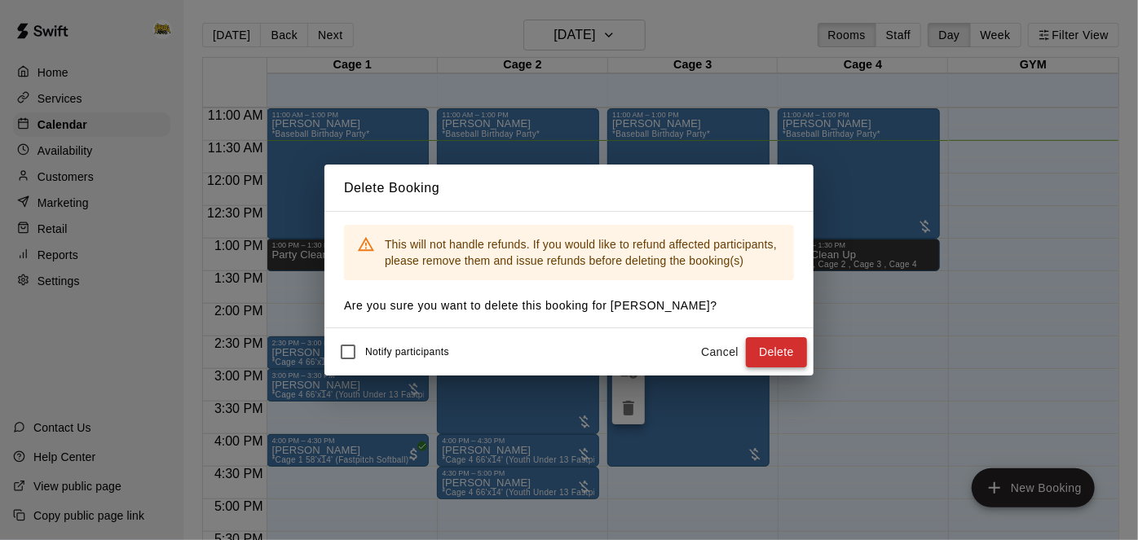
click at [772, 362] on button "Delete" at bounding box center [776, 352] width 61 height 30
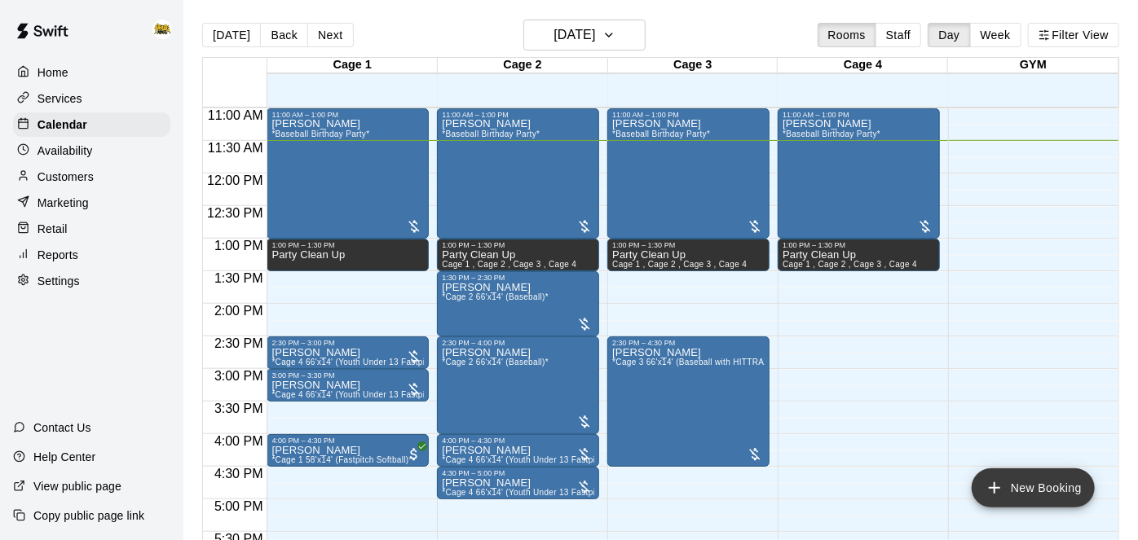
click at [1000, 482] on icon "add" at bounding box center [995, 489] width 20 height 20
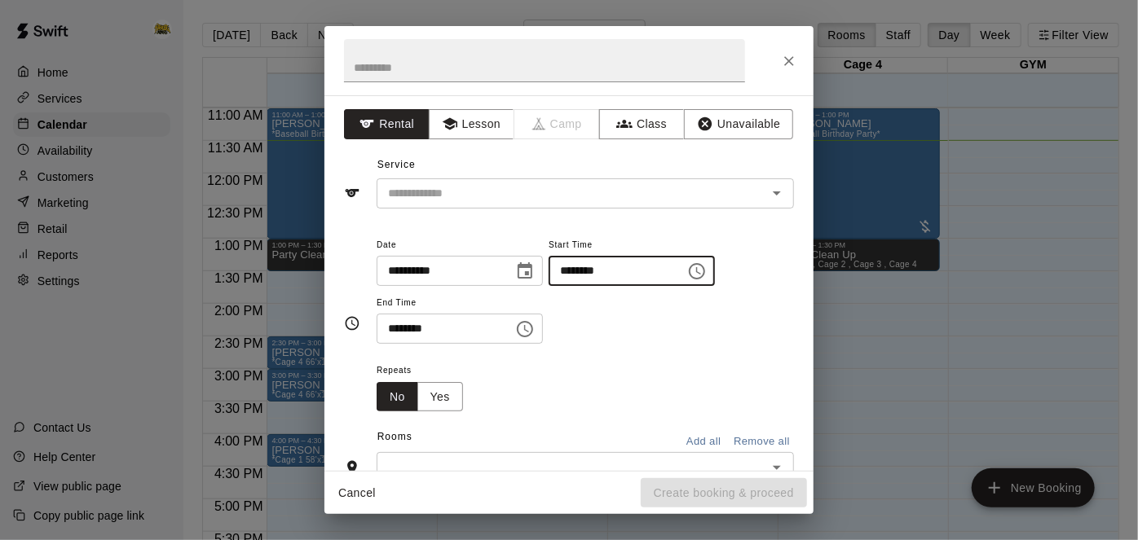
click at [549, 286] on input "********" at bounding box center [612, 271] width 126 height 30
type input "********"
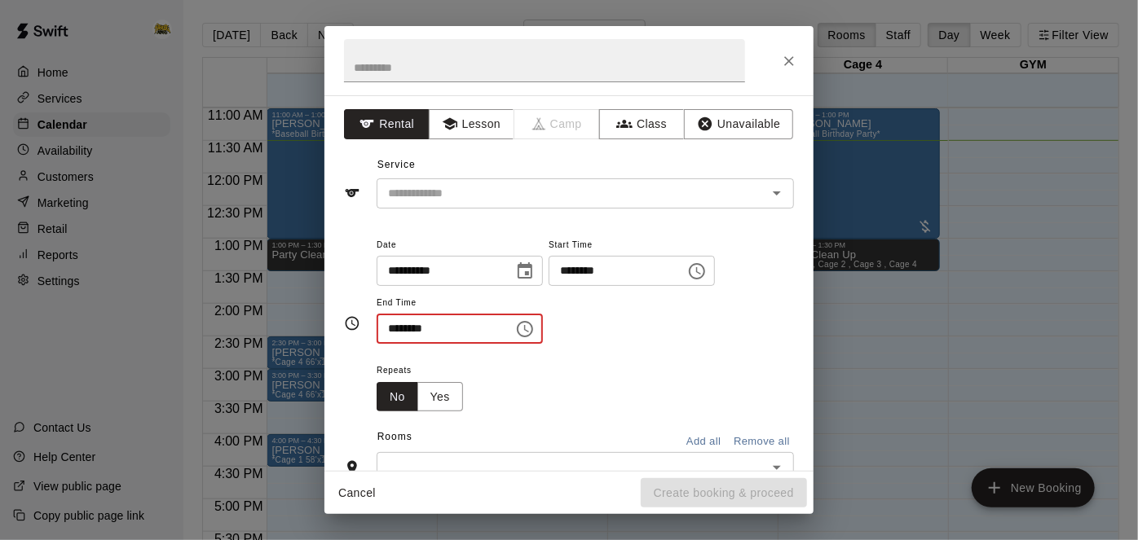
type input "********"
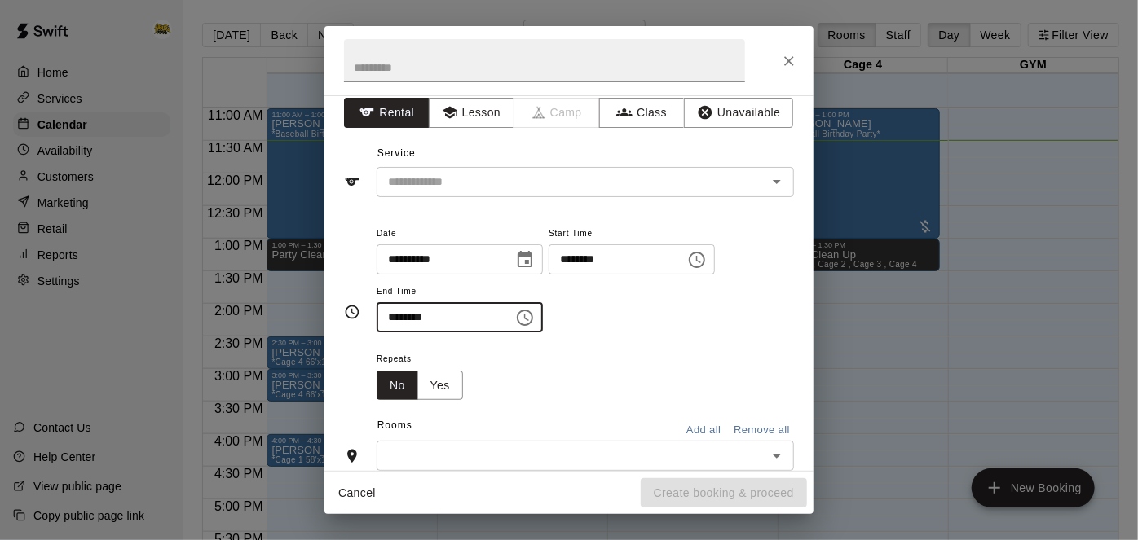
scroll to position [9, 0]
click at [778, 187] on icon "Open" at bounding box center [777, 184] width 20 height 20
type input "********"
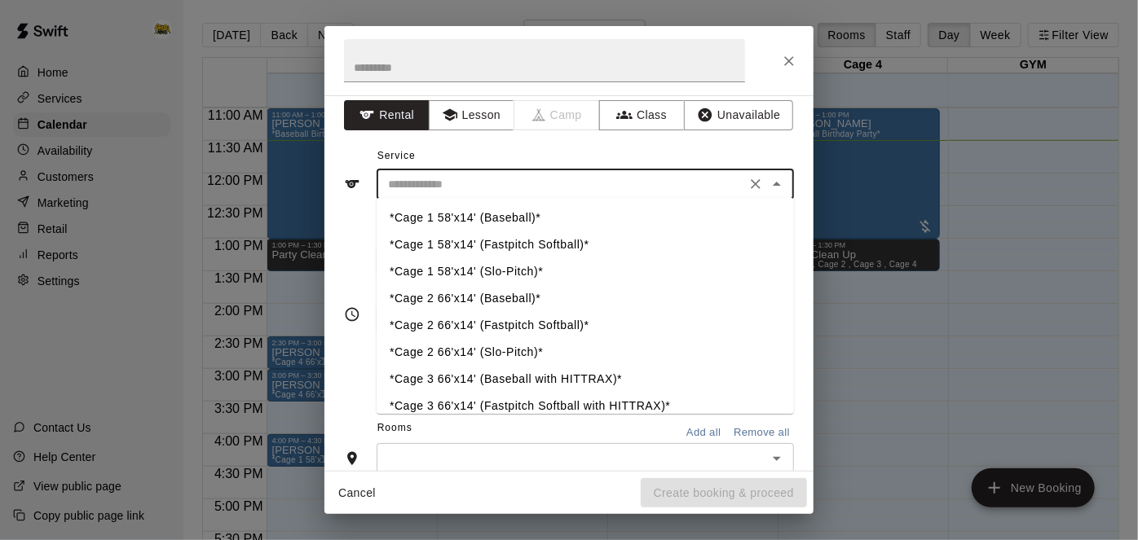
click at [559, 381] on li "*Cage 3 66'x14' (Baseball with HITTRAX)*" at bounding box center [585, 379] width 417 height 27
type input "**********"
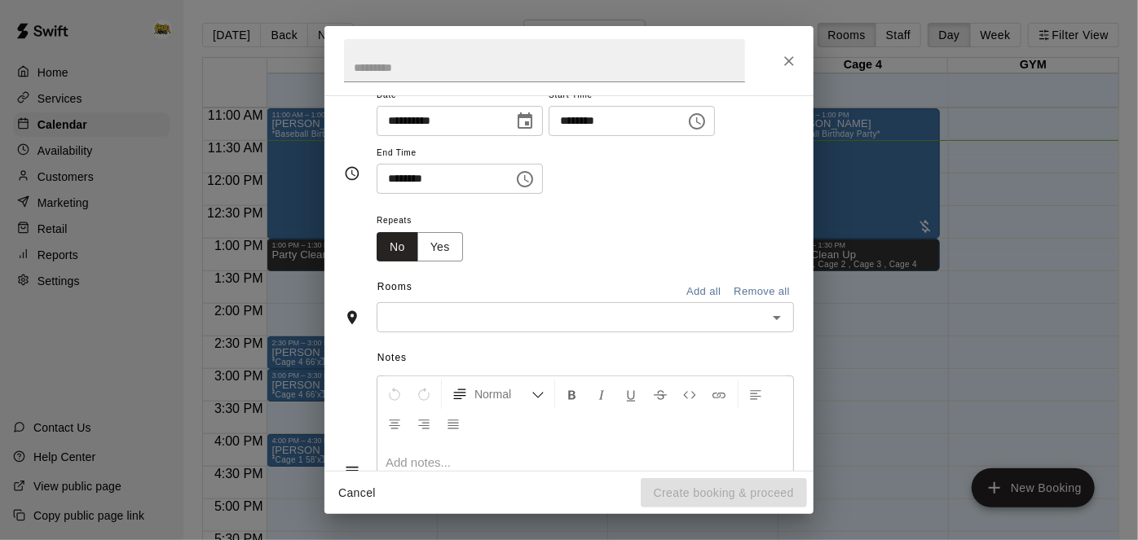
scroll to position [143, 0]
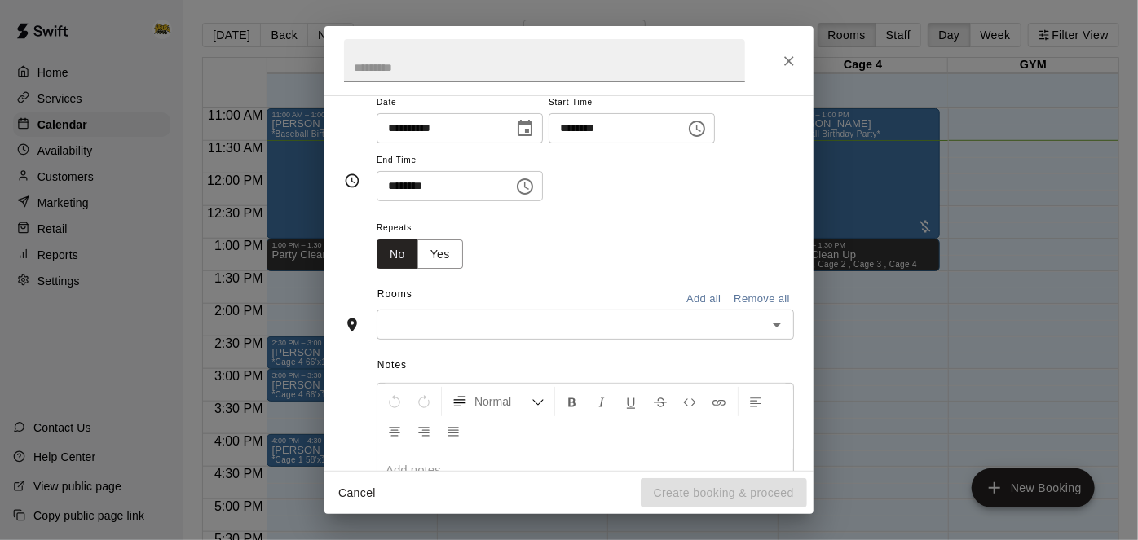
click at [779, 335] on icon "Open" at bounding box center [777, 325] width 20 height 20
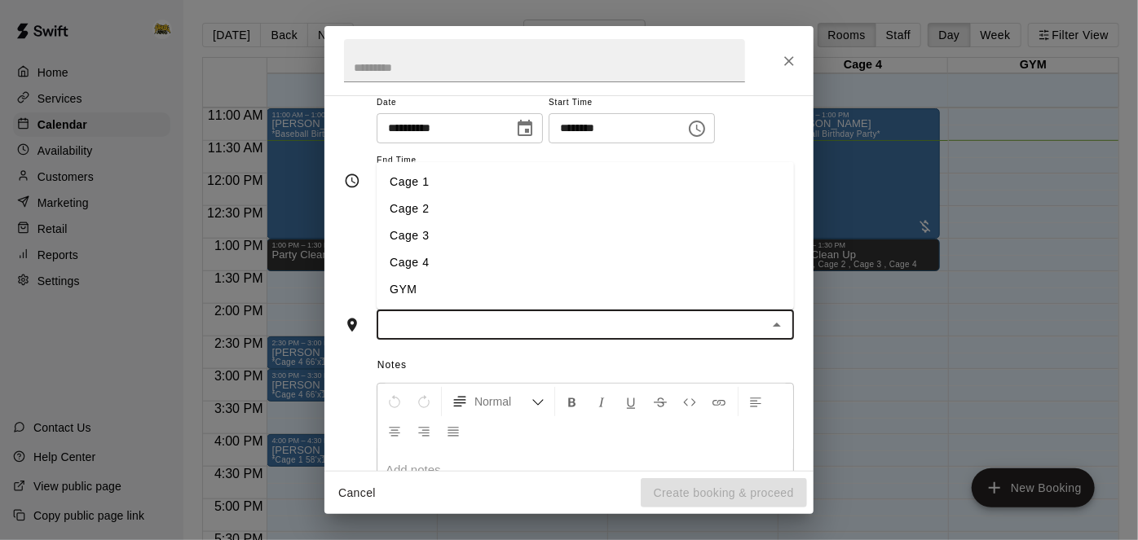
click at [708, 249] on li "Cage 3" at bounding box center [585, 236] width 417 height 27
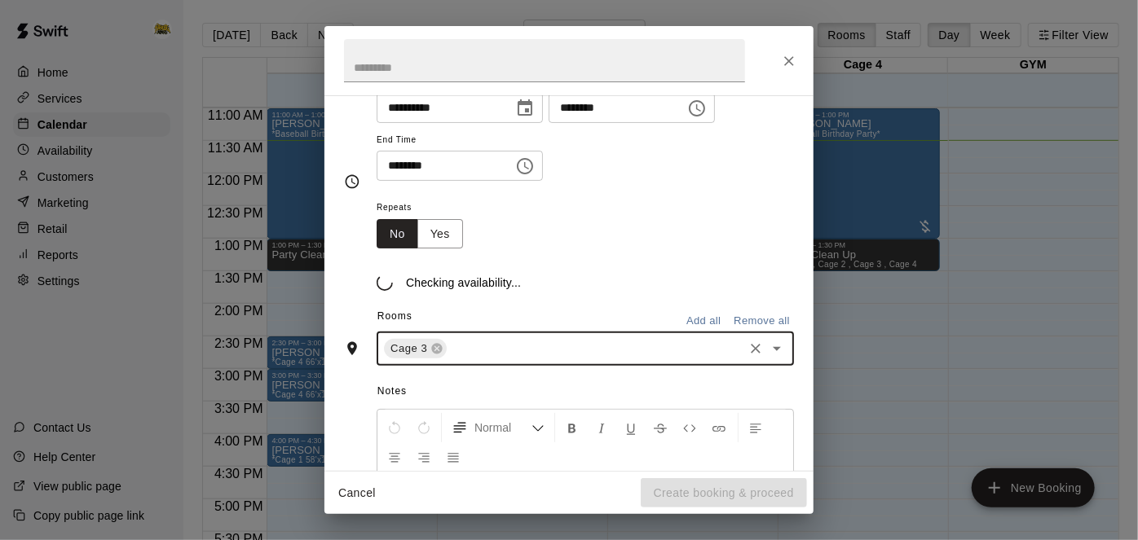
scroll to position [174, 0]
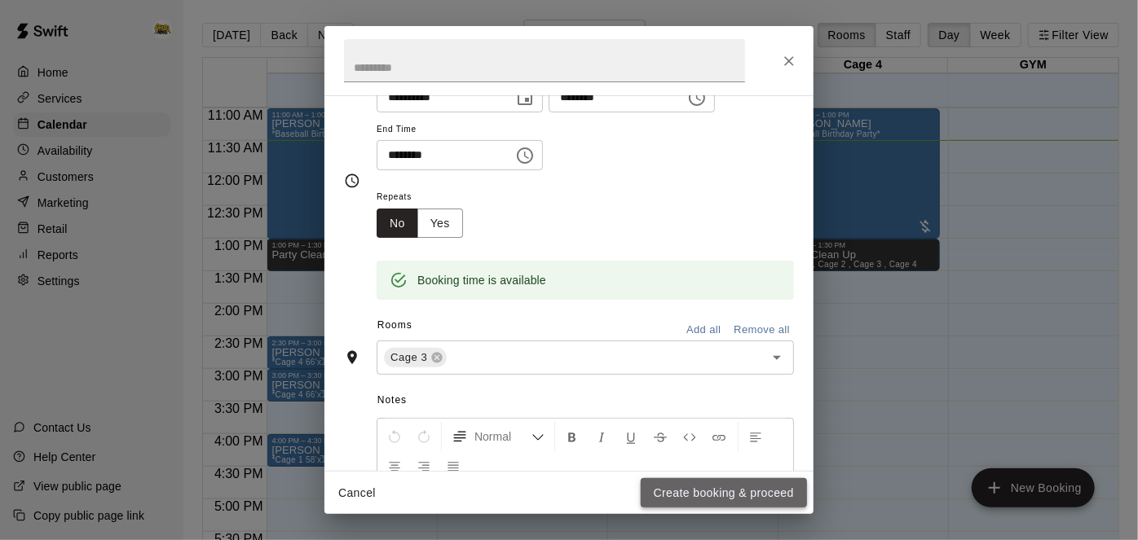
click at [707, 498] on button "Create booking & proceed" at bounding box center [724, 494] width 166 height 30
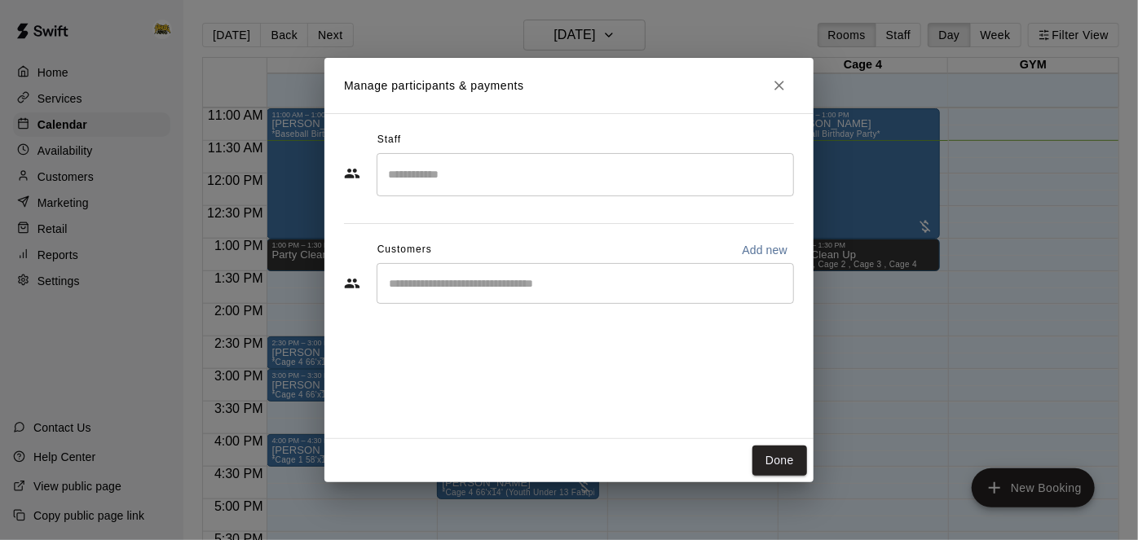
click at [620, 289] on input "Start typing to search customers..." at bounding box center [585, 284] width 403 height 16
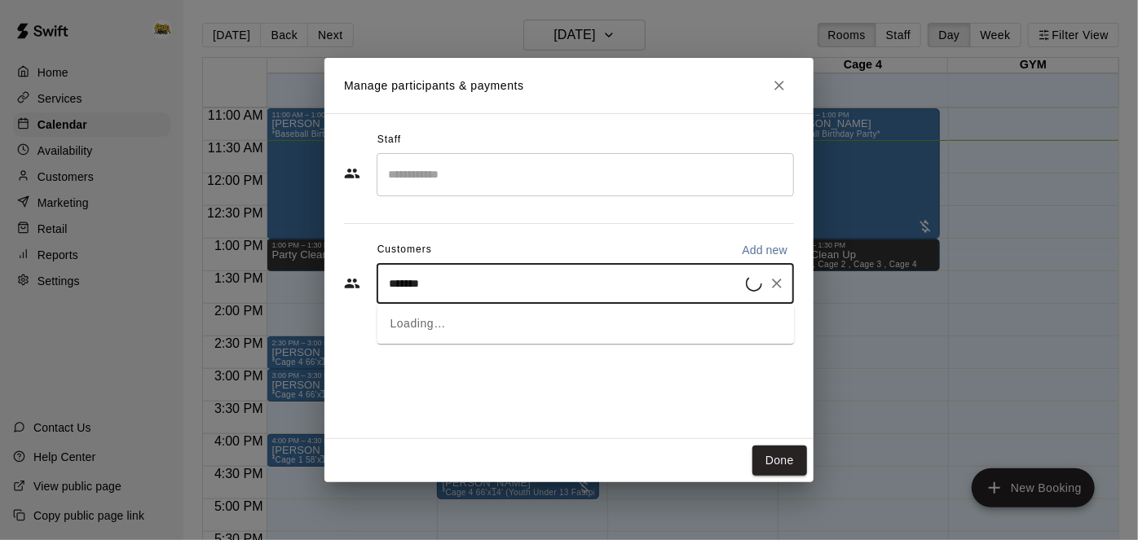
type input "********"
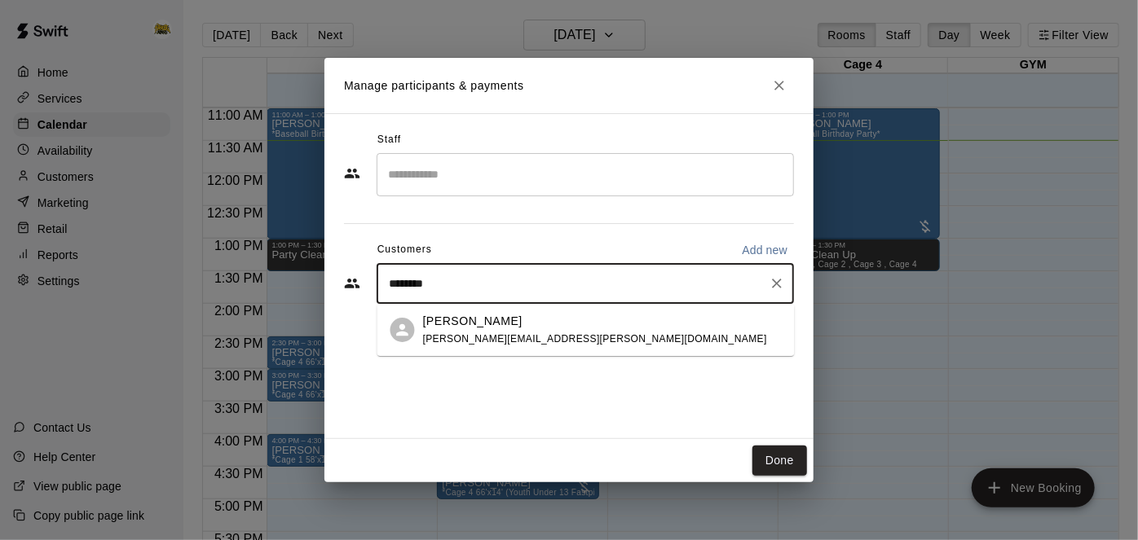
click at [541, 329] on div "Brodie Atchison brodie.atchison@yahoo.ca" at bounding box center [595, 330] width 344 height 35
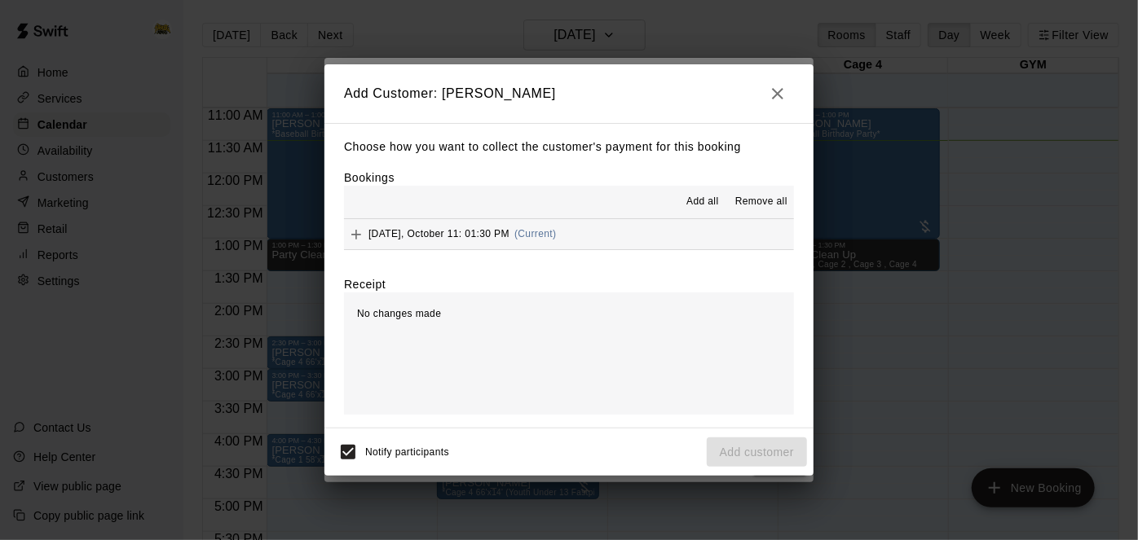
click at [702, 206] on span "Add all" at bounding box center [702, 202] width 33 height 16
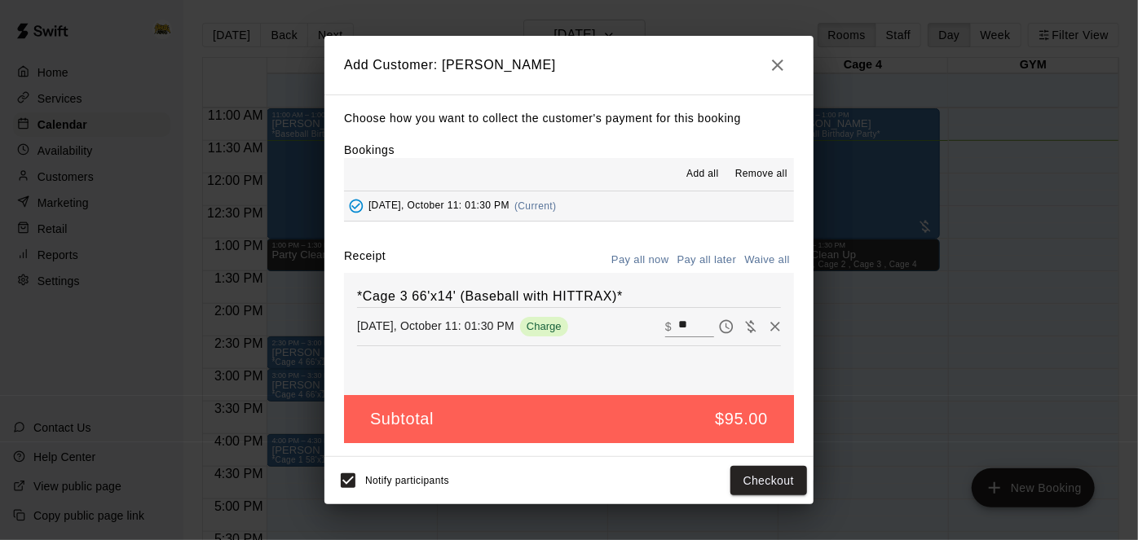
click at [698, 267] on button "Pay all later" at bounding box center [707, 260] width 68 height 25
click at [725, 484] on button "Add customer" at bounding box center [757, 481] width 100 height 30
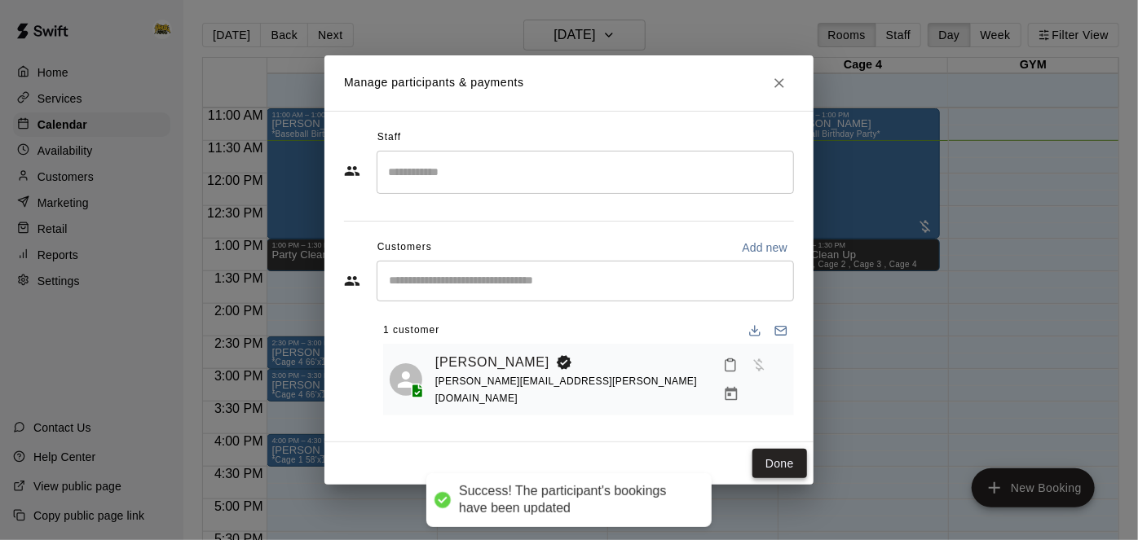
click at [768, 471] on button "Done" at bounding box center [779, 464] width 55 height 30
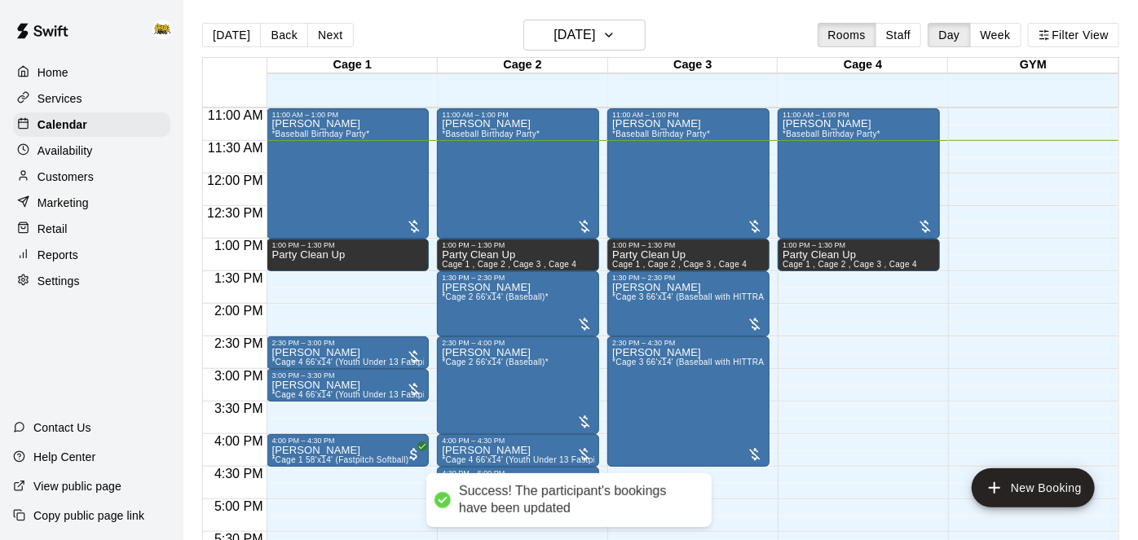
click at [842, 411] on div "12:00 AM – 10:00 AM Closed 10:00 AM – 11:00 AM [PERSON_NAME] *Cage 4 66'x14' (Y…" at bounding box center [859, 173] width 162 height 1565
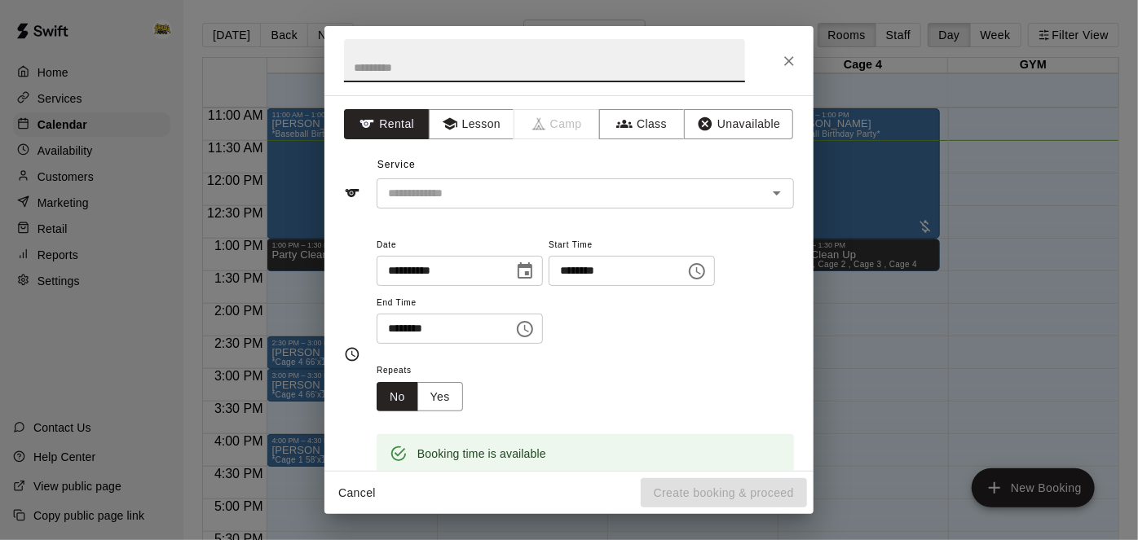
click at [790, 58] on icon "Close" at bounding box center [789, 61] width 16 height 16
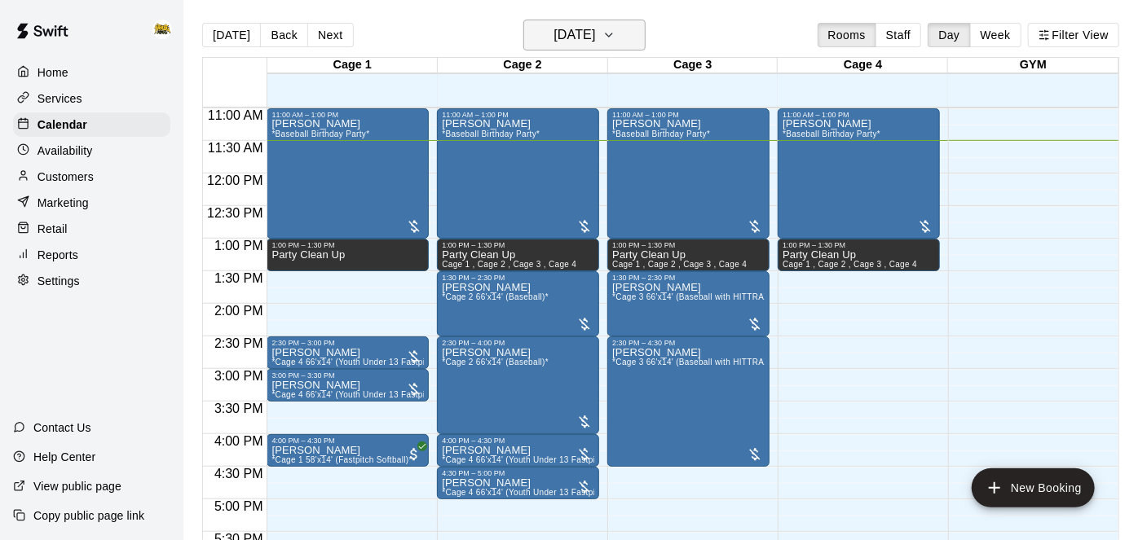
click at [595, 33] on h6 "[DATE]" at bounding box center [575, 35] width 42 height 23
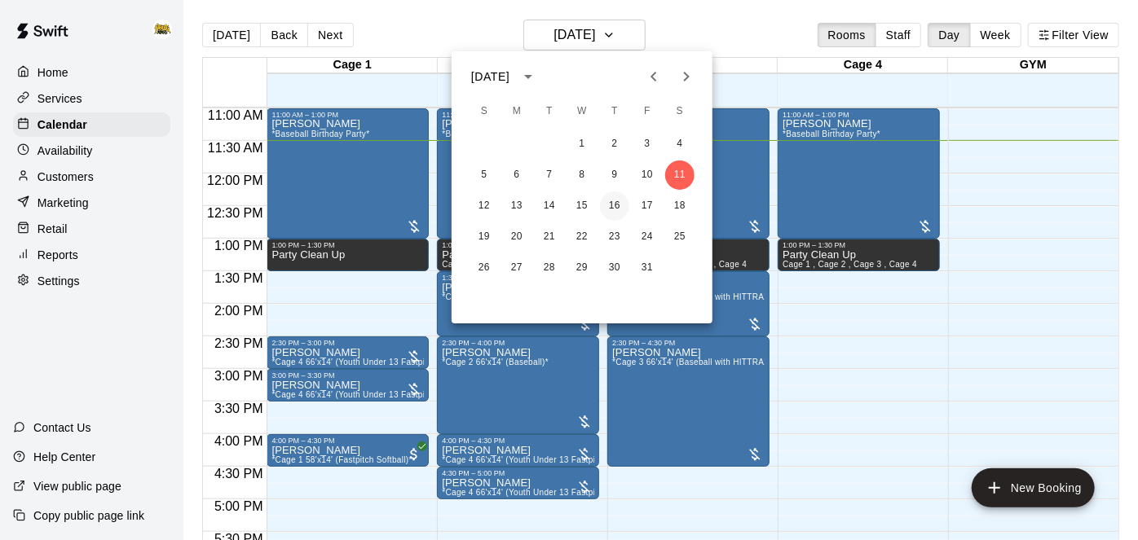
click at [613, 202] on button "16" at bounding box center [614, 206] width 29 height 29
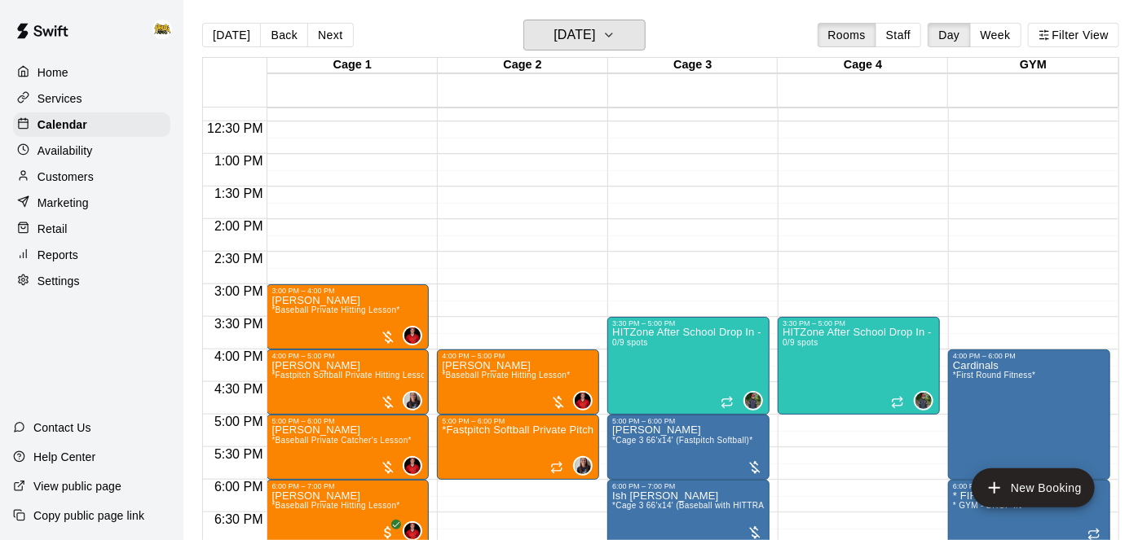
scroll to position [805, 0]
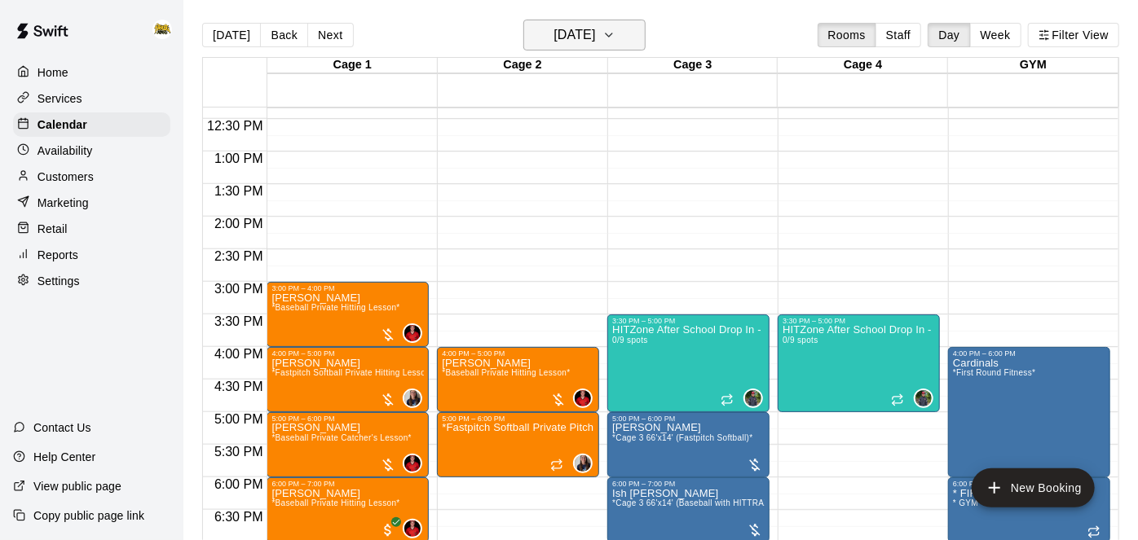
click at [615, 33] on icon "button" at bounding box center [608, 35] width 13 height 20
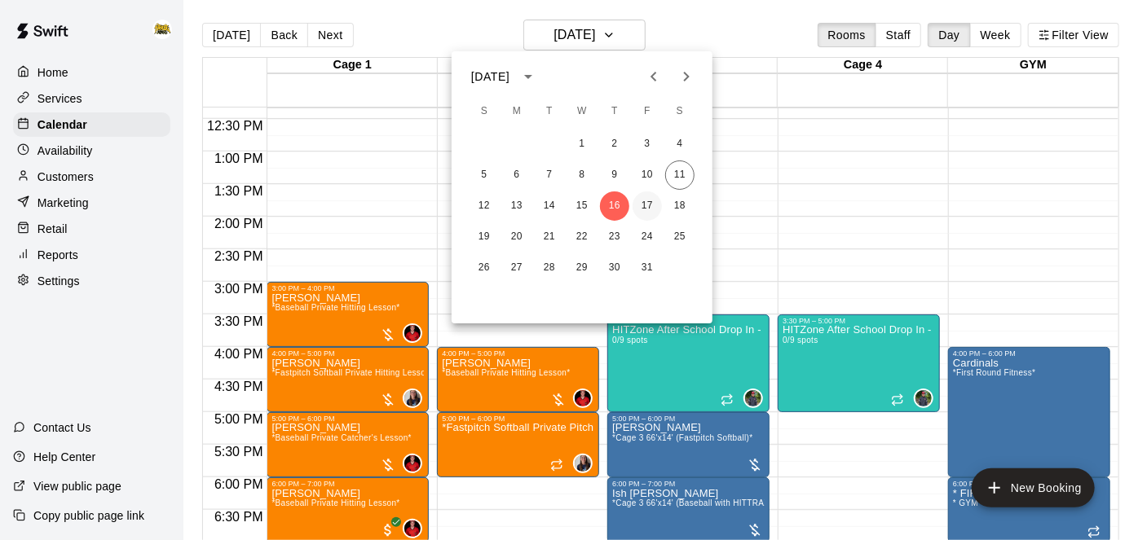
click at [651, 205] on button "17" at bounding box center [647, 206] width 29 height 29
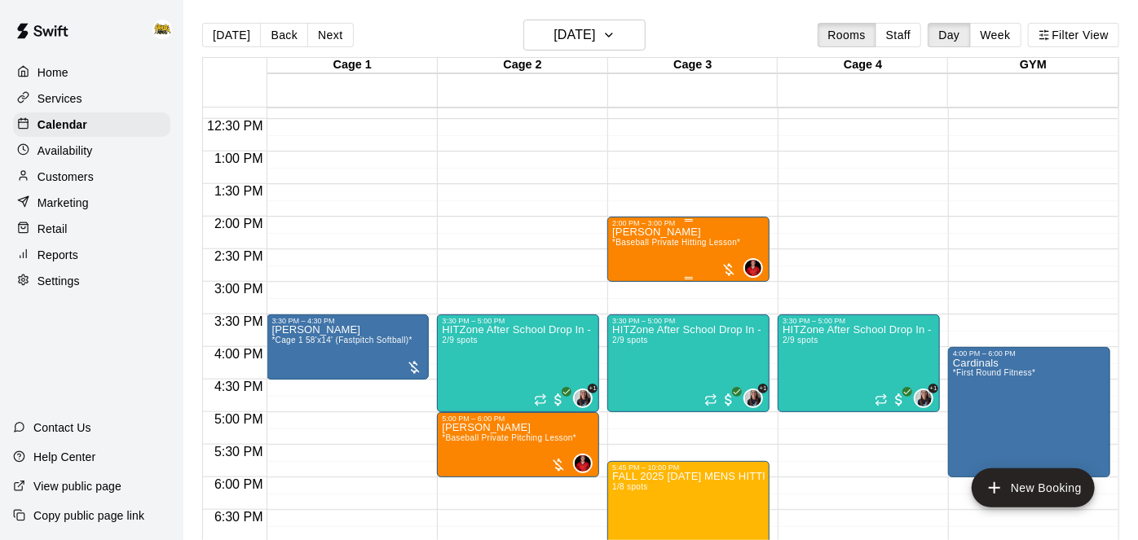
click at [663, 232] on p "[PERSON_NAME]" at bounding box center [676, 232] width 128 height 0
click at [630, 247] on icon "edit" at bounding box center [628, 248] width 15 height 15
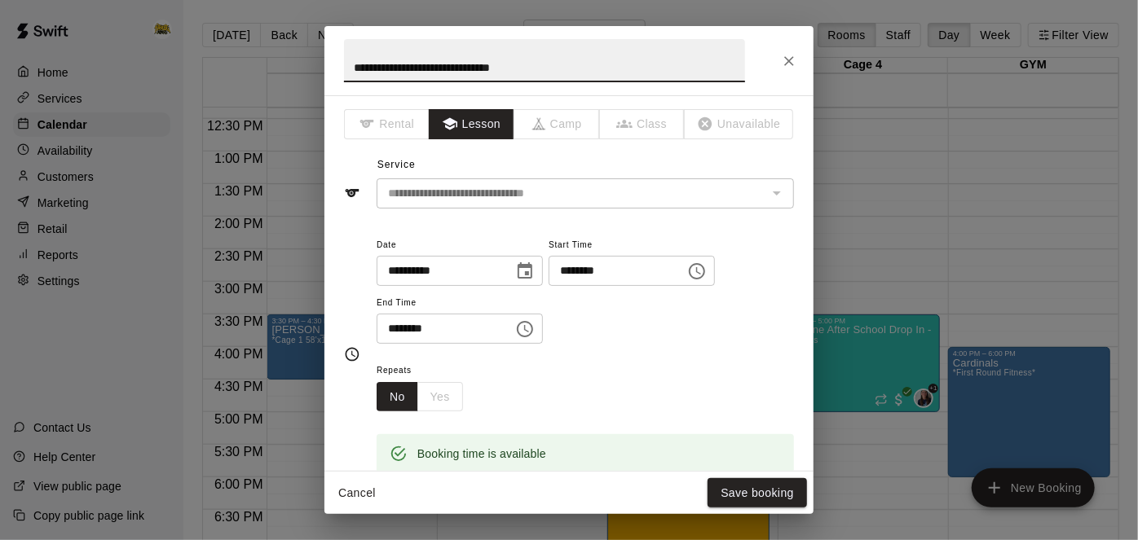
click at [532, 266] on icon "Choose date, selected date is Oct 17, 2025" at bounding box center [525, 270] width 15 height 16
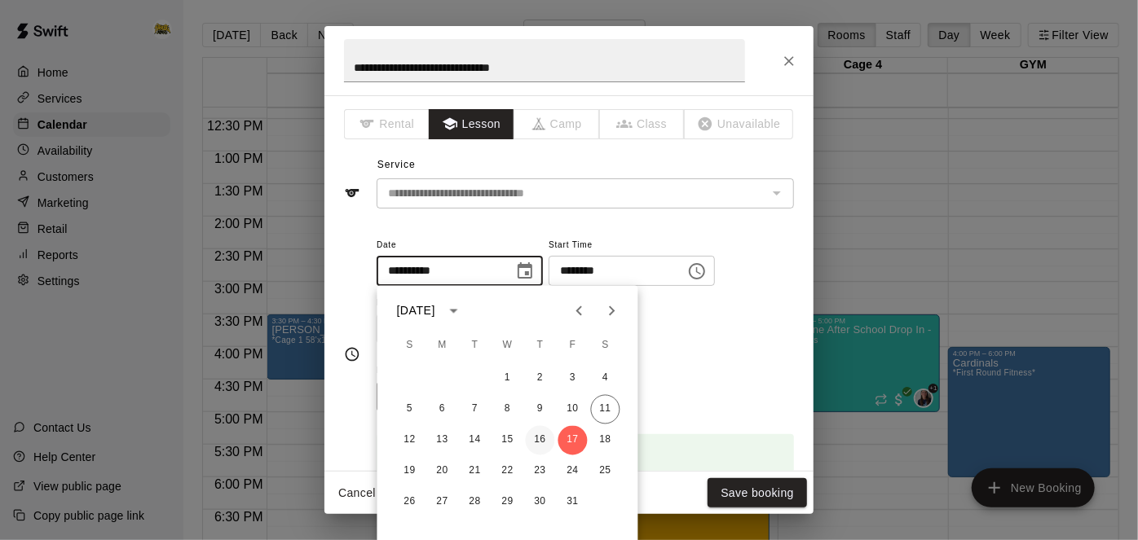
click at [541, 440] on button "16" at bounding box center [540, 440] width 29 height 29
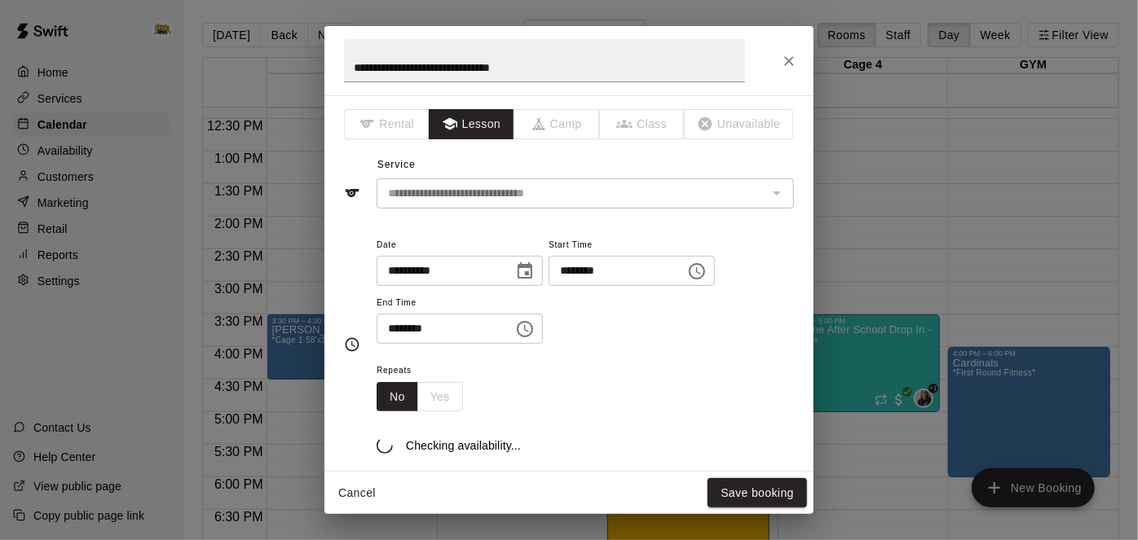
type input "**********"
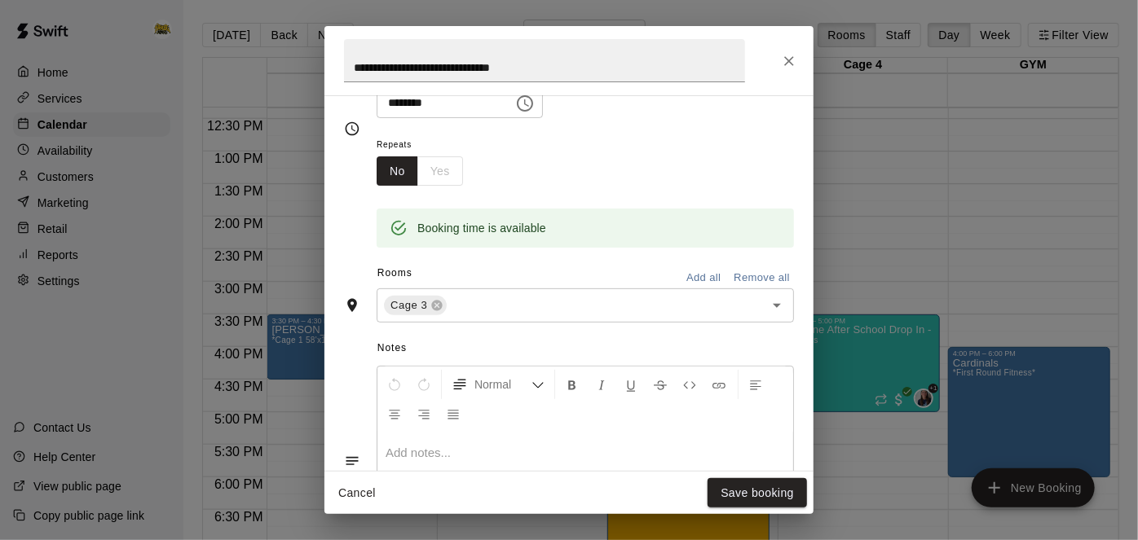
scroll to position [224, 0]
click at [757, 486] on button "Save booking" at bounding box center [757, 494] width 99 height 30
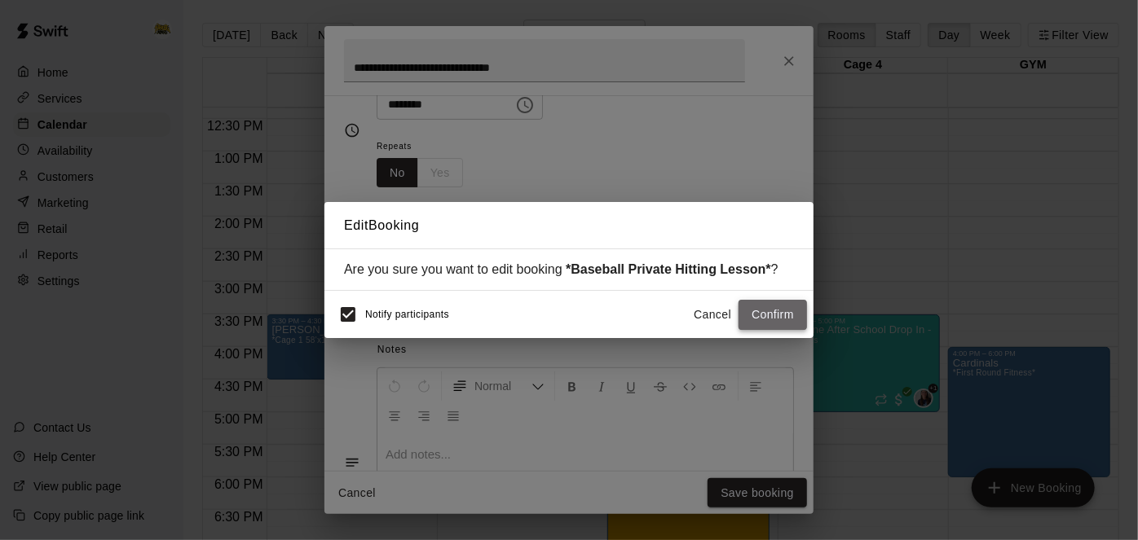
click at [790, 300] on button "Confirm" at bounding box center [773, 315] width 68 height 30
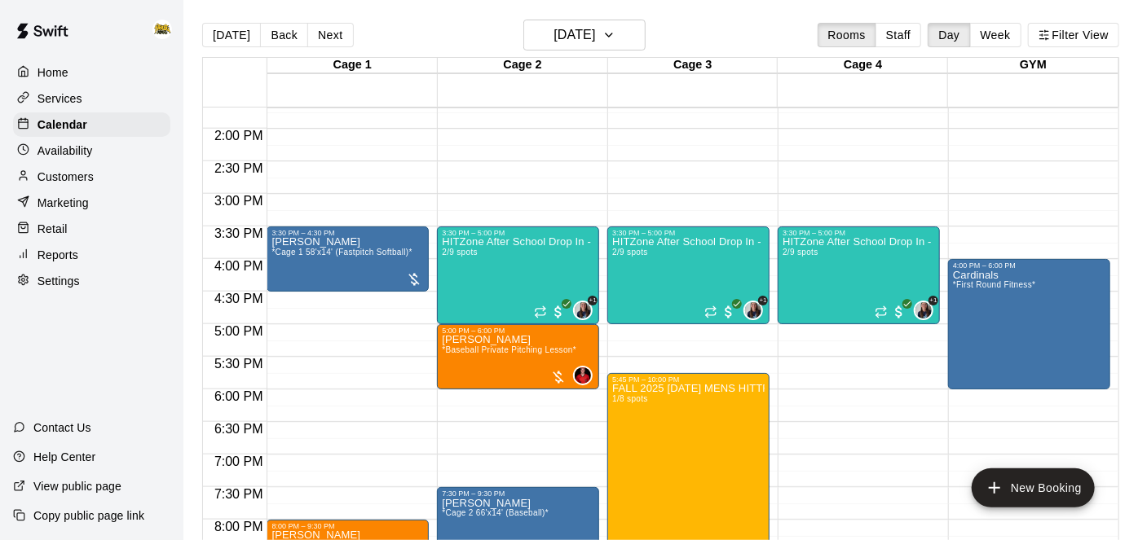
scroll to position [891, 0]
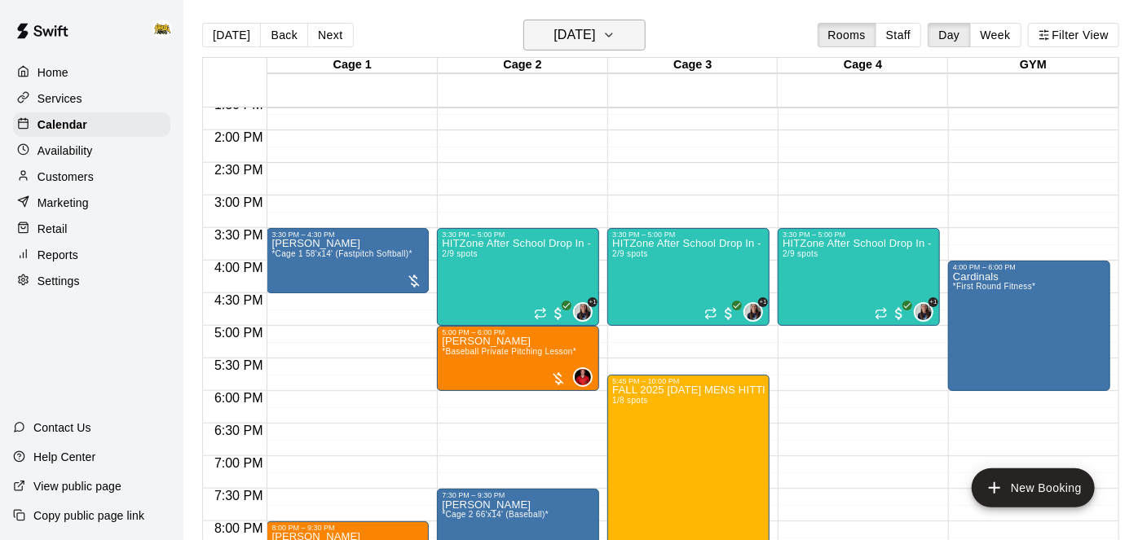
click at [615, 41] on icon "button" at bounding box center [608, 35] width 13 height 20
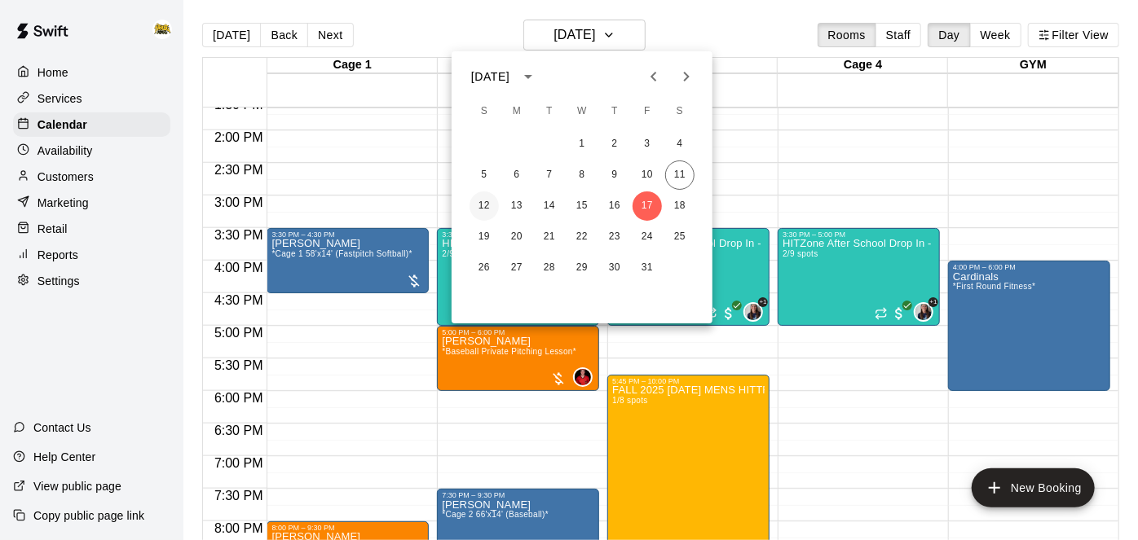
click at [484, 207] on button "12" at bounding box center [484, 206] width 29 height 29
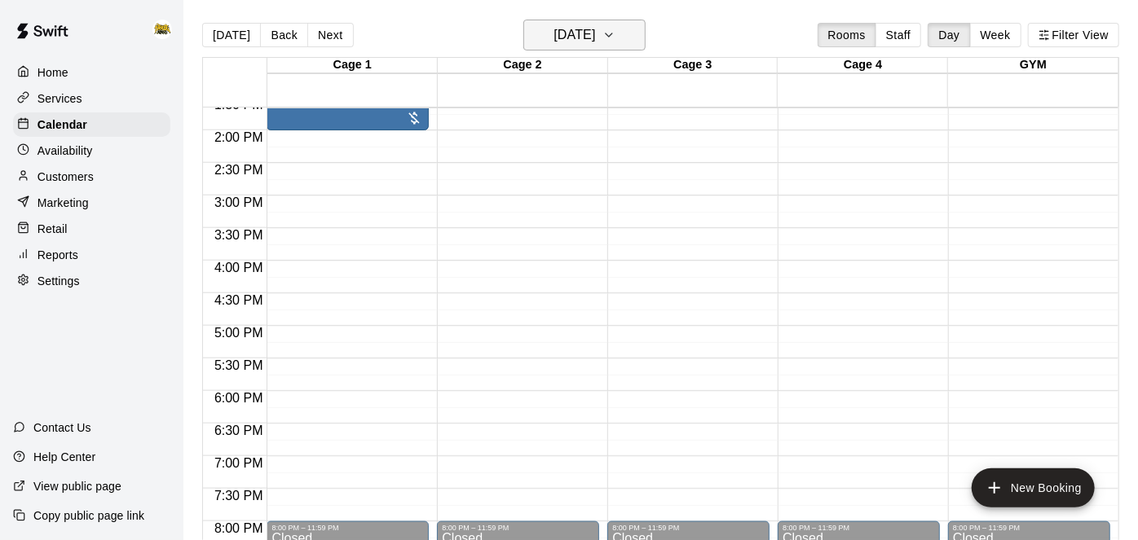
click at [589, 43] on h6 "[DATE]" at bounding box center [575, 35] width 42 height 23
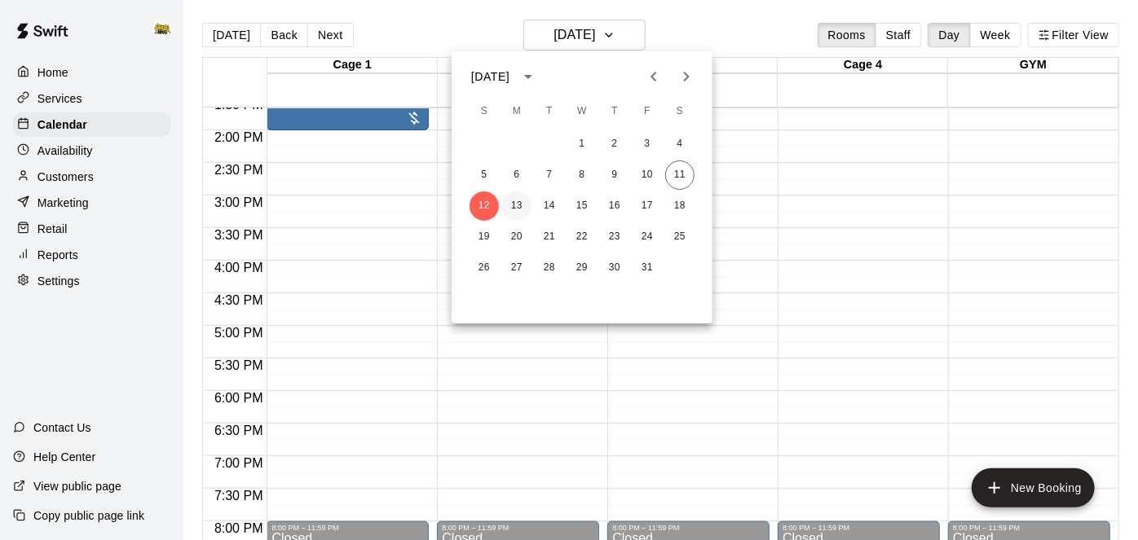
click at [523, 211] on button "13" at bounding box center [516, 206] width 29 height 29
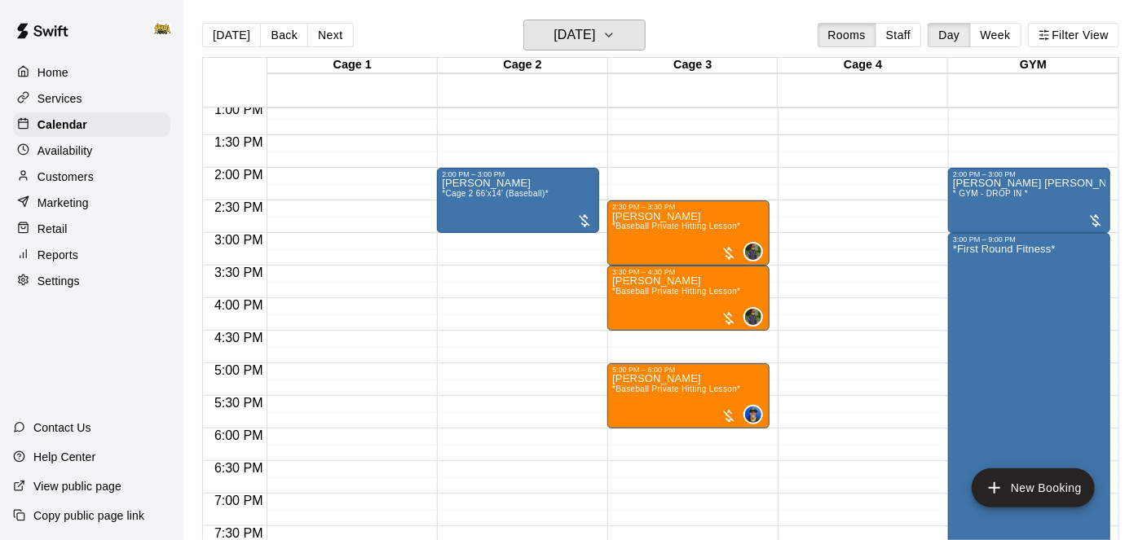
scroll to position [852, 0]
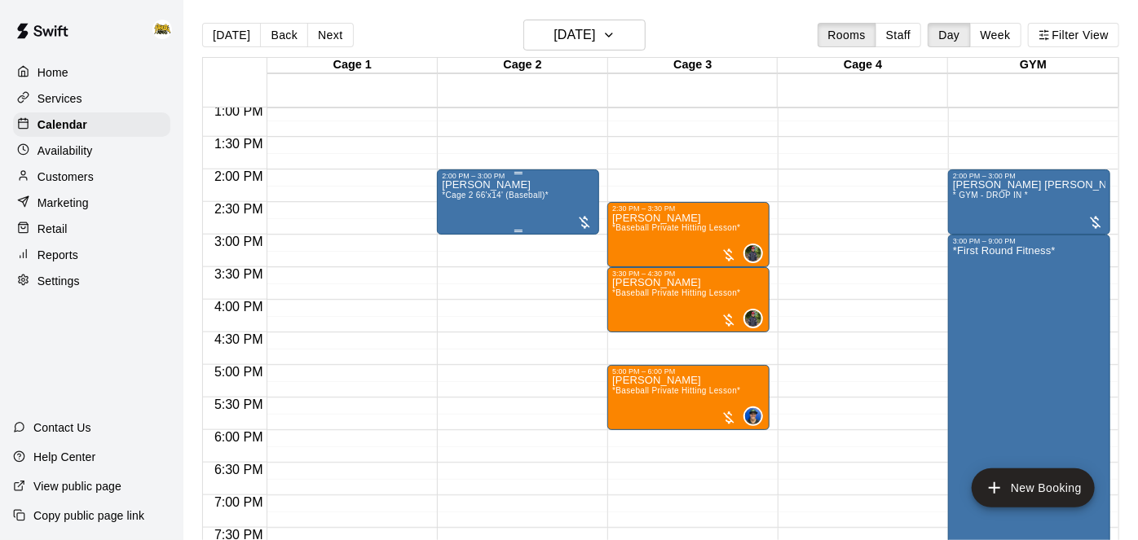
click at [558, 196] on div "Daniel Lemyre *Cage 2 66'x14' (Baseball)*" at bounding box center [518, 450] width 152 height 540
click at [462, 190] on icon "edit" at bounding box center [458, 195] width 15 height 15
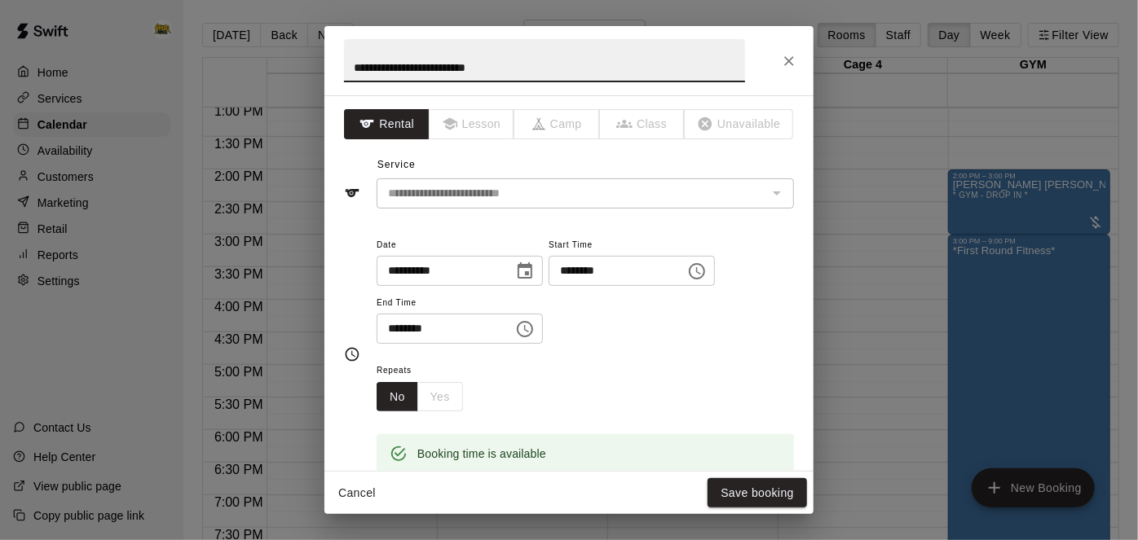
click at [497, 345] on div "**********" at bounding box center [585, 290] width 417 height 110
click at [549, 286] on input "********" at bounding box center [612, 271] width 126 height 30
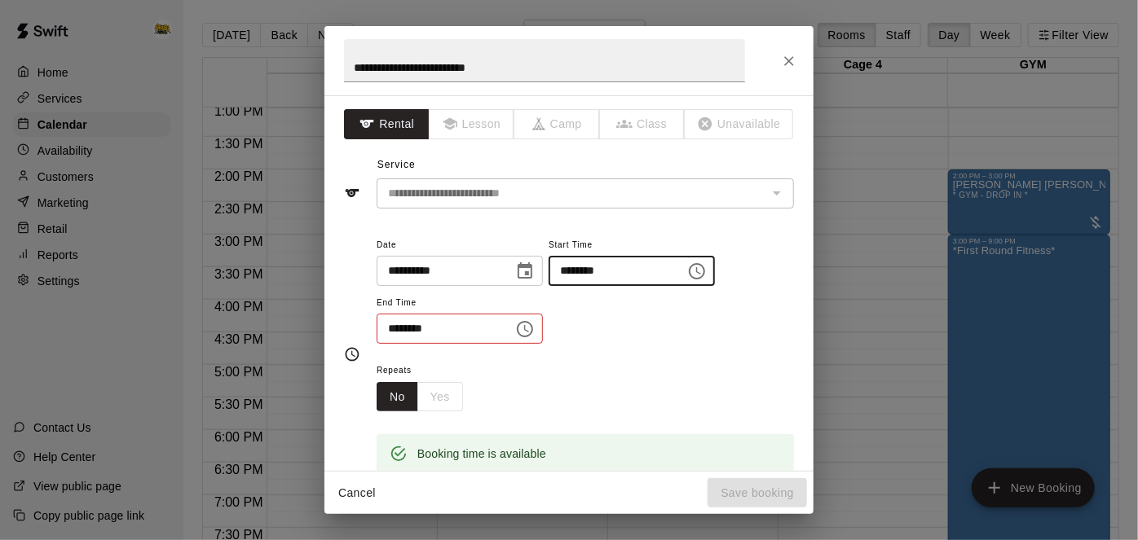
type input "********"
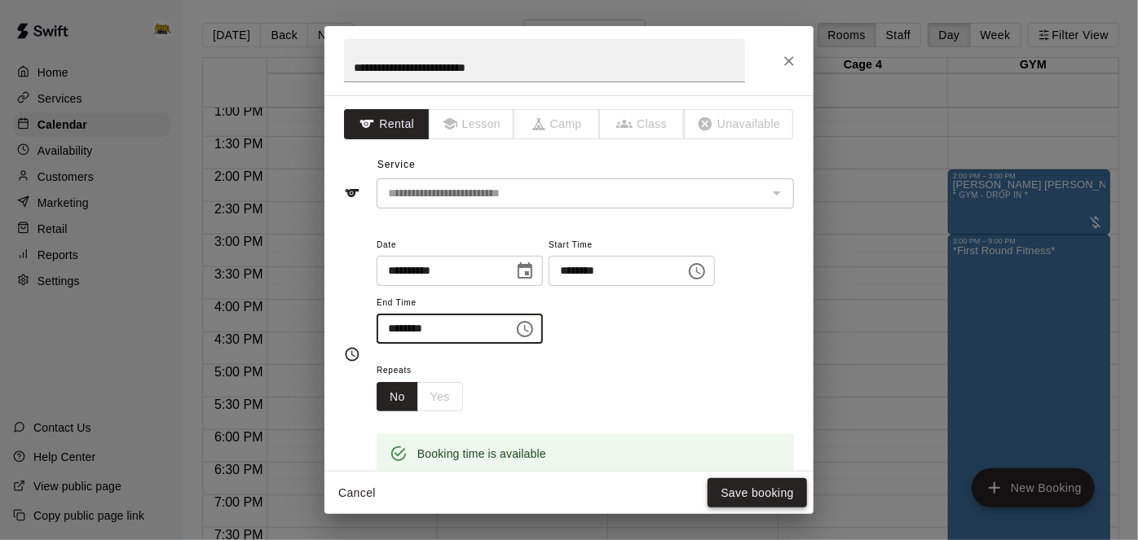
type input "********"
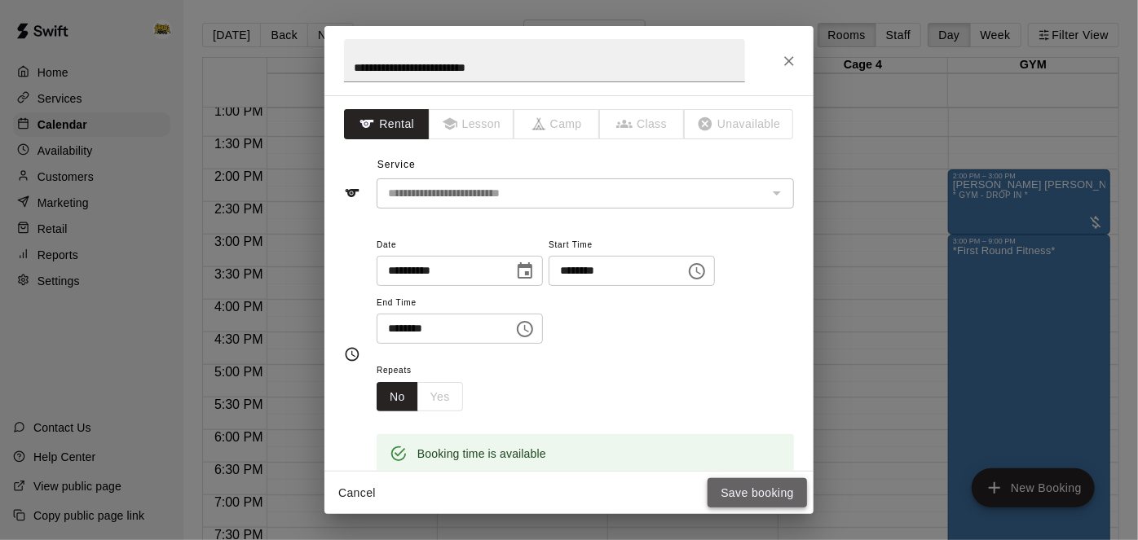
click at [795, 483] on button "Save booking" at bounding box center [757, 494] width 99 height 30
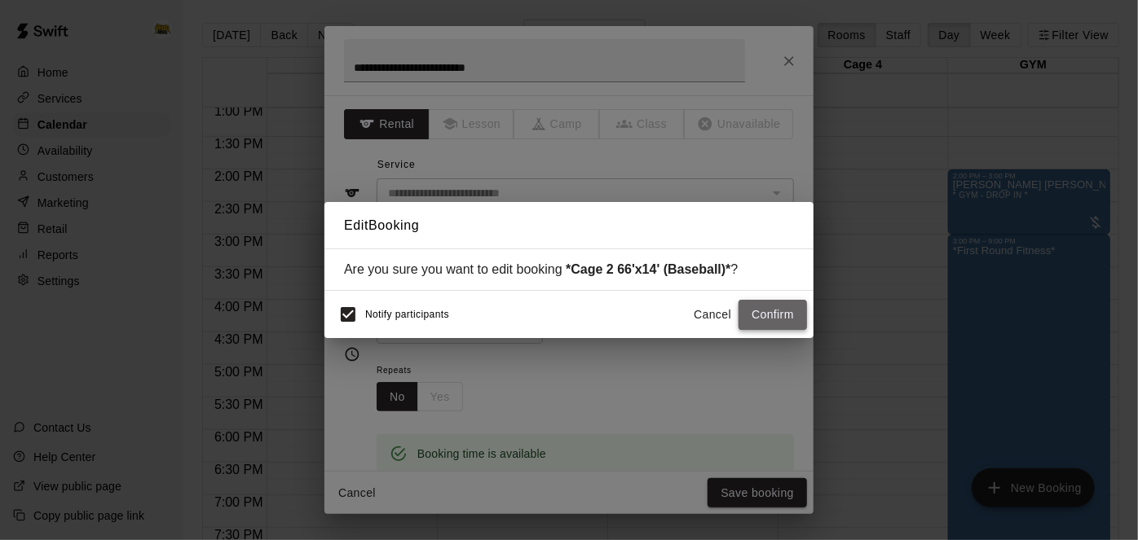
click at [790, 327] on button "Confirm" at bounding box center [773, 315] width 68 height 30
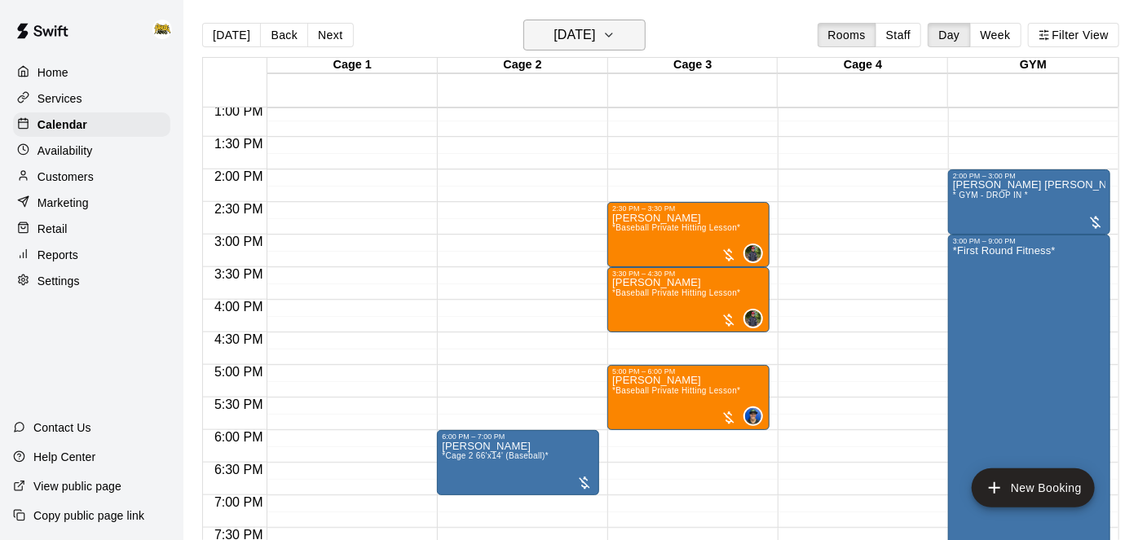
click at [618, 40] on button "[DATE]" at bounding box center [584, 35] width 122 height 31
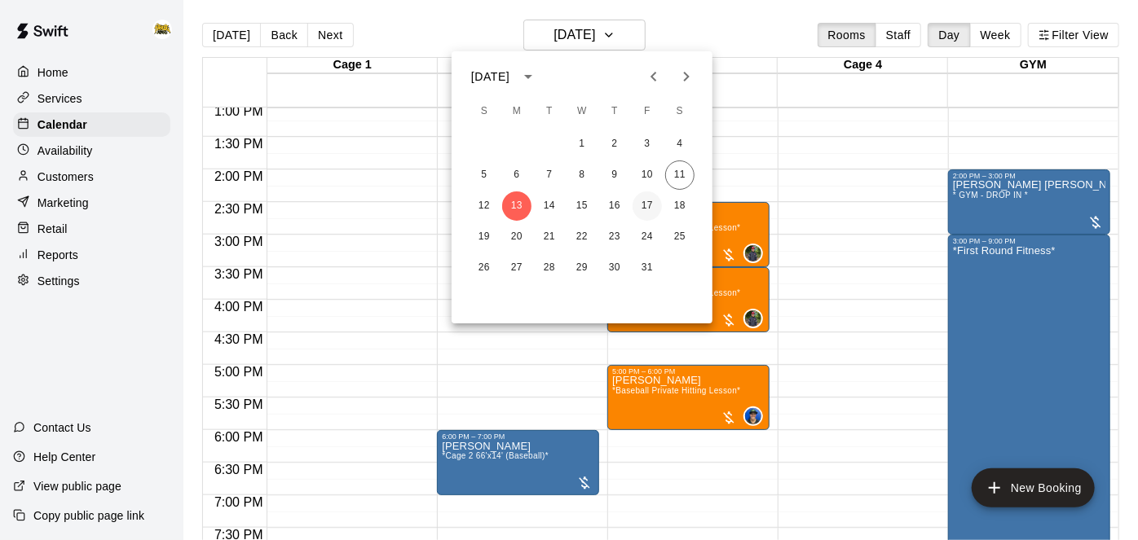
click at [648, 201] on button "17" at bounding box center [647, 206] width 29 height 29
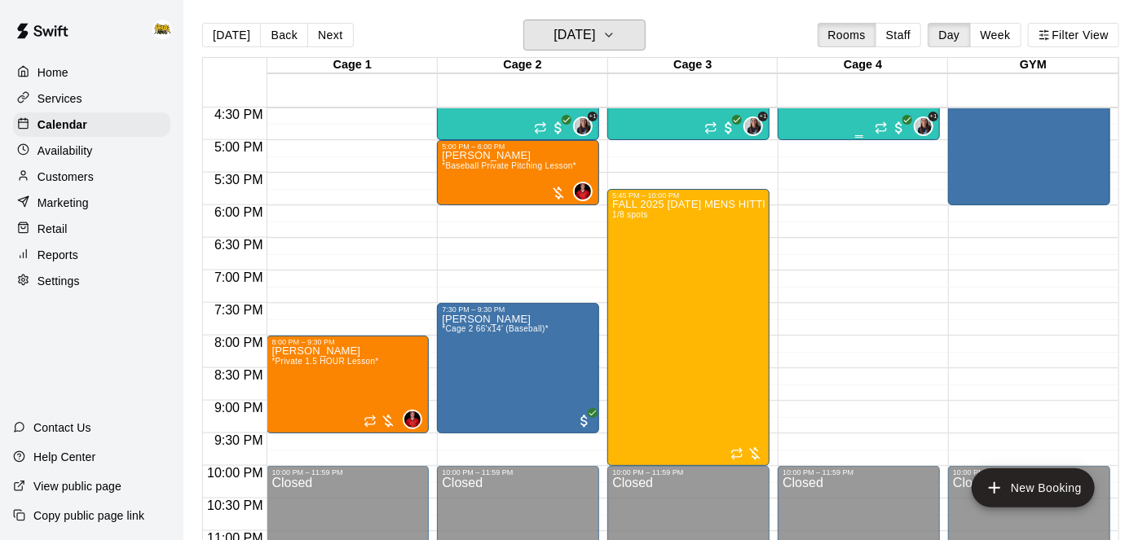
scroll to position [1089, 0]
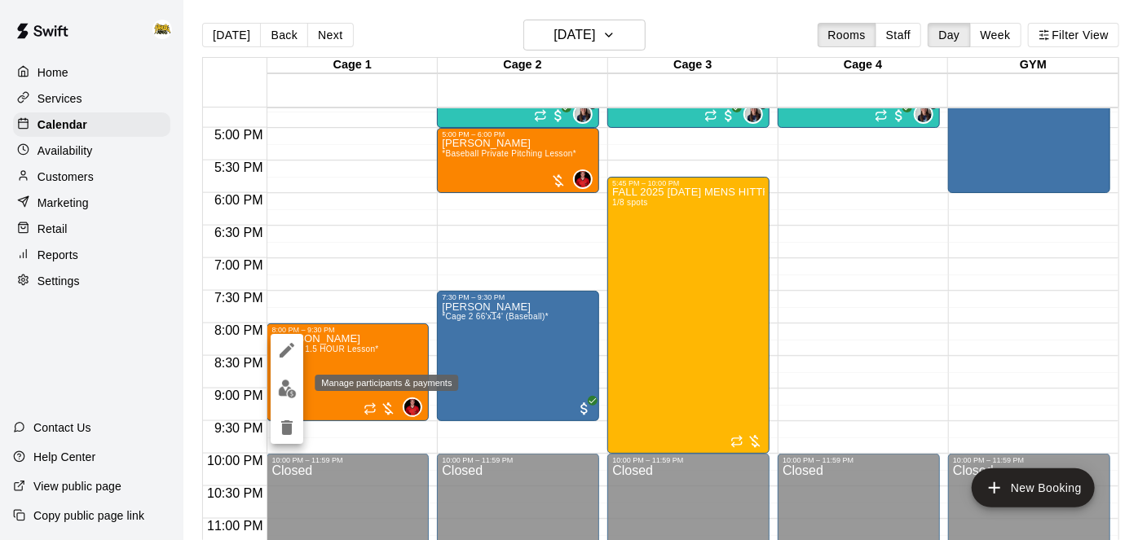
click at [293, 388] on img "edit" at bounding box center [287, 389] width 19 height 19
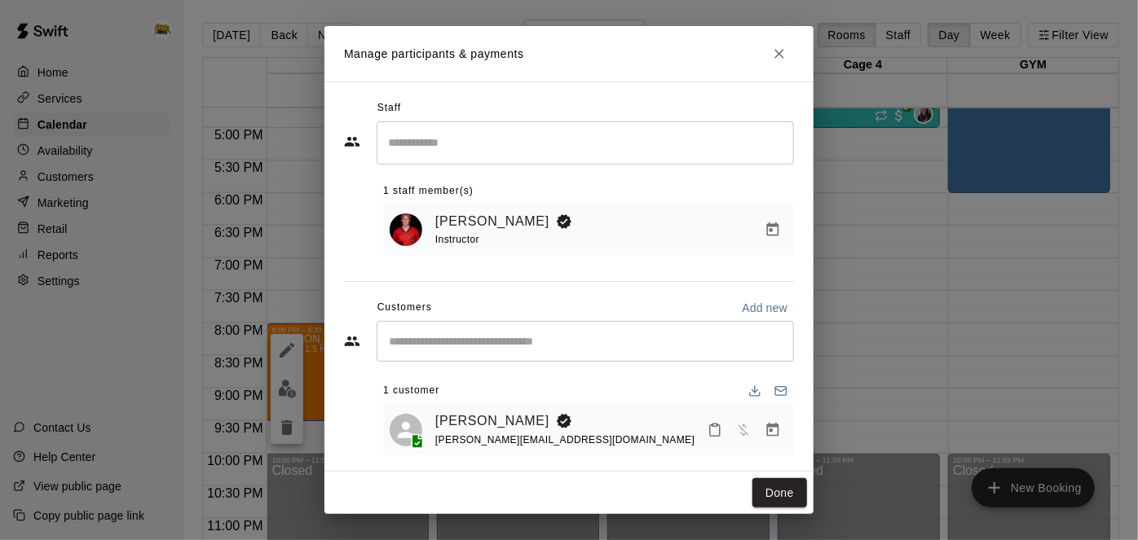
click at [807, 449] on div "Staff ​ 1 staff member(s) Kayden Beauregard Instructor Customers Add new ​ 1 cu…" at bounding box center [568, 277] width 489 height 390
click at [773, 490] on button "Done" at bounding box center [779, 494] width 55 height 30
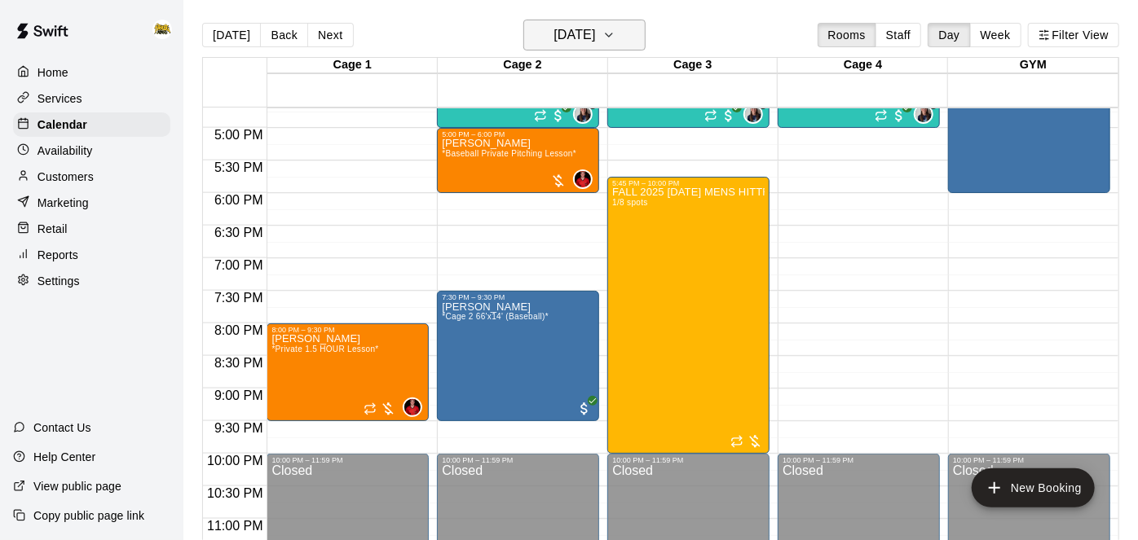
click at [576, 40] on h6 "[DATE]" at bounding box center [575, 35] width 42 height 23
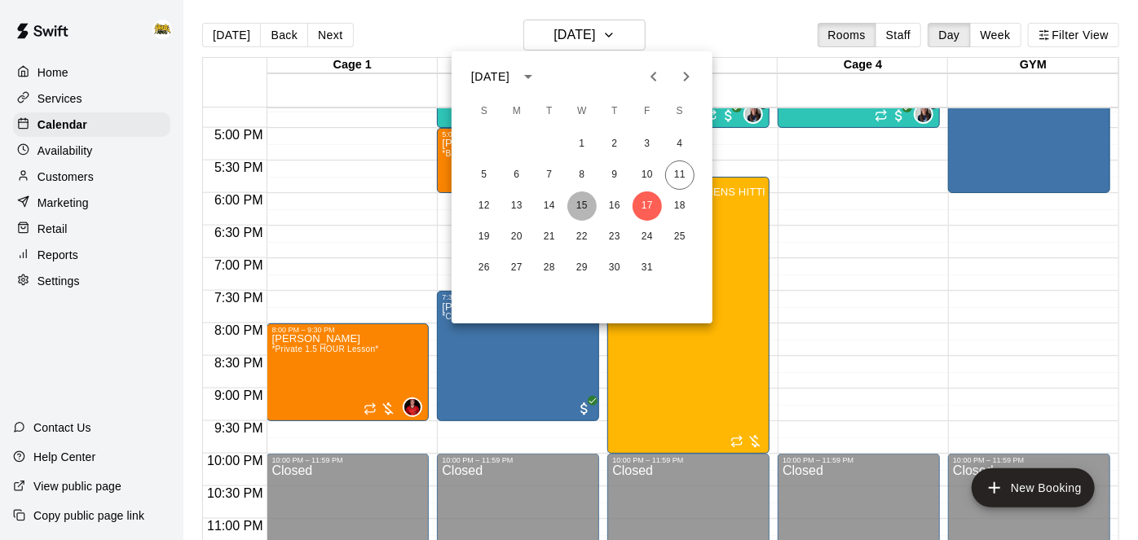
click at [587, 205] on button "15" at bounding box center [581, 206] width 29 height 29
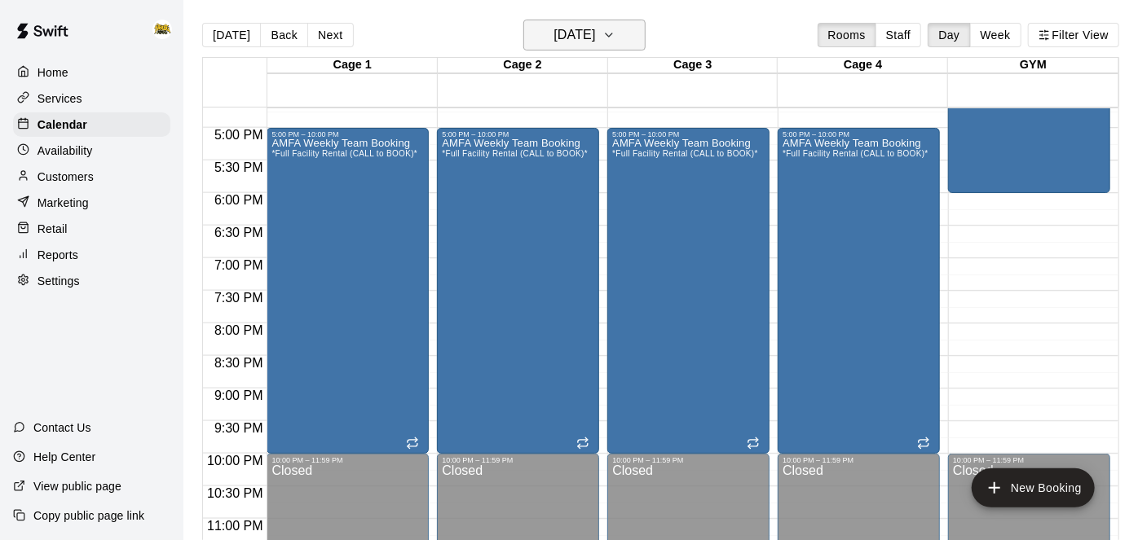
click at [615, 32] on icon "button" at bounding box center [608, 35] width 13 height 20
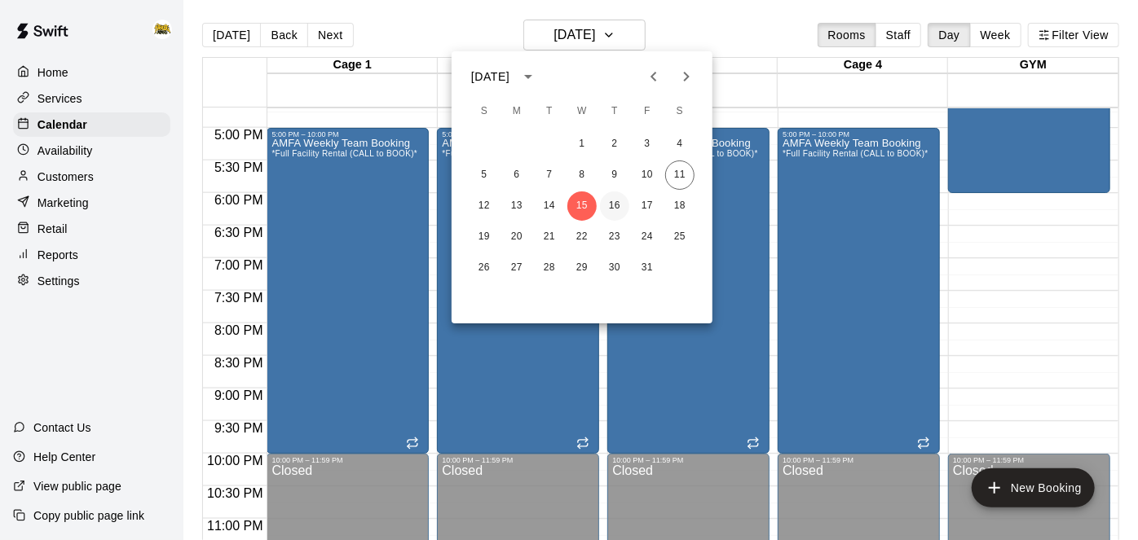
click at [612, 210] on button "16" at bounding box center [614, 206] width 29 height 29
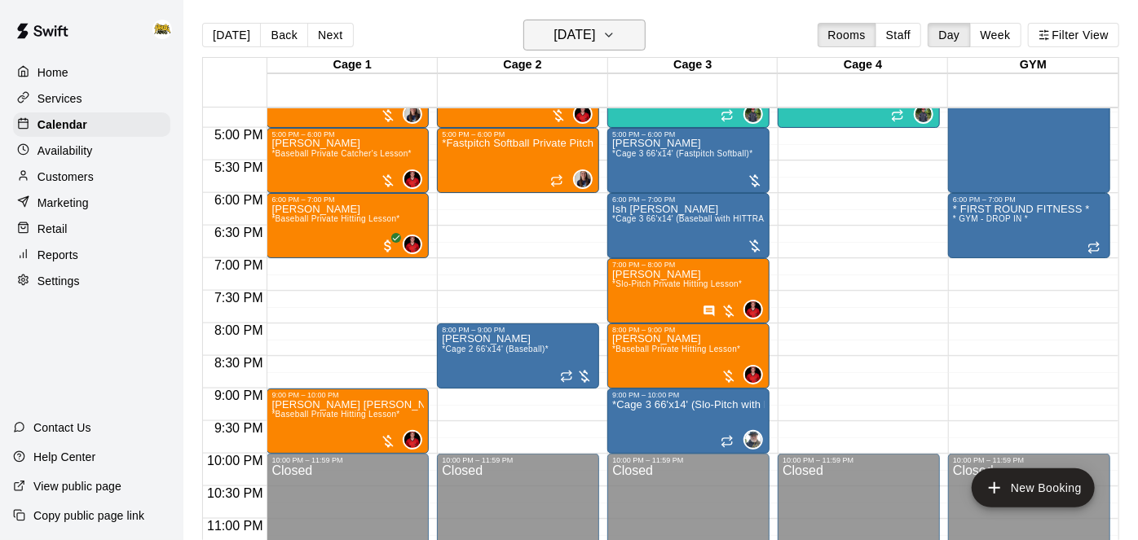
click at [615, 41] on icon "button" at bounding box center [608, 35] width 13 height 20
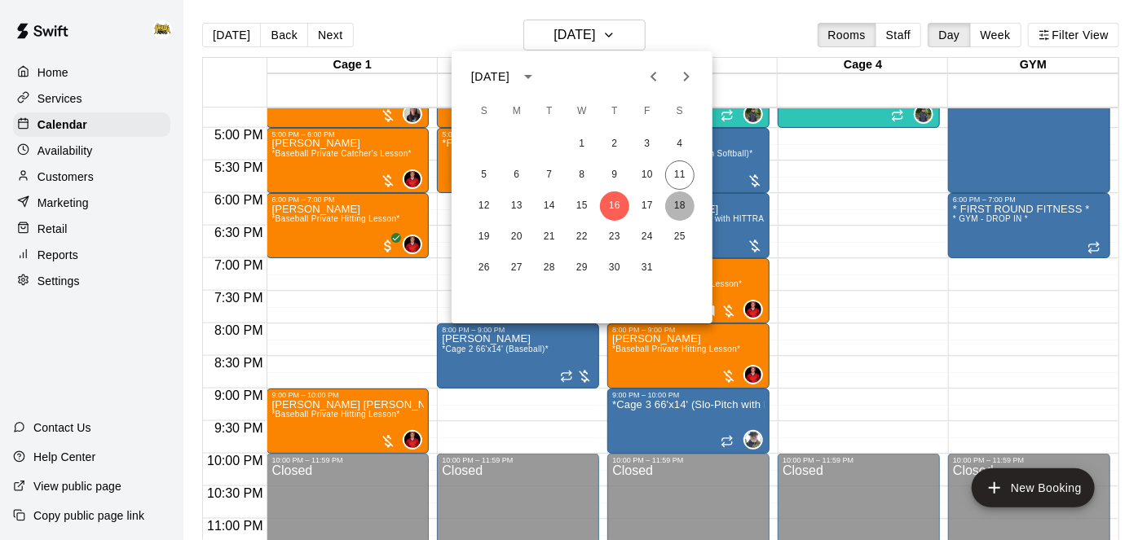
click at [673, 205] on button "18" at bounding box center [679, 206] width 29 height 29
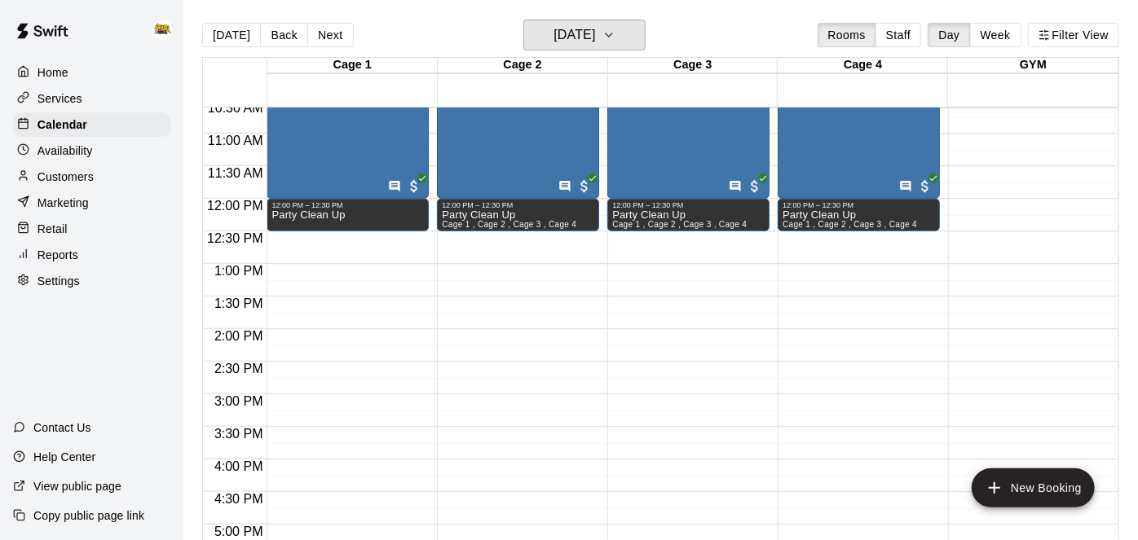
scroll to position [685, 0]
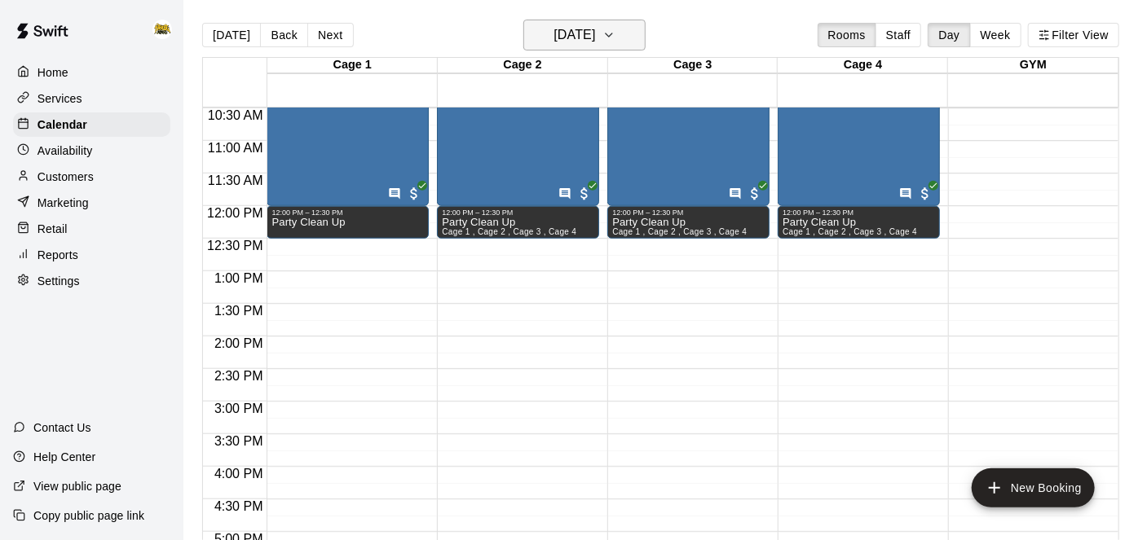
click at [612, 35] on icon "button" at bounding box center [609, 34] width 7 height 3
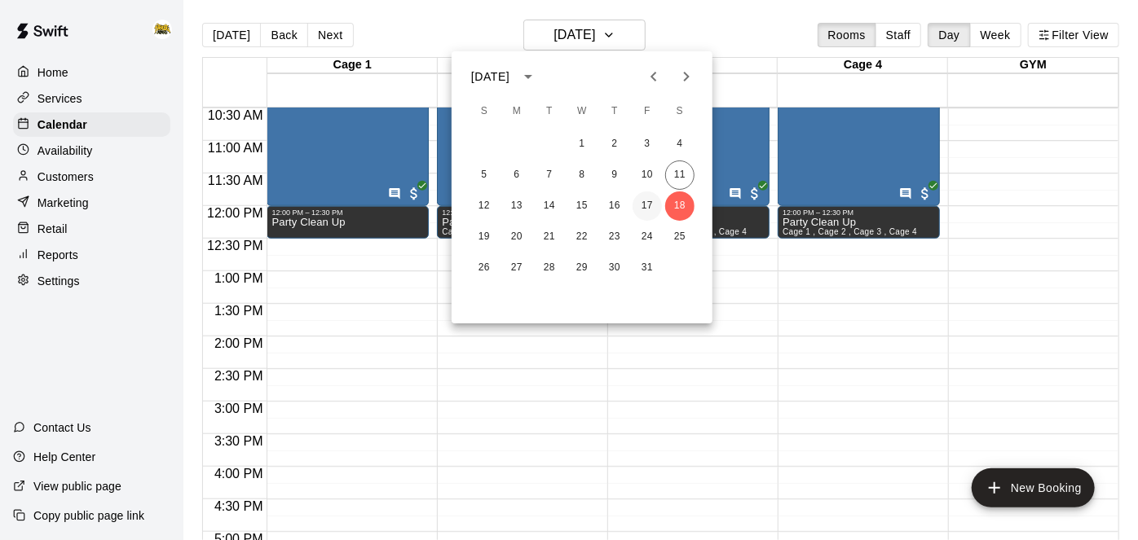
click at [653, 196] on button "17" at bounding box center [647, 206] width 29 height 29
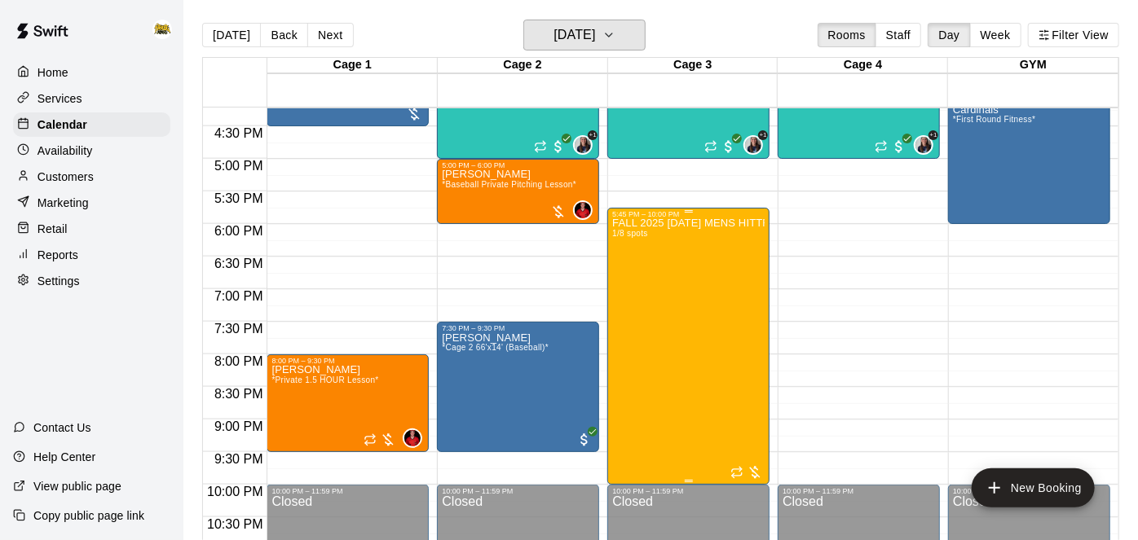
scroll to position [1065, 0]
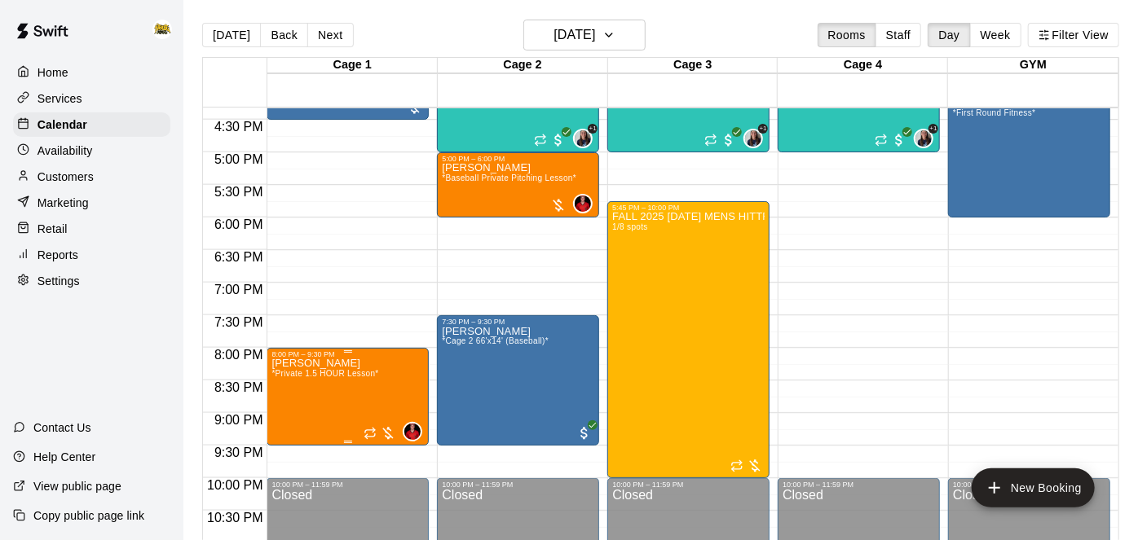
click at [359, 371] on span "*Private 1.5 HOUR Lesson*" at bounding box center [324, 373] width 107 height 9
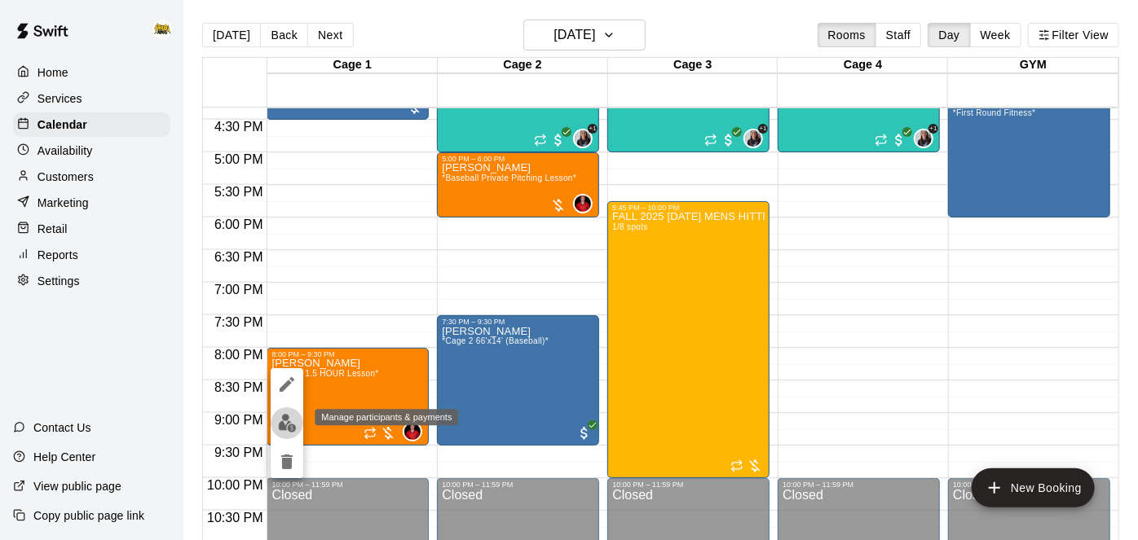
click at [294, 423] on img "edit" at bounding box center [287, 423] width 19 height 19
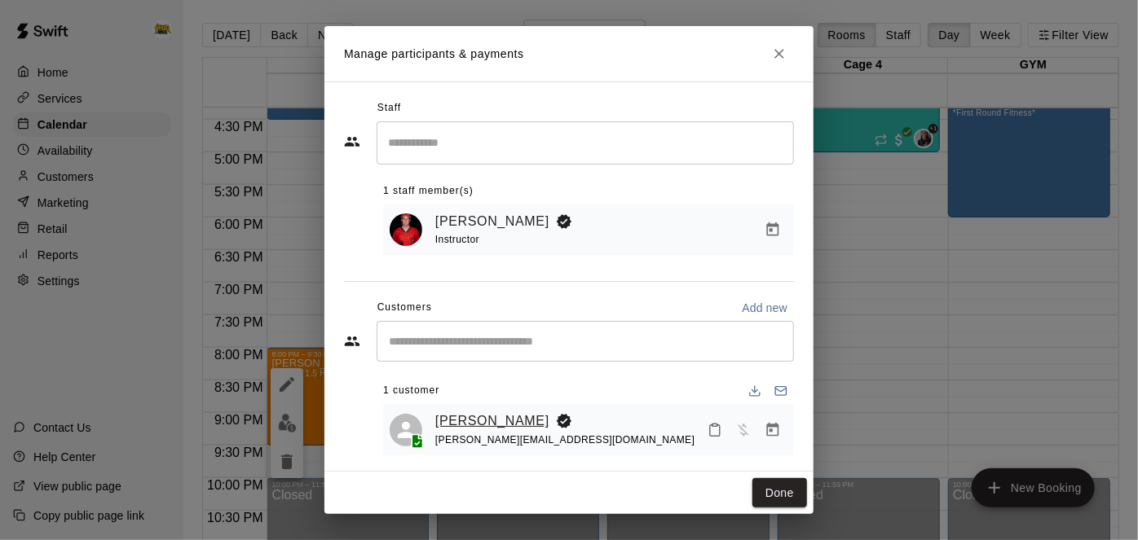
click at [496, 413] on link "[PERSON_NAME]" at bounding box center [492, 421] width 114 height 21
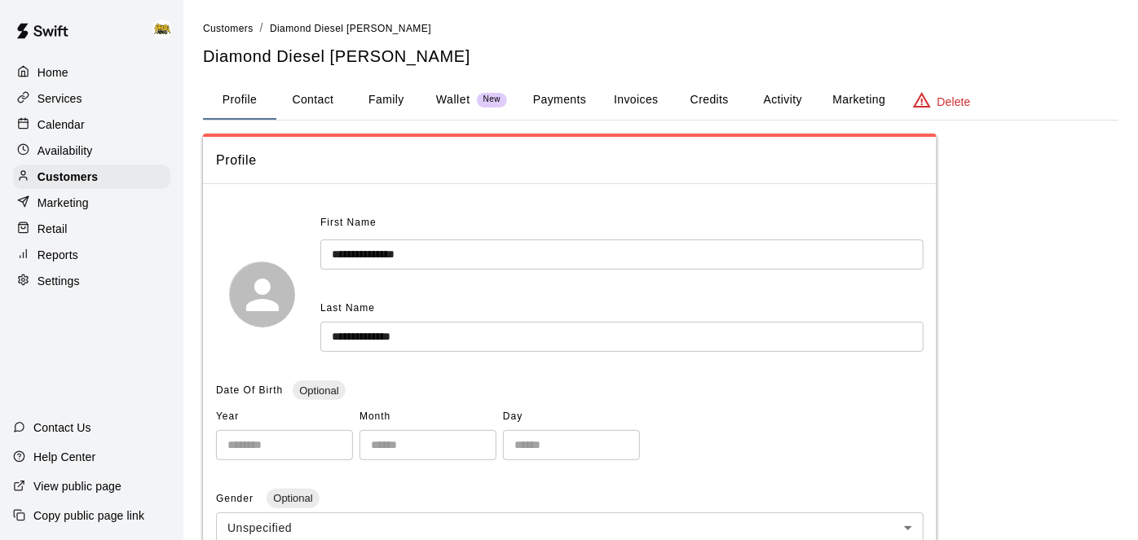
click at [318, 95] on button "Contact" at bounding box center [312, 100] width 73 height 39
select select "**"
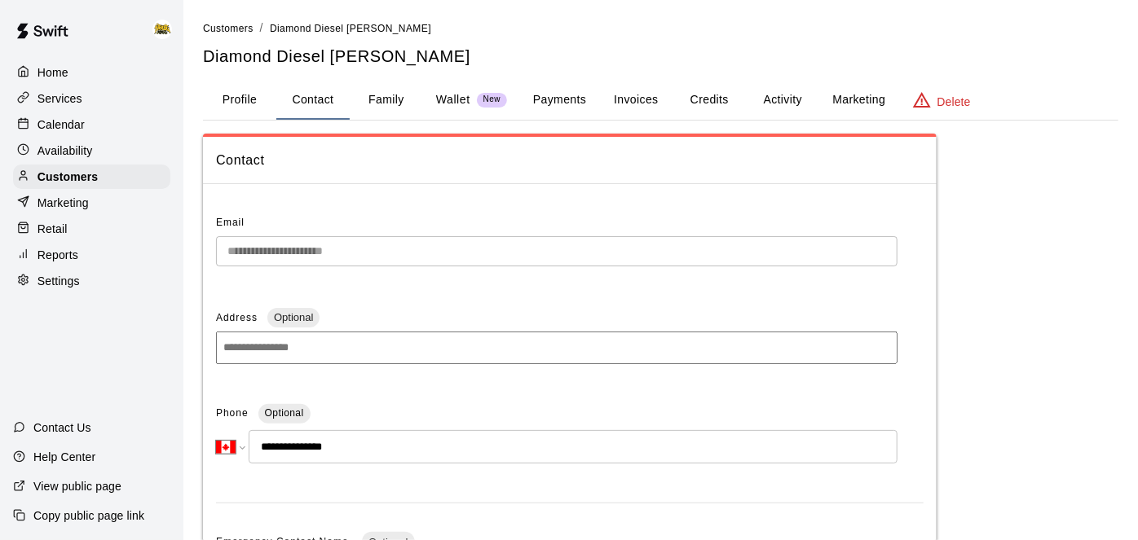
click at [390, 102] on button "Family" at bounding box center [386, 100] width 73 height 39
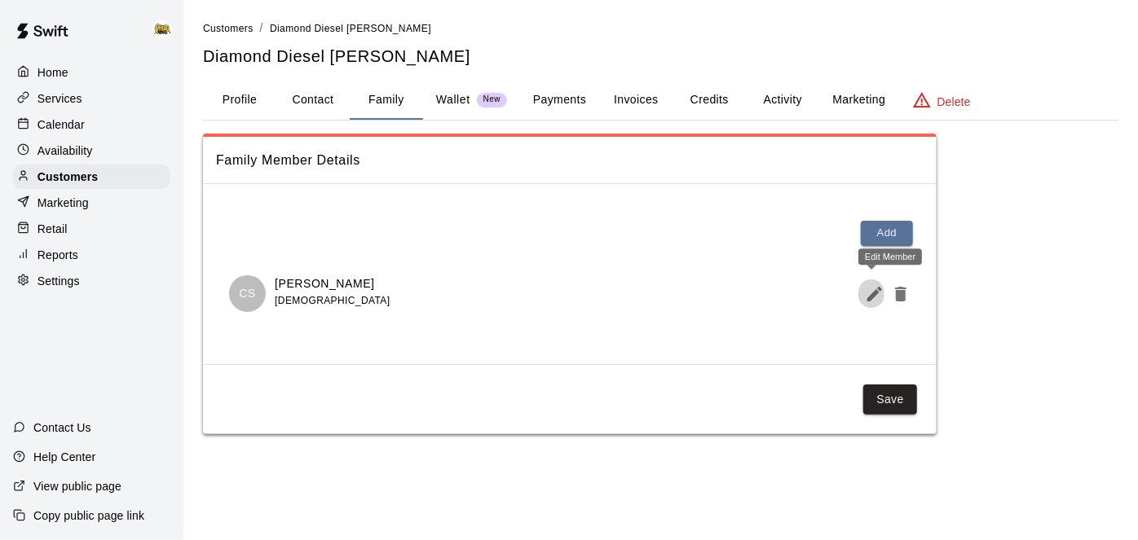
click at [876, 300] on icon "Edit Member" at bounding box center [875, 294] width 20 height 20
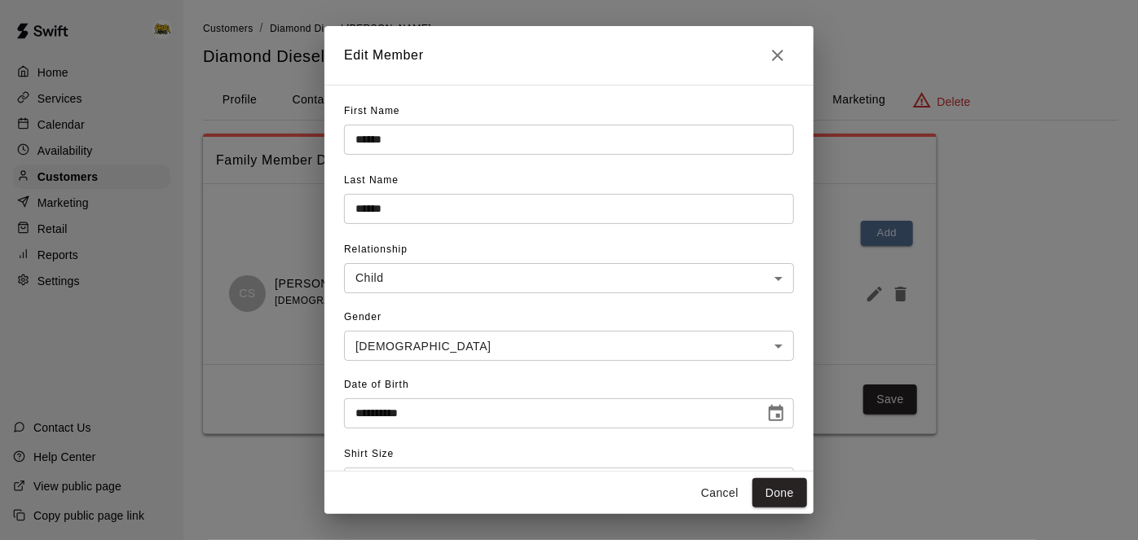
click at [730, 490] on button "Cancel" at bounding box center [720, 494] width 52 height 30
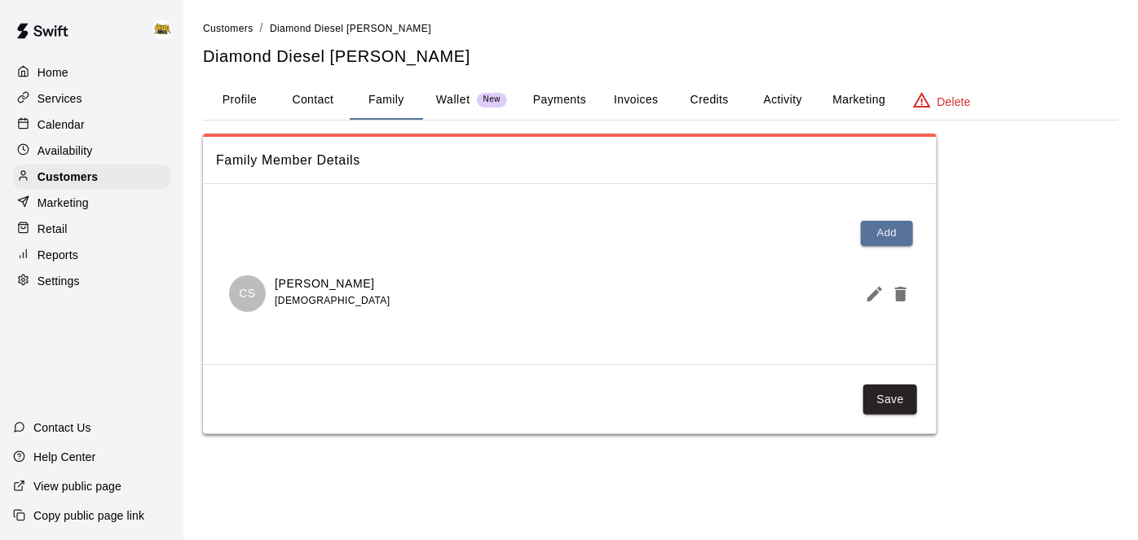
click at [56, 55] on link at bounding box center [42, 33] width 85 height 52
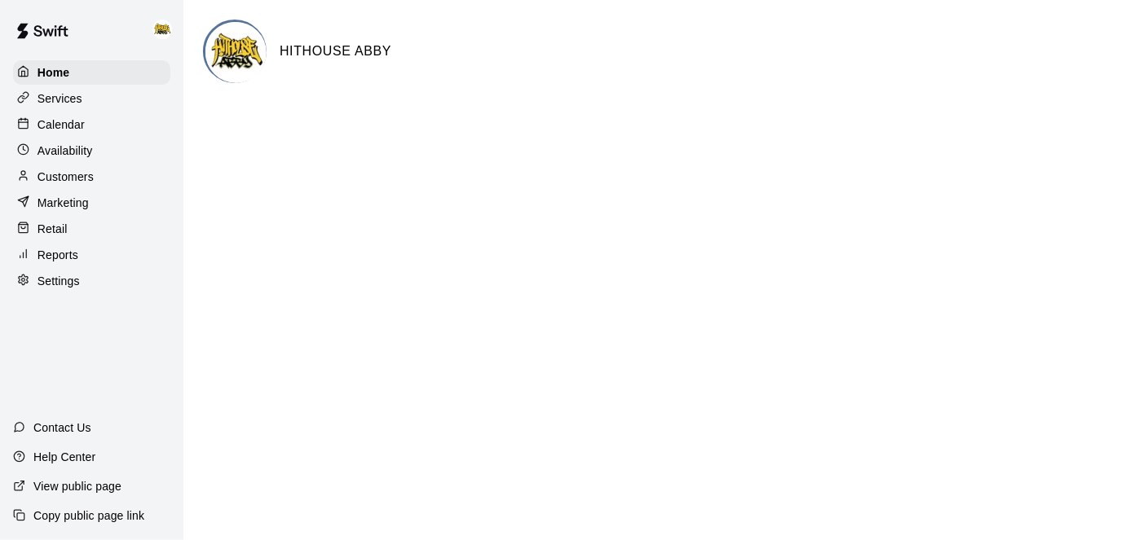
click at [121, 86] on div "Services" at bounding box center [91, 98] width 157 height 24
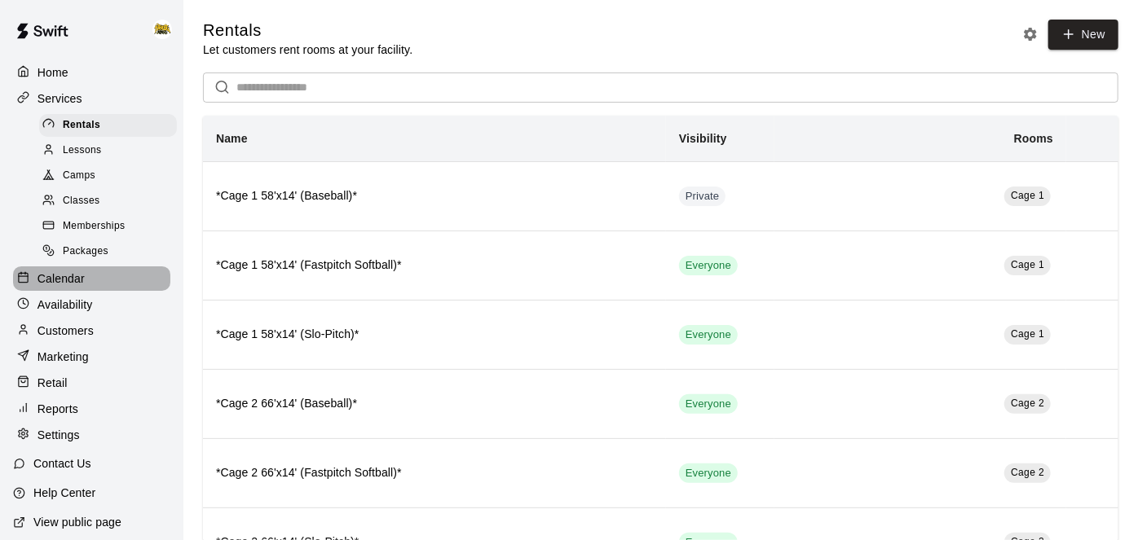
click at [63, 283] on p "Calendar" at bounding box center [60, 279] width 47 height 16
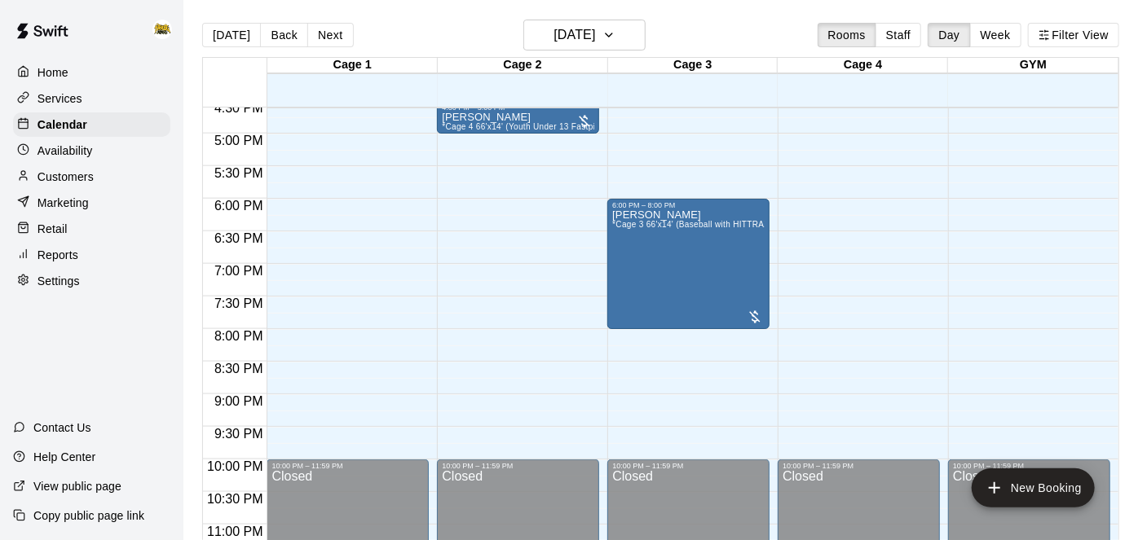
scroll to position [1114, 0]
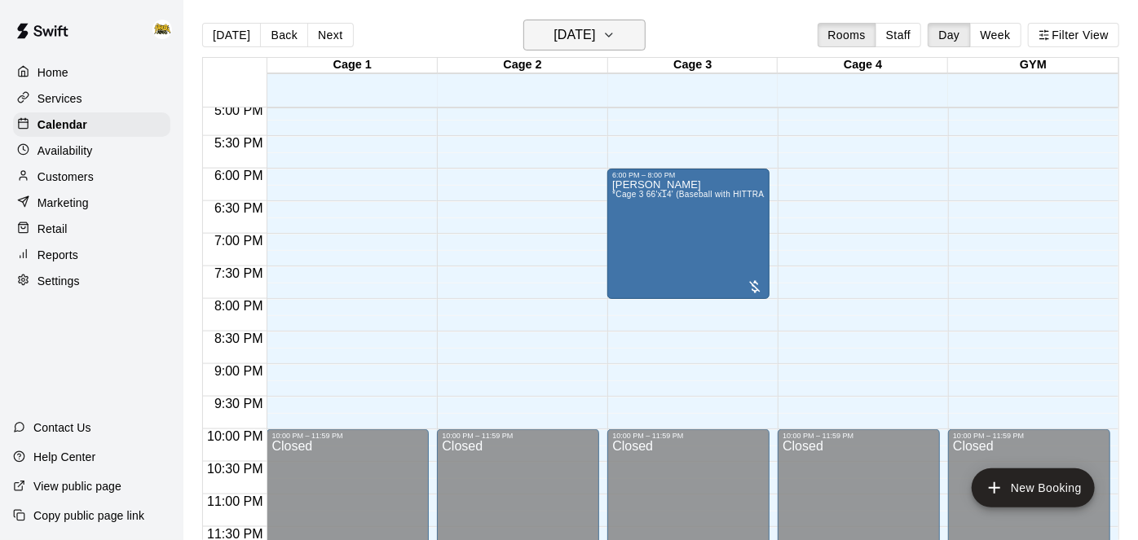
click at [622, 33] on button "[DATE]" at bounding box center [584, 35] width 122 height 31
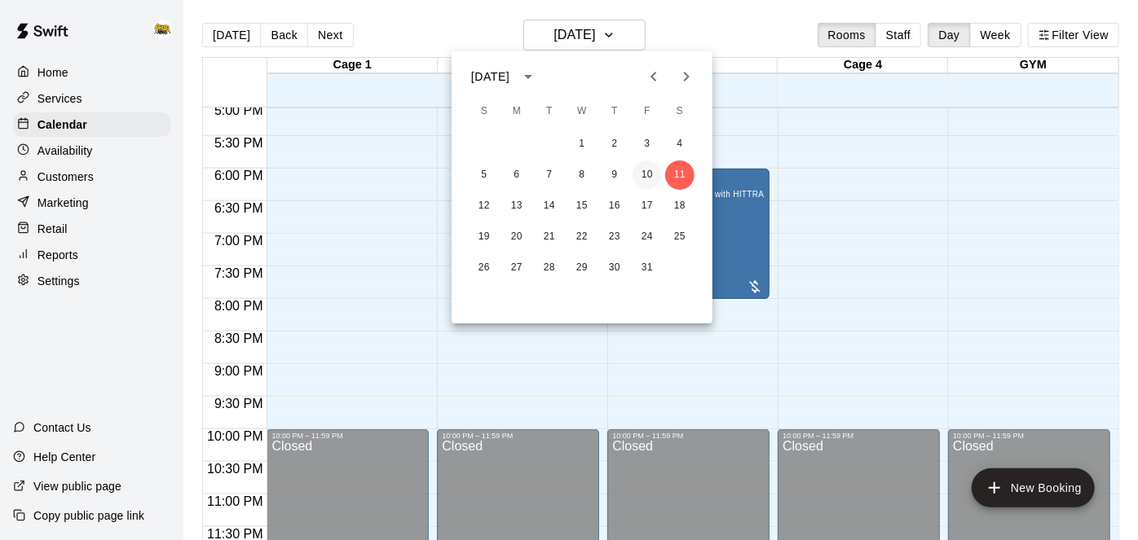
click at [648, 177] on button "10" at bounding box center [647, 175] width 29 height 29
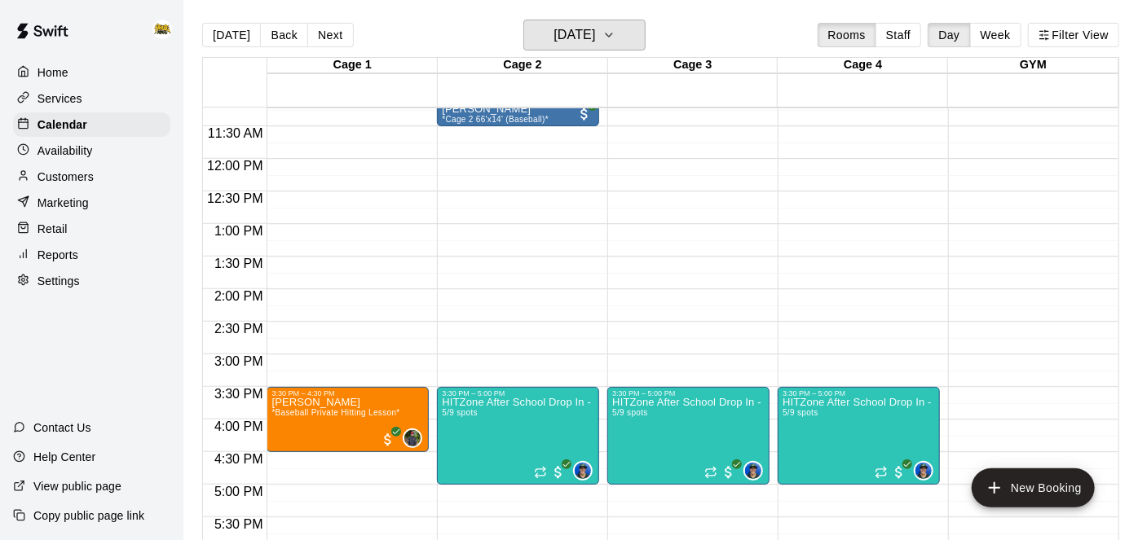
scroll to position [737, 0]
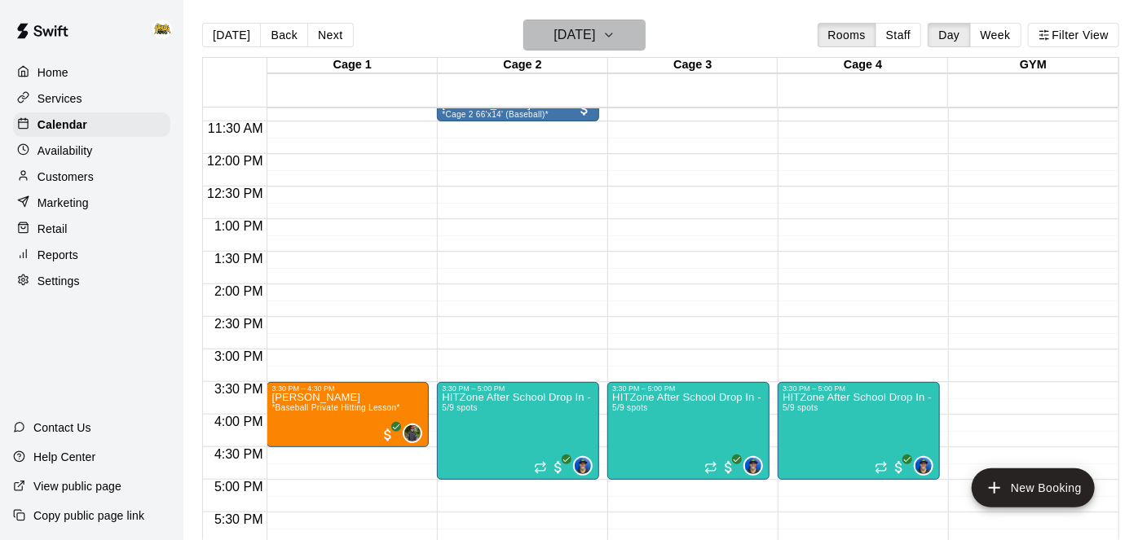
click at [633, 40] on button "Friday Oct 10" at bounding box center [584, 35] width 122 height 31
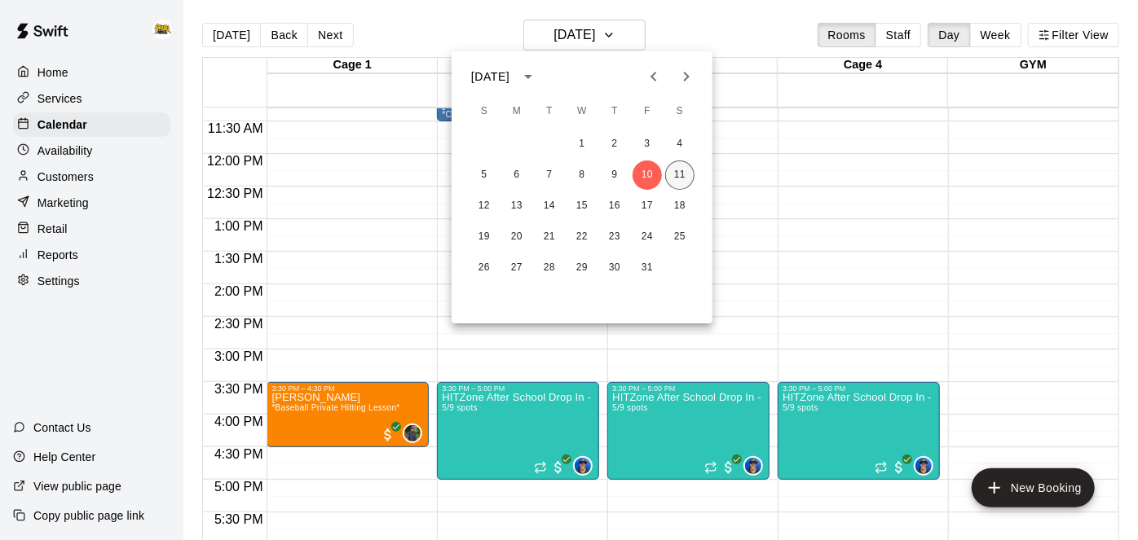
click at [682, 183] on button "11" at bounding box center [679, 175] width 29 height 29
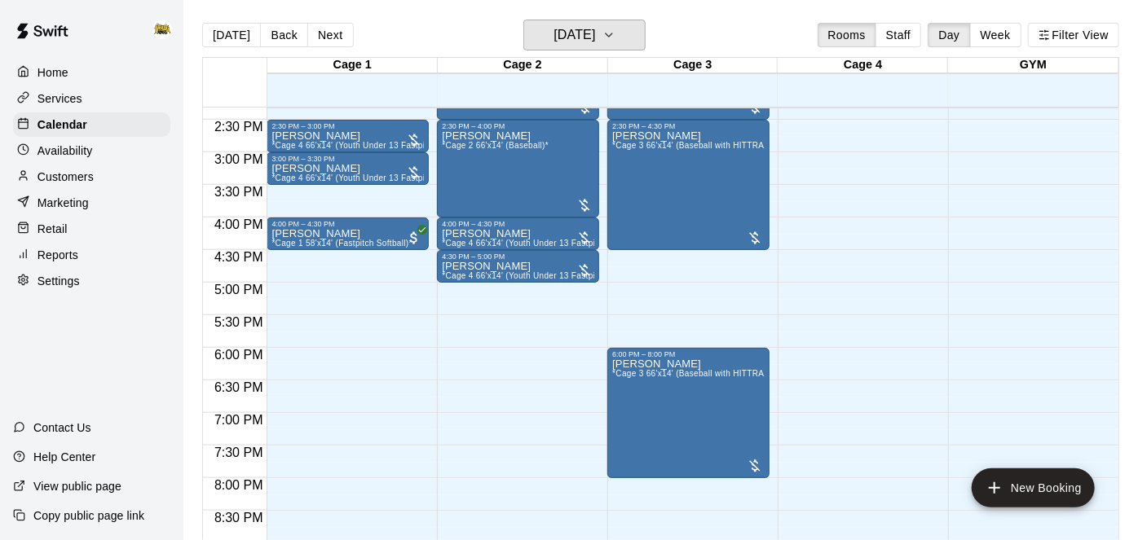
scroll to position [941, 0]
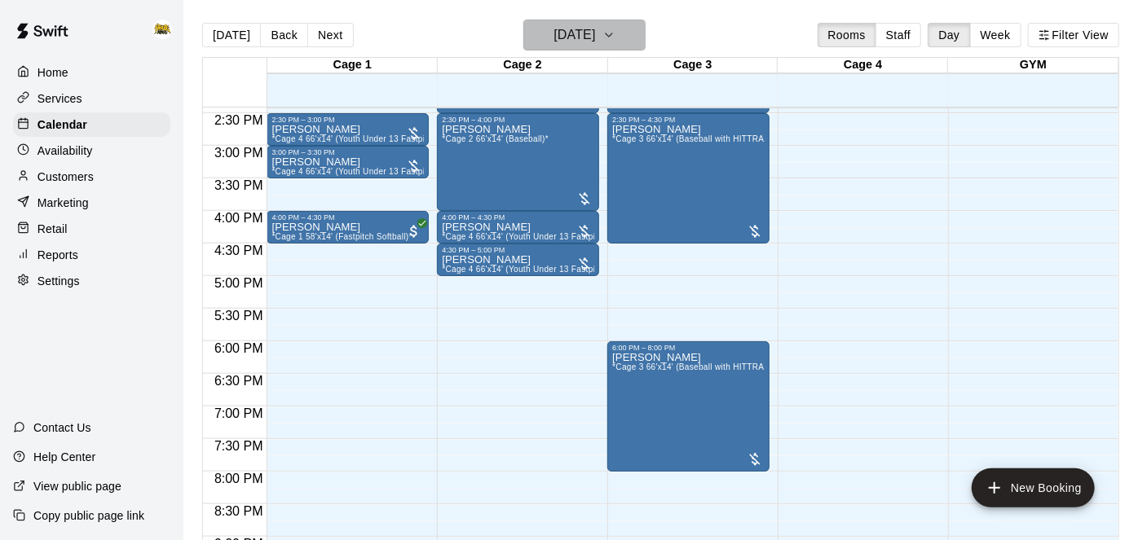
click at [590, 38] on h6 "[DATE]" at bounding box center [575, 35] width 42 height 23
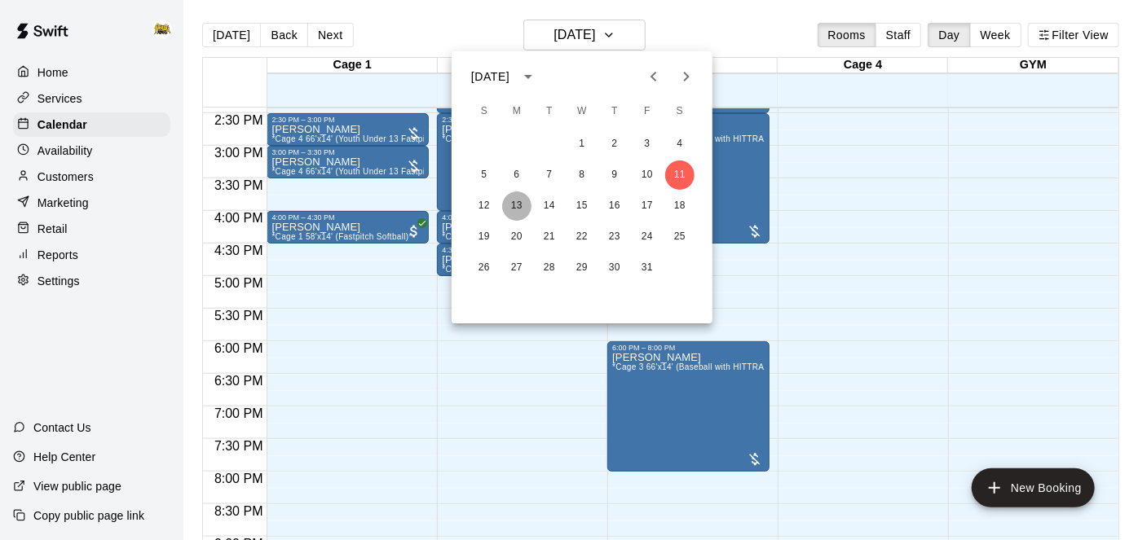
click at [513, 202] on button "13" at bounding box center [516, 206] width 29 height 29
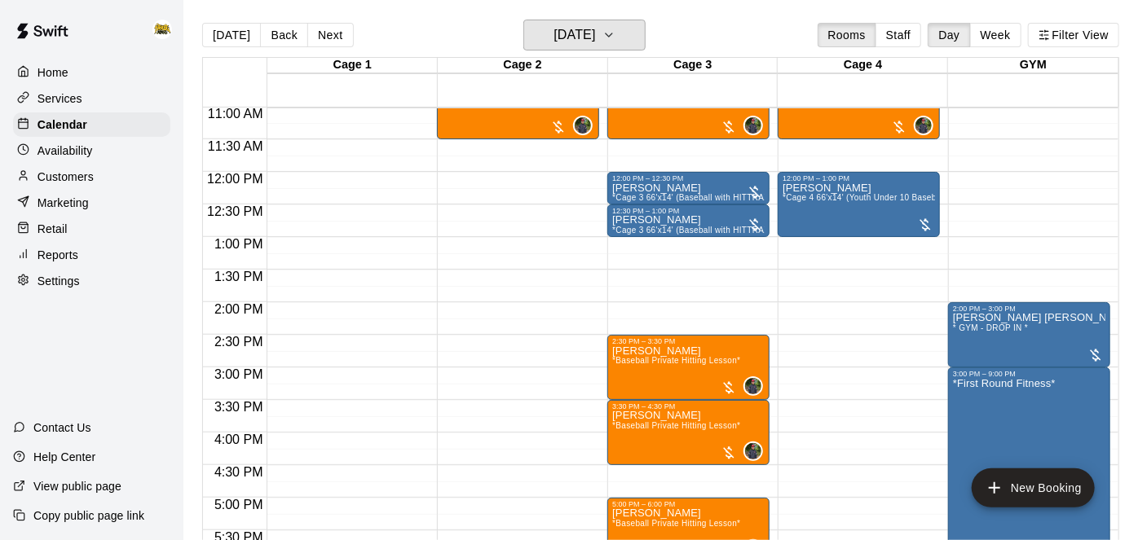
scroll to position [715, 0]
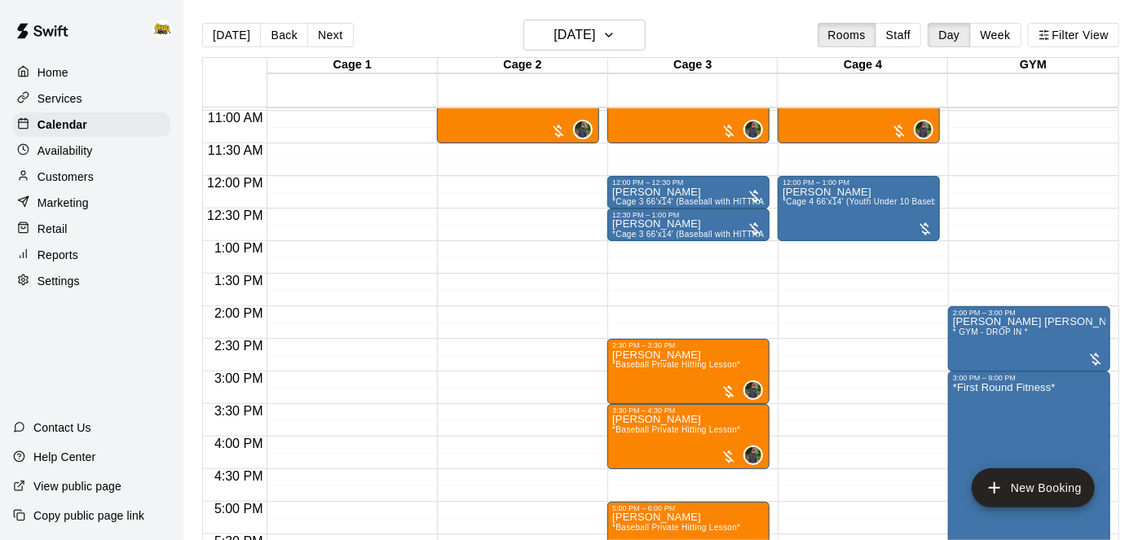
click at [605, 55] on div "Today Back Next Monday Oct 13 Rooms Staff Day Week Filter View" at bounding box center [660, 38] width 917 height 37
click at [595, 46] on h6 "[DATE]" at bounding box center [575, 35] width 42 height 23
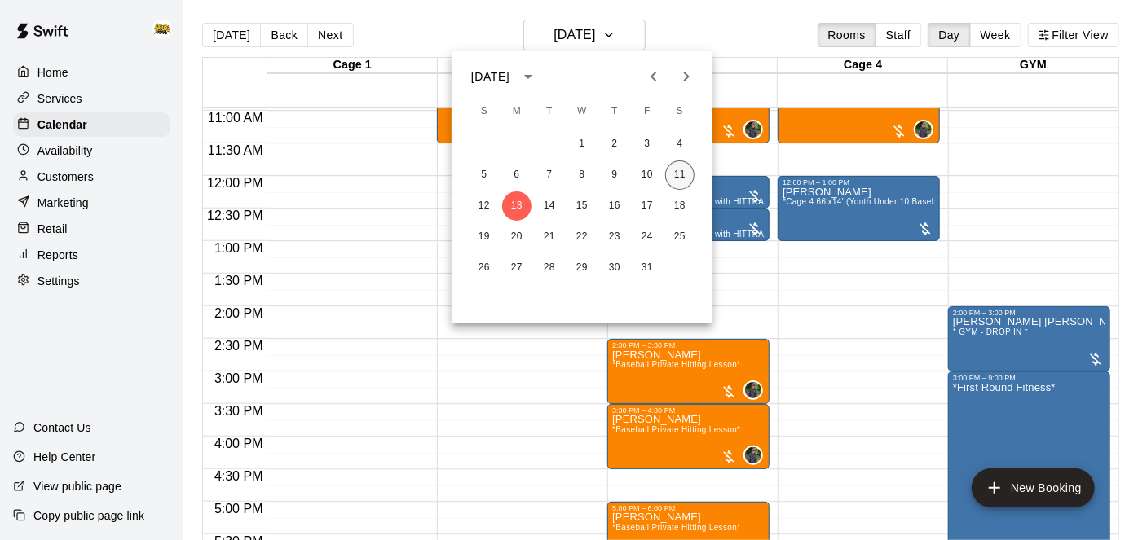
click at [685, 170] on button "11" at bounding box center [679, 175] width 29 height 29
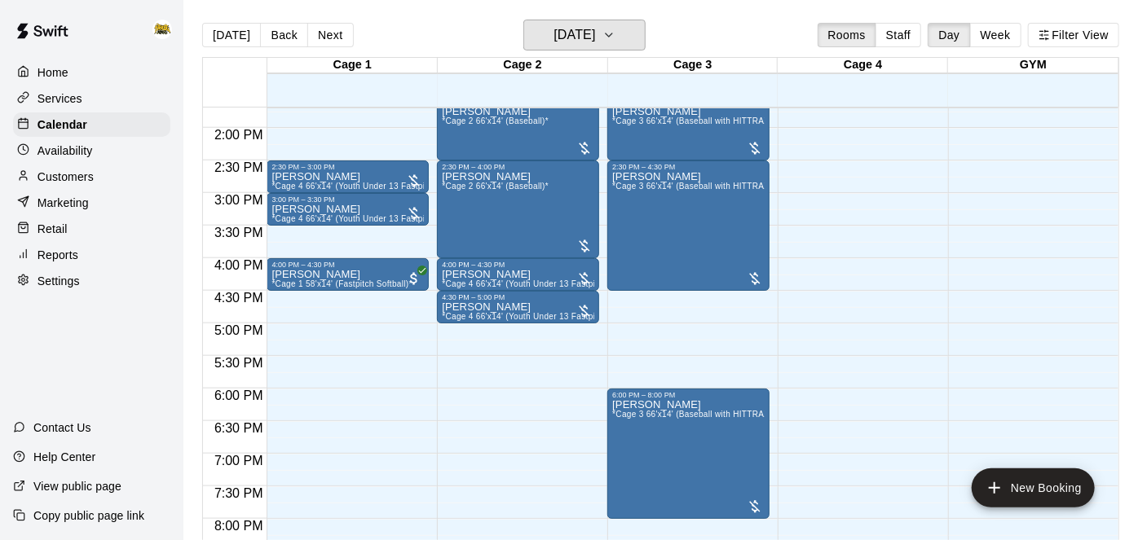
scroll to position [895, 0]
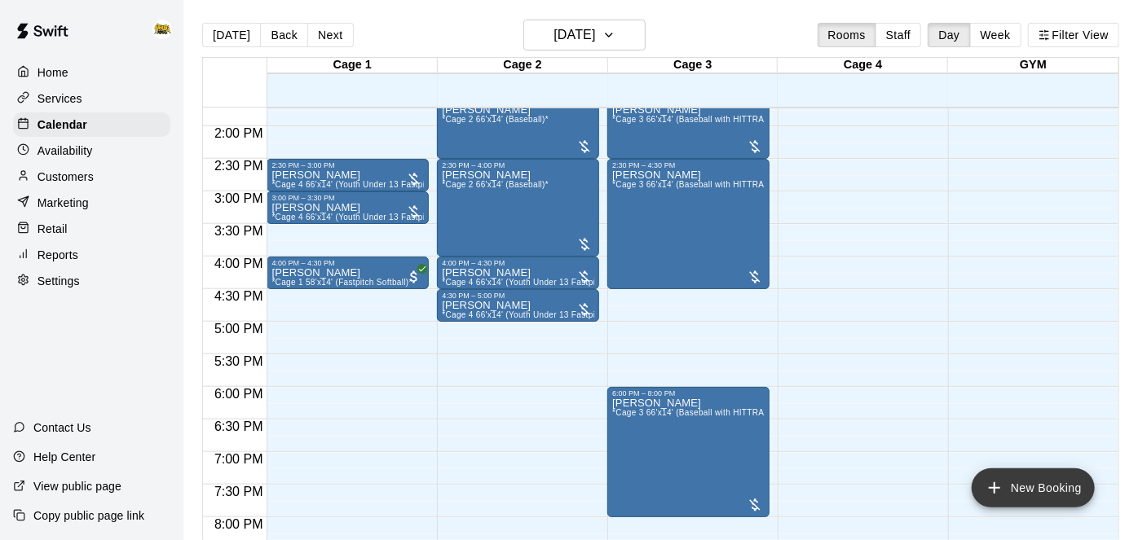
click at [993, 483] on icon "add" at bounding box center [995, 489] width 20 height 20
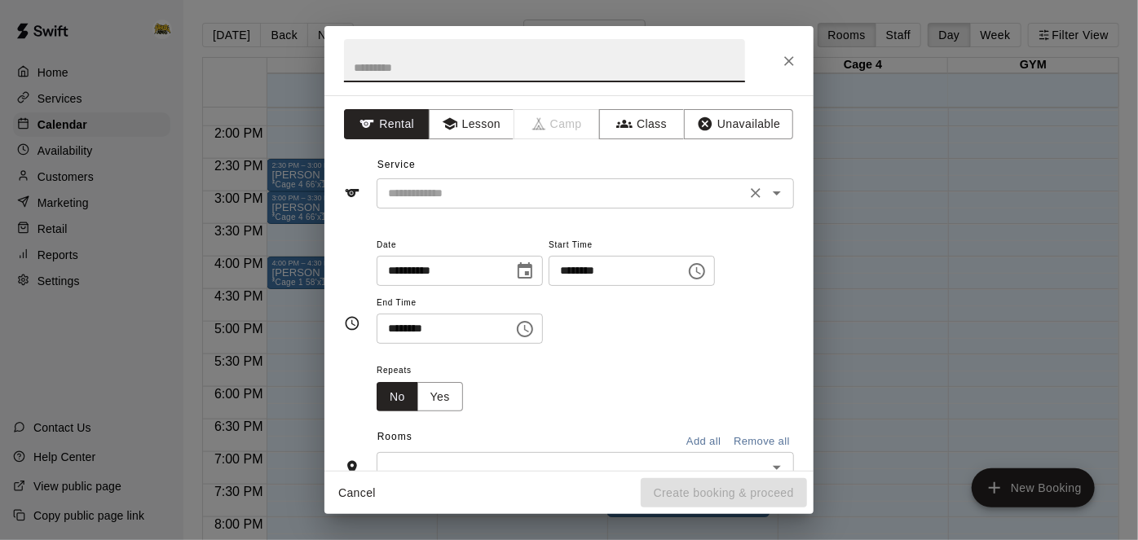
click at [610, 202] on input "text" at bounding box center [561, 193] width 359 height 20
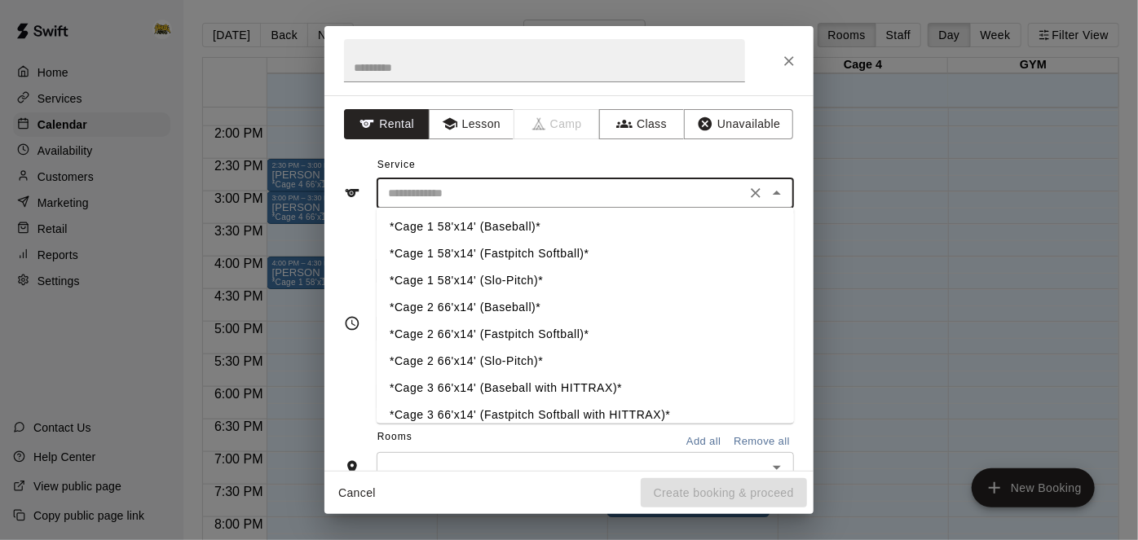
click at [577, 386] on li "*Cage 3 66'x14' (Baseball with HITTRAX)*" at bounding box center [585, 389] width 417 height 27
type input "**********"
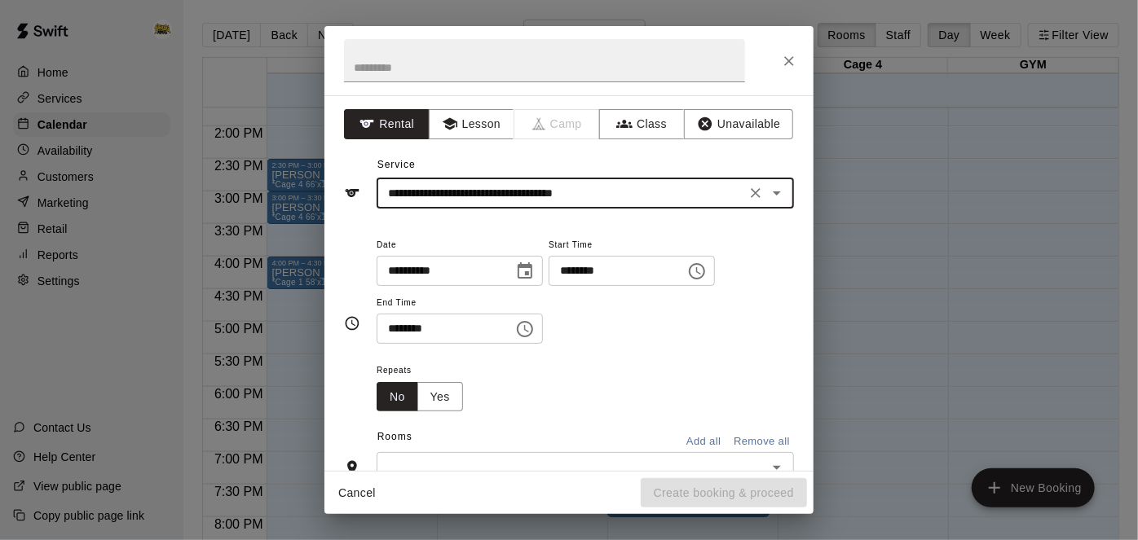
click at [549, 286] on input "********" at bounding box center [612, 271] width 126 height 30
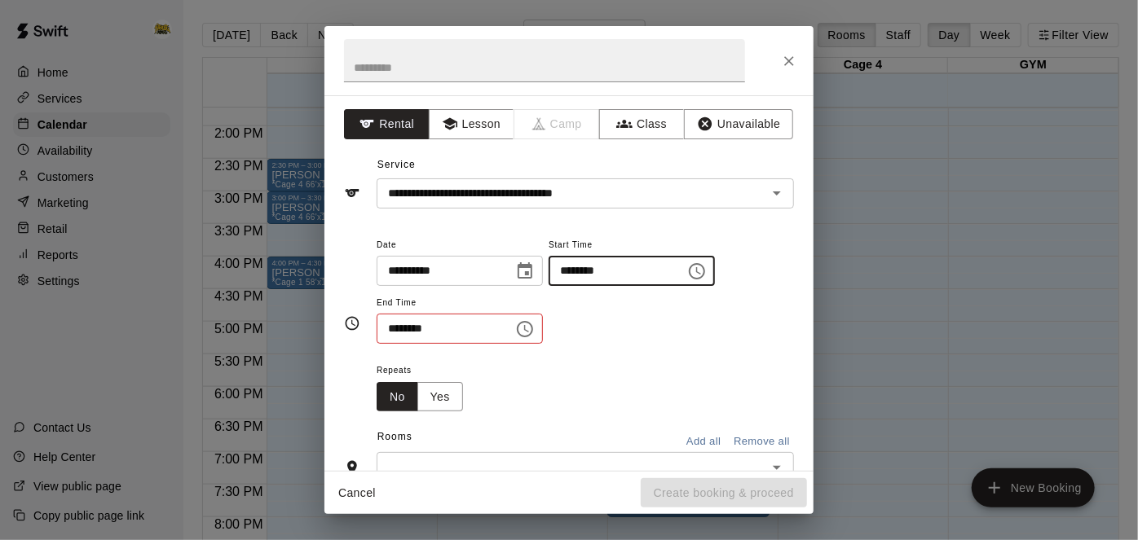
type input "********"
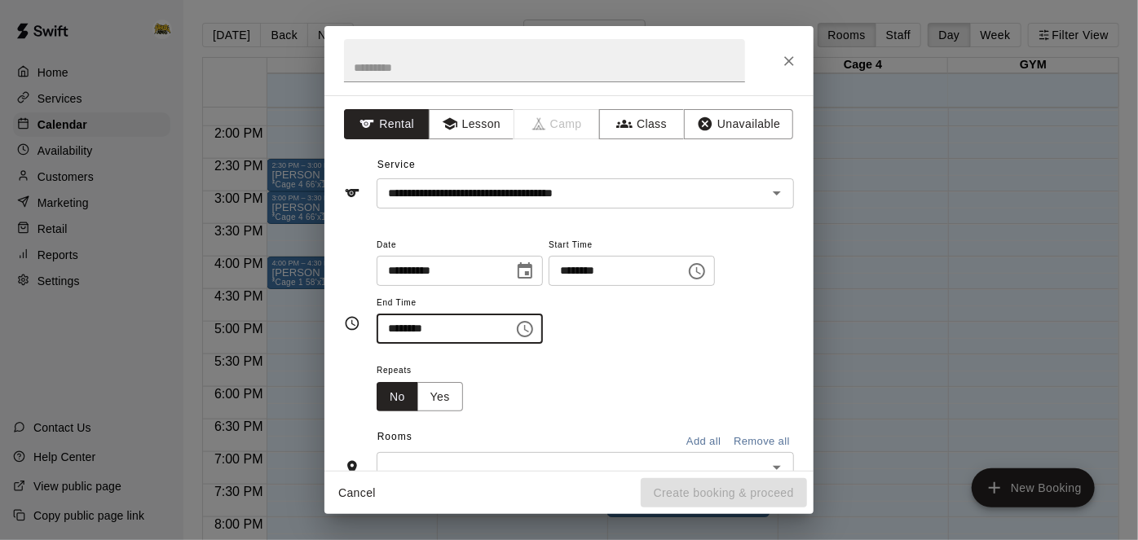
type input "********"
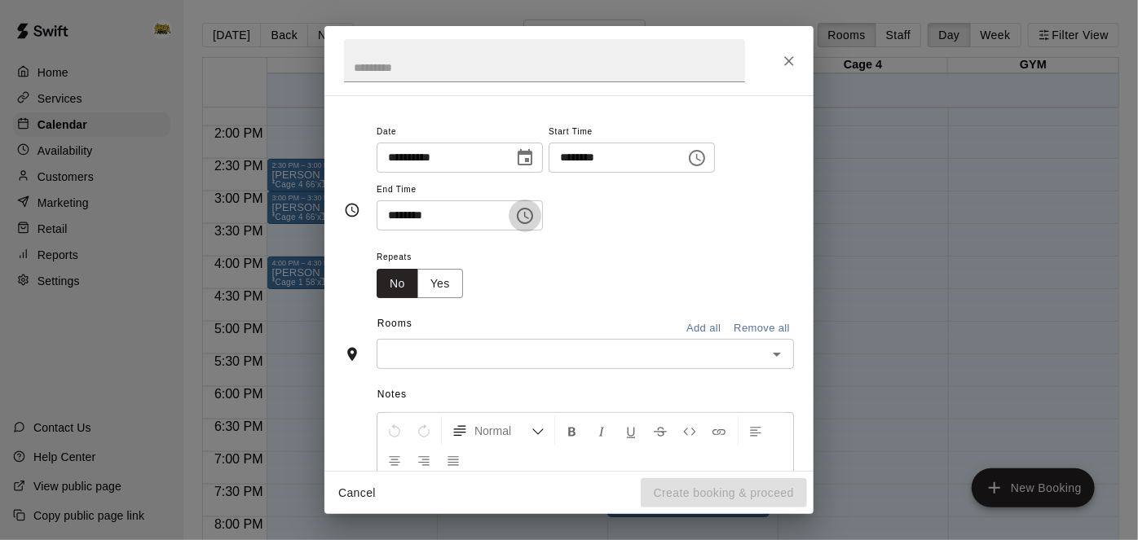
scroll to position [120, 0]
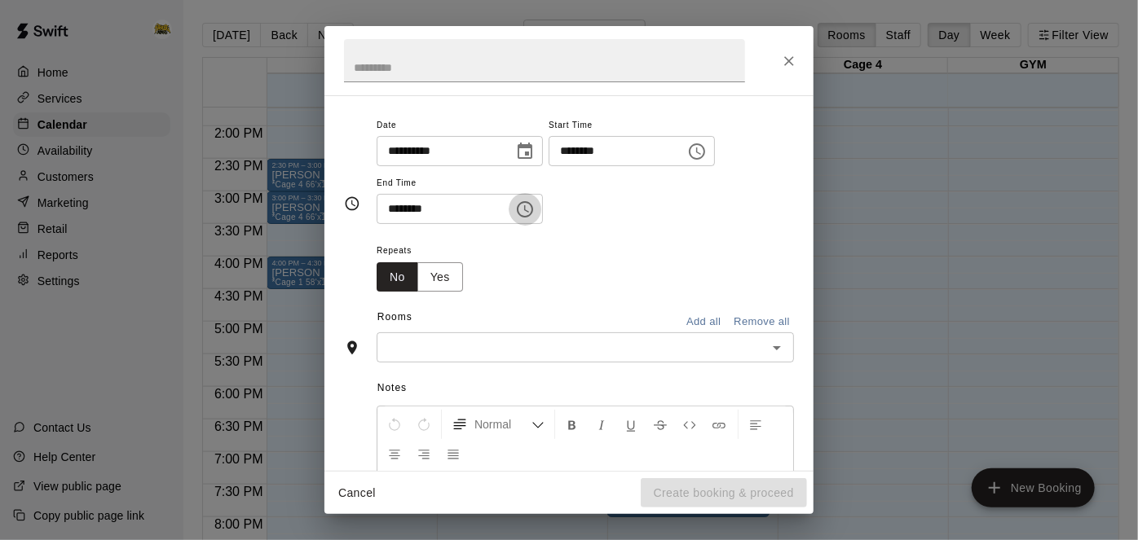
click at [571, 358] on input "text" at bounding box center [572, 347] width 381 height 20
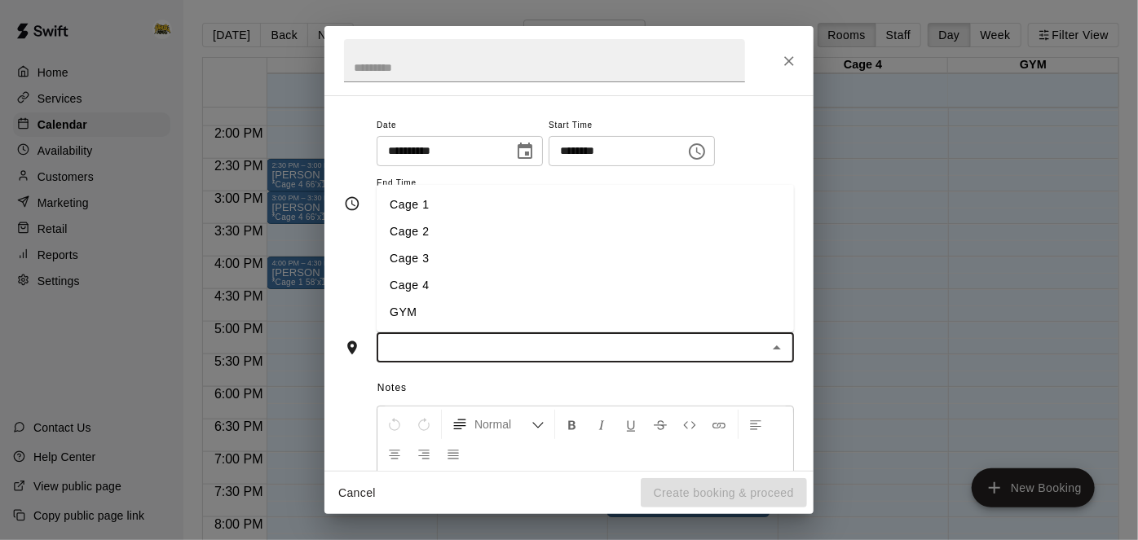
click at [470, 272] on li "Cage 3" at bounding box center [585, 258] width 417 height 27
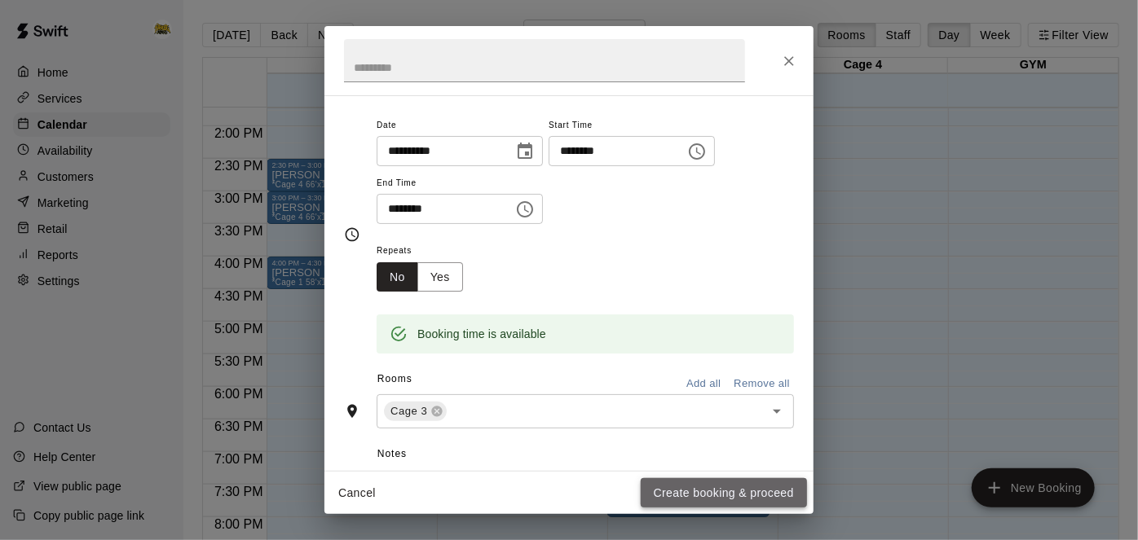
click at [675, 491] on button "Create booking & proceed" at bounding box center [724, 494] width 166 height 30
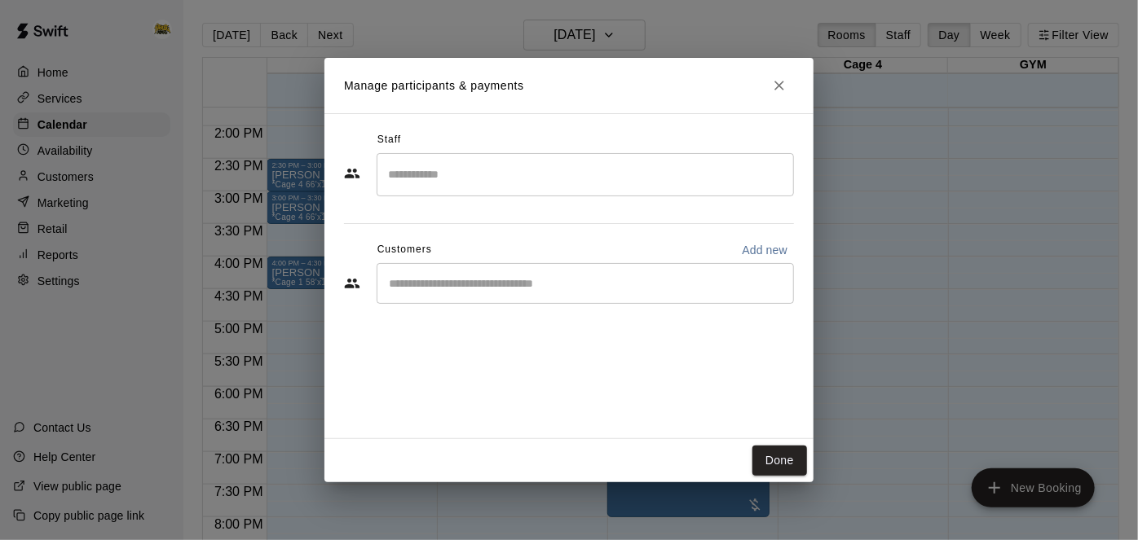
click at [606, 272] on div "​" at bounding box center [585, 283] width 417 height 41
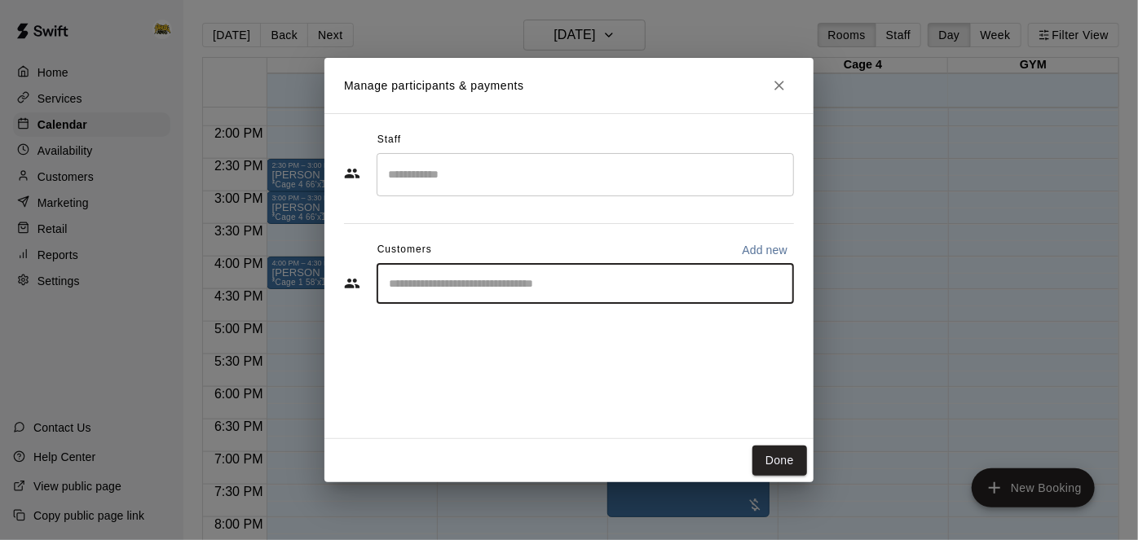
type input "*"
type input "****"
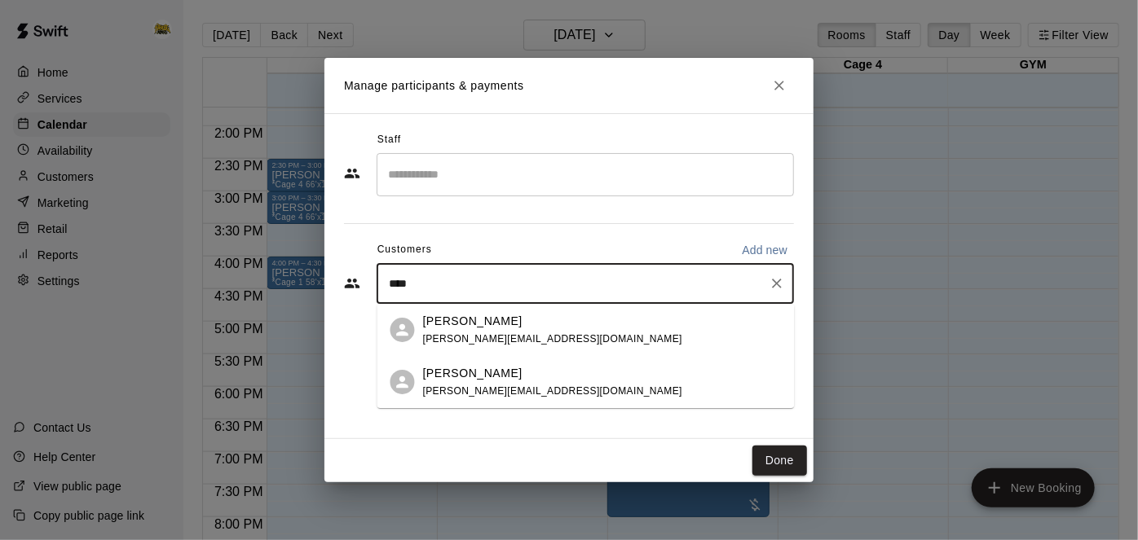
click at [479, 374] on p "[PERSON_NAME]" at bounding box center [472, 373] width 99 height 17
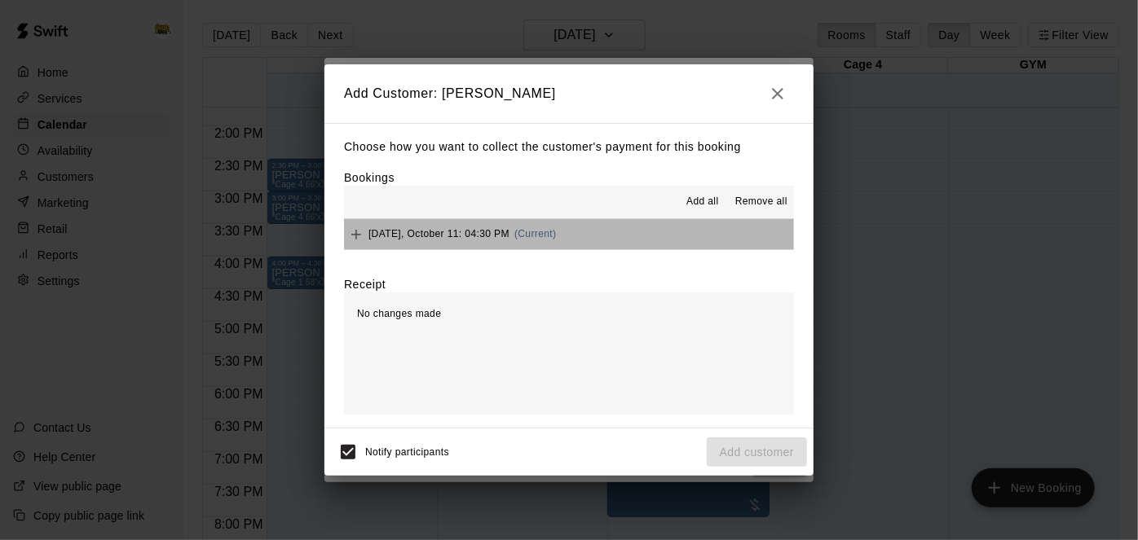
click at [678, 236] on button "Saturday, October 11: 04:30 PM (Current)" at bounding box center [569, 234] width 450 height 30
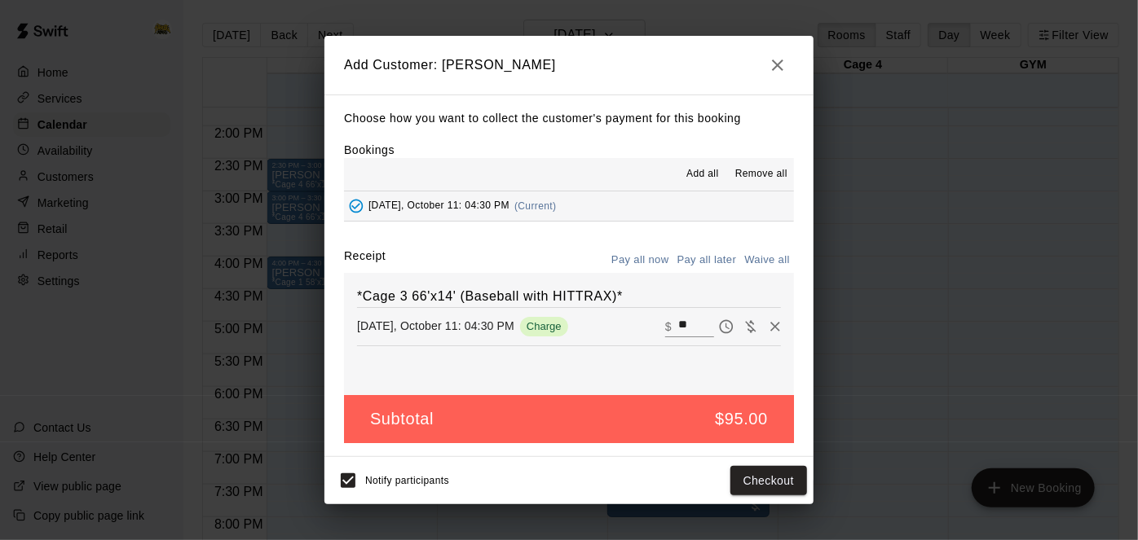
click at [710, 265] on button "Pay all later" at bounding box center [707, 260] width 68 height 25
click at [768, 482] on button "Add customer" at bounding box center [757, 481] width 100 height 30
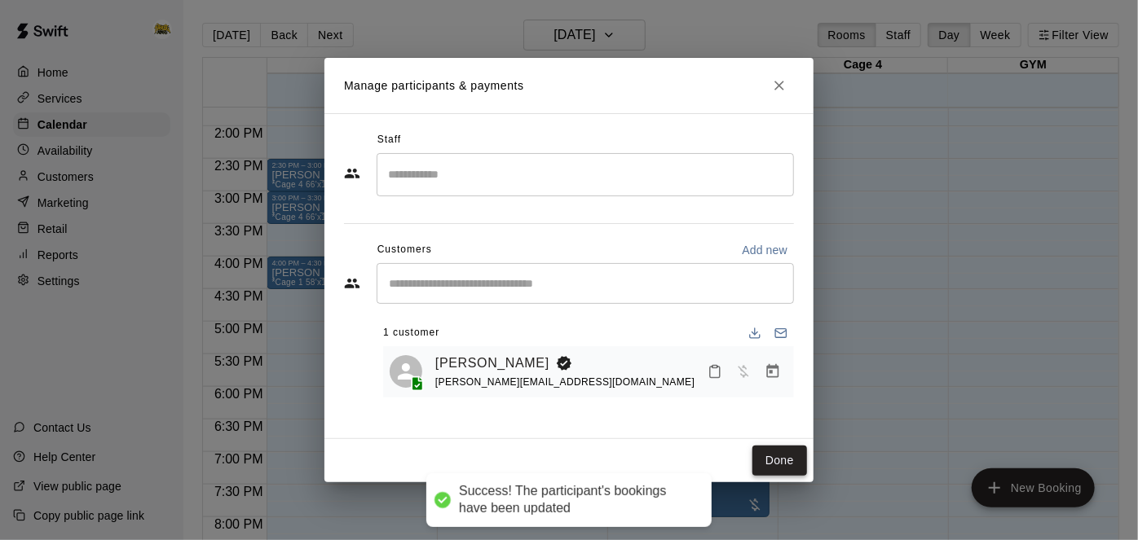
click at [800, 465] on button "Done" at bounding box center [779, 461] width 55 height 30
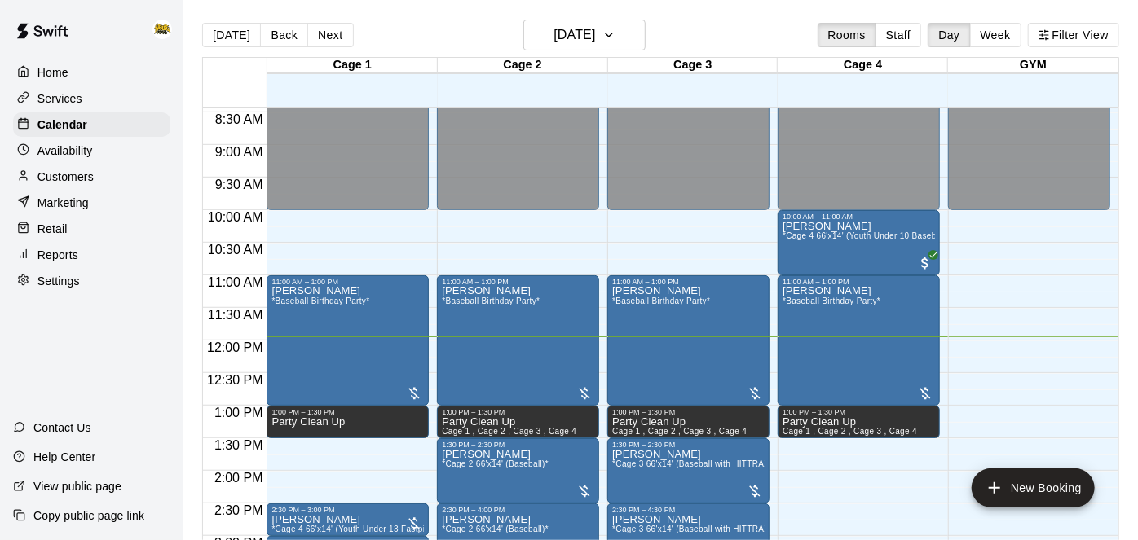
scroll to position [539, 0]
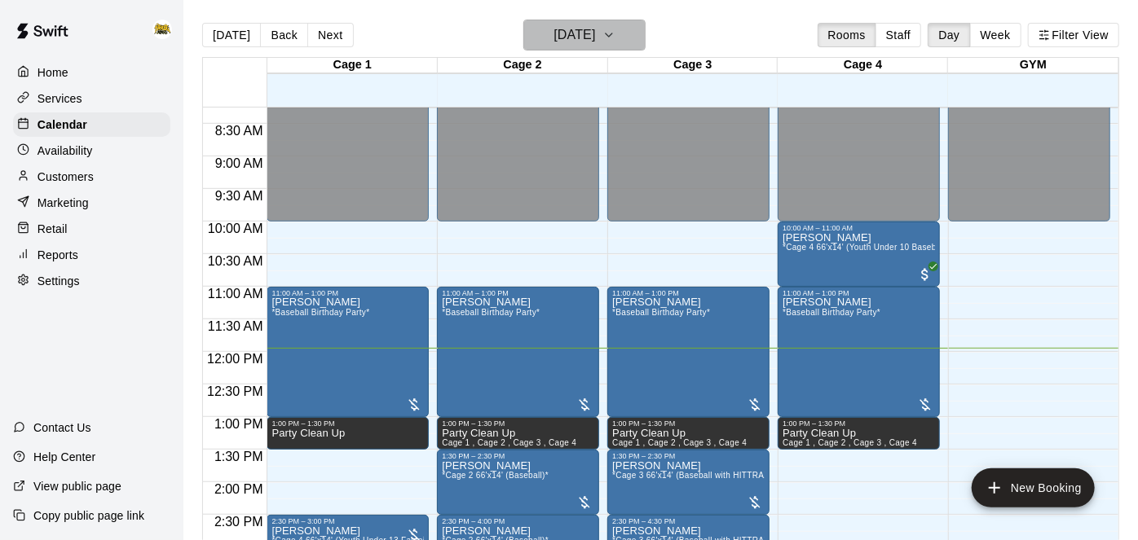
click at [589, 30] on h6 "[DATE]" at bounding box center [575, 35] width 42 height 23
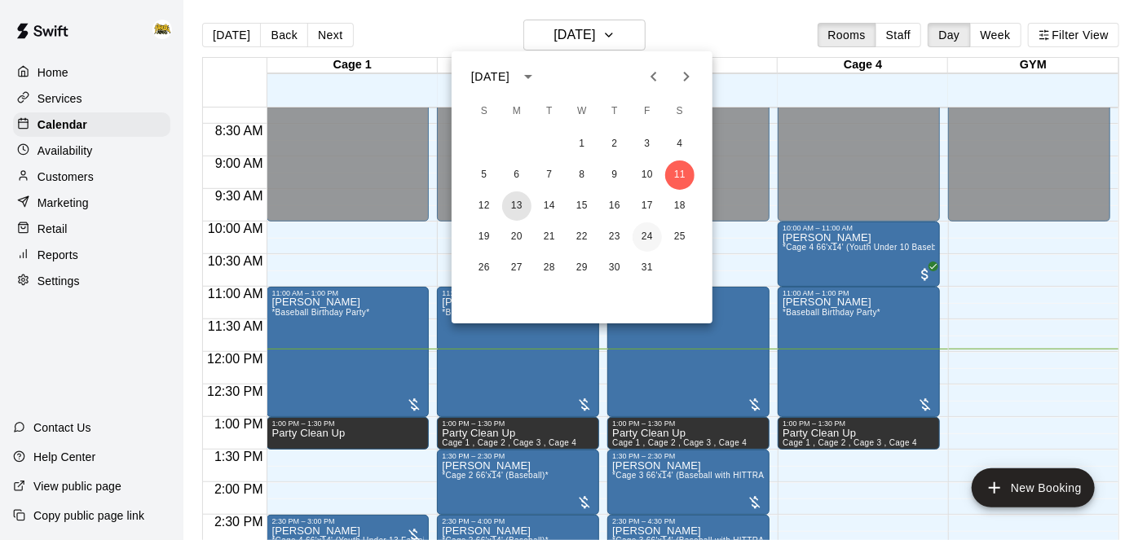
click at [512, 204] on button "13" at bounding box center [516, 206] width 29 height 29
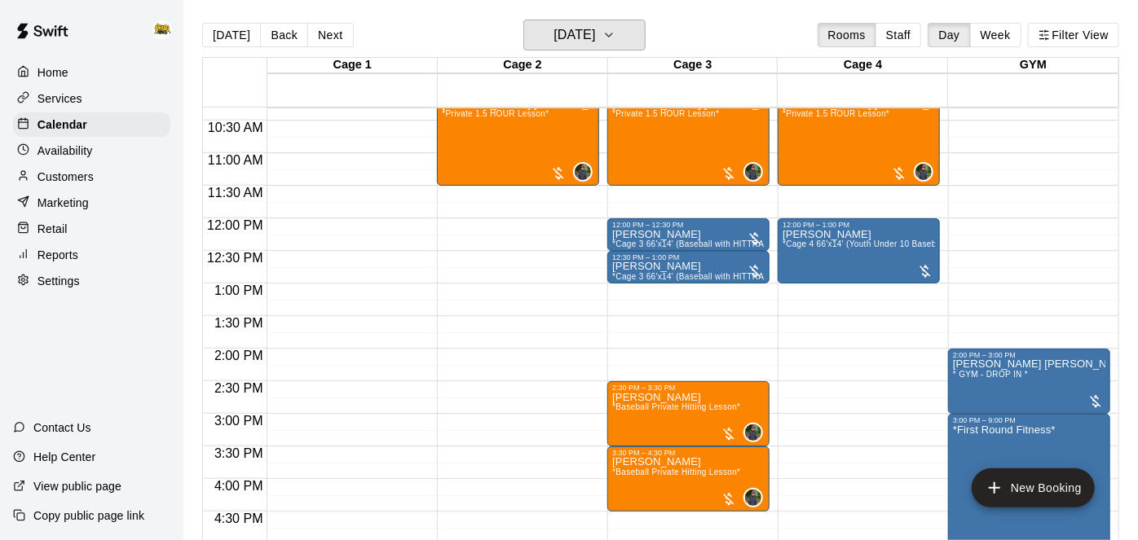
scroll to position [673, 0]
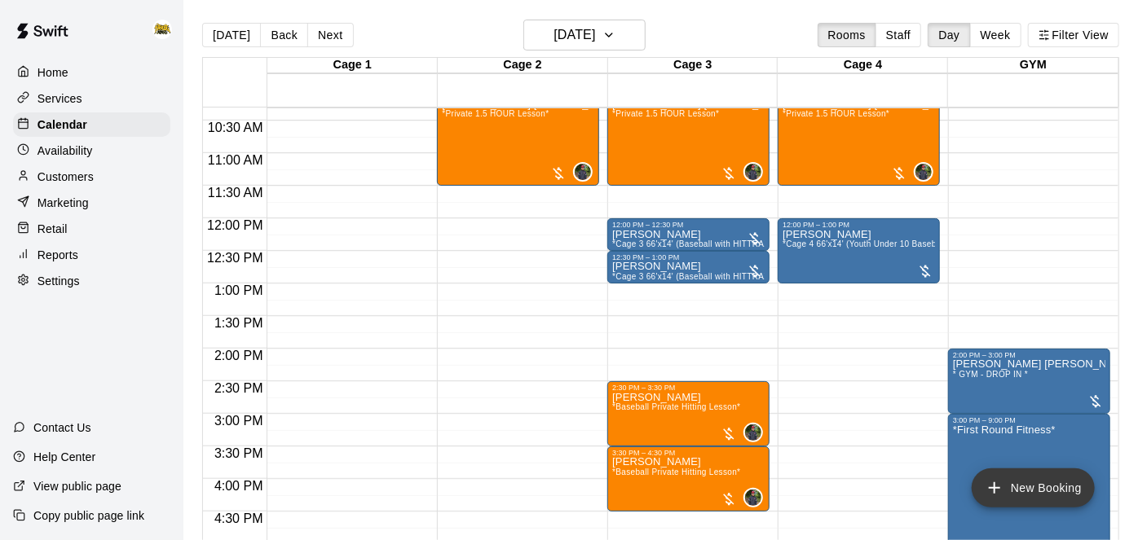
click at [998, 490] on icon "add" at bounding box center [995, 489] width 20 height 20
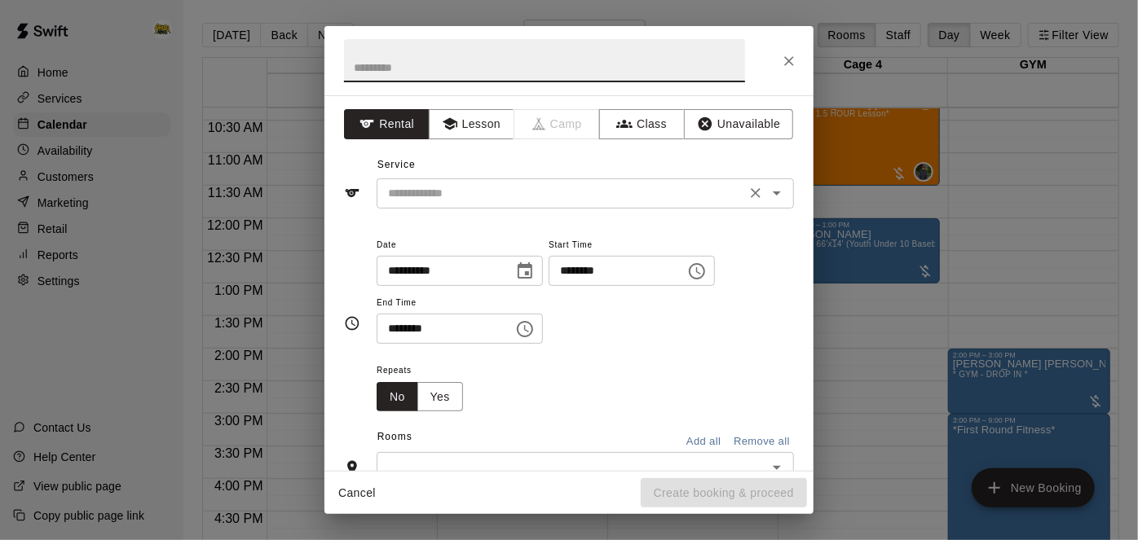
click at [777, 195] on icon "Open" at bounding box center [777, 193] width 20 height 20
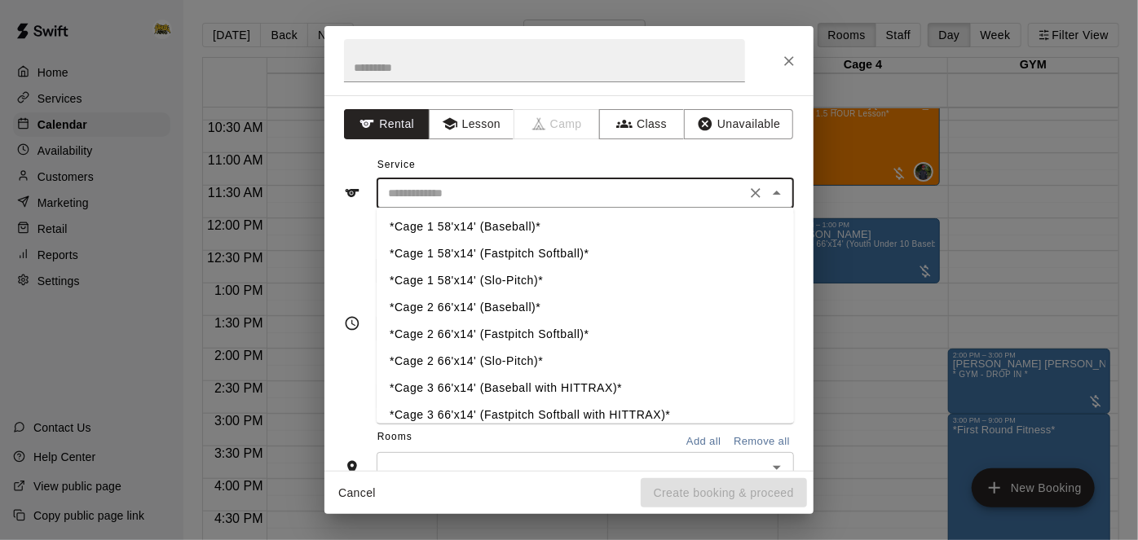
click at [575, 413] on li "*Cage 3 66'x14' (Fastpitch Softball with HITTRAX)*" at bounding box center [585, 416] width 417 height 27
type input "**********"
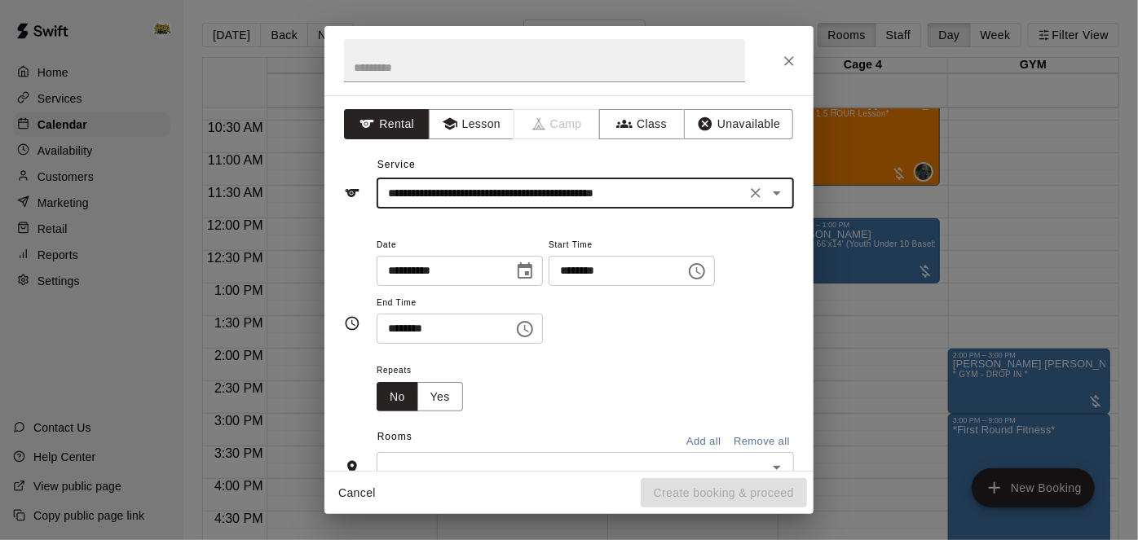
click at [549, 286] on input "********" at bounding box center [612, 271] width 126 height 30
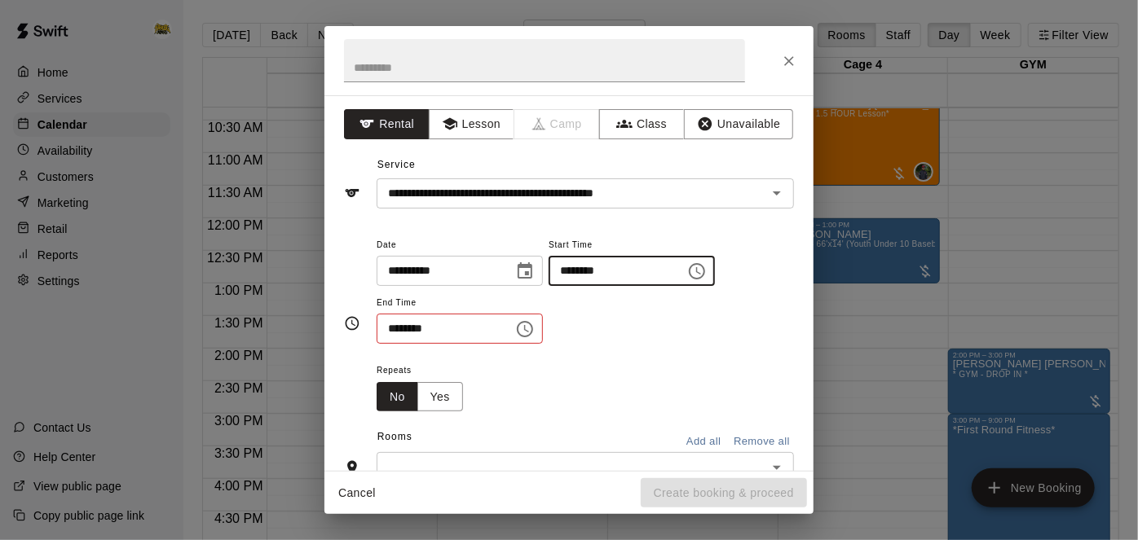
type input "********"
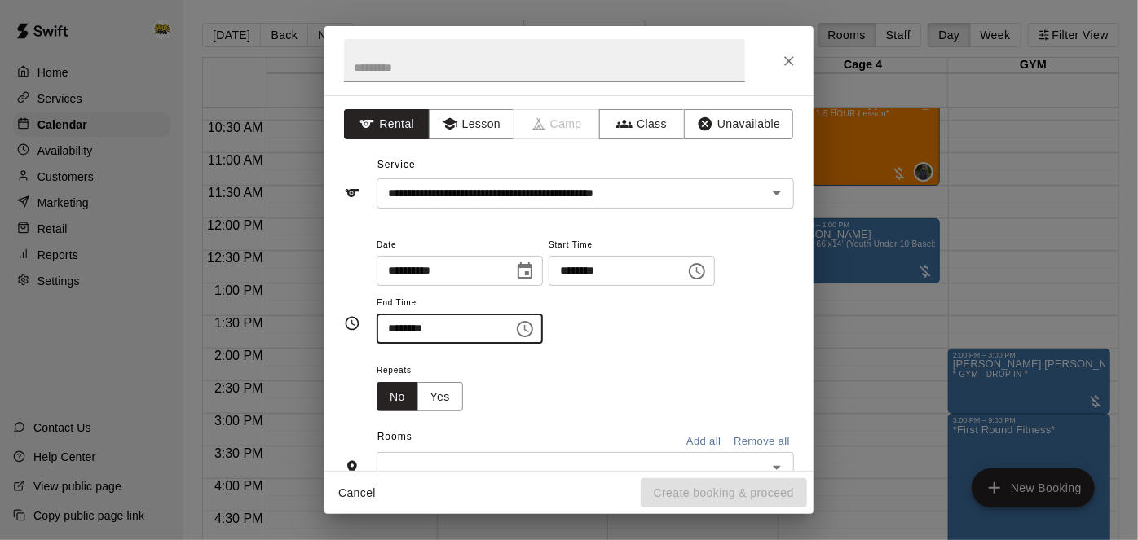
type input "********"
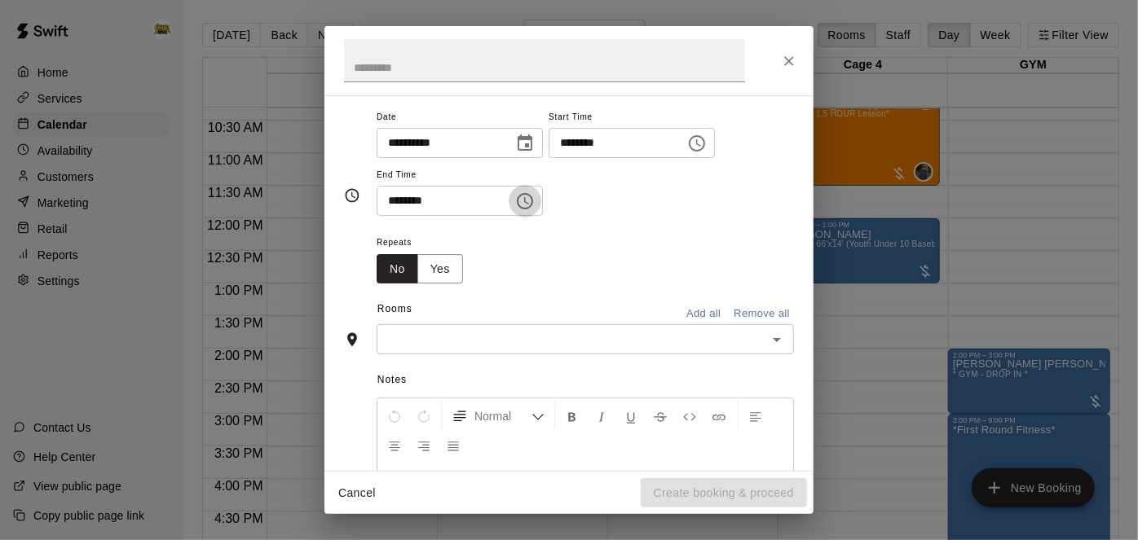
scroll to position [135, 0]
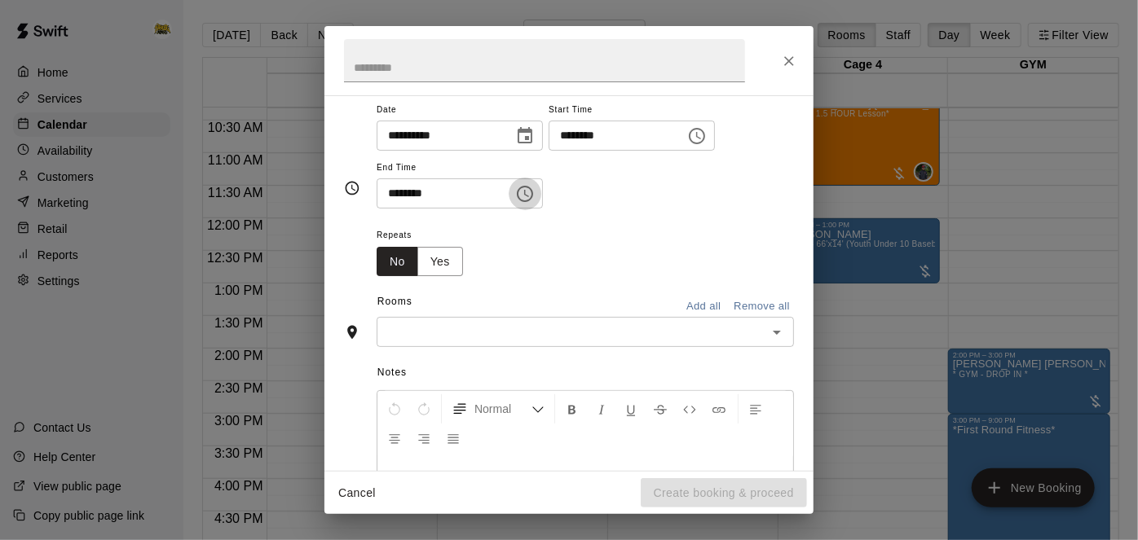
click at [779, 335] on icon "Open" at bounding box center [777, 333] width 8 height 4
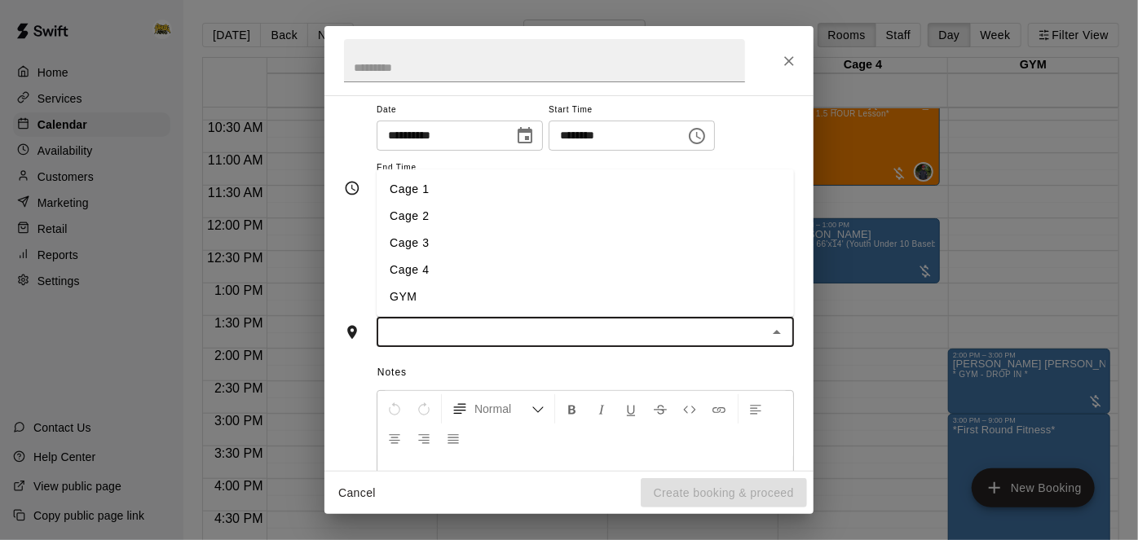
drag, startPoint x: 511, startPoint y: 276, endPoint x: 514, endPoint y: 298, distance: 21.4
click at [514, 298] on ul "Cage 1 Cage 2 Cage 3 Cage 4 GYM" at bounding box center [585, 244] width 417 height 148
click at [514, 257] on li "Cage 3" at bounding box center [585, 243] width 417 height 27
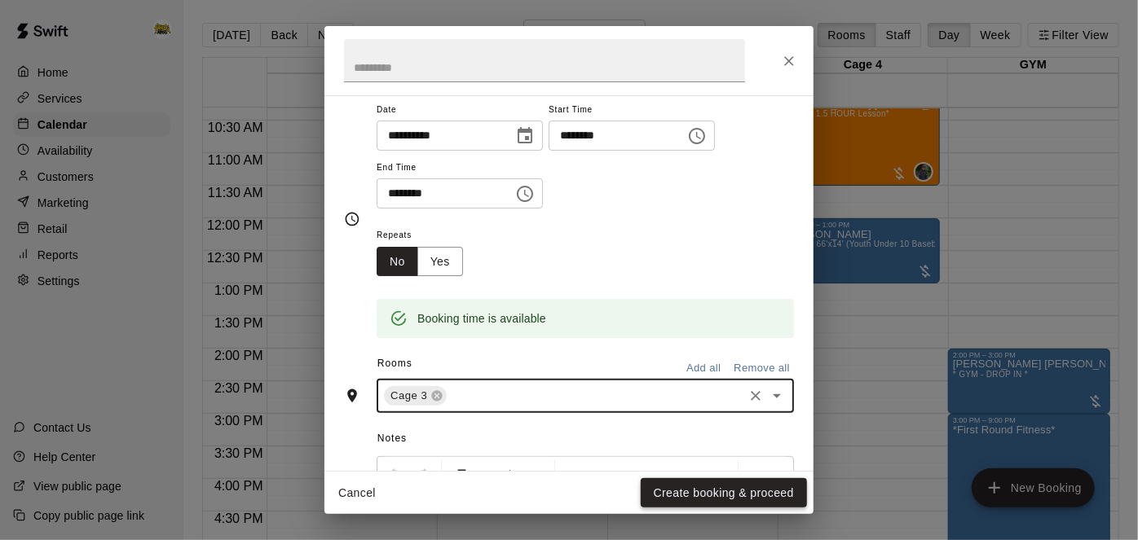
click at [739, 492] on button "Create booking & proceed" at bounding box center [724, 494] width 166 height 30
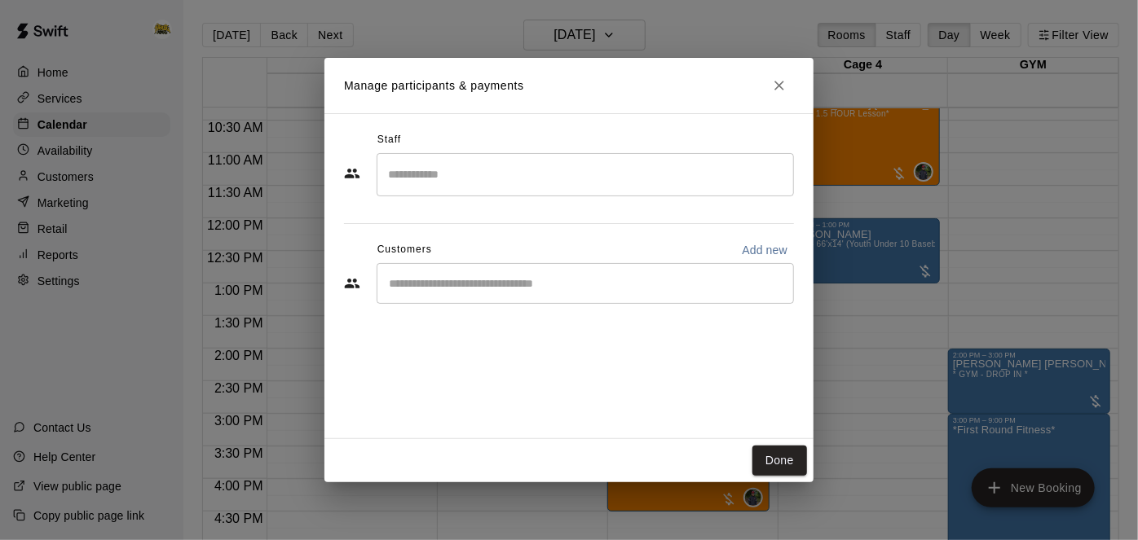
click at [607, 287] on input "Start typing to search customers..." at bounding box center [585, 284] width 403 height 16
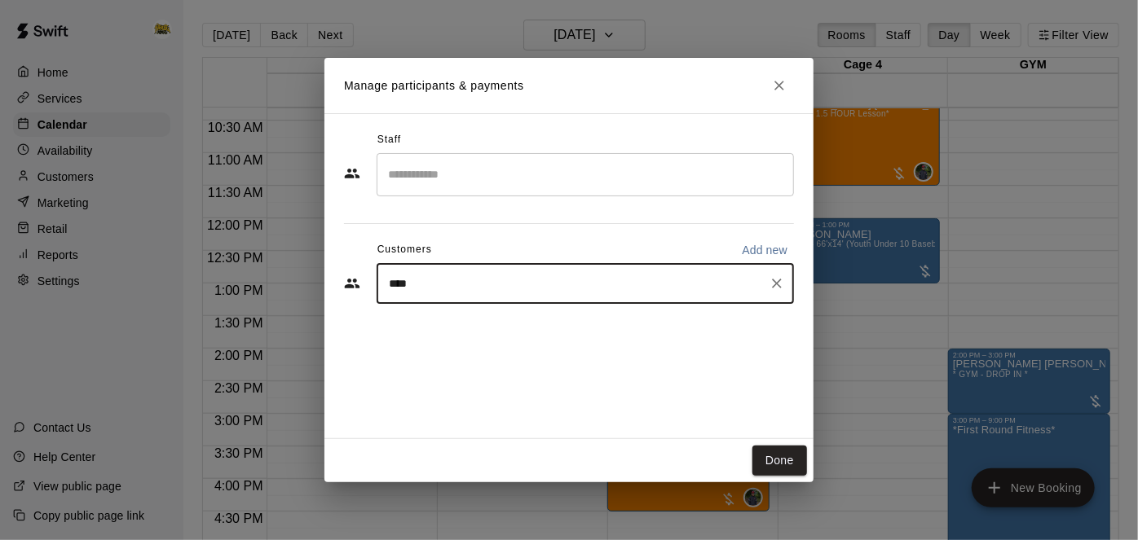
type input "*****"
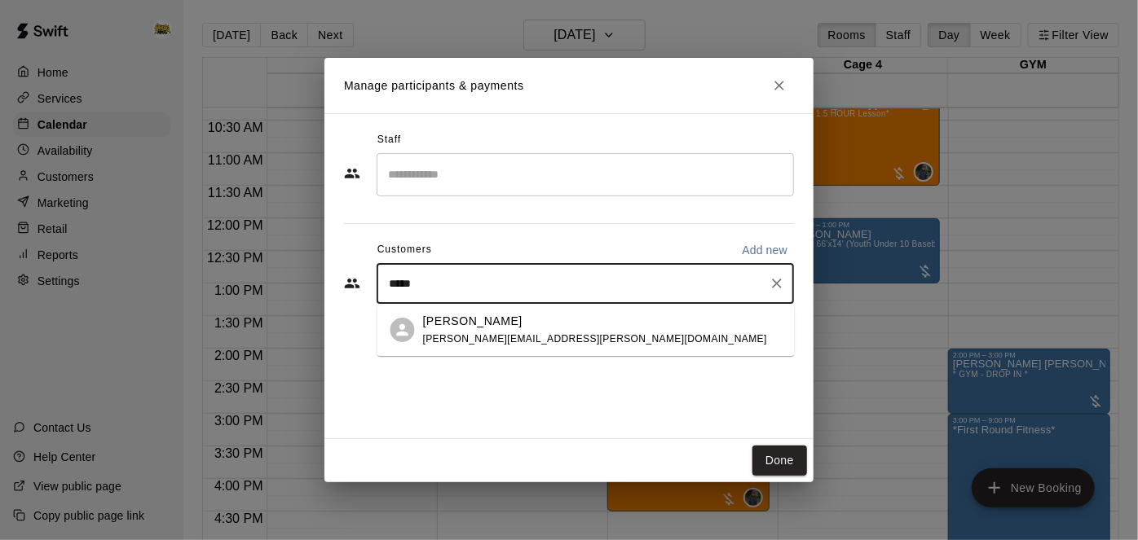
click at [457, 342] on span "michelle.r.shute@gmail.com" at bounding box center [595, 338] width 344 height 11
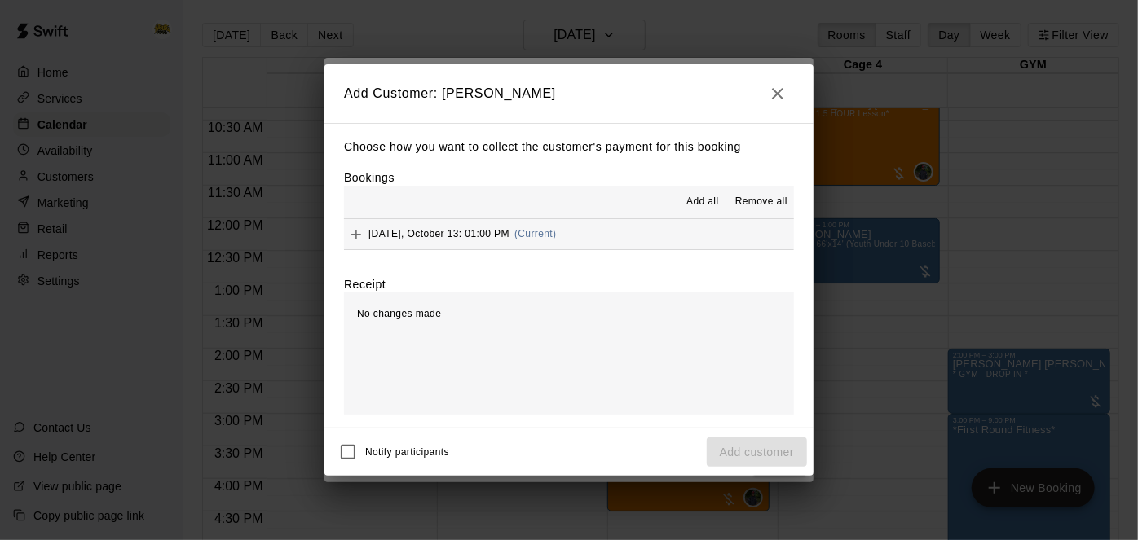
click at [704, 189] on button "Add all" at bounding box center [703, 202] width 52 height 26
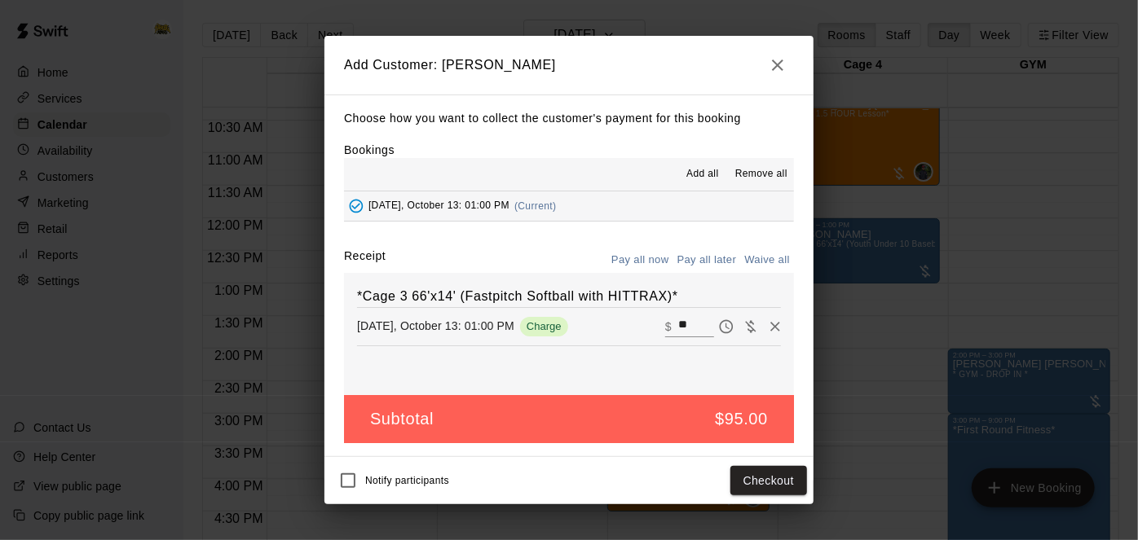
click at [707, 259] on button "Pay all later" at bounding box center [707, 260] width 68 height 25
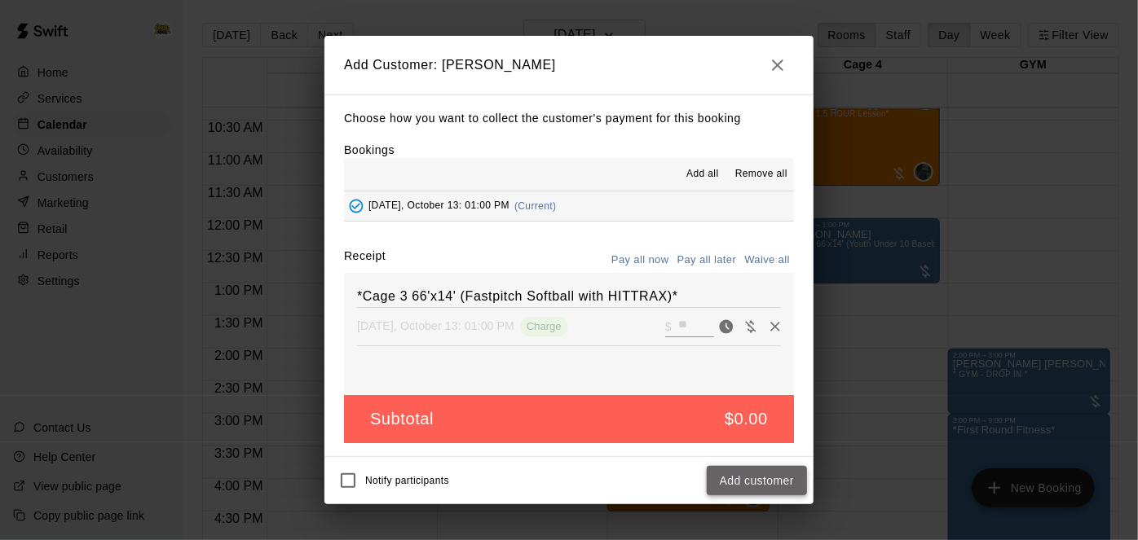
click at [751, 475] on button "Add customer" at bounding box center [757, 481] width 100 height 30
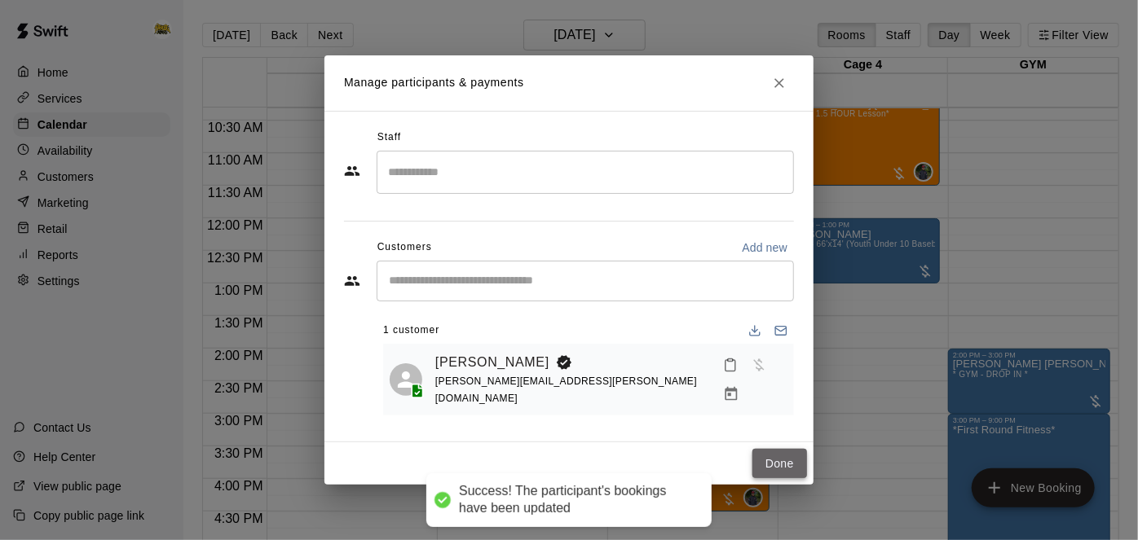
click at [778, 458] on button "Done" at bounding box center [779, 464] width 55 height 30
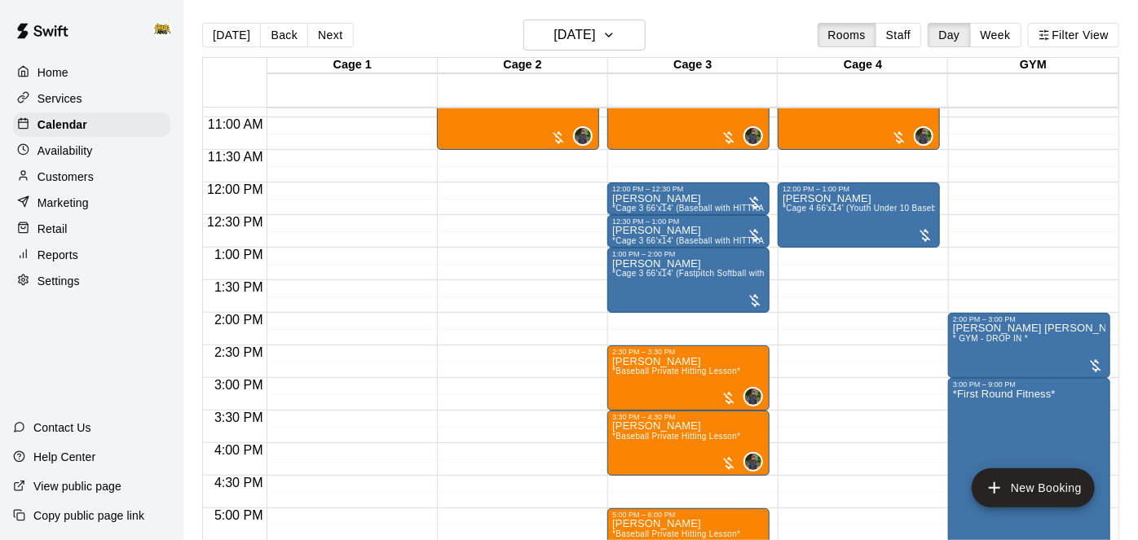
scroll to position [709, 0]
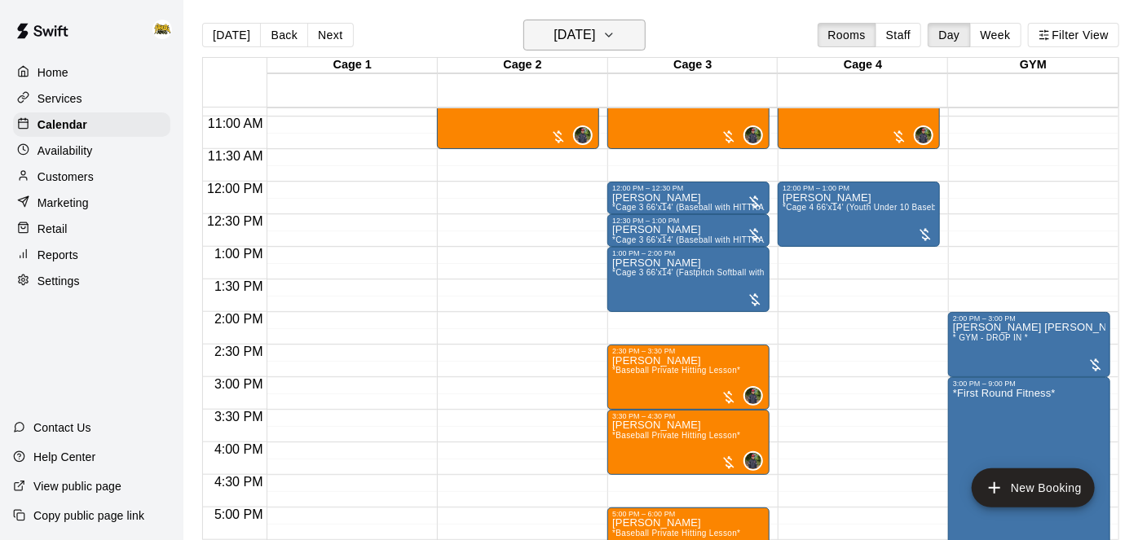
click at [595, 46] on h6 "[DATE]" at bounding box center [575, 35] width 42 height 23
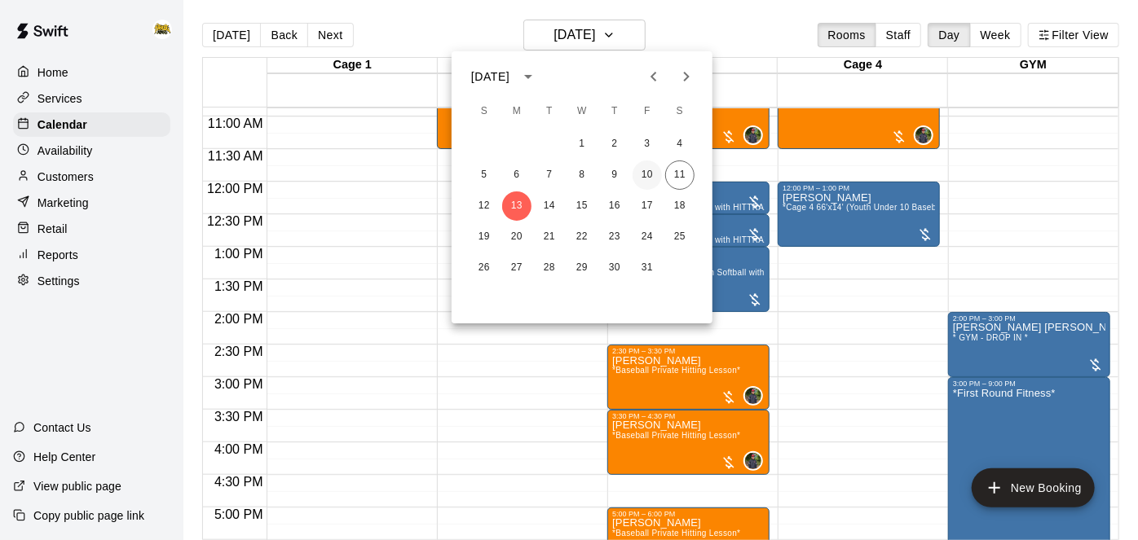
click at [655, 180] on button "10" at bounding box center [647, 175] width 29 height 29
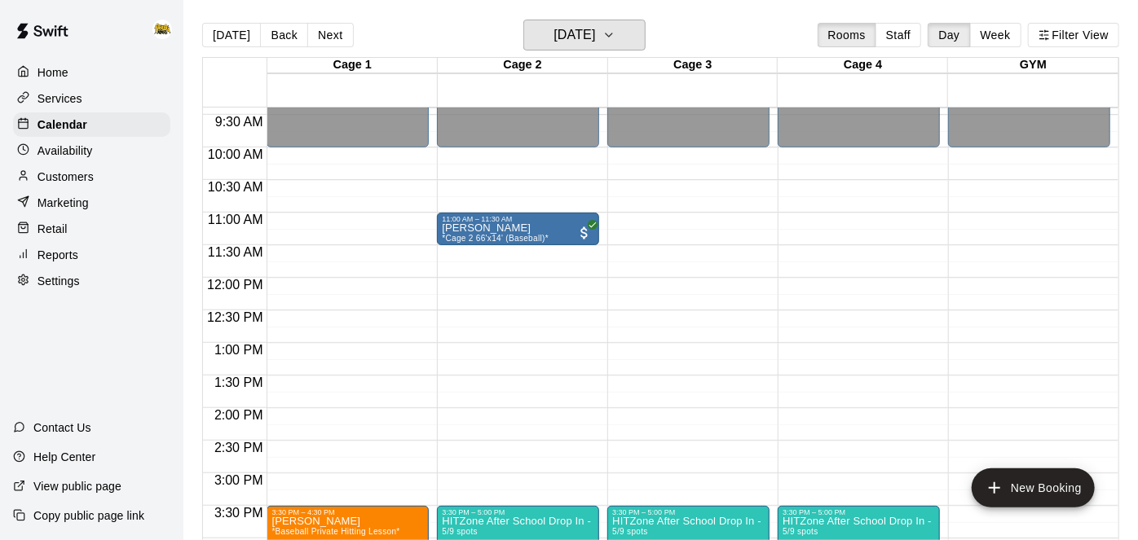
scroll to position [643, 0]
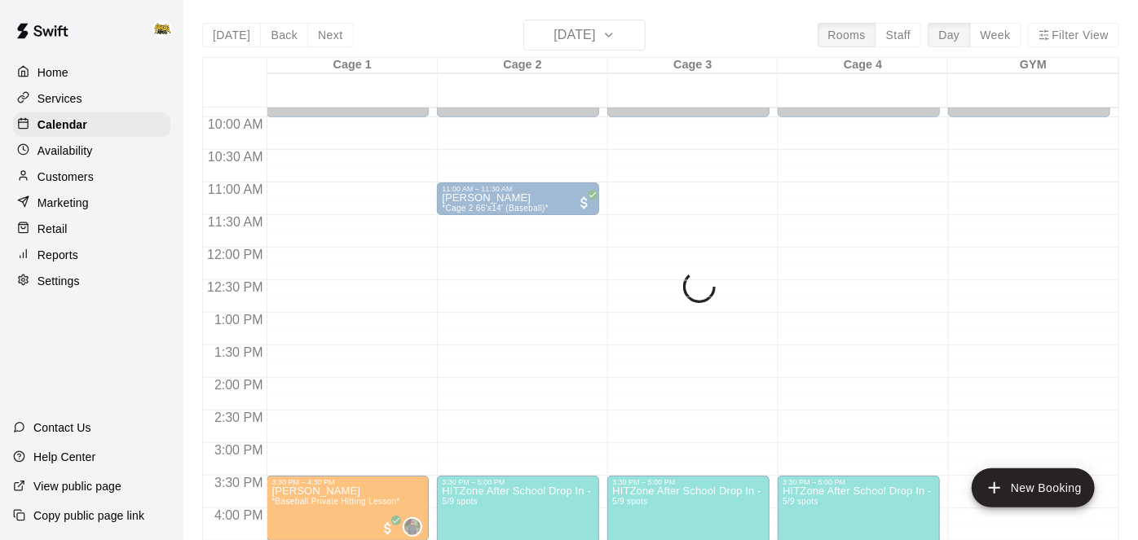
click at [635, 37] on div "Today Back Next Friday Oct 10 Rooms Staff Day Week Filter View Cage 1 10 Fri Ca…" at bounding box center [660, 290] width 917 height 540
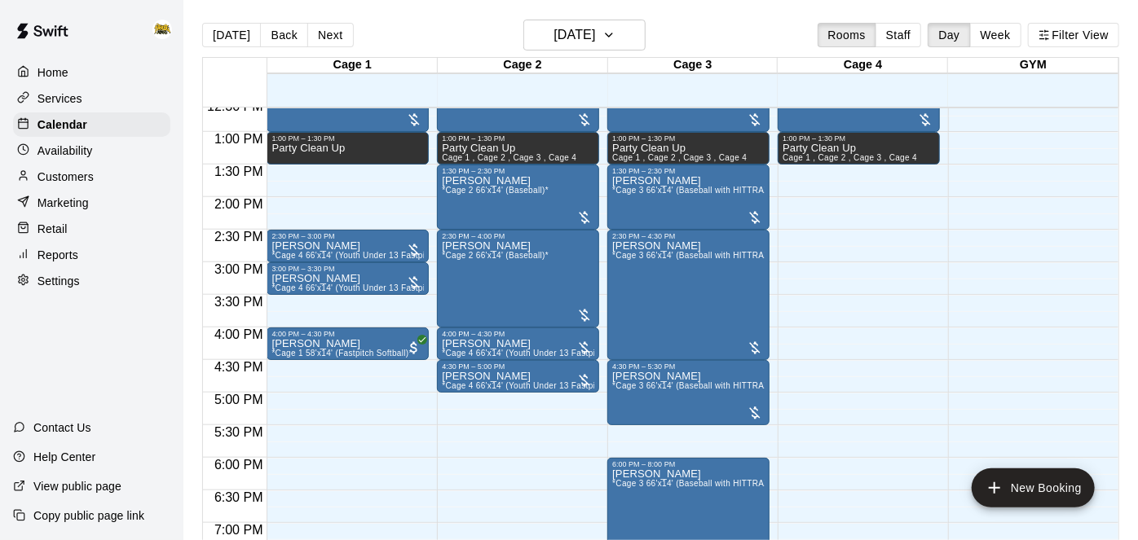
scroll to position [825, 0]
click at [48, 74] on p "Home" at bounding box center [52, 72] width 31 height 16
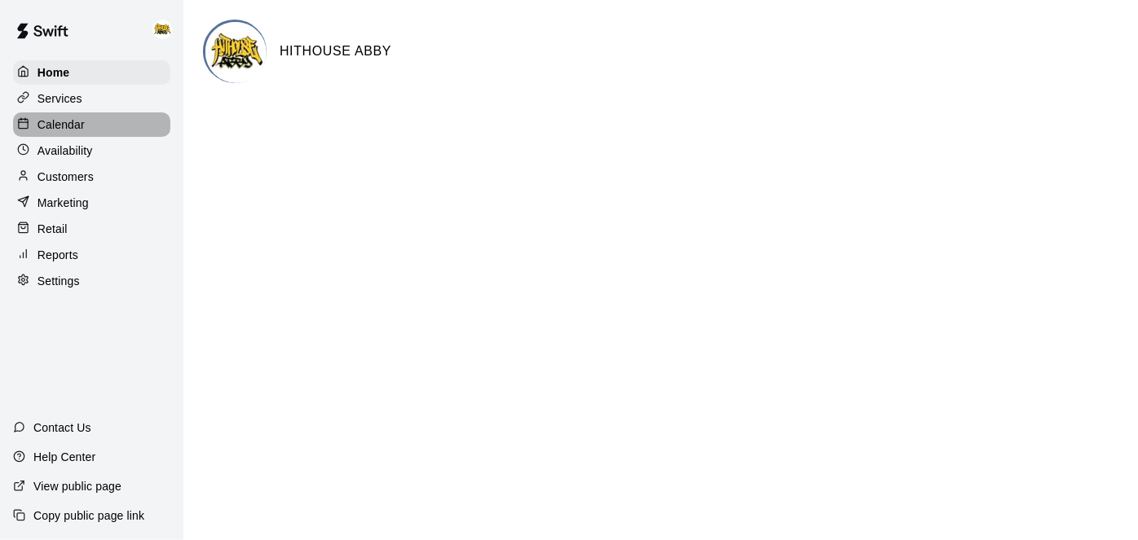
click at [71, 123] on p "Calendar" at bounding box center [60, 125] width 47 height 16
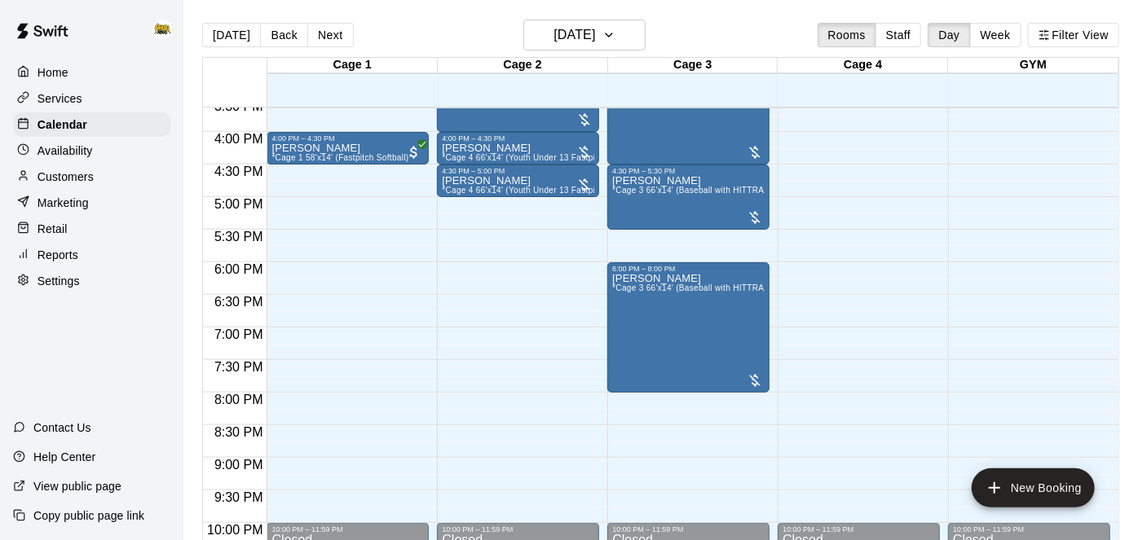
scroll to position [1039, 0]
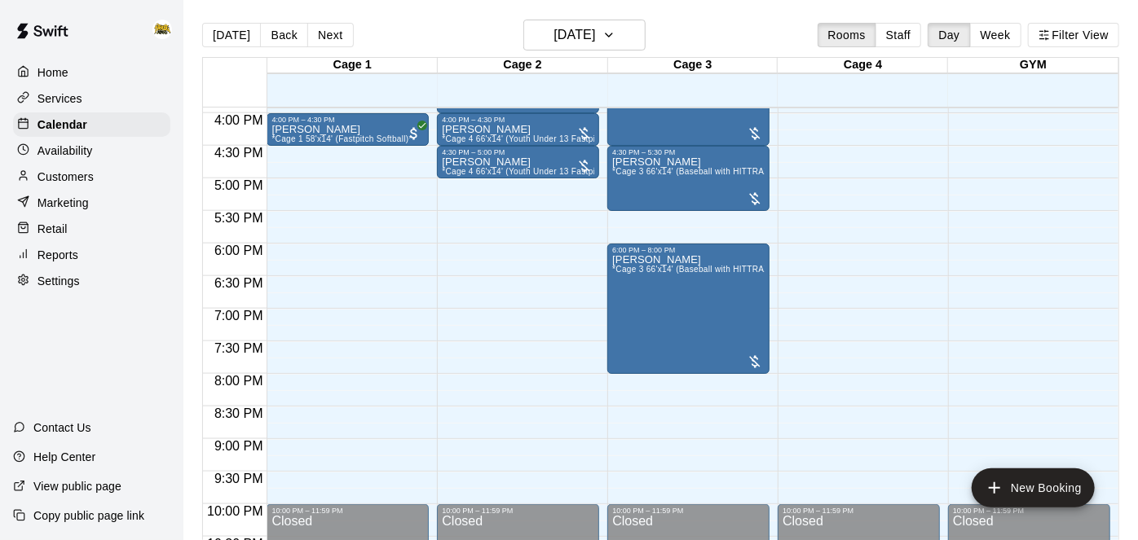
click at [65, 78] on p "Home" at bounding box center [52, 72] width 31 height 16
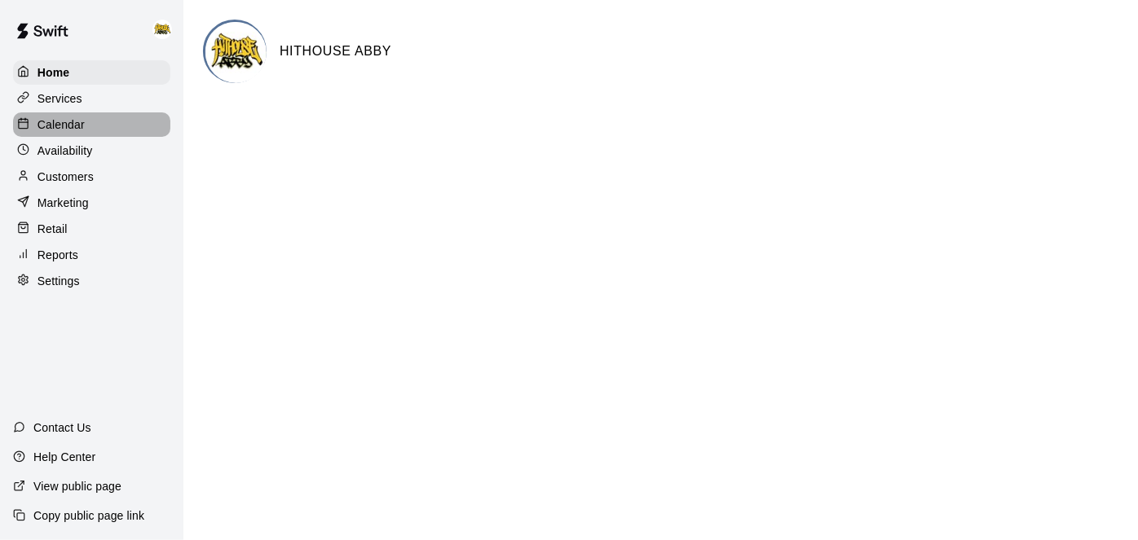
click at [73, 124] on p "Calendar" at bounding box center [60, 125] width 47 height 16
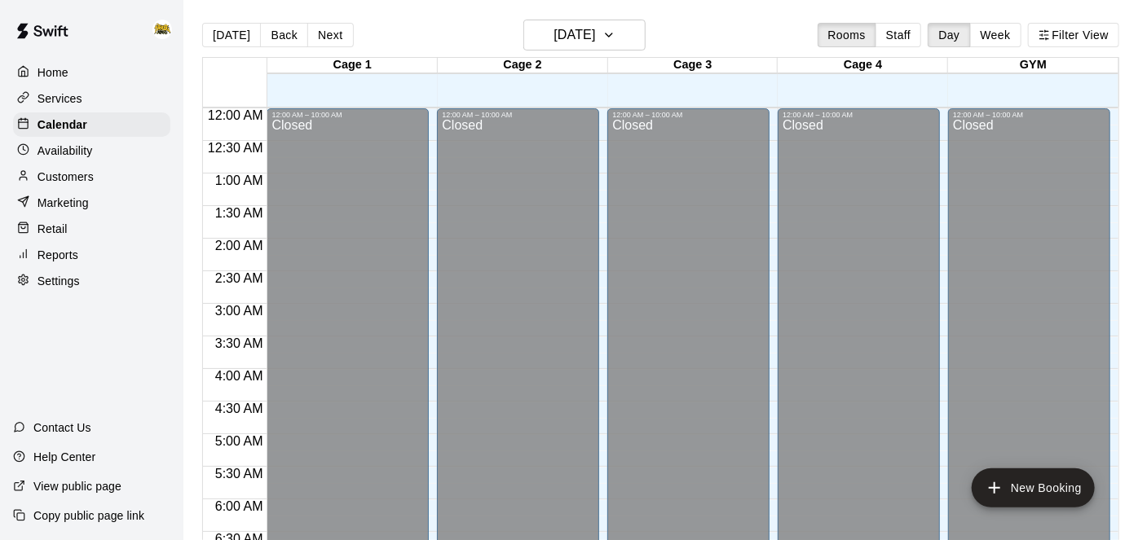
scroll to position [797, 0]
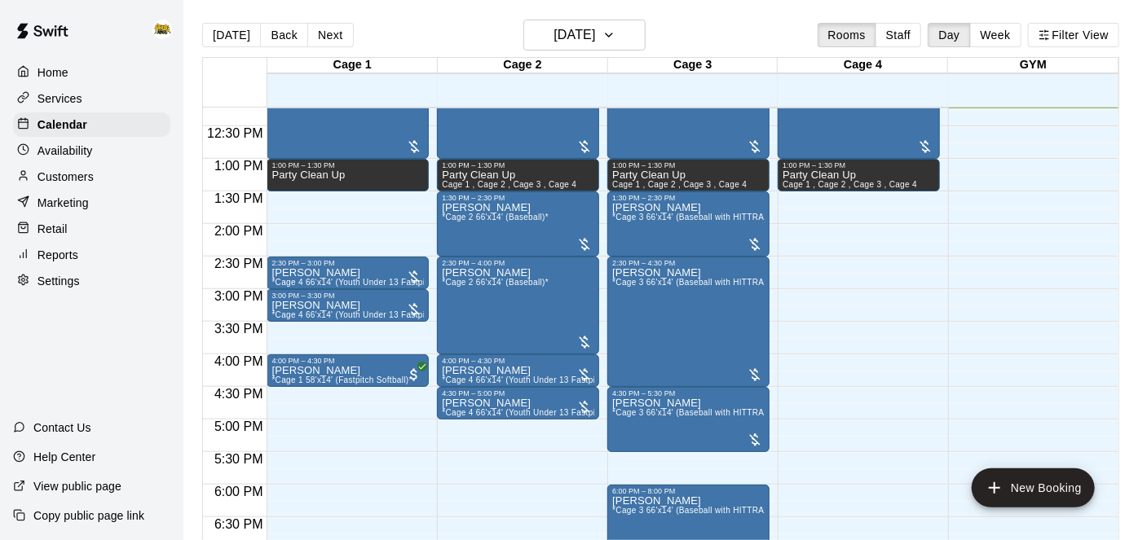
click at [60, 73] on p "Home" at bounding box center [52, 72] width 31 height 16
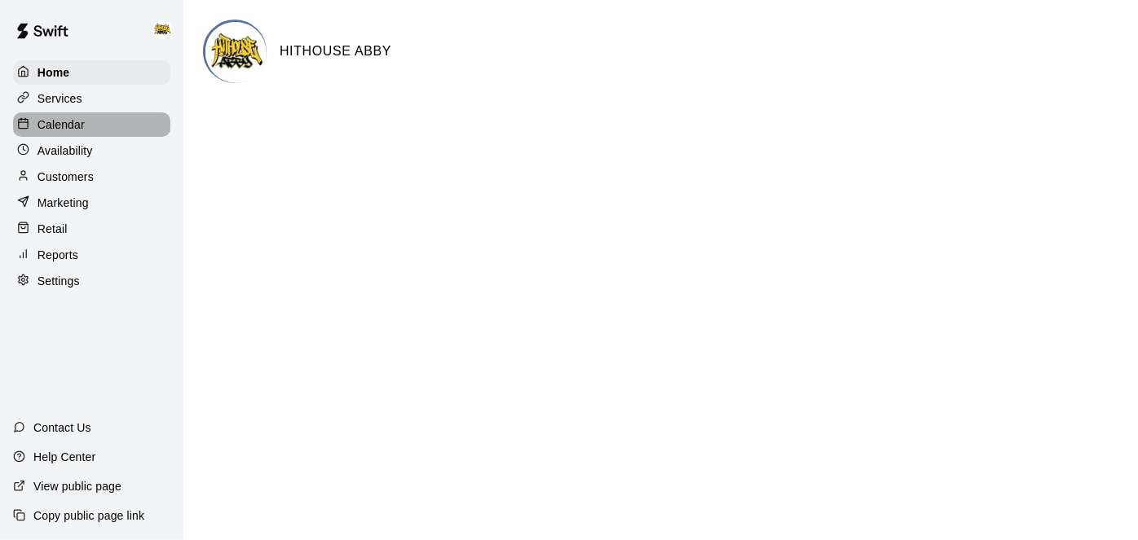
click at [83, 128] on p "Calendar" at bounding box center [60, 125] width 47 height 16
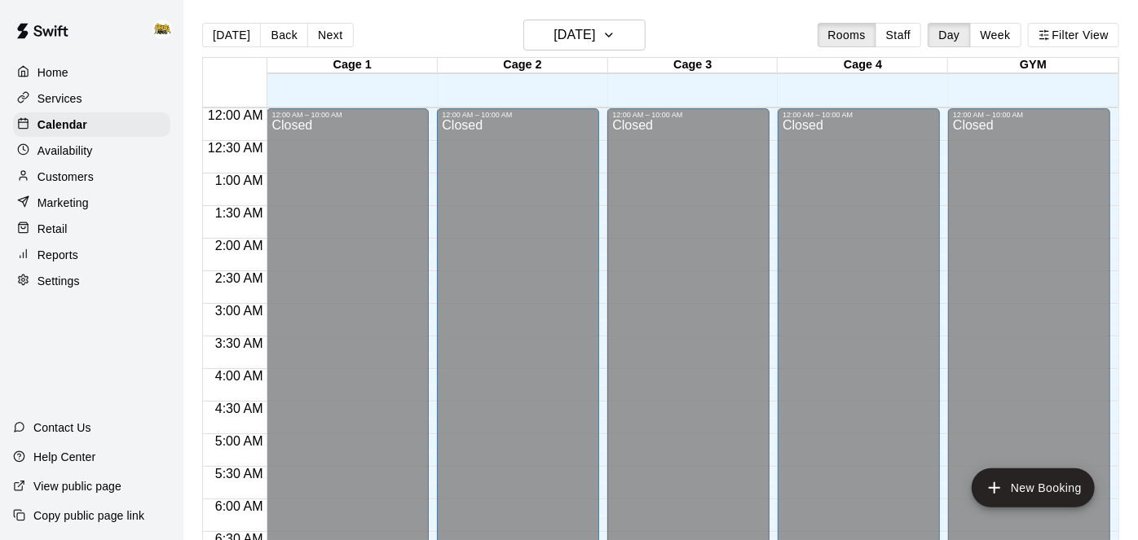
scroll to position [797, 0]
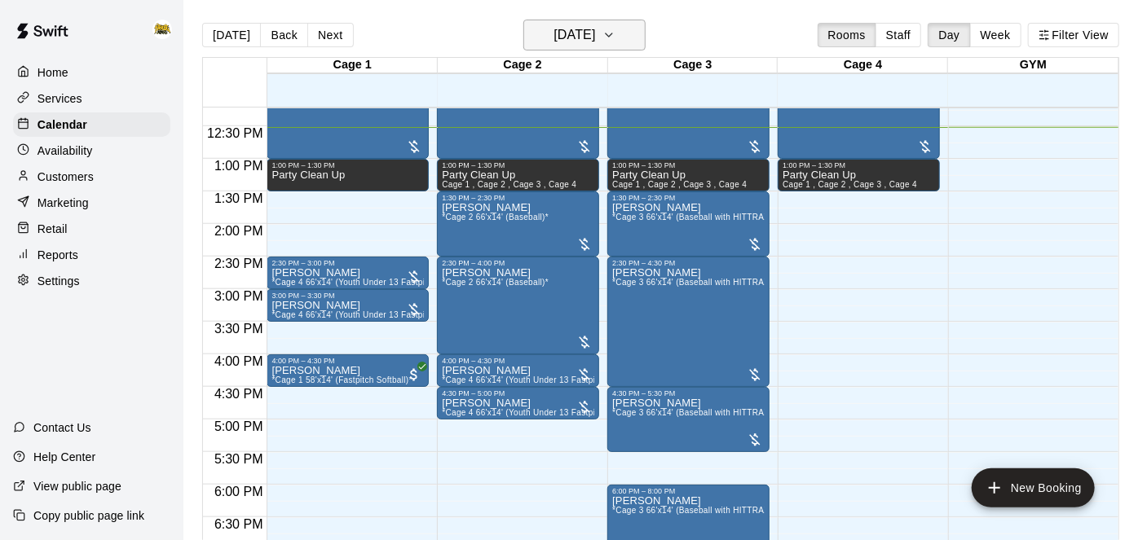
click at [595, 37] on h6 "[DATE]" at bounding box center [575, 35] width 42 height 23
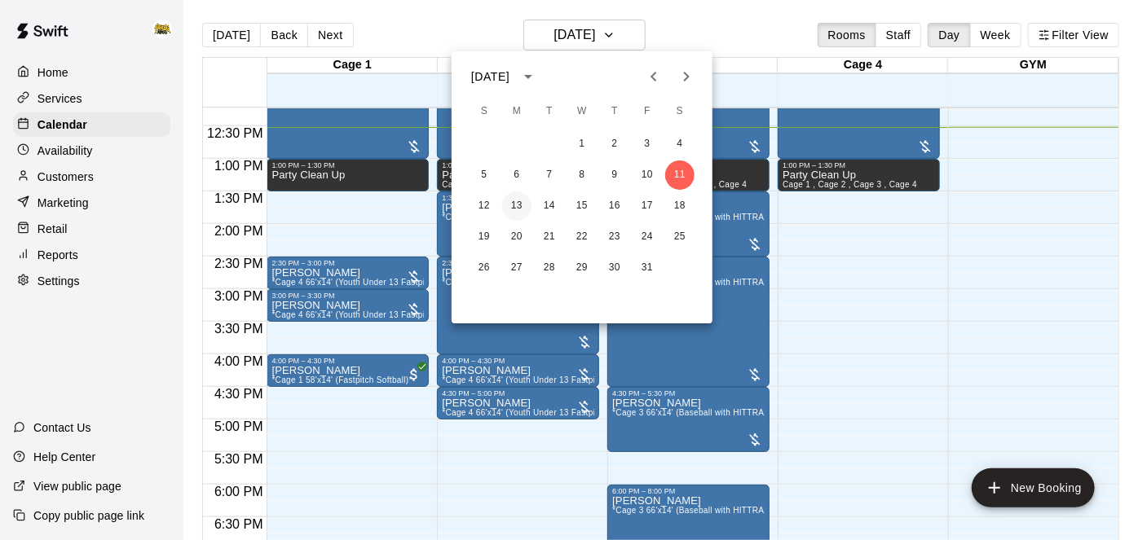
click at [509, 210] on button "13" at bounding box center [516, 206] width 29 height 29
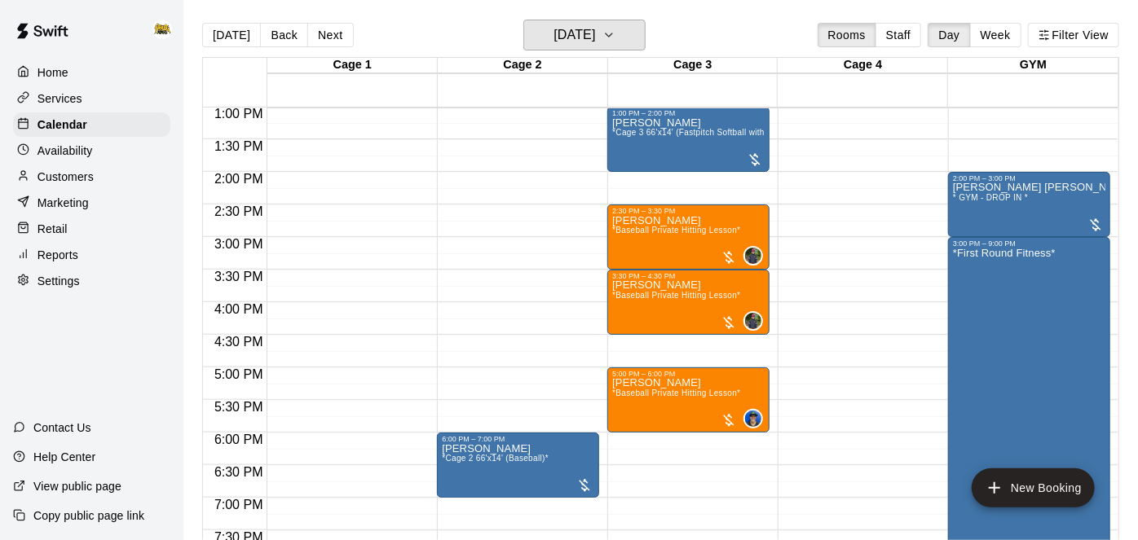
scroll to position [852, 0]
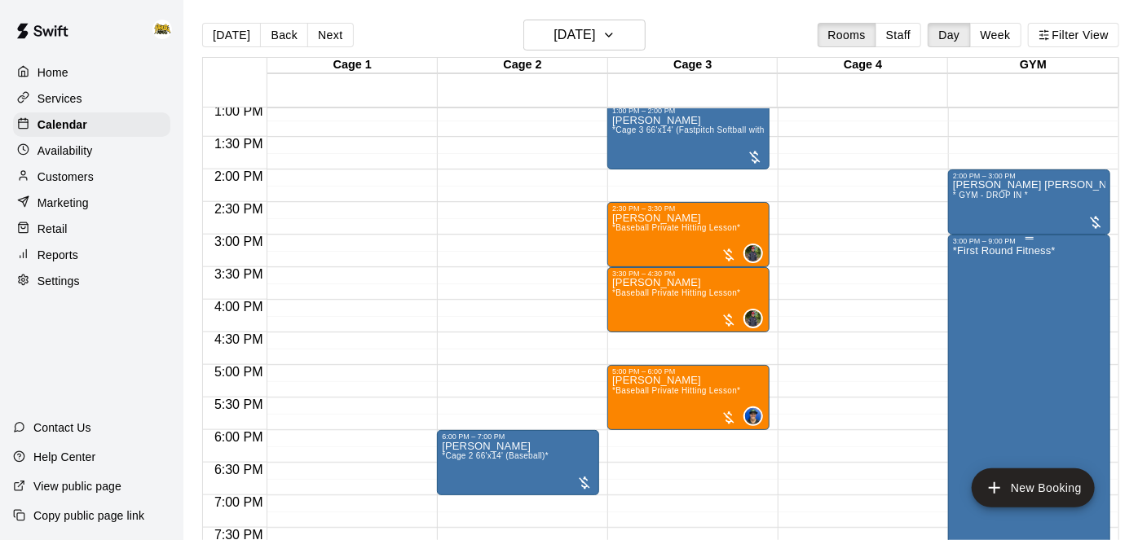
click at [1045, 293] on div "*First Round Fitness*" at bounding box center [1004, 515] width 103 height 540
click at [871, 254] on div at bounding box center [569, 270] width 1138 height 540
click at [78, 68] on div "Home" at bounding box center [91, 72] width 157 height 24
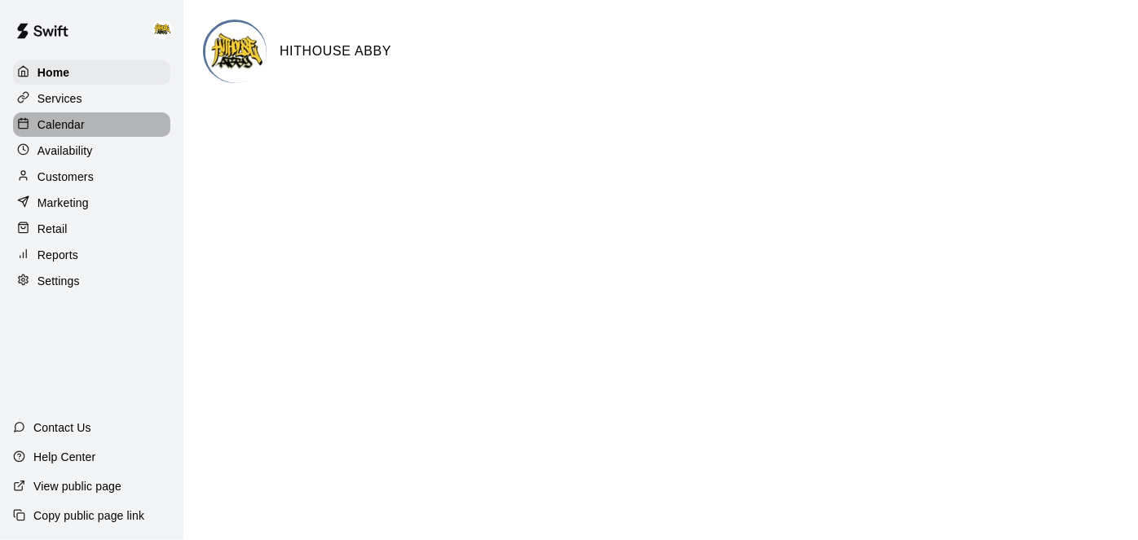
click at [87, 122] on div "Calendar" at bounding box center [91, 124] width 157 height 24
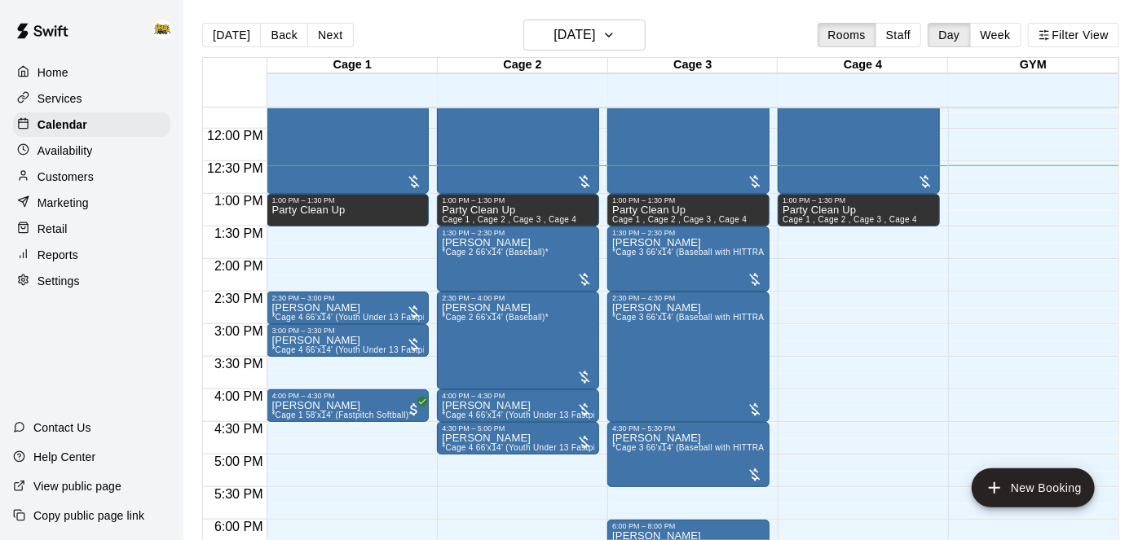
scroll to position [765, 0]
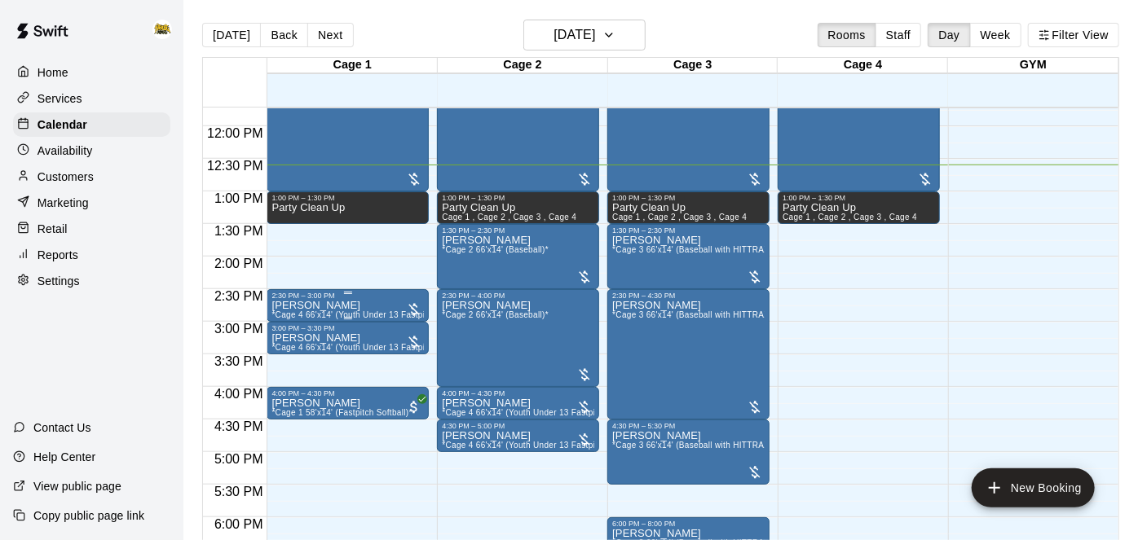
click at [320, 448] on div at bounding box center [569, 270] width 1138 height 540
click at [990, 483] on icon "add" at bounding box center [995, 489] width 20 height 20
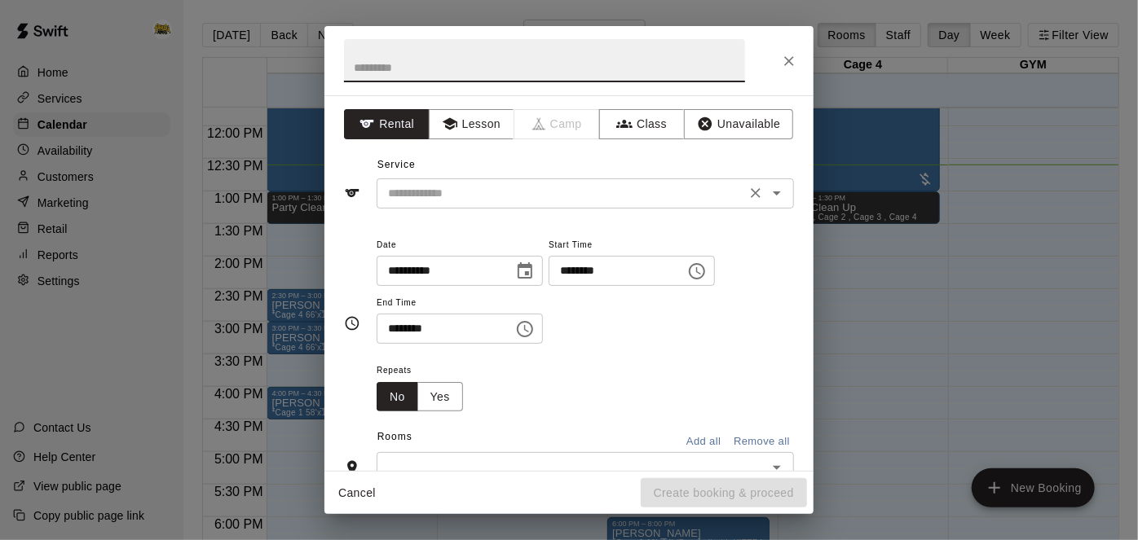
click at [644, 195] on input "text" at bounding box center [561, 193] width 359 height 20
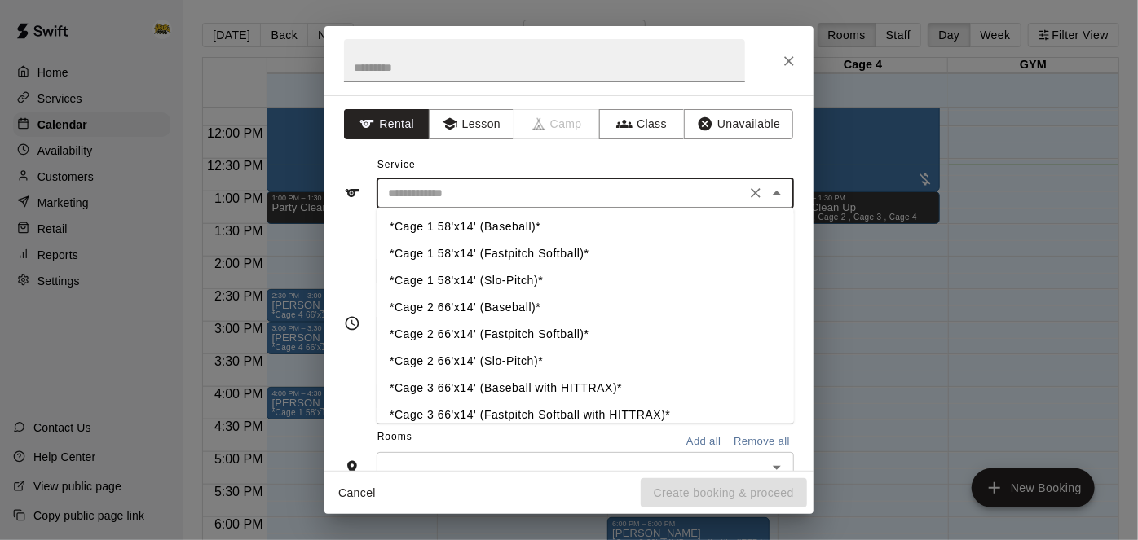
click at [582, 254] on li "*Cage 1 58'x14' (Fastpitch Softball)*" at bounding box center [585, 254] width 417 height 27
type input "**********"
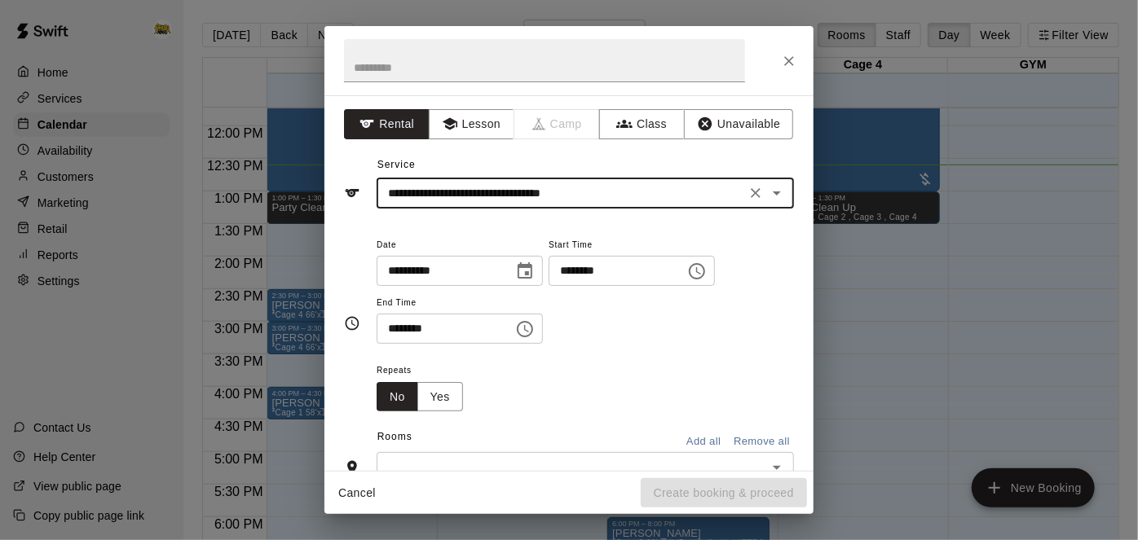
click at [549, 286] on input "********" at bounding box center [612, 271] width 126 height 30
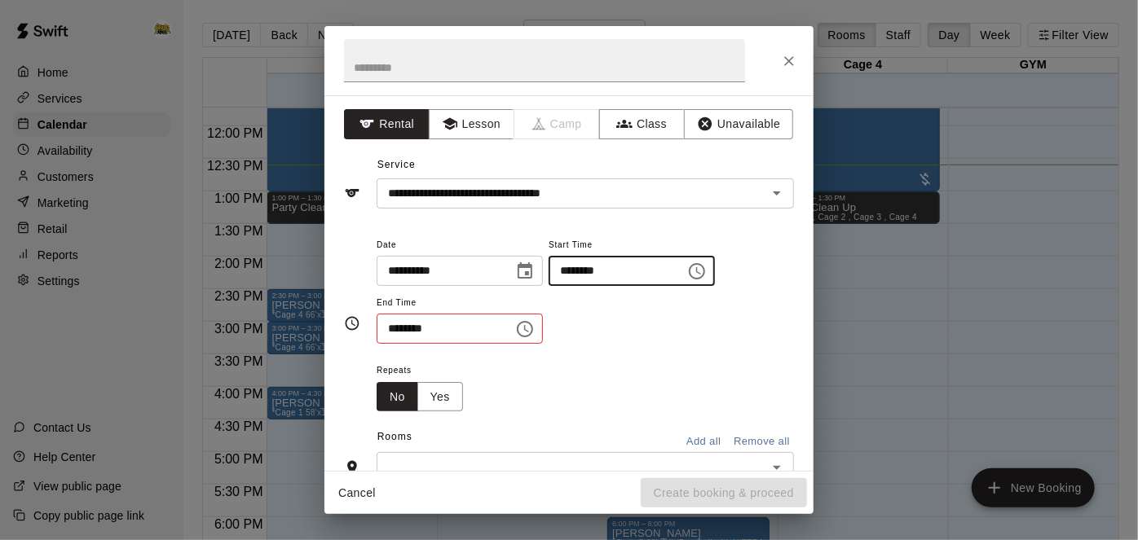
type input "********"
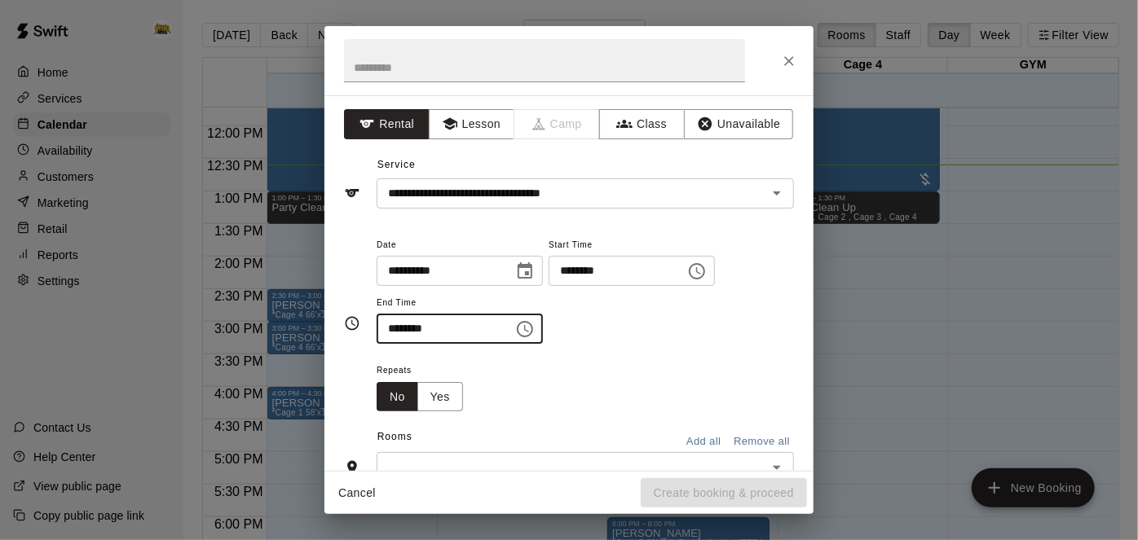
type input "********"
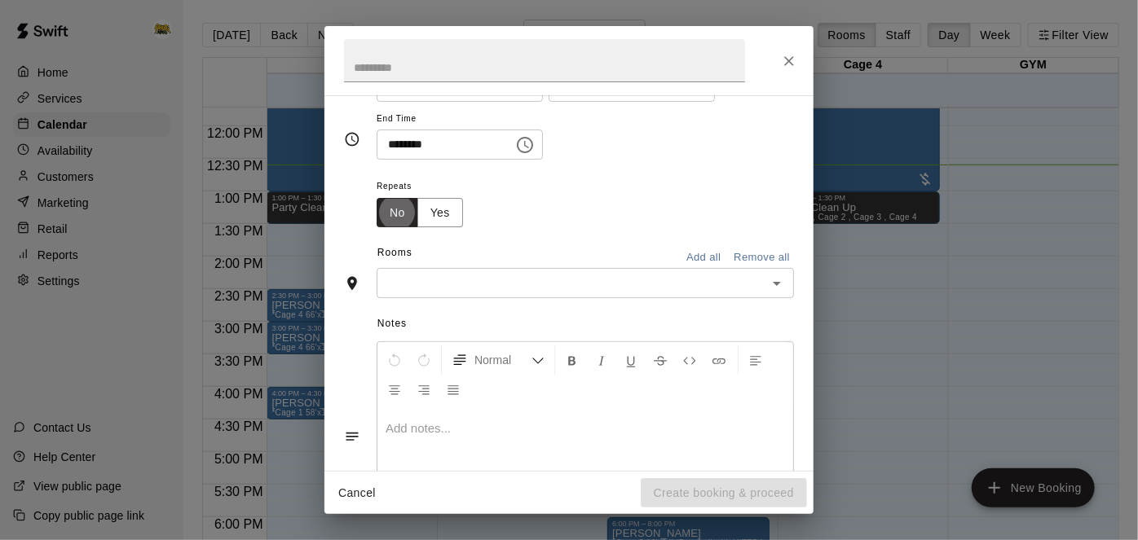
scroll to position [199, 0]
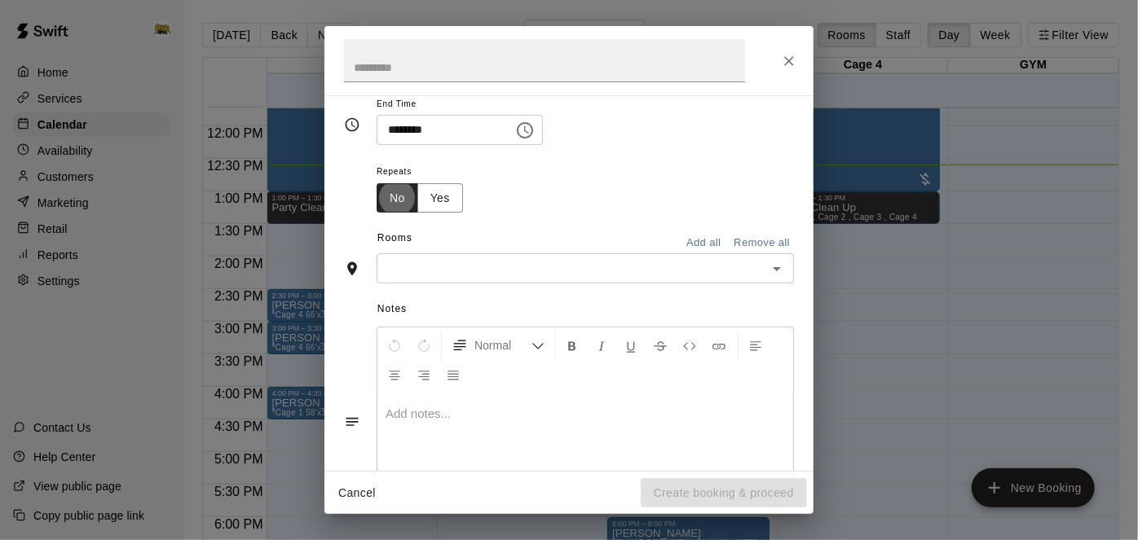
click at [778, 279] on icon "Open" at bounding box center [777, 269] width 20 height 20
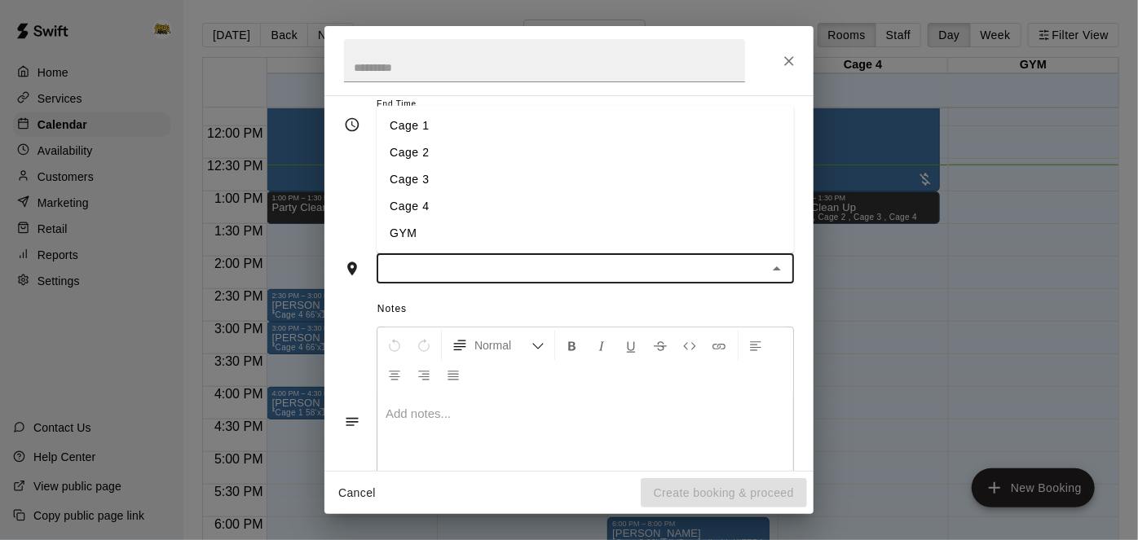
click at [426, 139] on li "Cage 1" at bounding box center [585, 125] width 417 height 27
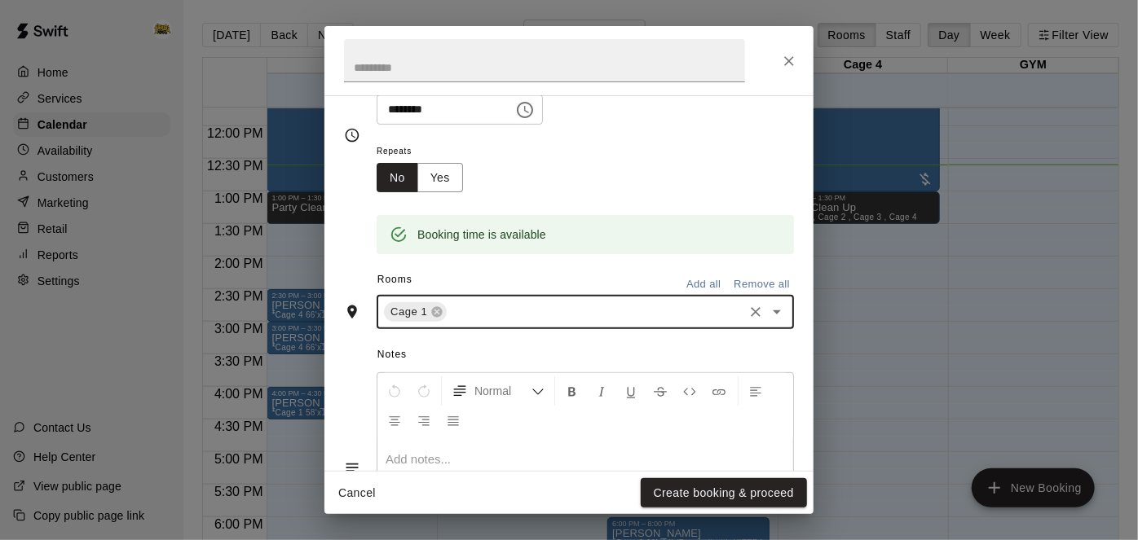
scroll to position [230, 0]
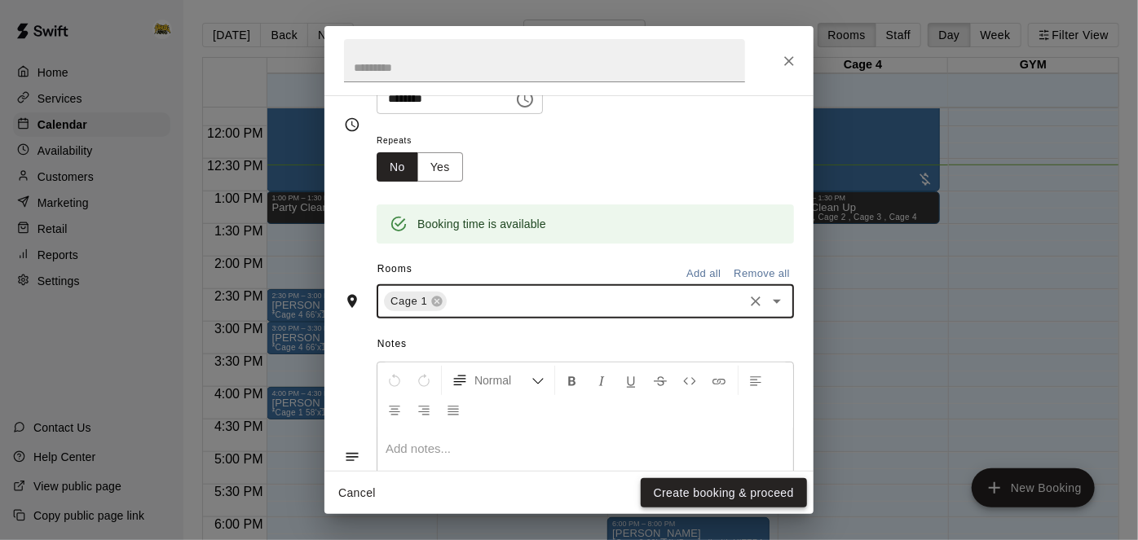
click at [726, 487] on button "Create booking & proceed" at bounding box center [724, 494] width 166 height 30
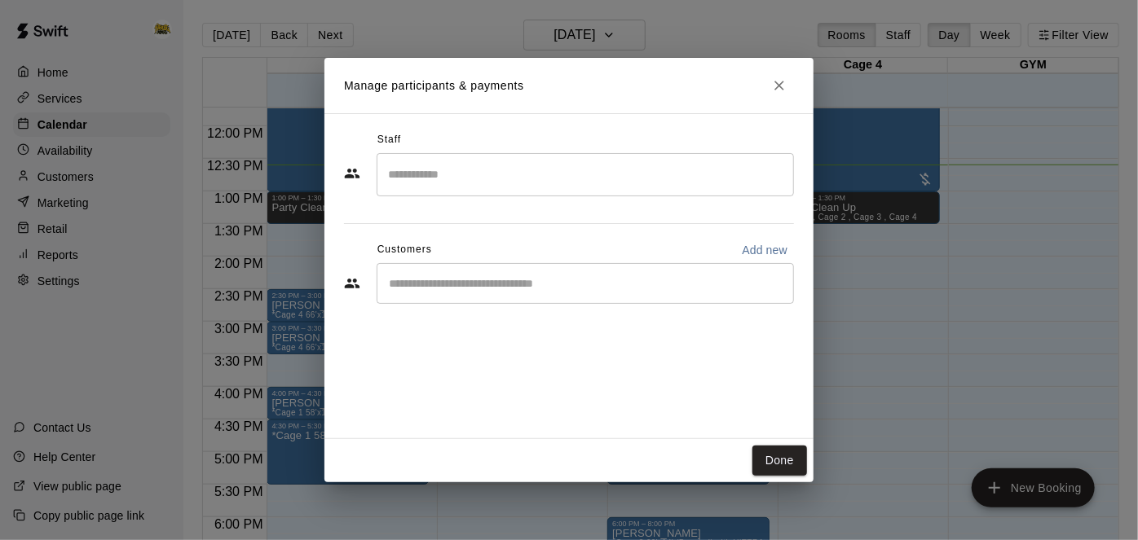
click at [573, 292] on div "​" at bounding box center [585, 283] width 417 height 41
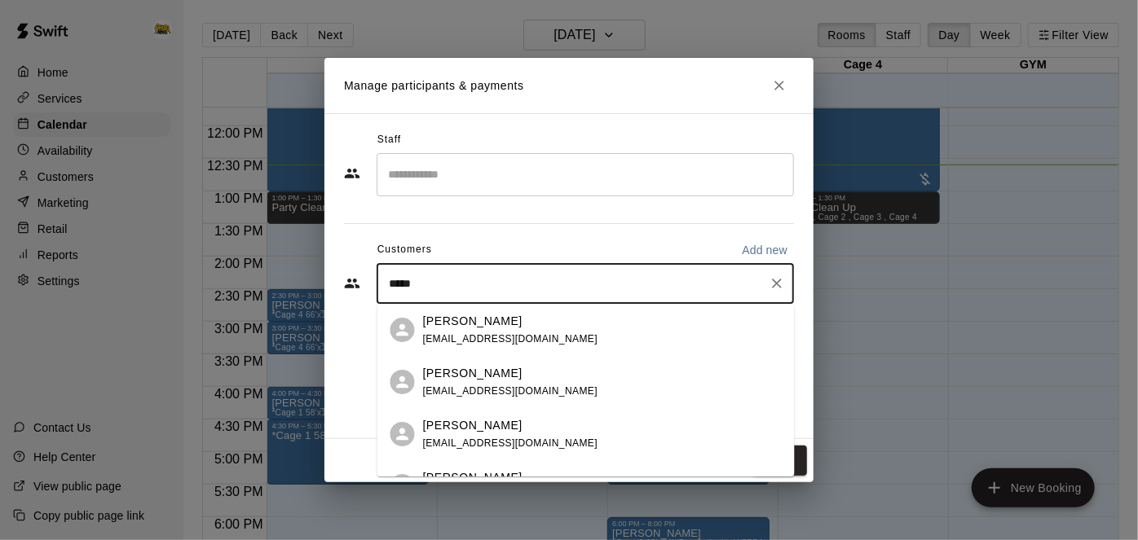
type input "******"
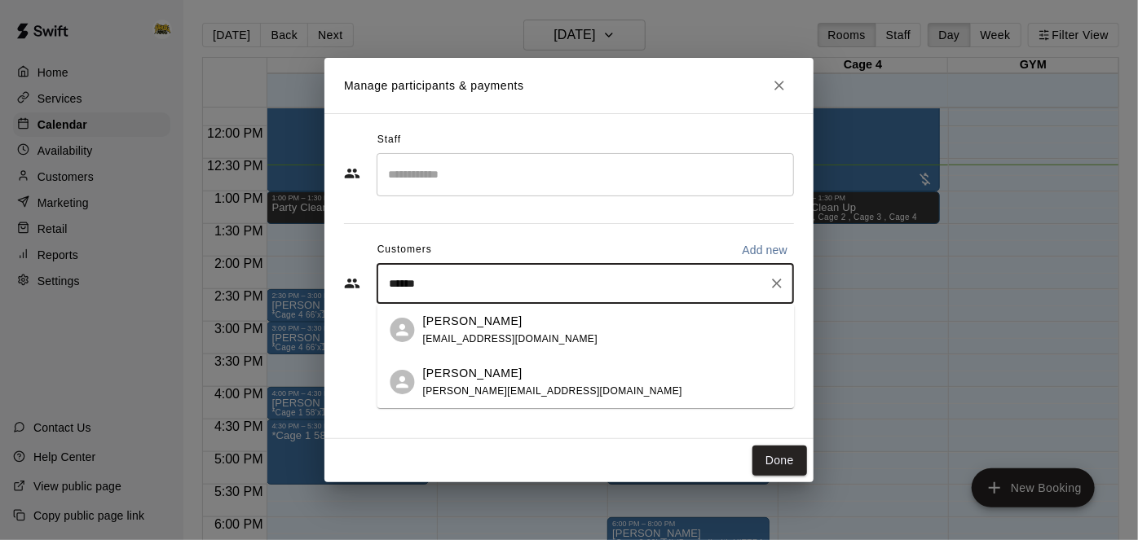
click at [564, 327] on div "Philip Mills philipmills21@hotmail.com" at bounding box center [602, 330] width 359 height 35
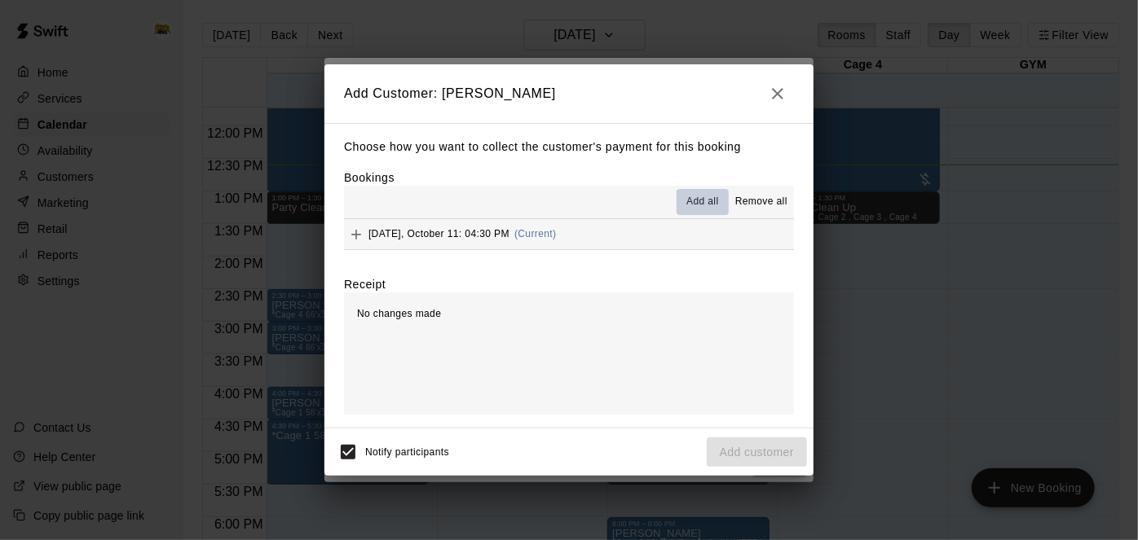
click at [689, 213] on button "Add all" at bounding box center [703, 202] width 52 height 26
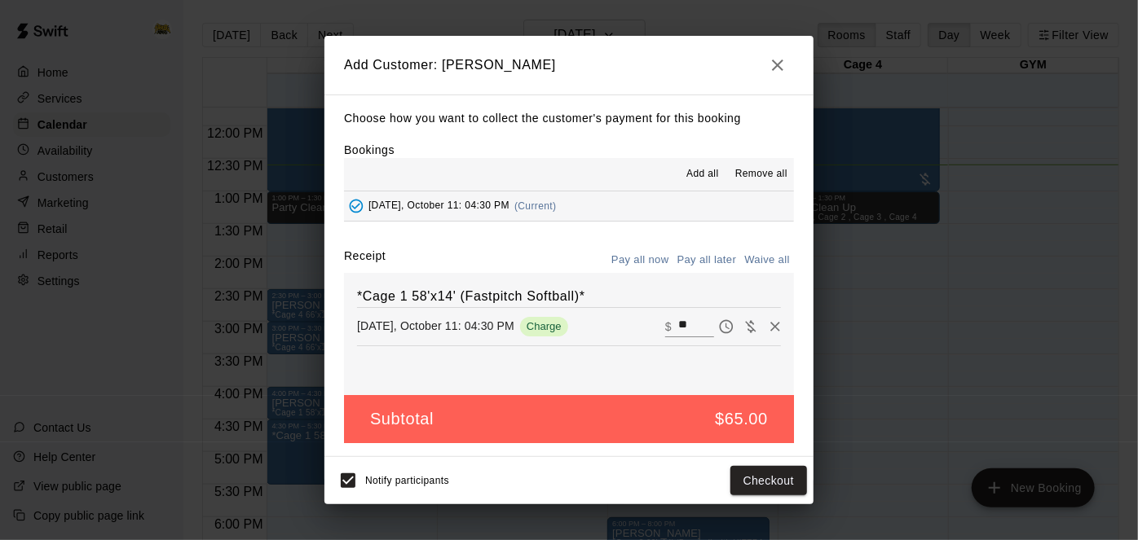
click at [686, 257] on button "Pay all later" at bounding box center [707, 260] width 68 height 25
click at [738, 479] on button "Add customer" at bounding box center [757, 481] width 100 height 30
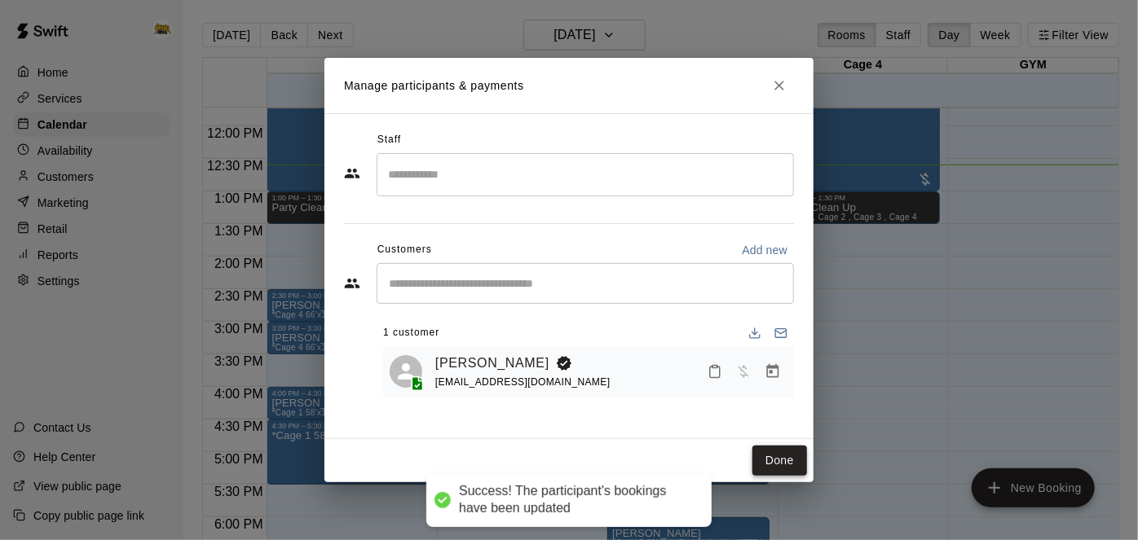
click at [770, 462] on button "Done" at bounding box center [779, 461] width 55 height 30
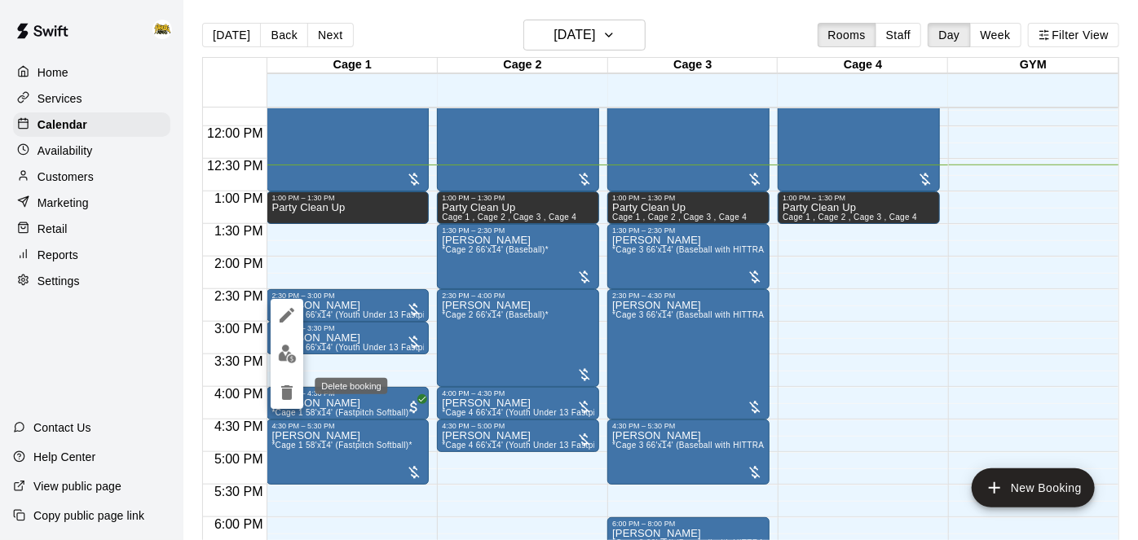
click at [284, 405] on button "delete" at bounding box center [287, 393] width 33 height 33
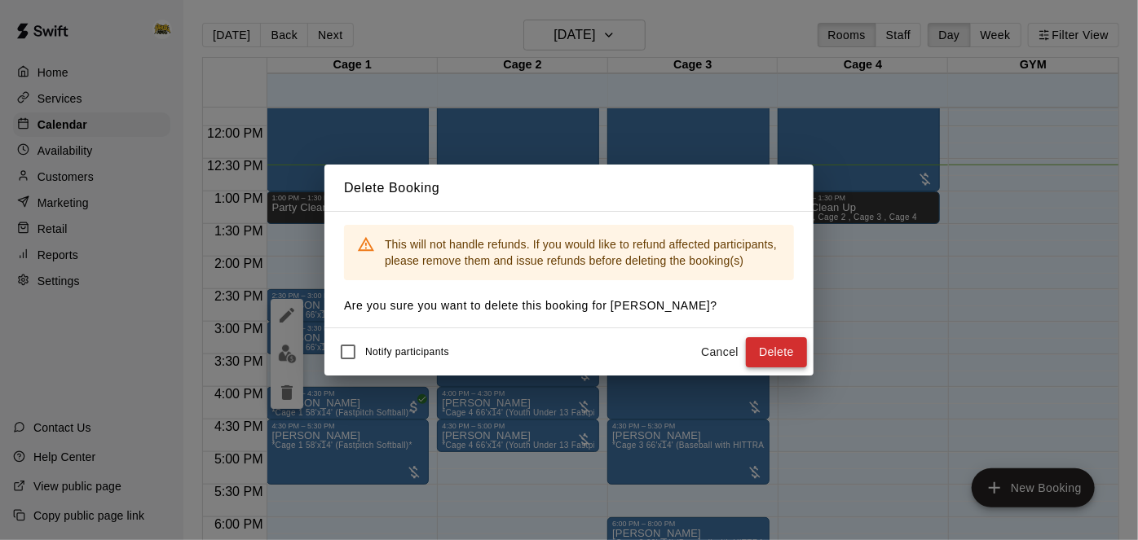
click at [764, 358] on button "Delete" at bounding box center [776, 352] width 61 height 30
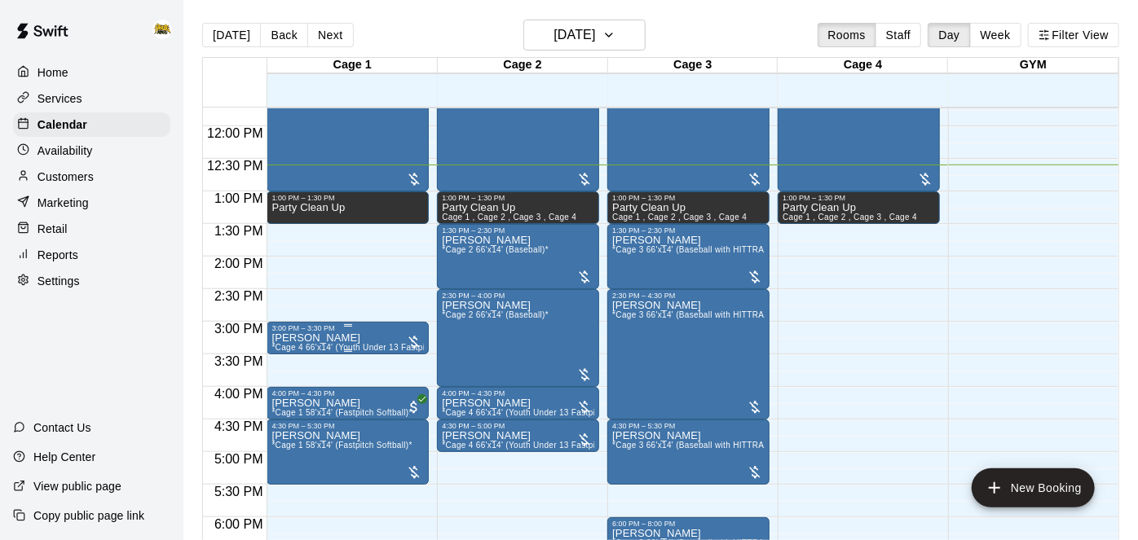
click at [291, 425] on icon "delete" at bounding box center [286, 425] width 11 height 15
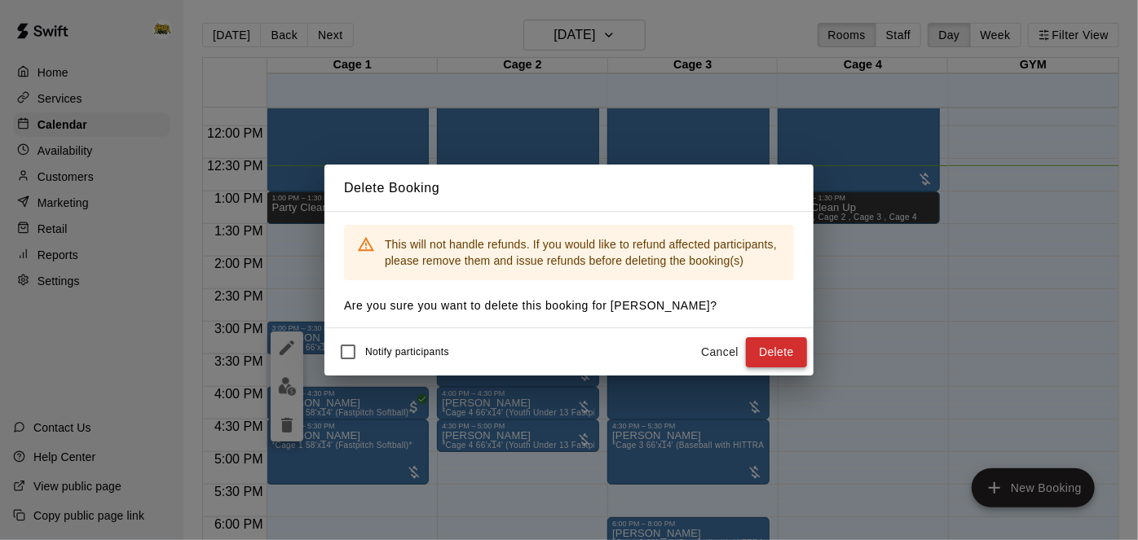
click at [787, 356] on button "Delete" at bounding box center [776, 352] width 61 height 30
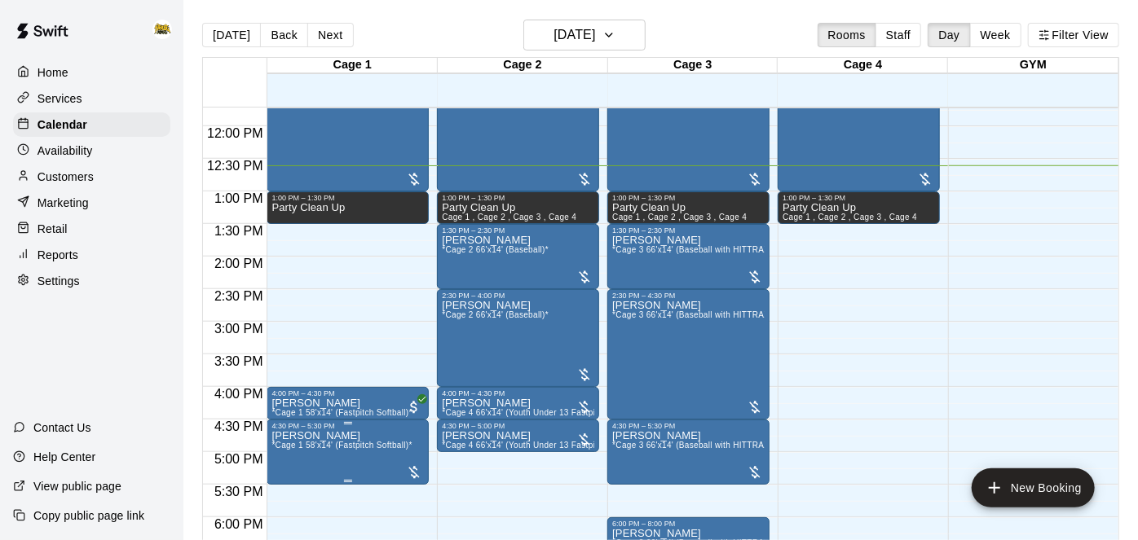
click at [281, 434] on icon "edit" at bounding box center [287, 434] width 20 height 20
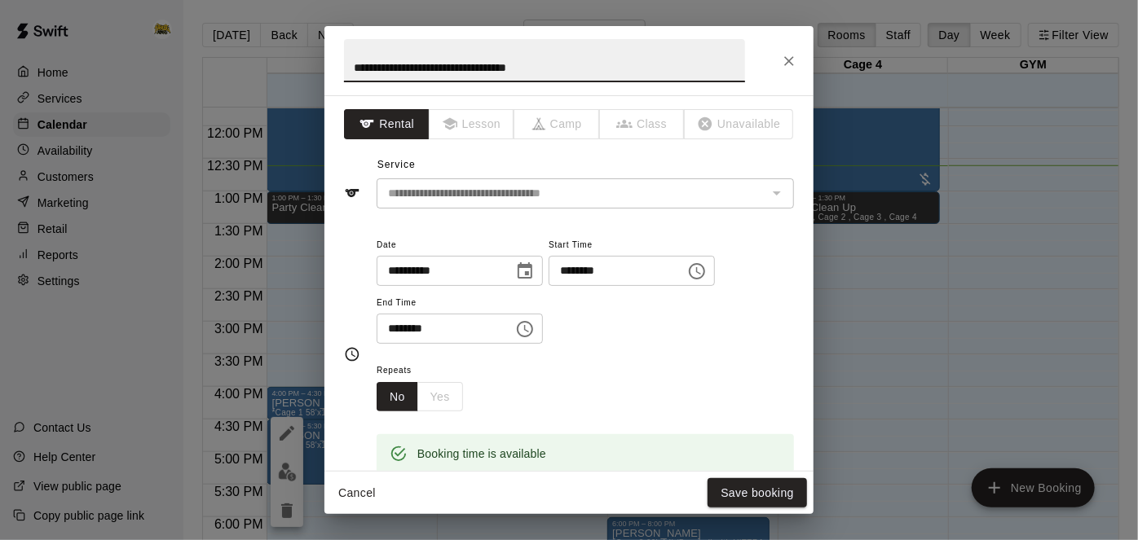
click at [355, 499] on button "Cancel" at bounding box center [357, 494] width 52 height 30
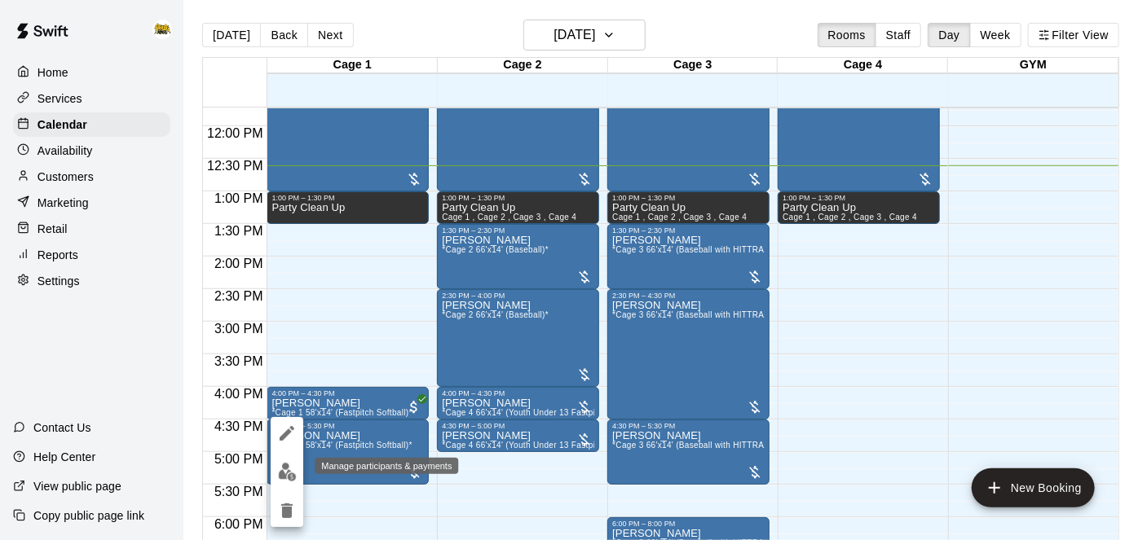
click at [284, 477] on img "edit" at bounding box center [287, 472] width 19 height 19
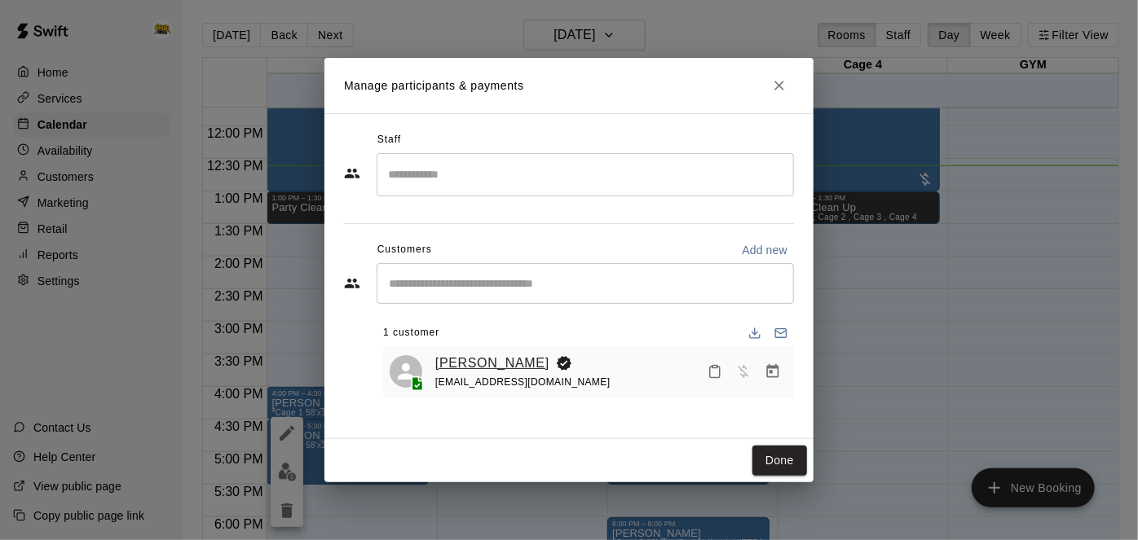
click at [488, 366] on link "[PERSON_NAME]" at bounding box center [492, 363] width 114 height 21
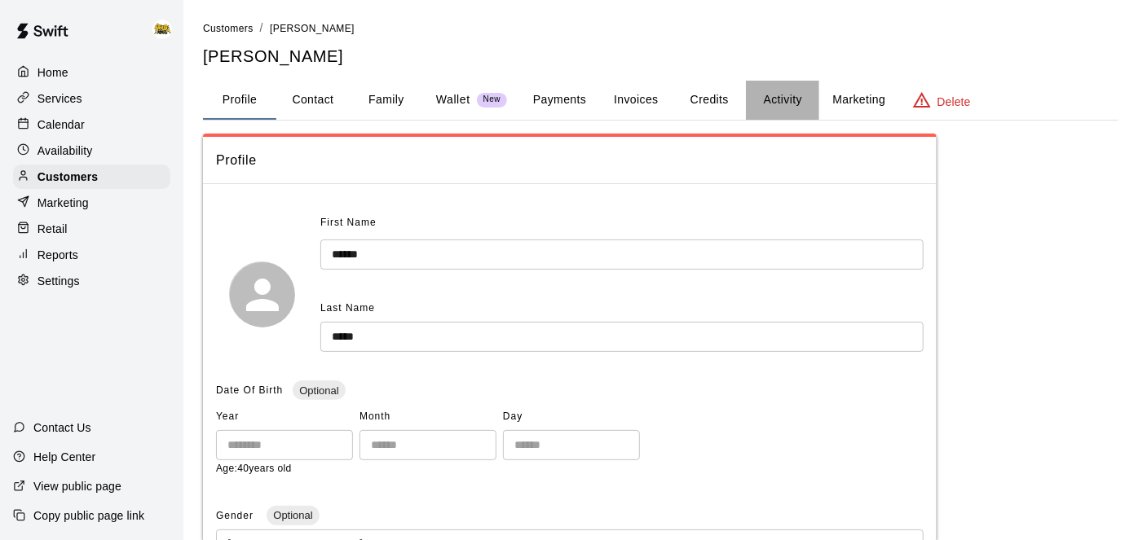
click at [782, 107] on button "Activity" at bounding box center [782, 100] width 73 height 39
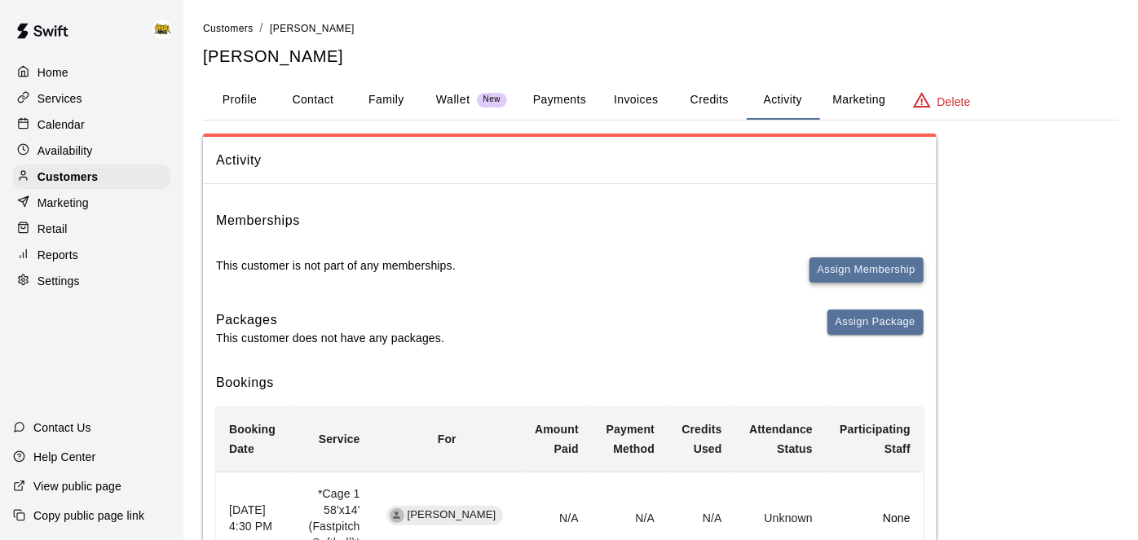
click at [830, 264] on button "Assign Membership" at bounding box center [866, 270] width 114 height 25
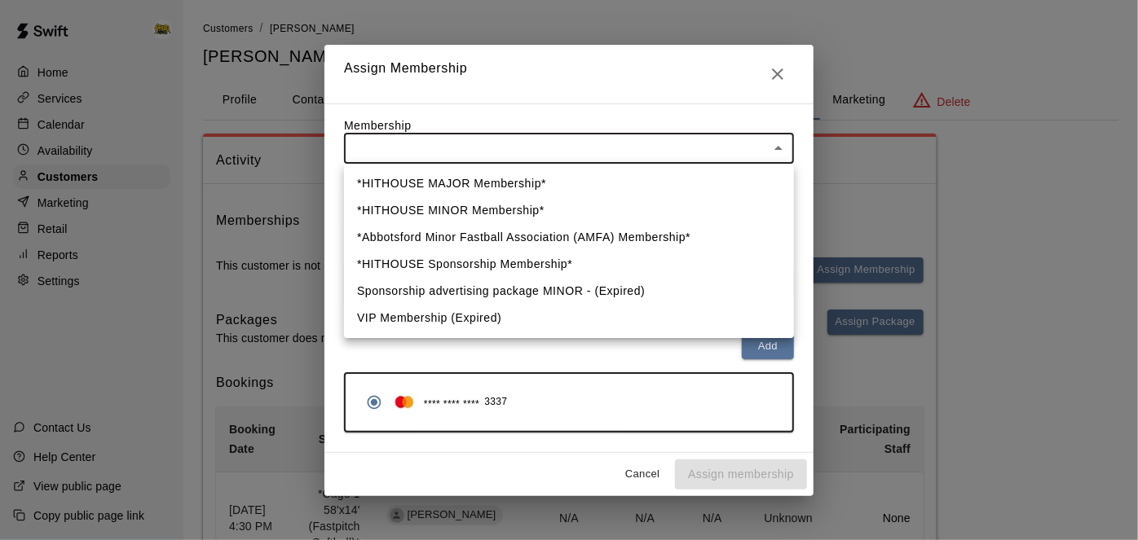
click at [640, 241] on li "*Abbotsford Minor Fastball Association (AMFA) Membership*" at bounding box center [569, 237] width 450 height 27
type input "**********"
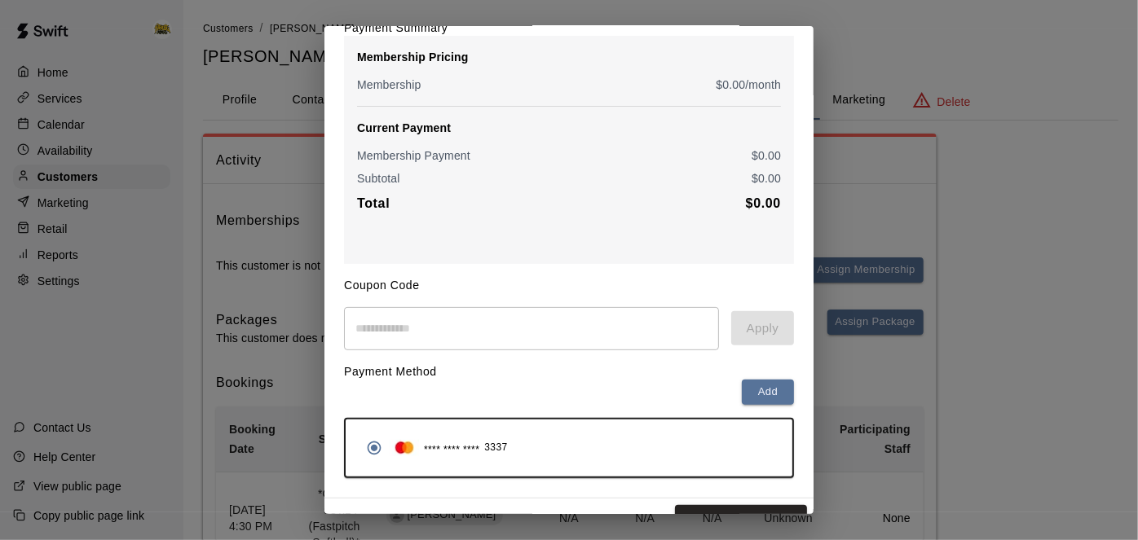
scroll to position [164, 0]
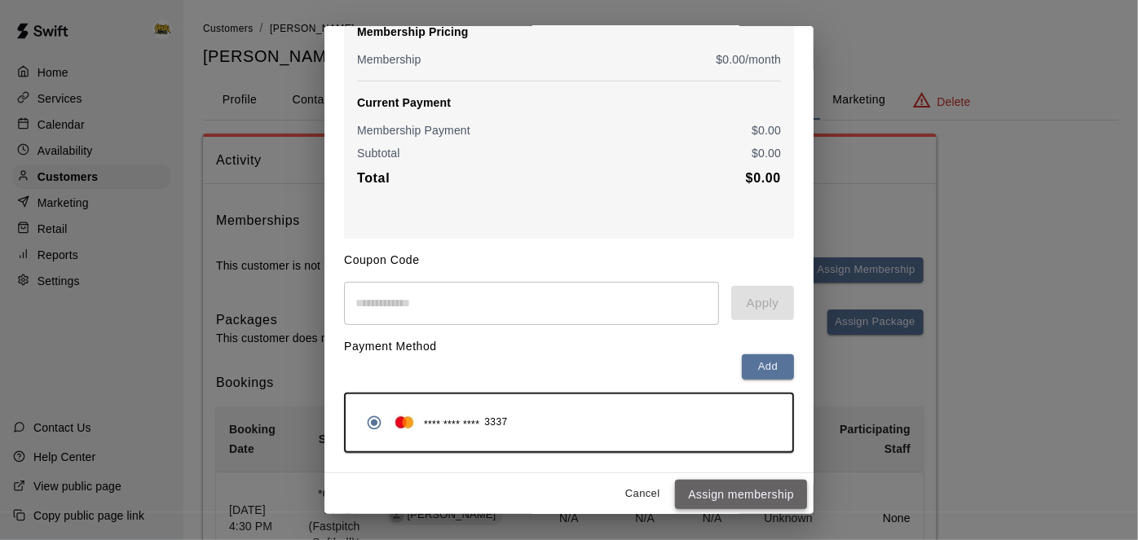
click at [713, 497] on button "Assign membership" at bounding box center [741, 495] width 132 height 30
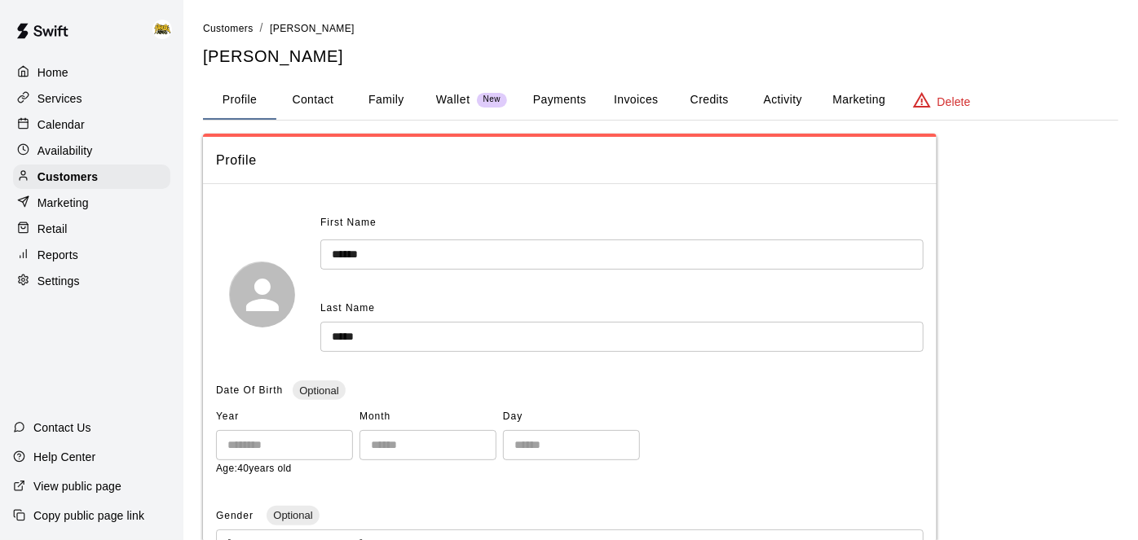
scroll to position [58, 0]
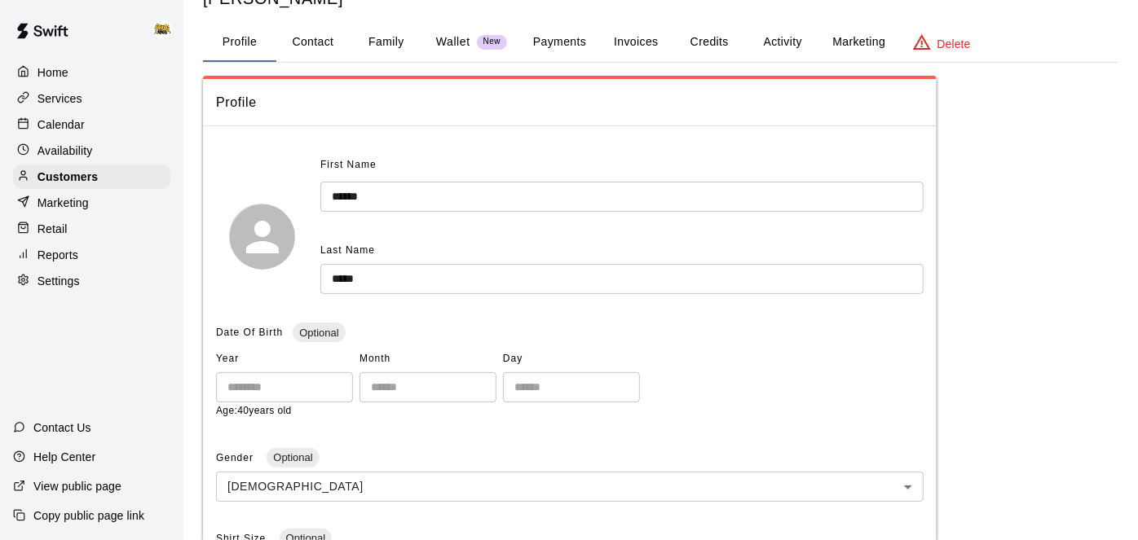
click at [112, 118] on div "Calendar" at bounding box center [91, 124] width 157 height 24
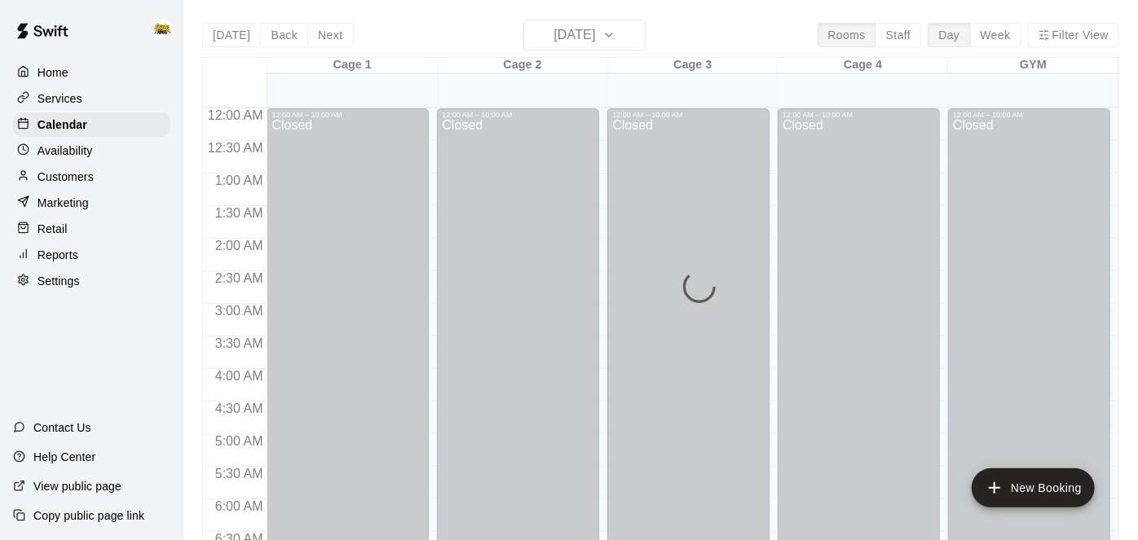
scroll to position [823, 0]
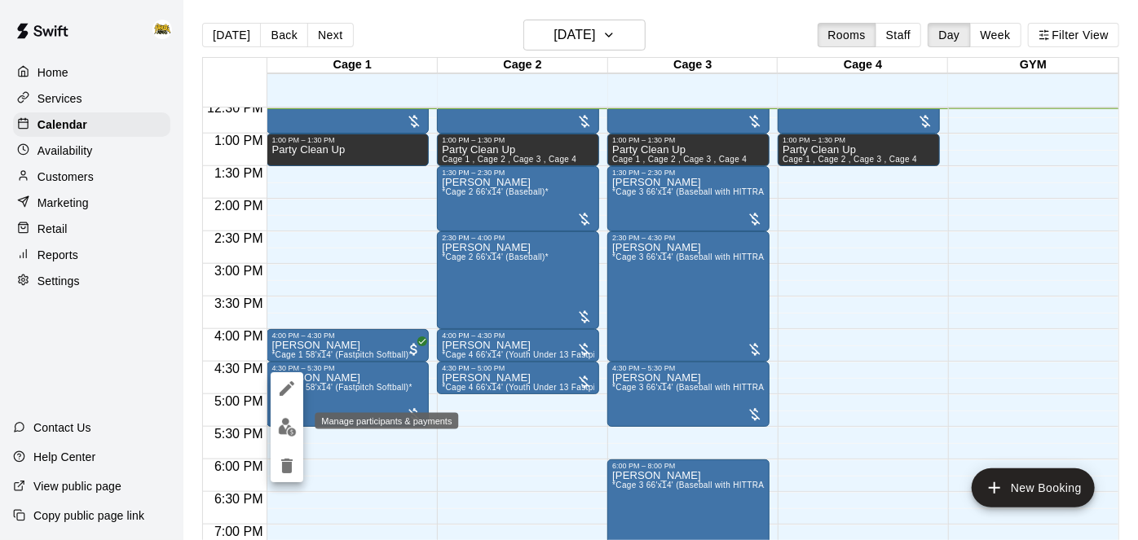
click at [293, 426] on img "edit" at bounding box center [287, 427] width 19 height 19
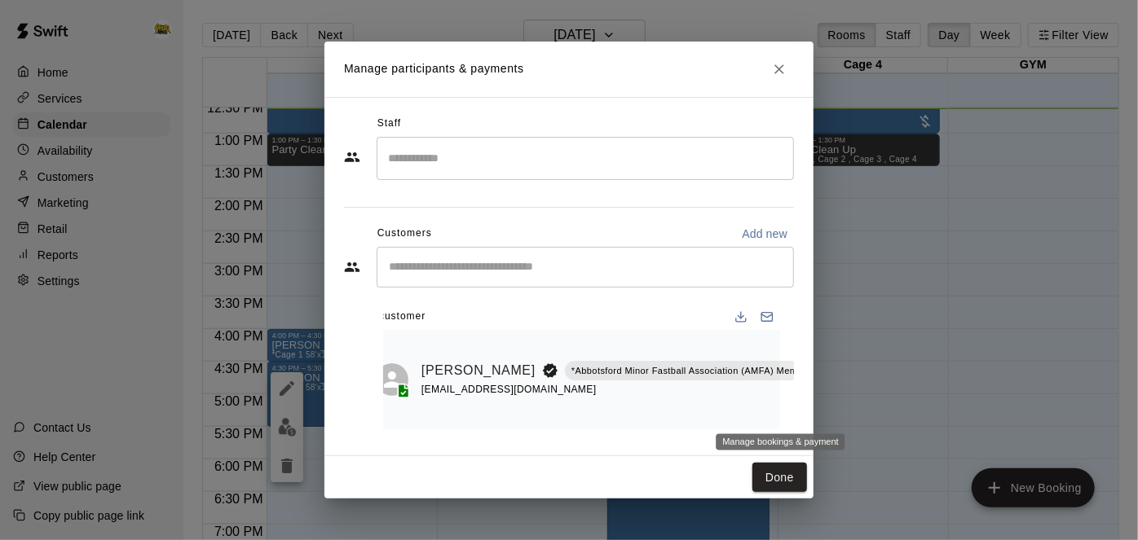
scroll to position [0, 13]
click at [849, 408] on icon "Manage bookings & payment" at bounding box center [855, 408] width 12 height 14
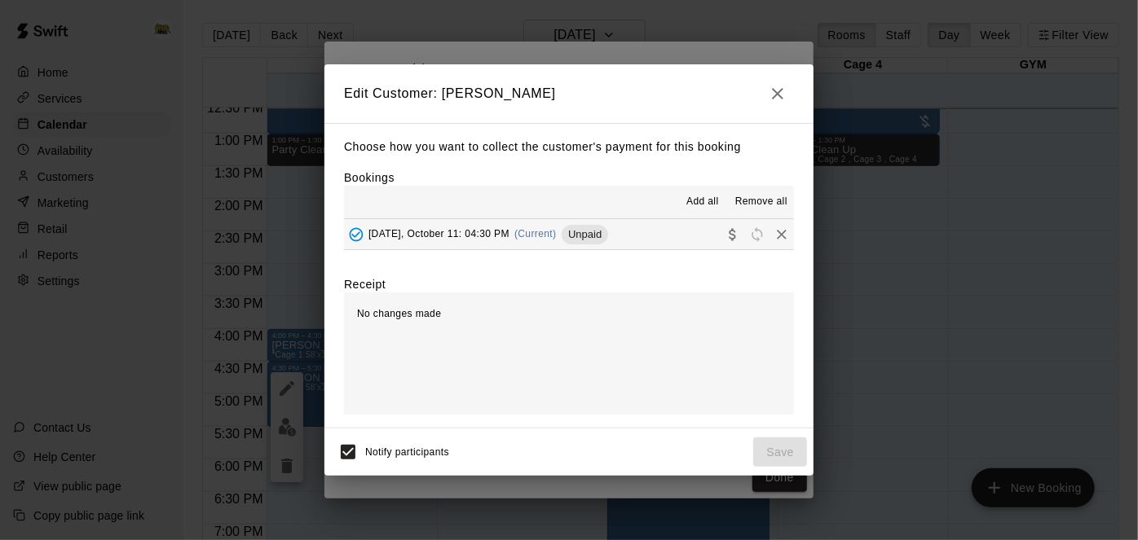
click at [640, 235] on button "[DATE], October 11: 04:30 PM (Current) Unpaid" at bounding box center [569, 234] width 450 height 30
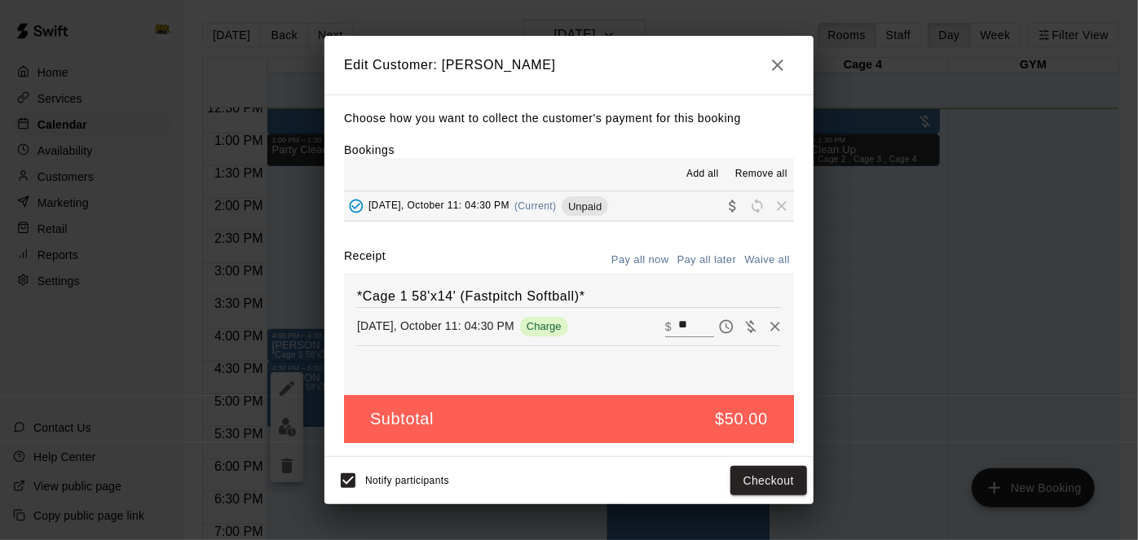
click at [783, 74] on icon "button" at bounding box center [778, 65] width 20 height 20
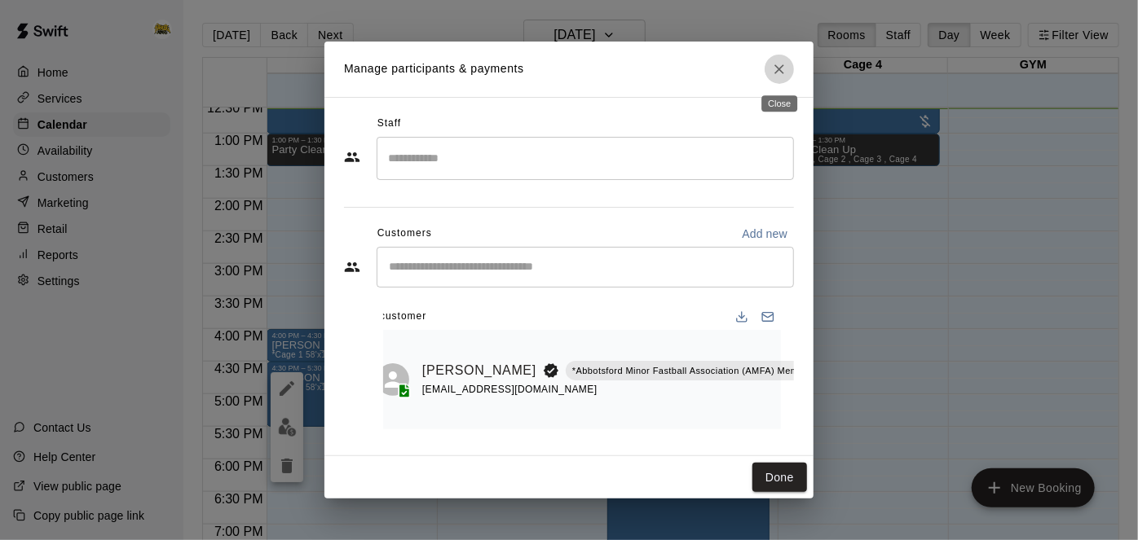
click at [781, 74] on icon "Close" at bounding box center [779, 69] width 16 height 16
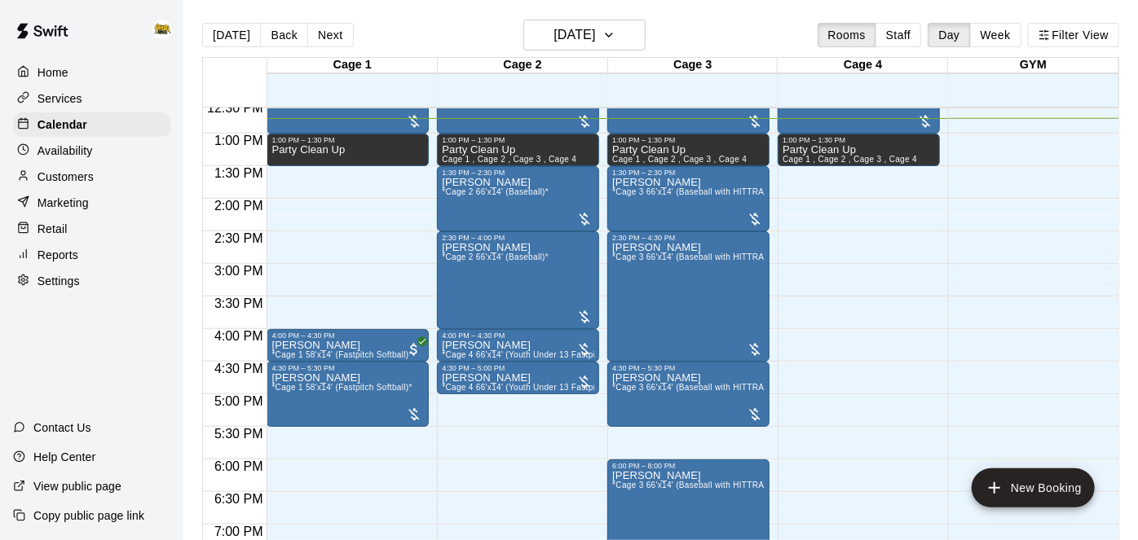
click at [443, 395] on div "12:00 AM – 10:00 AM Closed 11:00 AM – 1:00 PM [PERSON_NAME] *Baseball Birthday …" at bounding box center [518, 68] width 162 height 1565
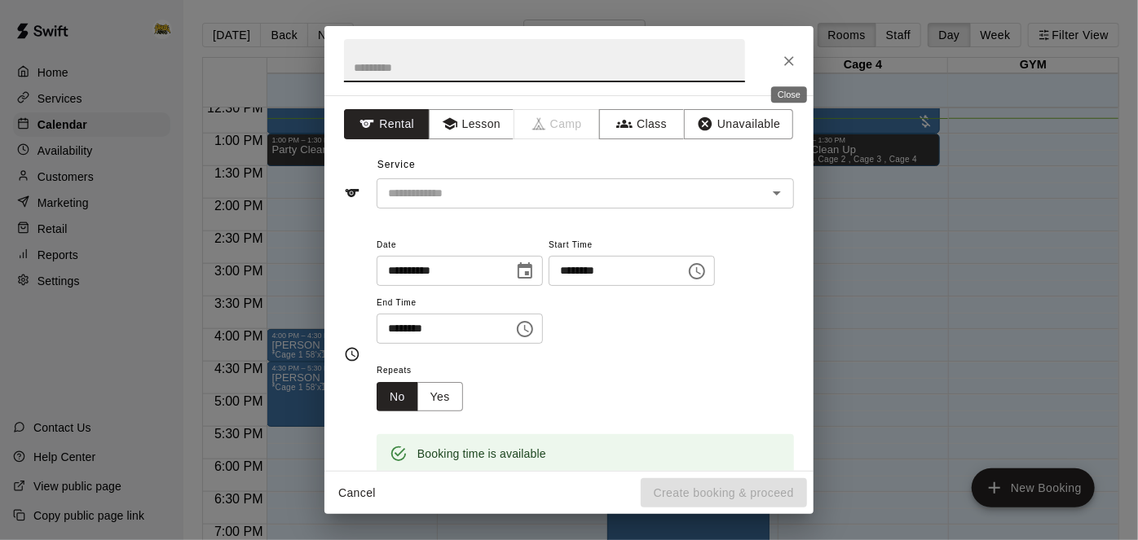
click at [788, 60] on icon "Close" at bounding box center [789, 61] width 10 height 10
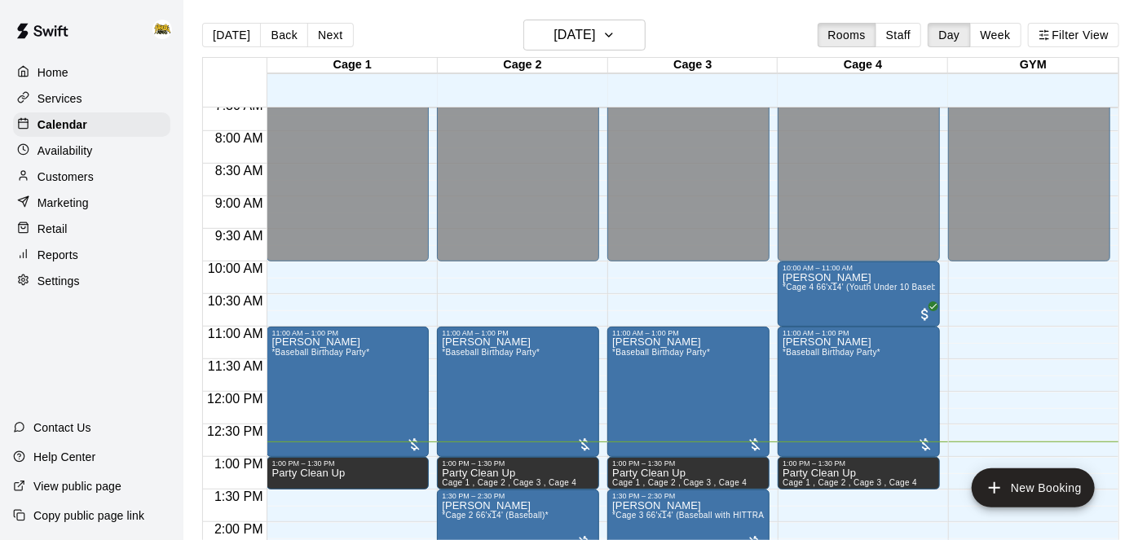
scroll to position [487, 0]
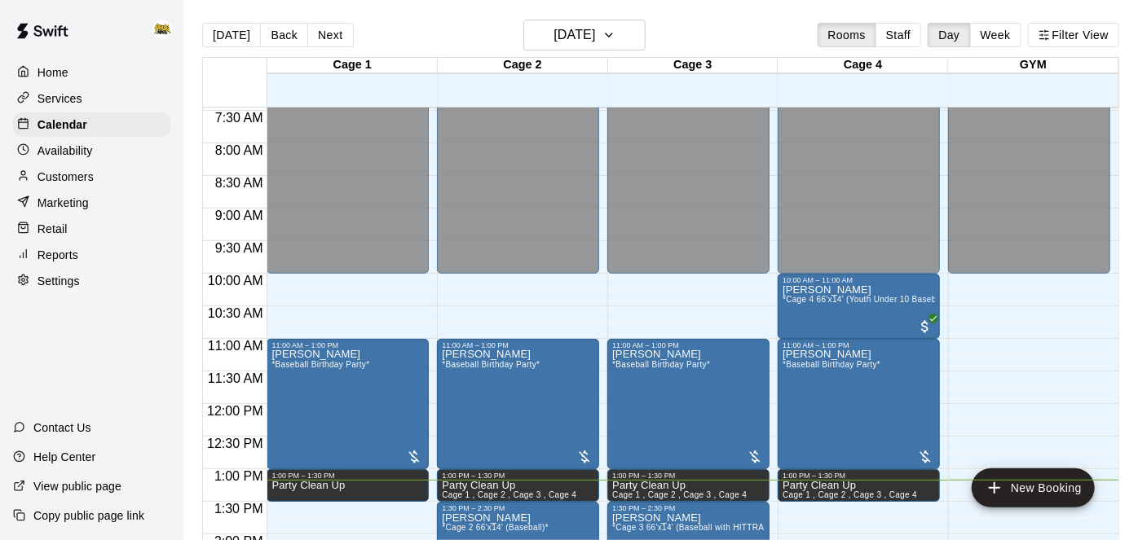
click at [0, 0] on div at bounding box center [0, 0] width 0 height 0
click at [461, 410] on img "edit" at bounding box center [458, 404] width 19 height 19
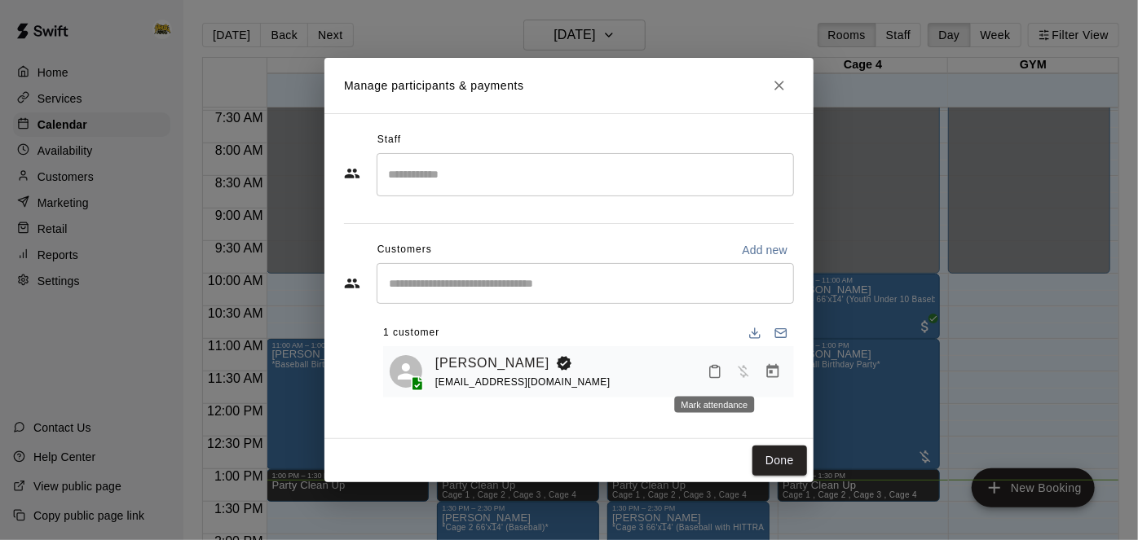
click at [712, 367] on icon "Mark attendance" at bounding box center [715, 372] width 10 height 11
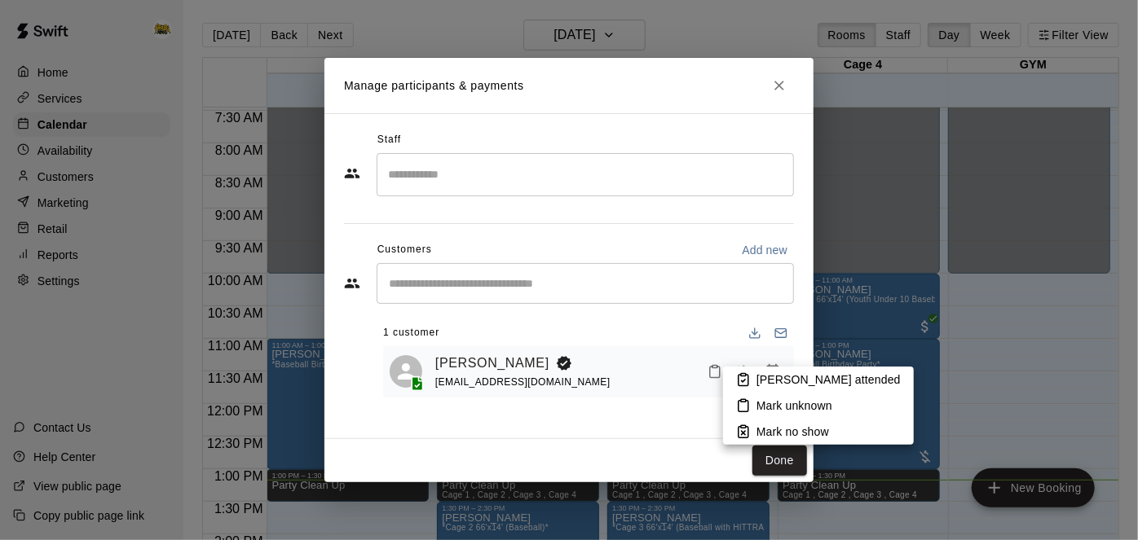
click at [774, 378] on p "[PERSON_NAME] attended" at bounding box center [828, 380] width 144 height 16
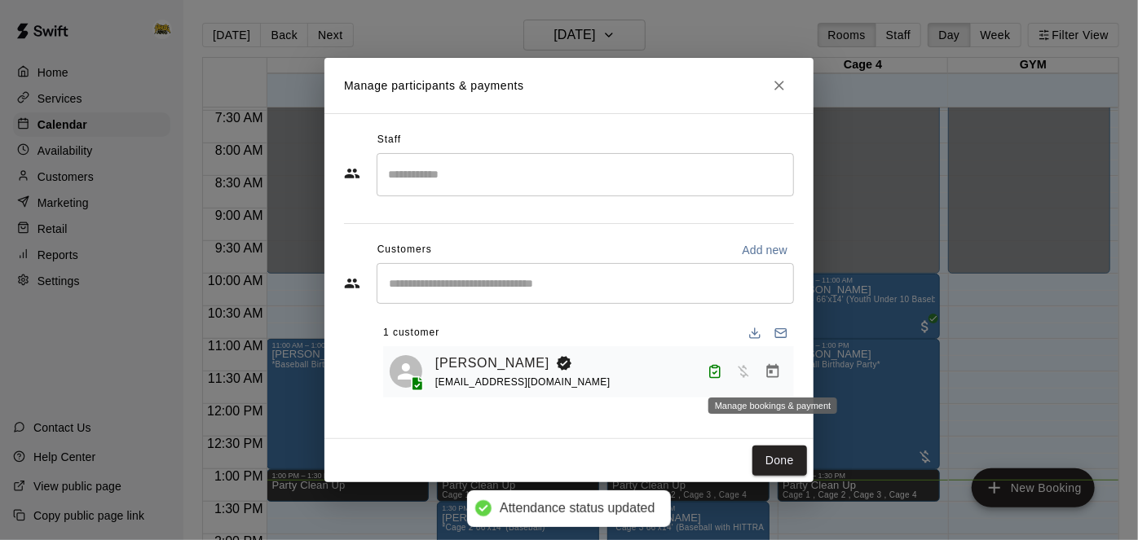
click at [776, 371] on icon "Manage bookings & payment" at bounding box center [773, 372] width 16 height 16
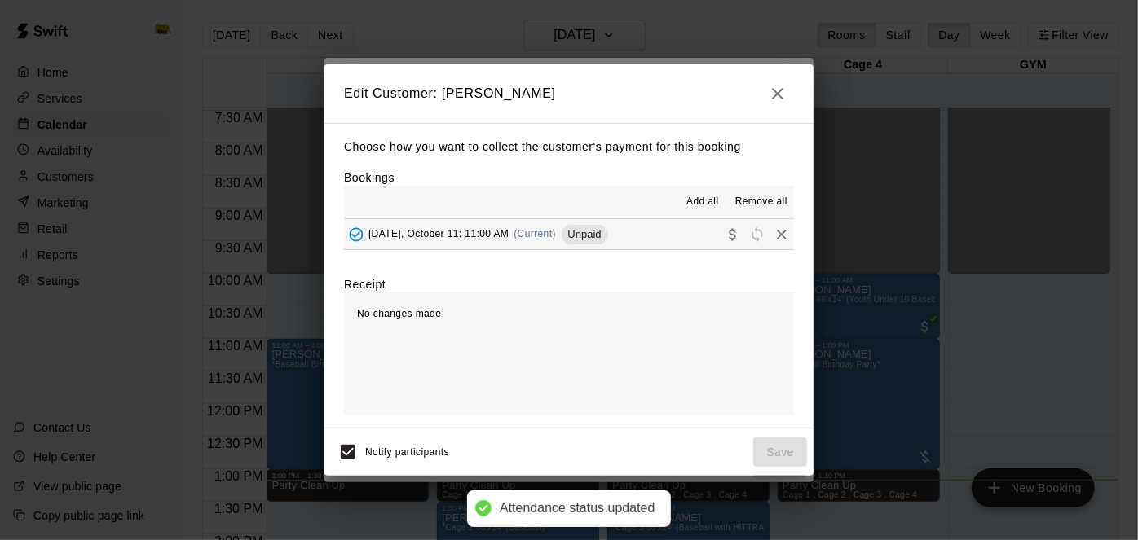
click at [673, 220] on button "[DATE], October 11: 11:00 AM (Current) Unpaid" at bounding box center [569, 234] width 450 height 30
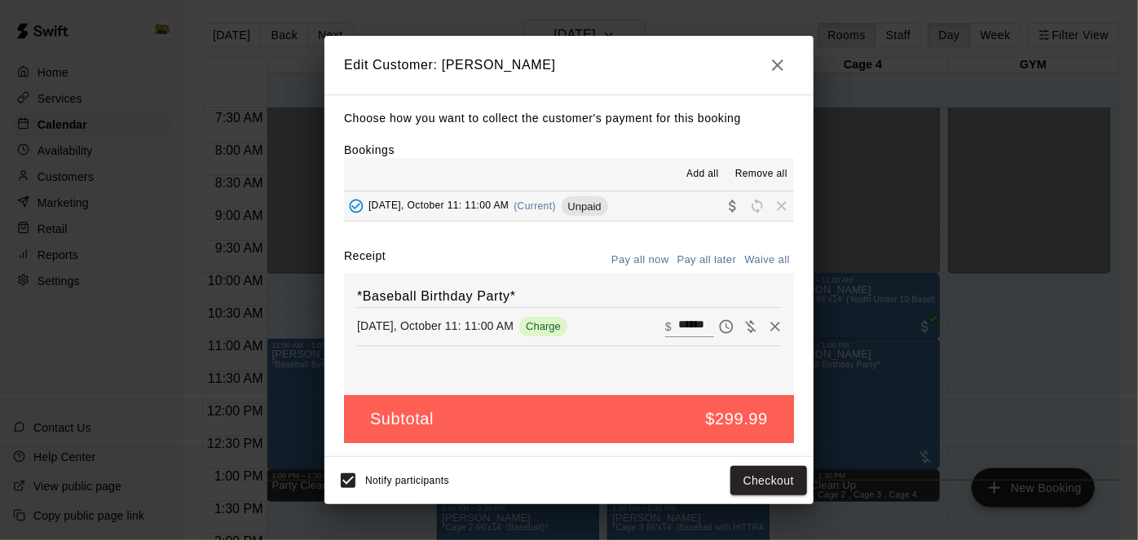
click at [699, 326] on input "******" at bounding box center [696, 326] width 36 height 21
type input "******"
click at [765, 471] on button "Checkout" at bounding box center [768, 481] width 77 height 30
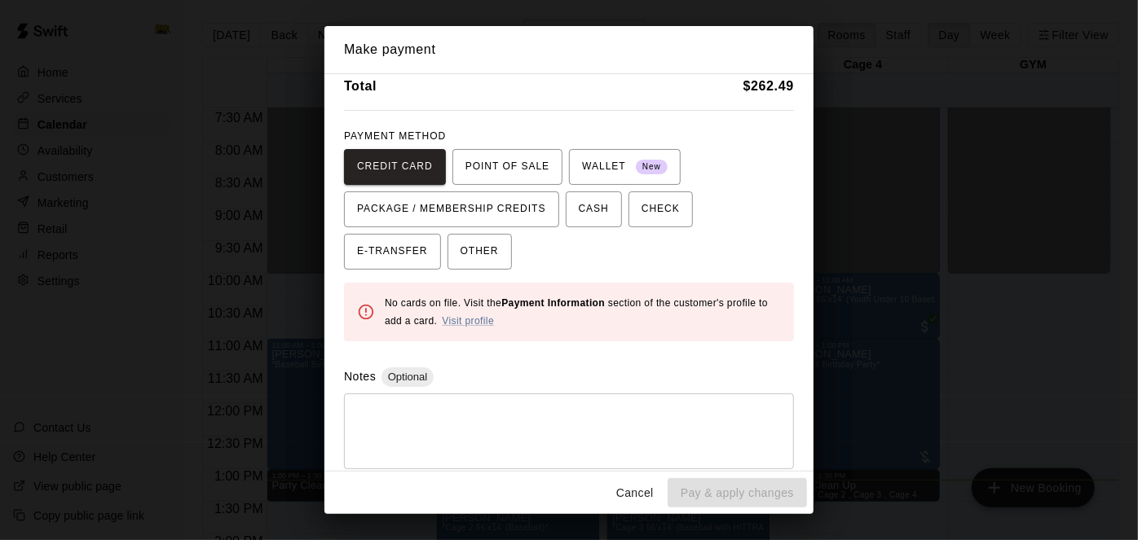
scroll to position [75, 0]
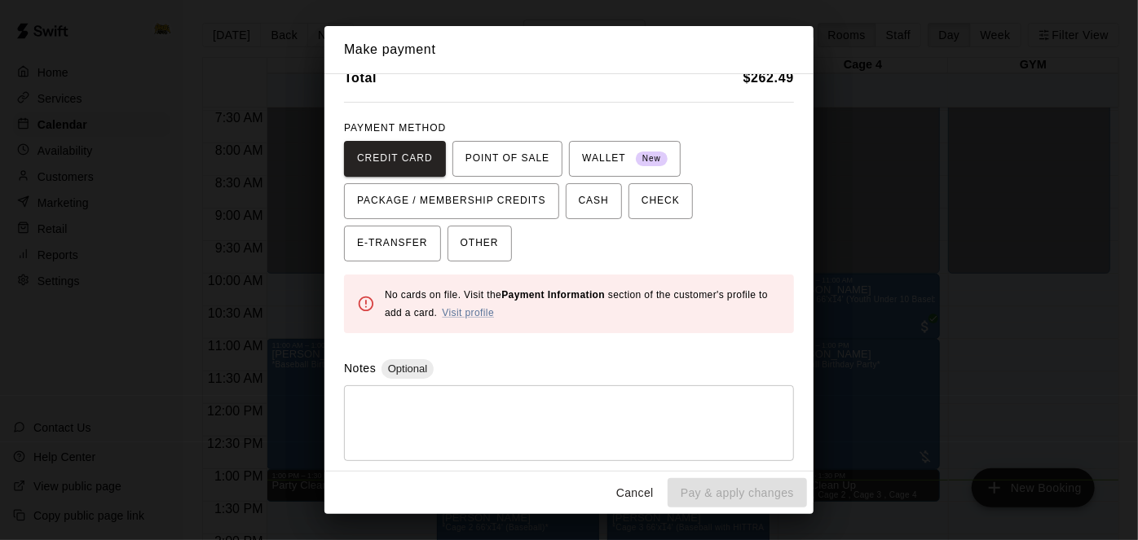
click at [552, 423] on textarea at bounding box center [568, 423] width 427 height 49
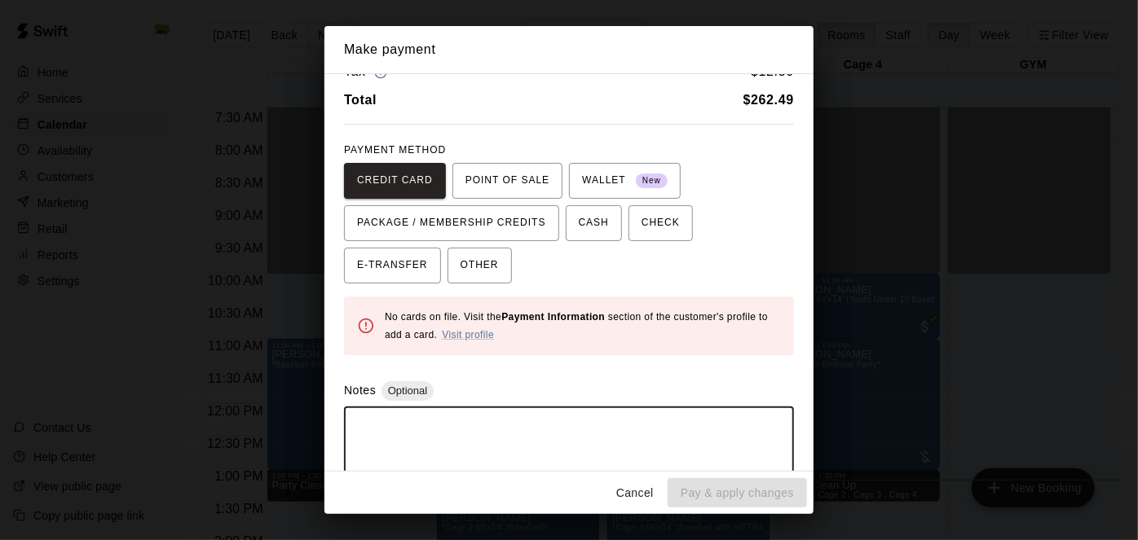
scroll to position [59, 0]
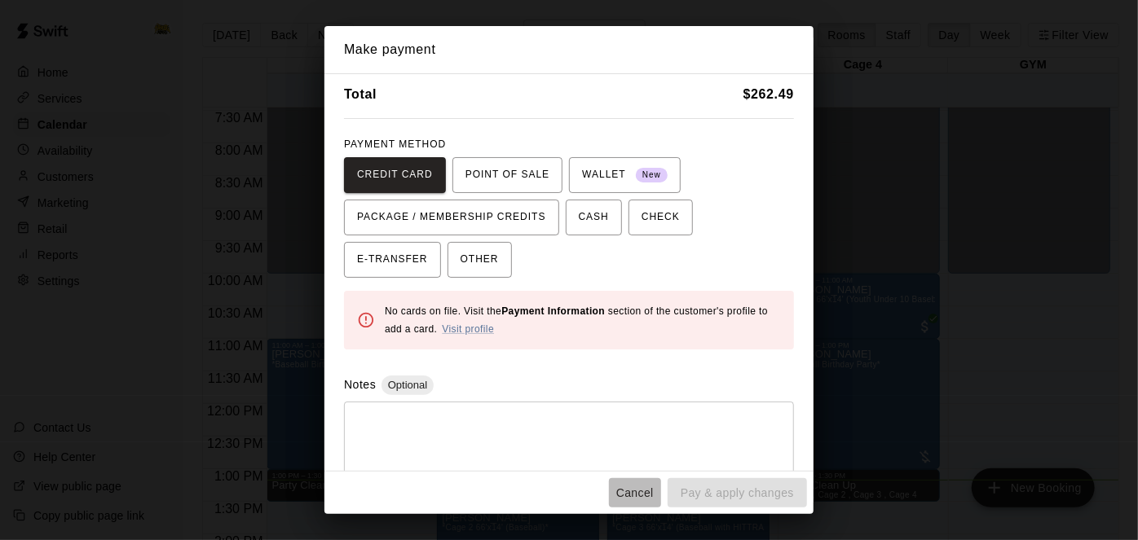
click at [632, 497] on button "Cancel" at bounding box center [635, 494] width 52 height 30
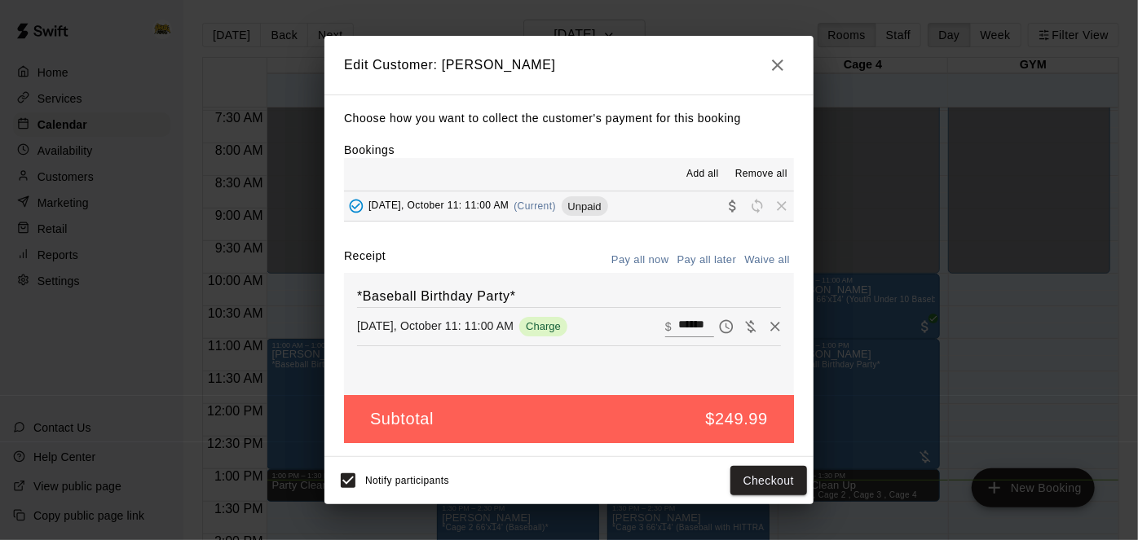
click at [779, 64] on icon "button" at bounding box center [777, 65] width 11 height 11
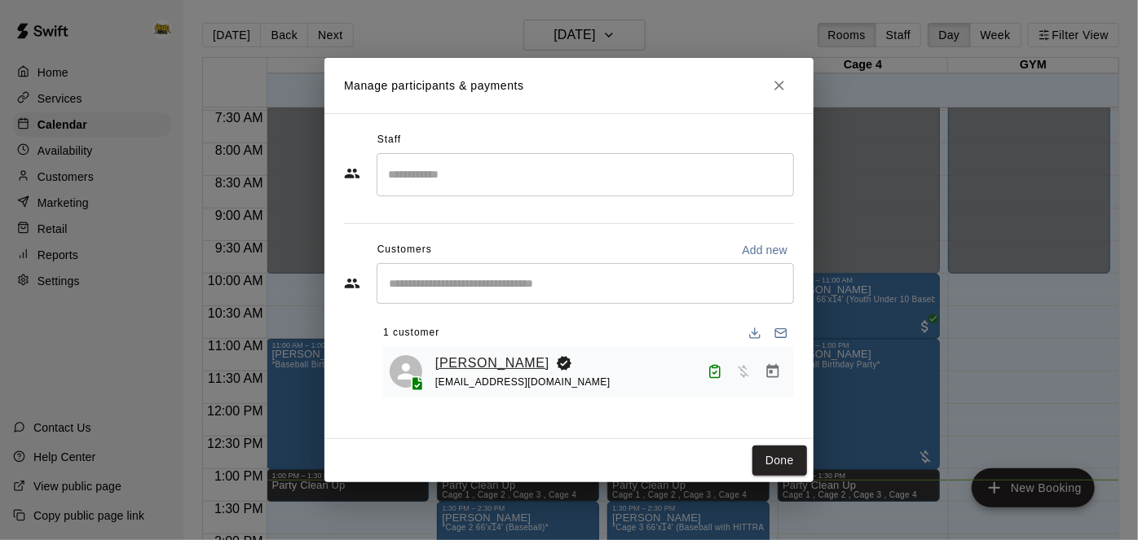
click at [501, 364] on link "[PERSON_NAME]" at bounding box center [492, 363] width 114 height 21
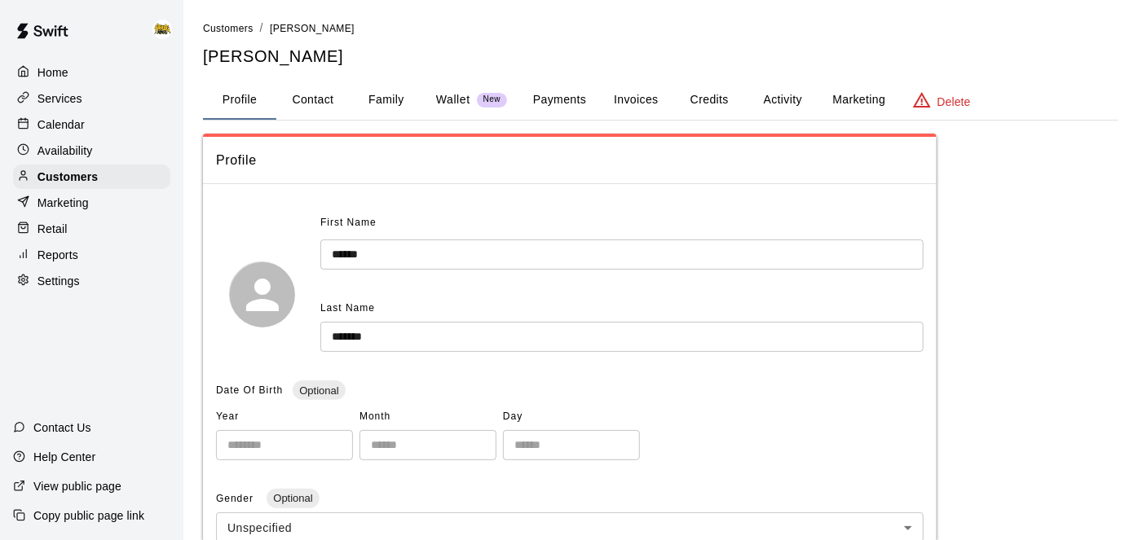
click at [567, 97] on button "Payments" at bounding box center [559, 100] width 79 height 39
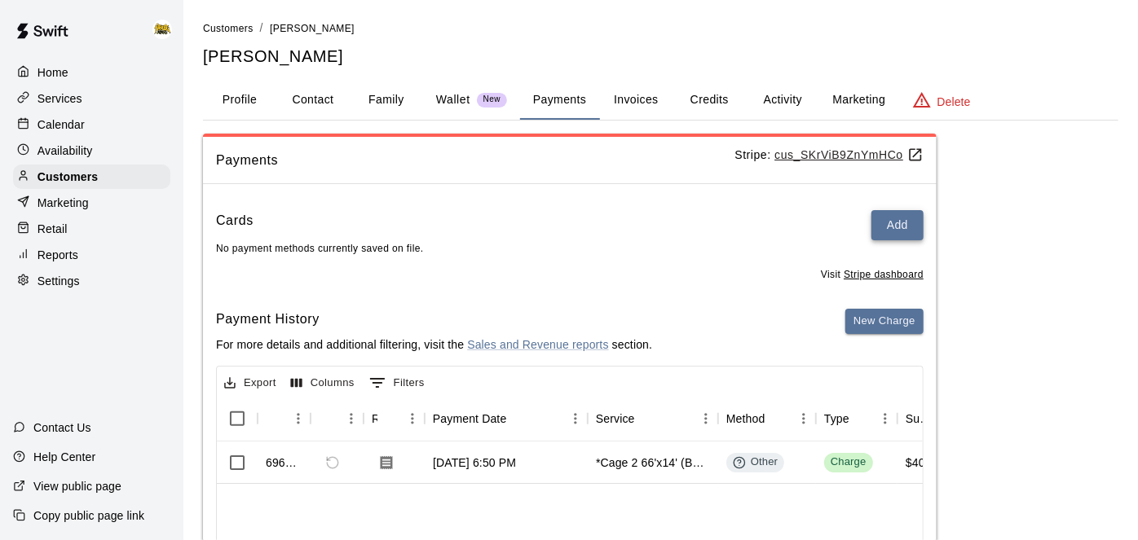
click at [883, 237] on button "Add" at bounding box center [897, 225] width 52 height 30
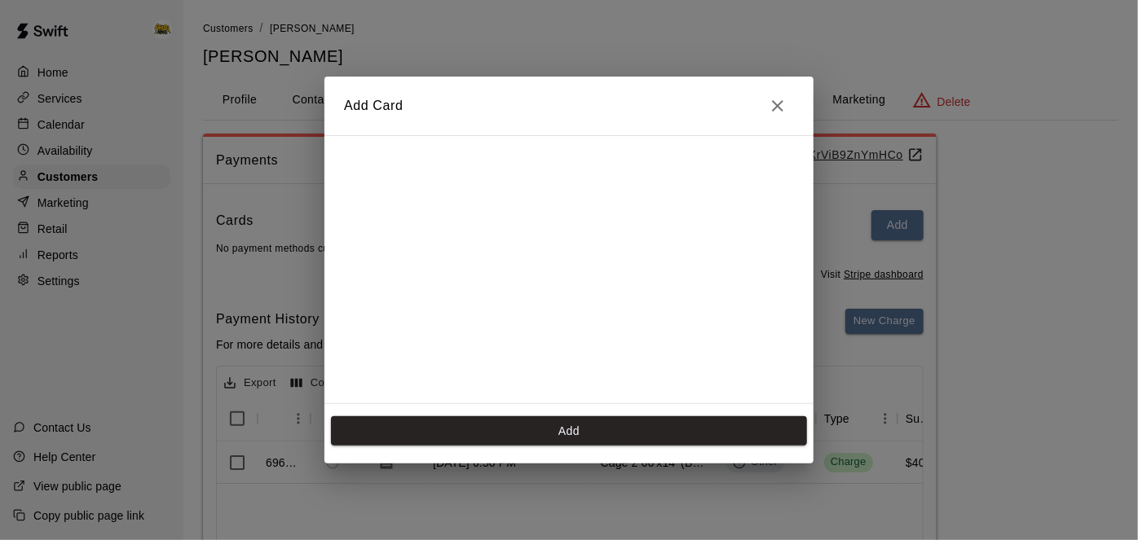
scroll to position [323, 0]
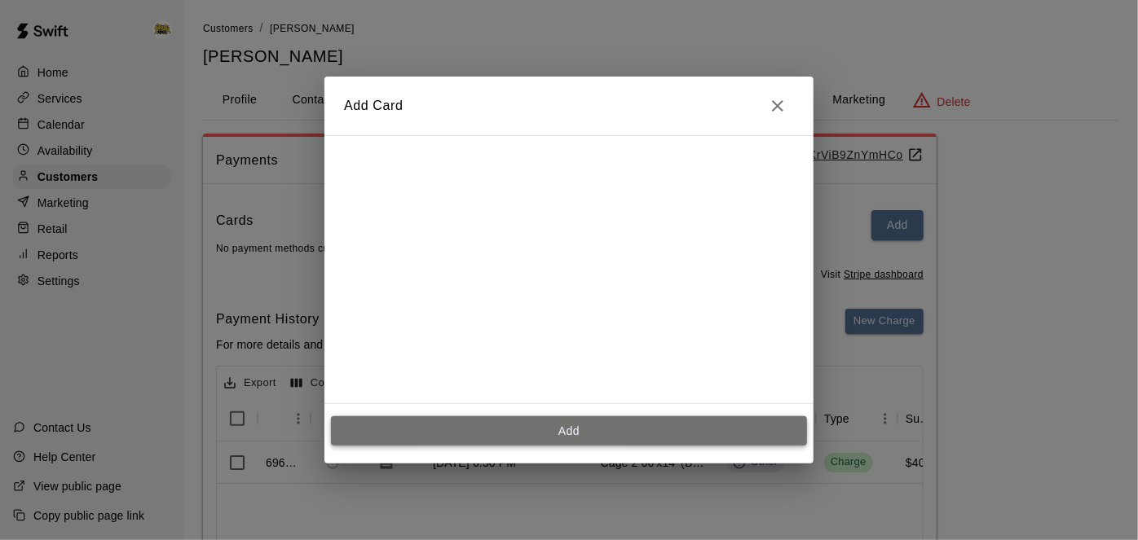
click at [562, 437] on button "Add" at bounding box center [569, 432] width 476 height 30
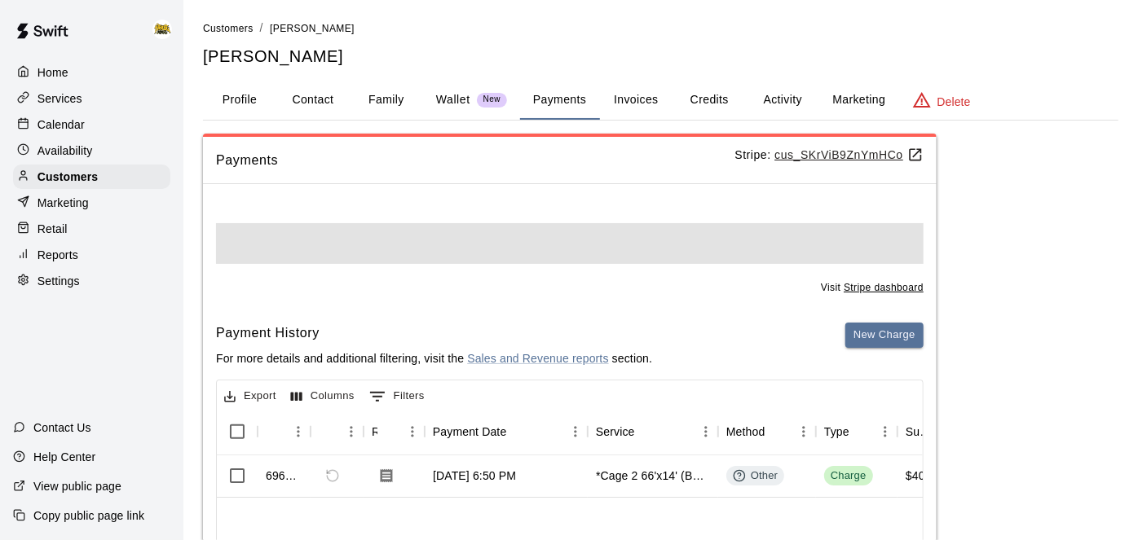
scroll to position [0, 0]
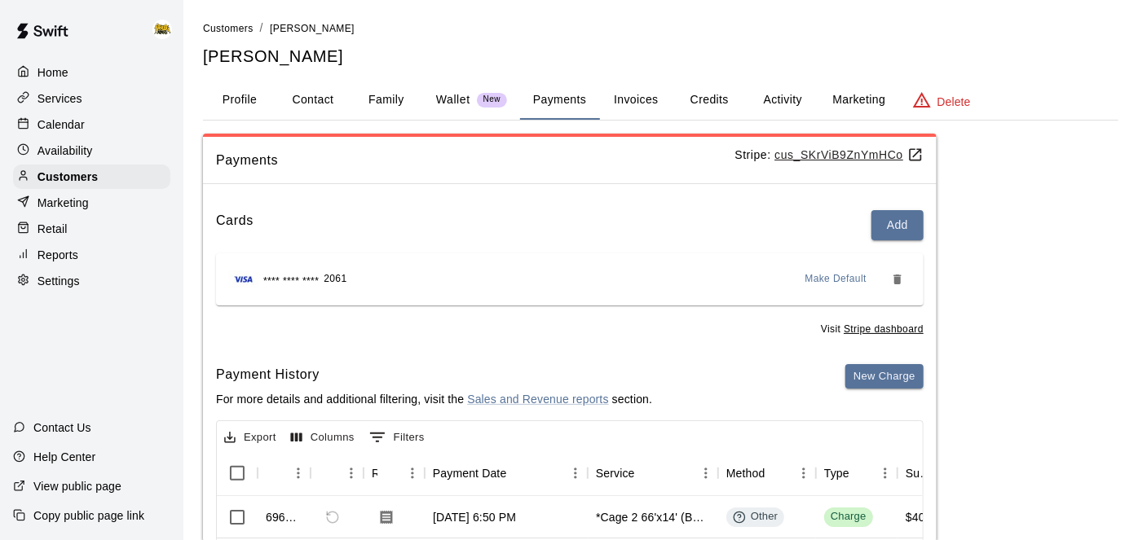
click at [97, 121] on div "Calendar" at bounding box center [91, 124] width 157 height 24
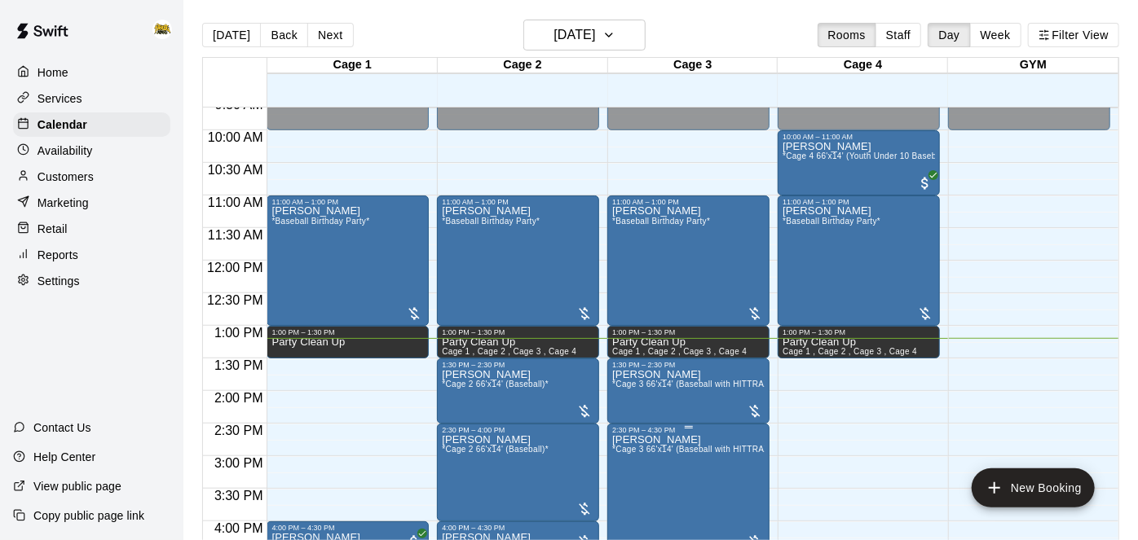
scroll to position [628, 0]
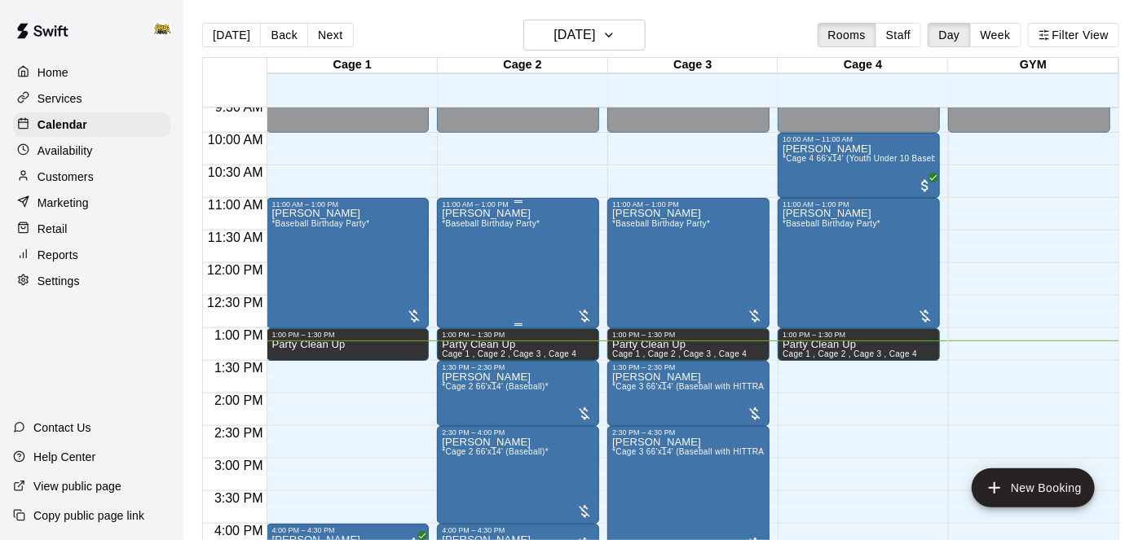
click at [526, 253] on div "[PERSON_NAME] *Baseball Birthday Party*" at bounding box center [491, 479] width 98 height 540
click at [456, 263] on img "edit" at bounding box center [458, 263] width 19 height 19
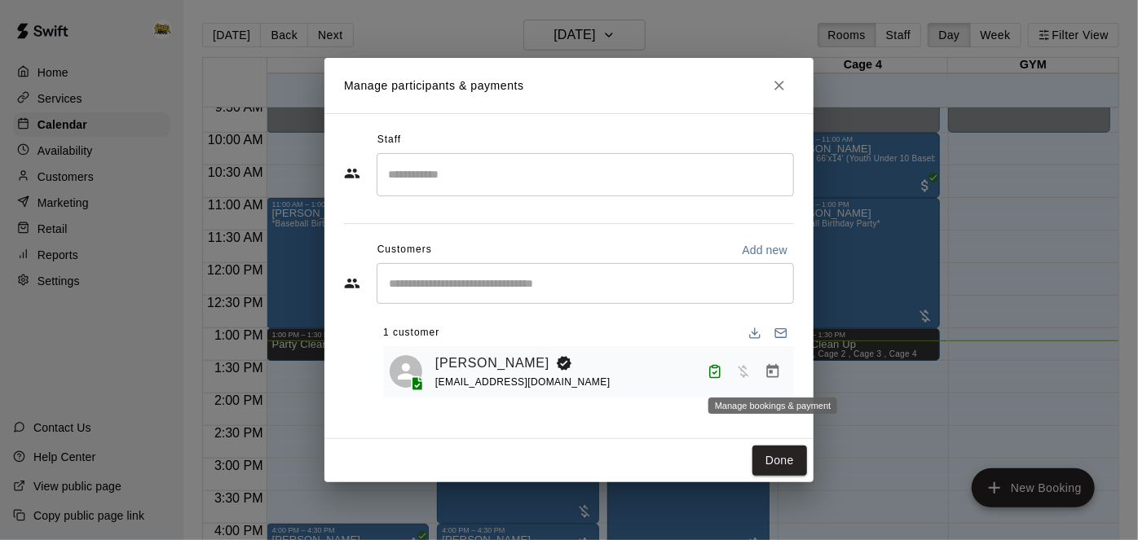
click at [772, 373] on icon "Manage bookings & payment" at bounding box center [773, 371] width 12 height 14
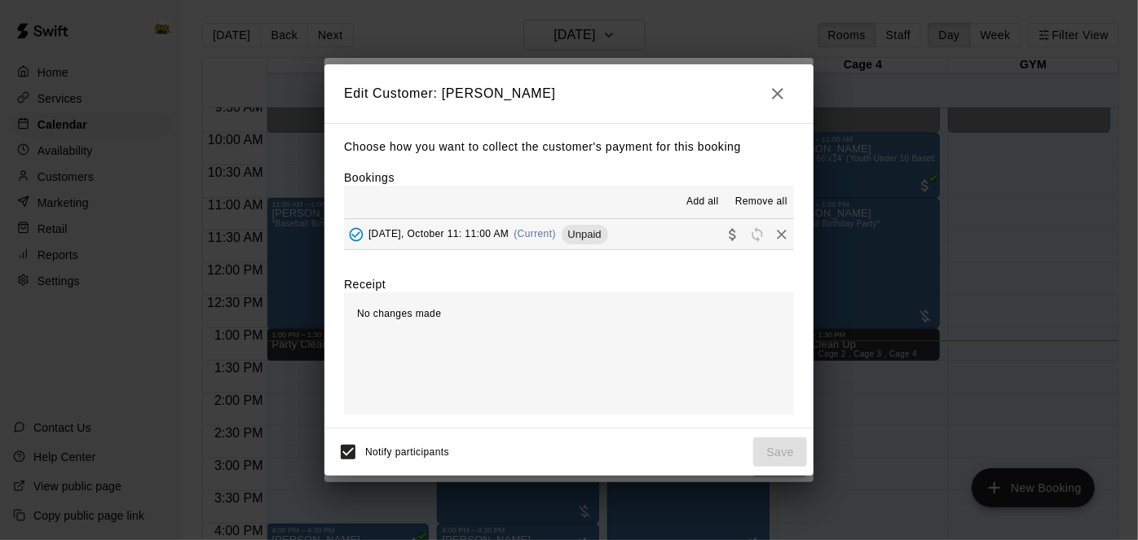
click at [667, 245] on button "[DATE], October 11: 11:00 AM (Current) Unpaid" at bounding box center [569, 234] width 450 height 30
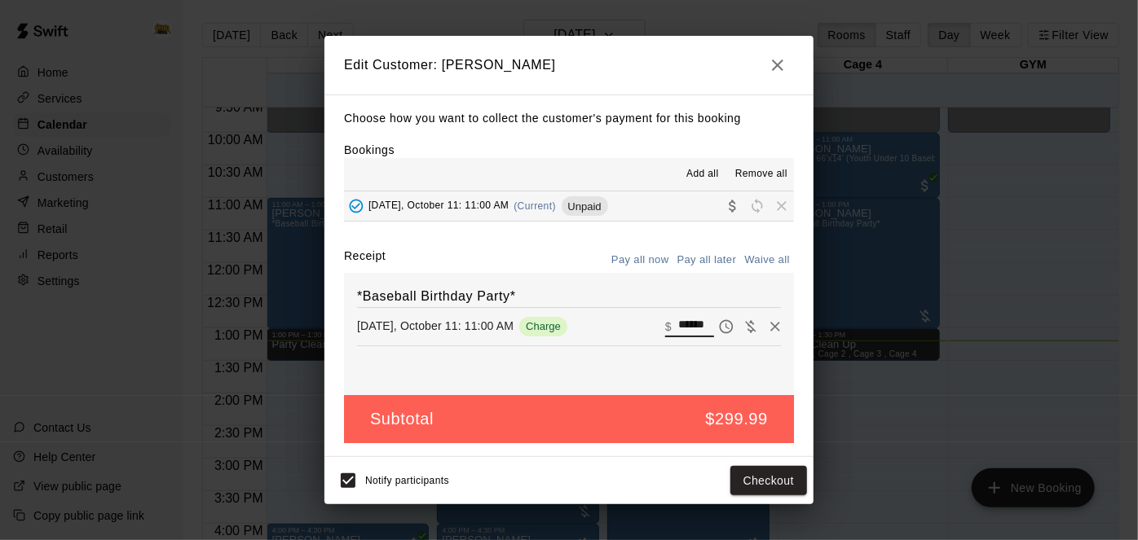
click at [688, 320] on input "******" at bounding box center [696, 326] width 36 height 21
type input "******"
click at [761, 477] on button "Checkout" at bounding box center [768, 481] width 77 height 30
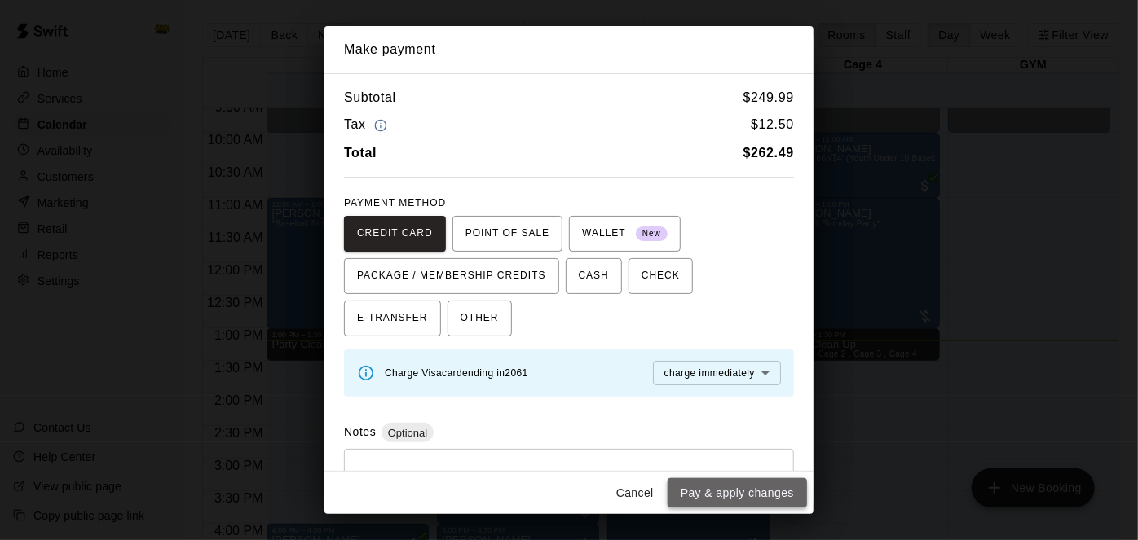
click at [758, 490] on button "Pay & apply changes" at bounding box center [737, 494] width 139 height 30
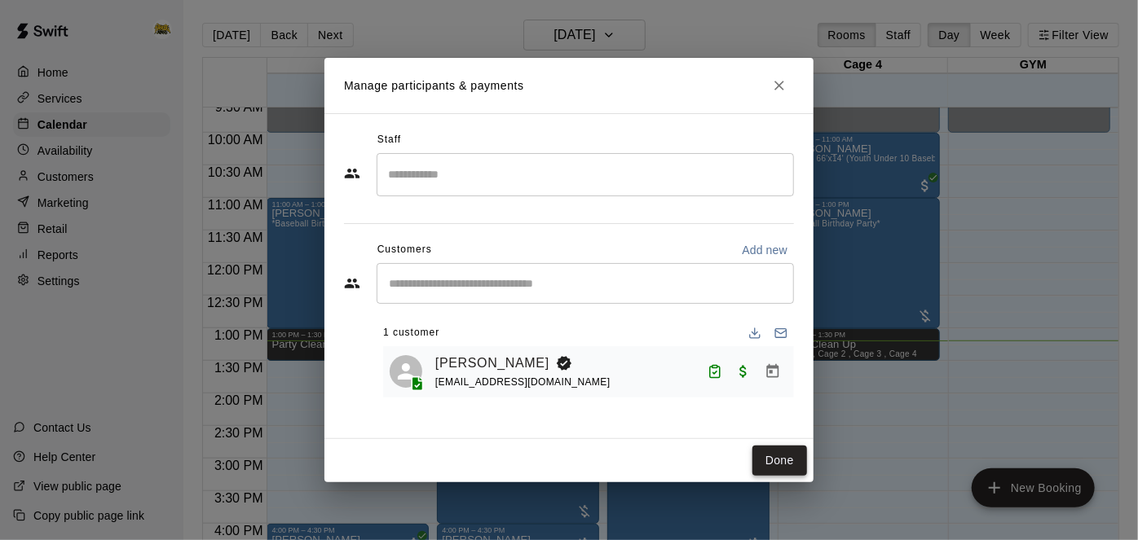
click at [768, 466] on button "Done" at bounding box center [779, 461] width 55 height 30
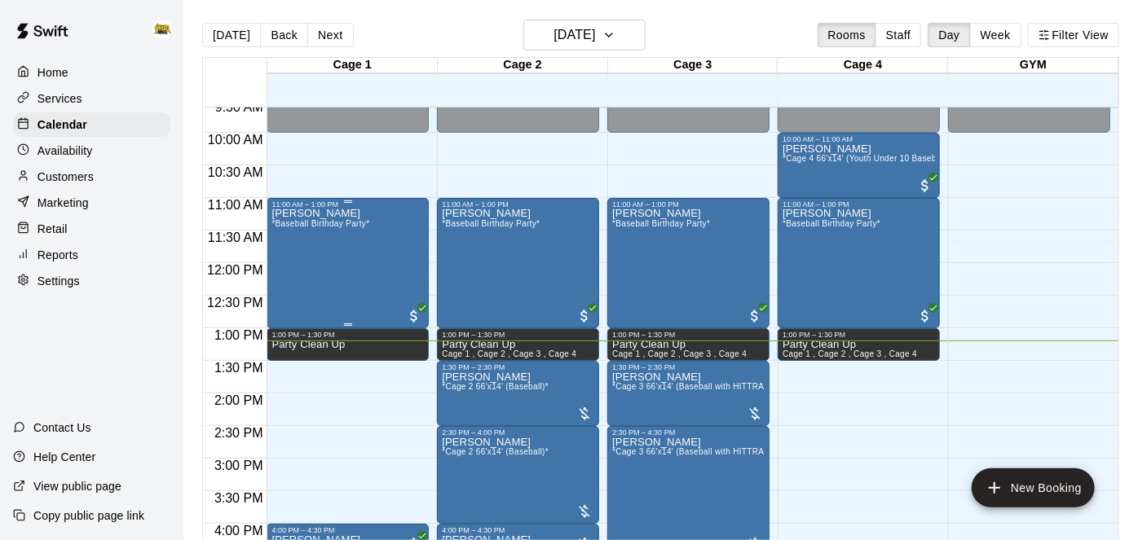
click at [348, 250] on div "[PERSON_NAME] *Baseball Birthday Party*" at bounding box center [320, 479] width 98 height 540
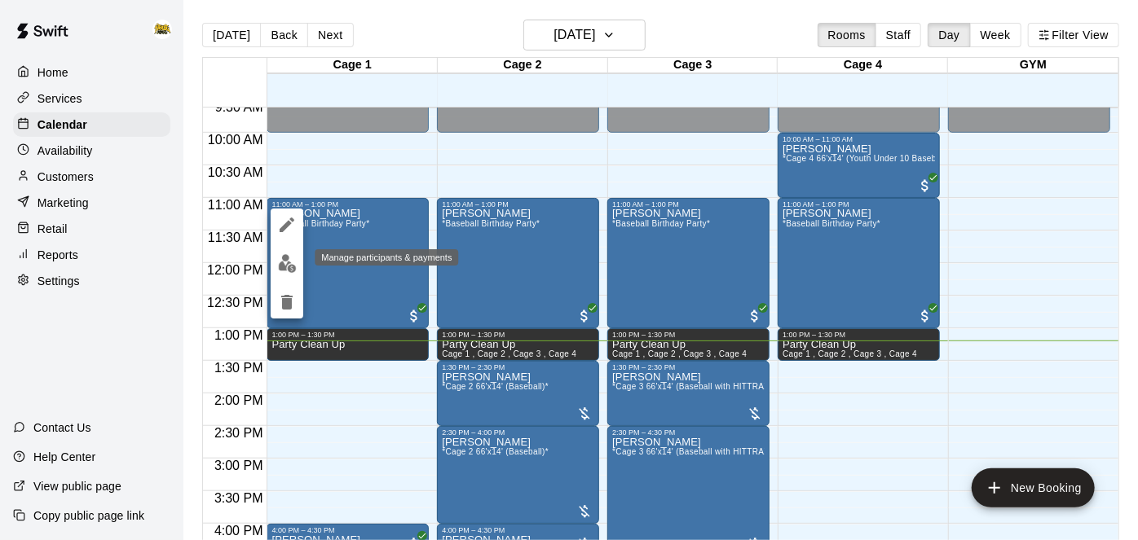
click at [296, 265] on button "edit" at bounding box center [287, 264] width 33 height 32
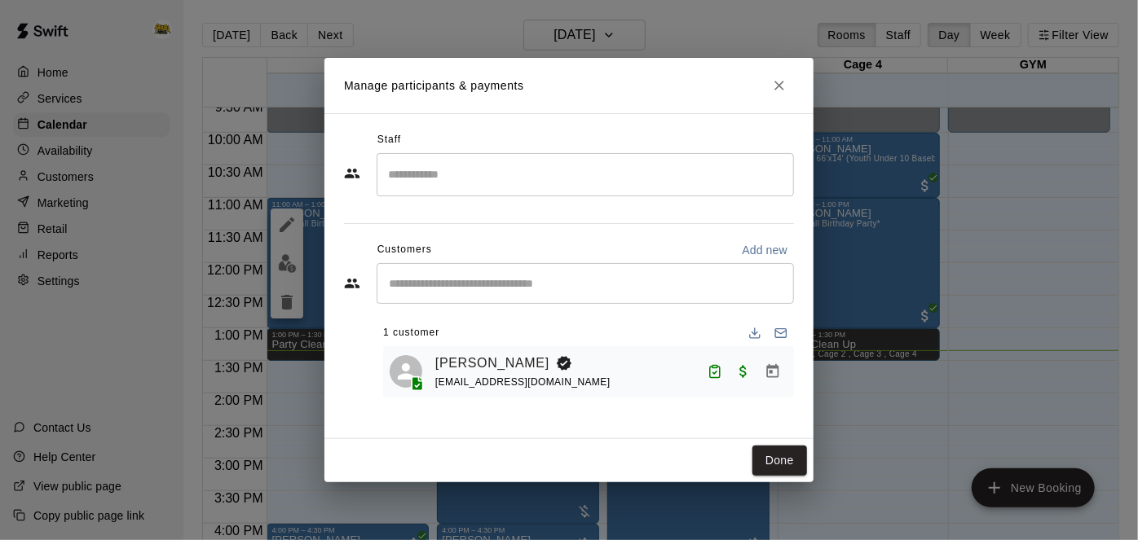
click at [296, 265] on div "Manage participants & payments Staff ​ Customers Add new ​ 1 customer [PERSON_N…" at bounding box center [569, 270] width 1138 height 540
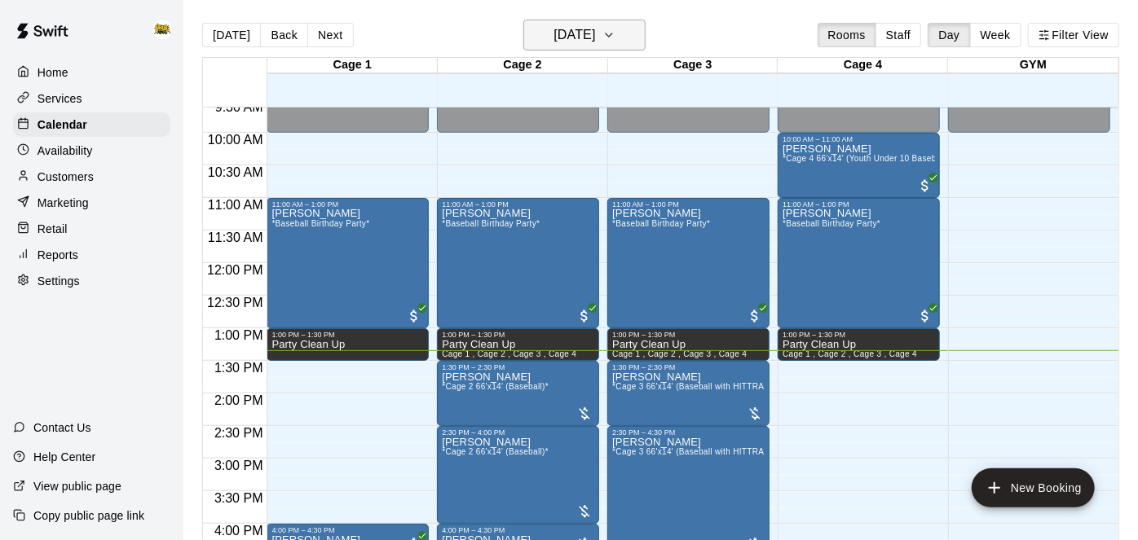
click at [615, 40] on icon "button" at bounding box center [608, 35] width 13 height 20
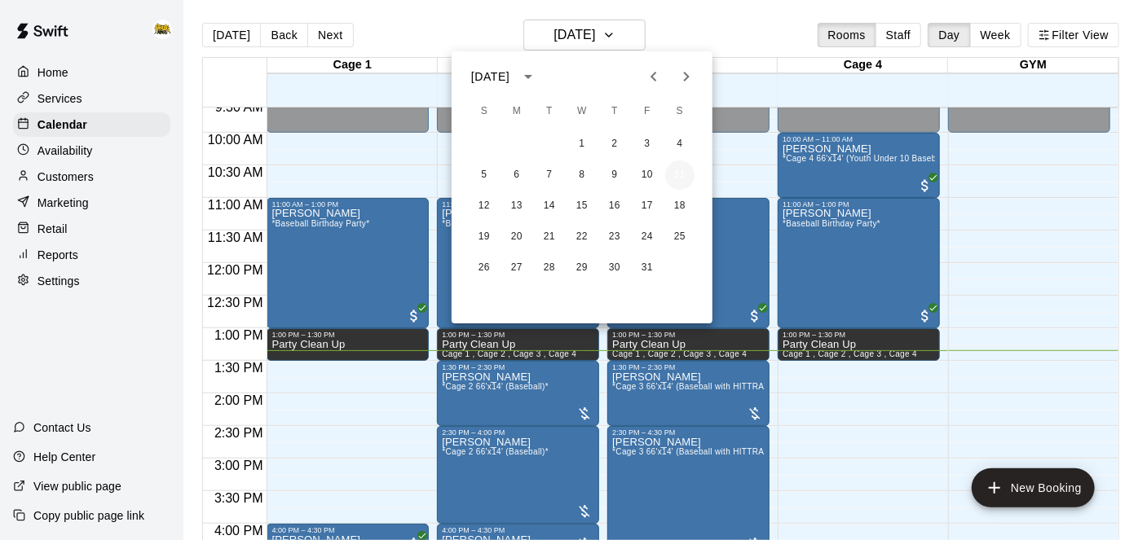
click at [674, 179] on button "11" at bounding box center [679, 175] width 29 height 29
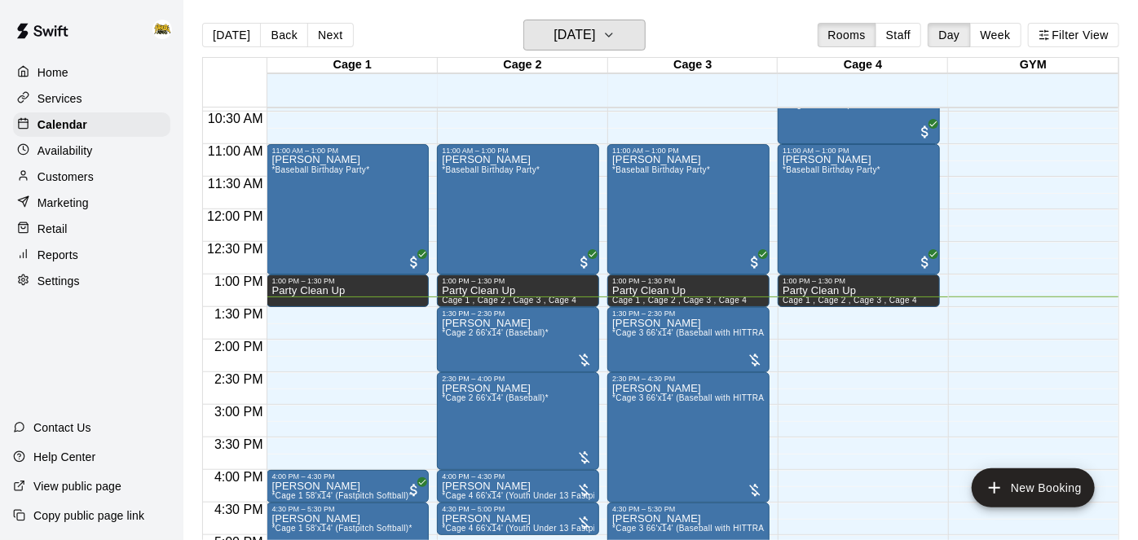
scroll to position [717, 0]
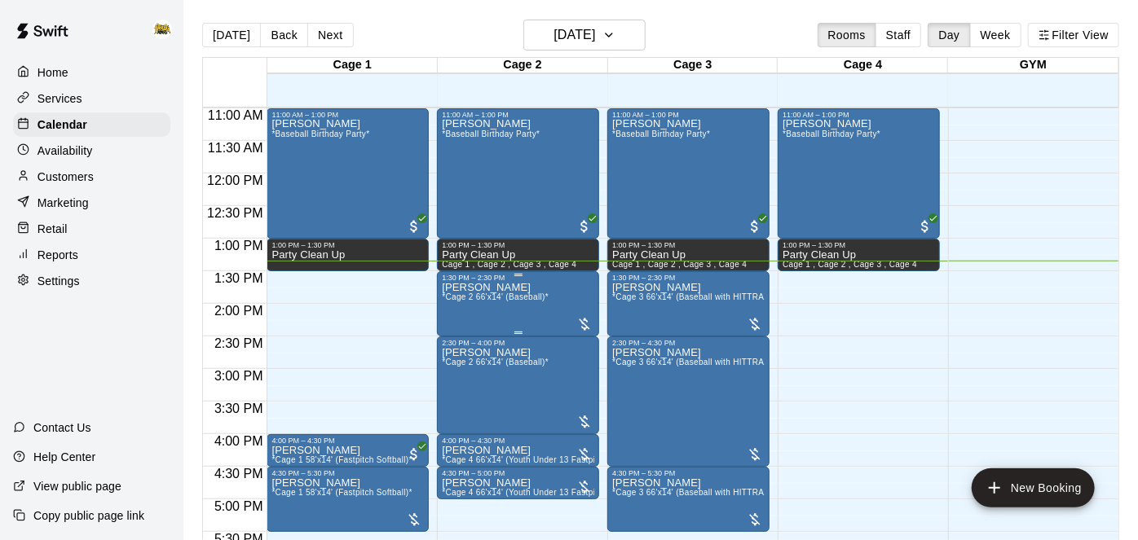
click at [540, 298] on span "*Cage 2 66'x14' (Baseball)*" at bounding box center [495, 297] width 107 height 9
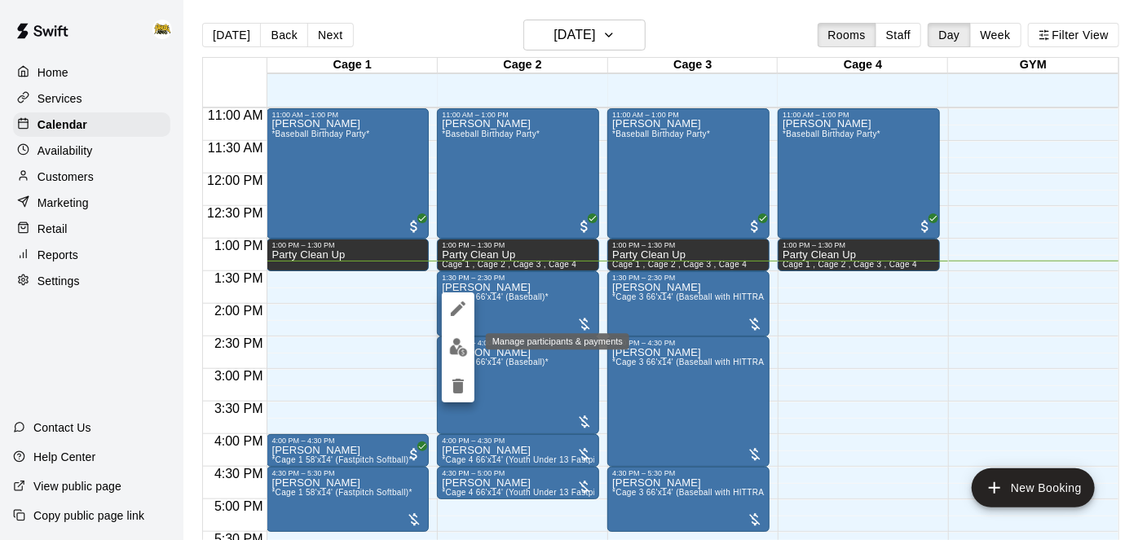
click at [465, 346] on img "edit" at bounding box center [458, 347] width 19 height 19
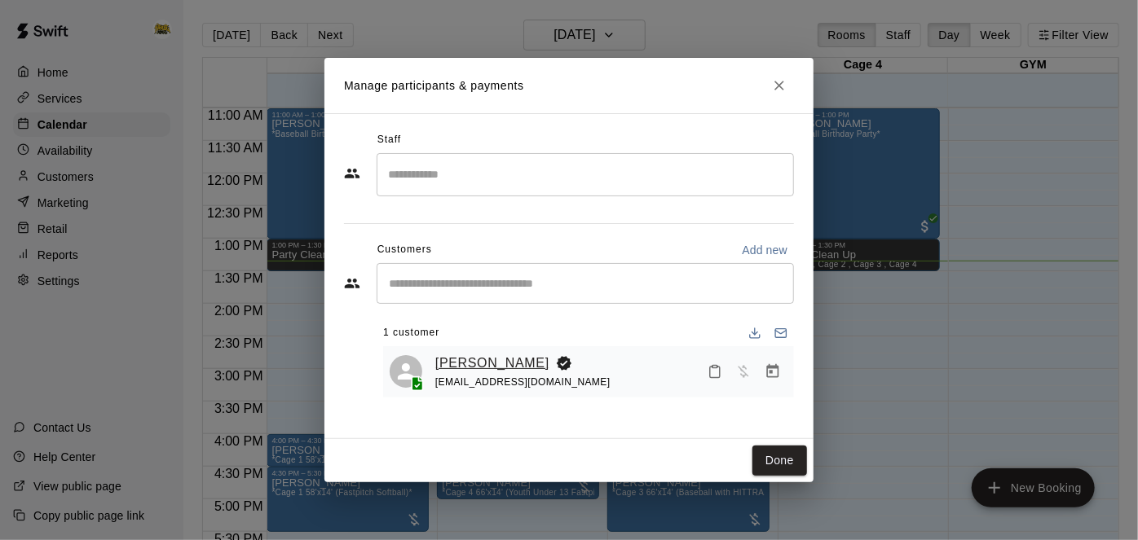
click at [494, 363] on link "[PERSON_NAME]" at bounding box center [492, 363] width 114 height 21
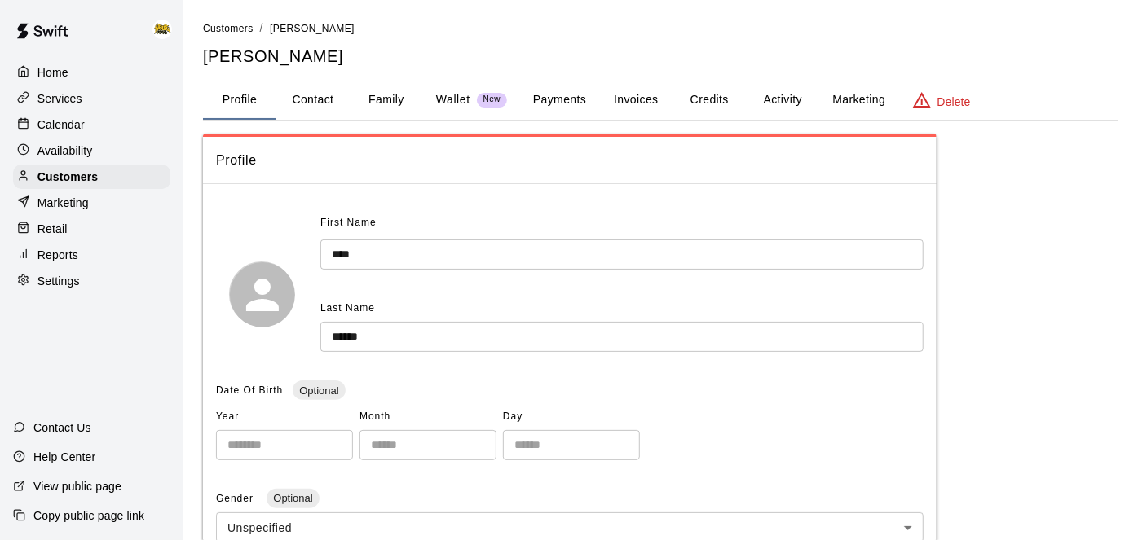
click at [395, 99] on button "Family" at bounding box center [386, 100] width 73 height 39
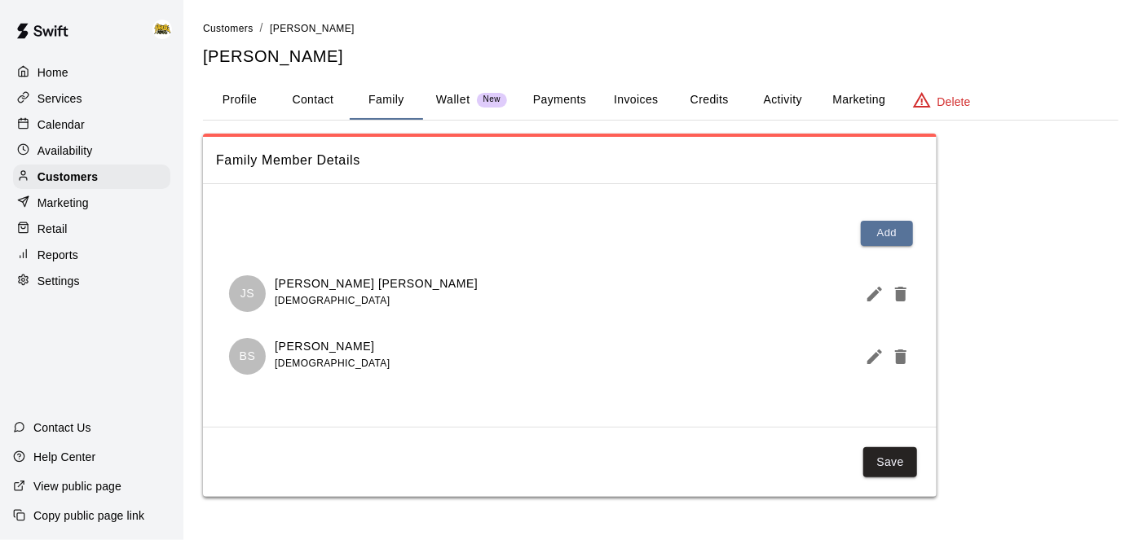
click at [69, 72] on div "Home" at bounding box center [91, 72] width 157 height 24
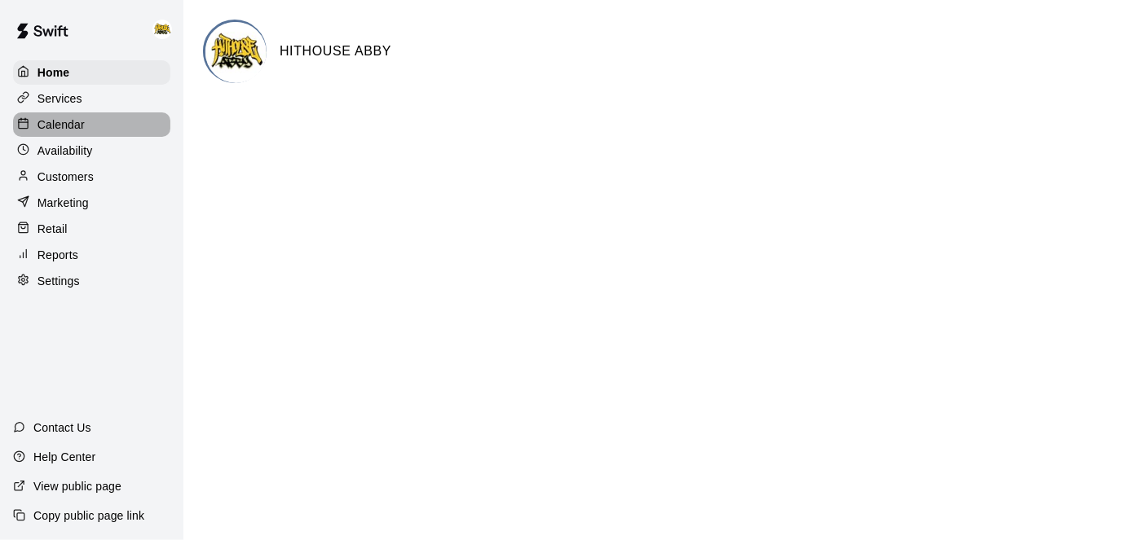
click at [59, 129] on p "Calendar" at bounding box center [60, 125] width 47 height 16
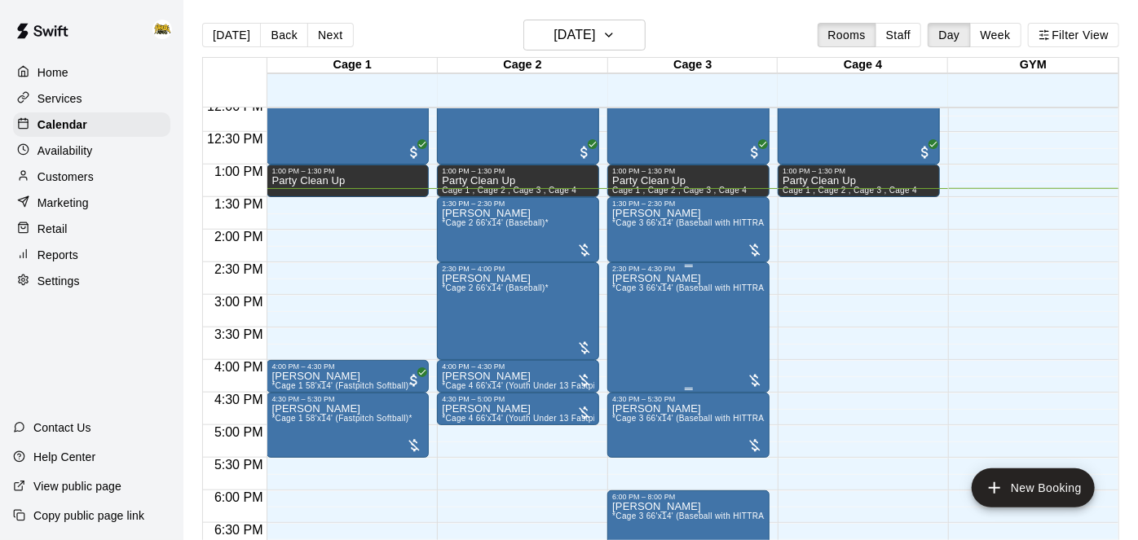
scroll to position [785, 0]
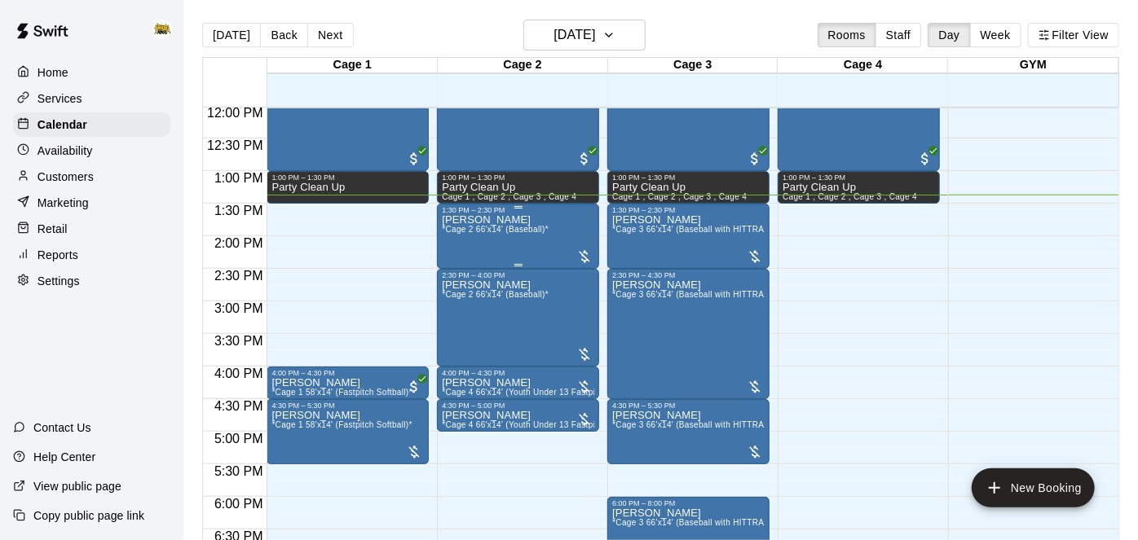
click at [562, 232] on div "[PERSON_NAME] *Cage 2 66'x14' (Baseball)*" at bounding box center [518, 484] width 152 height 540
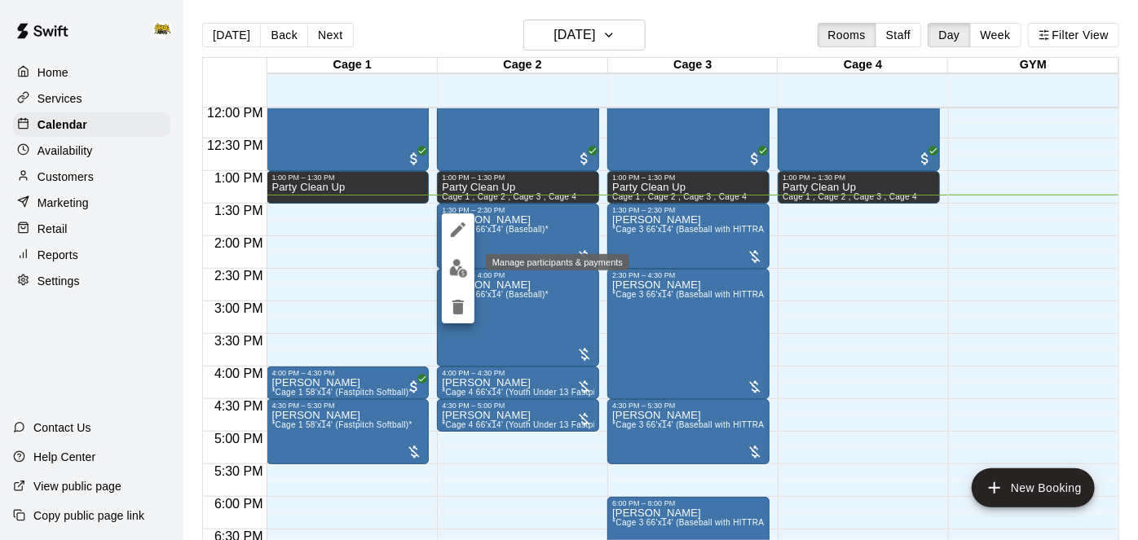
click at [459, 273] on img "edit" at bounding box center [458, 268] width 19 height 19
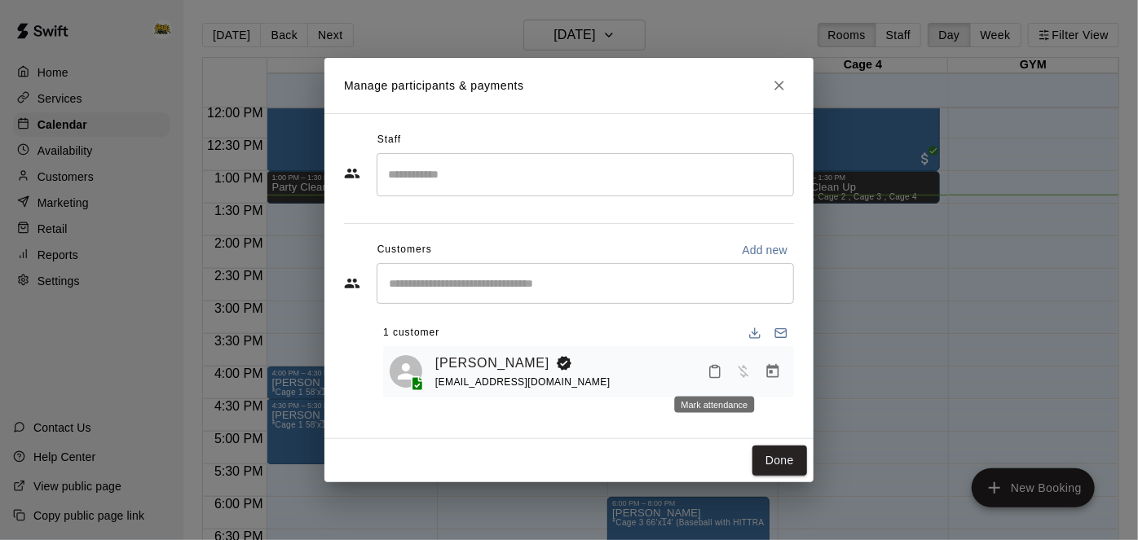
click at [710, 369] on icon "Mark attendance" at bounding box center [715, 372] width 10 height 11
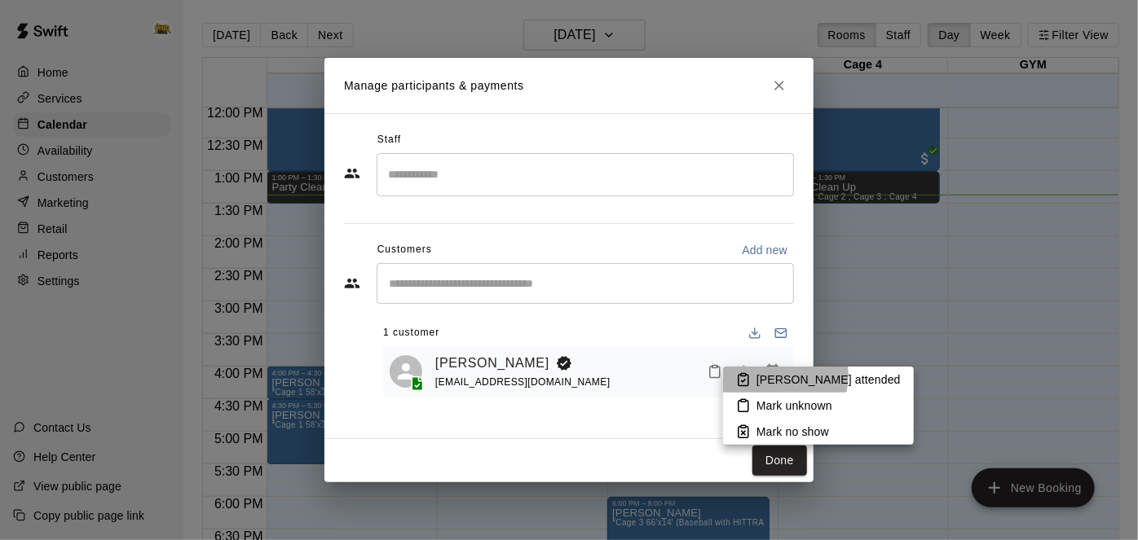
click at [778, 376] on p "[PERSON_NAME] attended" at bounding box center [828, 380] width 144 height 16
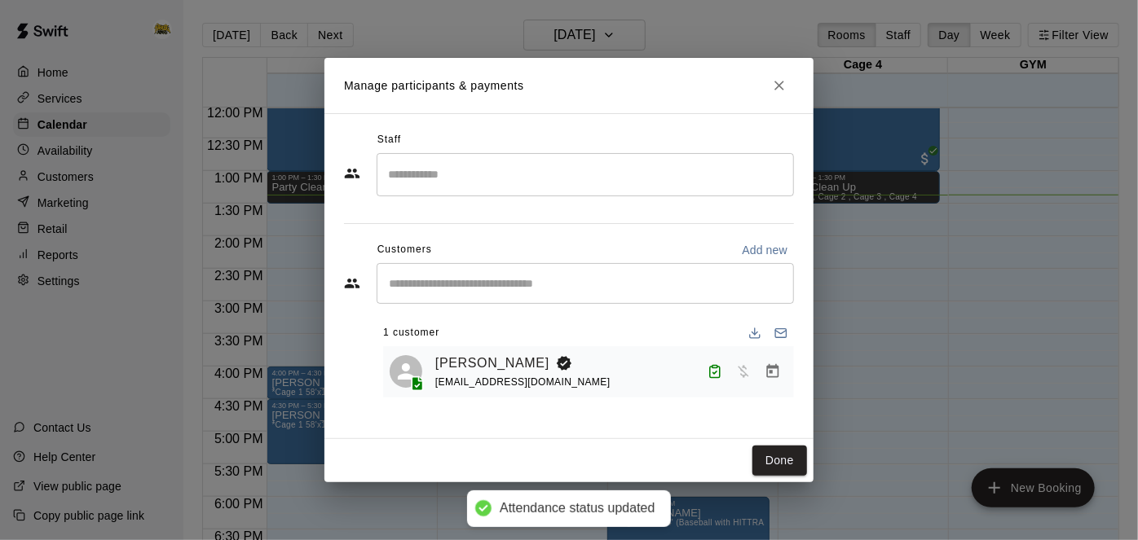
click at [778, 373] on icon "Manage bookings & payment" at bounding box center [773, 371] width 12 height 14
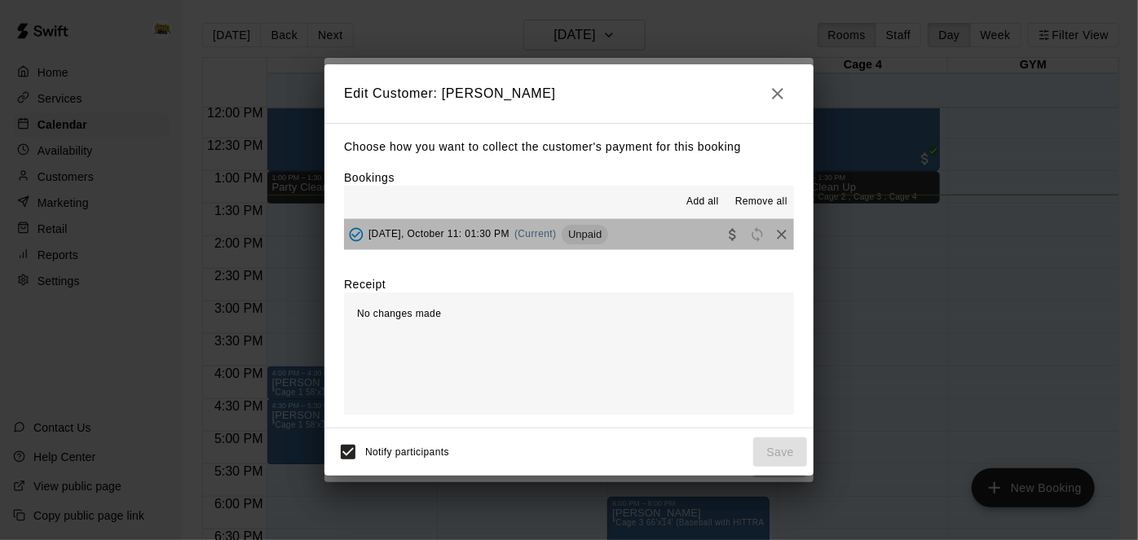
click at [683, 243] on button "[DATE], October 11: 01:30 PM (Current) Unpaid" at bounding box center [569, 234] width 450 height 30
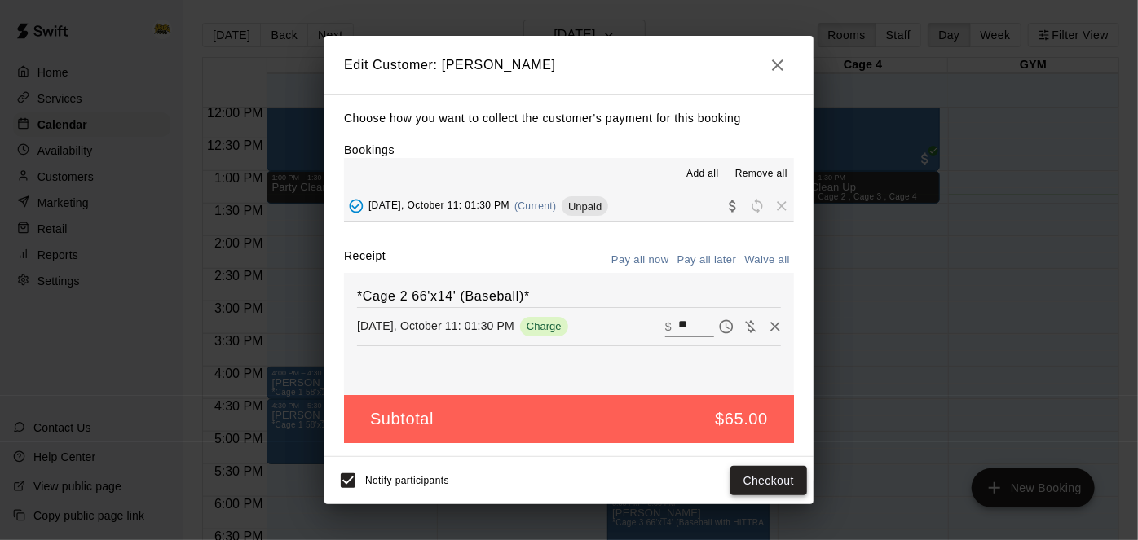
click at [755, 470] on button "Checkout" at bounding box center [768, 481] width 77 height 30
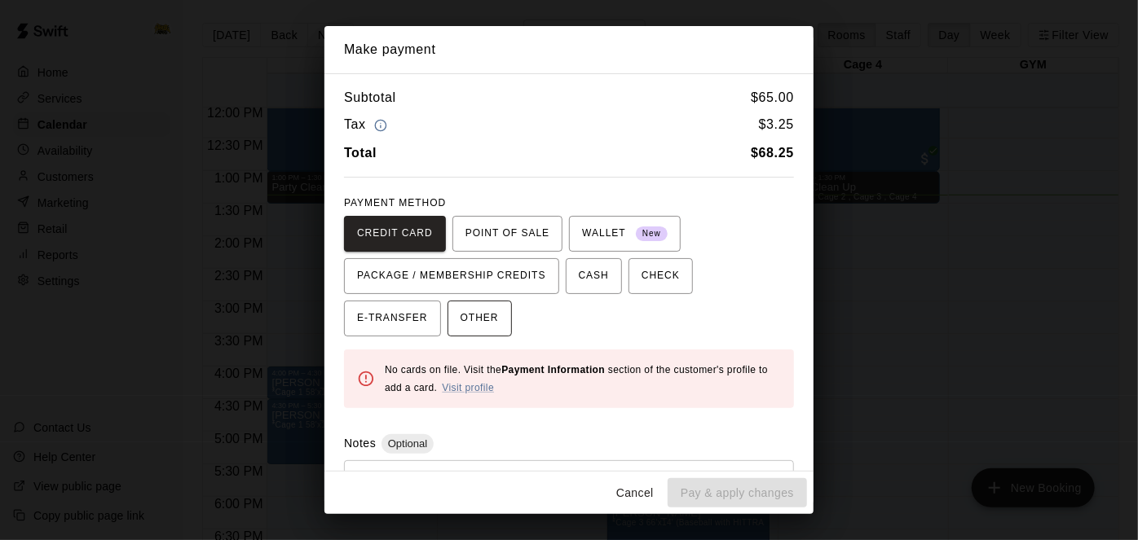
click at [448, 315] on button "OTHER" at bounding box center [480, 319] width 64 height 36
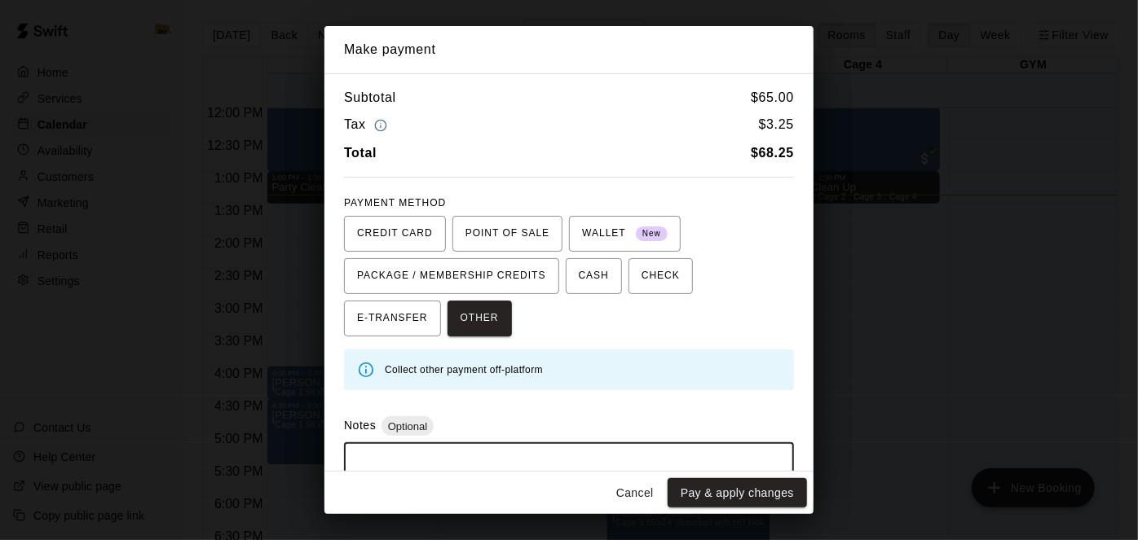
click at [498, 456] on textarea at bounding box center [568, 480] width 427 height 49
type textarea "**********"
click at [736, 496] on button "Pay & apply changes" at bounding box center [737, 494] width 139 height 30
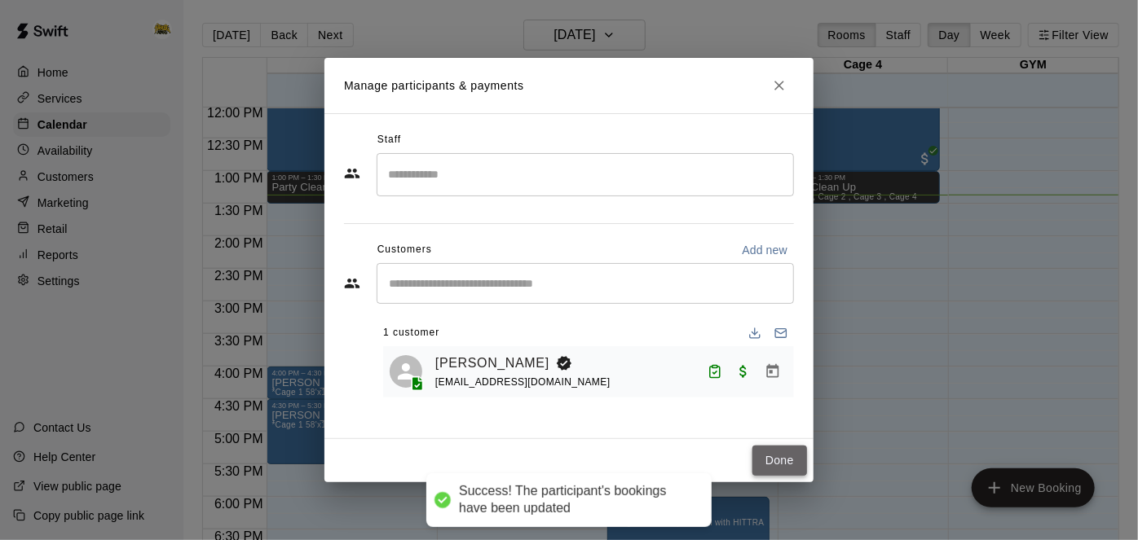
click at [774, 458] on button "Done" at bounding box center [779, 461] width 55 height 30
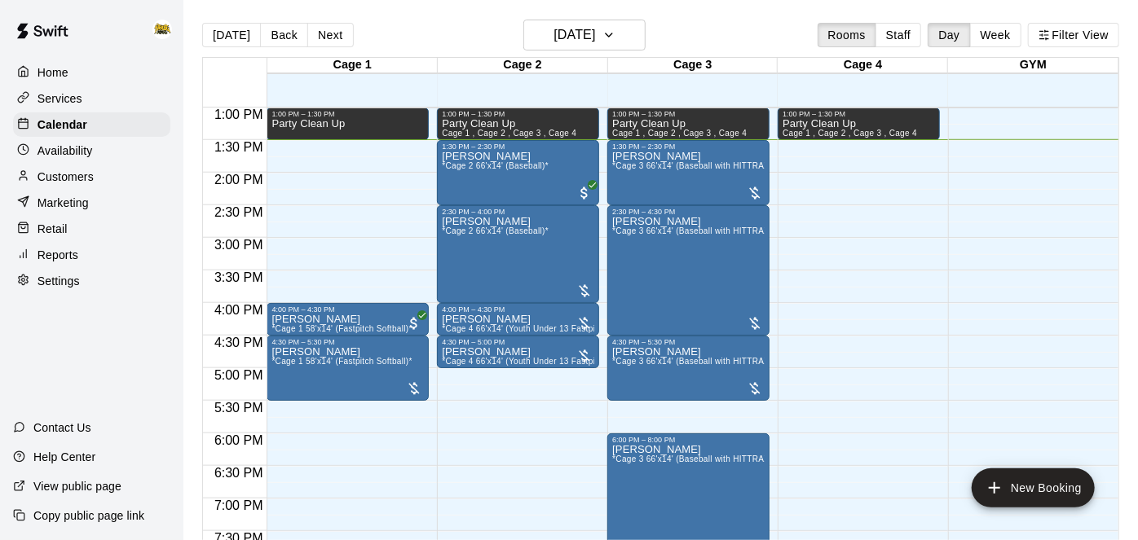
scroll to position [849, 0]
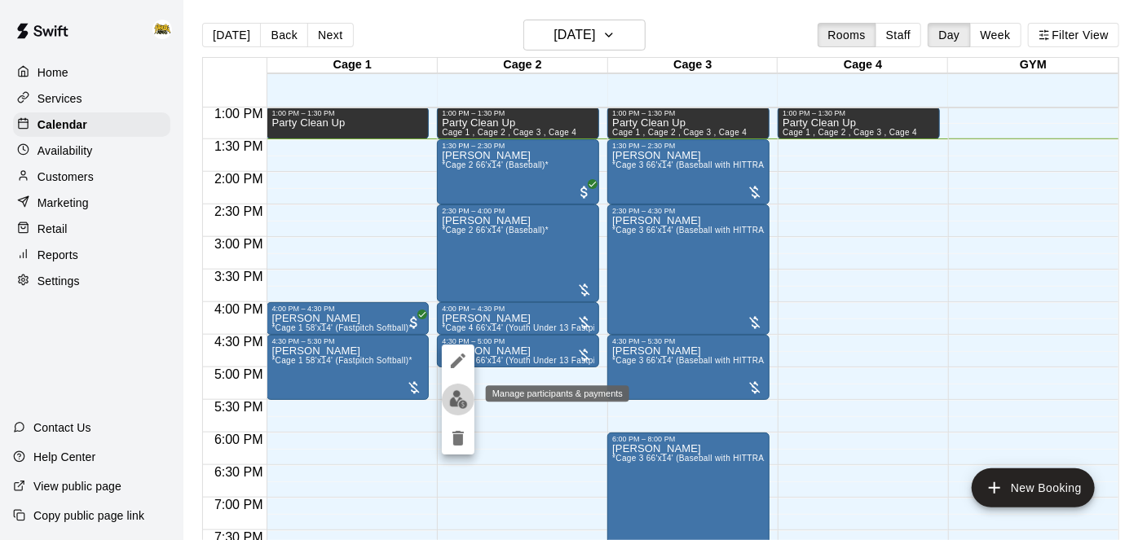
click at [456, 404] on img "edit" at bounding box center [458, 399] width 19 height 19
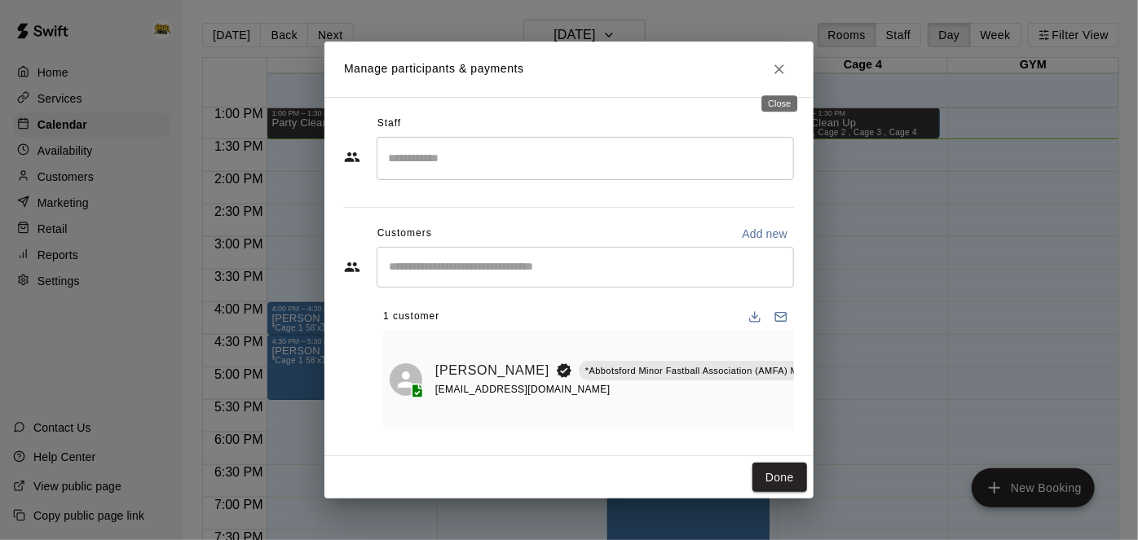
click at [778, 68] on icon "Close" at bounding box center [779, 69] width 10 height 10
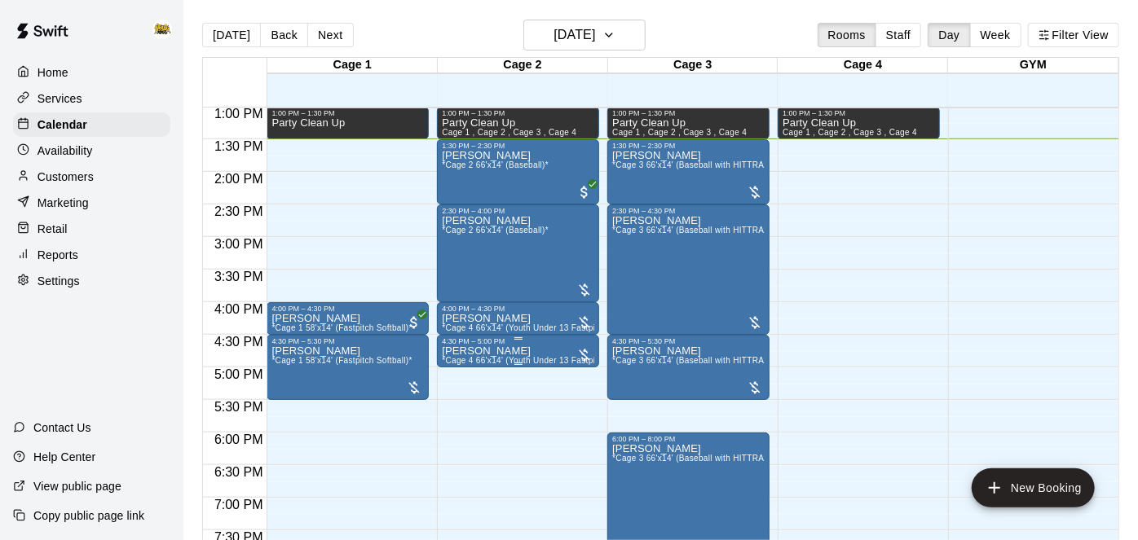
click at [943, 264] on div at bounding box center [569, 270] width 1138 height 540
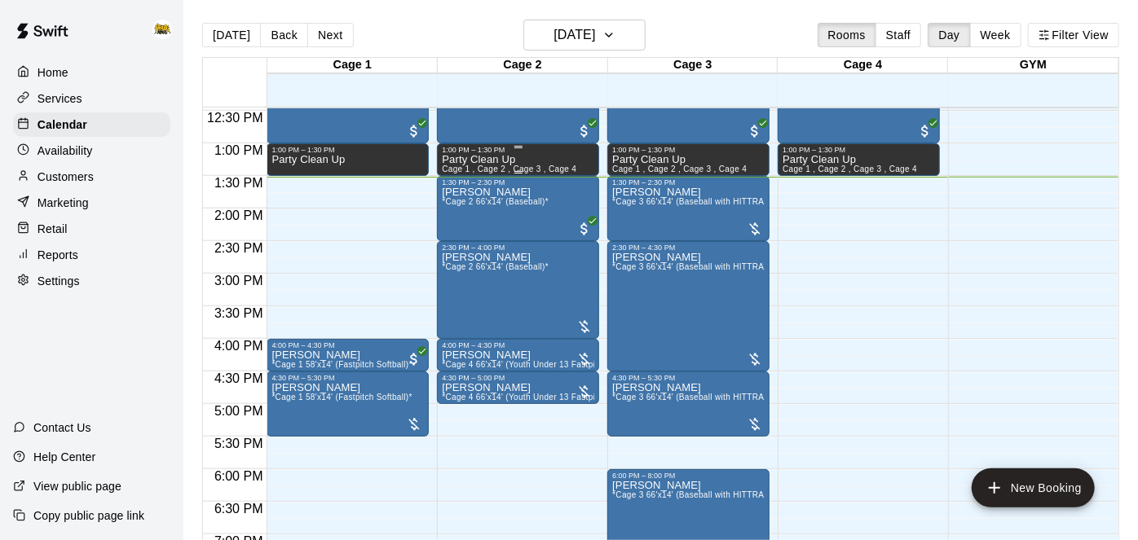
scroll to position [809, 0]
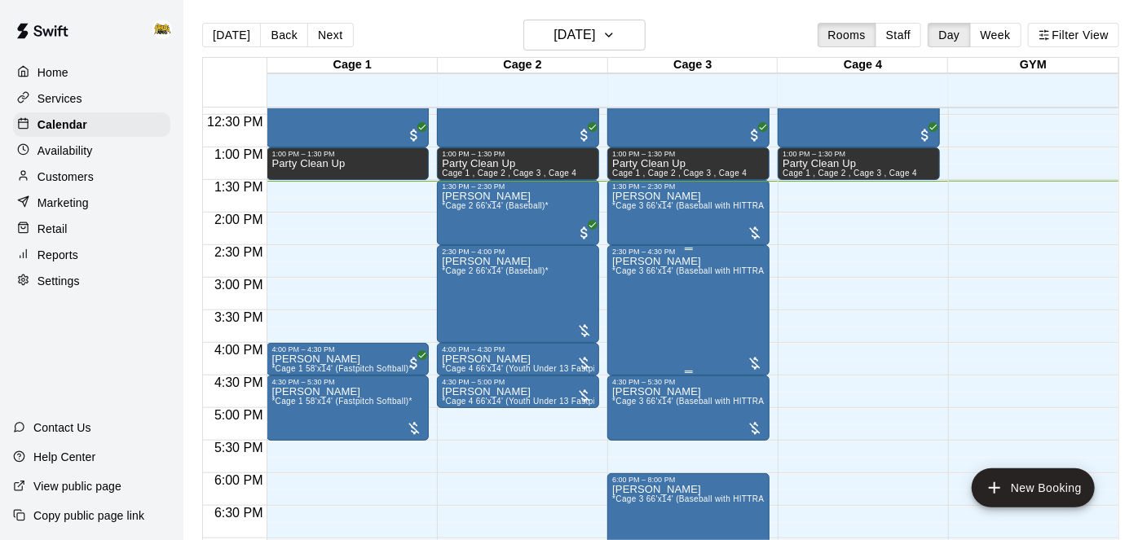
click at [686, 303] on div "[PERSON_NAME] *Cage 3 66'x14' (Baseball with HITTRAX)*" at bounding box center [688, 526] width 152 height 540
click at [632, 309] on img "edit" at bounding box center [629, 311] width 19 height 19
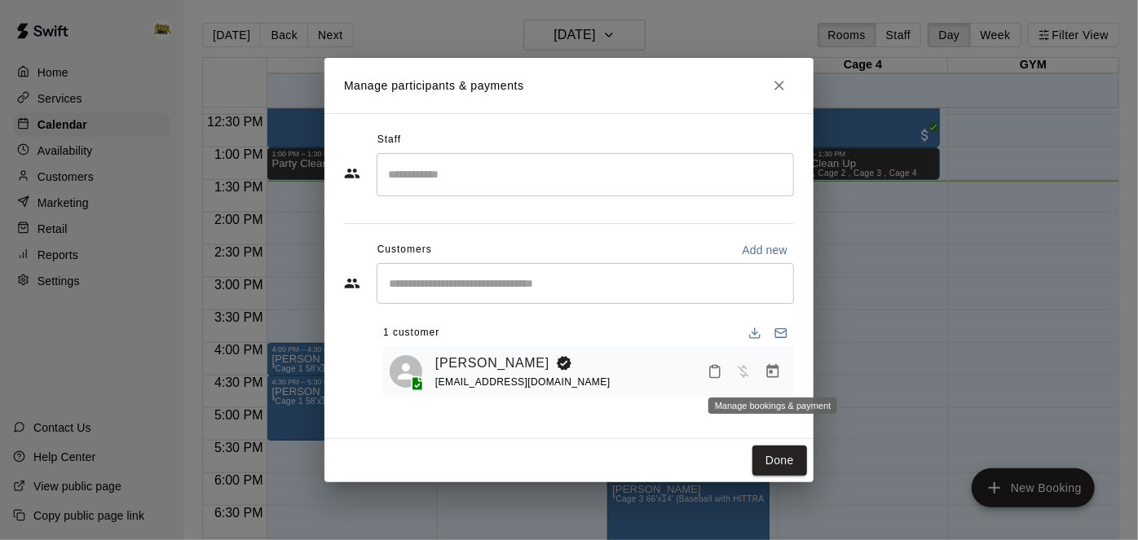
click at [774, 373] on icon "Manage bookings & payment" at bounding box center [773, 372] width 16 height 16
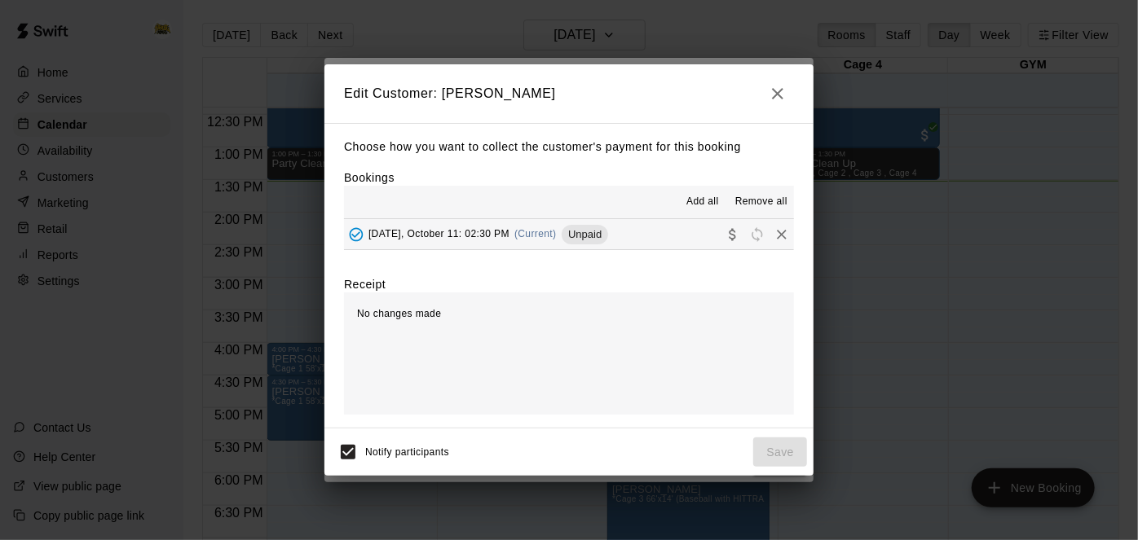
click at [638, 228] on button "[DATE], October 11: 02:30 PM (Current) Unpaid" at bounding box center [569, 234] width 450 height 30
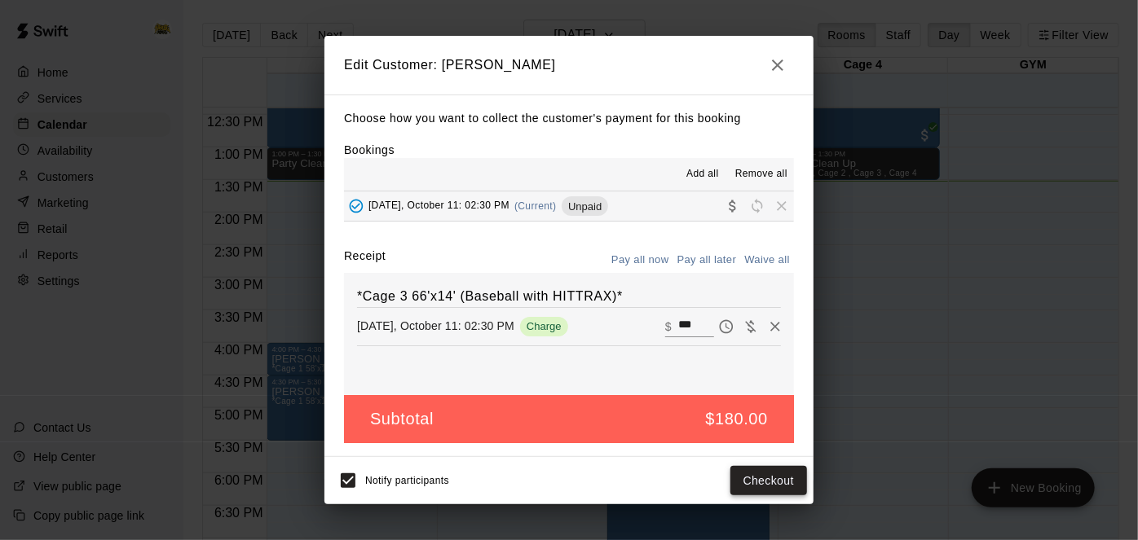
click at [749, 484] on button "Checkout" at bounding box center [768, 481] width 77 height 30
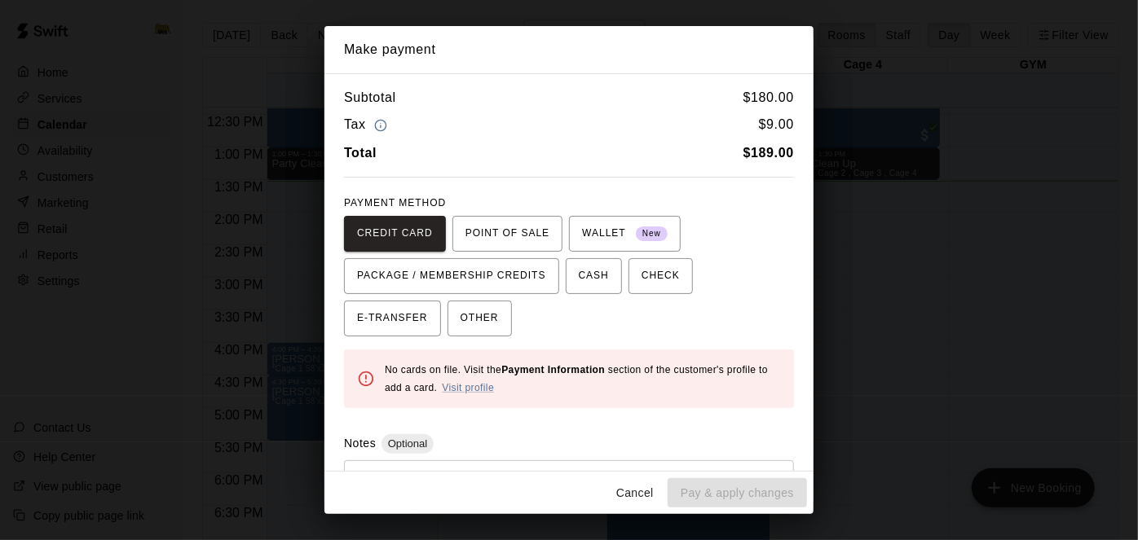
click at [636, 491] on button "Cancel" at bounding box center [635, 494] width 52 height 30
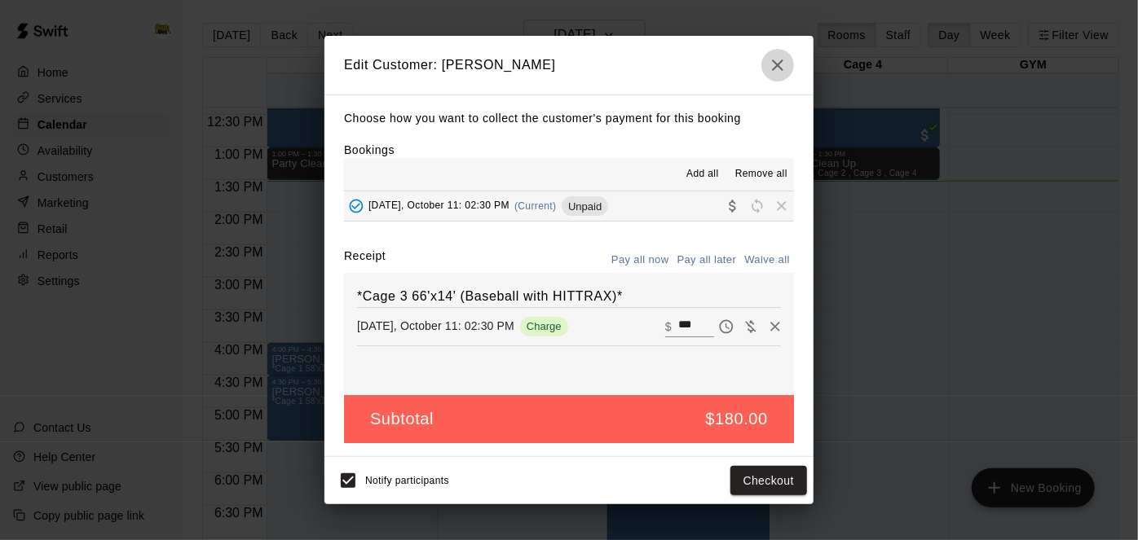
click at [777, 69] on icon "button" at bounding box center [778, 65] width 20 height 20
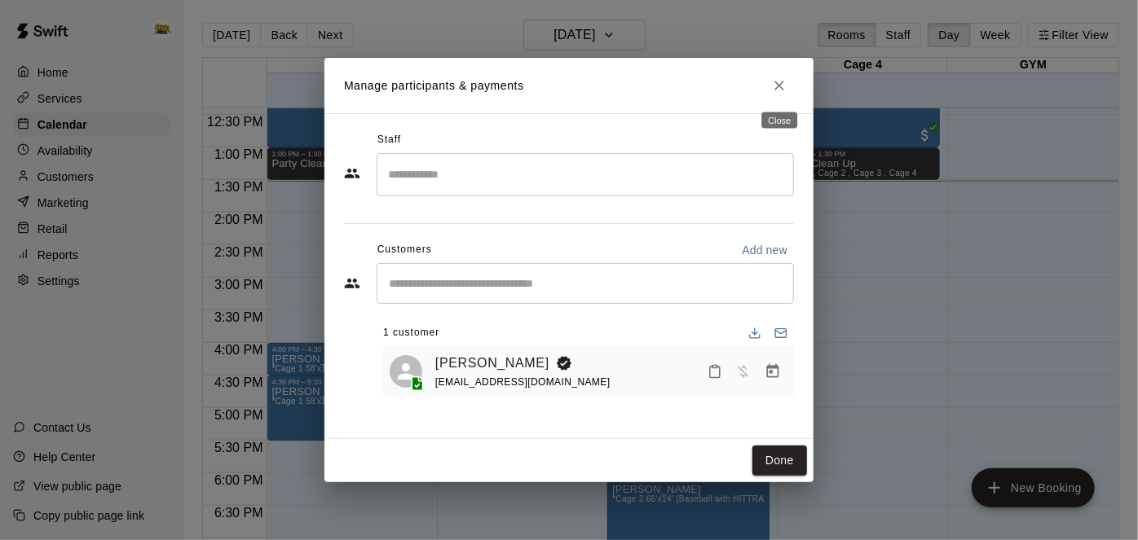
click at [782, 83] on icon "Close" at bounding box center [779, 86] width 10 height 10
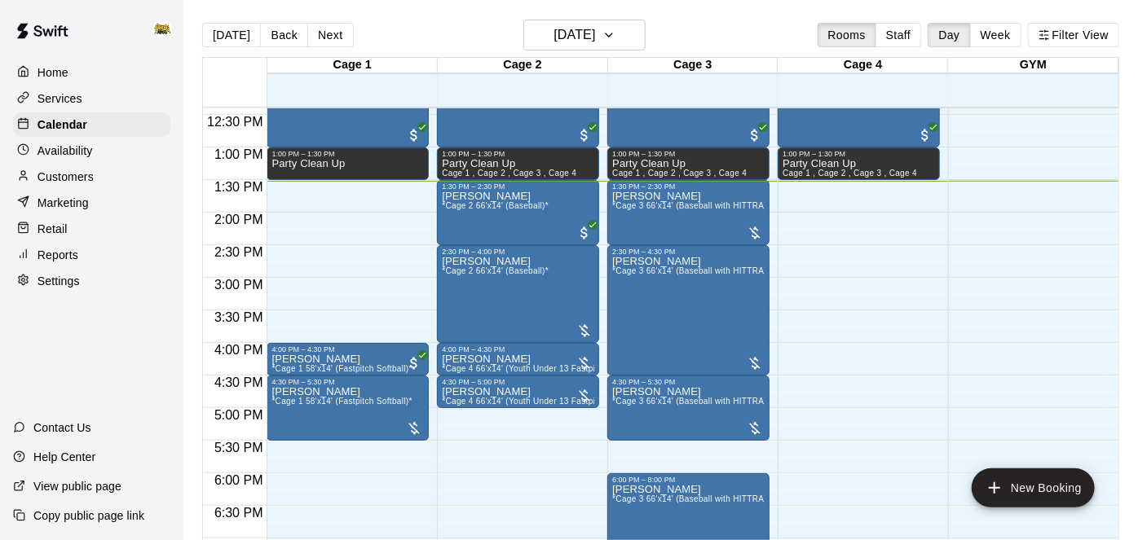
scroll to position [828, 0]
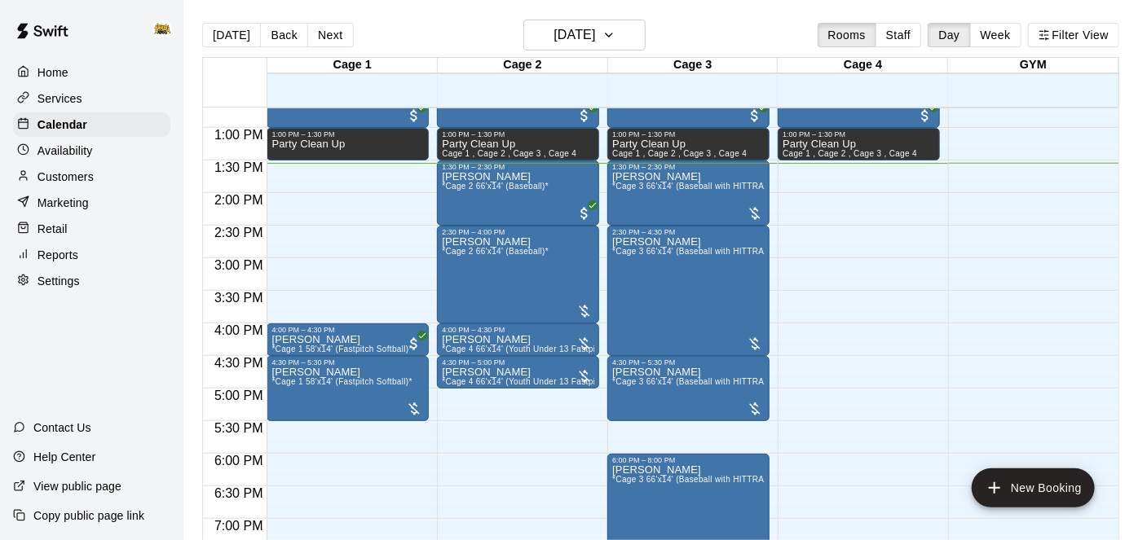
click at [68, 69] on p "Home" at bounding box center [52, 72] width 31 height 16
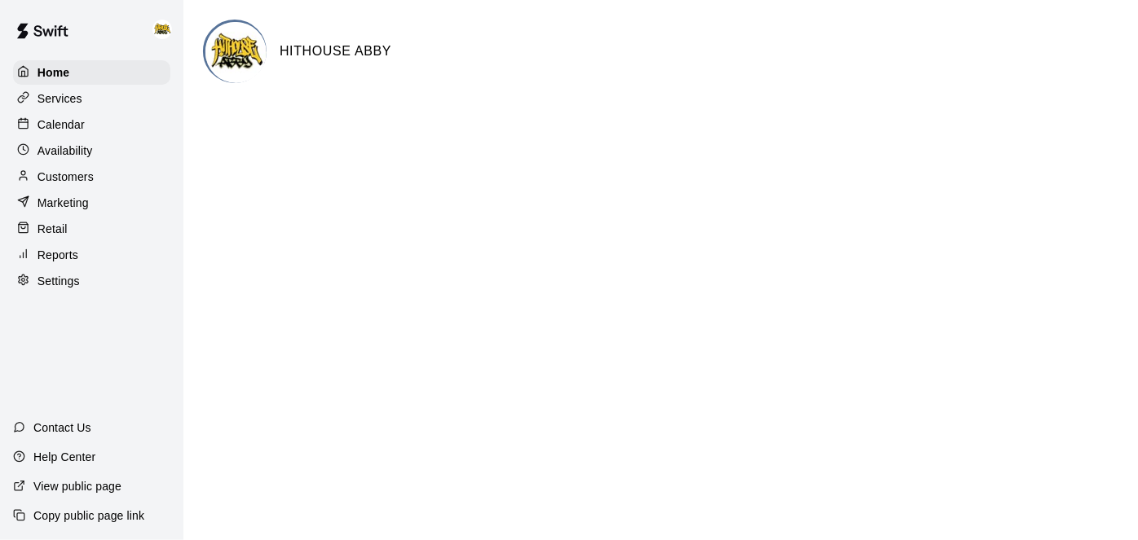
click at [69, 135] on div "Calendar" at bounding box center [91, 124] width 157 height 24
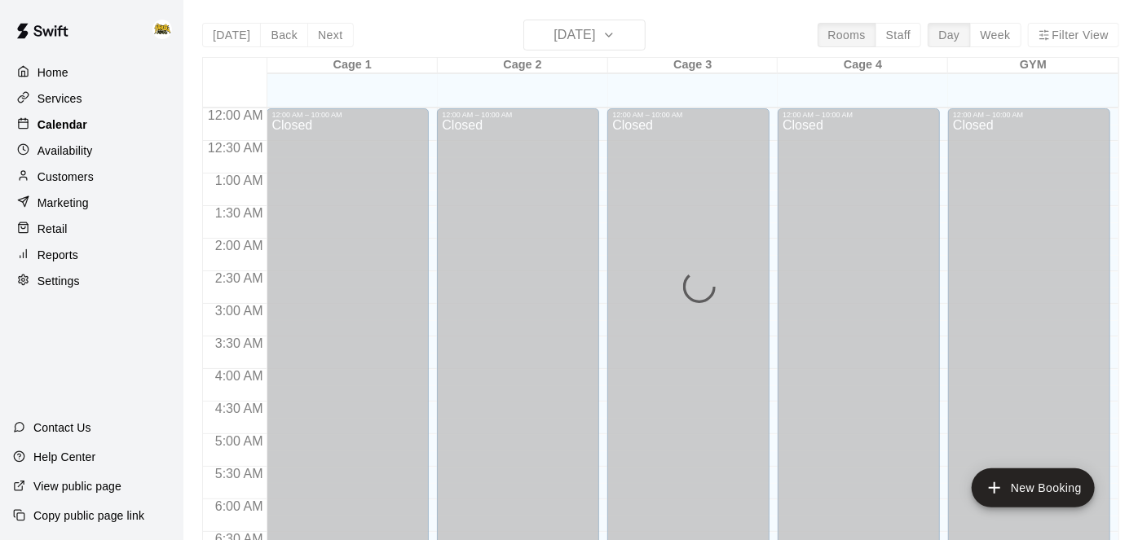
scroll to position [884, 0]
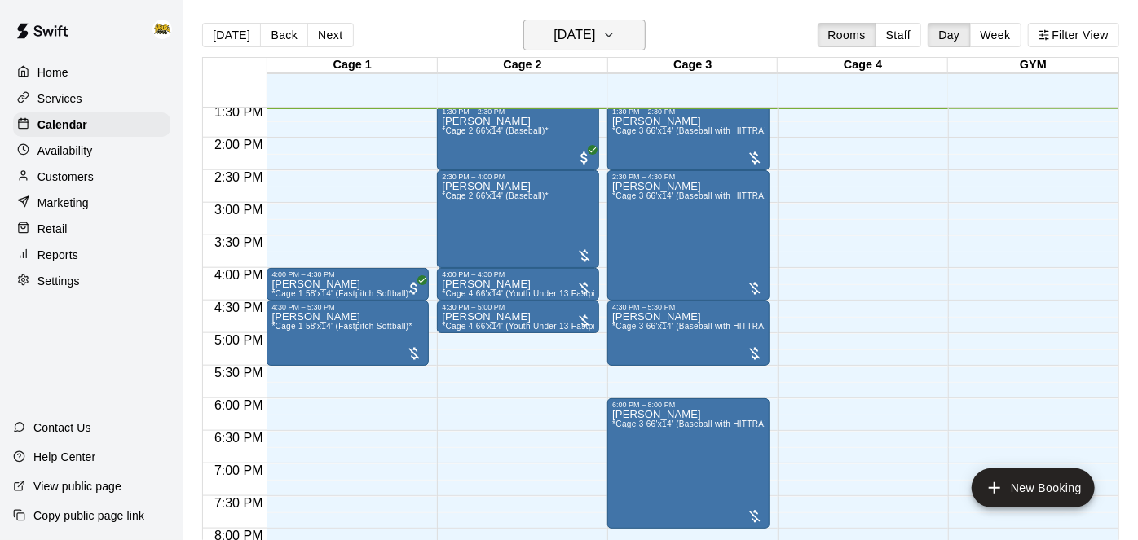
click at [583, 33] on h6 "[DATE]" at bounding box center [575, 35] width 42 height 23
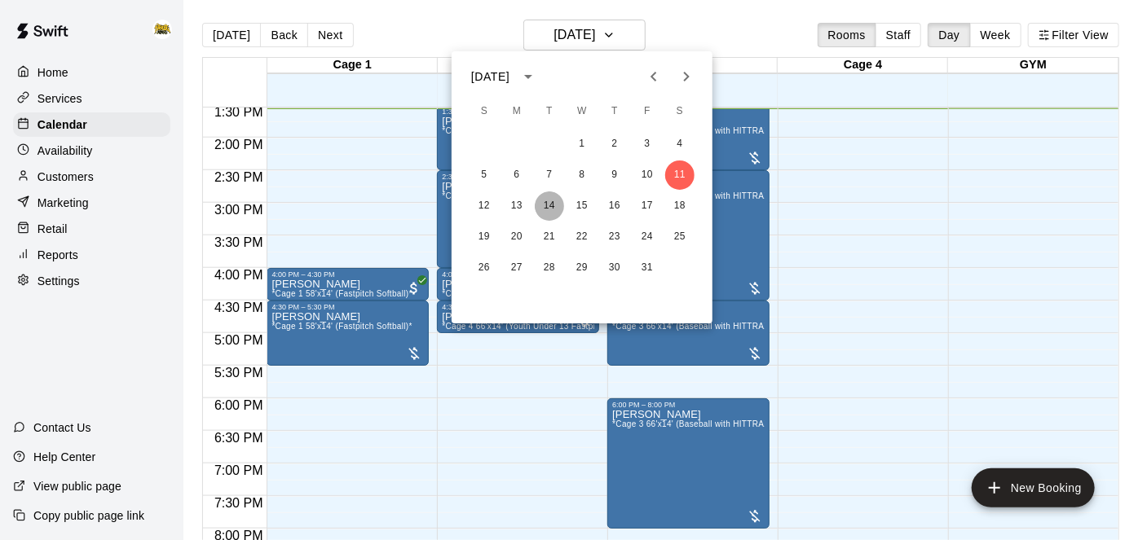
click at [549, 207] on button "14" at bounding box center [549, 206] width 29 height 29
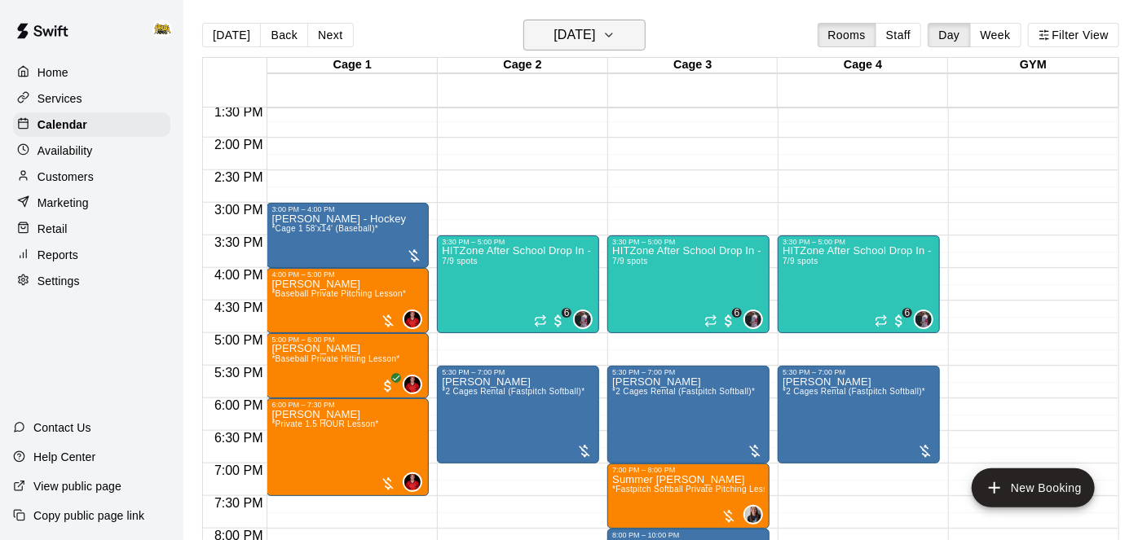
click at [609, 47] on button "[DATE]" at bounding box center [584, 35] width 122 height 31
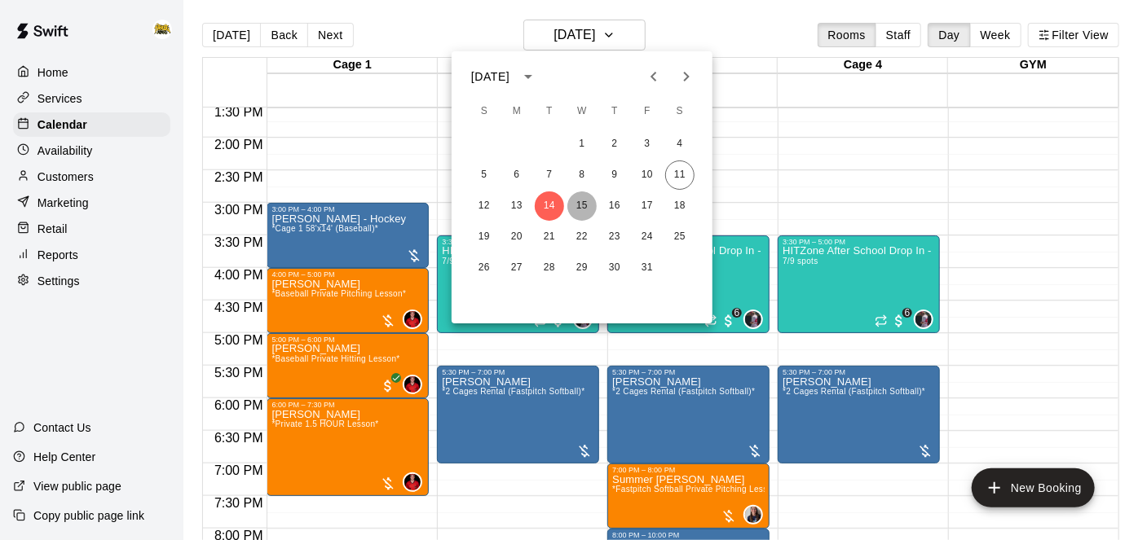
click at [583, 210] on button "15" at bounding box center [581, 206] width 29 height 29
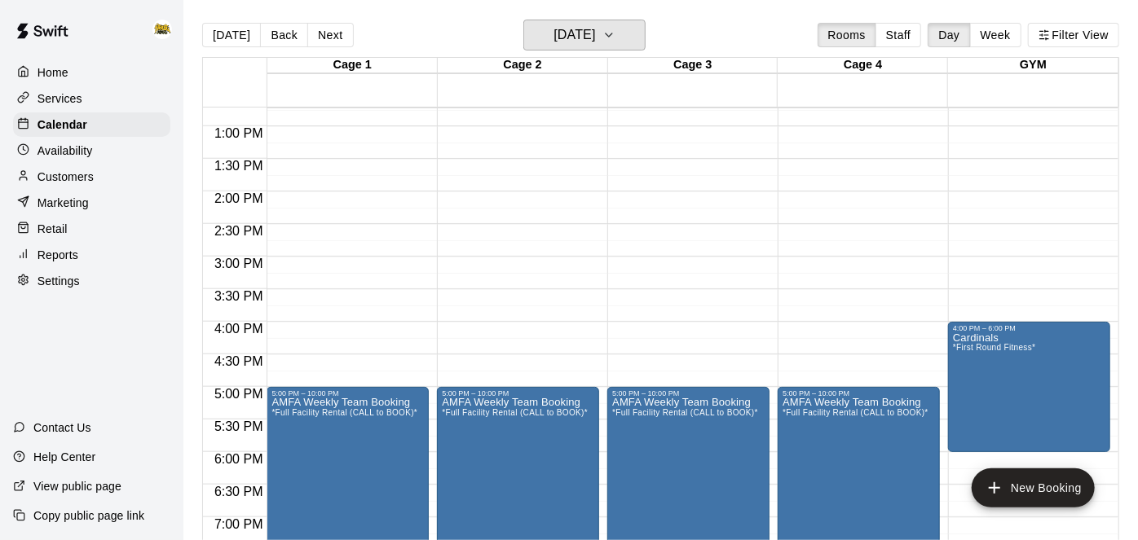
scroll to position [837, 0]
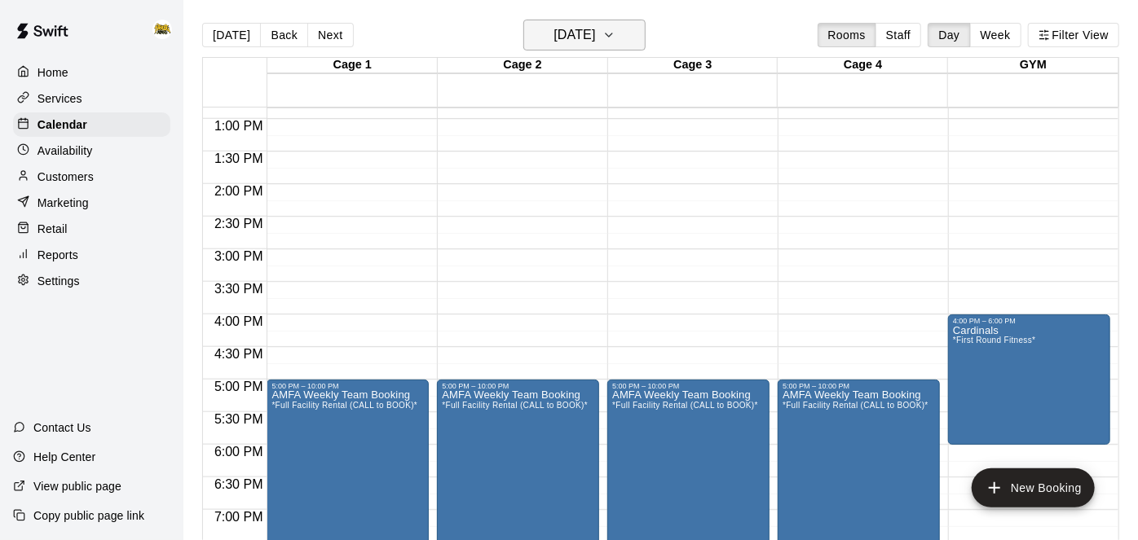
click at [615, 36] on icon "button" at bounding box center [608, 35] width 13 height 20
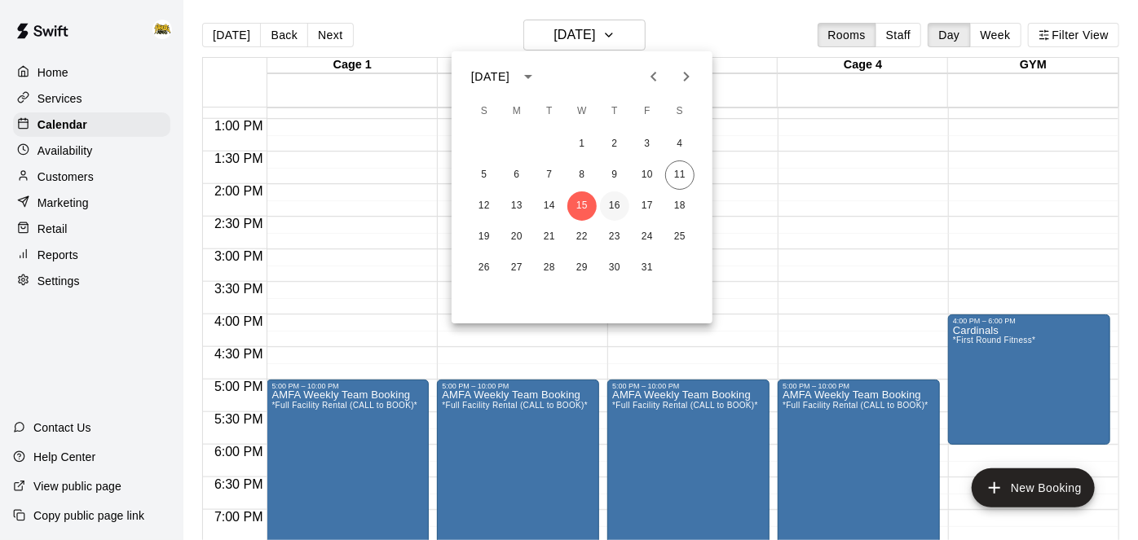
click at [617, 211] on button "16" at bounding box center [614, 206] width 29 height 29
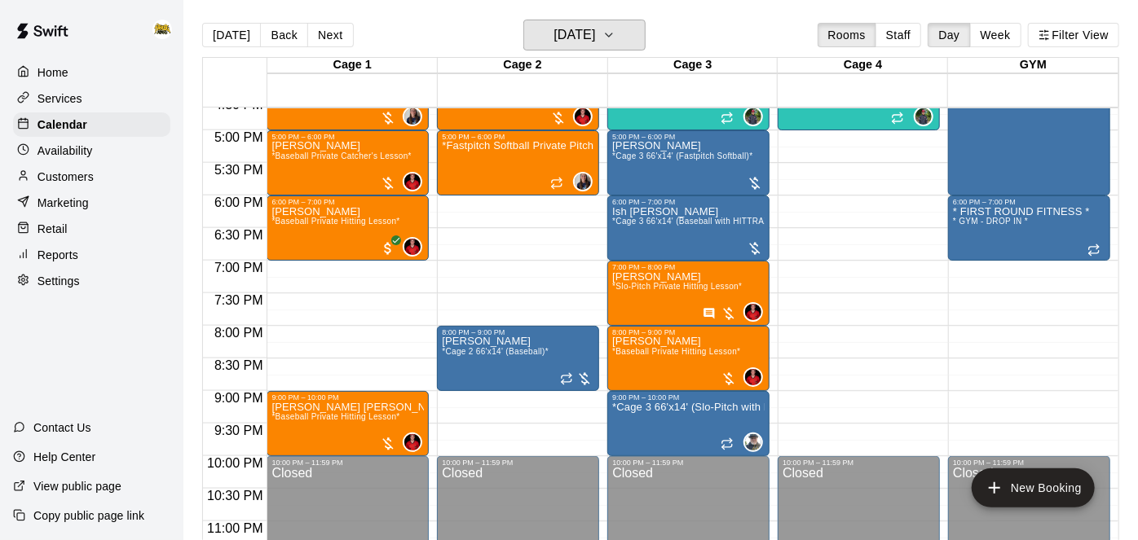
scroll to position [1089, 0]
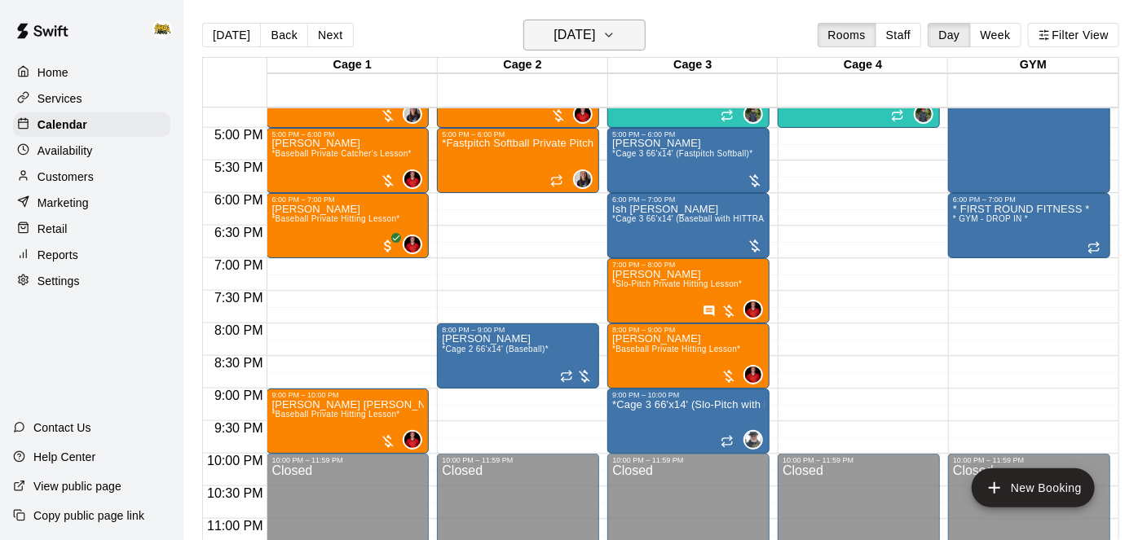
click at [642, 42] on button "[DATE]" at bounding box center [584, 35] width 122 height 31
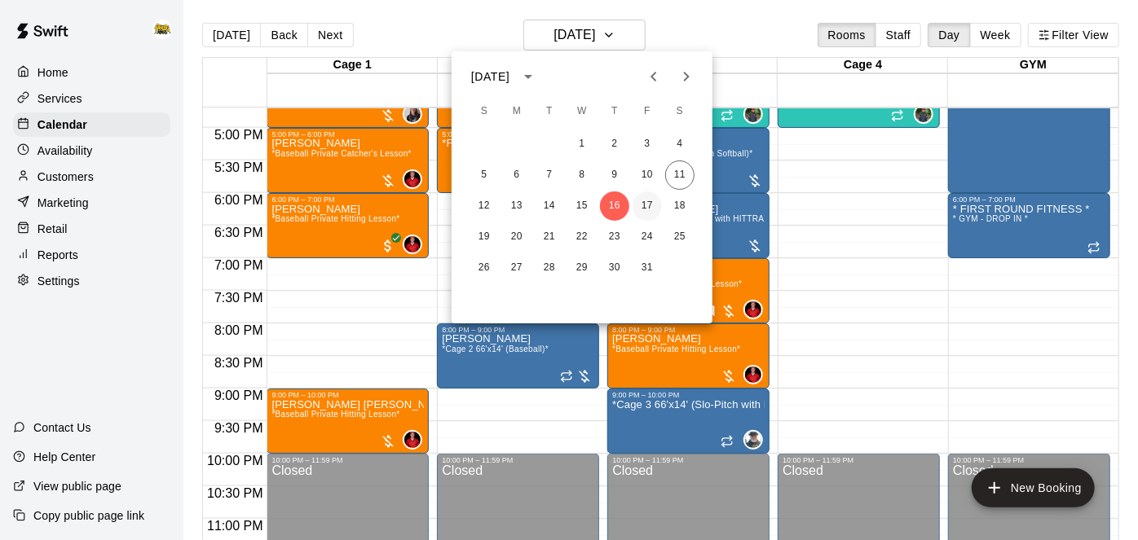
click at [650, 207] on button "17" at bounding box center [647, 206] width 29 height 29
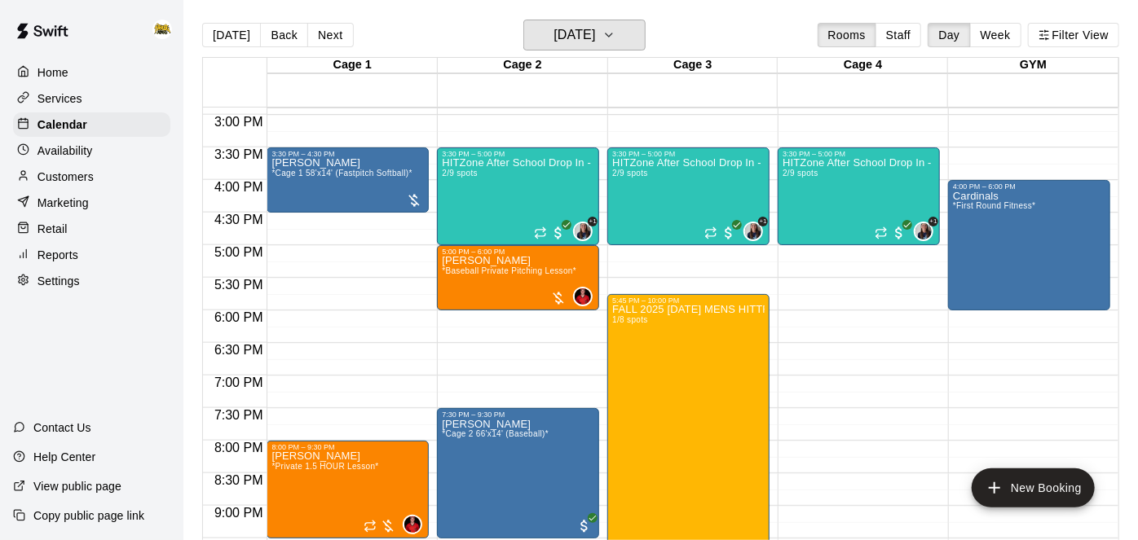
scroll to position [972, 0]
click at [615, 39] on icon "button" at bounding box center [608, 35] width 13 height 20
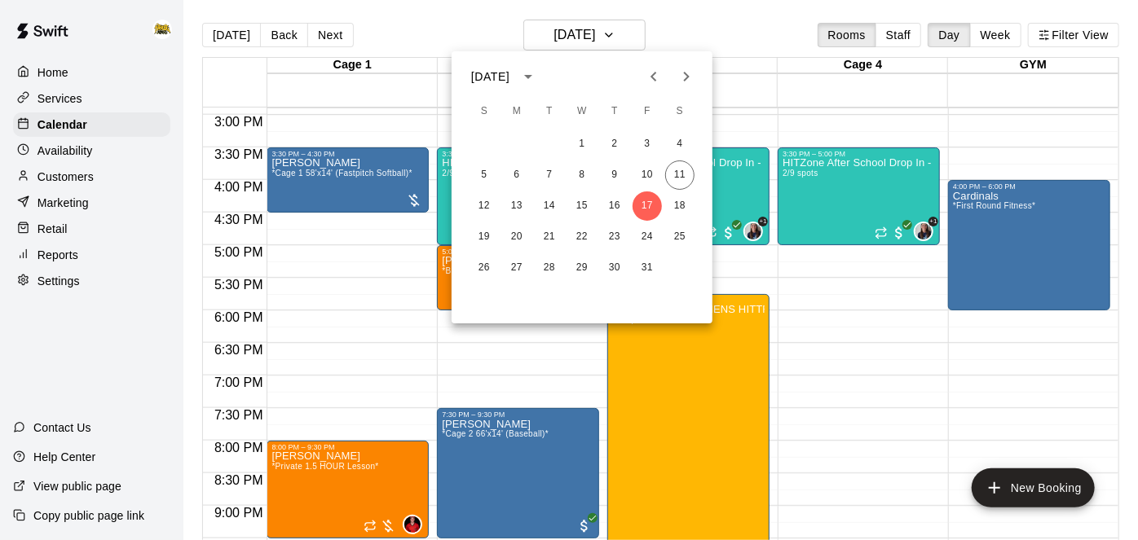
click at [761, 49] on div at bounding box center [569, 270] width 1138 height 540
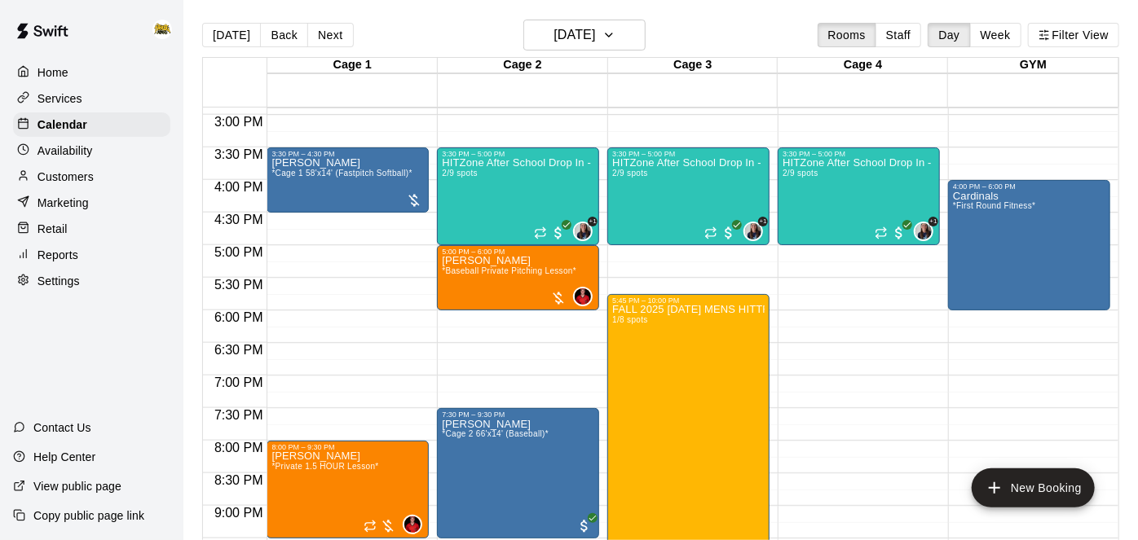
click at [70, 72] on div "Home" at bounding box center [91, 72] width 157 height 24
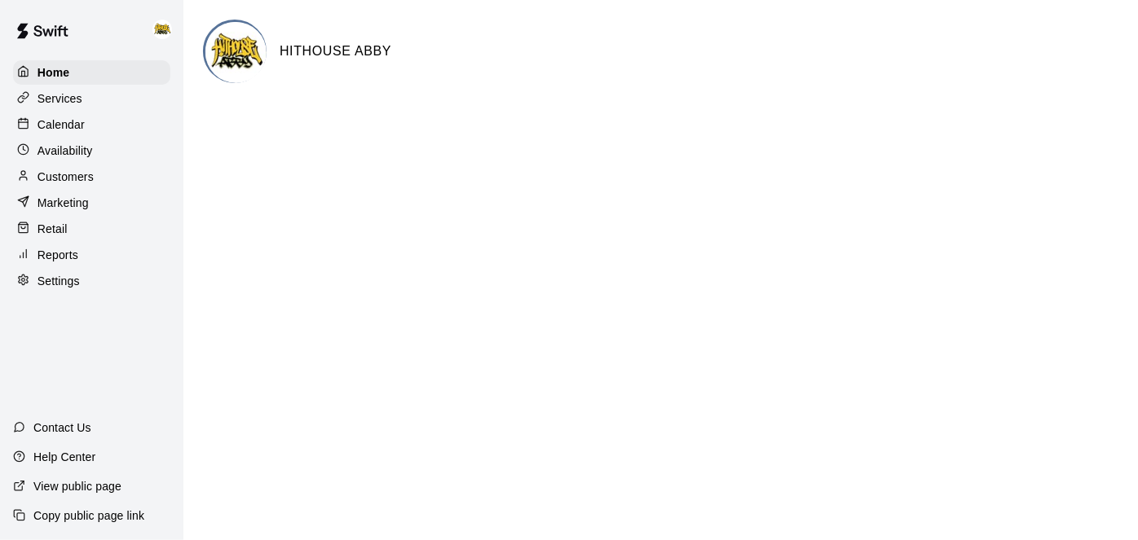
click at [75, 122] on p "Calendar" at bounding box center [60, 125] width 47 height 16
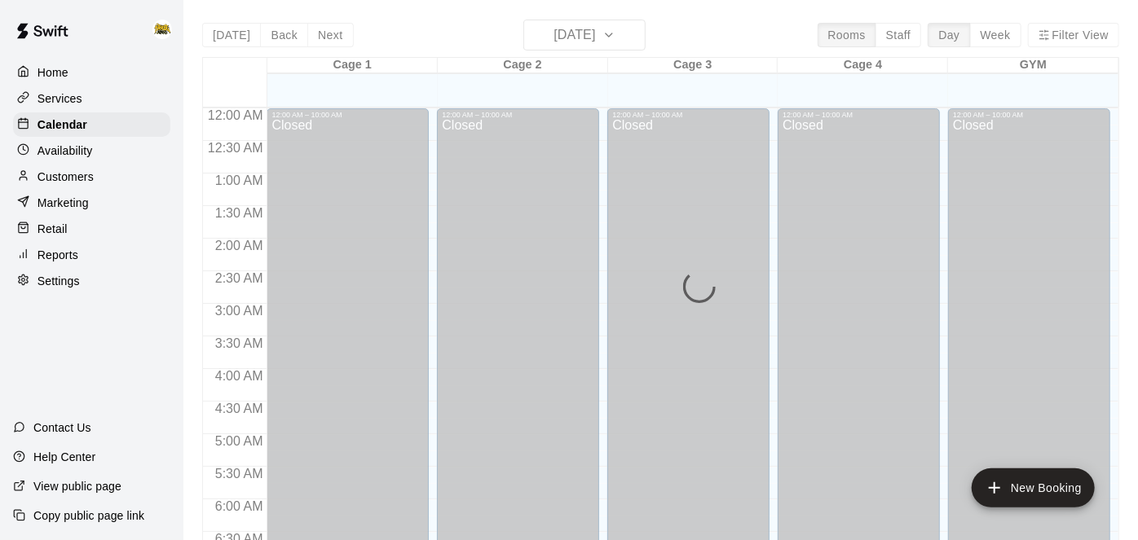
scroll to position [898, 0]
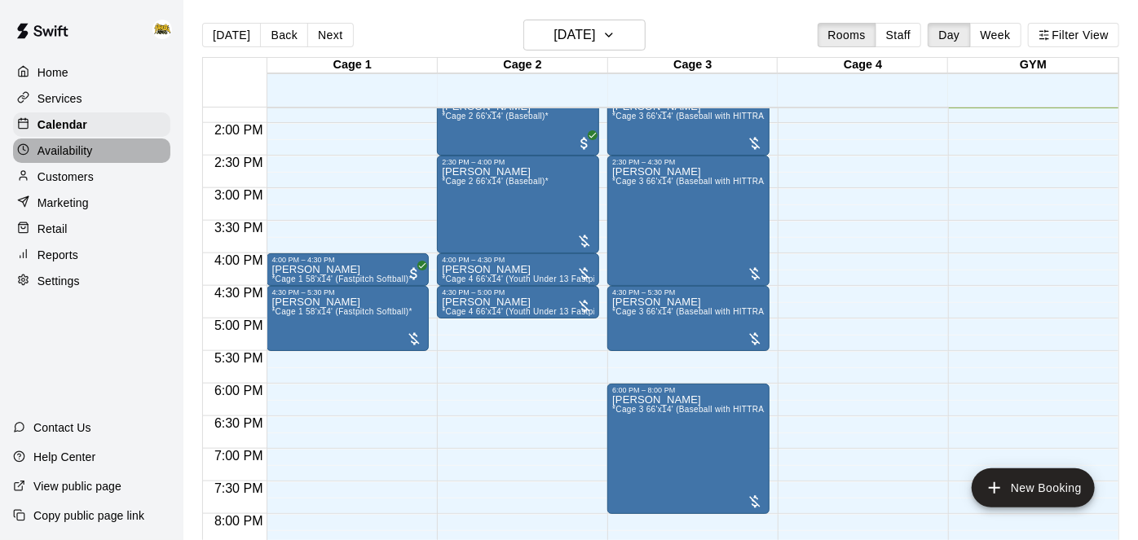
click at [95, 157] on div "Availability" at bounding box center [91, 151] width 157 height 24
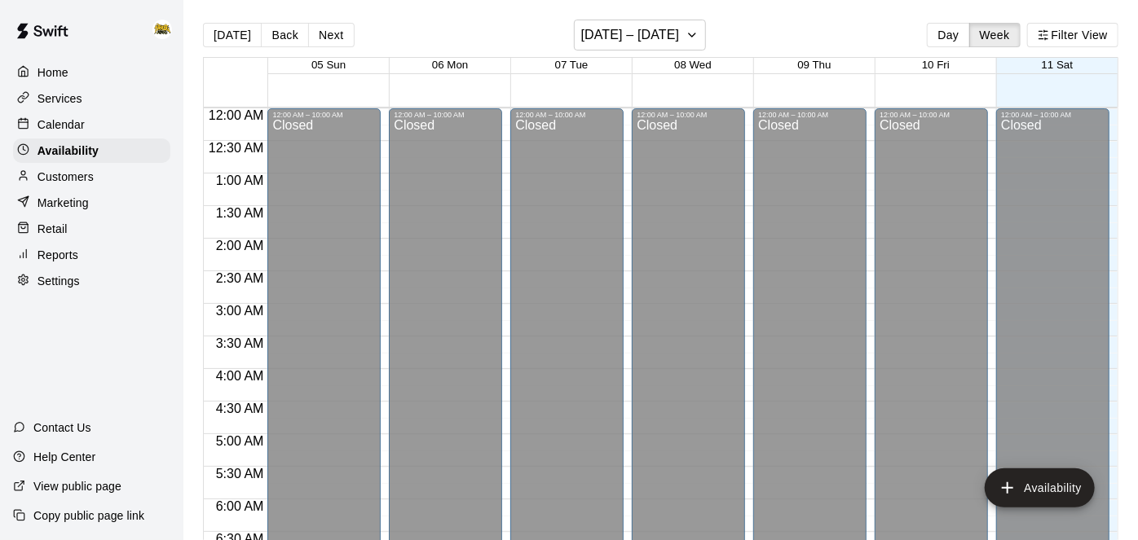
scroll to position [898, 0]
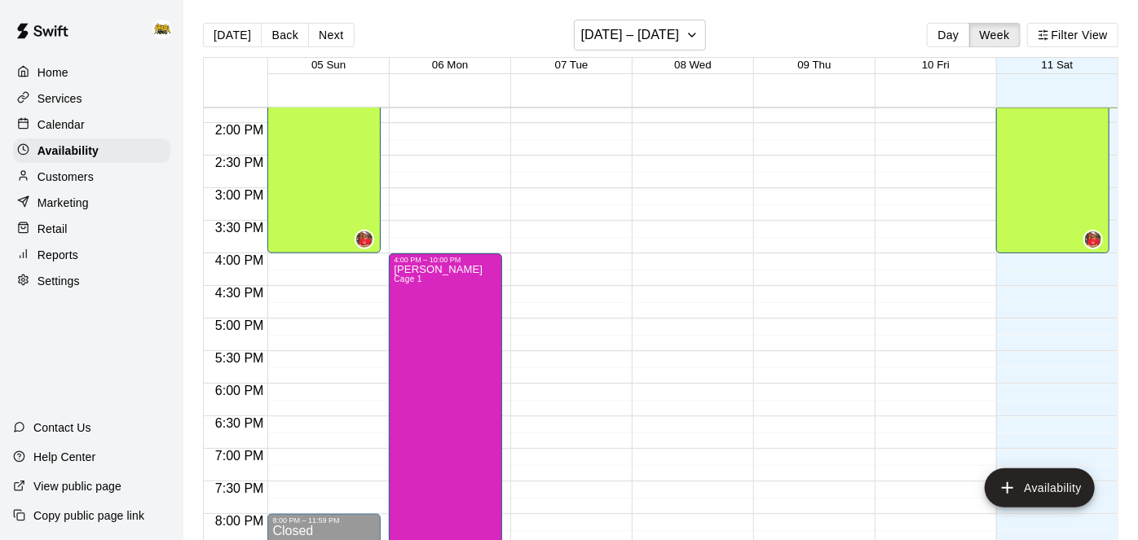
click at [84, 125] on div "Calendar" at bounding box center [91, 124] width 157 height 24
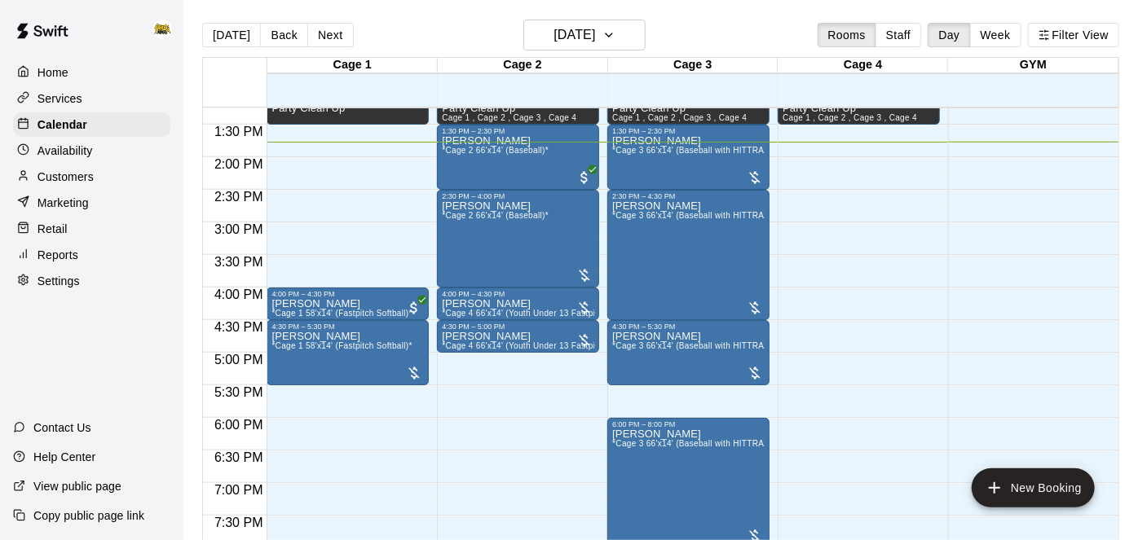
scroll to position [866, 0]
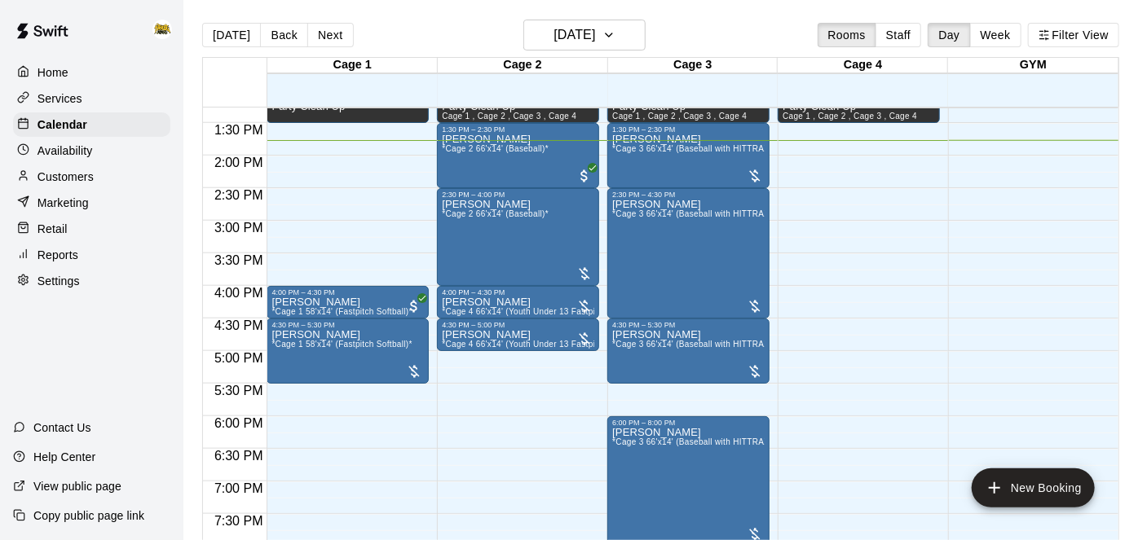
click at [648, 30] on div "[DATE] Back [DATE][DATE] Rooms Staff Day Week Filter View" at bounding box center [660, 38] width 917 height 37
click at [639, 38] on button "[DATE]" at bounding box center [584, 35] width 122 height 31
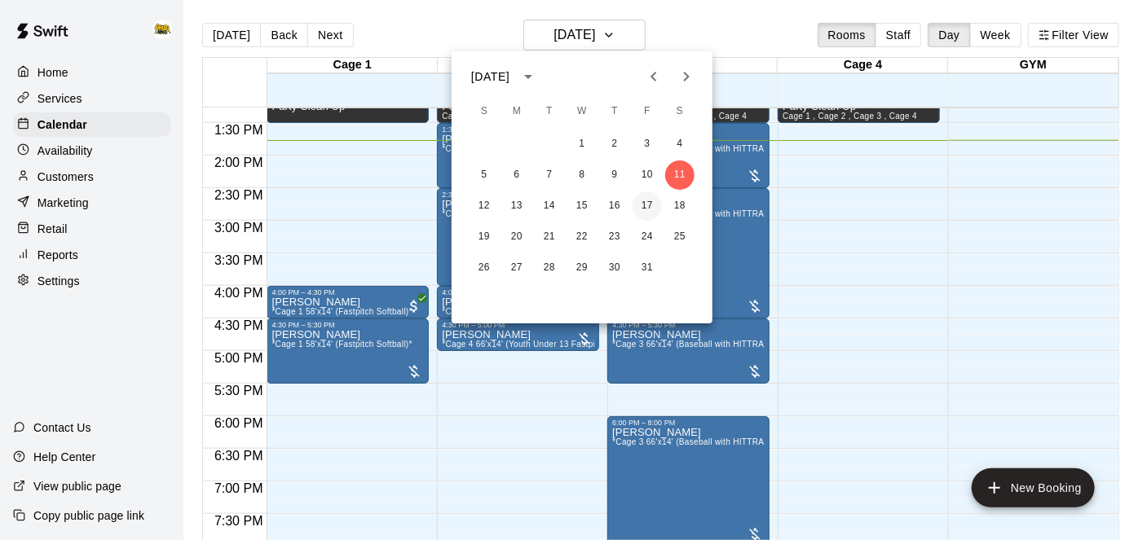
click at [652, 209] on button "17" at bounding box center [647, 206] width 29 height 29
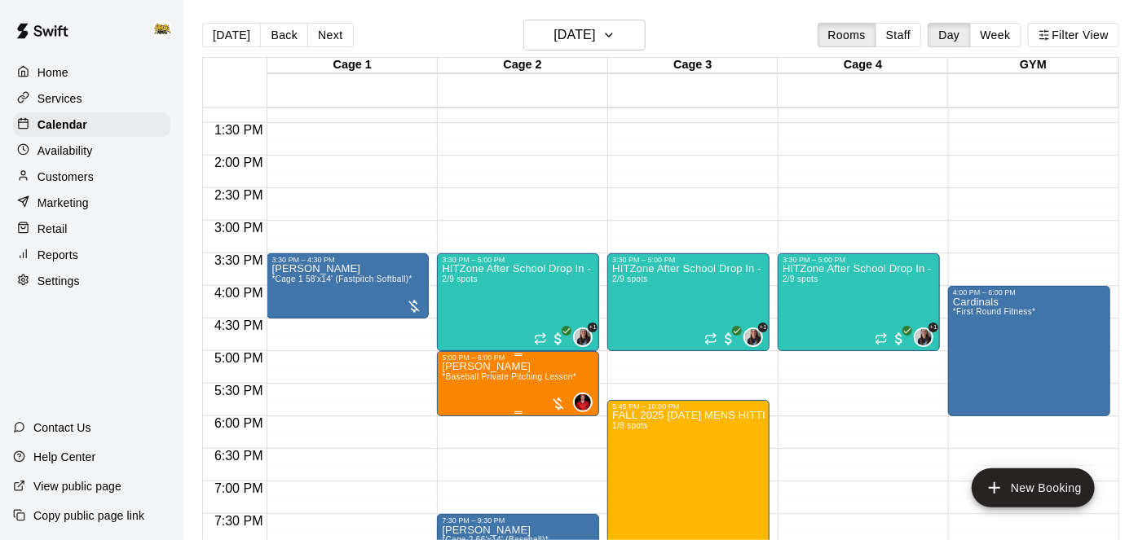
click at [520, 373] on span "*Baseball Private Pitching Lesson*" at bounding box center [509, 377] width 135 height 9
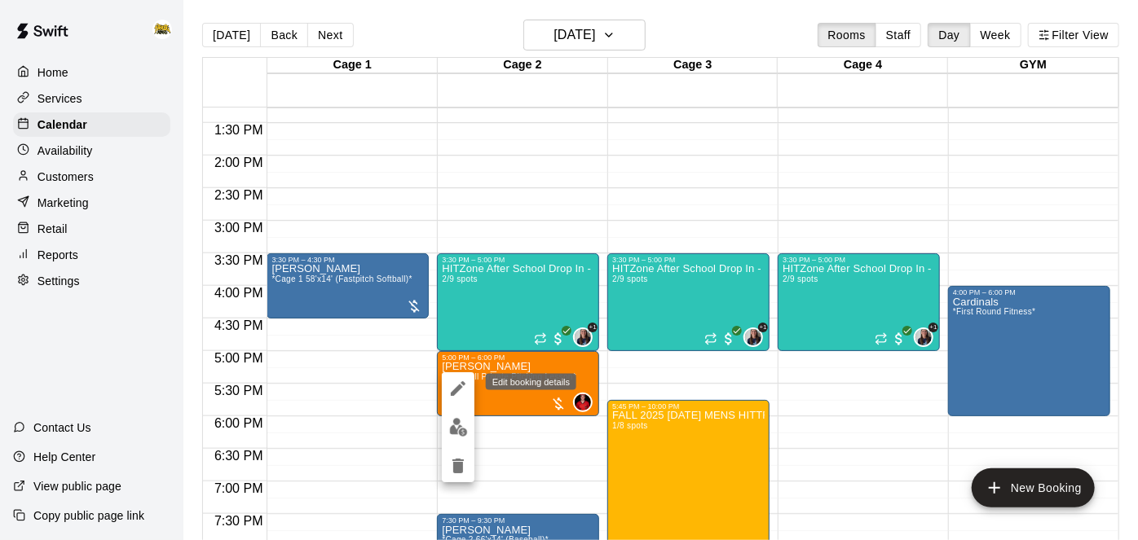
click at [458, 387] on icon "edit" at bounding box center [458, 389] width 15 height 15
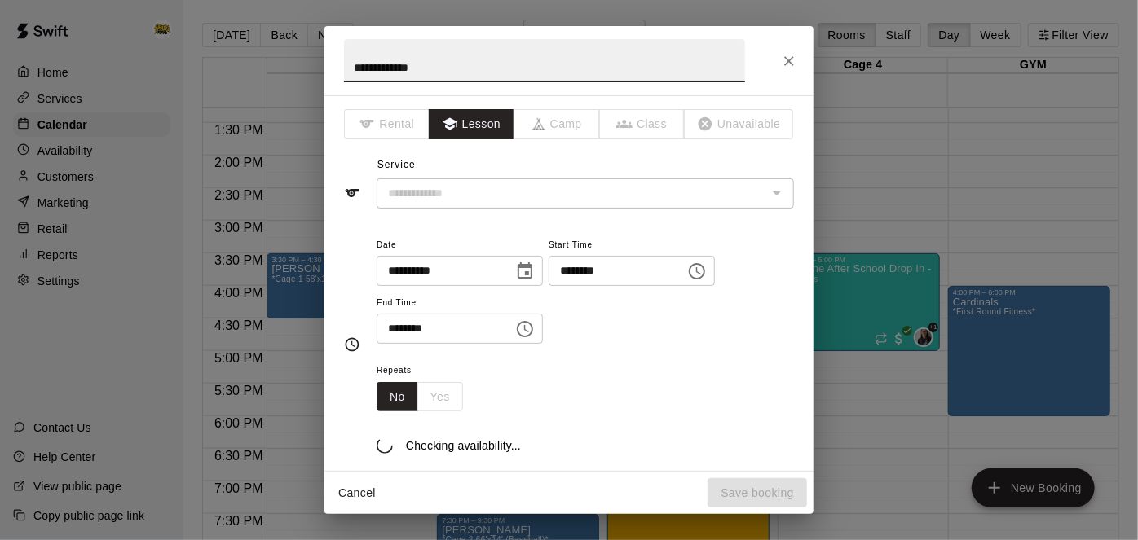
type input "**********"
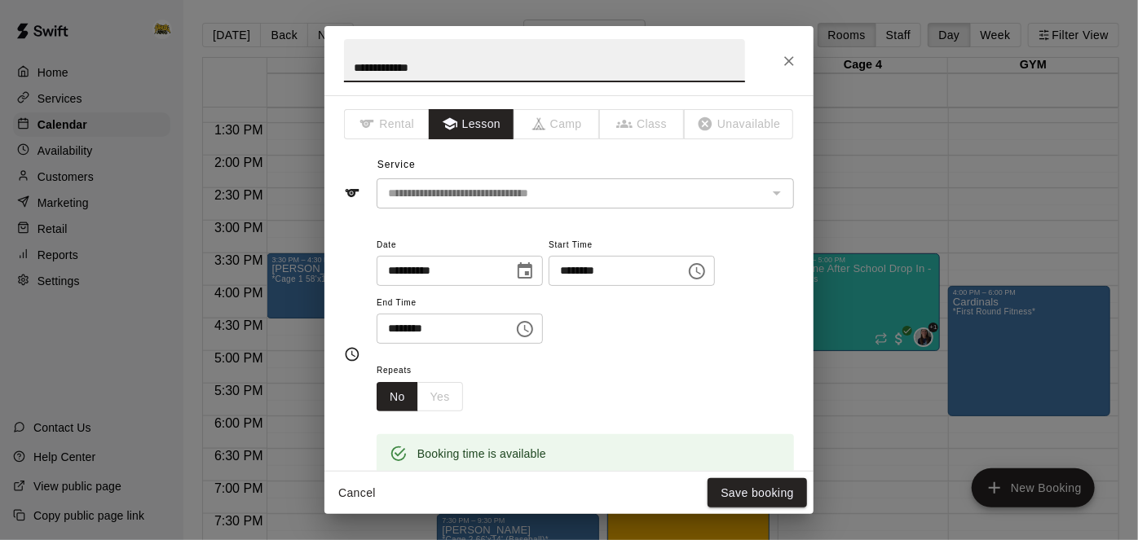
click at [535, 268] on icon "Choose date, selected date is Oct 17, 2025" at bounding box center [525, 272] width 20 height 20
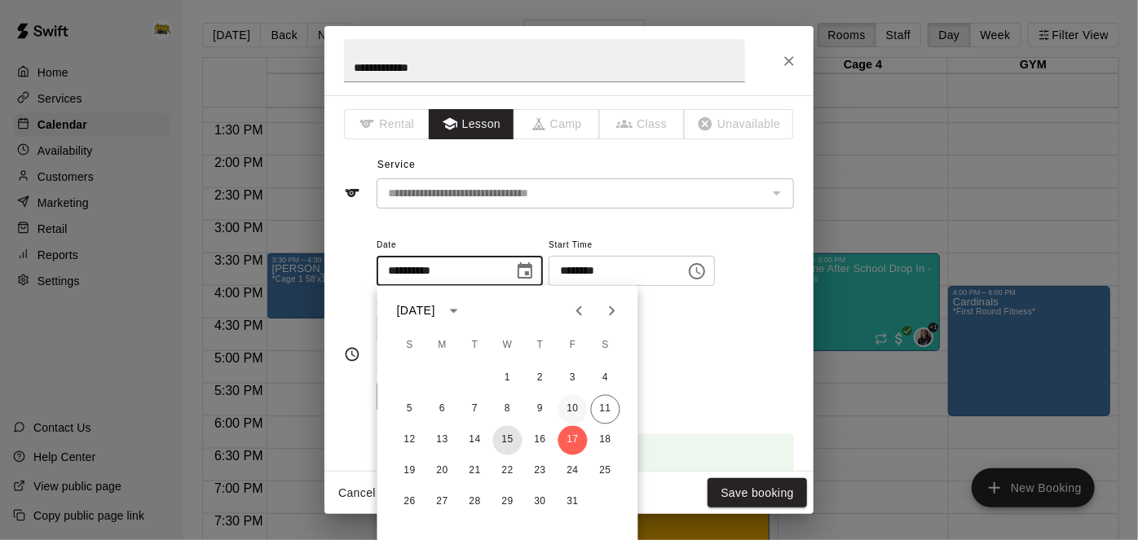
click at [509, 435] on button "15" at bounding box center [507, 440] width 29 height 29
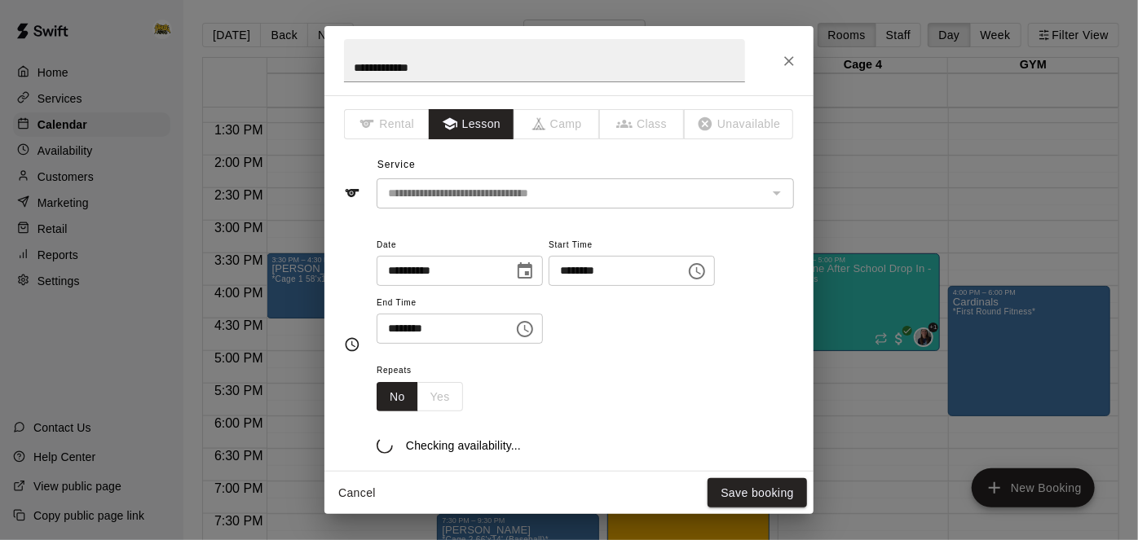
type input "**********"
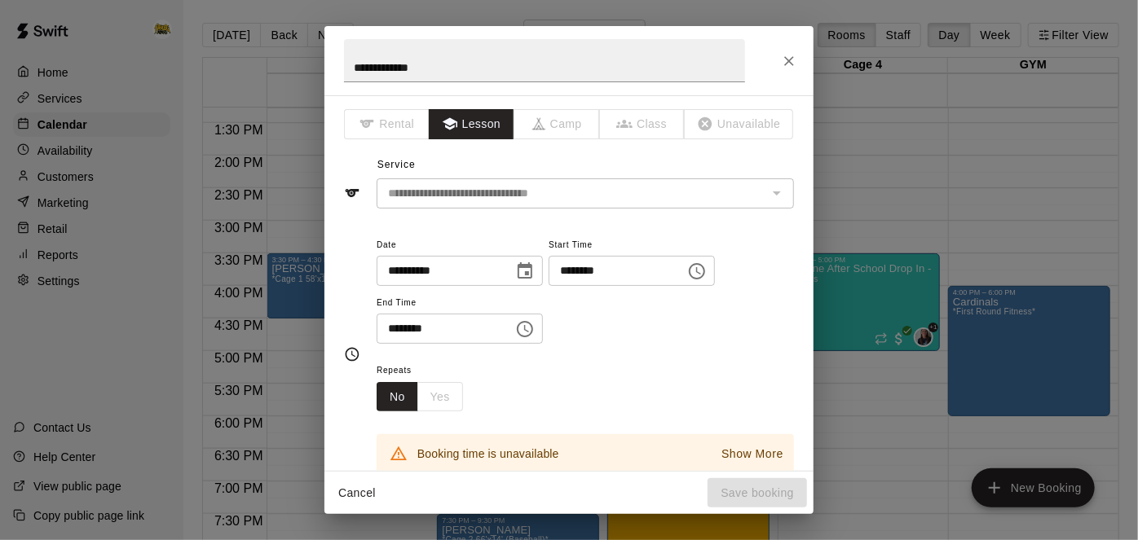
click at [549, 286] on input "********" at bounding box center [612, 271] width 126 height 30
type input "********"
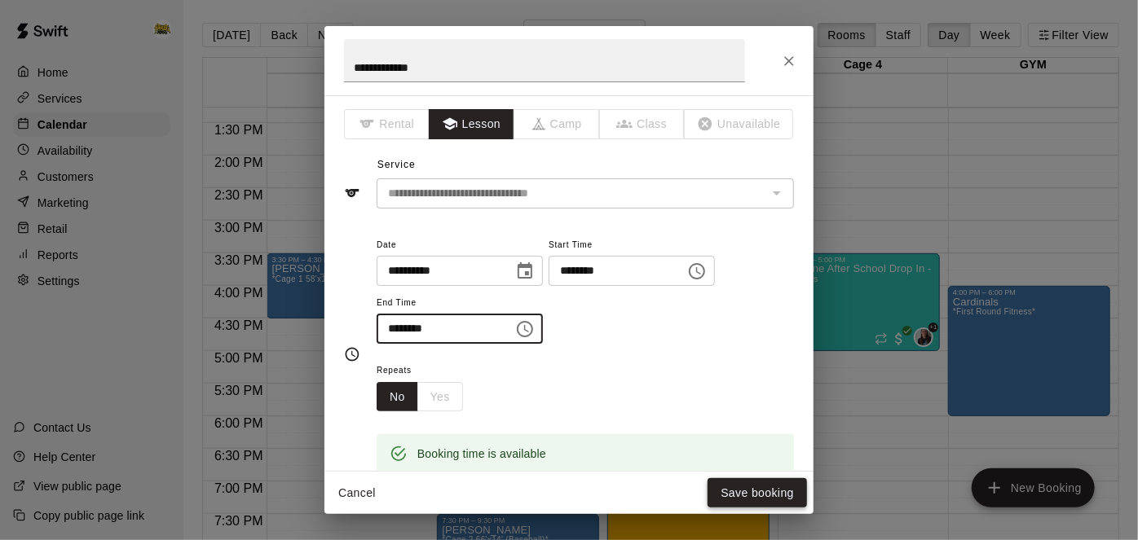
type input "********"
click at [785, 497] on button "Save booking" at bounding box center [757, 494] width 99 height 30
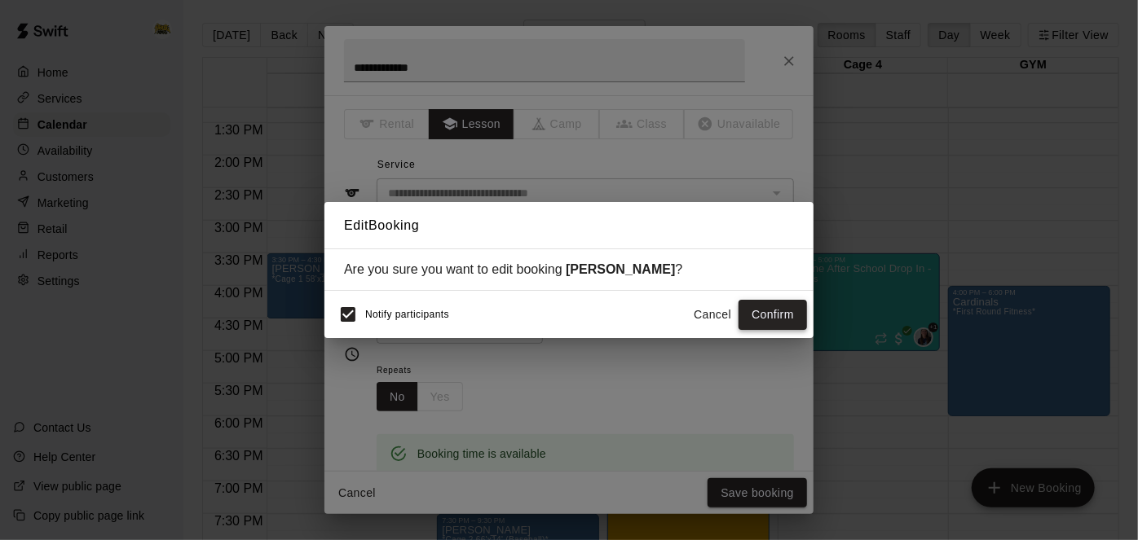
click at [777, 316] on button "Confirm" at bounding box center [773, 315] width 68 height 30
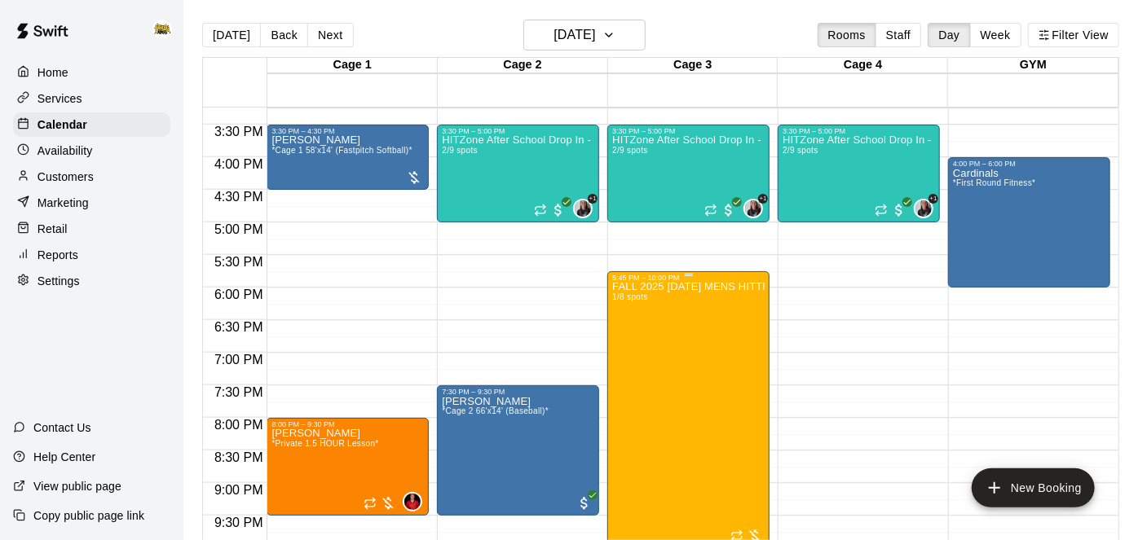
scroll to position [992, 0]
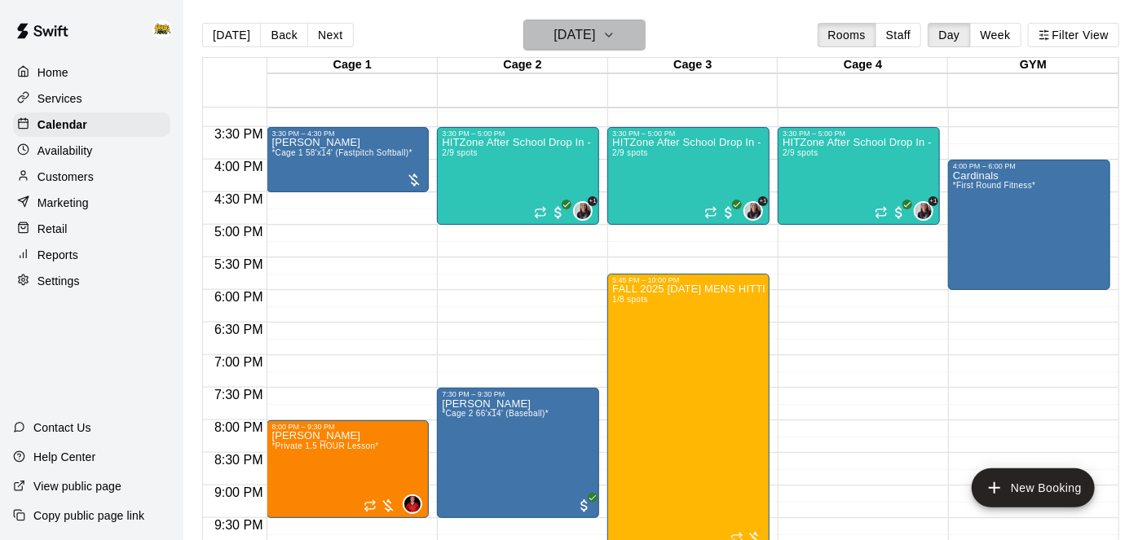
click at [576, 36] on h6 "[DATE]" at bounding box center [575, 35] width 42 height 23
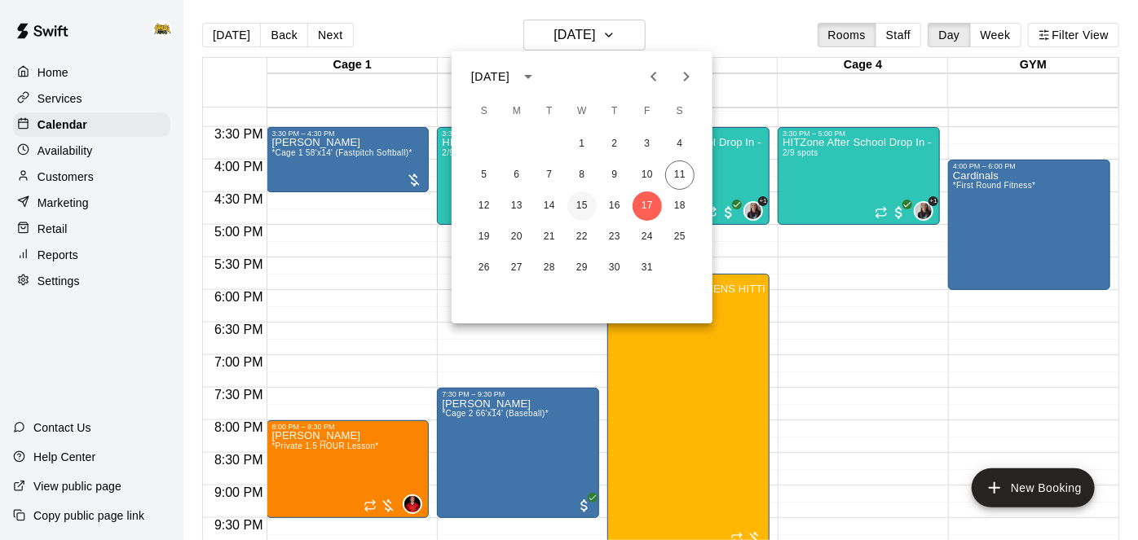
click at [585, 205] on button "15" at bounding box center [581, 206] width 29 height 29
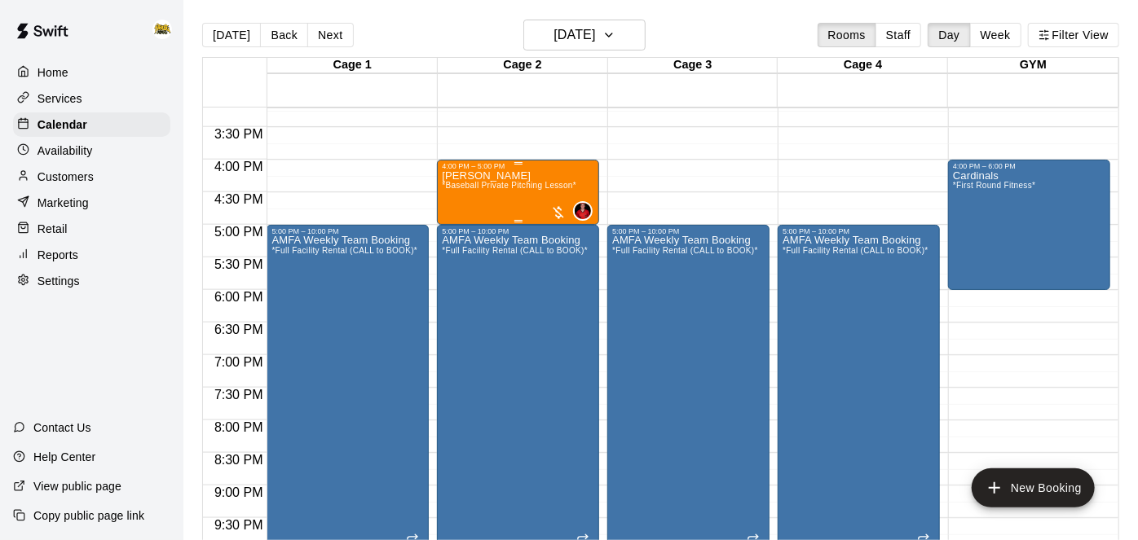
click at [522, 191] on div "[PERSON_NAME] *Baseball Private Pitching Lesson*" at bounding box center [509, 440] width 135 height 540
click at [456, 182] on icon "edit" at bounding box center [458, 187] width 20 height 20
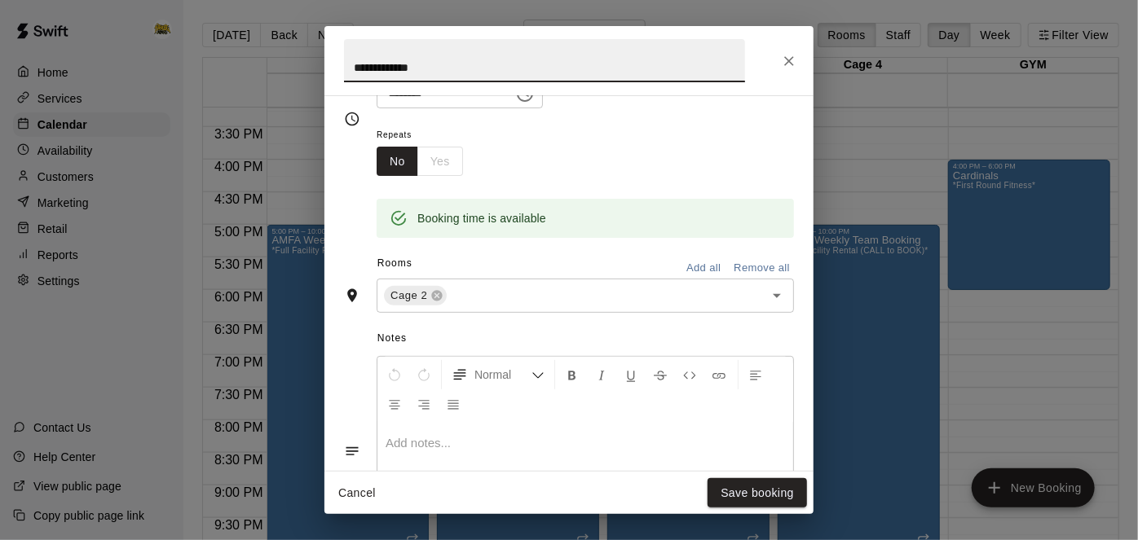
scroll to position [243, 0]
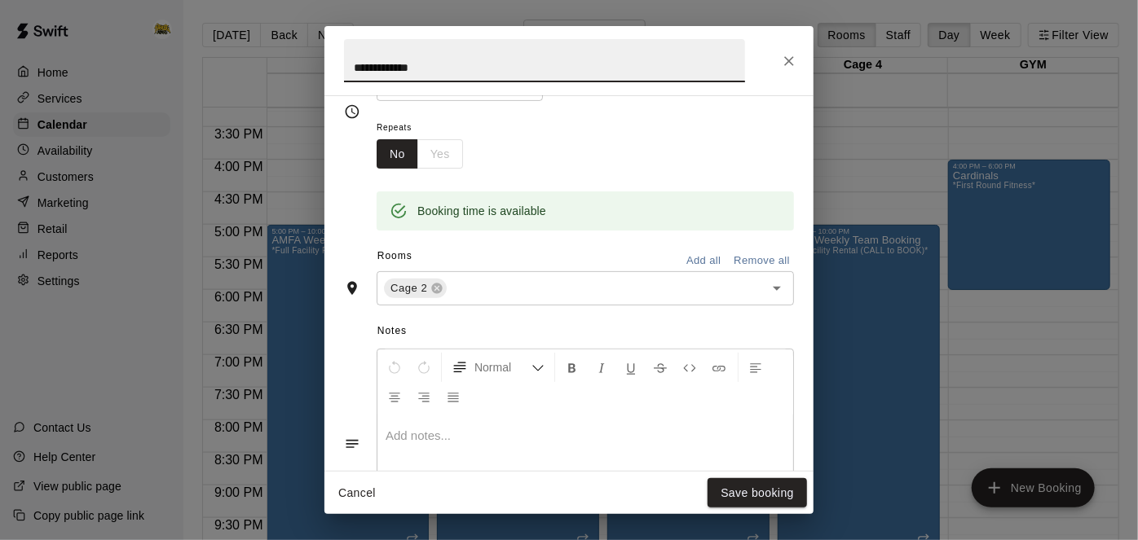
click at [761, 274] on button "Remove all" at bounding box center [762, 261] width 64 height 25
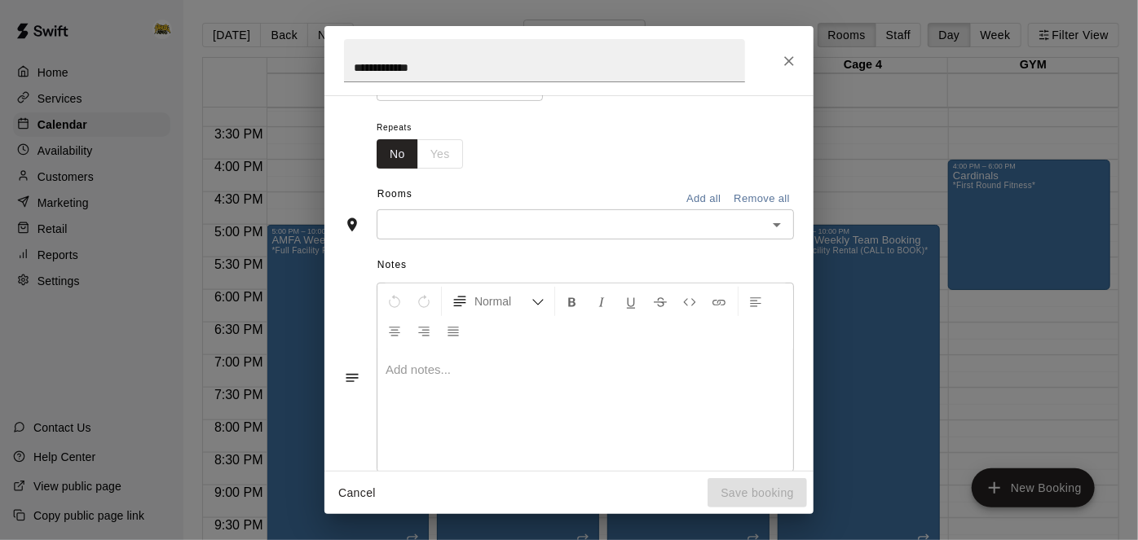
scroll to position [212, 0]
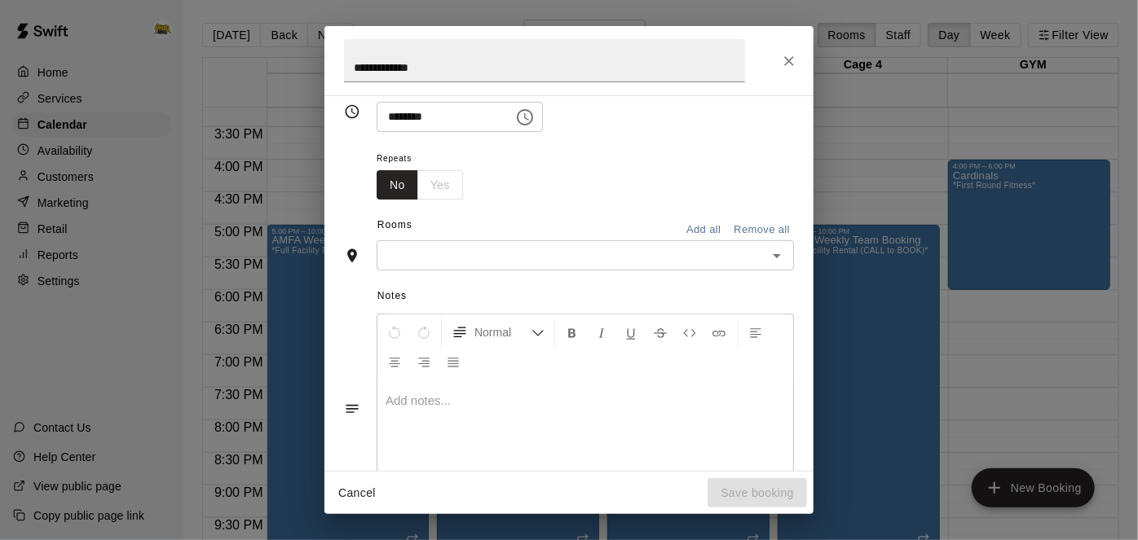
click at [777, 266] on icon "Open" at bounding box center [777, 256] width 20 height 20
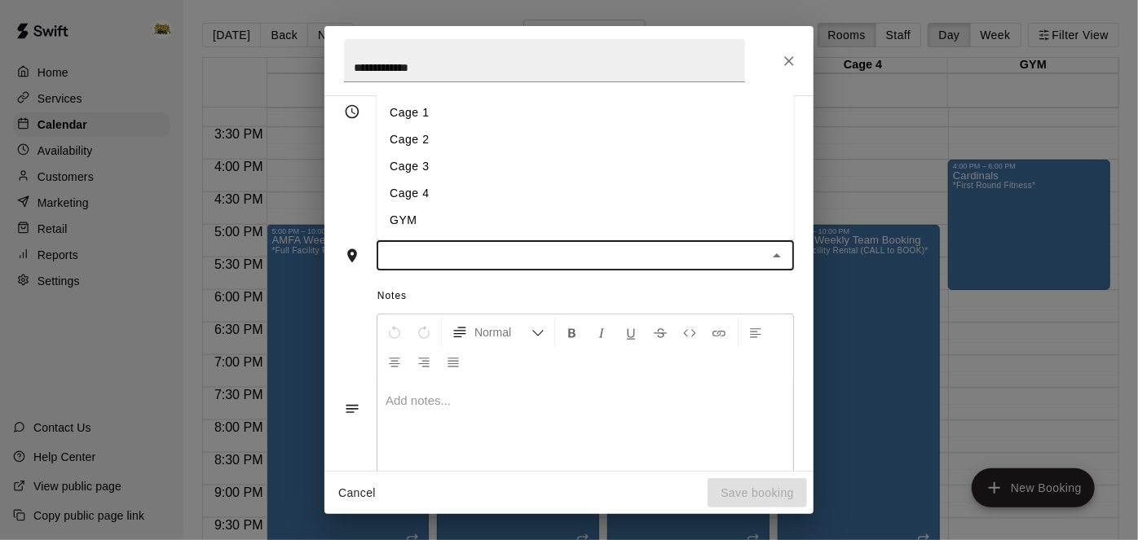
click at [690, 180] on li "Cage 3" at bounding box center [585, 166] width 417 height 27
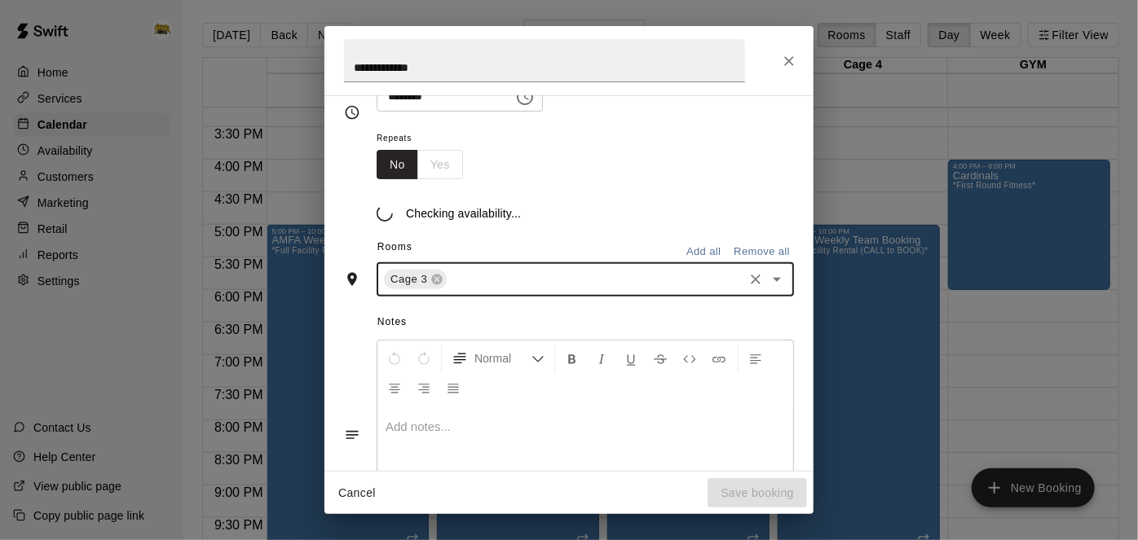
scroll to position [243, 0]
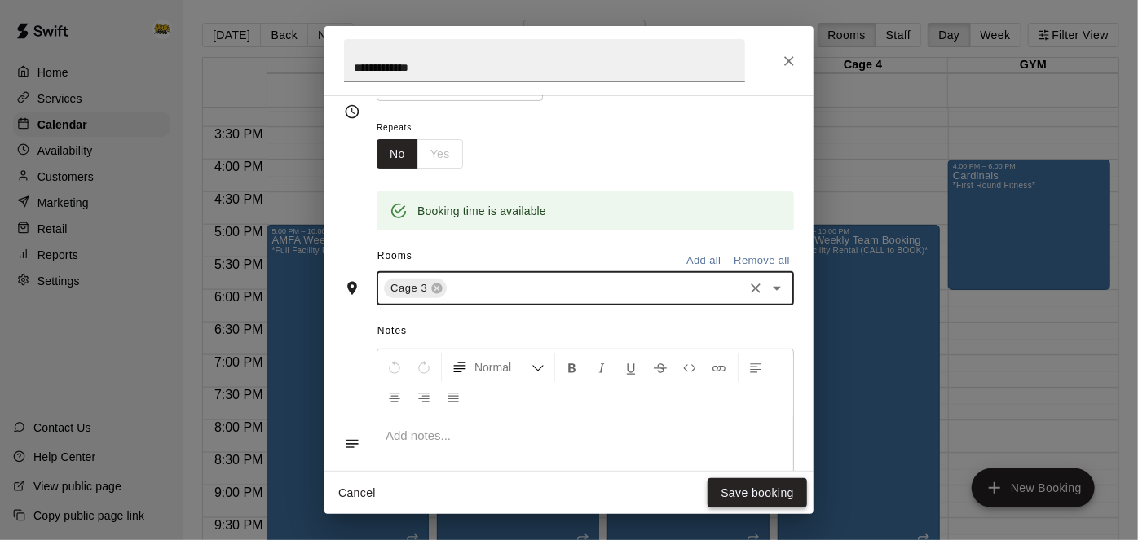
click at [770, 496] on button "Save booking" at bounding box center [757, 494] width 99 height 30
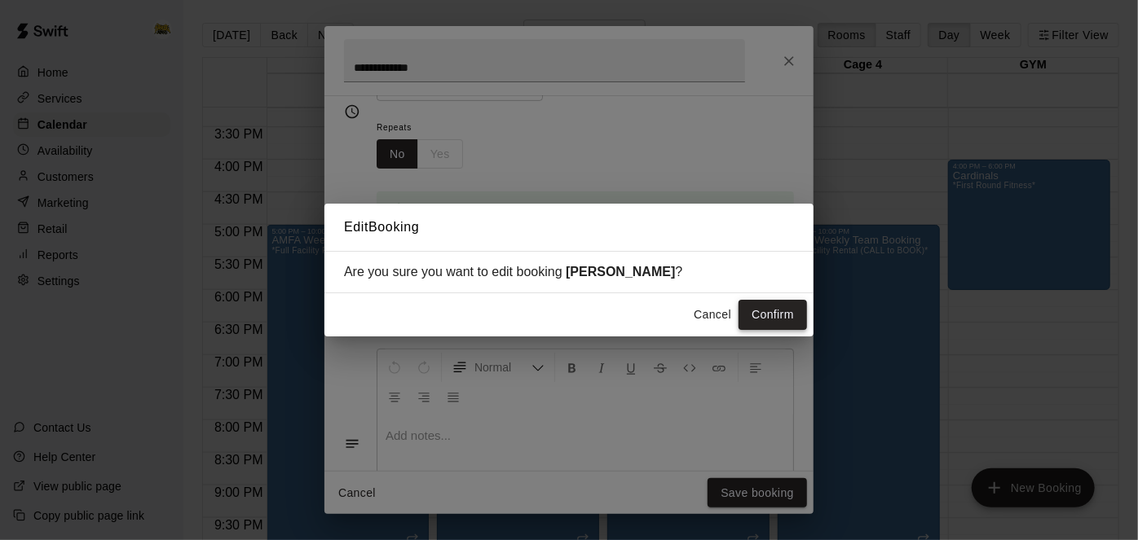
click at [776, 322] on button "Confirm" at bounding box center [773, 315] width 68 height 30
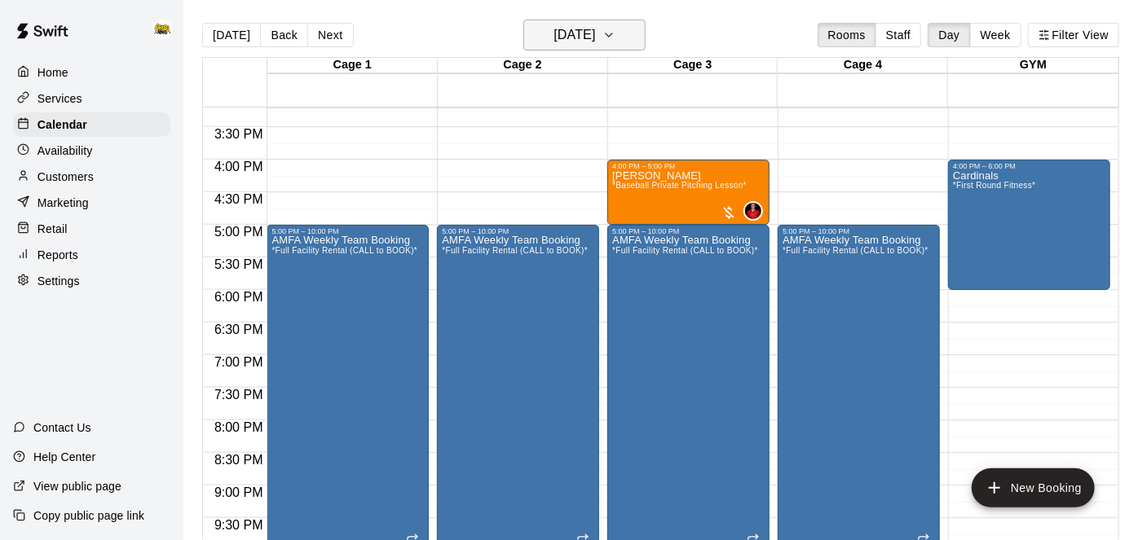
click at [586, 34] on h6 "[DATE]" at bounding box center [575, 35] width 42 height 23
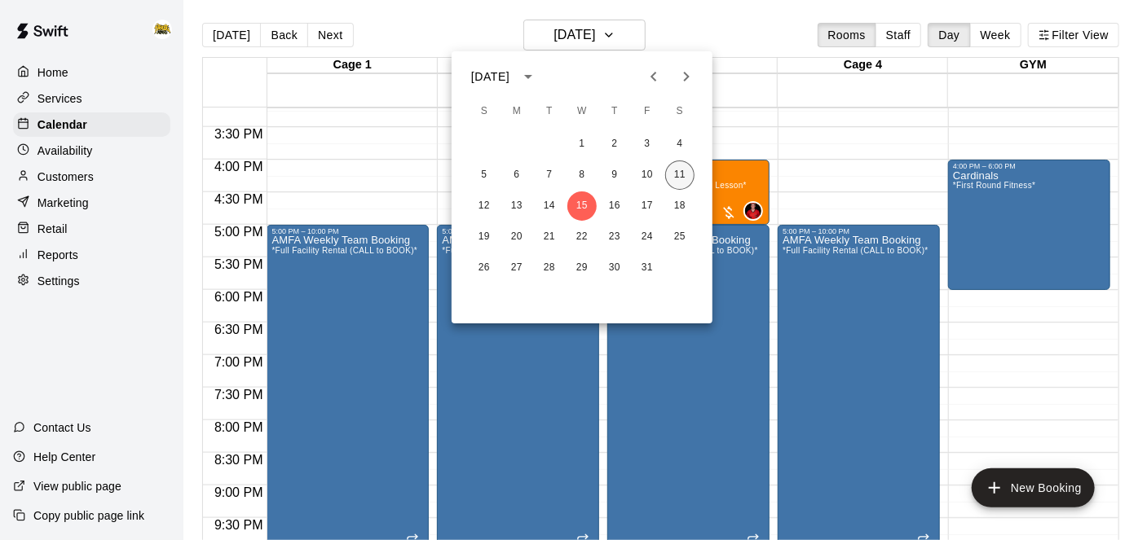
click at [685, 183] on button "11" at bounding box center [679, 175] width 29 height 29
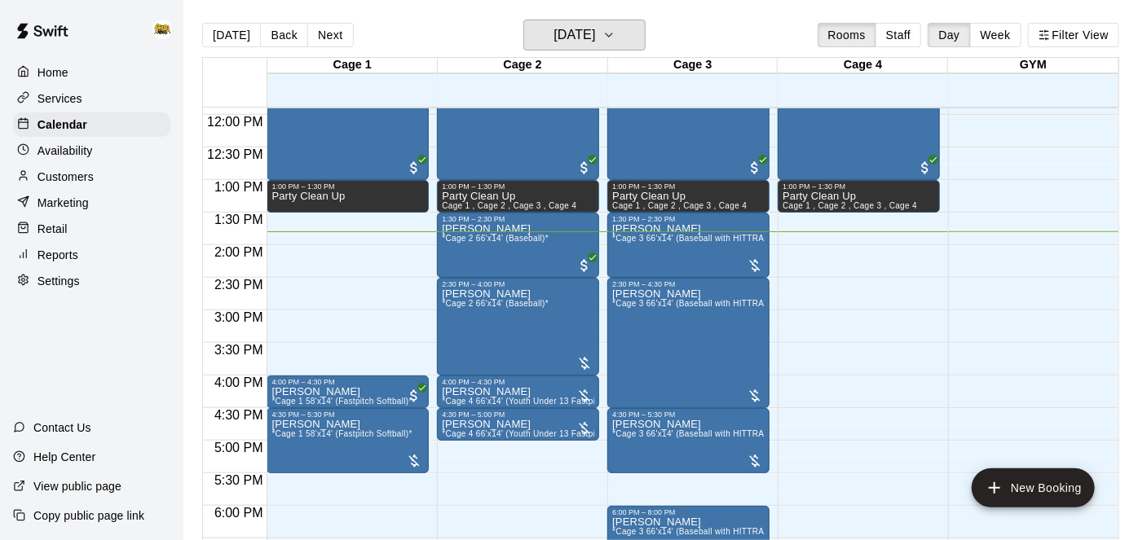
scroll to position [778, 0]
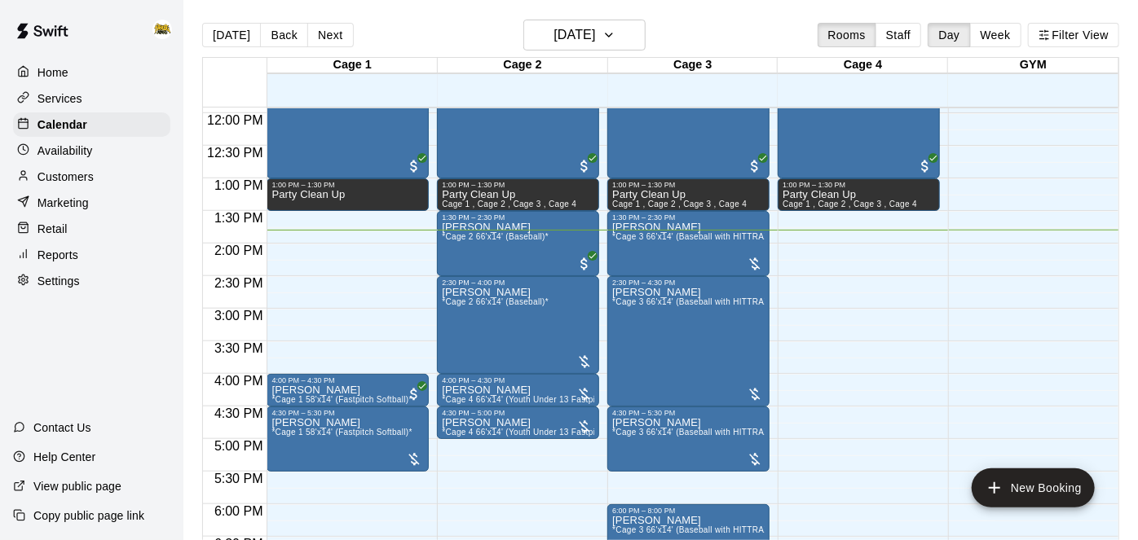
click at [62, 73] on p "Home" at bounding box center [52, 72] width 31 height 16
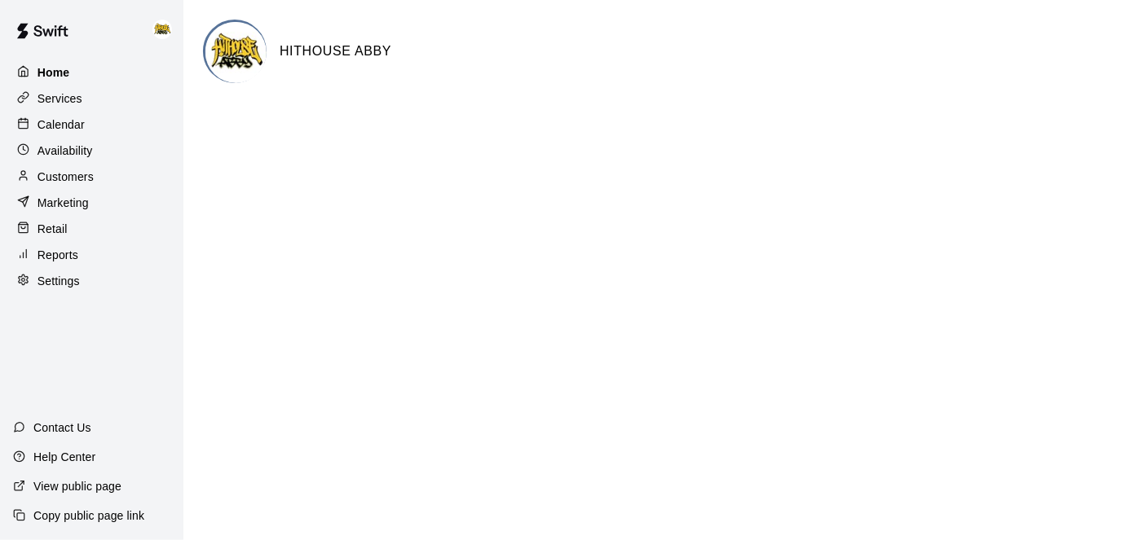
click at [62, 73] on p "Home" at bounding box center [53, 72] width 33 height 16
click at [82, 130] on p "Calendar" at bounding box center [60, 125] width 47 height 16
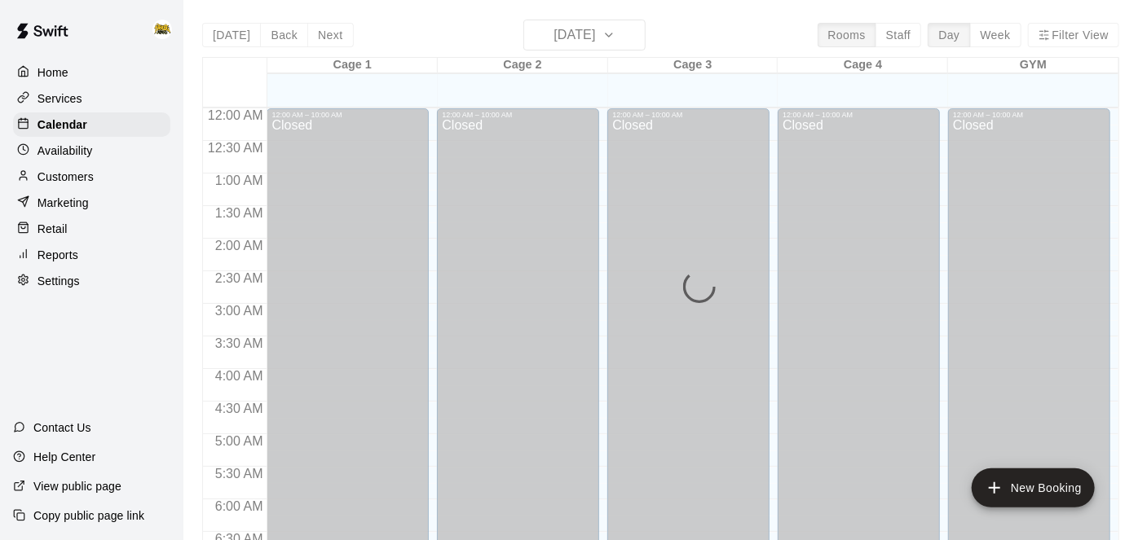
scroll to position [906, 0]
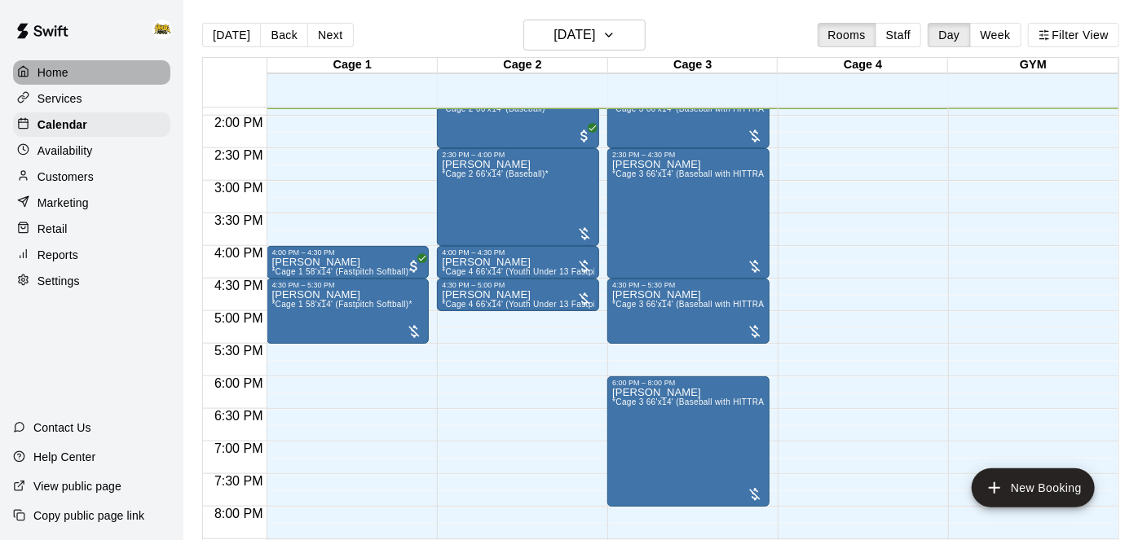
click at [82, 77] on div "Home" at bounding box center [91, 72] width 157 height 24
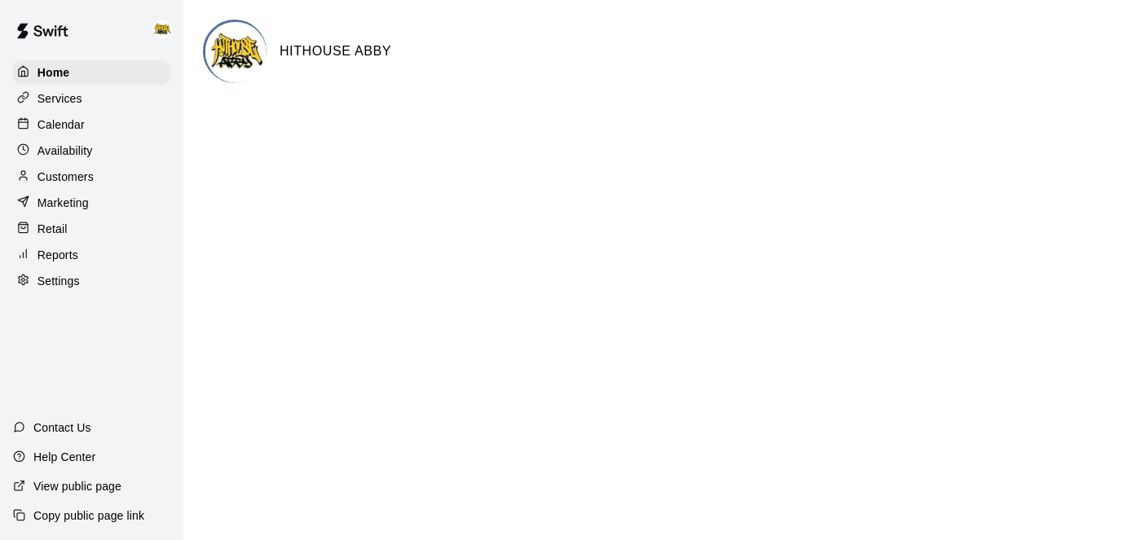
click at [86, 122] on div "Calendar" at bounding box center [91, 124] width 157 height 24
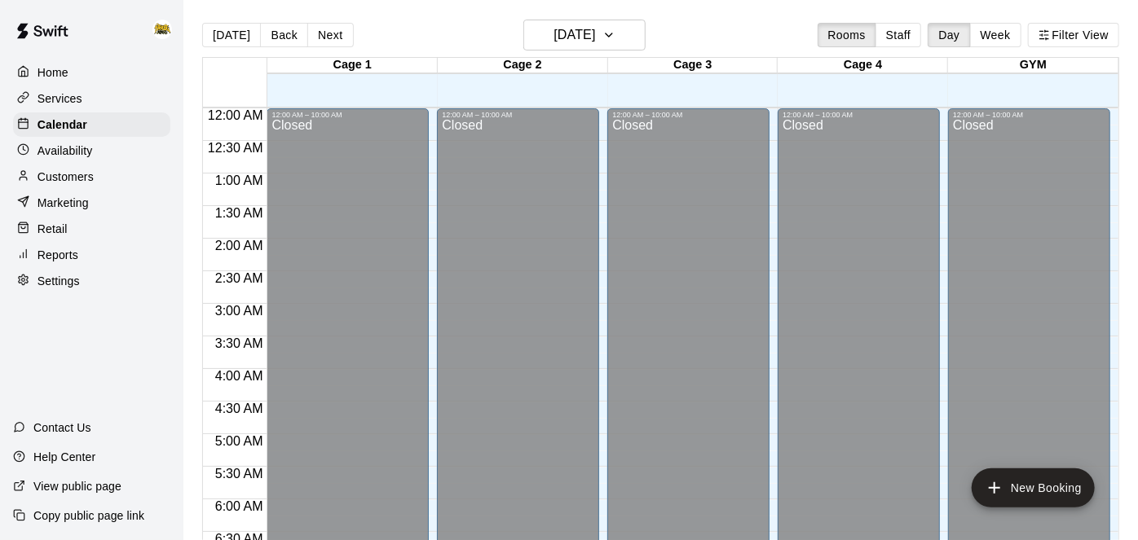
scroll to position [906, 0]
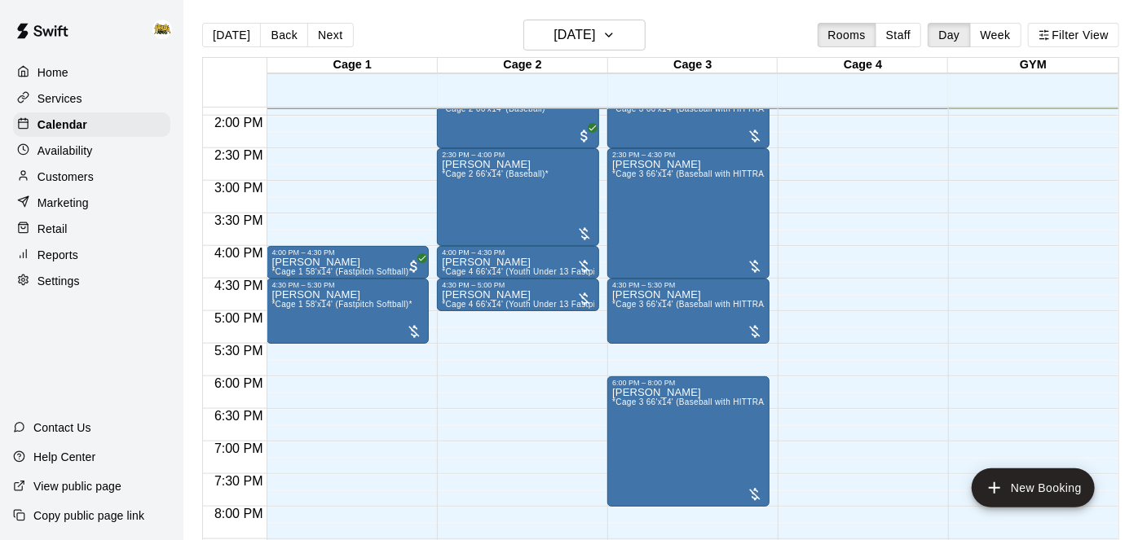
click at [59, 74] on p "Home" at bounding box center [52, 72] width 31 height 16
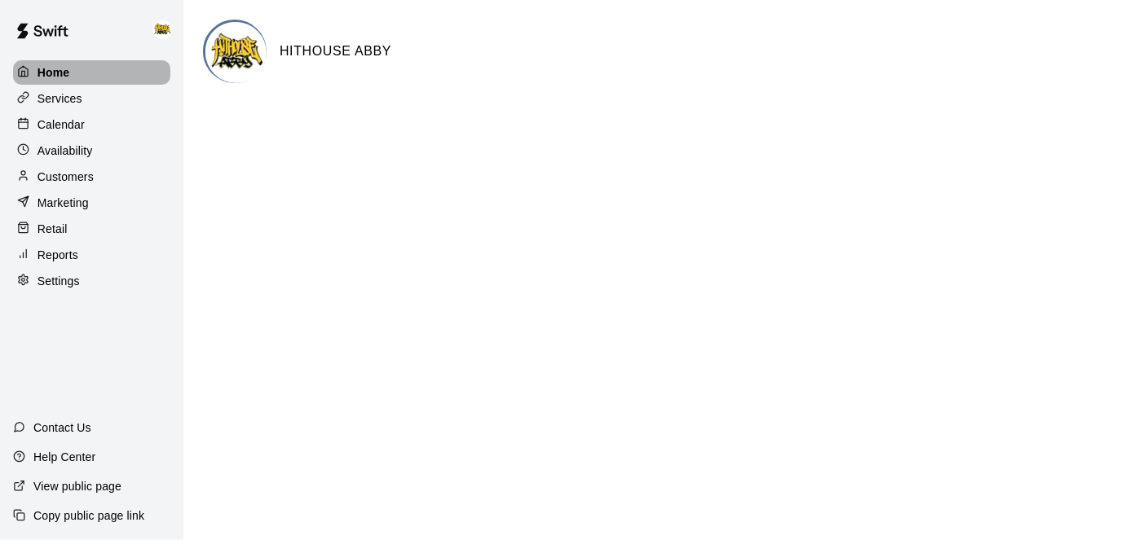
click at [56, 73] on p "Home" at bounding box center [53, 72] width 33 height 16
click at [62, 121] on p "Calendar" at bounding box center [60, 125] width 47 height 16
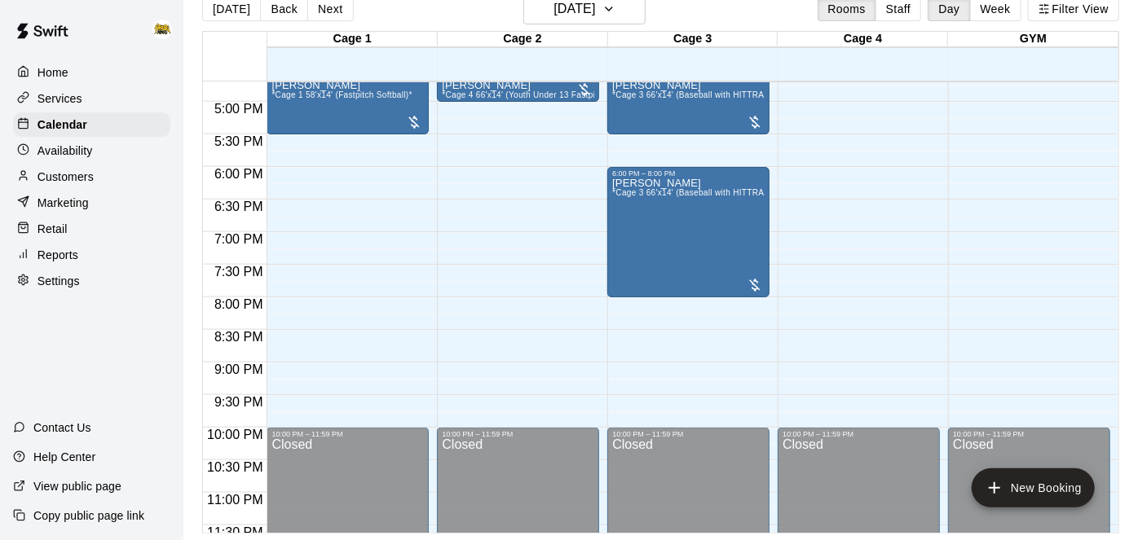
scroll to position [1114, 0]
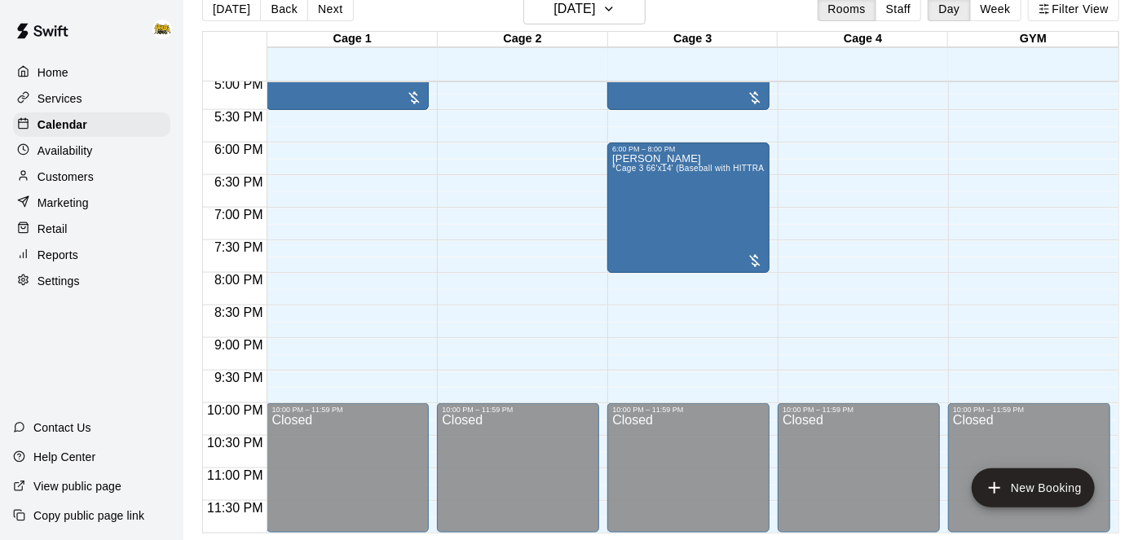
click at [101, 73] on div "Home" at bounding box center [91, 72] width 157 height 24
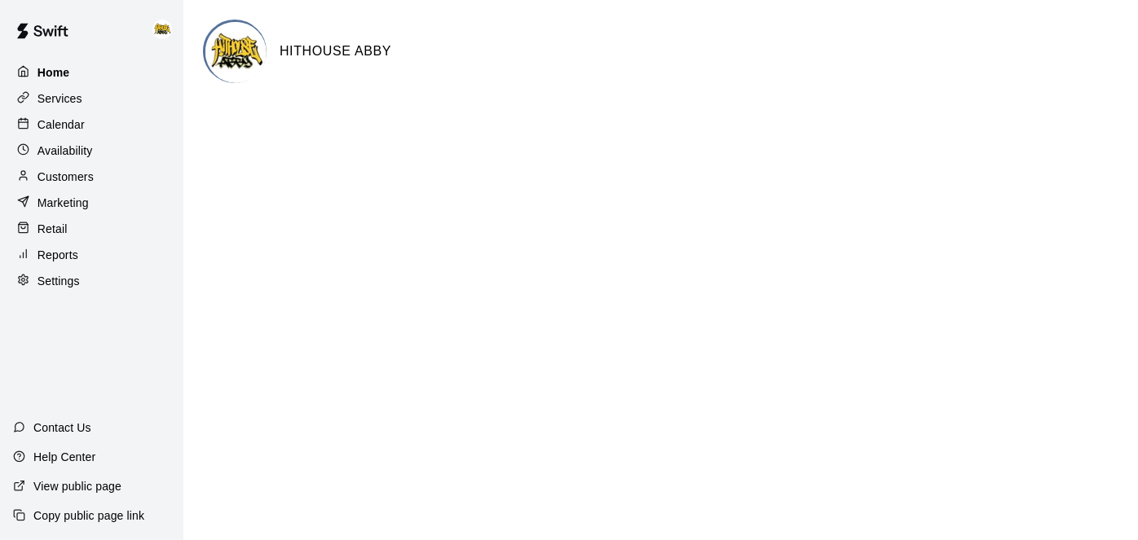
click at [43, 83] on div "Home" at bounding box center [91, 72] width 157 height 24
click at [172, 99] on div "Services" at bounding box center [98, 98] width 170 height 24
click at [64, 77] on p "Home" at bounding box center [53, 72] width 33 height 16
click at [69, 126] on p "Calendar" at bounding box center [60, 125] width 47 height 16
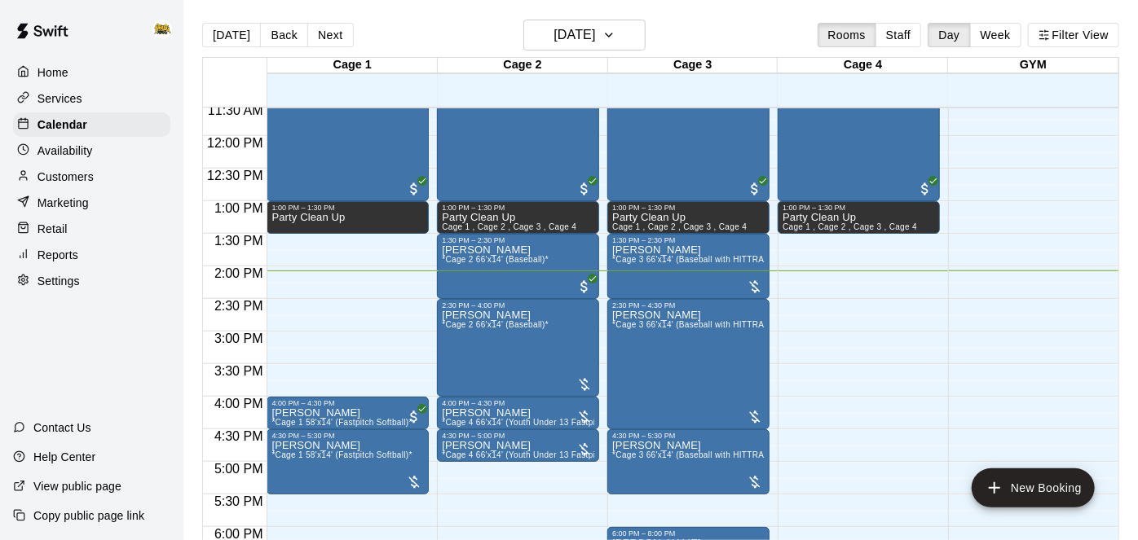
scroll to position [756, 0]
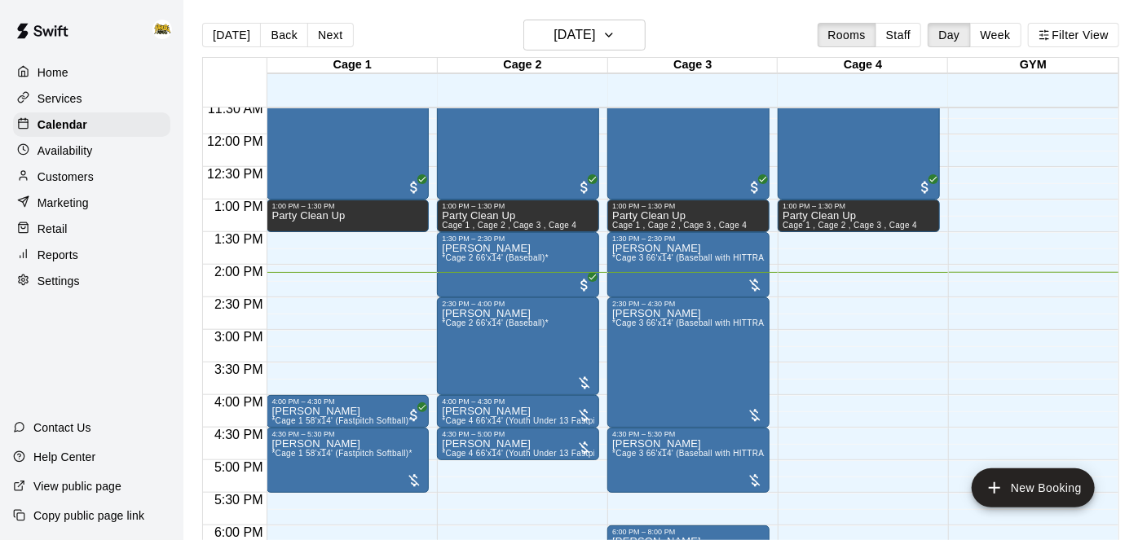
click at [76, 69] on div "Home" at bounding box center [91, 72] width 157 height 24
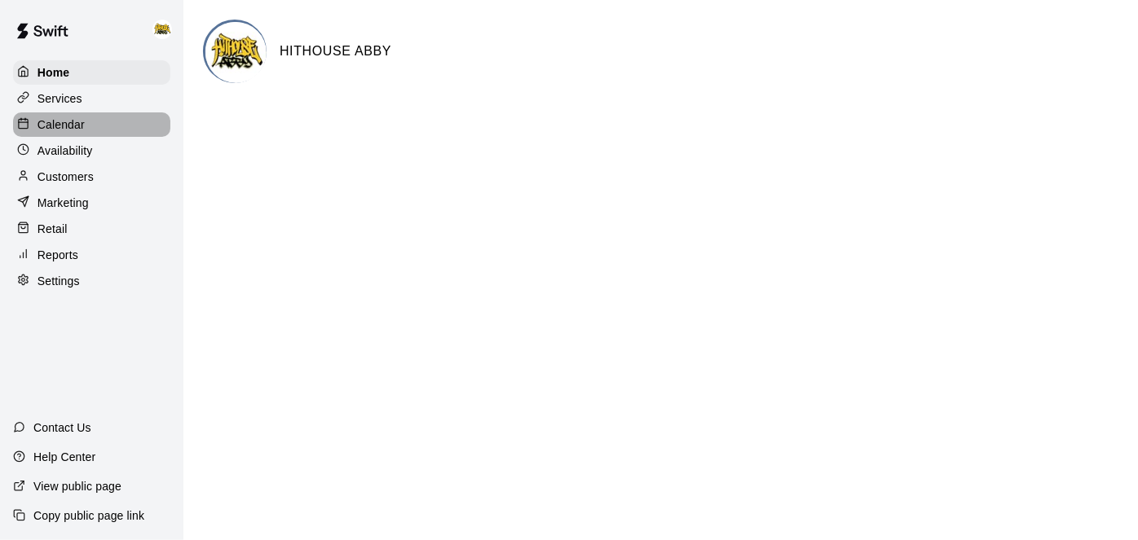
click at [92, 125] on div "Calendar" at bounding box center [91, 124] width 157 height 24
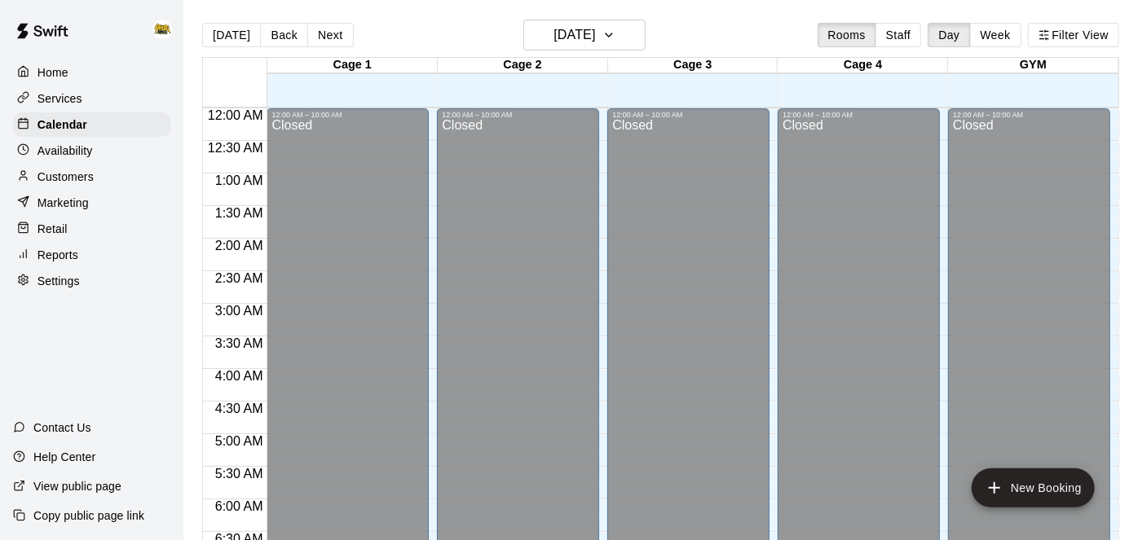
scroll to position [920, 0]
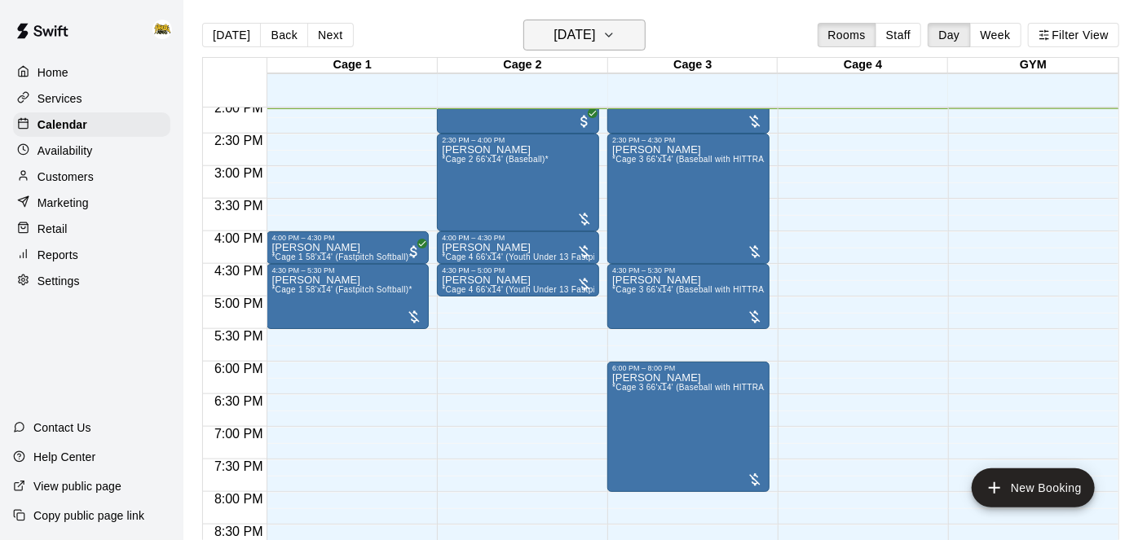
click at [595, 40] on h6 "[DATE]" at bounding box center [575, 35] width 42 height 23
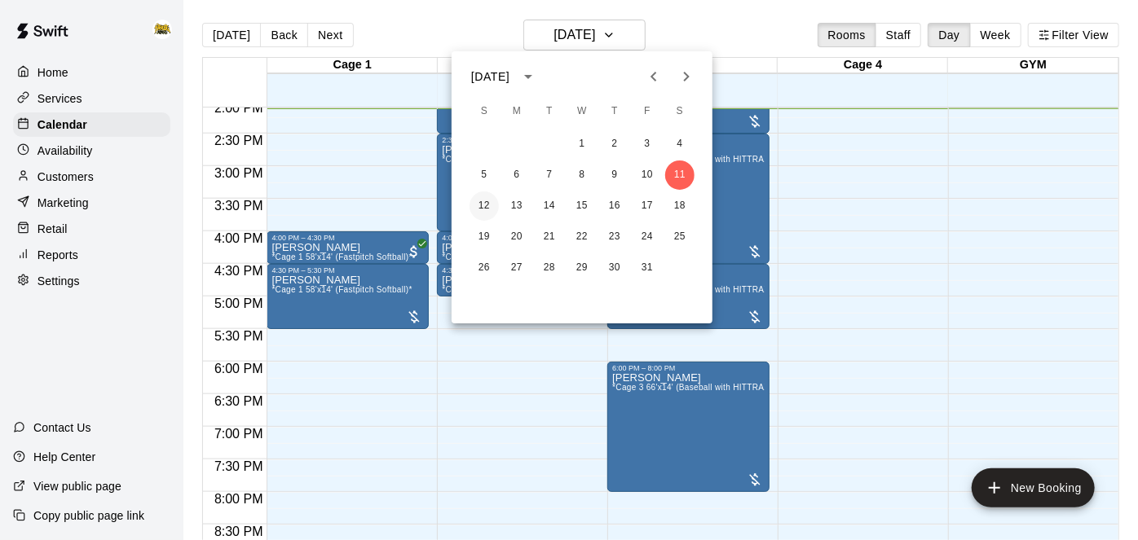
click at [479, 209] on button "12" at bounding box center [484, 206] width 29 height 29
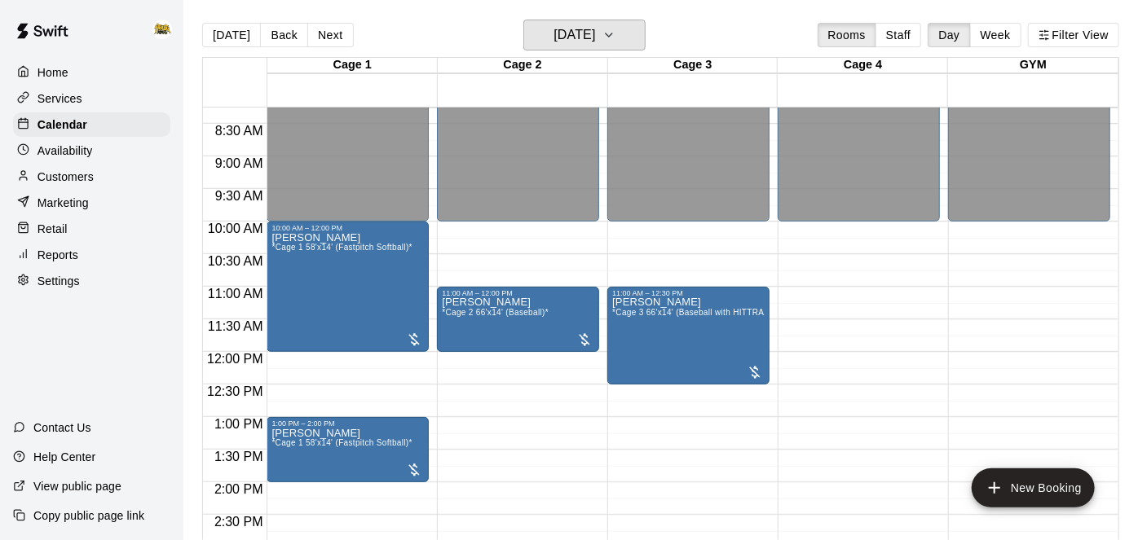
scroll to position [540, 0]
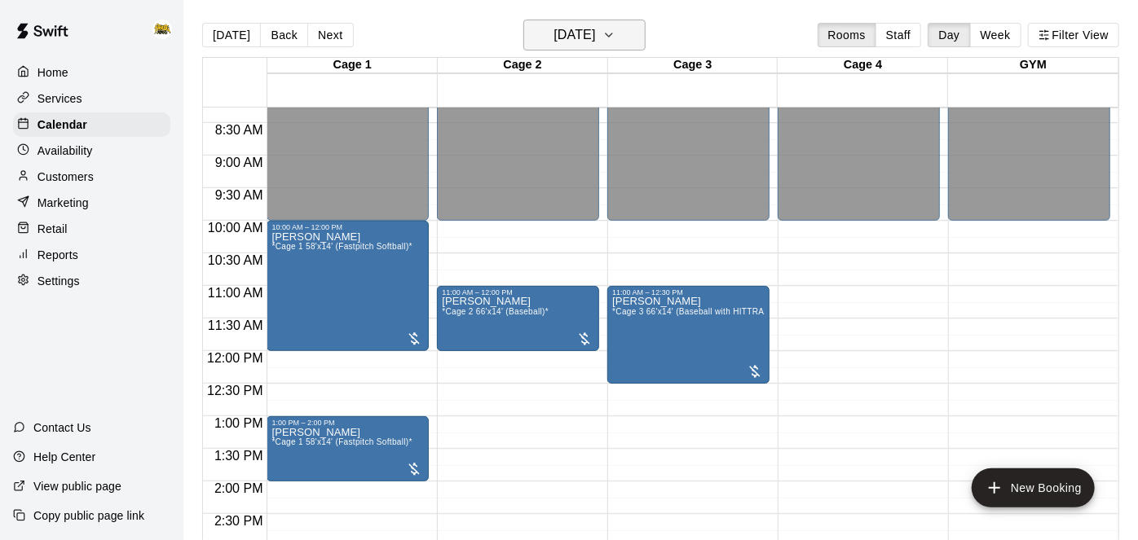
click at [595, 46] on h6 "[DATE]" at bounding box center [575, 35] width 42 height 23
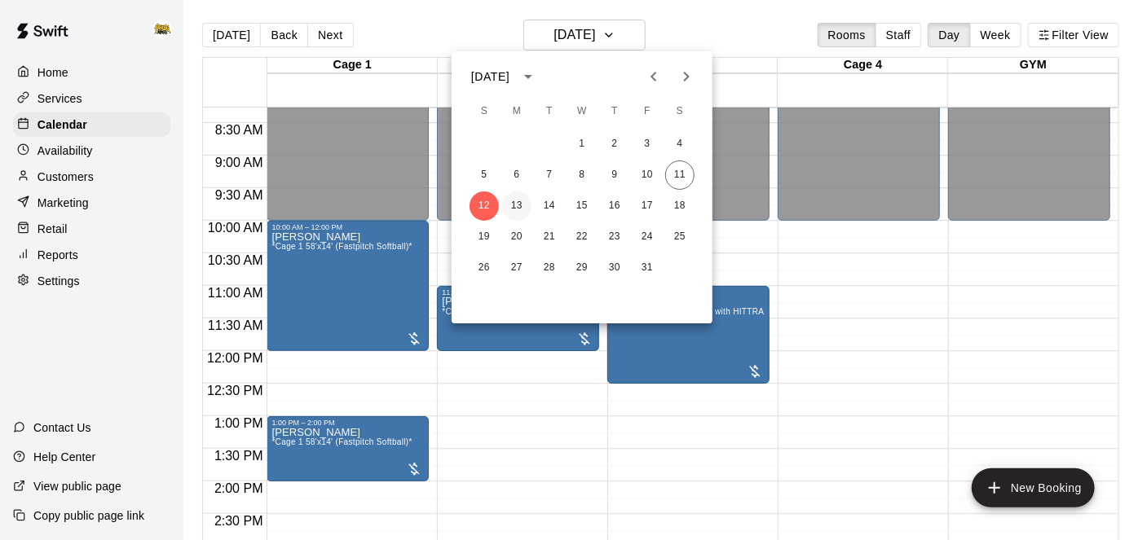
click at [515, 209] on button "13" at bounding box center [516, 206] width 29 height 29
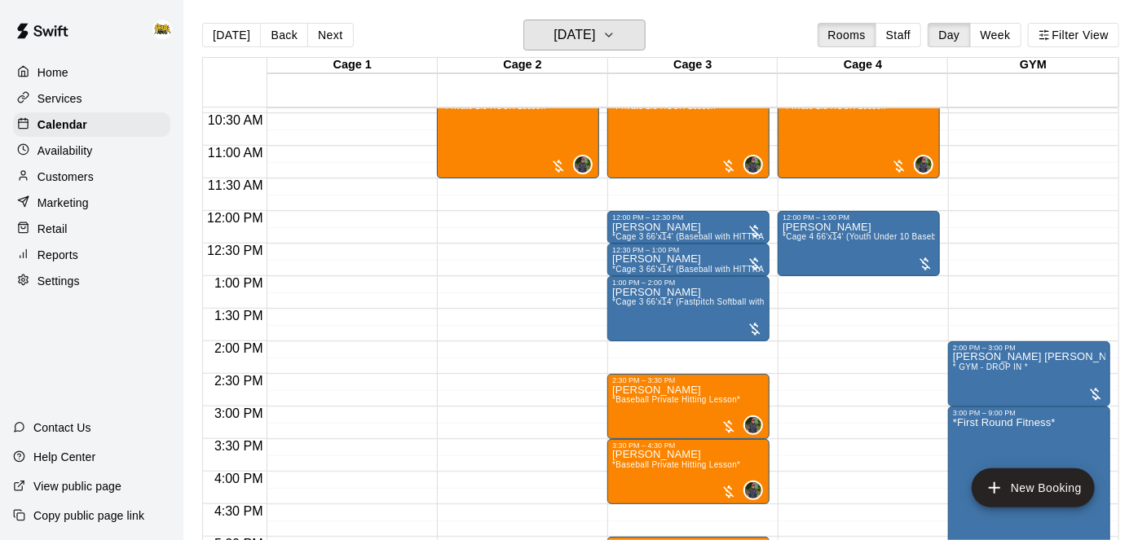
scroll to position [678, 0]
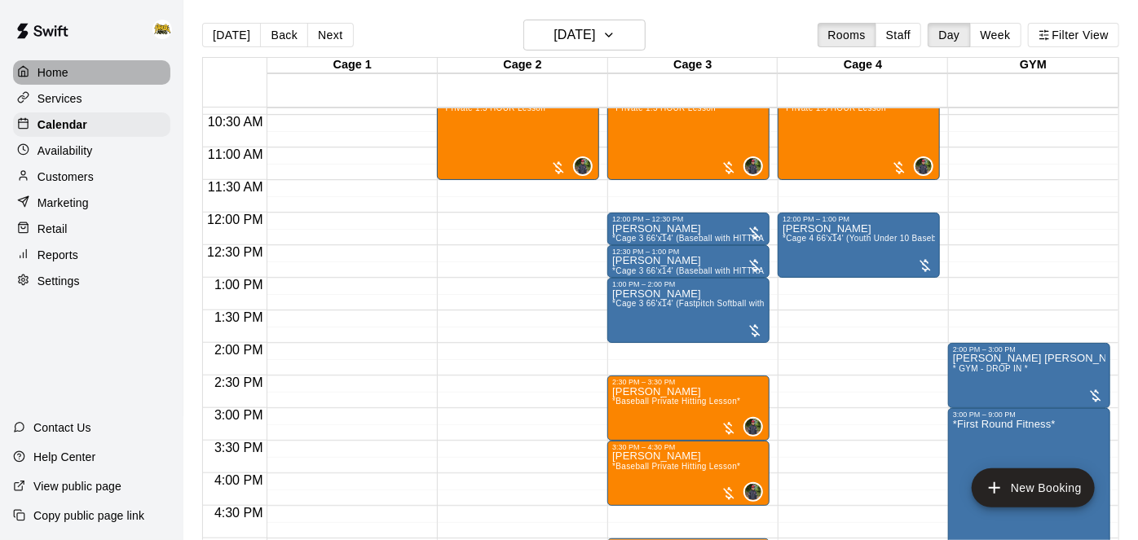
click at [51, 75] on p "Home" at bounding box center [52, 72] width 31 height 16
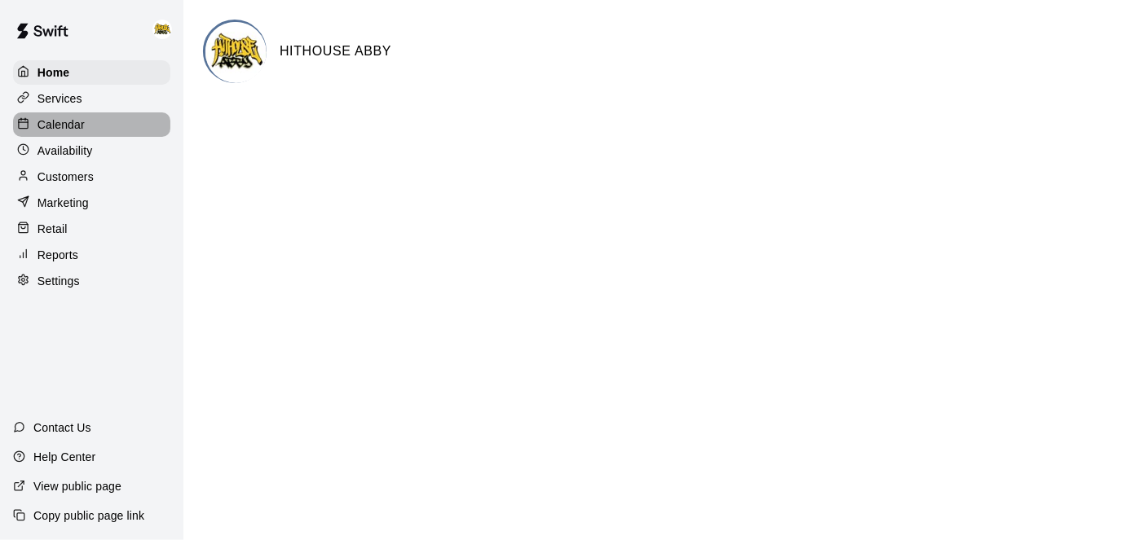
click at [59, 131] on p "Calendar" at bounding box center [60, 125] width 47 height 16
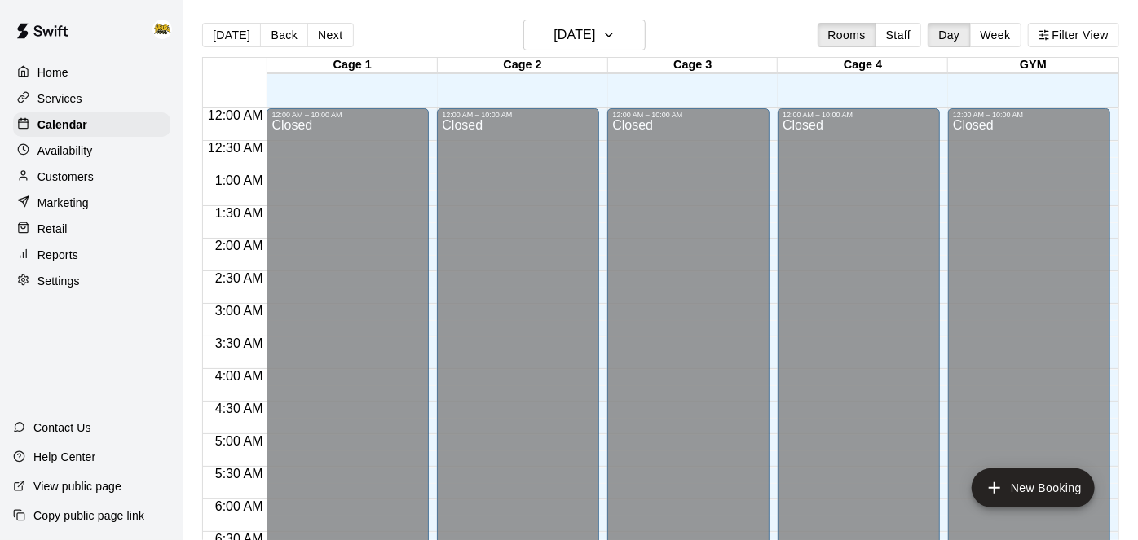
scroll to position [922, 0]
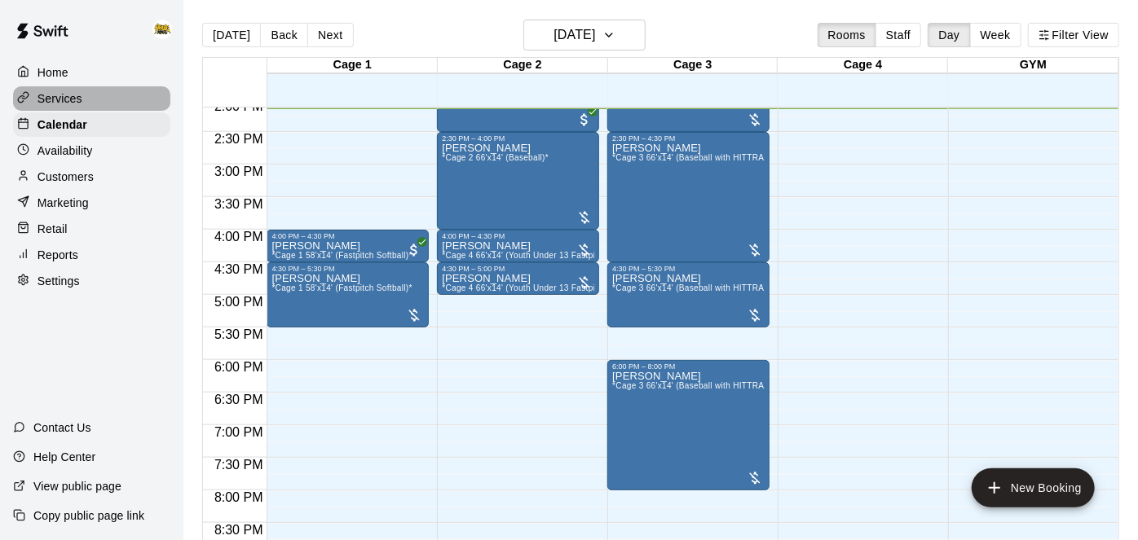
click at [64, 99] on p "Services" at bounding box center [59, 98] width 45 height 16
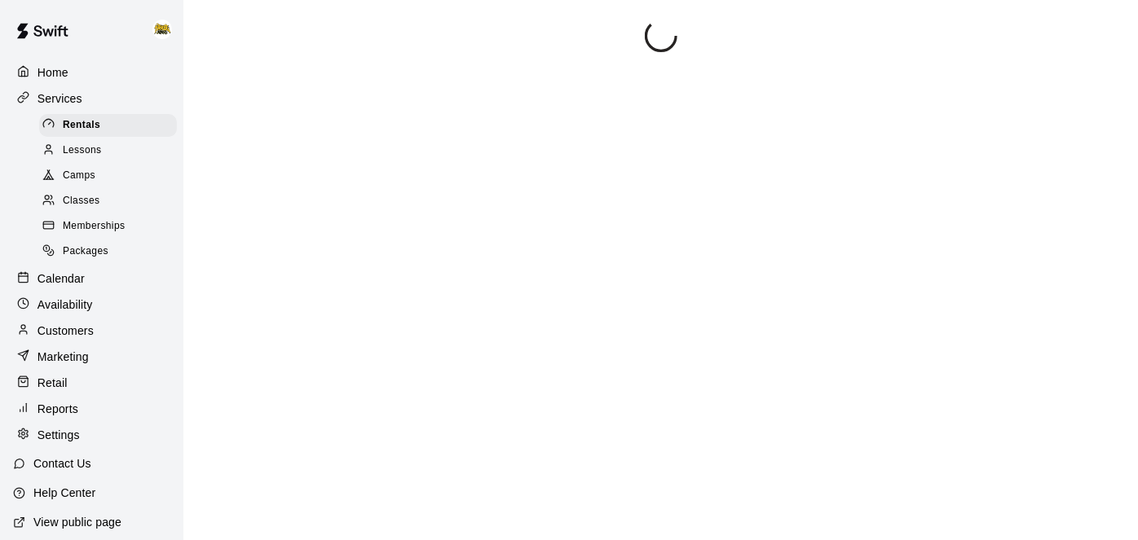
click at [63, 74] on p "Home" at bounding box center [52, 72] width 31 height 16
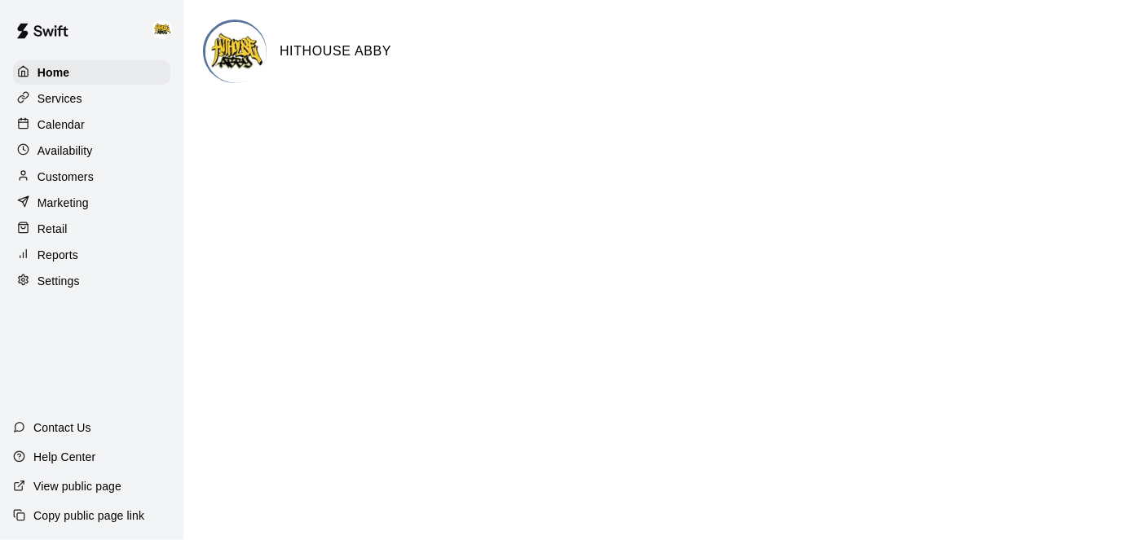
click at [71, 132] on p "Calendar" at bounding box center [60, 125] width 47 height 16
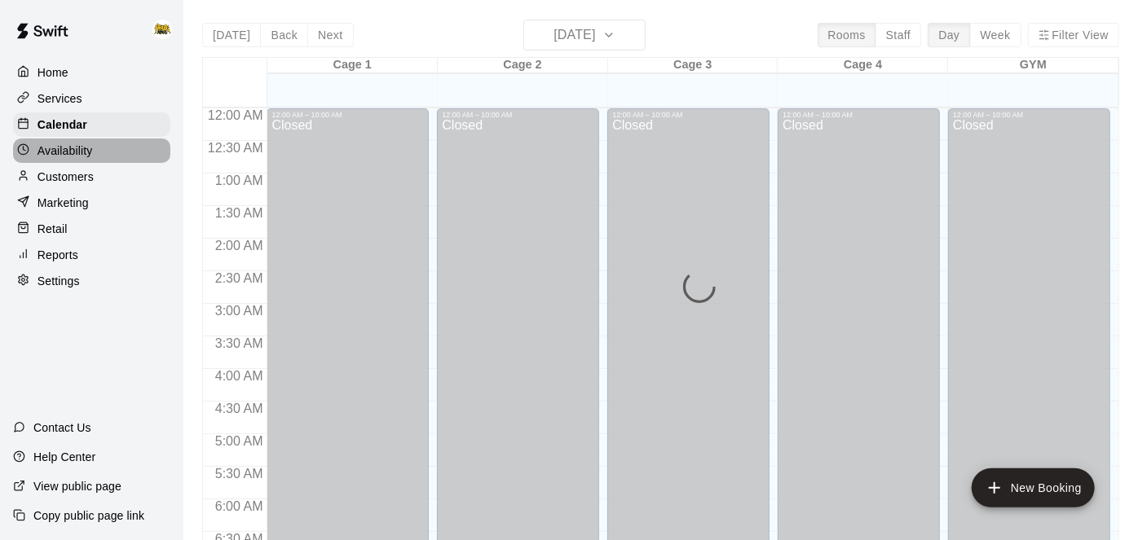
click at [75, 151] on p "Availability" at bounding box center [64, 151] width 55 height 16
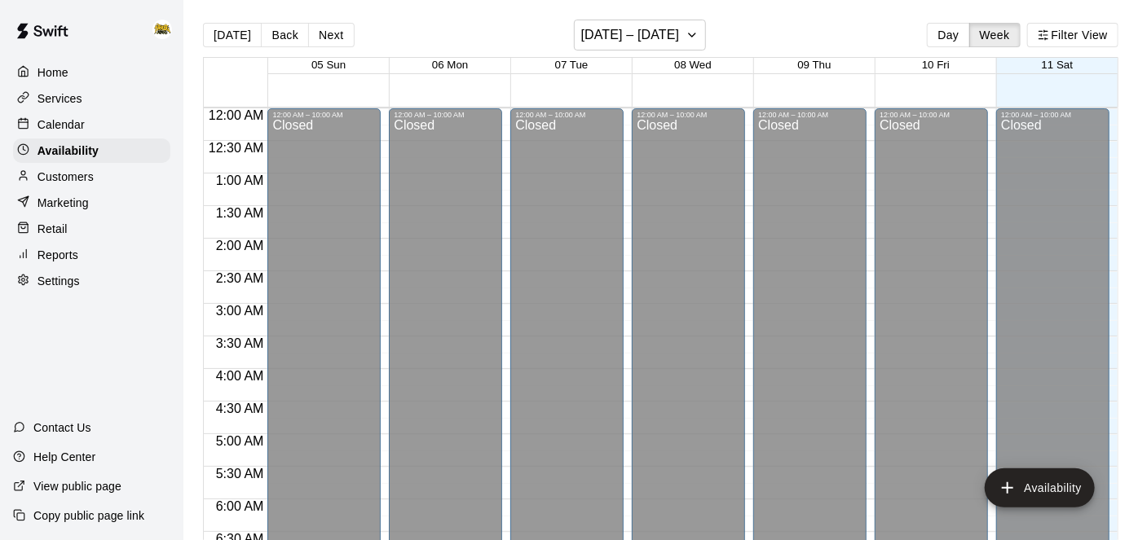
scroll to position [922, 0]
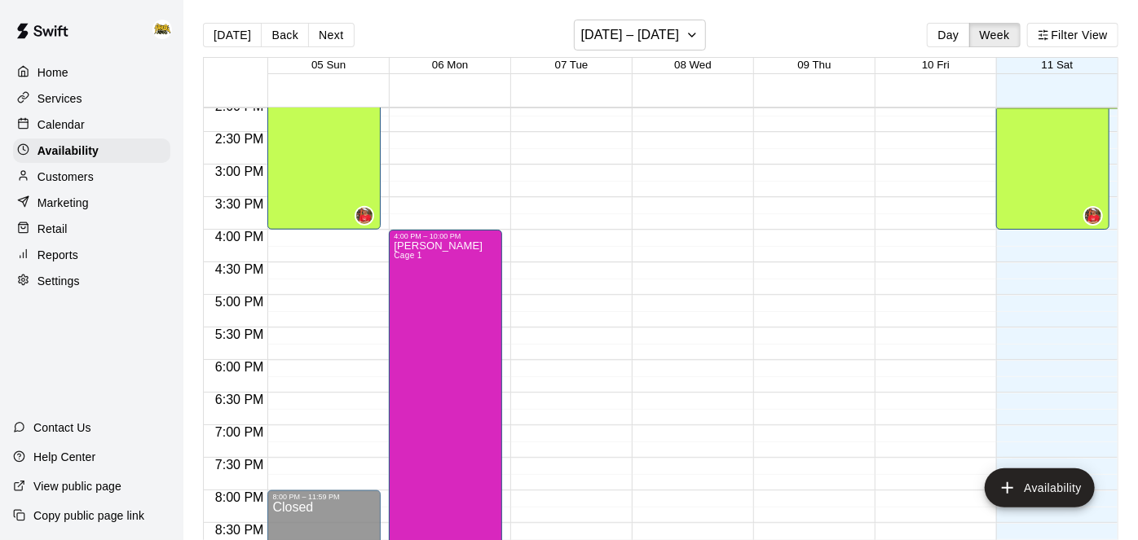
click at [49, 77] on p "Home" at bounding box center [52, 72] width 31 height 16
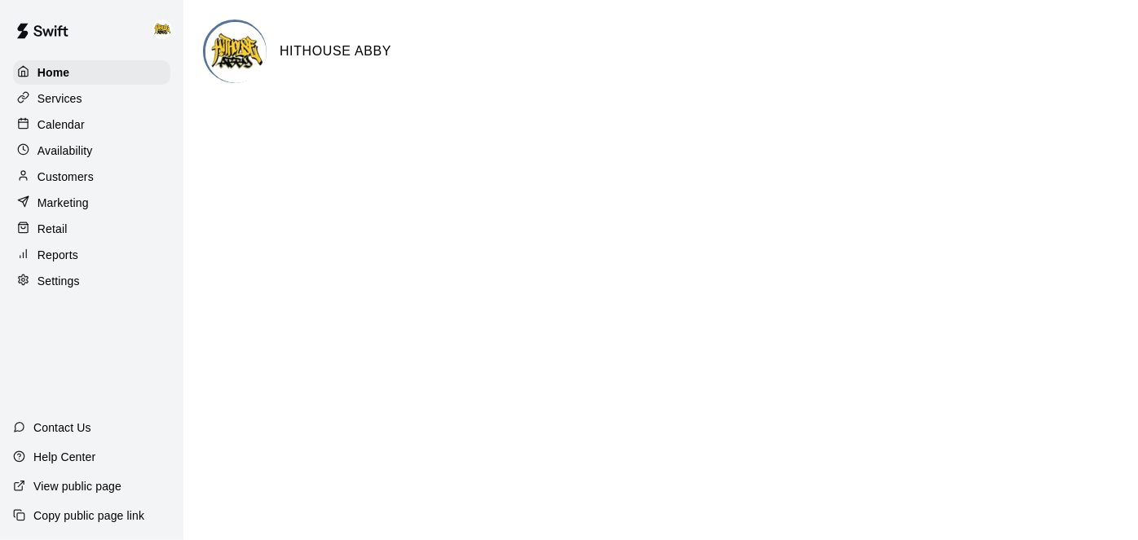
click at [55, 130] on p "Calendar" at bounding box center [60, 125] width 47 height 16
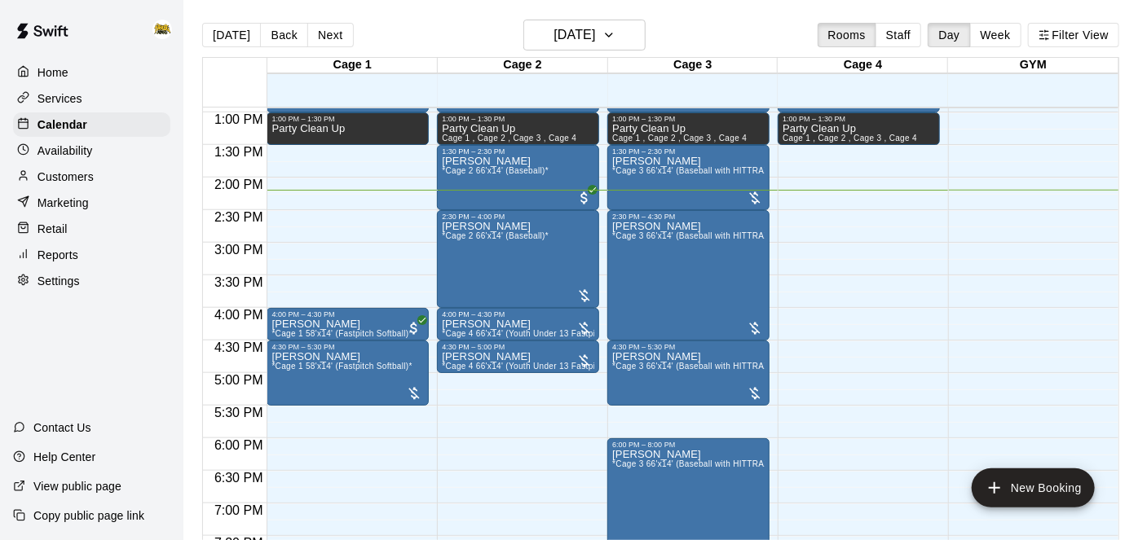
scroll to position [839, 0]
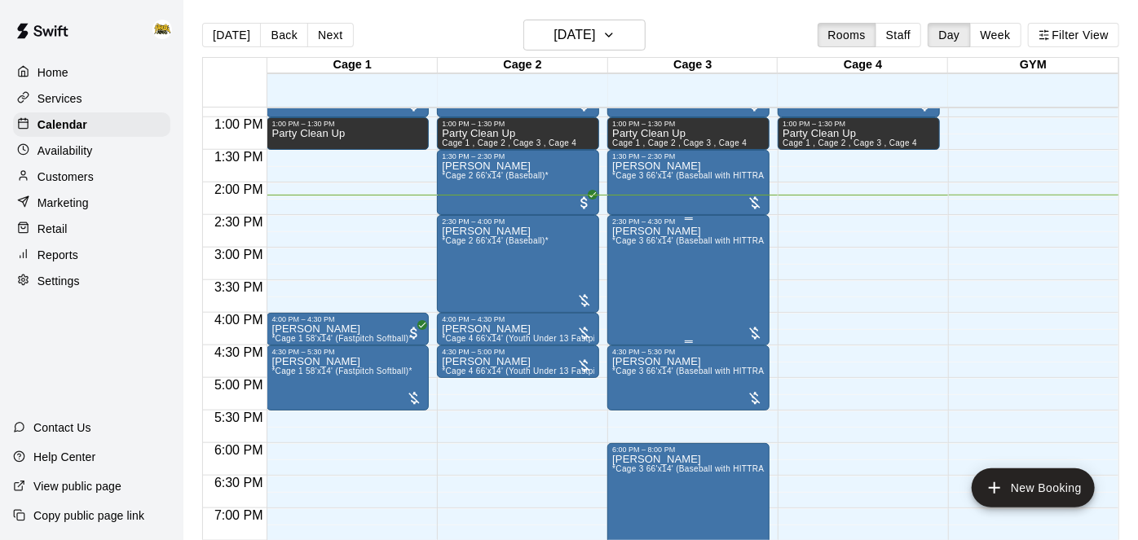
click at [679, 272] on div "[PERSON_NAME] *Cage 3 66'x14' (Baseball with HITTRAX)*" at bounding box center [688, 496] width 152 height 540
click at [629, 287] on img "edit" at bounding box center [629, 280] width 19 height 19
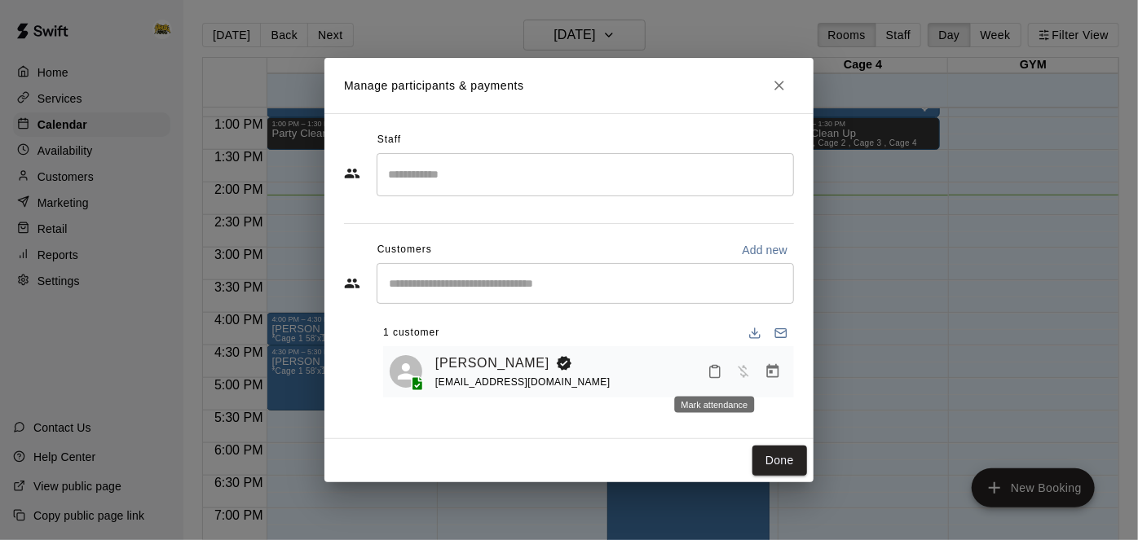
click at [713, 375] on icon "Mark attendance" at bounding box center [715, 371] width 15 height 15
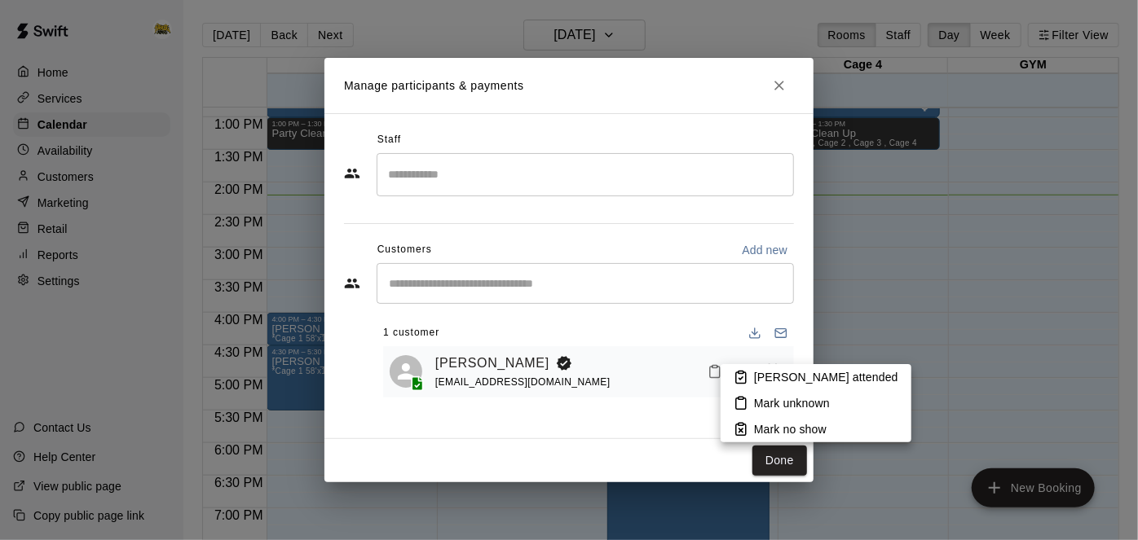
click at [756, 383] on p "[PERSON_NAME] attended" at bounding box center [826, 377] width 144 height 16
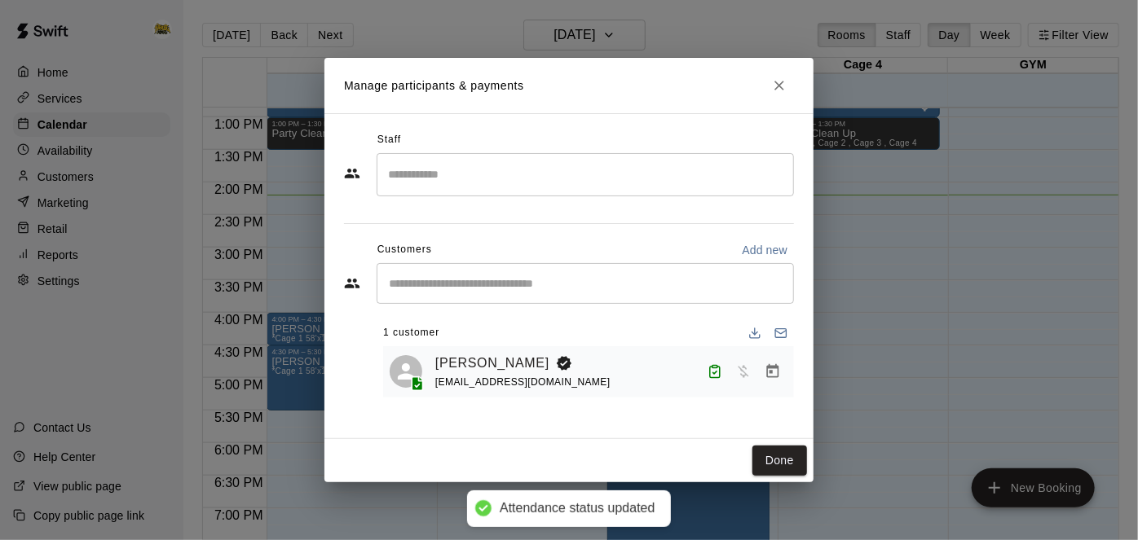
click at [774, 375] on icon "Manage bookings & payment" at bounding box center [773, 372] width 16 height 16
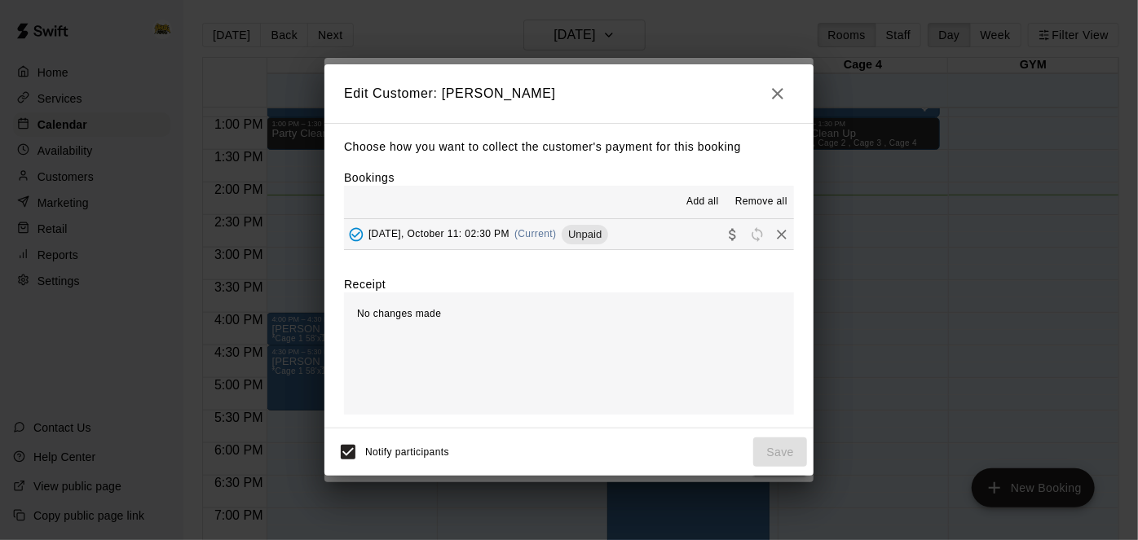
click at [643, 242] on button "[DATE], October 11: 02:30 PM (Current) Unpaid" at bounding box center [569, 234] width 450 height 30
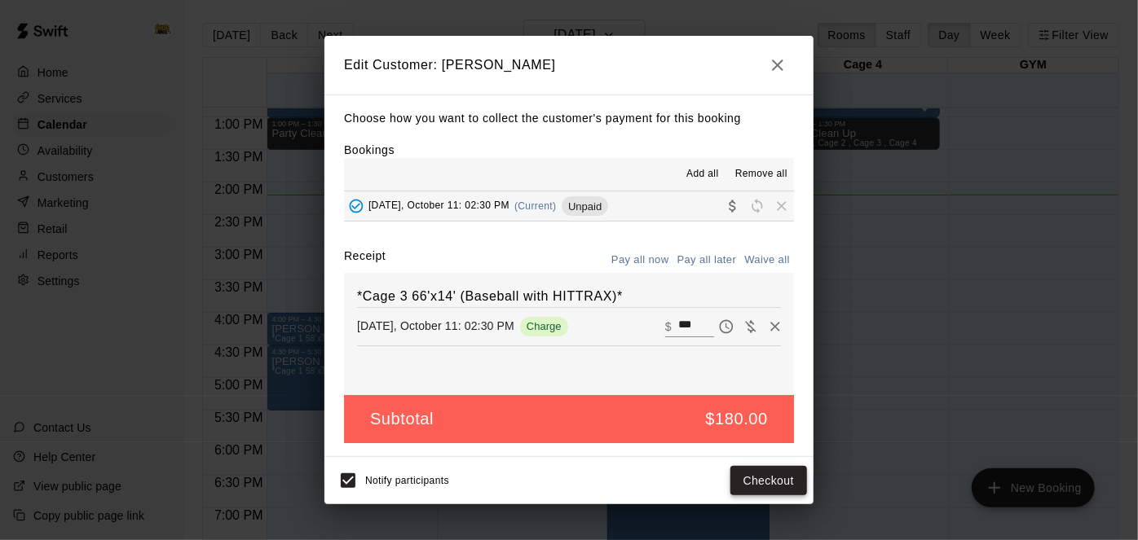
click at [748, 484] on button "Checkout" at bounding box center [768, 481] width 77 height 30
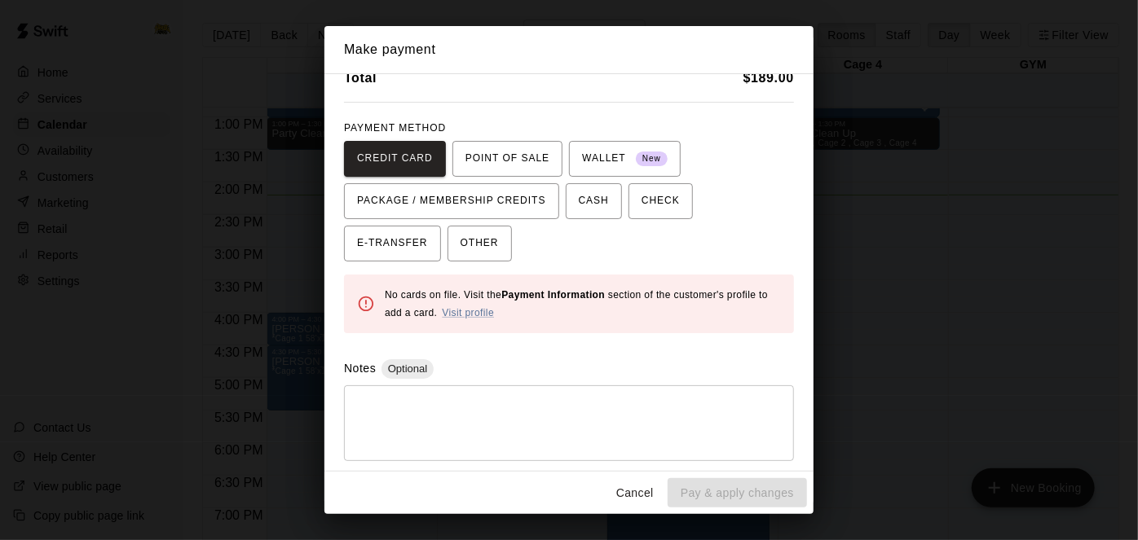
scroll to position [73, 0]
click at [593, 420] on textarea at bounding box center [568, 424] width 427 height 49
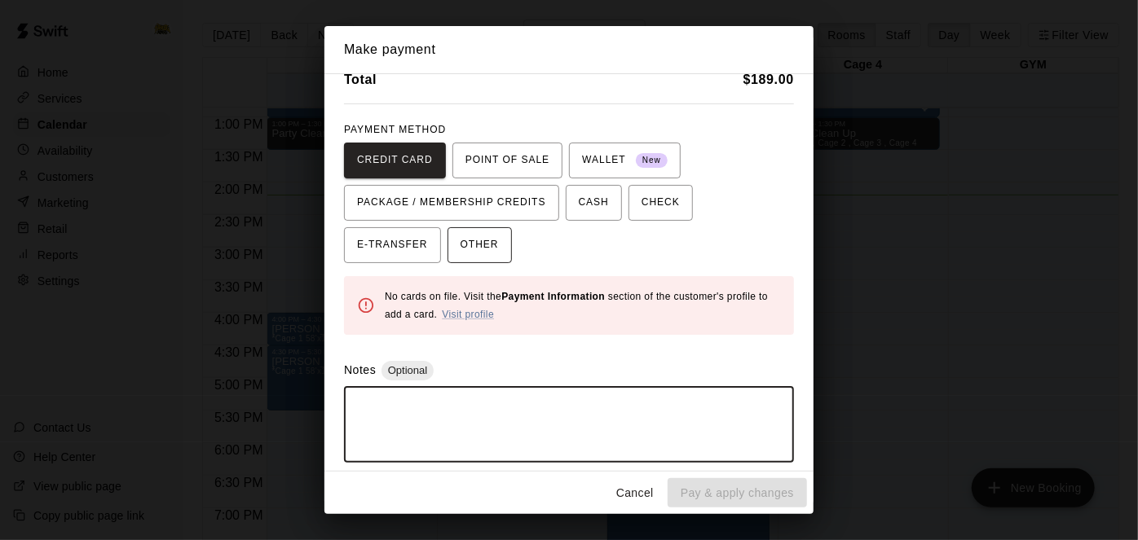
click at [461, 249] on span "OTHER" at bounding box center [480, 245] width 38 height 26
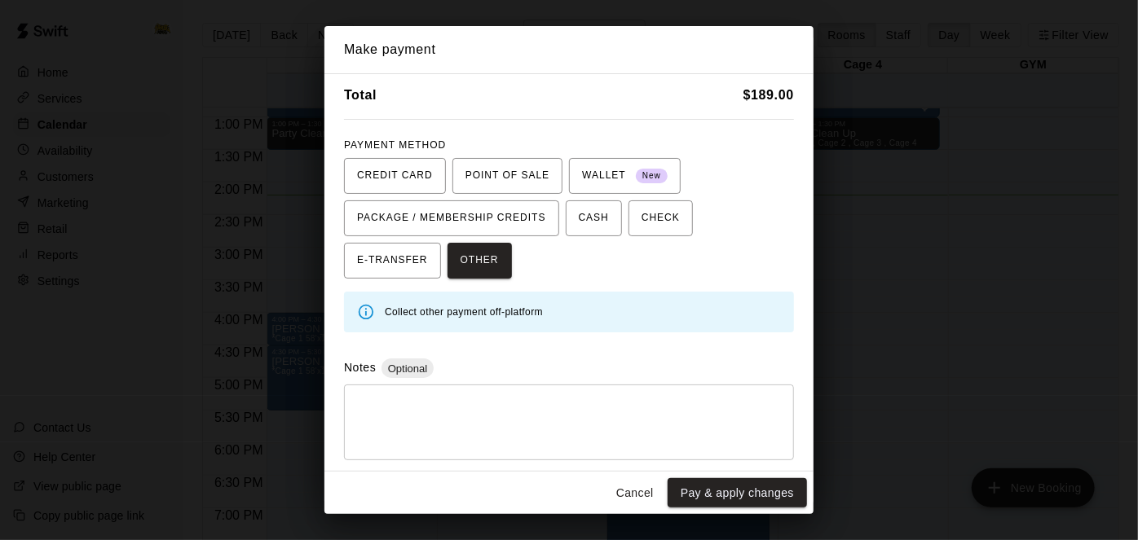
click at [439, 414] on textarea at bounding box center [568, 423] width 427 height 49
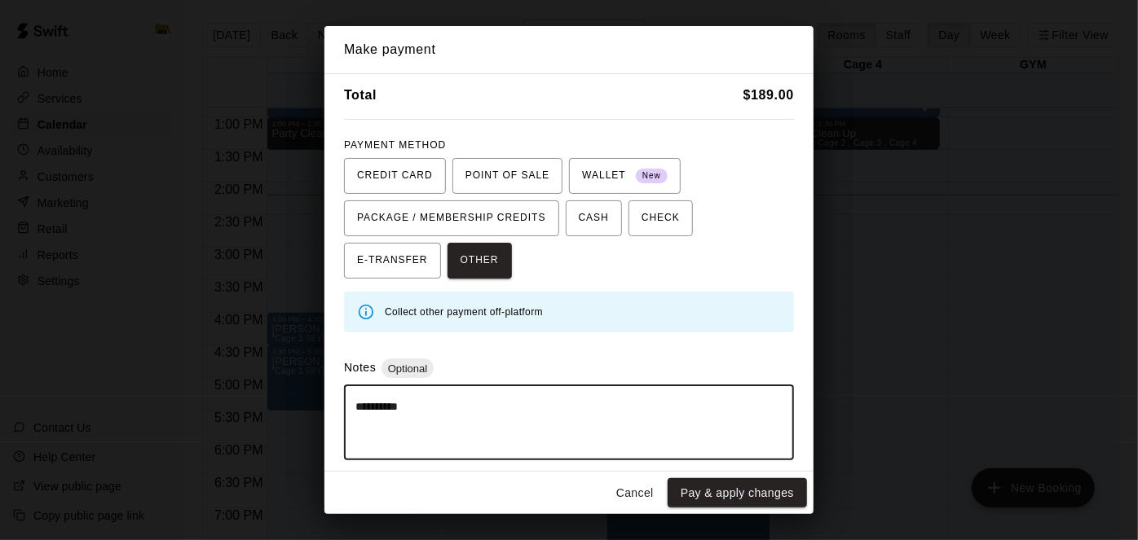
click at [587, 399] on textarea "**********" at bounding box center [568, 423] width 427 height 49
click at [471, 437] on textarea "**********" at bounding box center [568, 423] width 427 height 49
type textarea "**********"
click at [757, 494] on button "Pay & apply changes" at bounding box center [737, 494] width 139 height 30
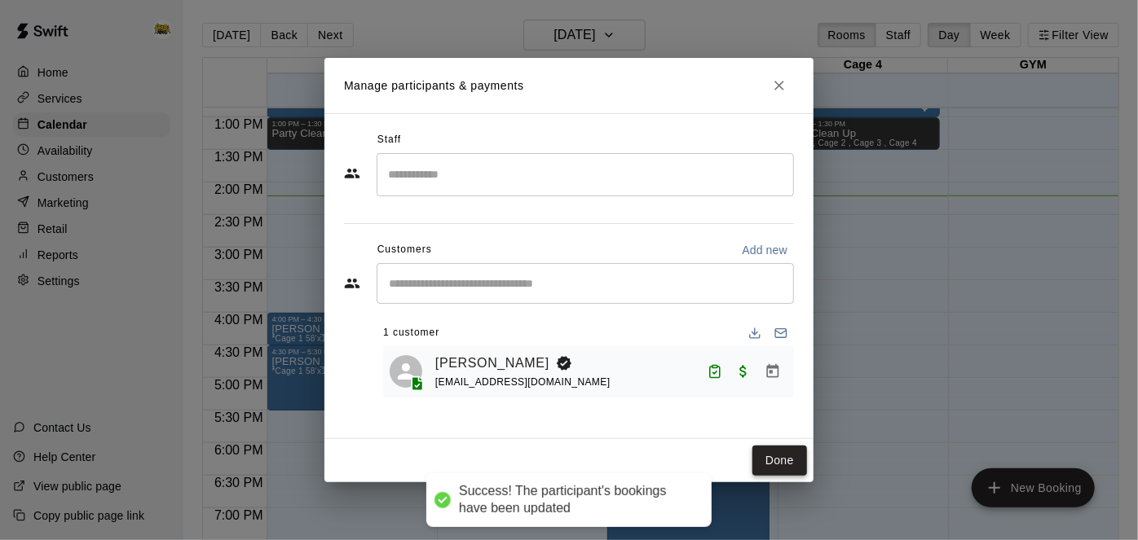
click at [787, 473] on button "Done" at bounding box center [779, 461] width 55 height 30
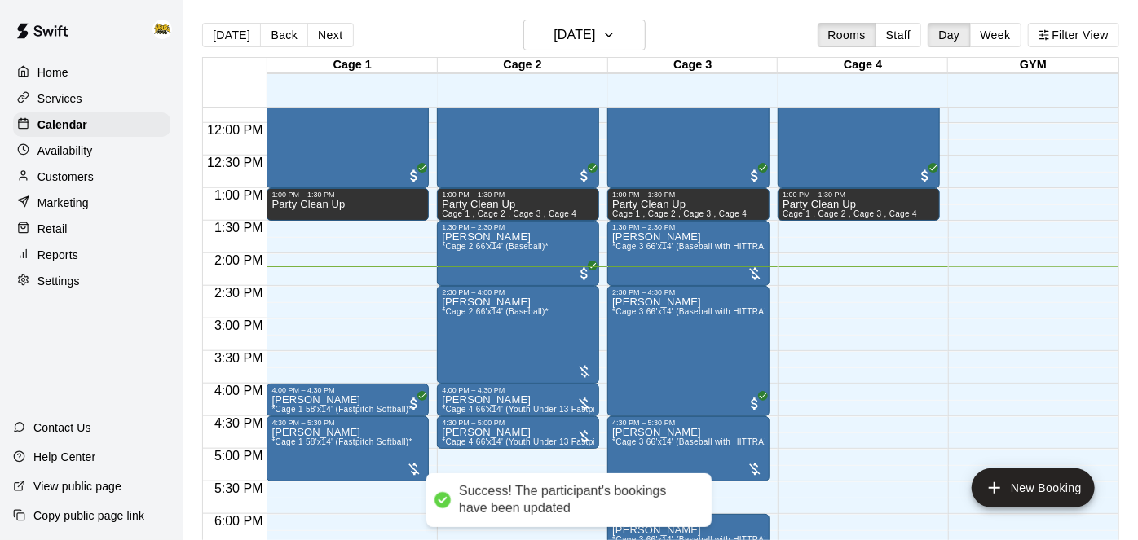
scroll to position [767, 0]
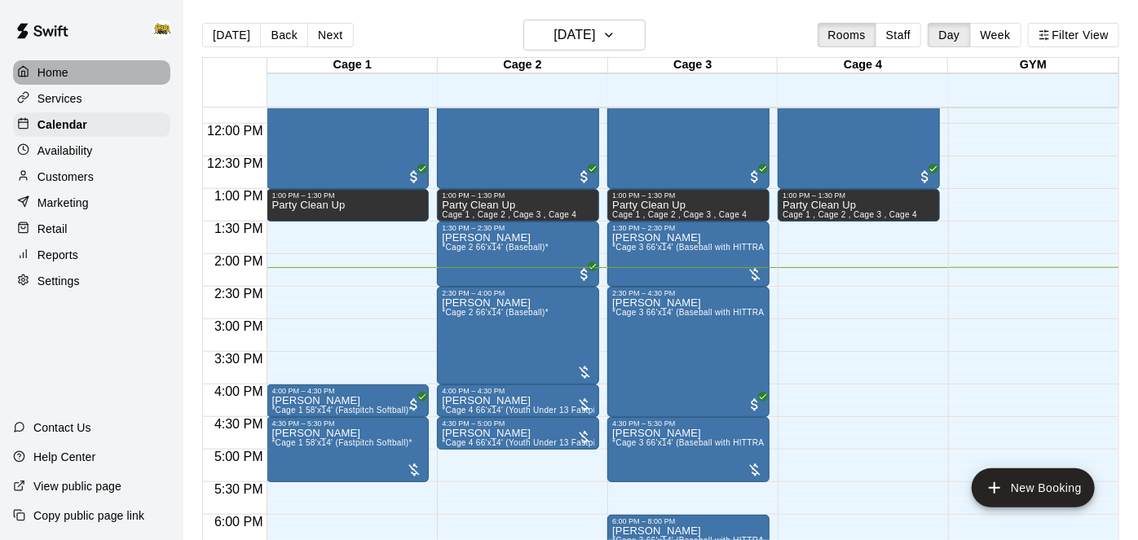
click at [66, 72] on p "Home" at bounding box center [52, 72] width 31 height 16
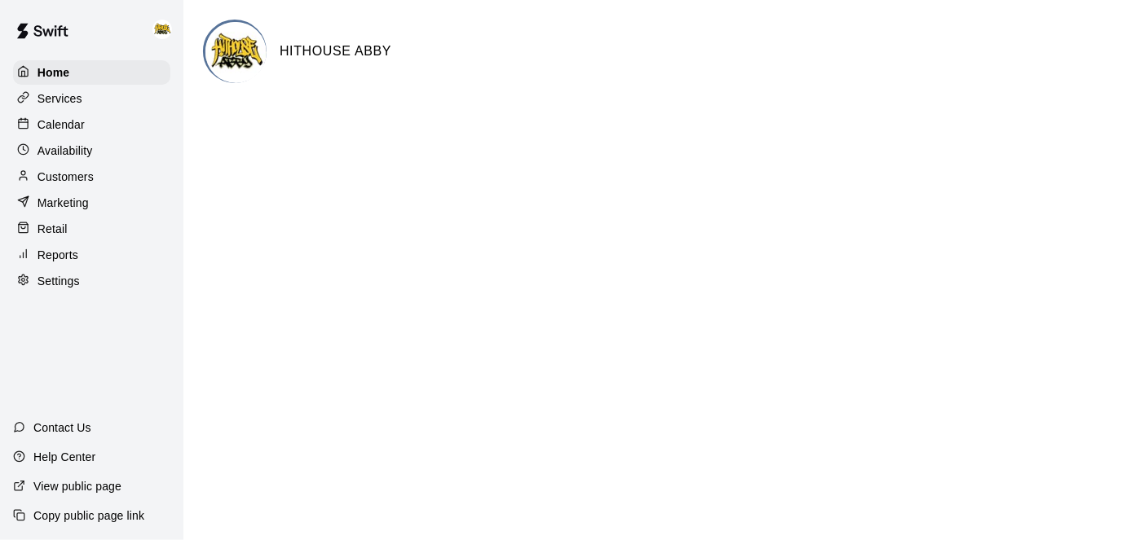
click at [75, 126] on p "Calendar" at bounding box center [60, 125] width 47 height 16
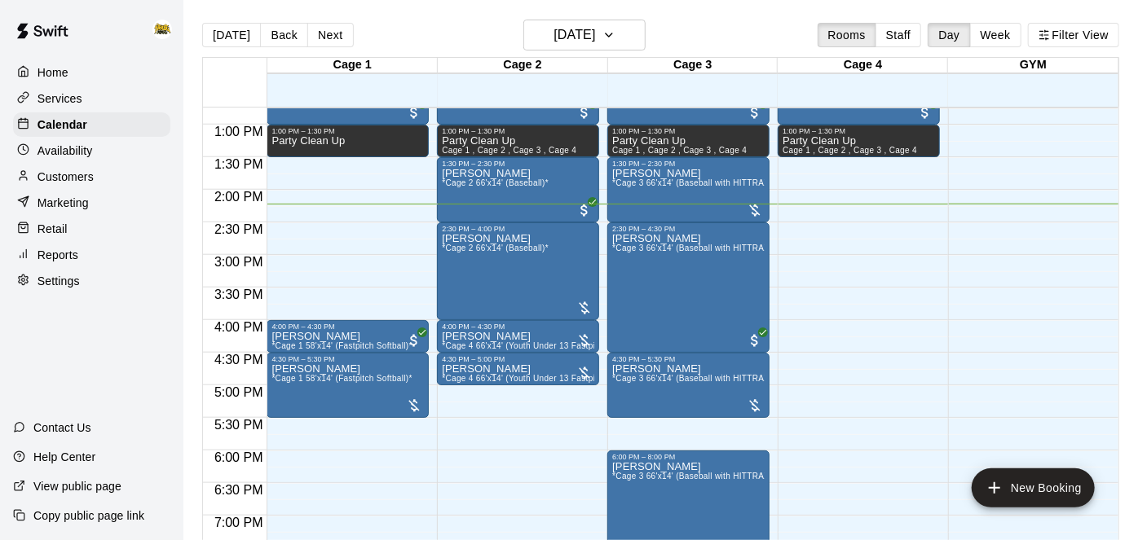
scroll to position [834, 0]
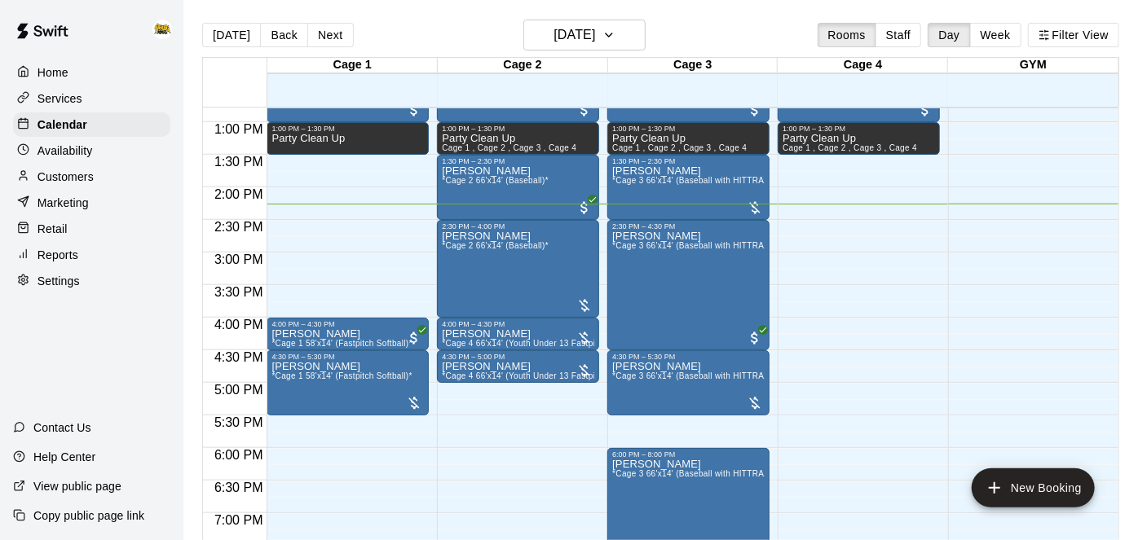
click at [64, 68] on p "Home" at bounding box center [52, 72] width 31 height 16
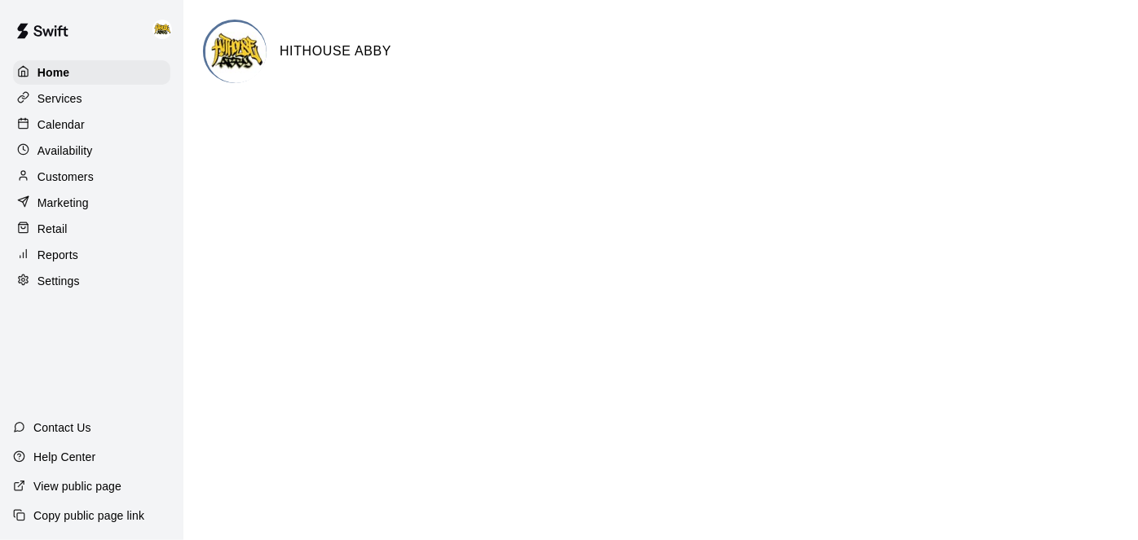
click at [77, 134] on div "Calendar" at bounding box center [91, 124] width 157 height 24
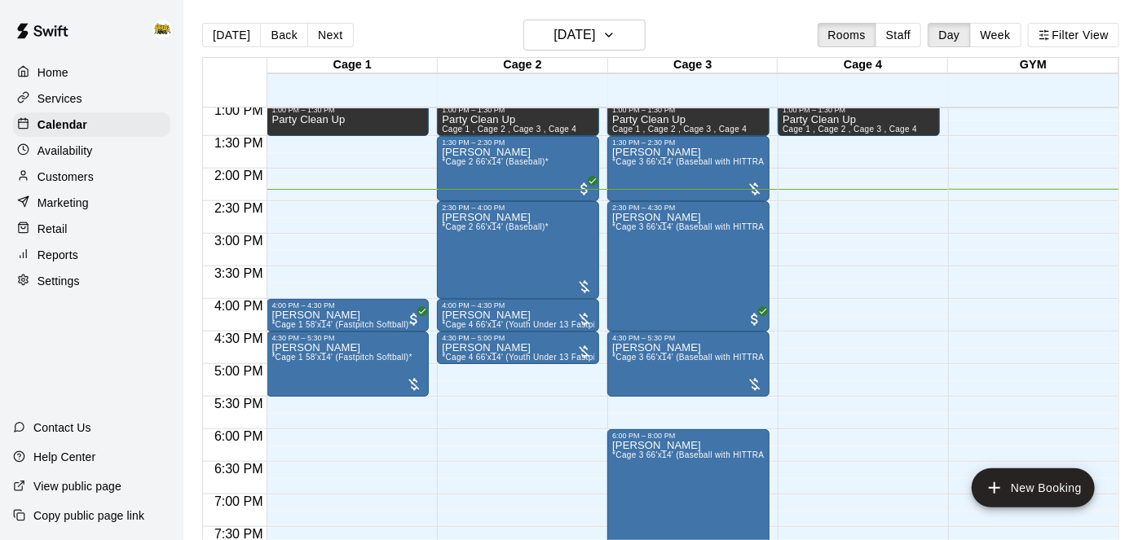
scroll to position [858, 0]
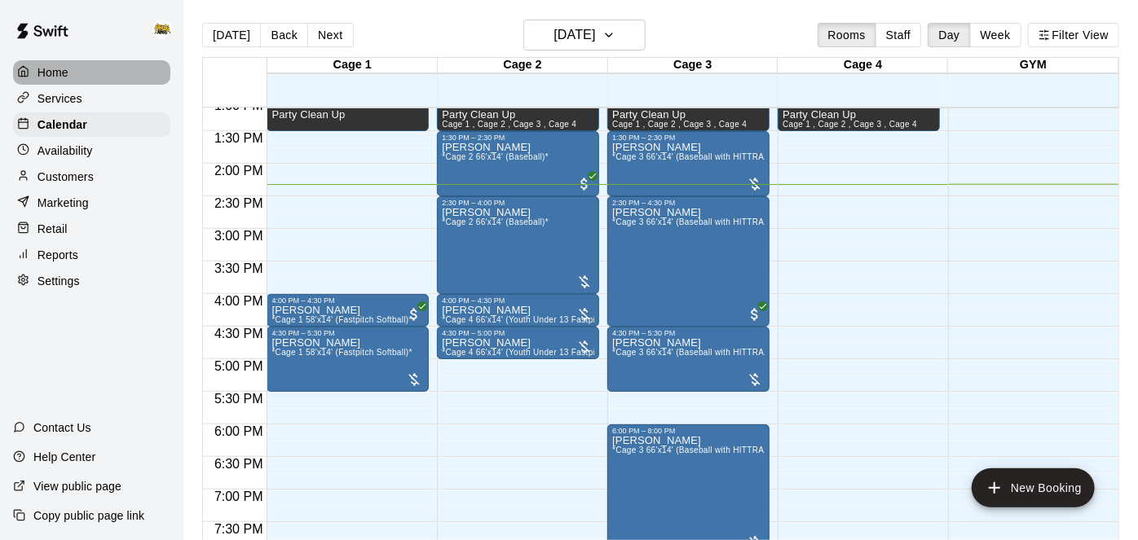
click at [44, 81] on p "Home" at bounding box center [52, 72] width 31 height 16
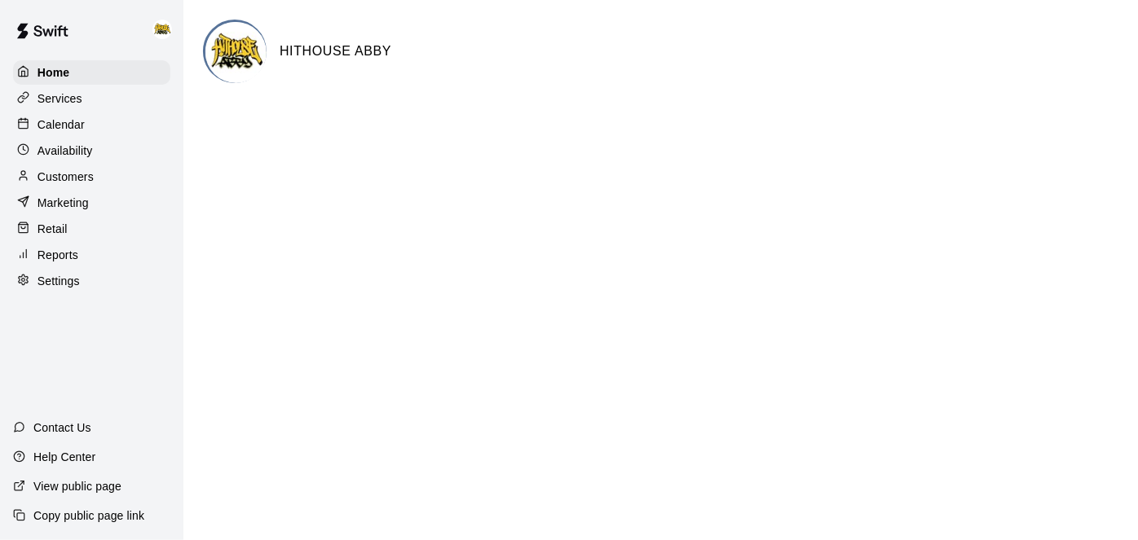
click at [63, 125] on p "Calendar" at bounding box center [60, 125] width 47 height 16
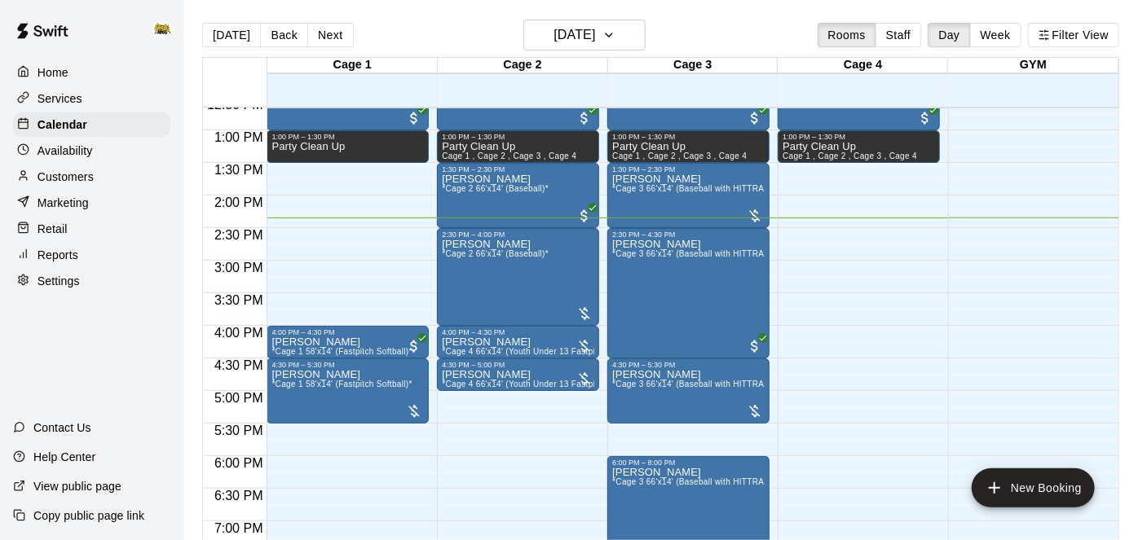
scroll to position [832, 0]
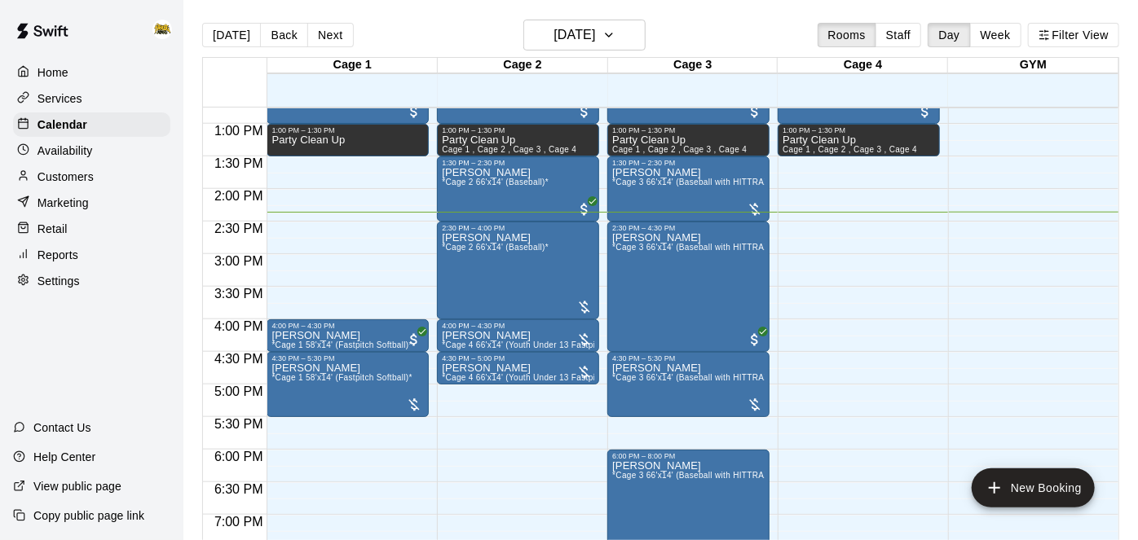
click at [85, 68] on div "Home" at bounding box center [91, 72] width 157 height 24
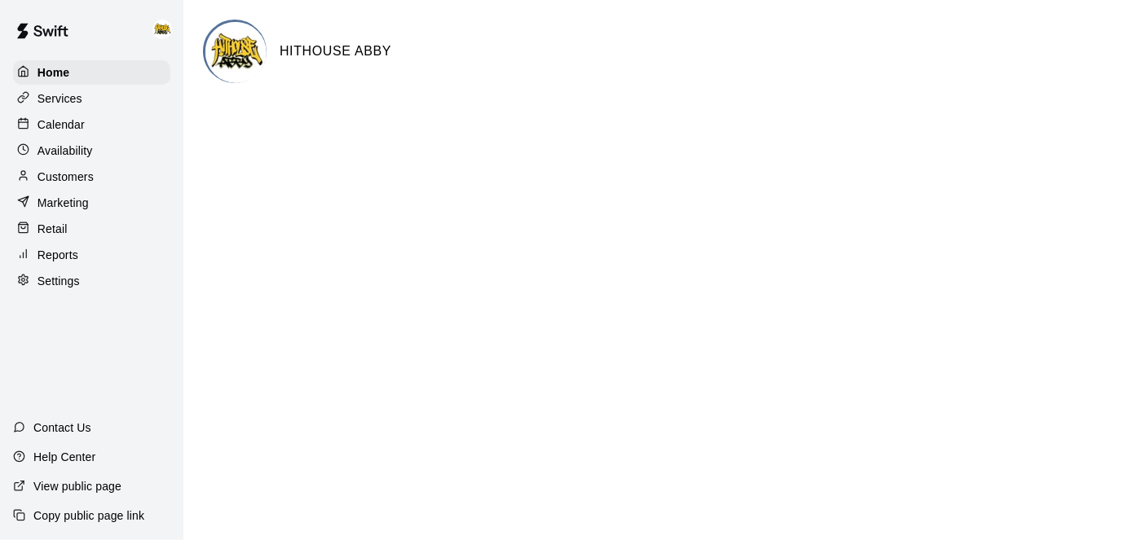
click at [82, 124] on p "Calendar" at bounding box center [60, 125] width 47 height 16
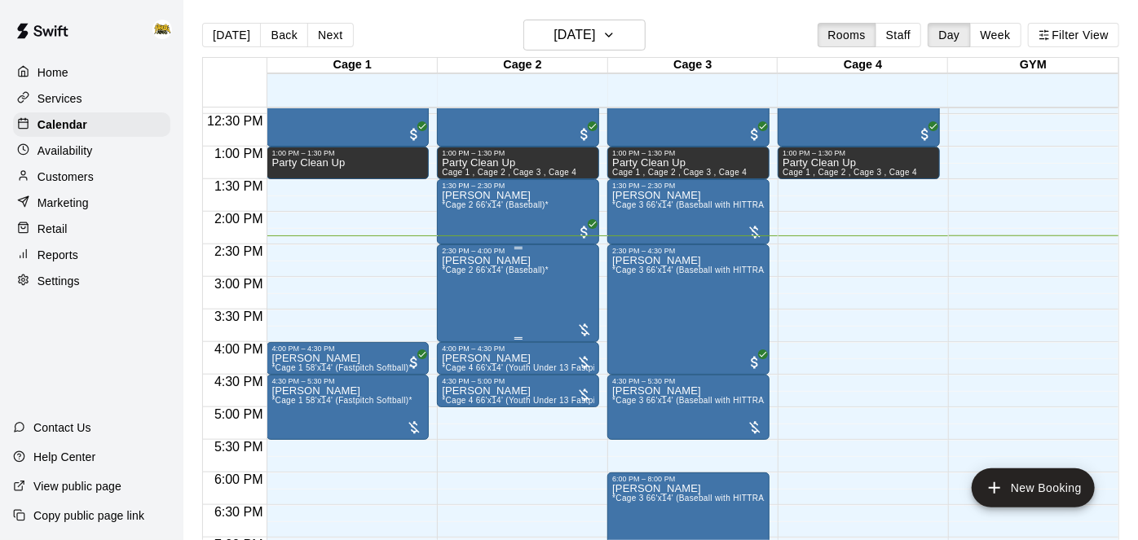
scroll to position [805, 0]
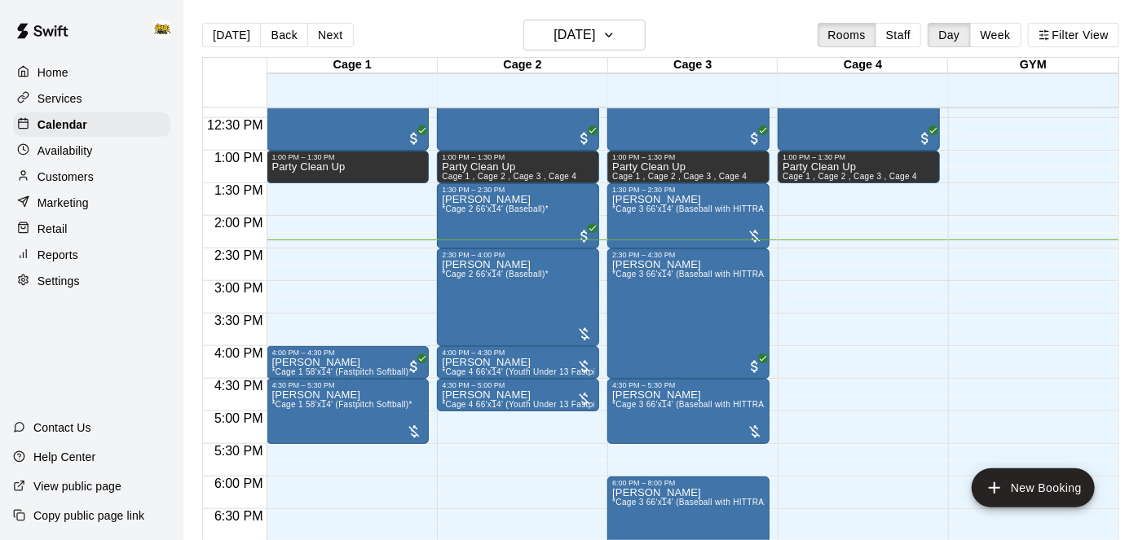
click at [68, 78] on div "Home" at bounding box center [91, 72] width 157 height 24
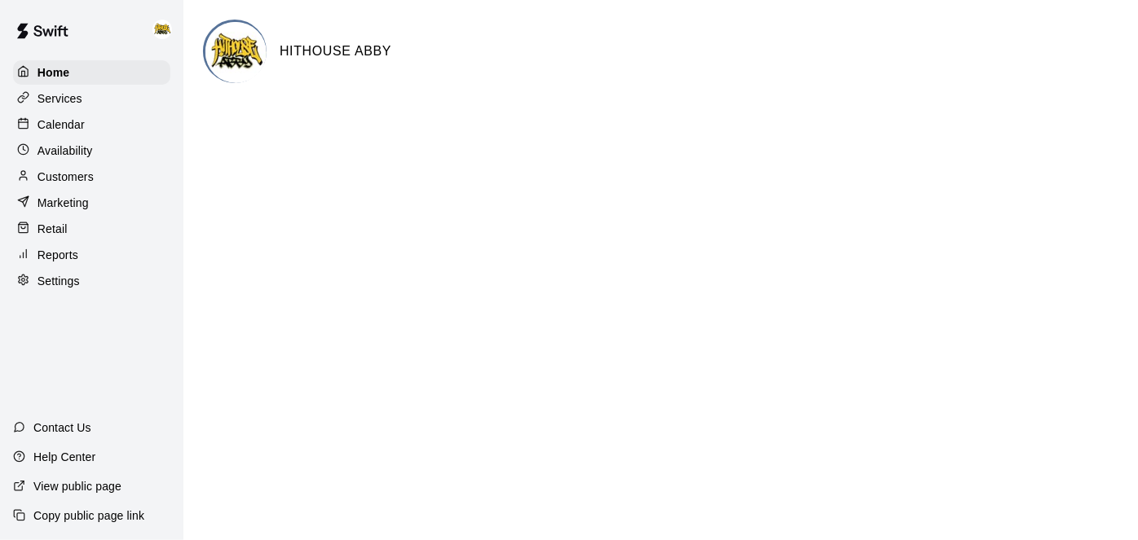
click at [70, 130] on p "Calendar" at bounding box center [60, 125] width 47 height 16
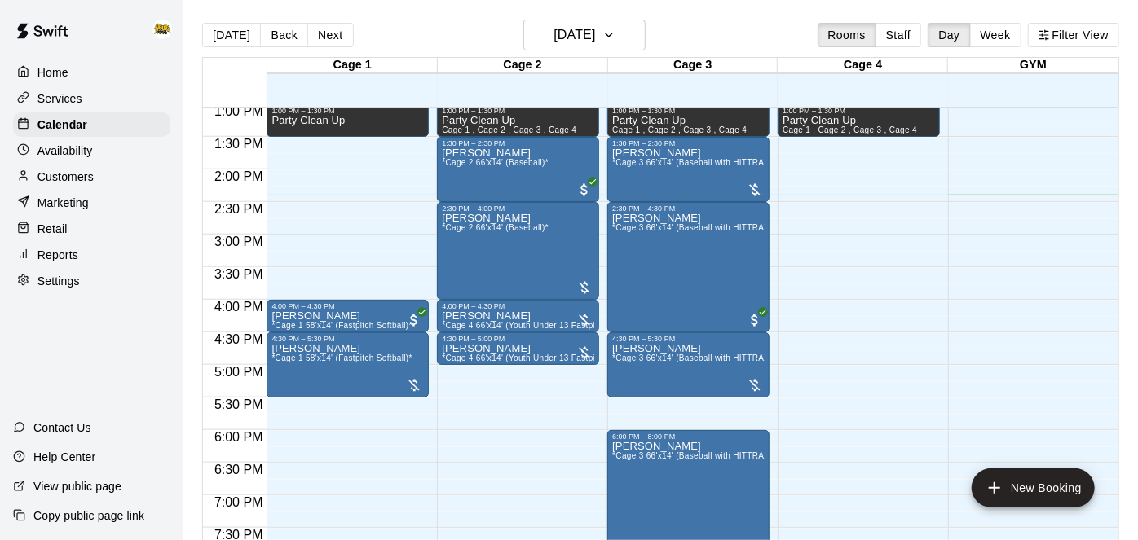
scroll to position [853, 0]
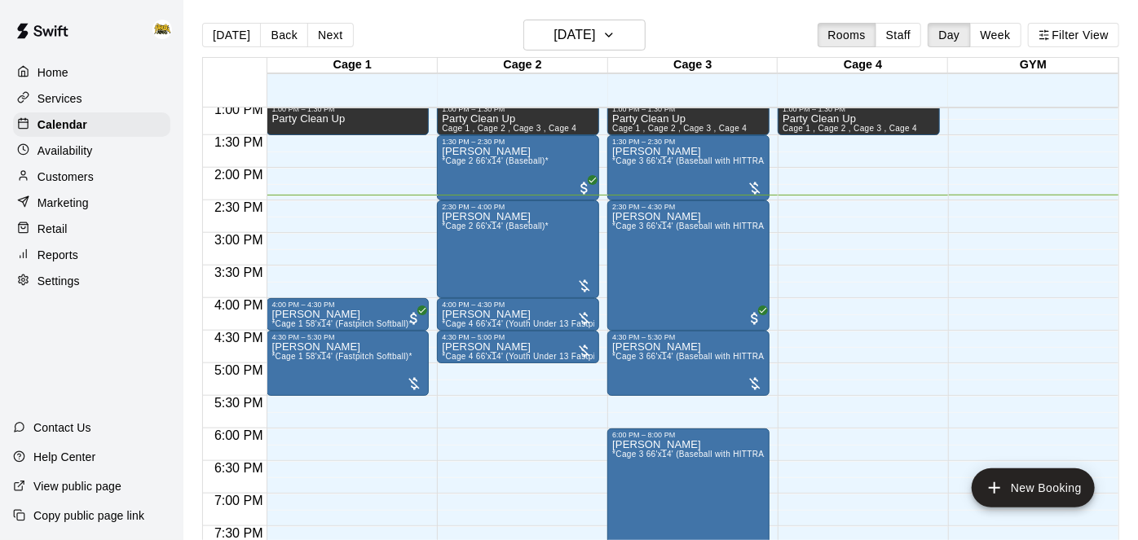
click at [884, 264] on div "12:00 AM – 10:00 AM Closed 10:00 AM – 11:00 AM [PERSON_NAME] *Cage 4 66'x14' (Y…" at bounding box center [859, 37] width 162 height 1565
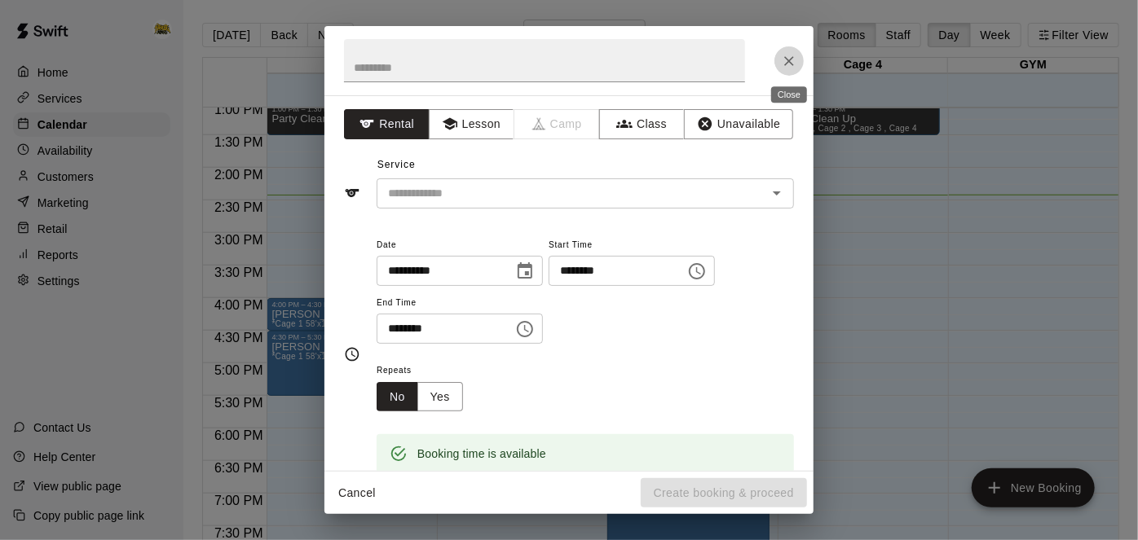
click at [796, 62] on icon "Close" at bounding box center [789, 61] width 16 height 16
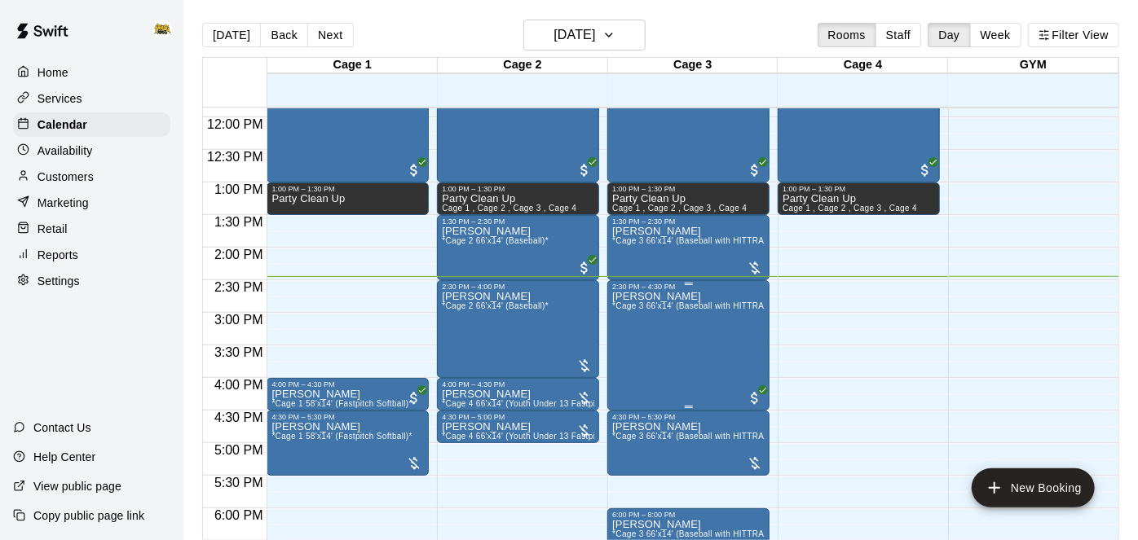
scroll to position [774, 0]
click at [536, 242] on span "*Cage 2 66'x14' (Baseball)*" at bounding box center [495, 240] width 107 height 9
click at [463, 294] on img "edit" at bounding box center [458, 291] width 19 height 19
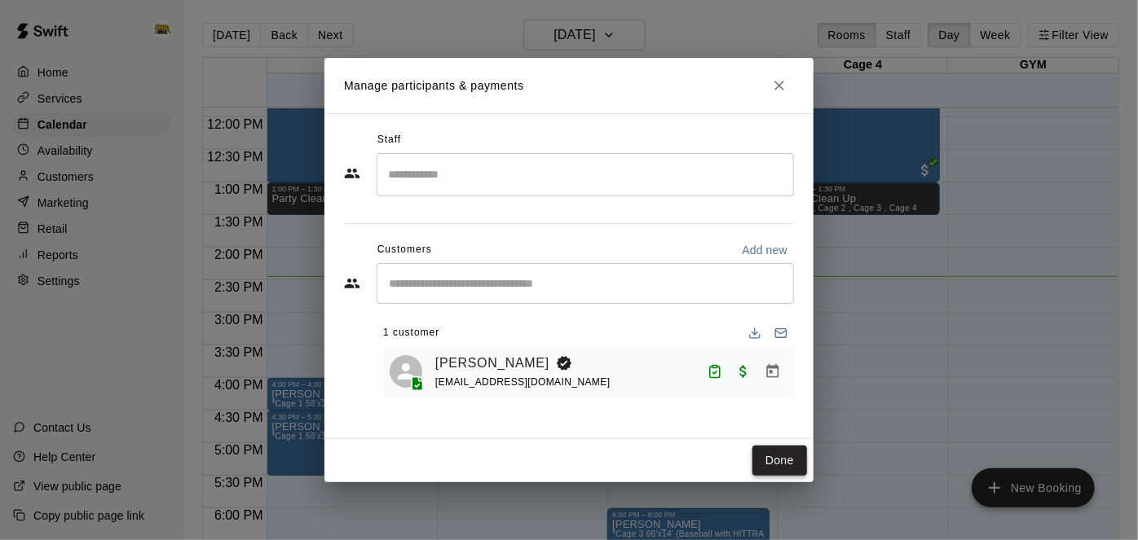
click at [785, 448] on button "Done" at bounding box center [779, 461] width 55 height 30
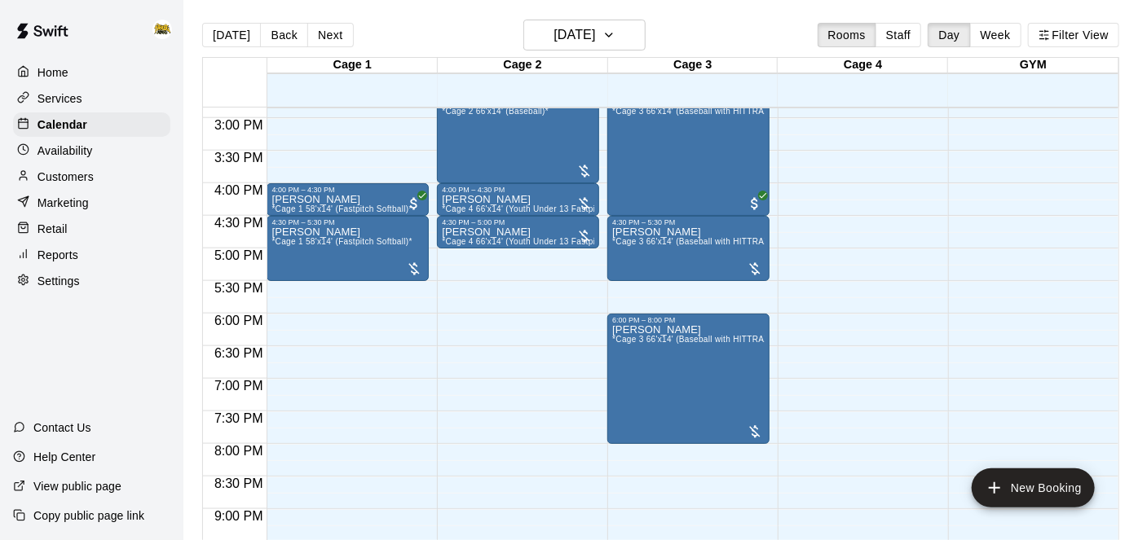
scroll to position [967, 0]
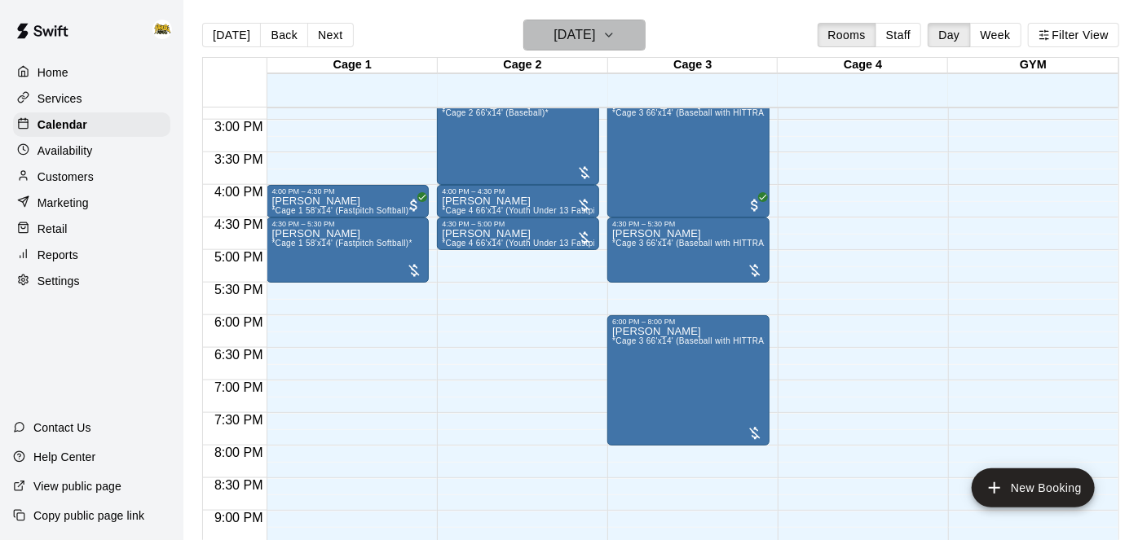
click at [595, 27] on h6 "[DATE]" at bounding box center [575, 35] width 42 height 23
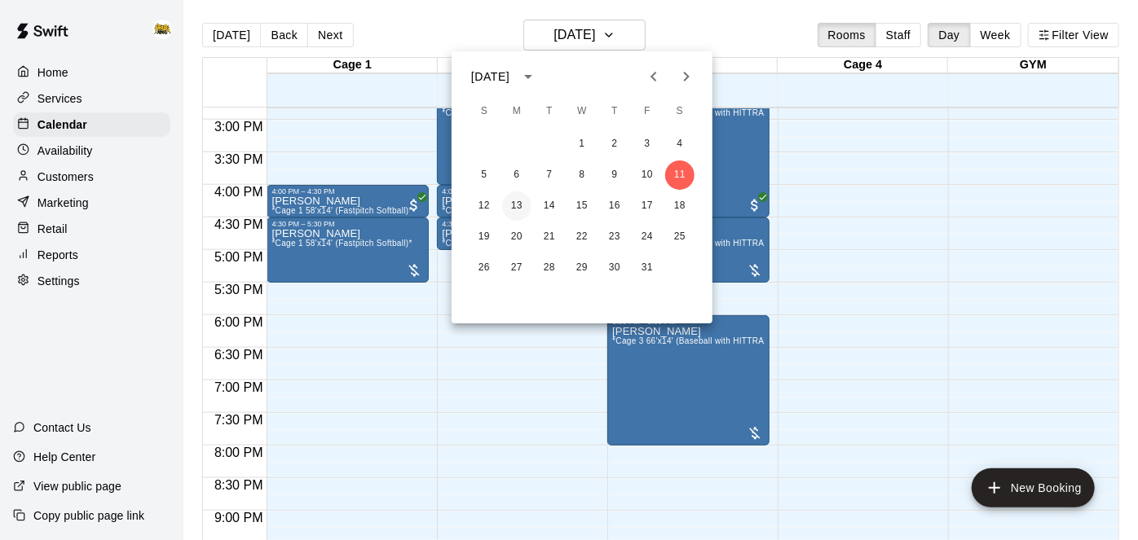
click at [516, 206] on button "13" at bounding box center [516, 206] width 29 height 29
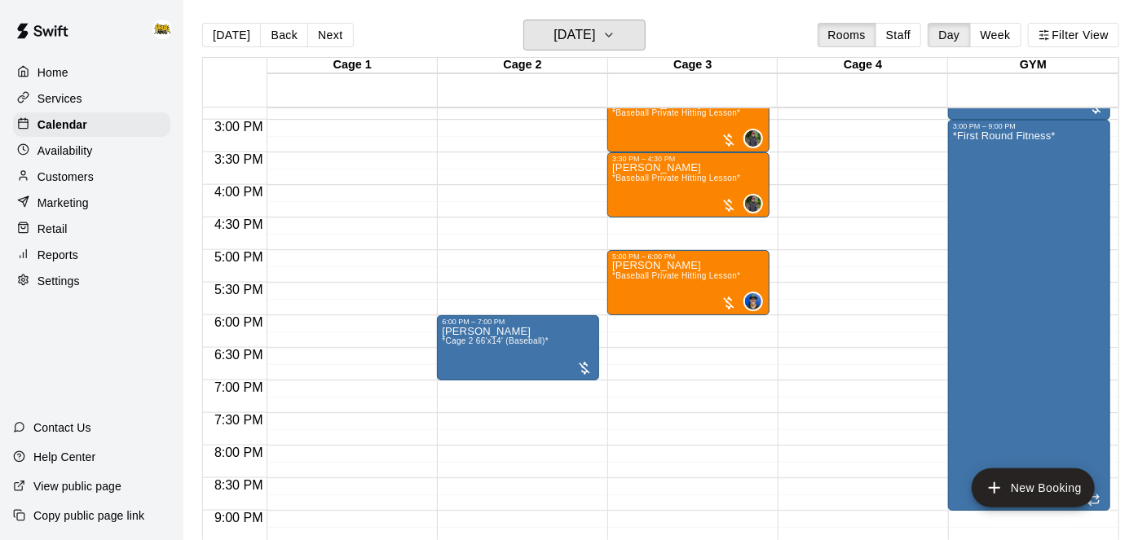
scroll to position [965, 0]
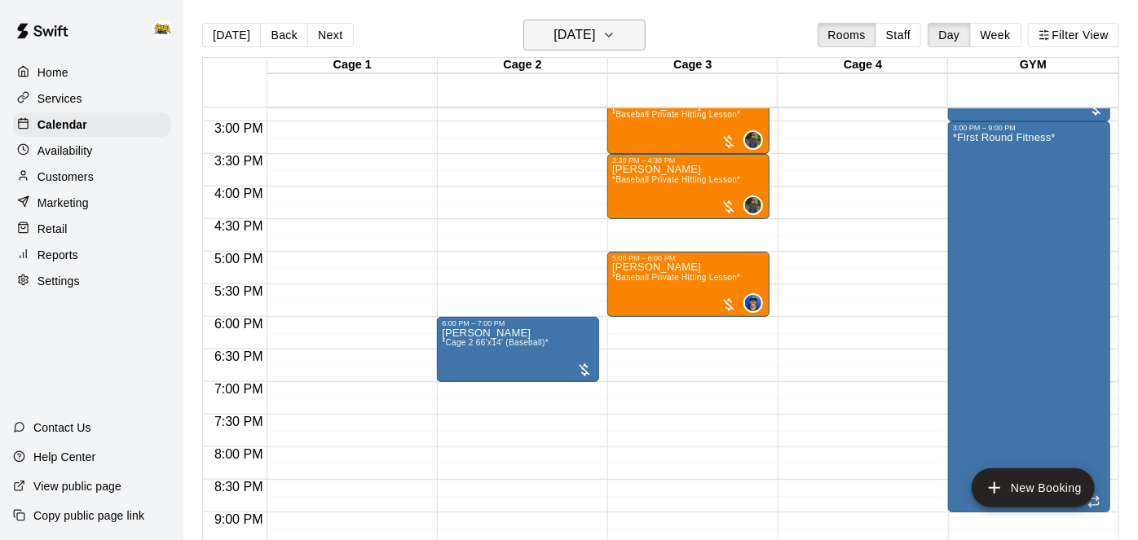
click at [621, 47] on button "[DATE]" at bounding box center [584, 35] width 122 height 31
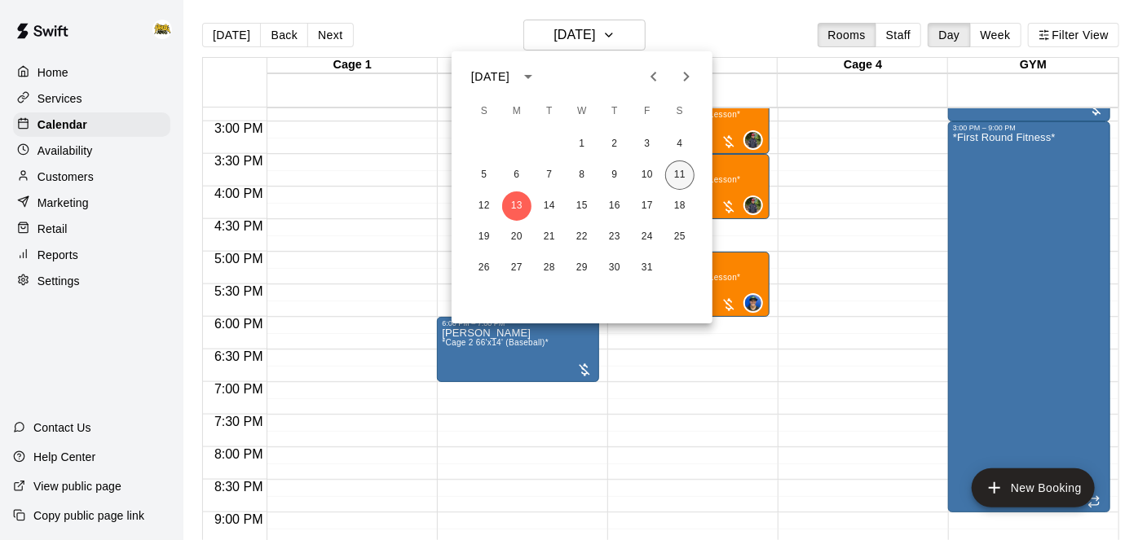
click at [673, 169] on button "11" at bounding box center [679, 175] width 29 height 29
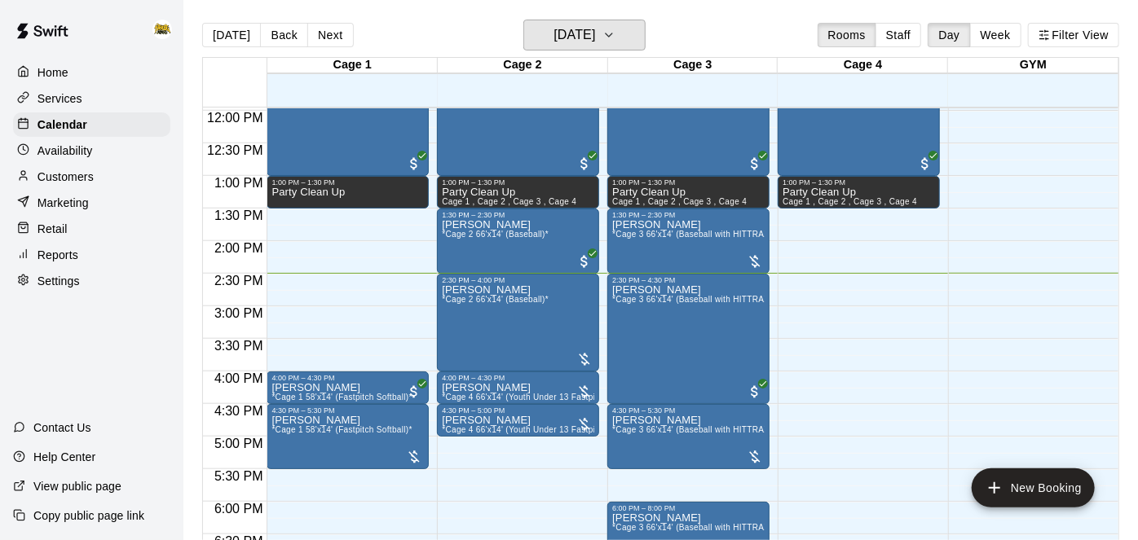
scroll to position [779, 0]
click at [595, 31] on h6 "[DATE]" at bounding box center [575, 35] width 42 height 23
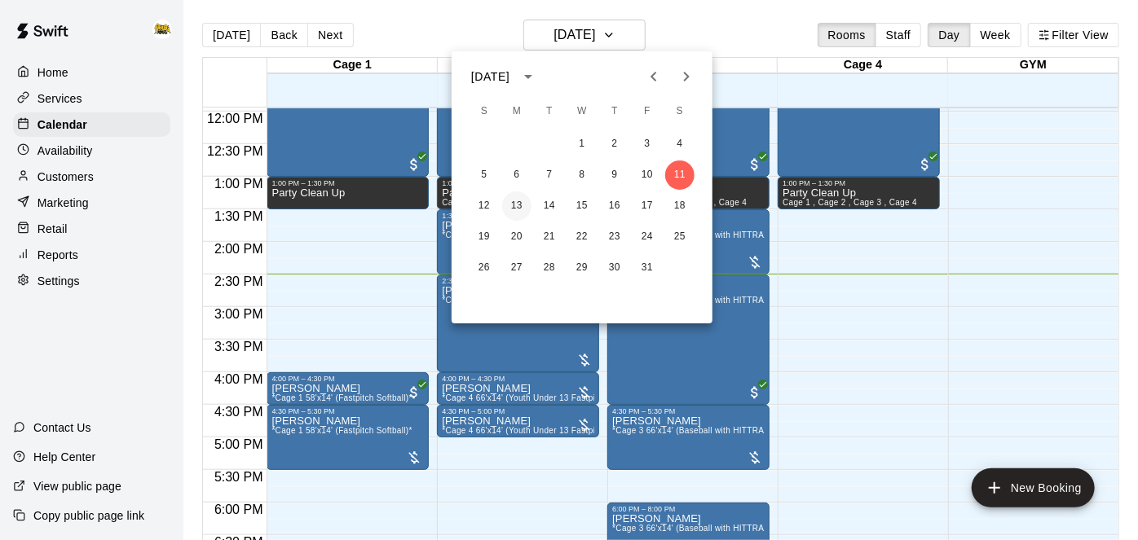
click at [514, 209] on button "13" at bounding box center [516, 206] width 29 height 29
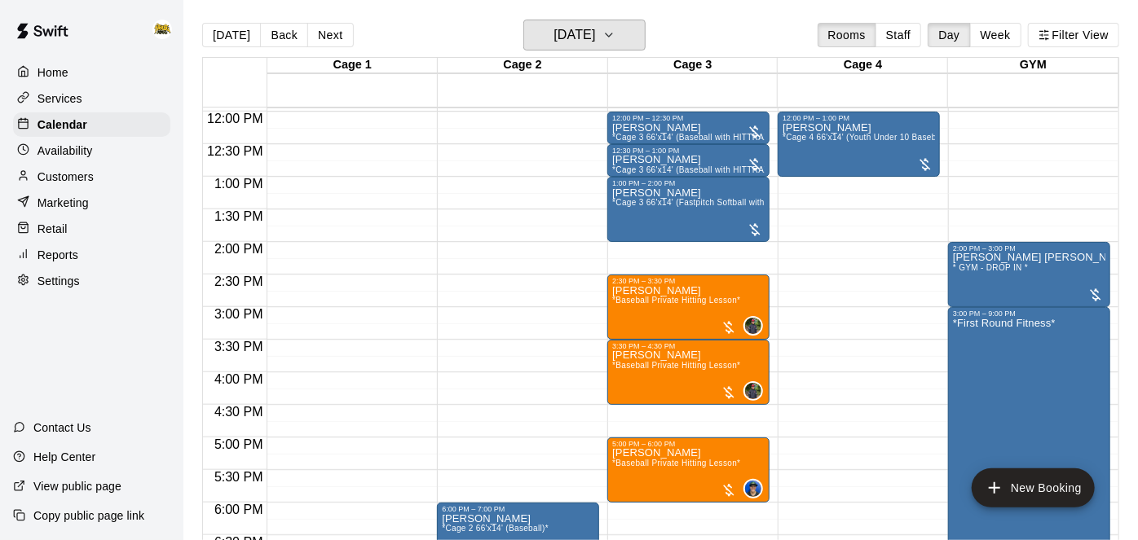
scroll to position [598, 0]
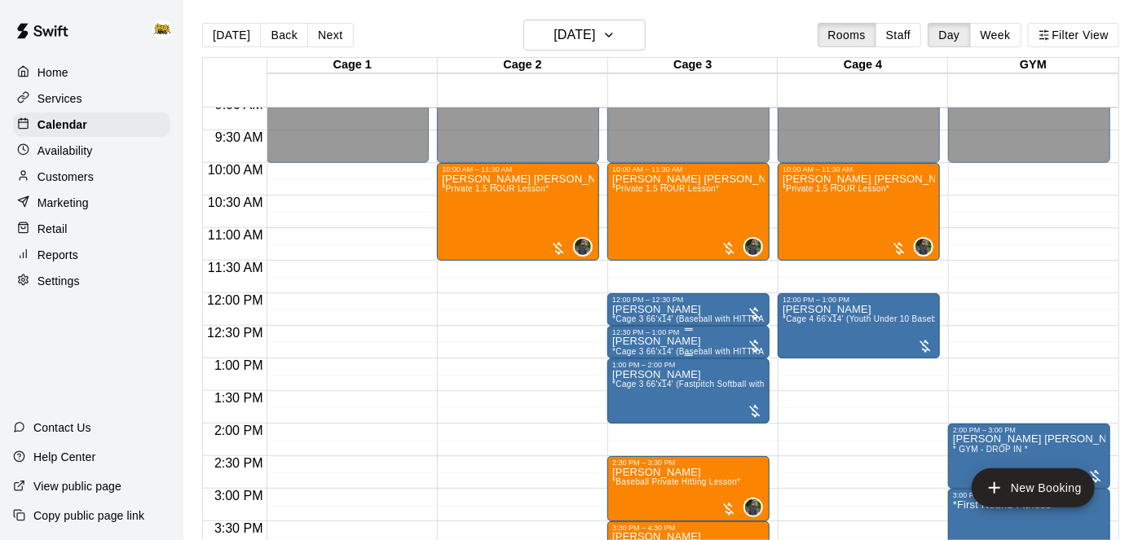
click at [693, 336] on div "12:30 PM – 1:00 PM" at bounding box center [688, 333] width 152 height 8
click at [628, 420] on icon "delete" at bounding box center [628, 422] width 11 height 15
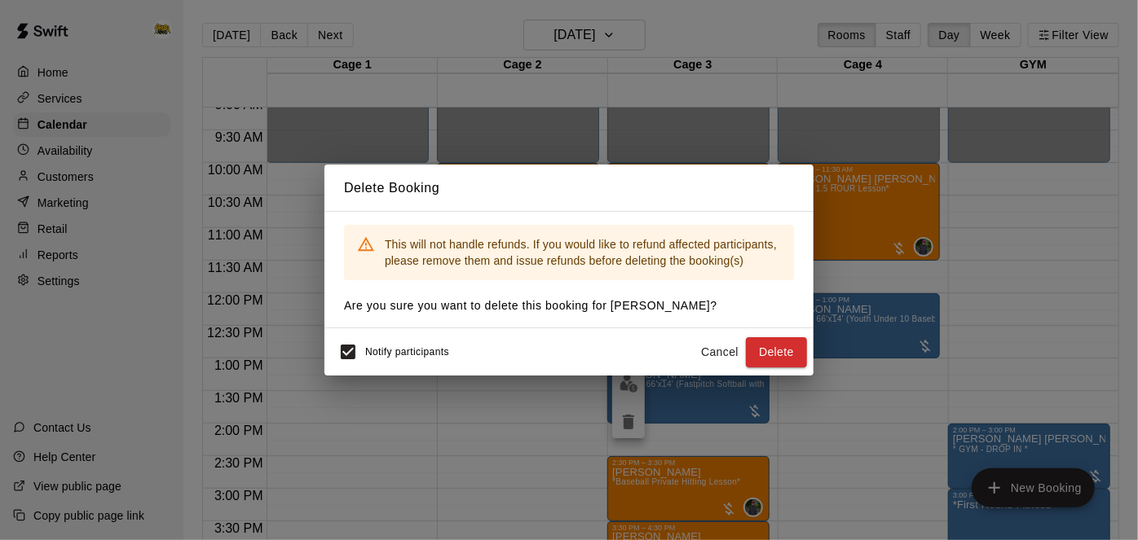
click at [824, 335] on div "Delete Booking This will not handle refunds. If you would like to refund affect…" at bounding box center [569, 270] width 1138 height 540
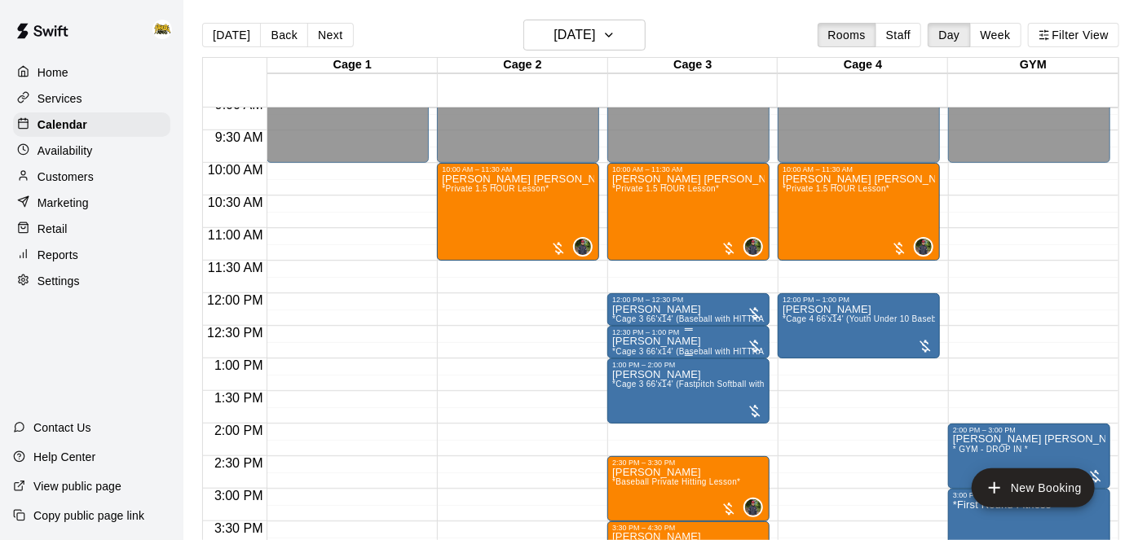
click at [627, 436] on icon "delete" at bounding box center [628, 430] width 11 height 15
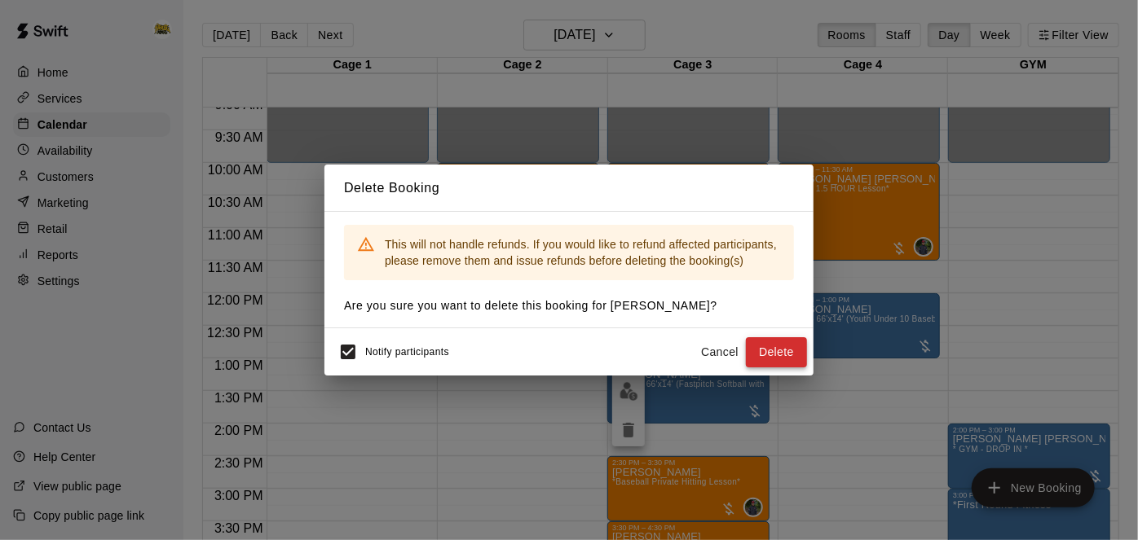
click at [778, 354] on button "Delete" at bounding box center [776, 352] width 61 height 30
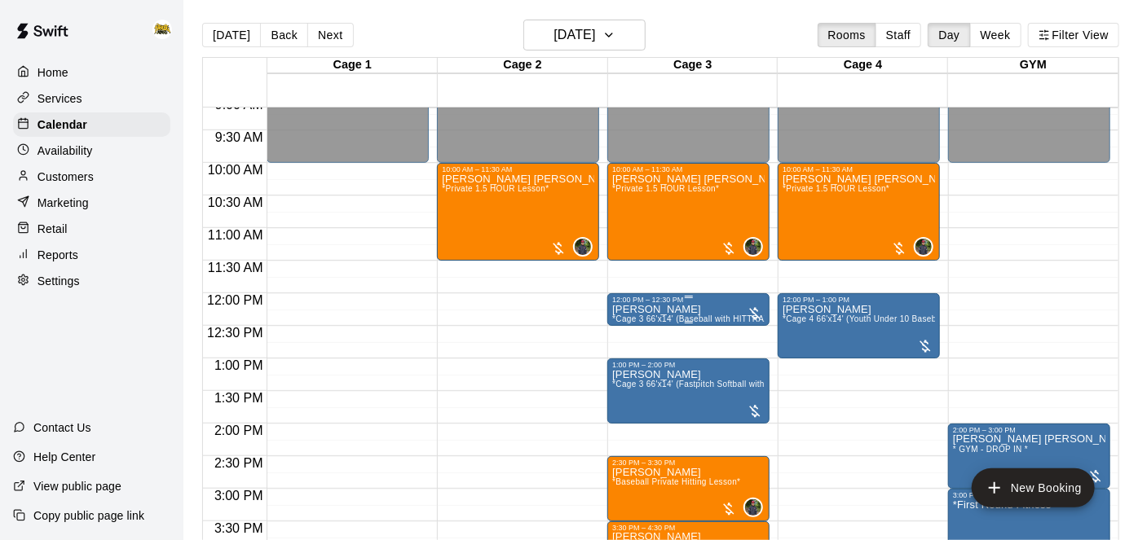
click at [633, 322] on icon "edit" at bounding box center [629, 321] width 20 height 20
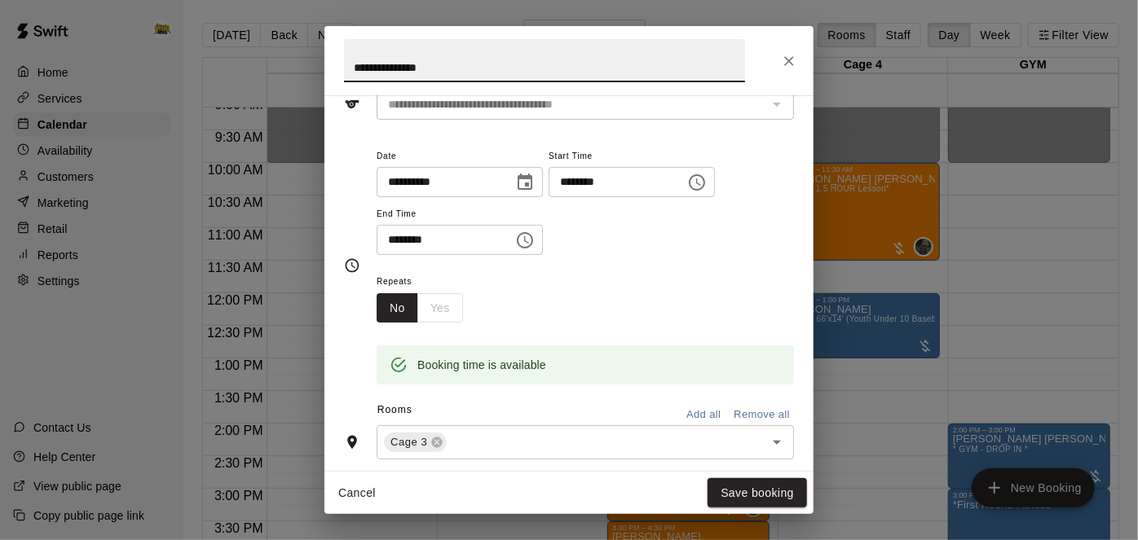
scroll to position [92, 0]
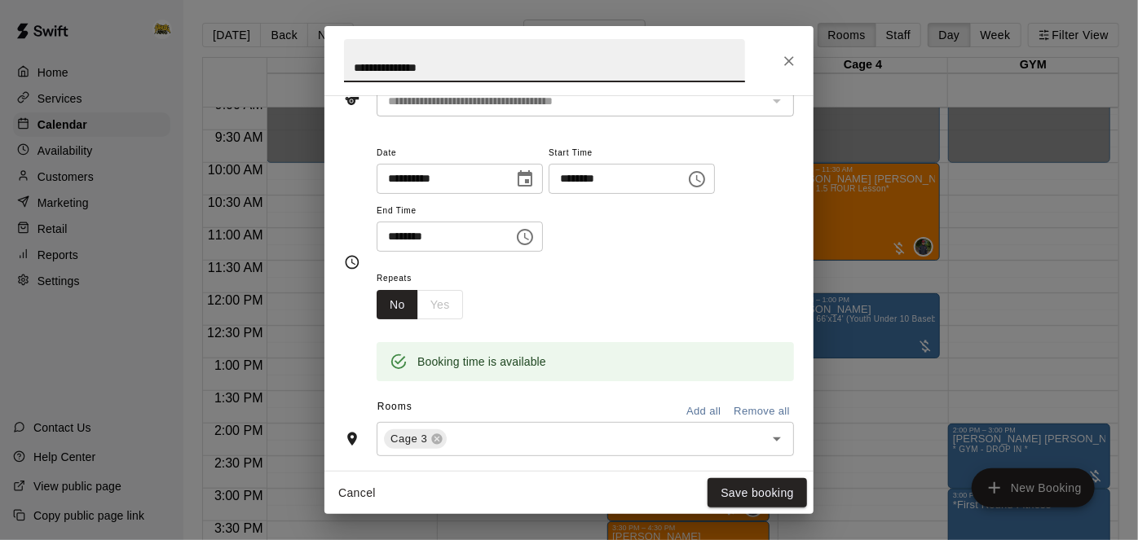
click at [465, 252] on input "********" at bounding box center [440, 237] width 126 height 30
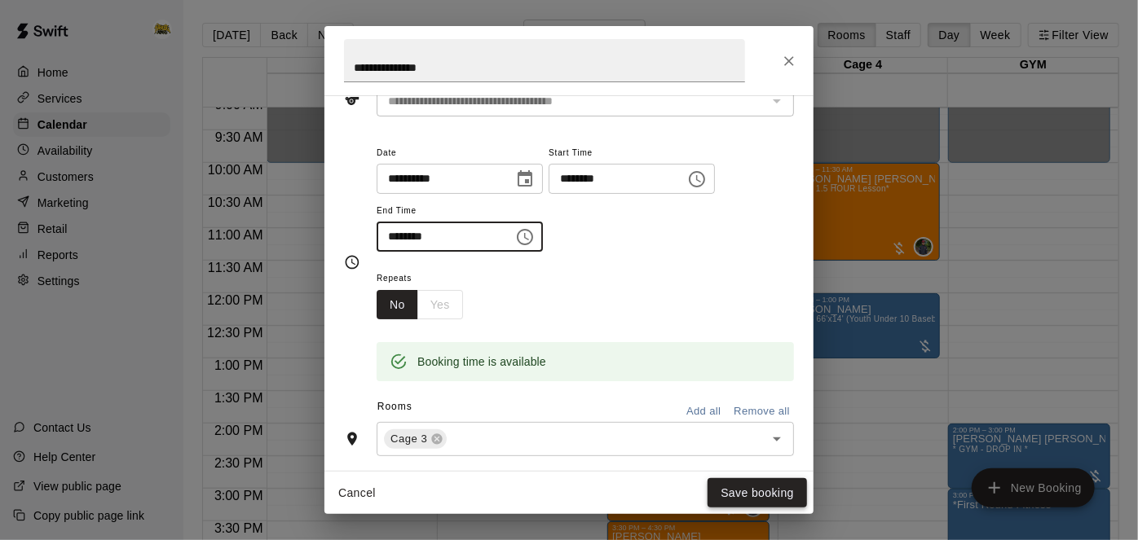
type input "********"
click at [791, 502] on button "Save booking" at bounding box center [757, 494] width 99 height 30
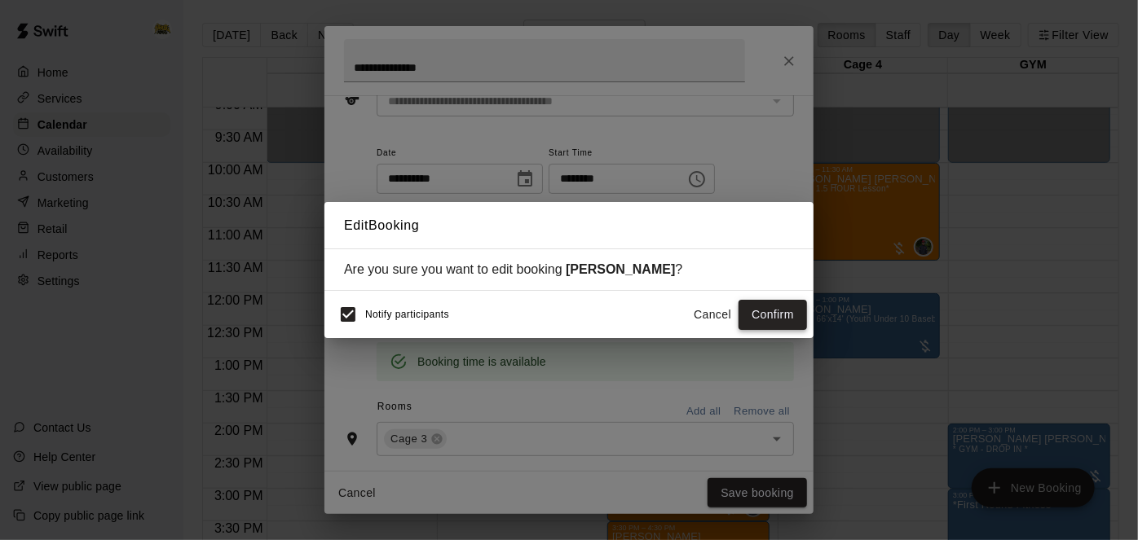
click at [782, 311] on button "Confirm" at bounding box center [773, 315] width 68 height 30
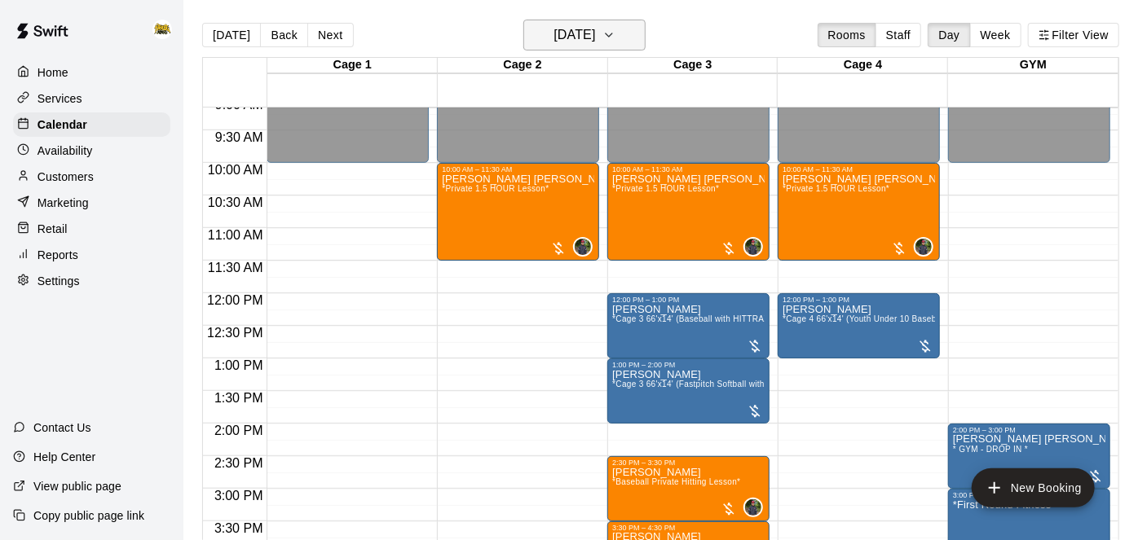
click at [583, 42] on h6 "[DATE]" at bounding box center [575, 35] width 42 height 23
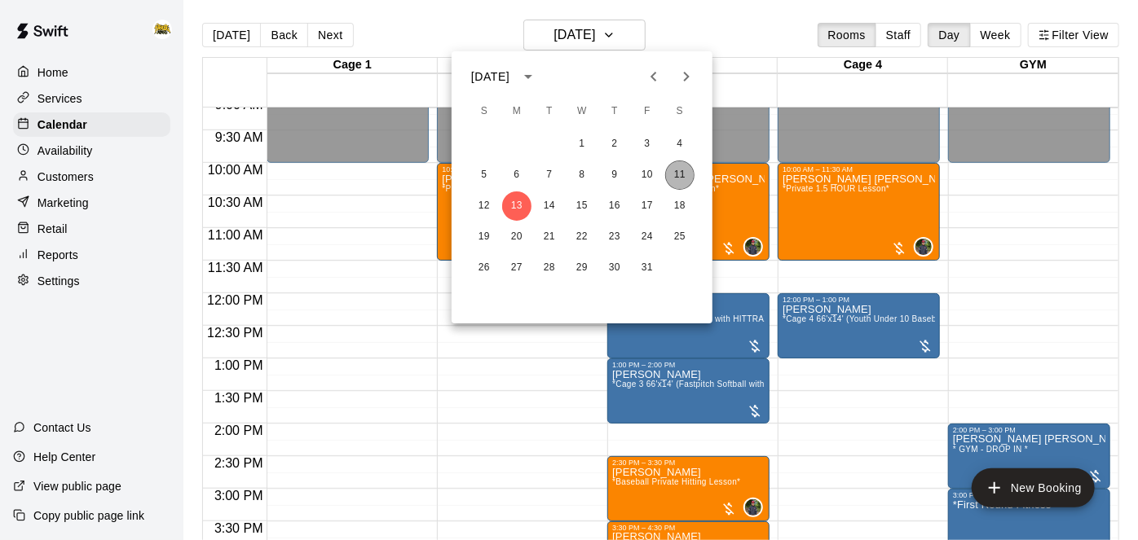
click at [686, 177] on button "11" at bounding box center [679, 175] width 29 height 29
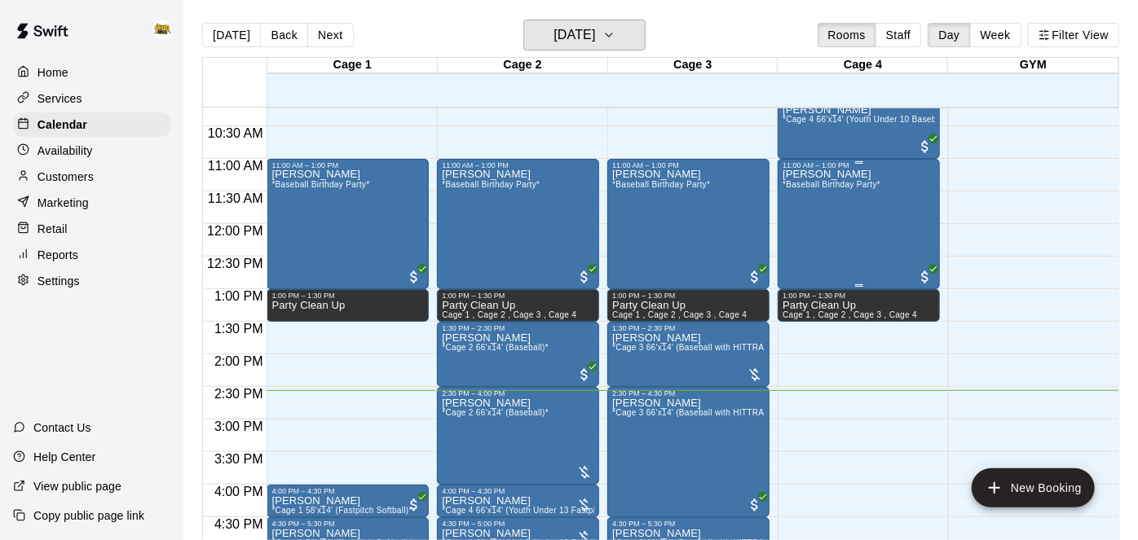
scroll to position [667, 0]
click at [656, 348] on span "*Cage 3 66'x14' (Baseball with HITTRAX)*" at bounding box center [694, 347] width 164 height 9
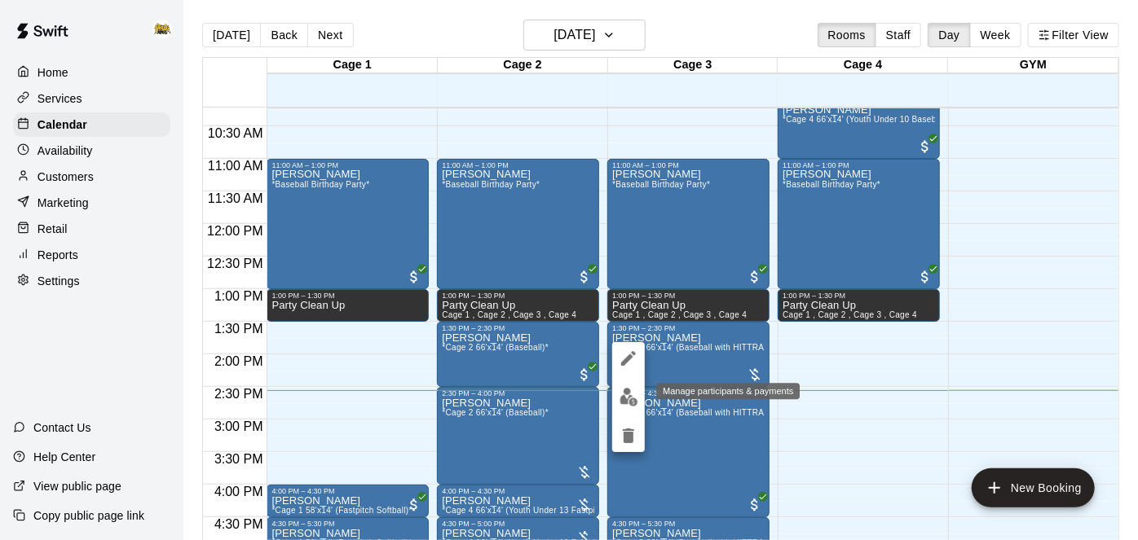
click at [632, 396] on img "edit" at bounding box center [629, 397] width 19 height 19
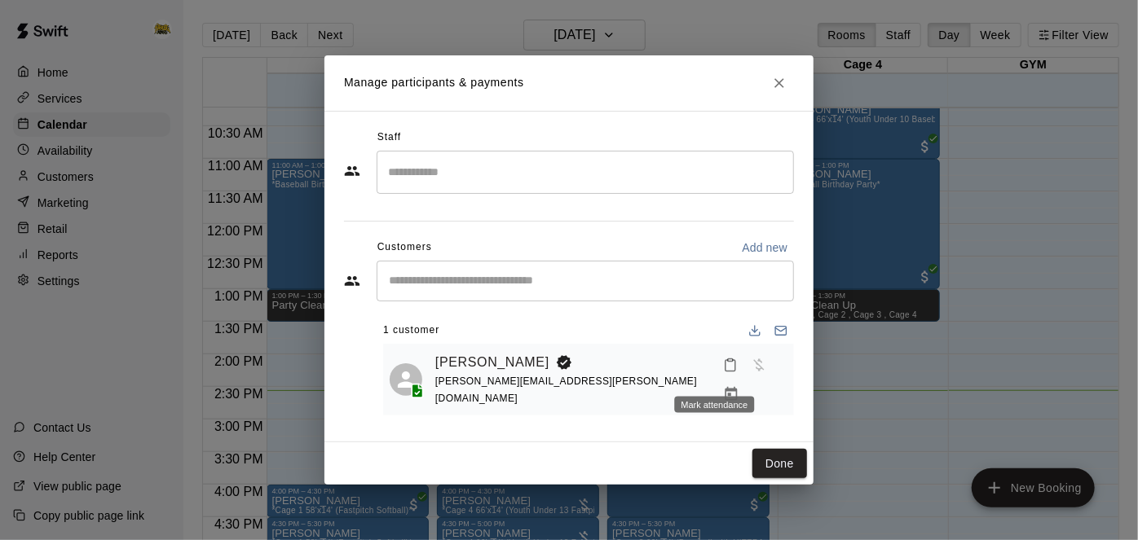
click at [726, 372] on icon "Mark attendance" at bounding box center [731, 365] width 10 height 11
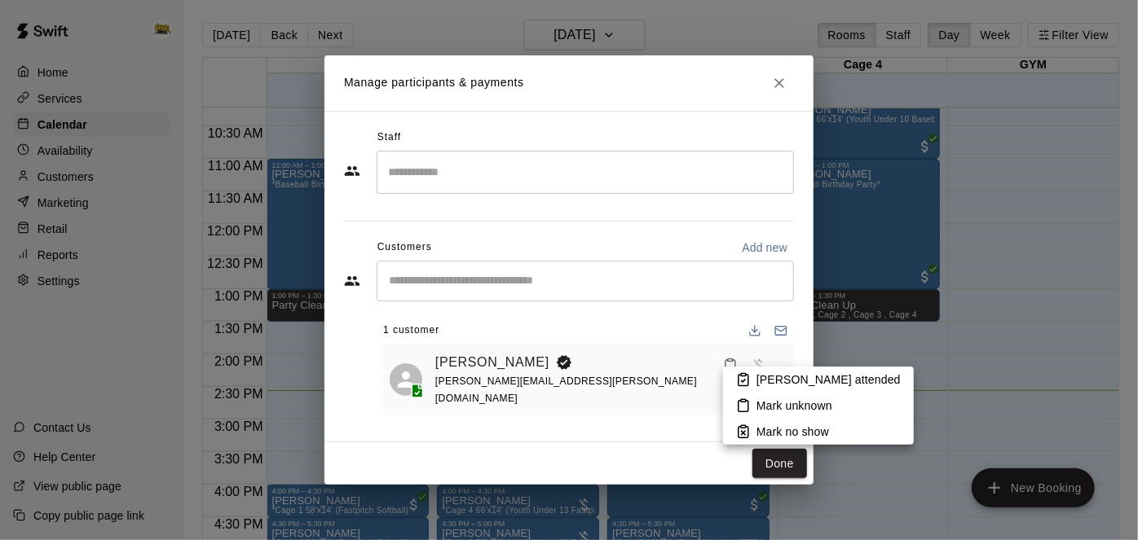
click at [773, 378] on p "[PERSON_NAME] attended" at bounding box center [828, 380] width 144 height 16
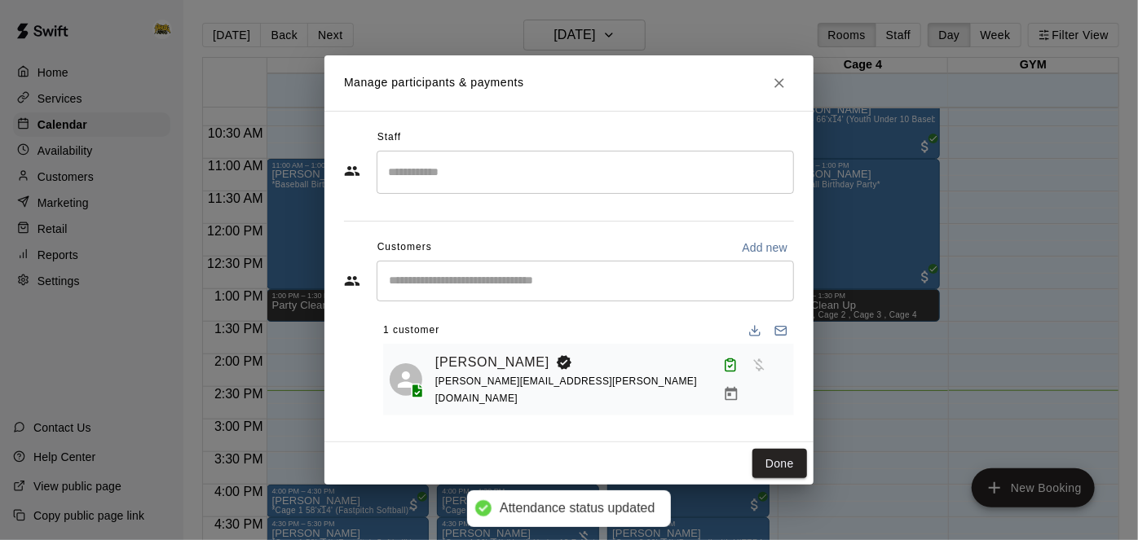
click at [738, 387] on icon "Manage bookings & payment" at bounding box center [732, 394] width 12 height 14
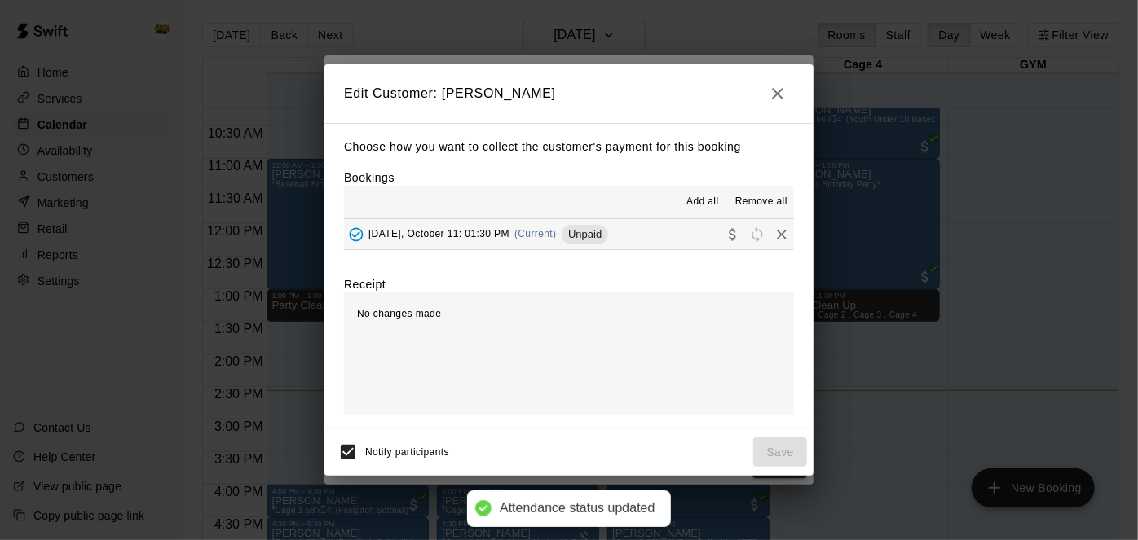
click at [673, 245] on button "[DATE], October 11: 01:30 PM (Current) Unpaid" at bounding box center [569, 234] width 450 height 30
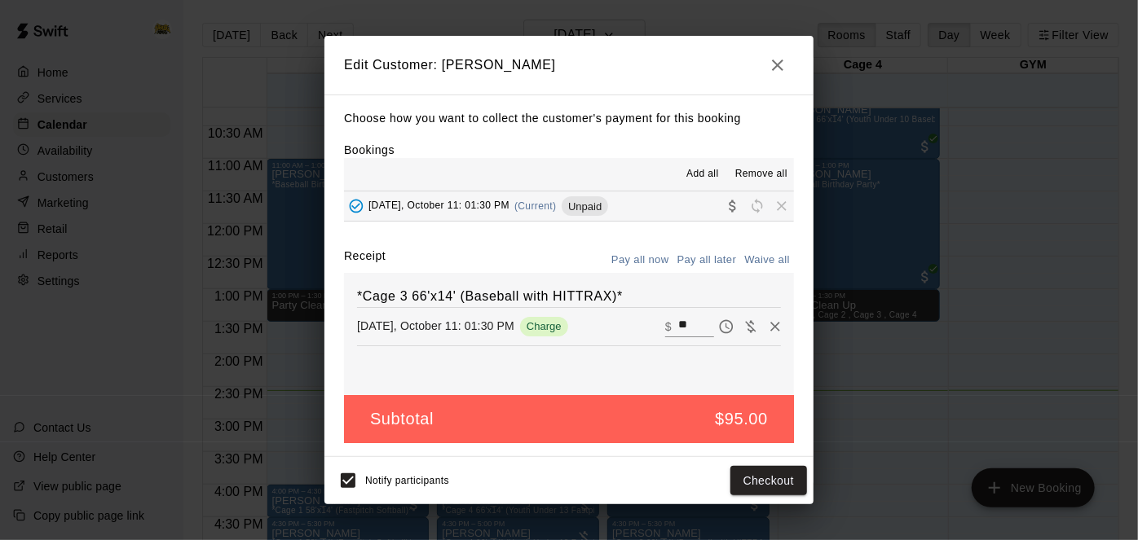
click at [693, 322] on input "**" at bounding box center [696, 326] width 36 height 21
type input "*"
type input "**"
click at [763, 485] on button "Checkout" at bounding box center [768, 481] width 77 height 30
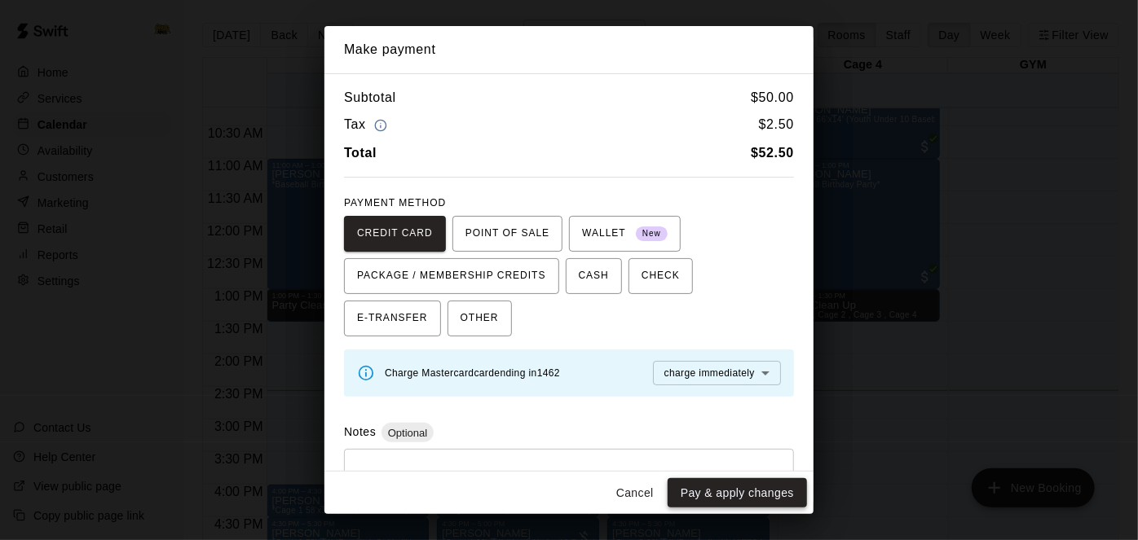
click at [741, 489] on button "Pay & apply changes" at bounding box center [737, 494] width 139 height 30
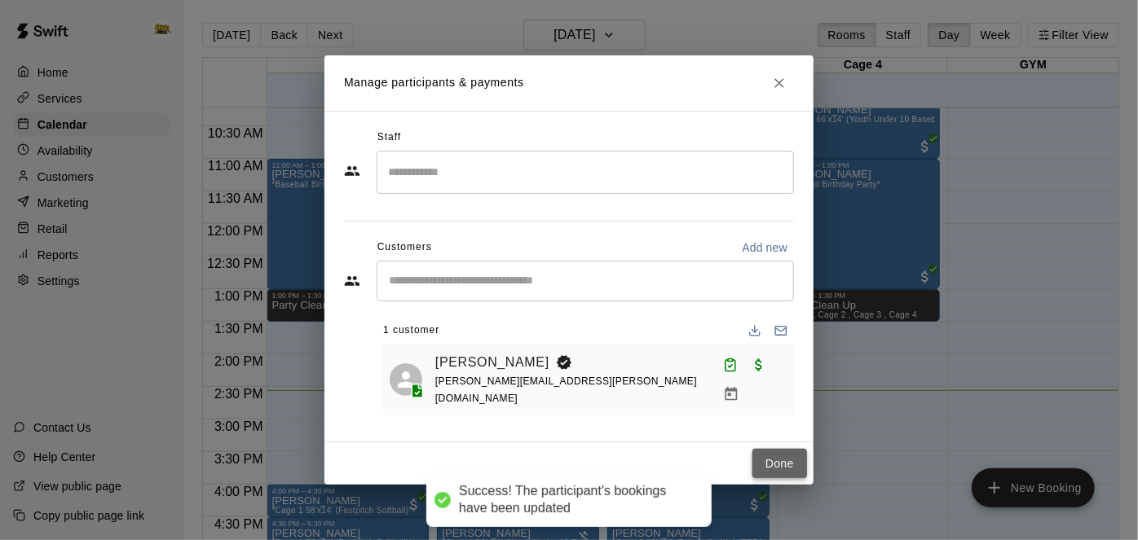
click at [778, 467] on button "Done" at bounding box center [779, 464] width 55 height 30
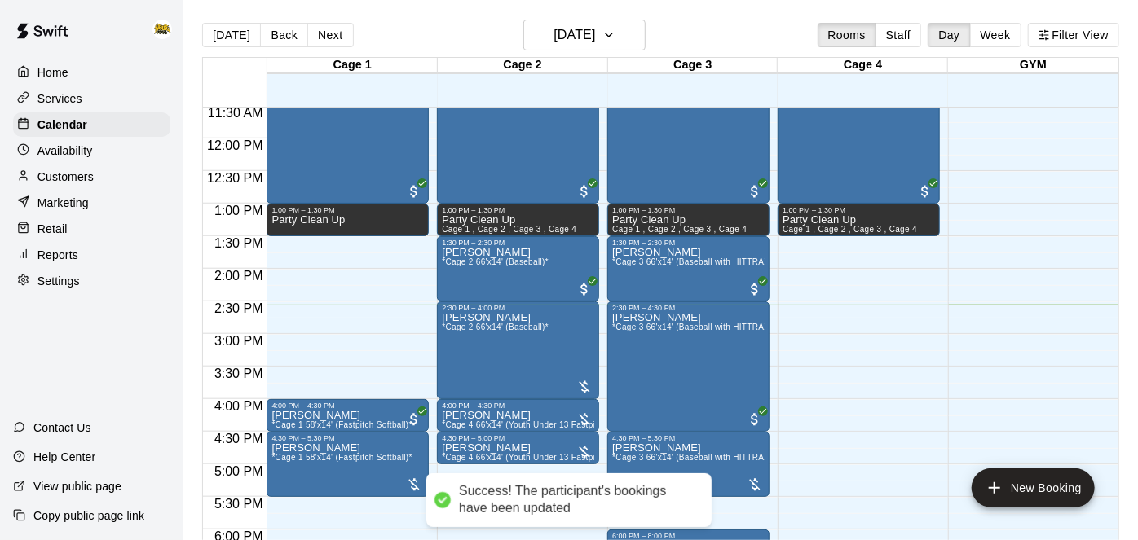
scroll to position [762, 0]
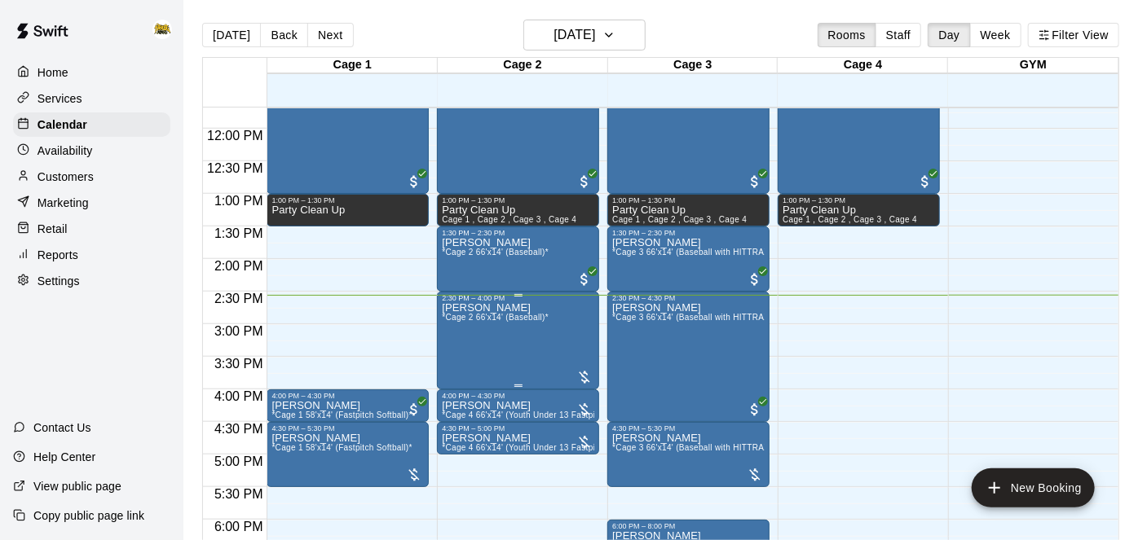
click at [905, 400] on div at bounding box center [569, 270] width 1138 height 540
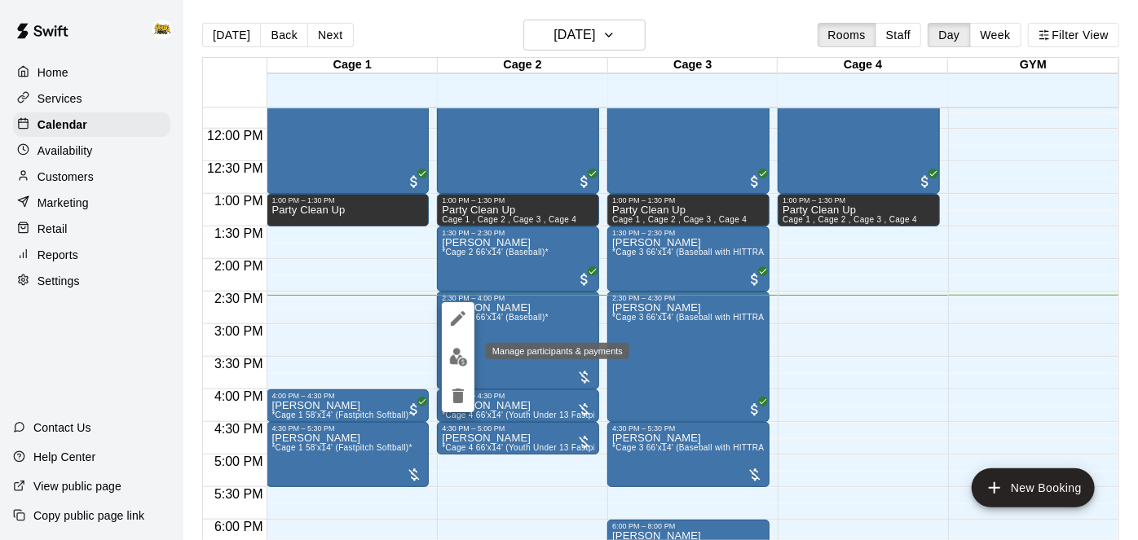
click at [462, 359] on img "edit" at bounding box center [458, 357] width 19 height 19
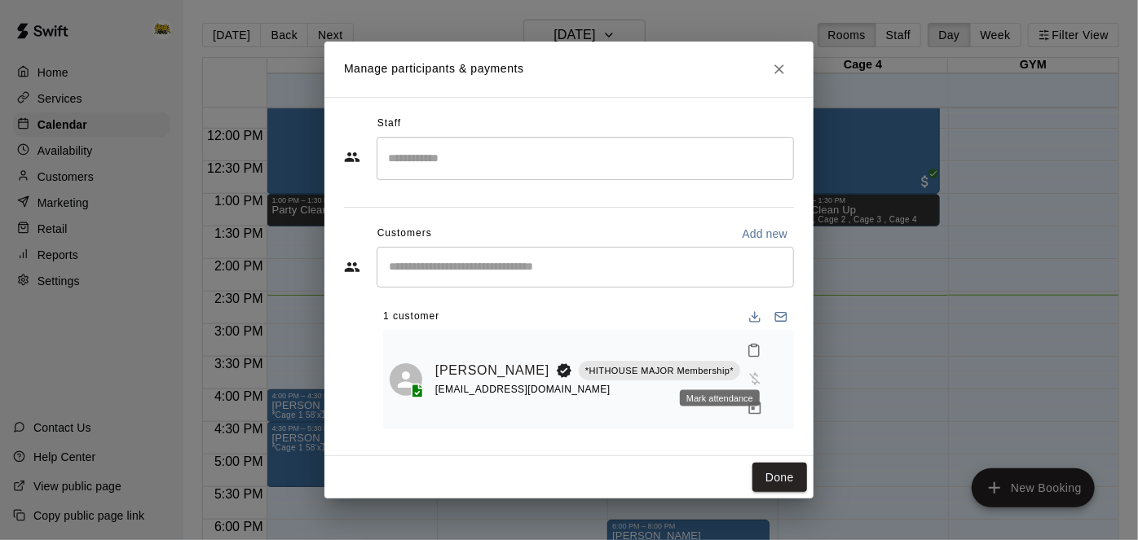
click at [747, 358] on icon "Mark attendance" at bounding box center [754, 350] width 15 height 15
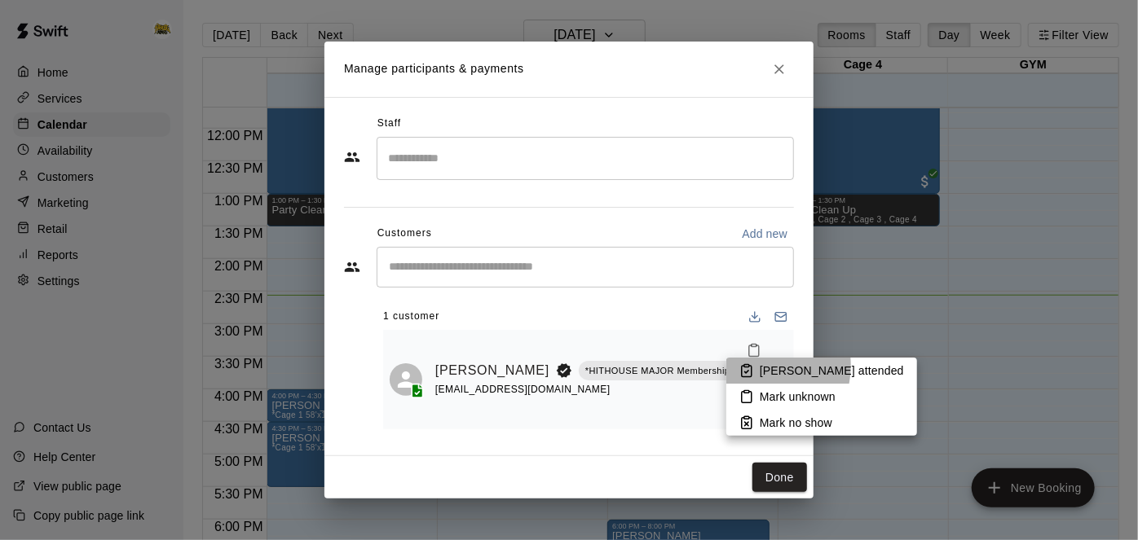
click at [755, 366] on li "[PERSON_NAME] attended" at bounding box center [821, 371] width 191 height 26
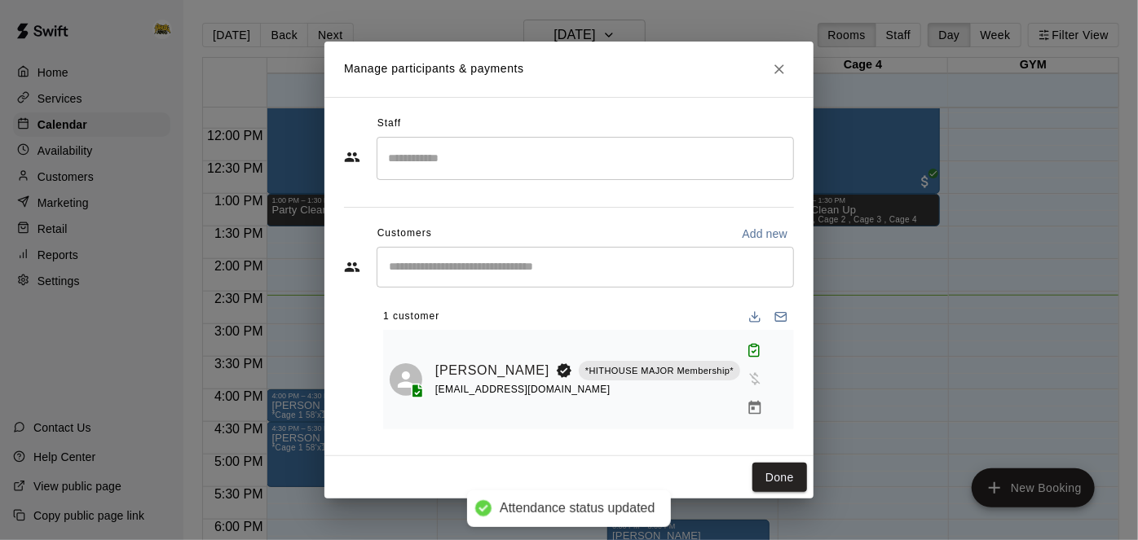
click at [747, 400] on icon "Manage bookings & payment" at bounding box center [755, 408] width 16 height 16
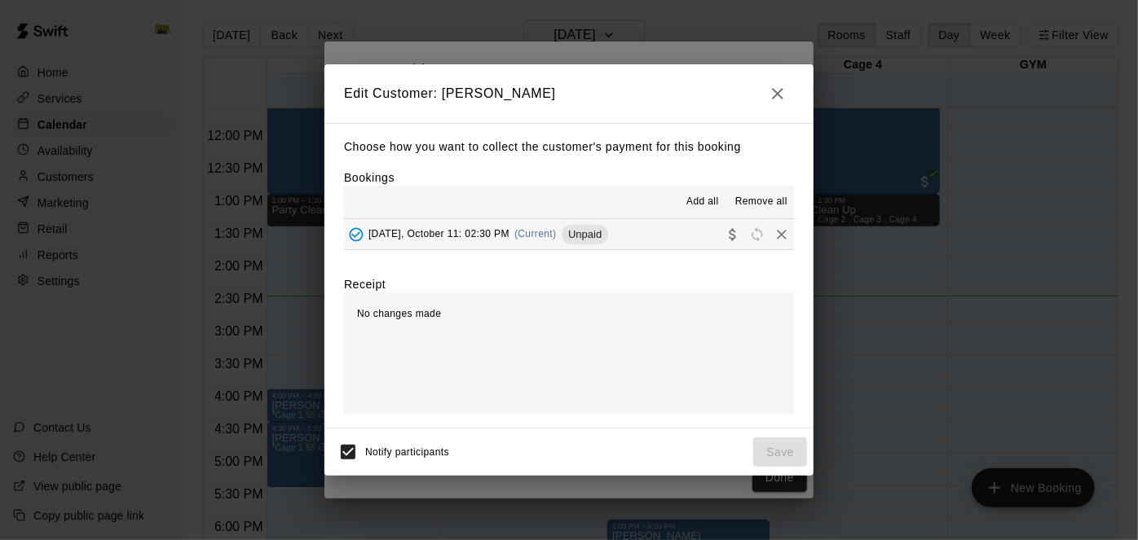
click at [670, 242] on button "[DATE], October 11: 02:30 PM (Current) Unpaid" at bounding box center [569, 234] width 450 height 30
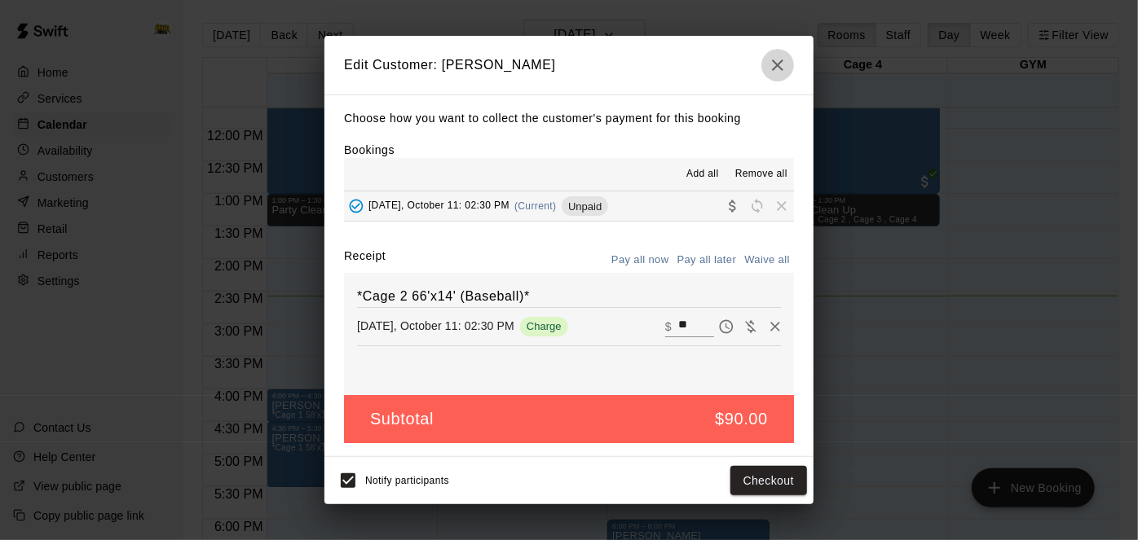
click at [776, 73] on icon "button" at bounding box center [778, 65] width 20 height 20
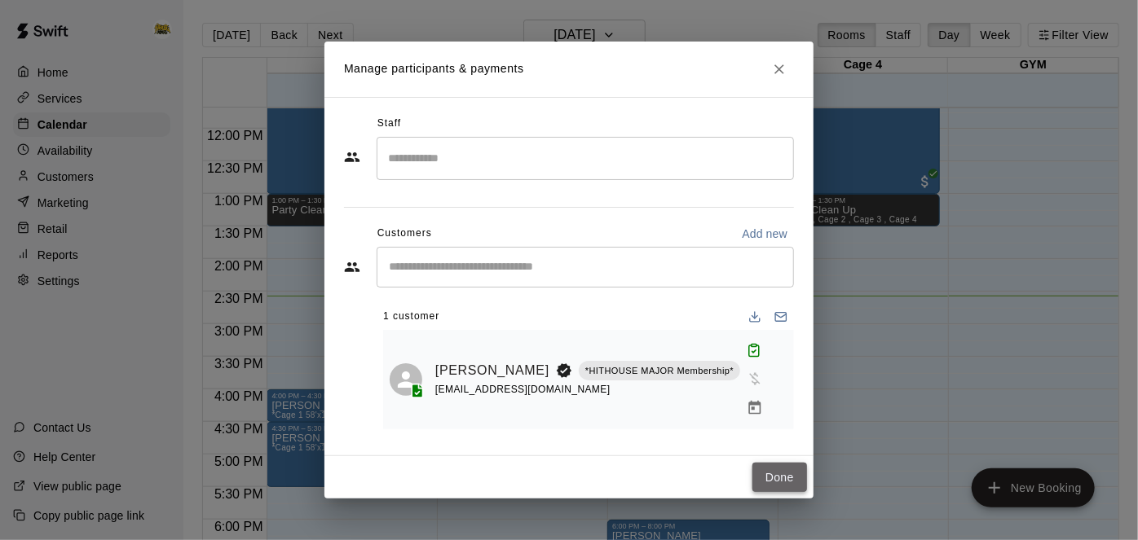
click at [767, 463] on button "Done" at bounding box center [779, 478] width 55 height 30
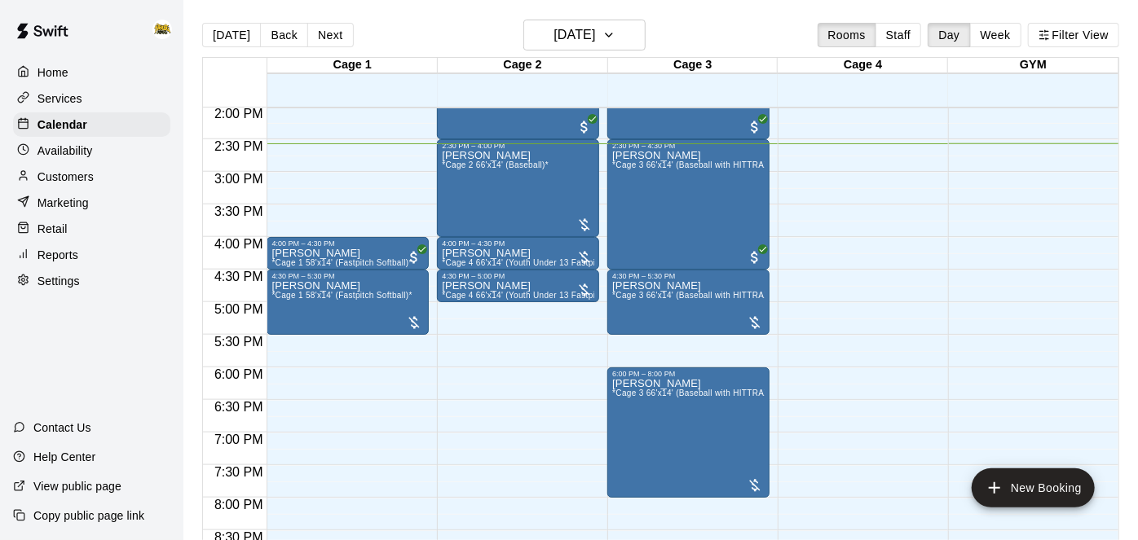
scroll to position [924, 0]
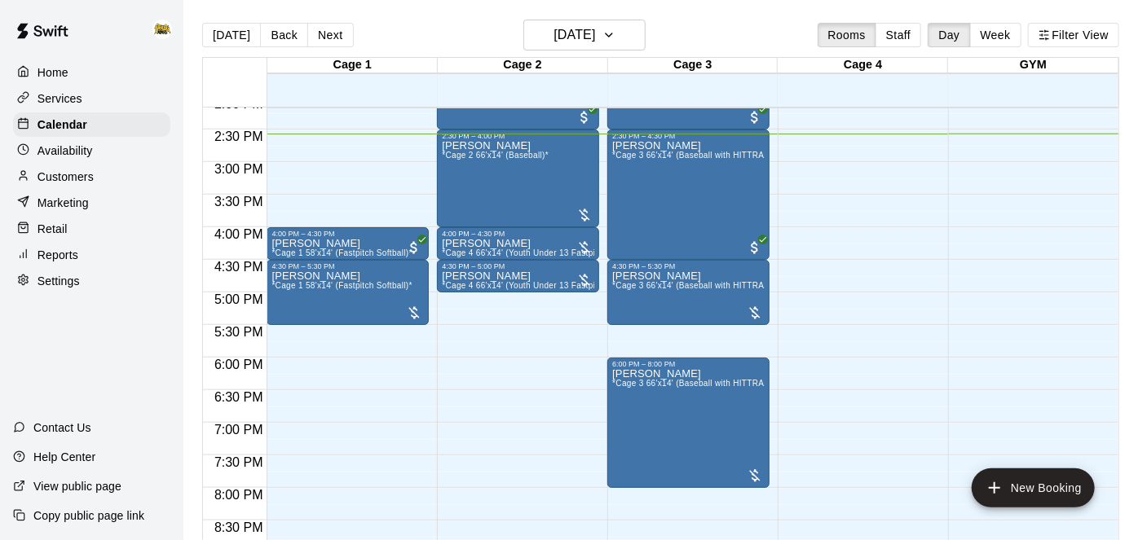
click at [45, 79] on p "Home" at bounding box center [52, 72] width 31 height 16
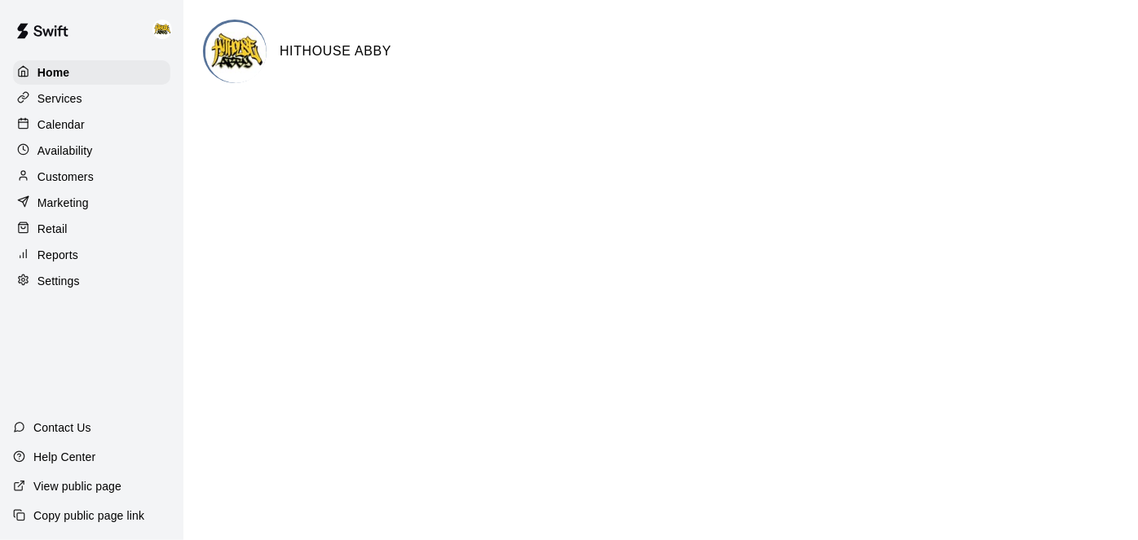
click at [68, 123] on p "Calendar" at bounding box center [60, 125] width 47 height 16
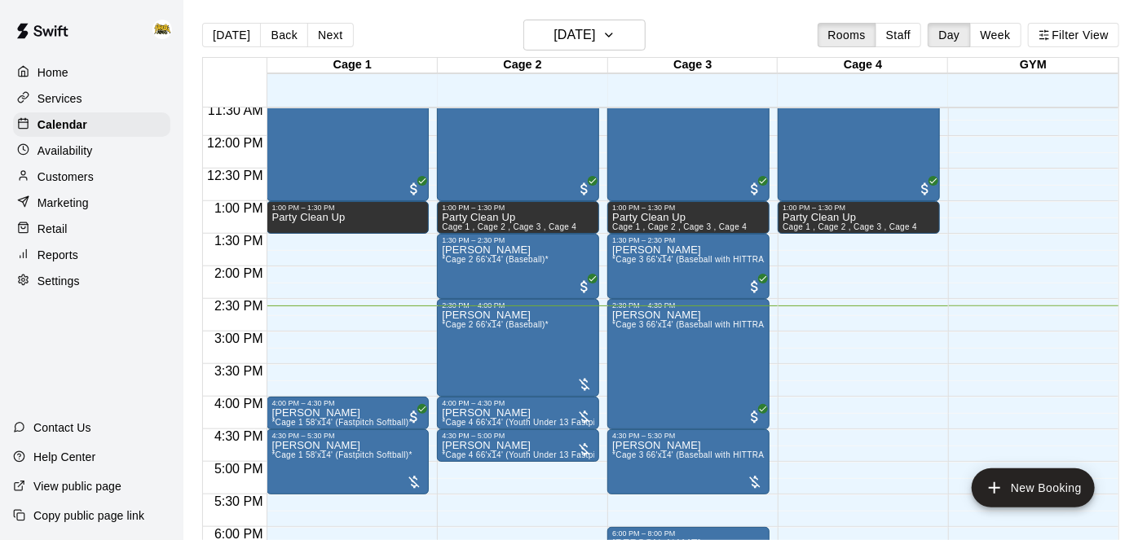
scroll to position [756, 0]
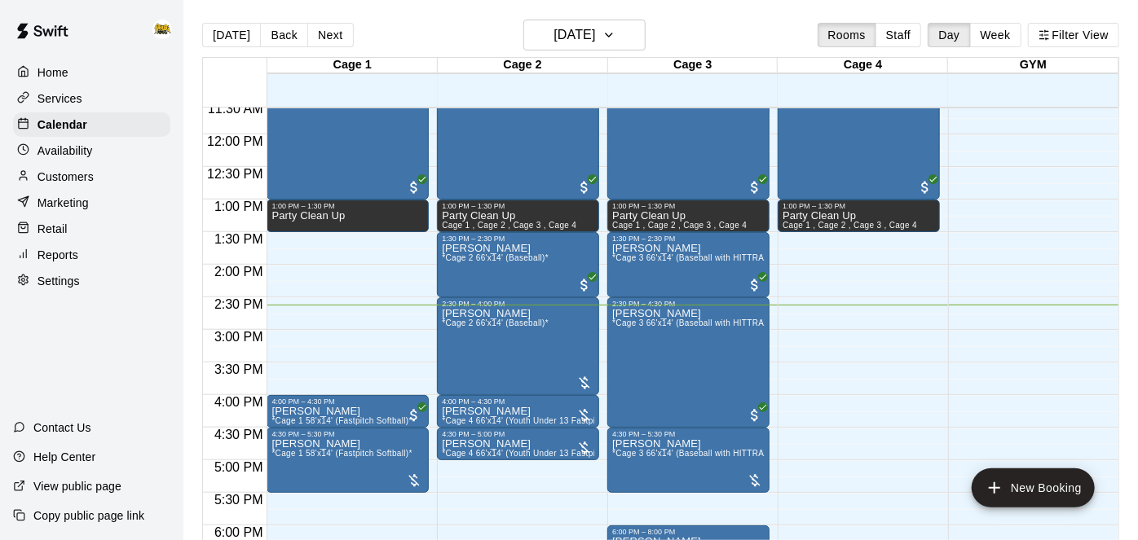
click at [83, 68] on div "Home" at bounding box center [91, 72] width 157 height 24
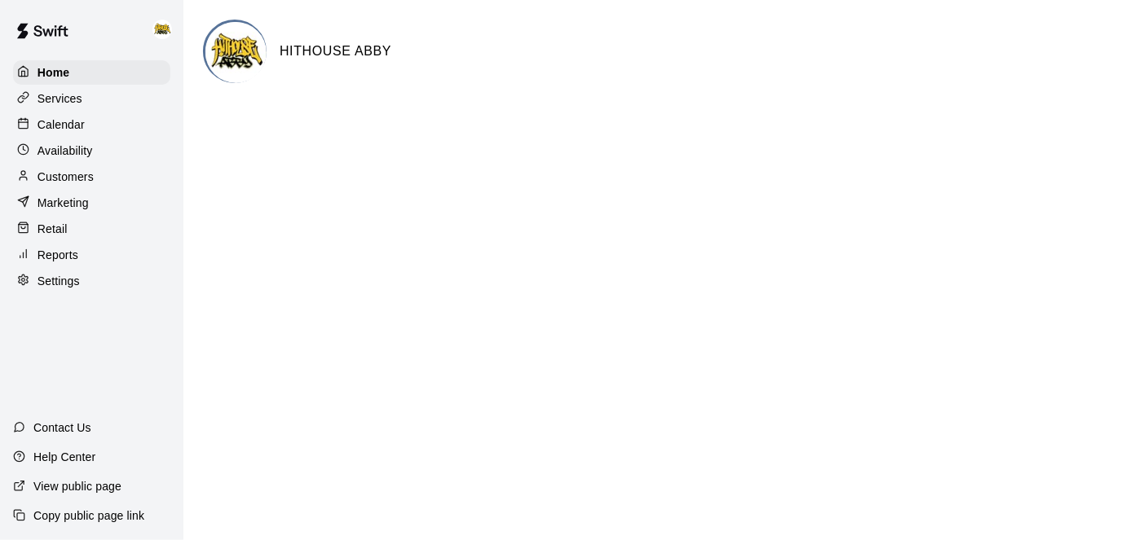
click at [72, 121] on p "Calendar" at bounding box center [60, 125] width 47 height 16
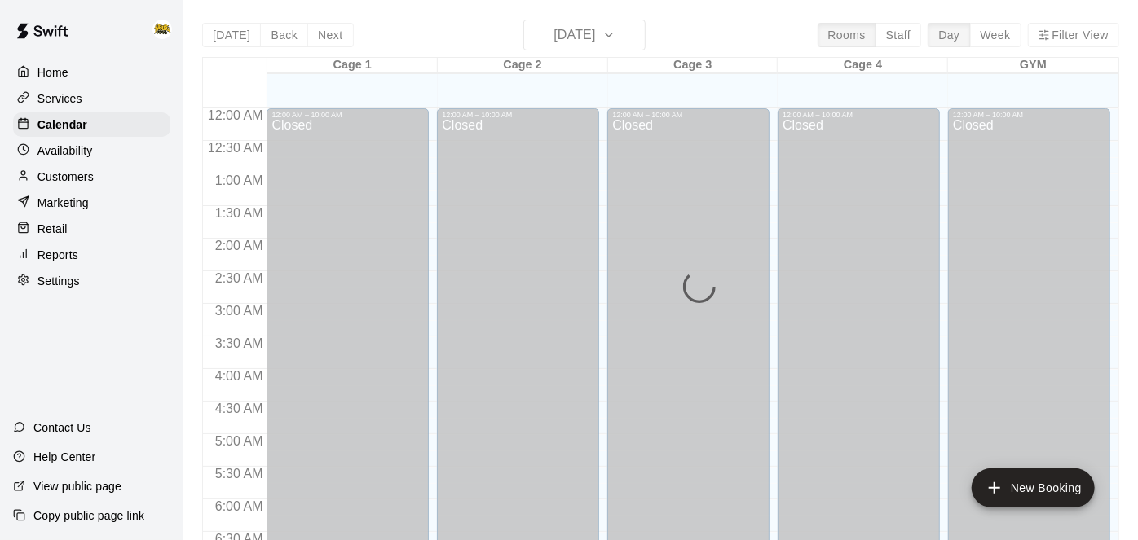
click at [68, 72] on div "Home" at bounding box center [91, 72] width 157 height 24
